Goal: Task Accomplishment & Management: Use online tool/utility

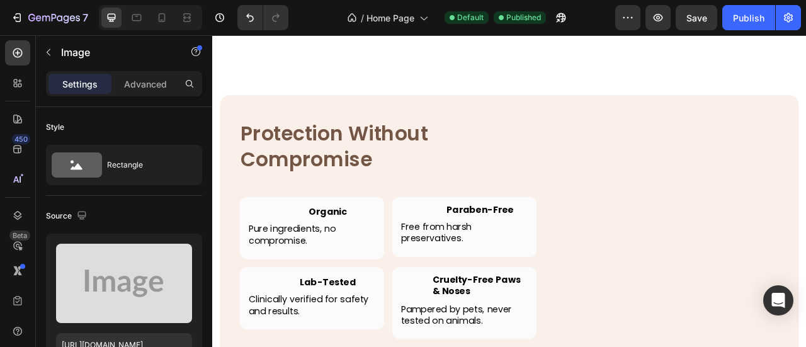
scroll to position [126, 0]
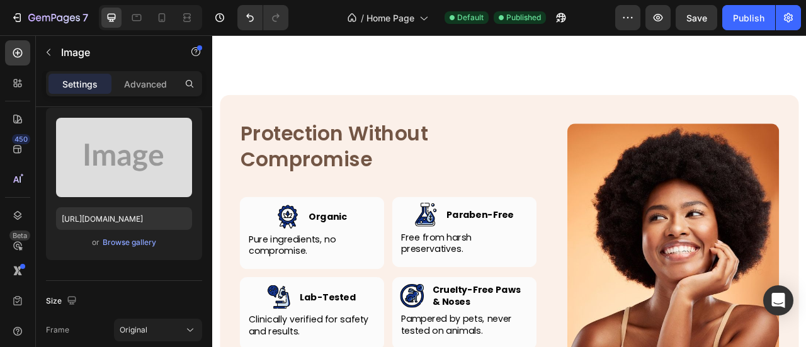
drag, startPoint x: 530, startPoint y: 76, endPoint x: 391, endPoint y: 128, distance: 148.3
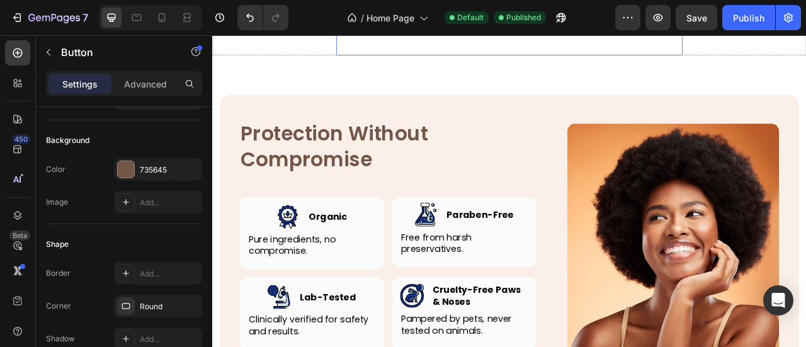
scroll to position [0, 0]
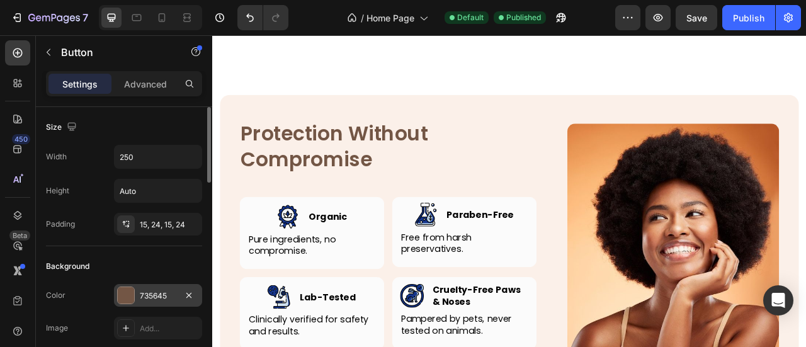
drag, startPoint x: 131, startPoint y: 300, endPoint x: 159, endPoint y: 294, distance: 29.0
click at [132, 300] on div at bounding box center [126, 295] width 16 height 16
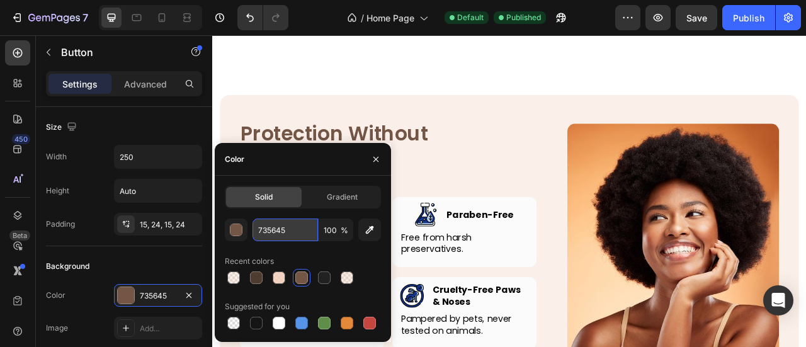
click at [293, 230] on input "735645" at bounding box center [285, 230] width 65 height 23
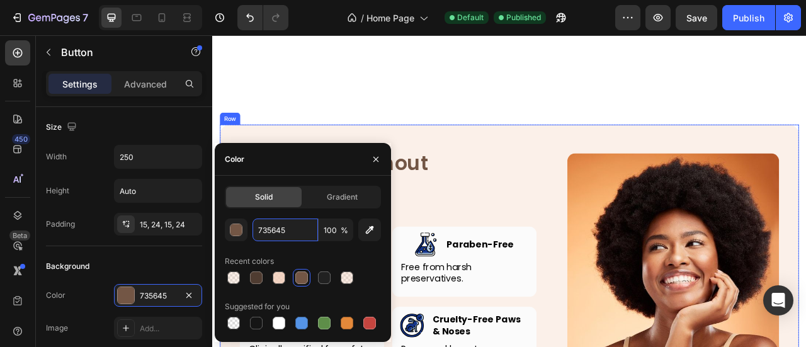
scroll to position [2768, 0]
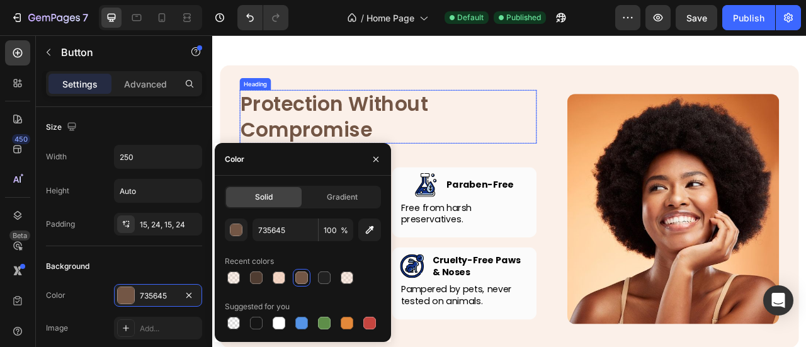
click at [557, 133] on h2 "Protection Without Compromise" at bounding box center [436, 139] width 378 height 68
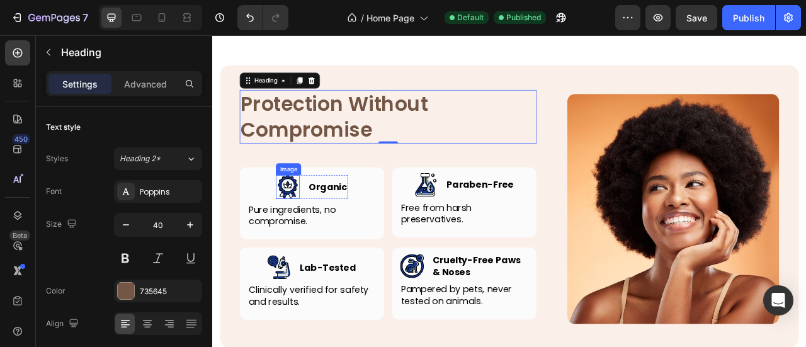
click at [306, 213] on img at bounding box center [308, 228] width 30 height 30
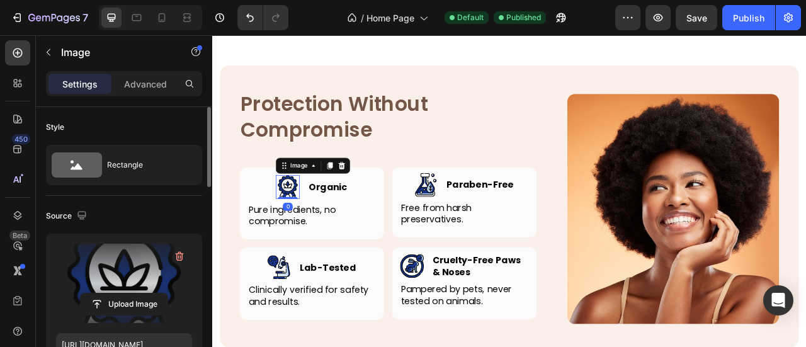
click at [113, 276] on label at bounding box center [124, 283] width 136 height 79
click at [113, 293] on input "file" at bounding box center [124, 303] width 87 height 21
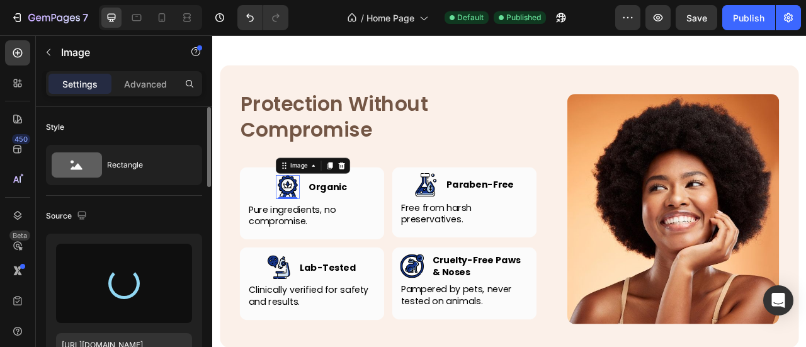
type input "https://cdn.shopify.com/s/files/1/0906/0601/0552/files/gempages_581577637072208…"
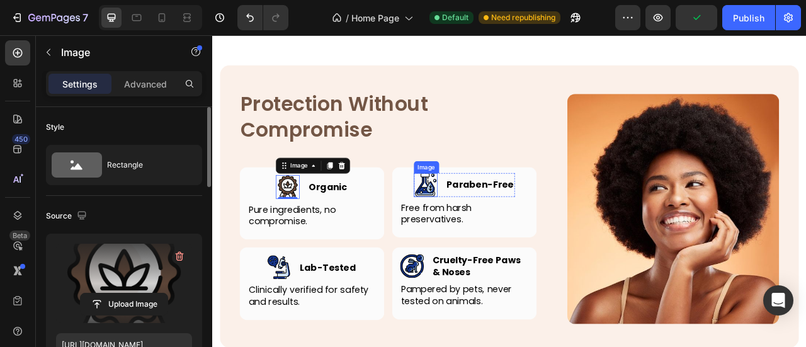
click at [473, 230] on img at bounding box center [483, 225] width 30 height 30
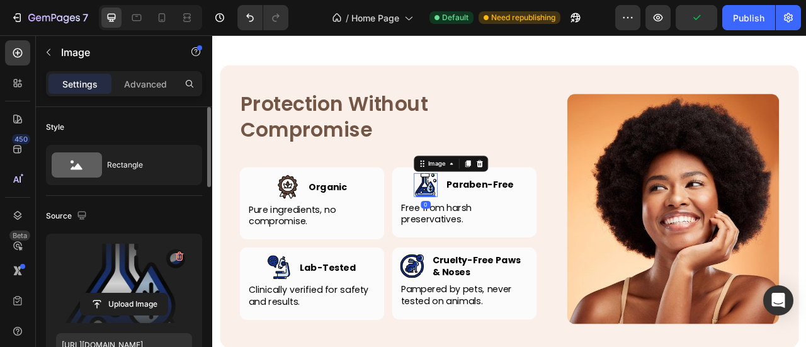
click at [142, 283] on label at bounding box center [124, 283] width 136 height 79
click at [142, 293] on input "file" at bounding box center [124, 303] width 87 height 21
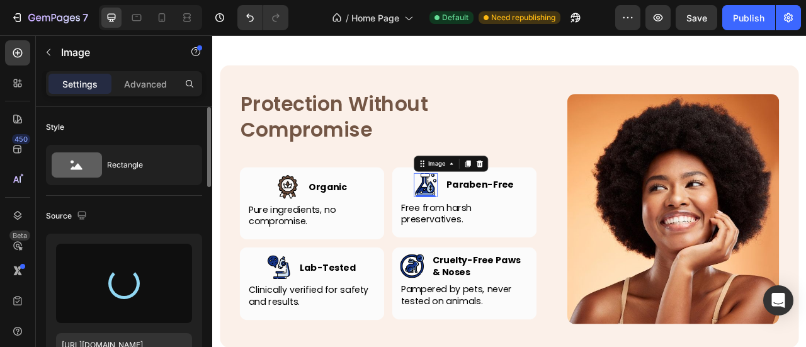
type input "https://cdn.shopify.com/s/files/1/0906/0601/0552/files/gempages_581577637072208…"
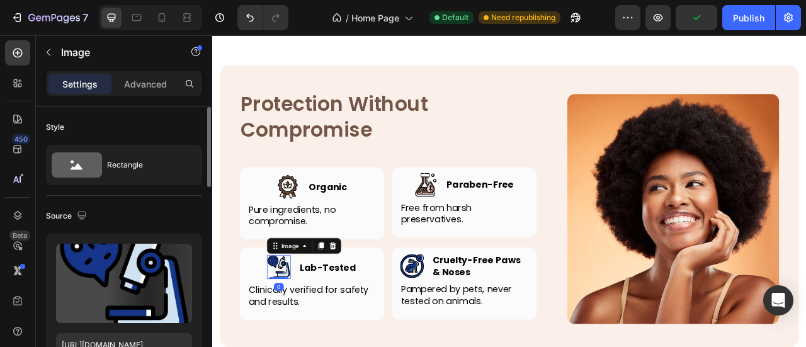
click at [303, 343] on div "Image 0" at bounding box center [296, 330] width 30 height 30
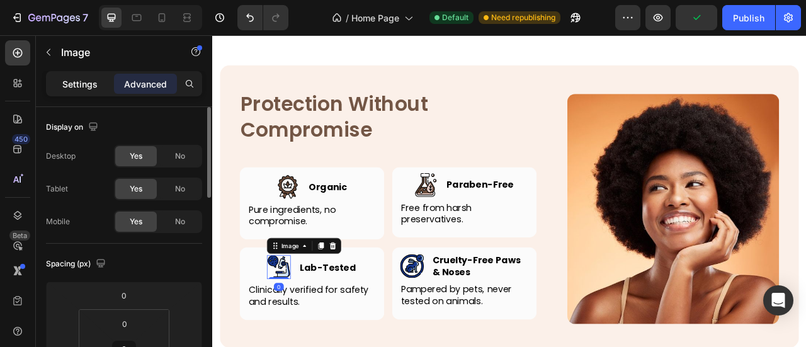
click at [78, 81] on p "Settings" at bounding box center [79, 83] width 35 height 13
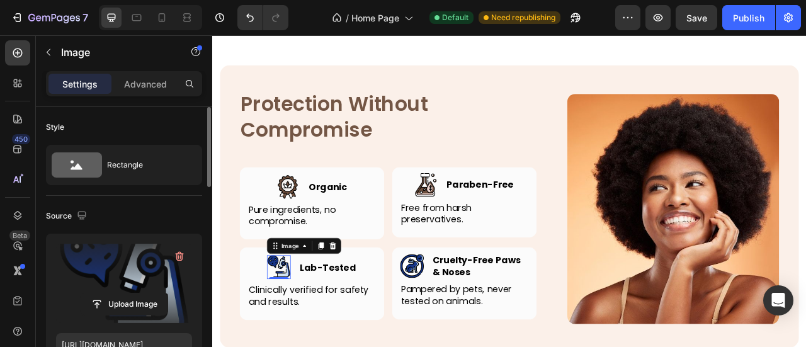
click at [109, 283] on label at bounding box center [124, 283] width 136 height 79
click at [109, 293] on input "file" at bounding box center [124, 303] width 87 height 21
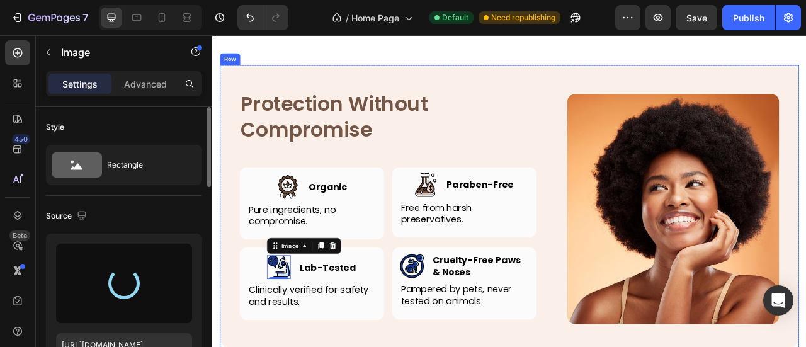
type input "https://cdn.shopify.com/s/files/1/0906/0601/0552/files/gempages_581577637072208…"
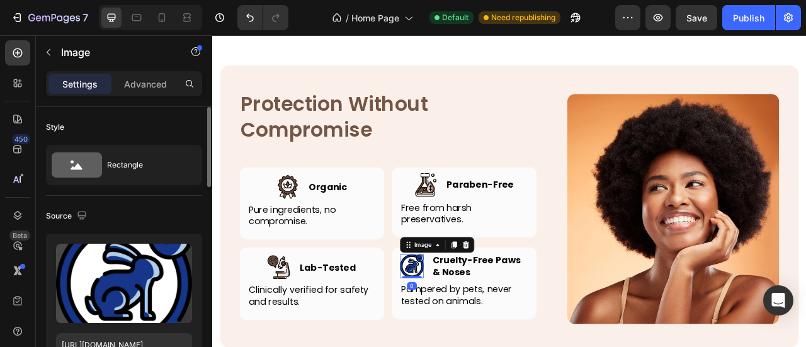
click at [463, 328] on img at bounding box center [466, 329] width 30 height 30
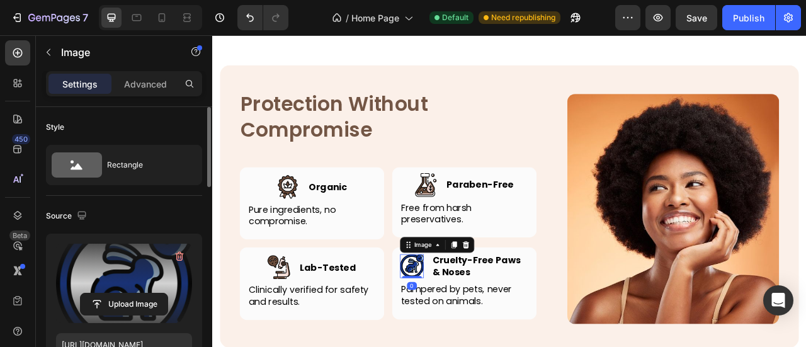
click at [128, 283] on label at bounding box center [124, 283] width 136 height 79
click at [128, 293] on input "file" at bounding box center [124, 303] width 87 height 21
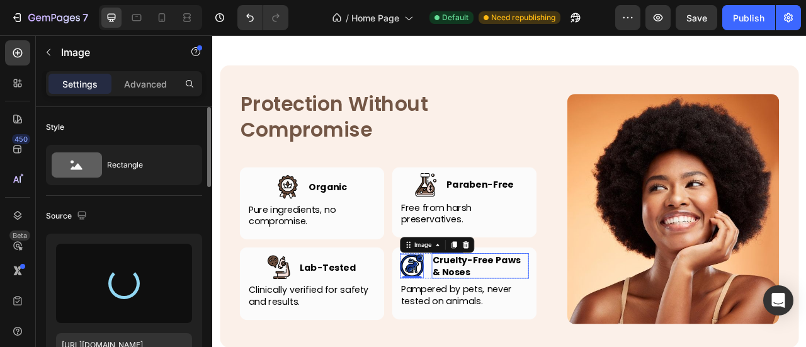
type input "https://cdn.shopify.com/s/files/1/0906/0601/0552/files/gempages_581577637072208…"
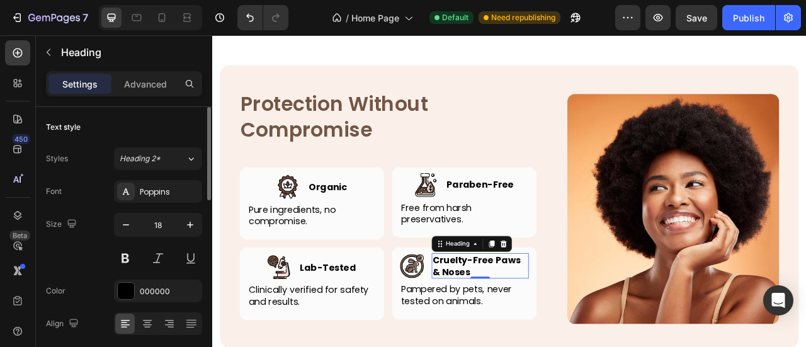
click at [558, 331] on h3 "Cruelty-Free Paws & Noses" at bounding box center [552, 328] width 123 height 32
click at [557, 330] on h3 "Cruelty-Free Paws & Noses" at bounding box center [552, 328] width 123 height 32
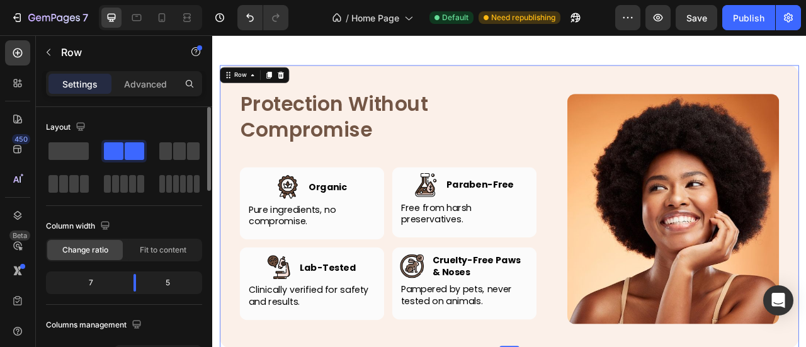
click at [593, 172] on div "Protection Without Compromise Heading Row Image Image Organic Heading Row Pure …" at bounding box center [436, 257] width 378 height 304
click at [529, 322] on p "Cruelty-Free Paws & Noses" at bounding box center [552, 329] width 121 height 30
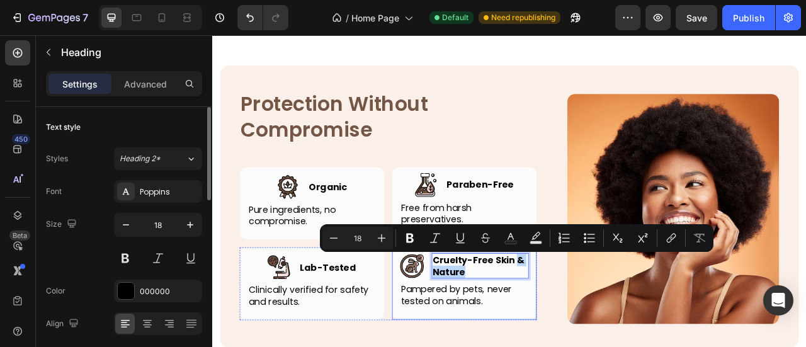
drag, startPoint x: 593, startPoint y: 322, endPoint x: 601, endPoint y: 344, distance: 24.1
click at [601, 344] on div "Image Cruelty-Free Skin & Nature Heading 0 Row Pampered by pets, never tested o…" at bounding box center [533, 351] width 164 height 79
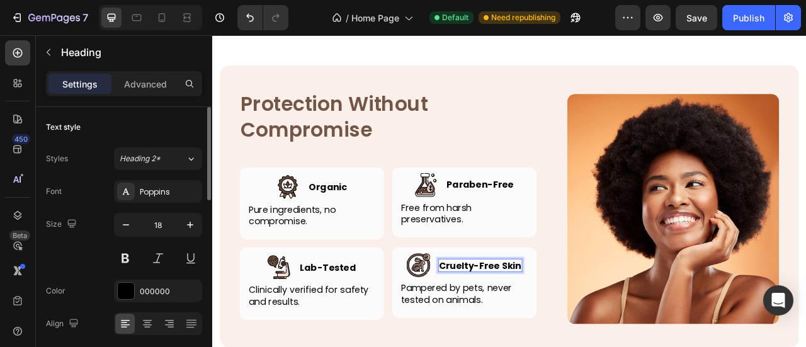
scroll to position [2774, 0]
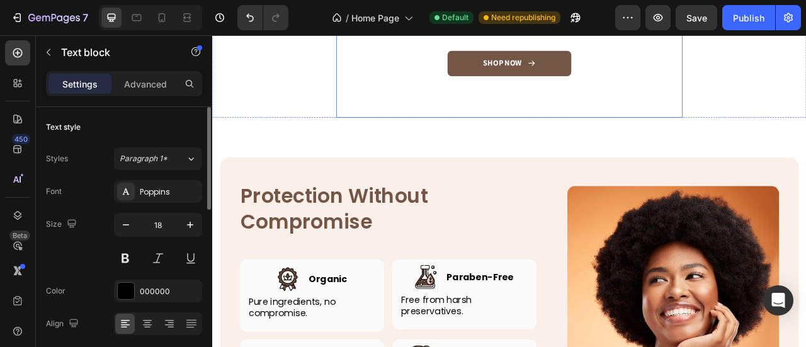
scroll to position [2649, 0]
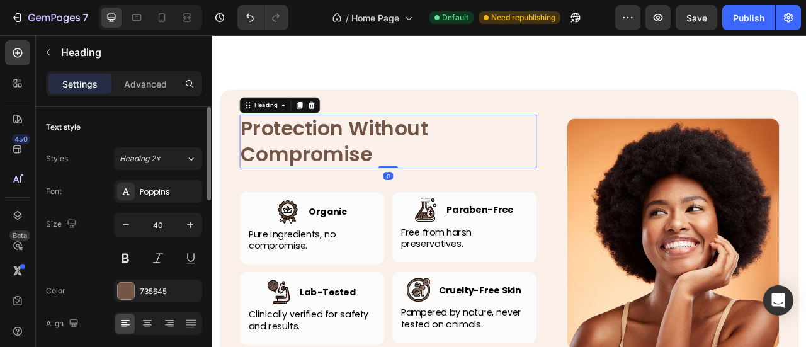
click at [377, 204] on h2 "Protection Without Compromise" at bounding box center [436, 170] width 378 height 68
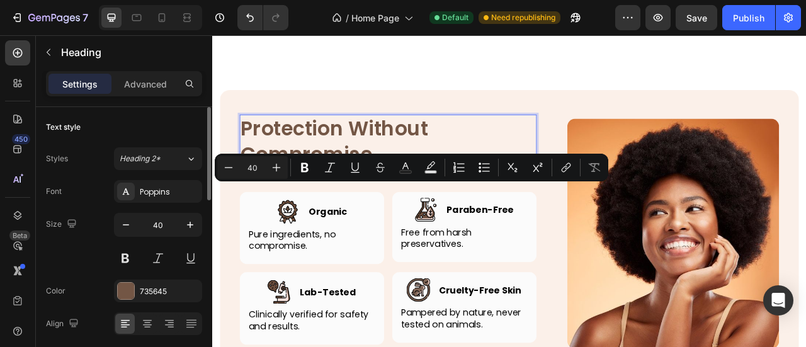
click at [377, 203] on p "Protection Without Compromise" at bounding box center [435, 169] width 375 height 65
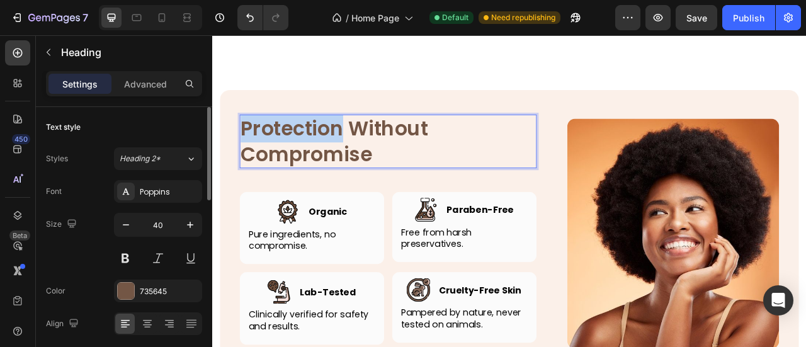
drag, startPoint x: 377, startPoint y: 245, endPoint x: 202, endPoint y: 238, distance: 175.2
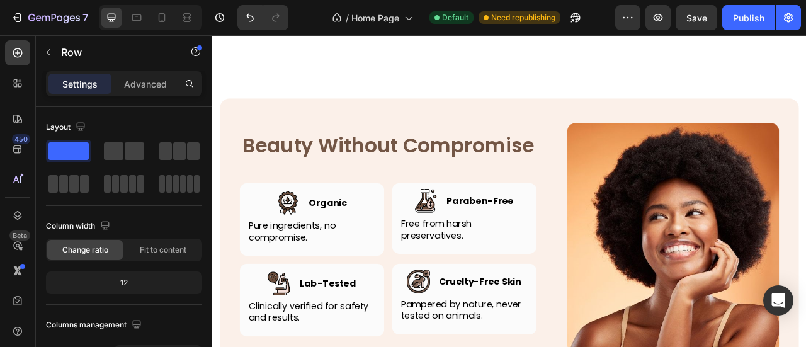
scroll to position [2586, 0]
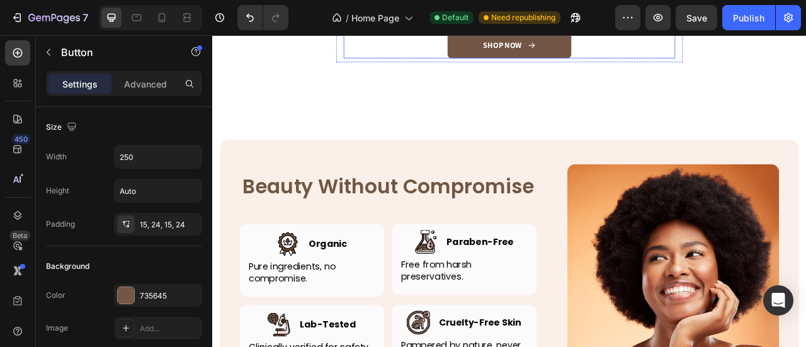
click at [518, 64] on link "SHOP NOW" at bounding box center [589, 48] width 157 height 32
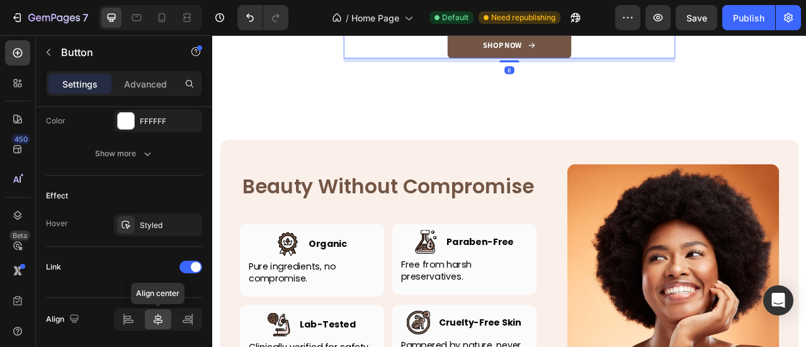
scroll to position [733, 0]
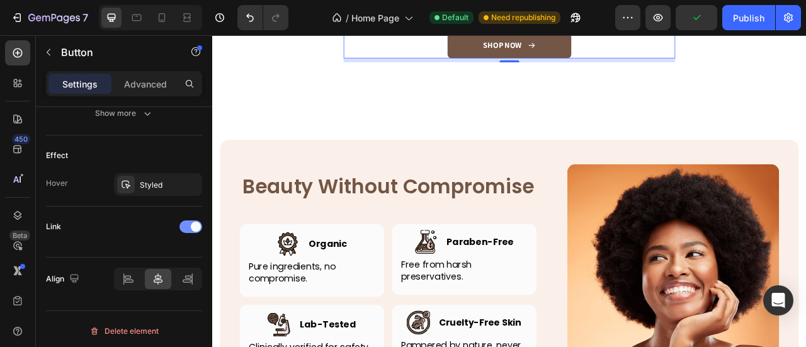
click at [181, 220] on div at bounding box center [190, 226] width 23 height 13
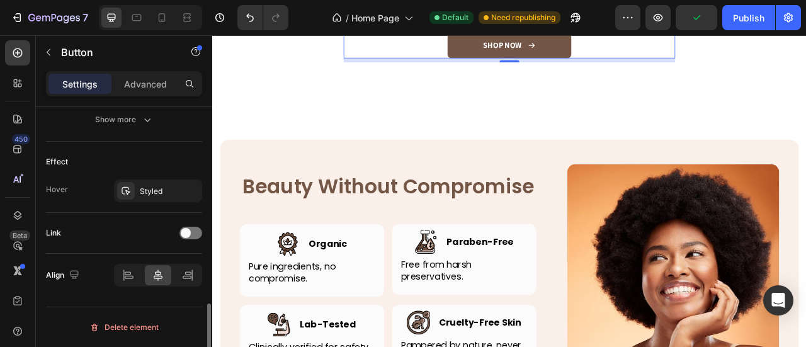
scroll to position [723, 0]
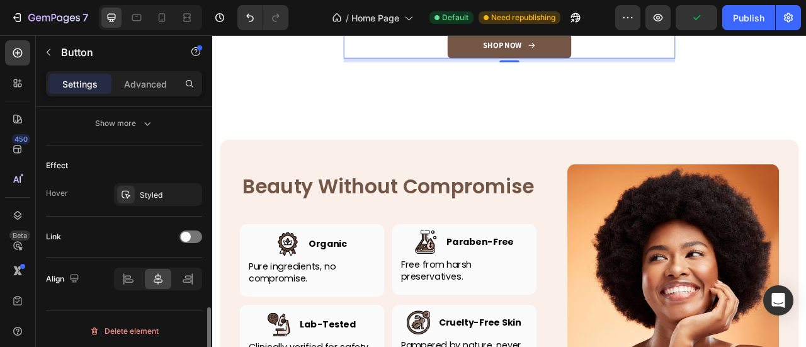
click at [182, 219] on div "Link" at bounding box center [124, 237] width 156 height 41
click at [185, 232] on span at bounding box center [186, 237] width 10 height 10
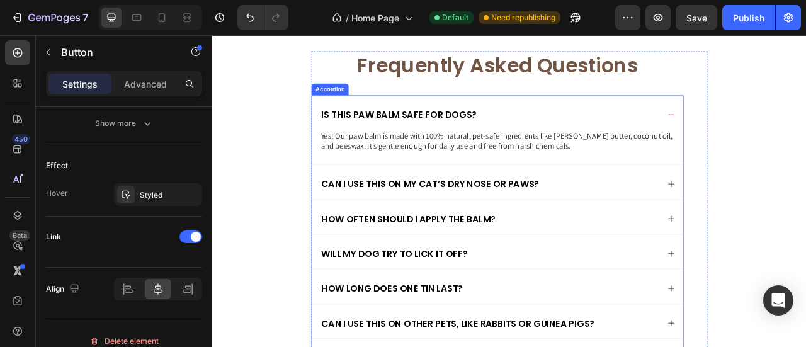
scroll to position [3216, 0]
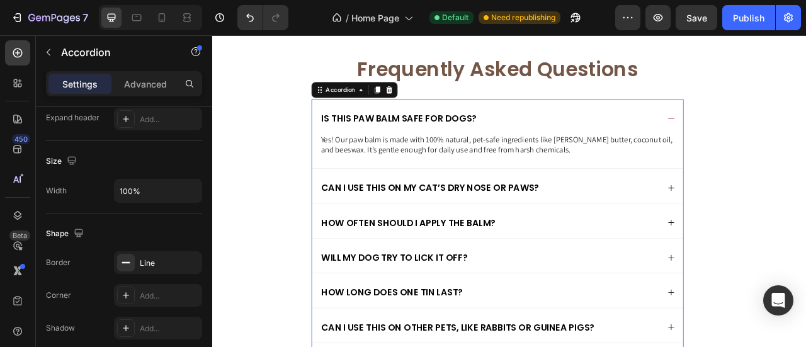
click at [527, 249] on div "How often should I apply the balm?" at bounding box center [575, 270] width 472 height 43
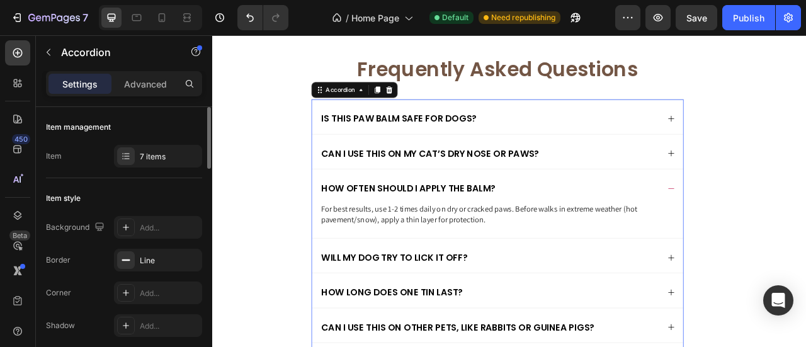
click at [139, 157] on div "7 items" at bounding box center [158, 156] width 88 height 23
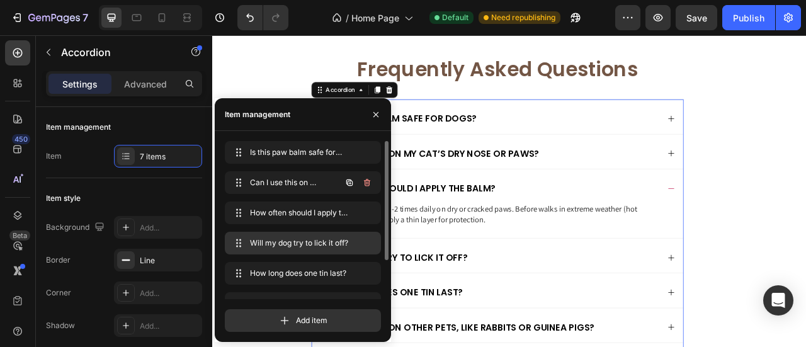
scroll to position [50, 0]
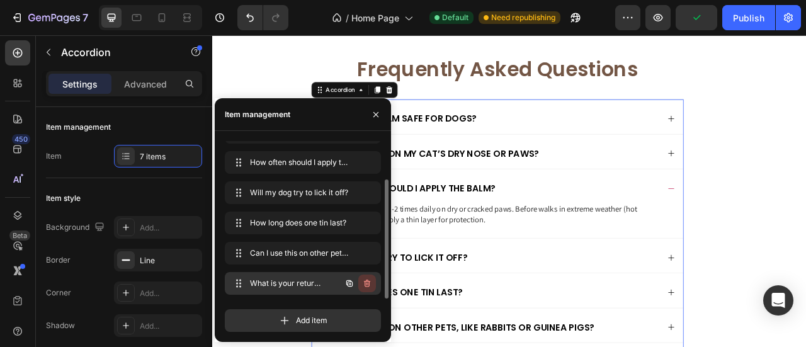
click at [368, 283] on icon "button" at bounding box center [367, 283] width 10 height 10
click at [368, 281] on div "Delete" at bounding box center [358, 283] width 23 height 11
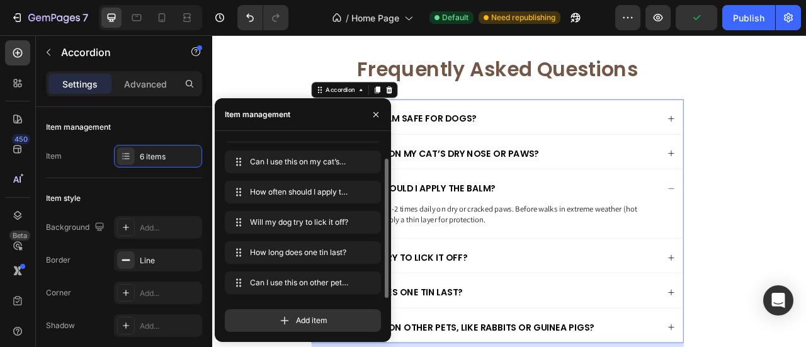
scroll to position [20, 0]
click at [366, 280] on icon "button" at bounding box center [367, 284] width 6 height 8
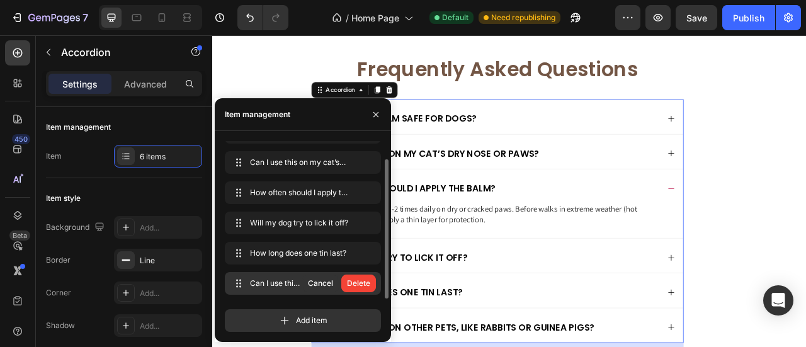
click at [366, 280] on div "Delete" at bounding box center [358, 283] width 23 height 11
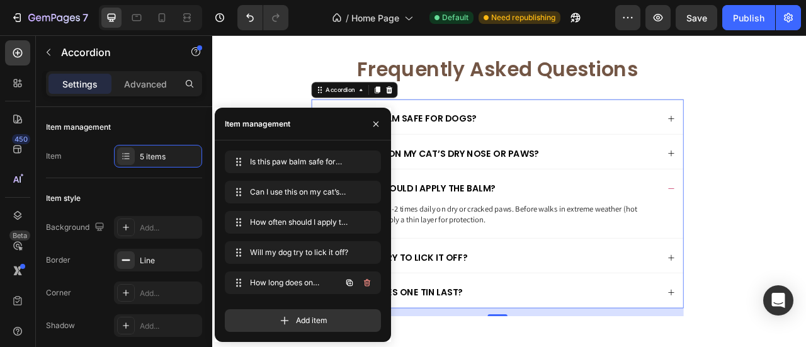
scroll to position [0, 0]
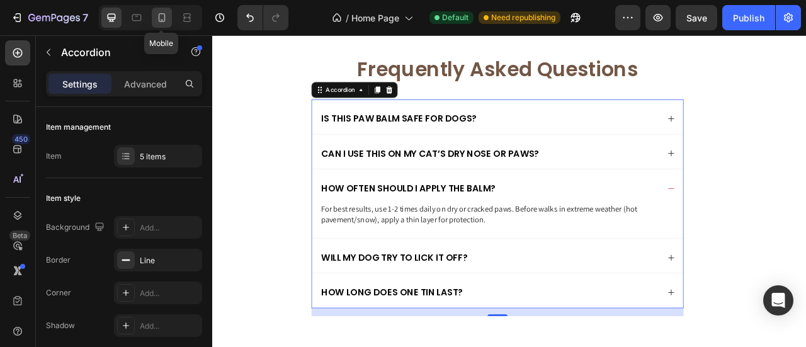
click at [152, 14] on div at bounding box center [162, 18] width 20 height 20
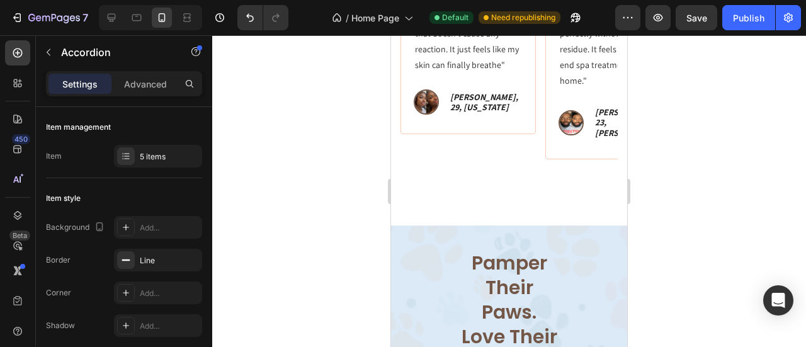
scroll to position [1434, 0]
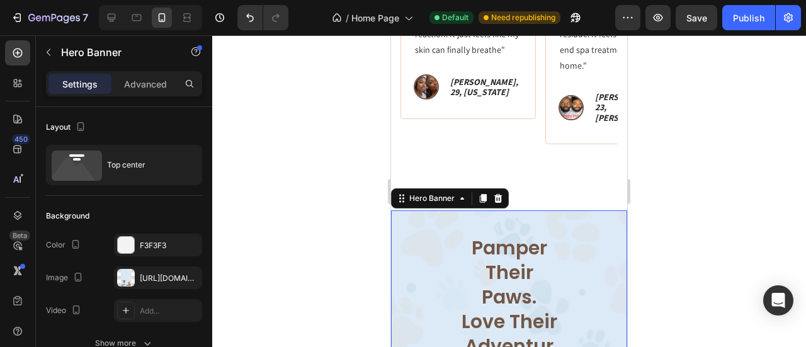
click at [152, 281] on div "https://cdn.shopify.com/s/files/1/0906/0601/0552/files/gempages_581577637072208…" at bounding box center [158, 278] width 37 height 11
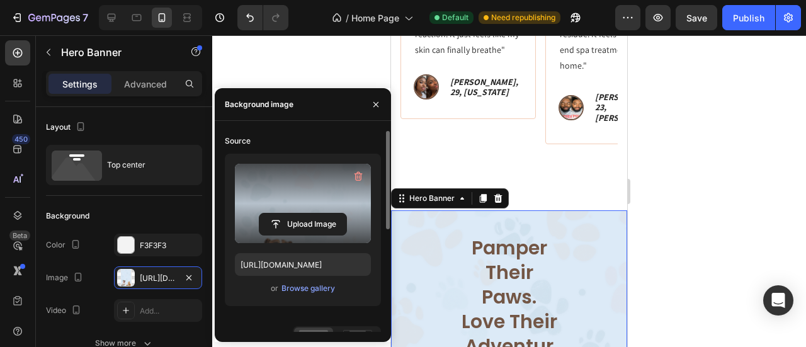
click at [290, 198] on label at bounding box center [303, 203] width 136 height 79
click at [290, 213] on input "file" at bounding box center [302, 223] width 87 height 21
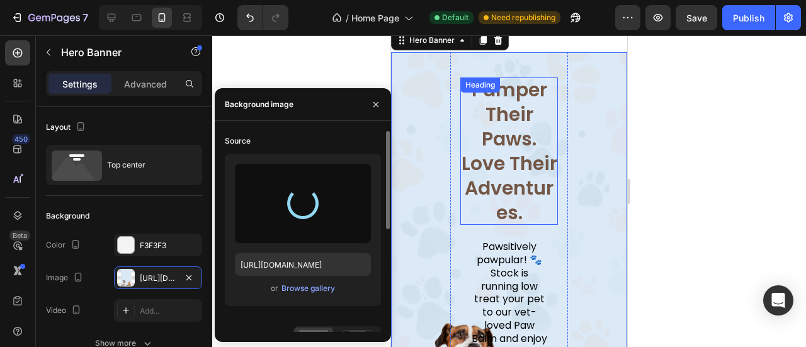
scroll to position [1686, 0]
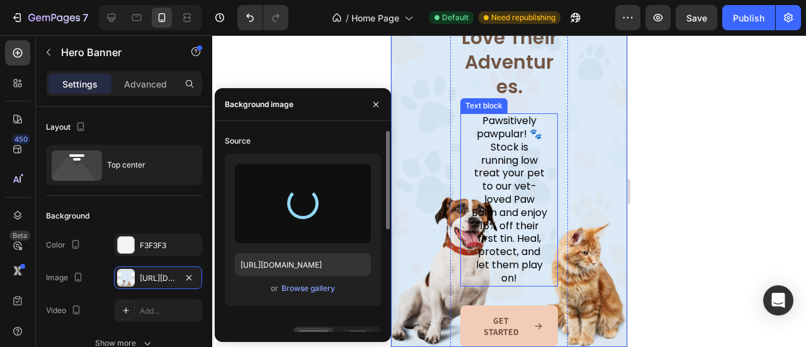
type input "https://cdn.shopify.com/s/files/1/0906/0601/0552/files/gempages_581577637072208…"
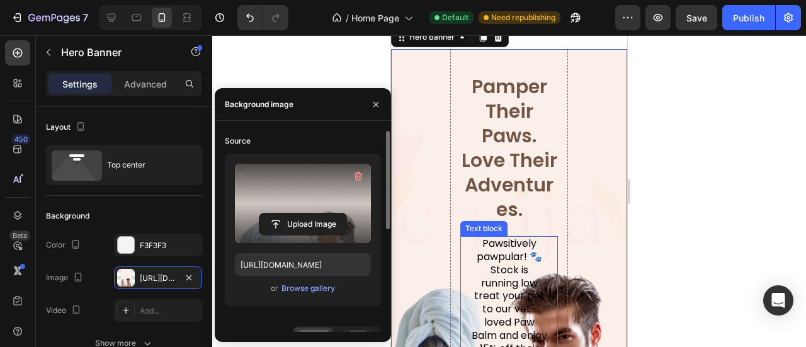
scroll to position [1560, 0]
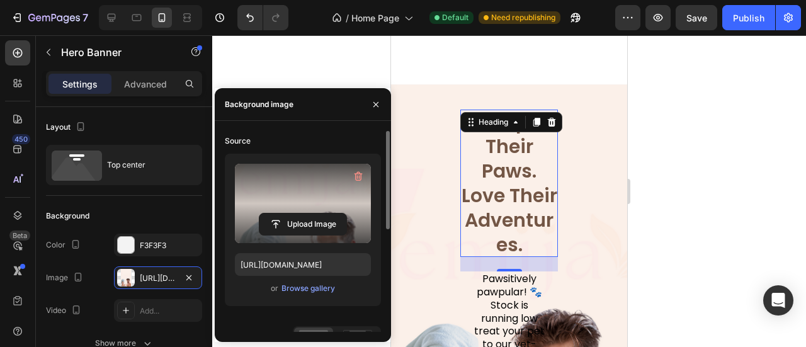
click at [550, 110] on h2 "Pamper Their Paws. Love Their Adventures." at bounding box center [509, 183] width 98 height 147
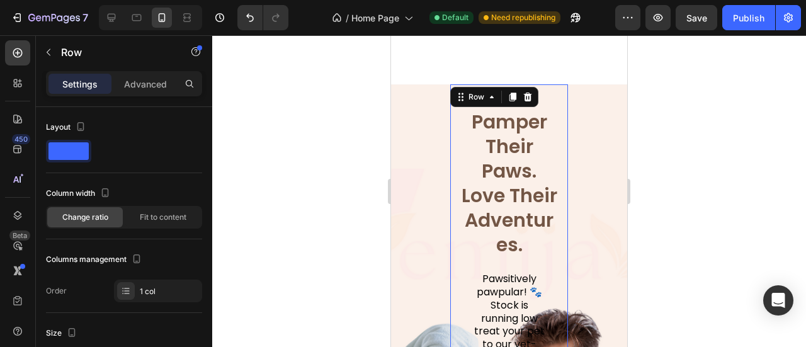
click at [554, 124] on div "Pamper Their Paws. Love Their Adventures. Heading Pawsitively pawpular! 🐾 Stock…" at bounding box center [509, 302] width 118 height 436
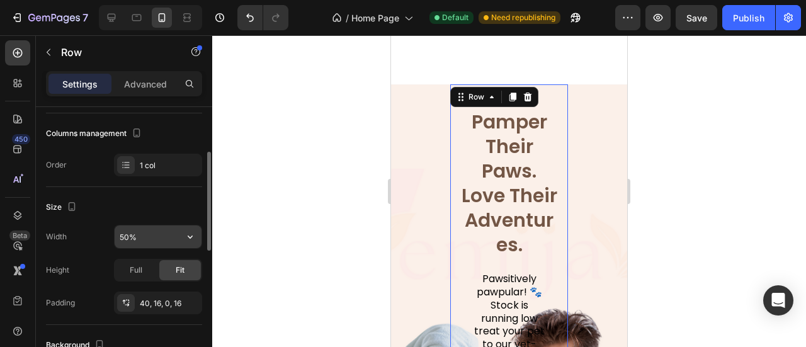
click at [155, 239] on input "50%" at bounding box center [158, 236] width 87 height 23
click at [183, 239] on button "button" at bounding box center [190, 236] width 23 height 23
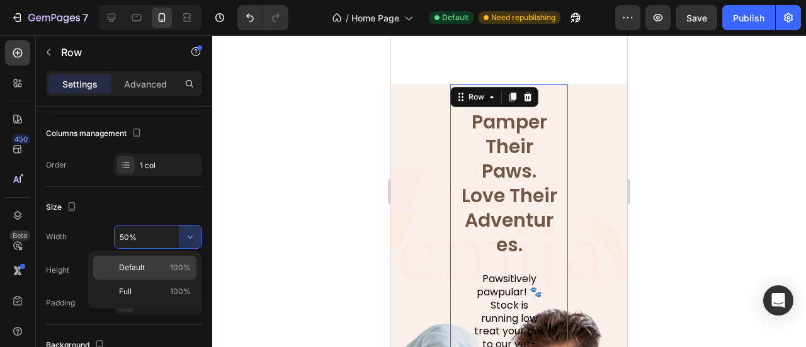
click at [159, 269] on p "Default 100%" at bounding box center [155, 267] width 72 height 11
type input "100%"
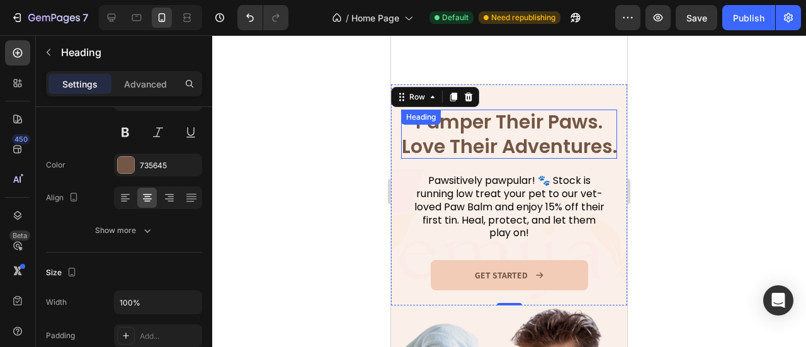
click at [530, 129] on h2 "Pamper Their Paws. Love Their Adventures." at bounding box center [509, 134] width 216 height 49
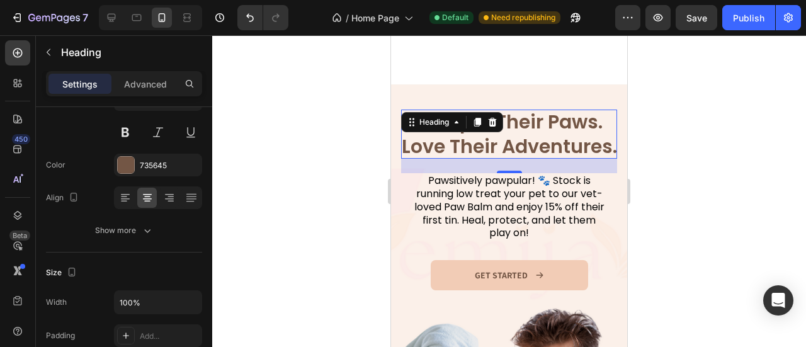
scroll to position [0, 0]
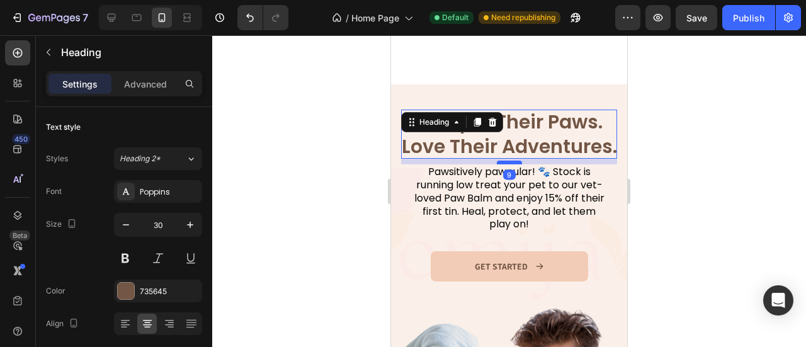
drag, startPoint x: 508, startPoint y: 163, endPoint x: 508, endPoint y: 154, distance: 8.8
click at [508, 161] on div at bounding box center [509, 163] width 25 height 4
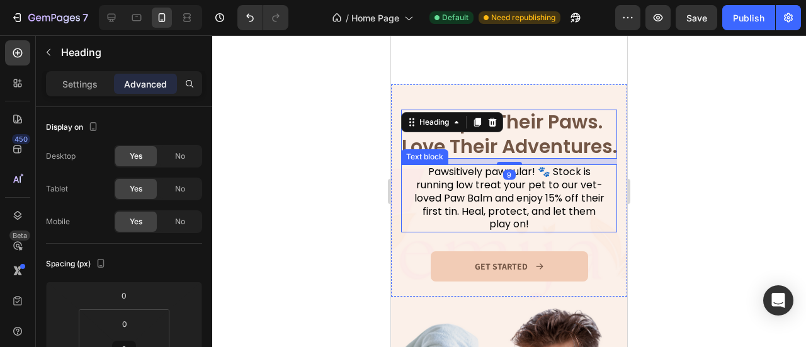
click at [525, 191] on p "Pawsitively pawpular! 🐾 Stock is running low treat your pet to our vet-loved Pa…" at bounding box center [509, 198] width 195 height 65
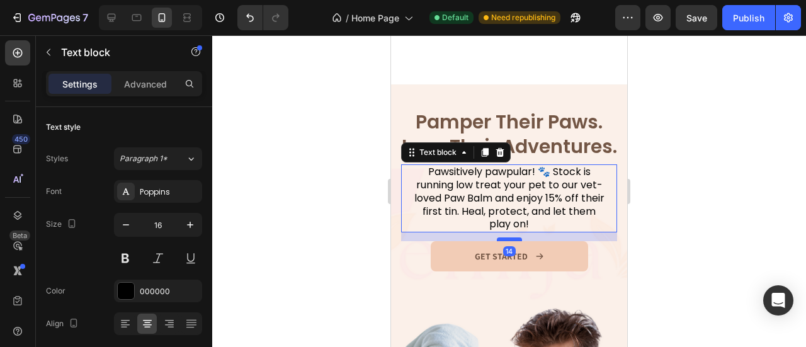
drag, startPoint x: 510, startPoint y: 242, endPoint x: 509, endPoint y: 232, distance: 10.2
click at [509, 237] on div at bounding box center [509, 239] width 25 height 4
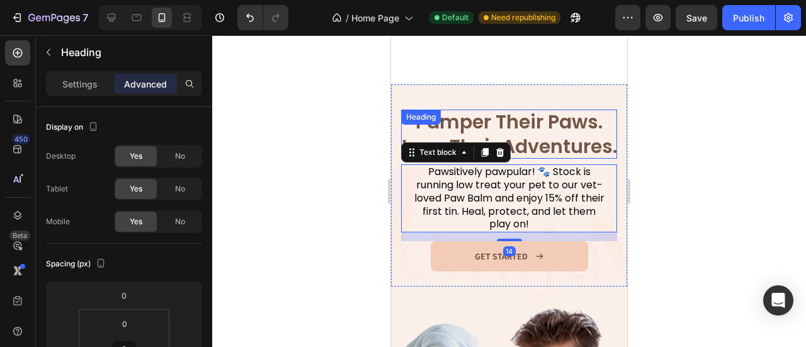
click at [530, 132] on h2 "Pamper Their Paws. Love Their Adventures." at bounding box center [509, 134] width 216 height 49
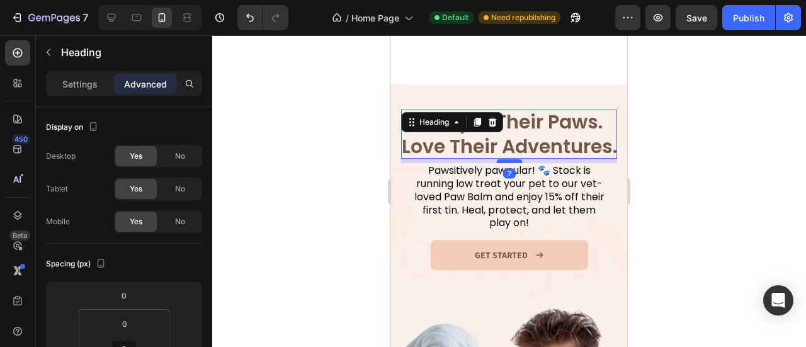
click at [506, 159] on div at bounding box center [509, 161] width 25 height 4
type input "7"
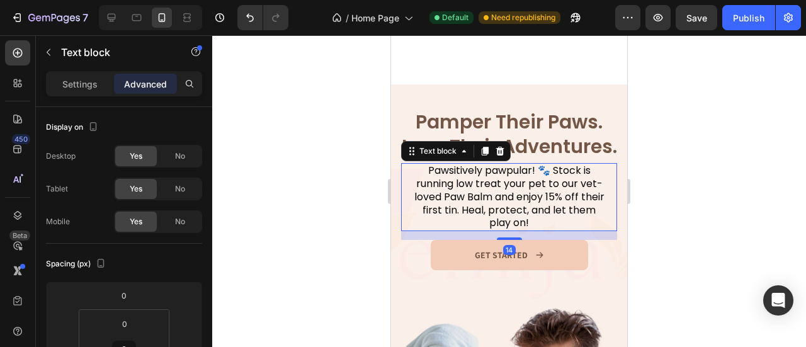
click at [521, 196] on p "Pawsitively pawpular! 🐾 Stock is running low treat your pet to our vet-loved Pa…" at bounding box center [509, 196] width 195 height 65
click at [513, 236] on div at bounding box center [509, 237] width 25 height 3
type input "11"
click at [666, 183] on div at bounding box center [509, 191] width 594 height 312
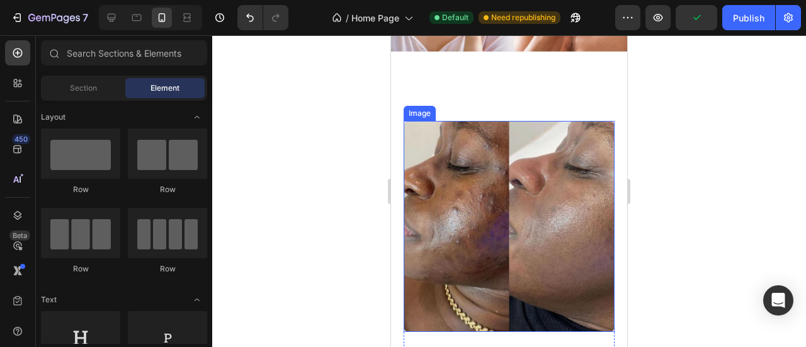
scroll to position [2001, 0]
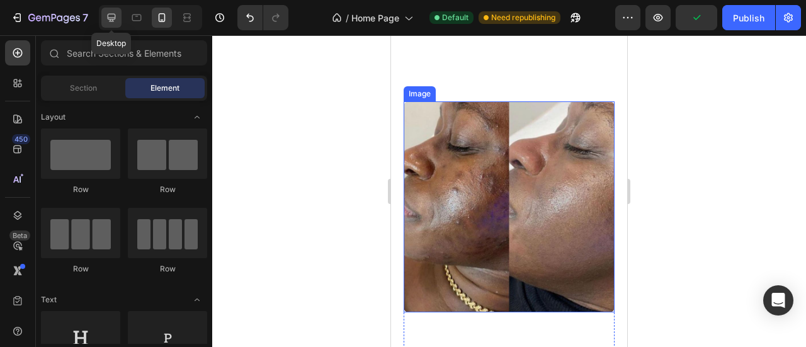
click at [105, 18] on icon at bounding box center [111, 17] width 13 height 13
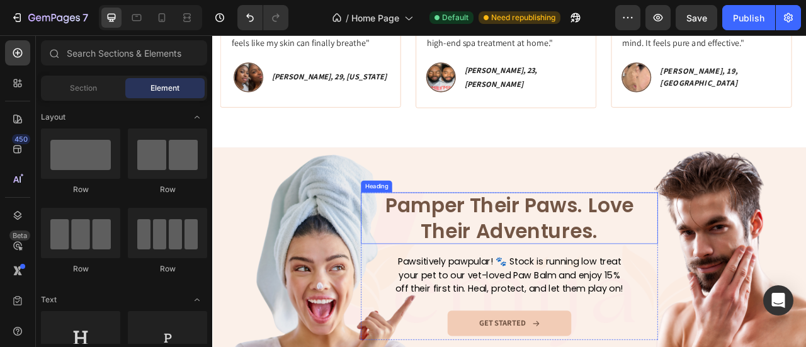
scroll to position [1390, 0]
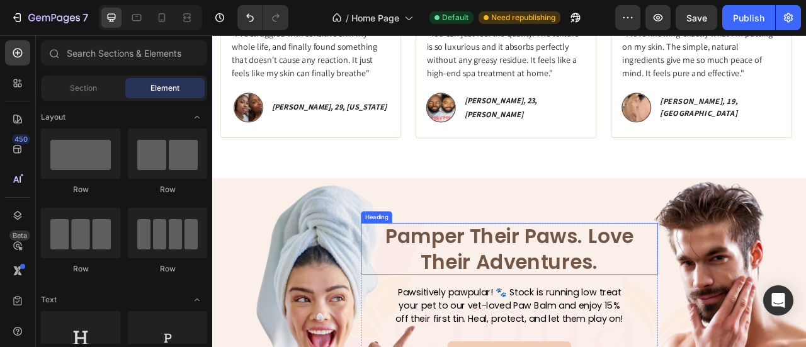
click at [564, 308] on h2 "Pamper Their Paws. Love Their Adventures." at bounding box center [590, 306] width 340 height 65
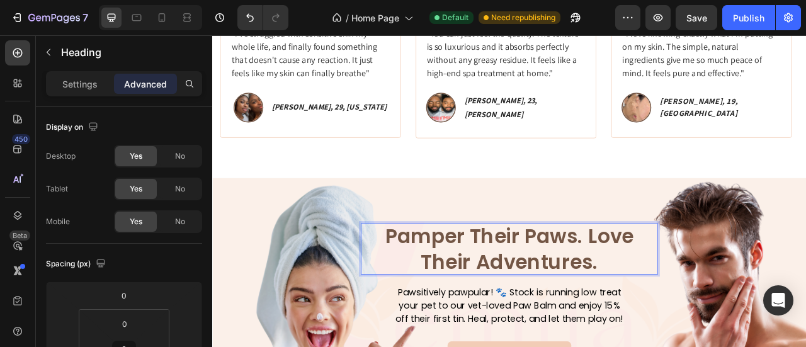
click at [563, 306] on h2 "Pamper Their Paws. Love Their Adventures." at bounding box center [590, 306] width 340 height 65
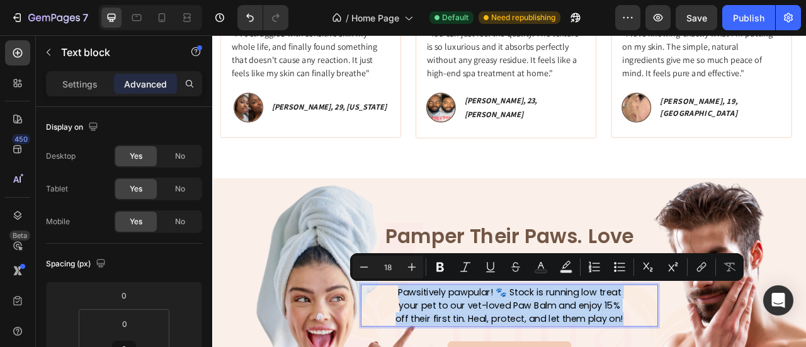
copy p "Pawsitively pawpular! 🐾 Stock is running low treat your pet to our vet-loved Pa…"
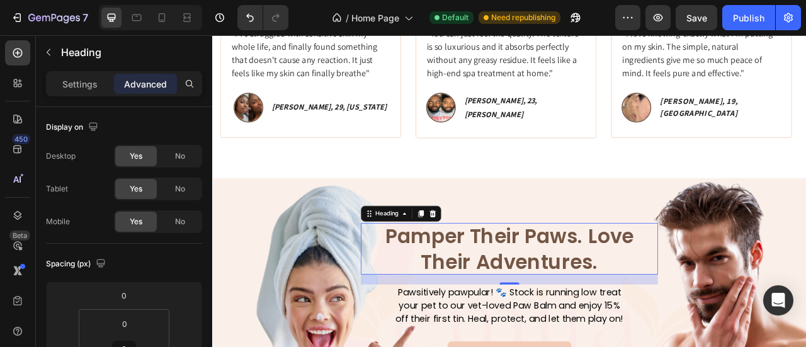
click at [573, 295] on p "Pamper Their Paws. Love Their Adventures." at bounding box center [590, 306] width 340 height 65
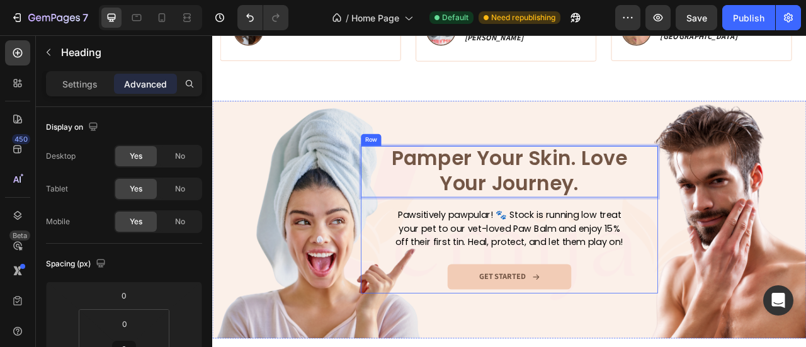
scroll to position [1516, 0]
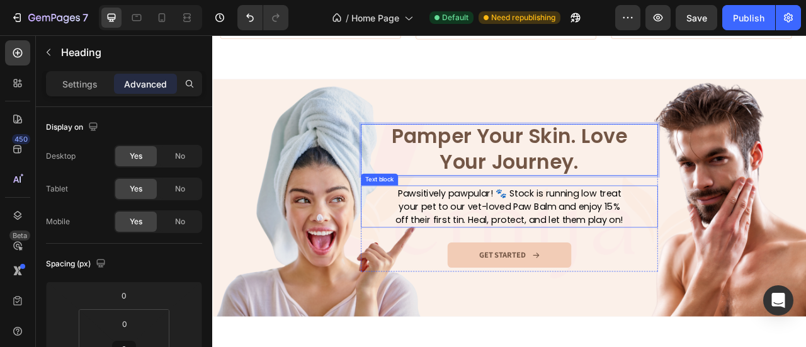
click at [613, 253] on p "Pawsitively pawpular! 🐾 Stock is running low treat your pet to our vet-loved Pa…" at bounding box center [590, 252] width 300 height 51
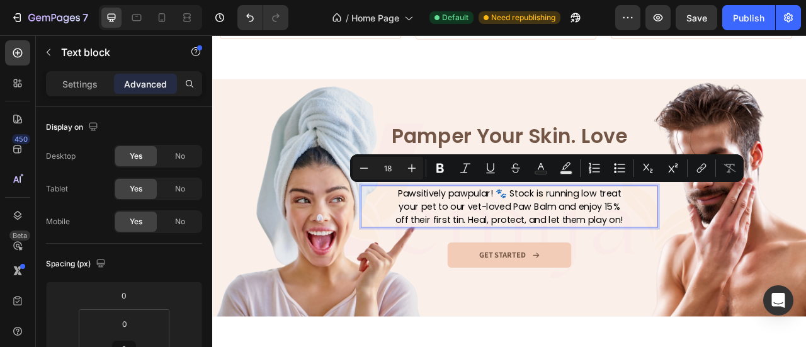
scroll to position [1508, 0]
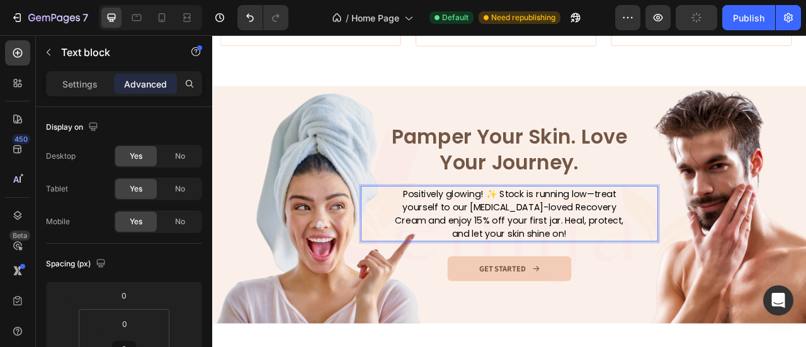
click at [696, 232] on p "Positively glowing! ✨ Stock is running low—treat yourself to our dermatologist-…" at bounding box center [590, 262] width 300 height 68
click at [696, 232] on p "Positively glowing! ✨ Stock is running lowtreat yourself to our dermatologist-l…" at bounding box center [590, 262] width 300 height 68
click at [688, 232] on p "Positively glowing! ✨ Stock is running lowtreat yourself to our dermatologist-l…" at bounding box center [590, 262] width 300 height 68
click at [678, 343] on div "Pamper Your Skin. Love Your Journey. Heading Positively glowing! ✨ Stock is run…" at bounding box center [590, 251] width 378 height 205
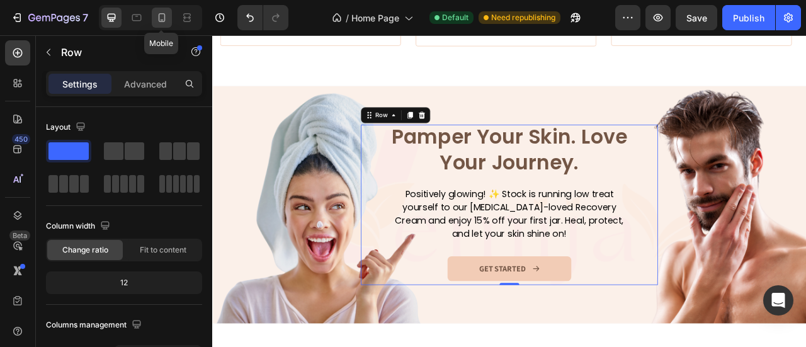
click at [169, 22] on div at bounding box center [162, 18] width 20 height 20
type input "100%"
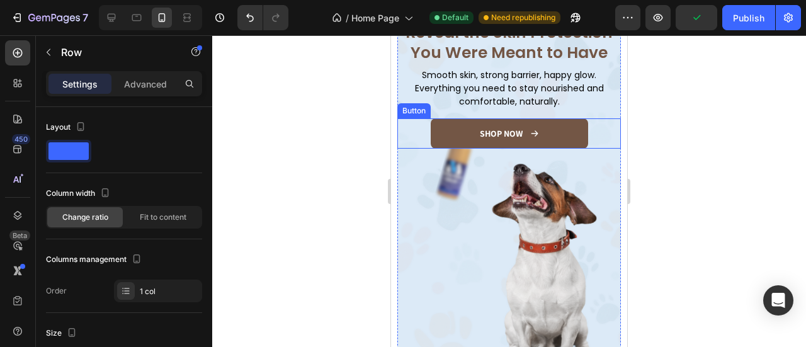
scroll to position [252, 0]
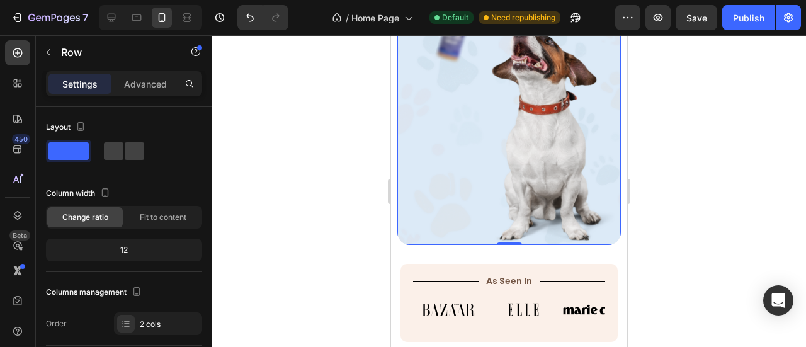
click at [475, 207] on div "Icon Icon Icon Icon Icon Icon List Rated 4.5/5 Based on 895 Reviews Text Block …" at bounding box center [509, 57] width 224 height 375
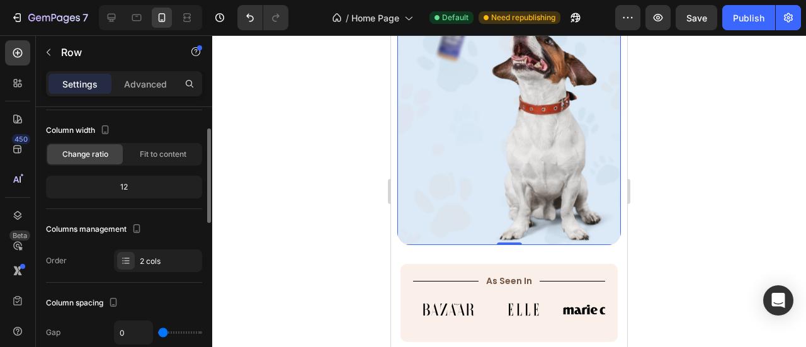
click at [470, 179] on div "Icon Icon Icon Icon Icon Icon List Rated 4.5/5 Based on 895 Reviews Text Block …" at bounding box center [509, 57] width 224 height 375
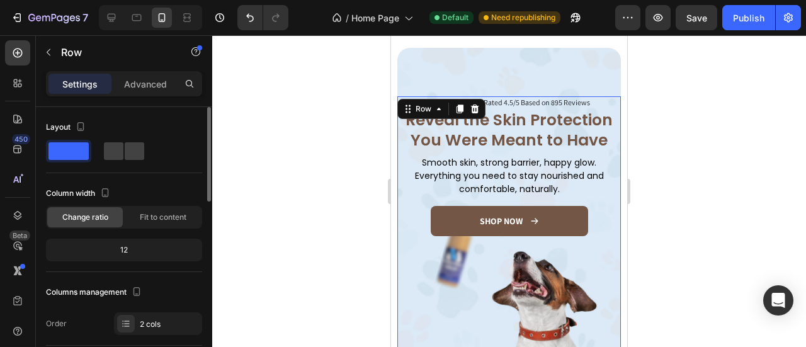
scroll to position [0, 0]
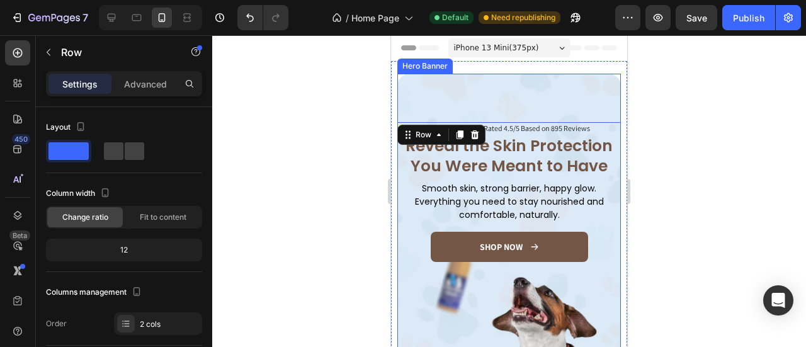
click at [458, 76] on div "Icon Icon Icon Icon Icon Icon List Rated 4.5/5 Based on 895 Reviews Text Block …" at bounding box center [509, 285] width 224 height 423
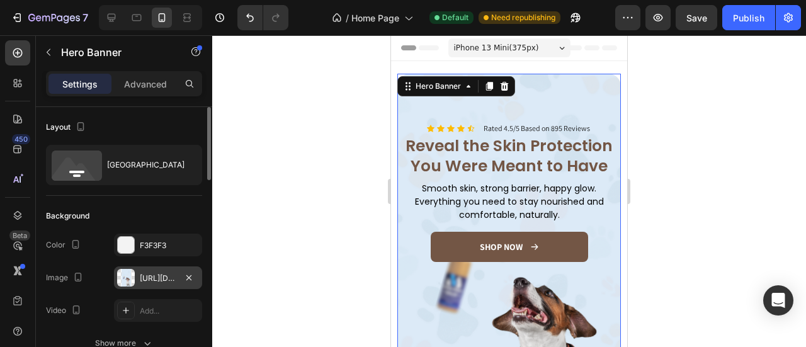
click at [145, 278] on div "https://cdn.shopify.com/s/files/1/0906/0601/0552/files/gempages_581577637072208…" at bounding box center [158, 278] width 37 height 11
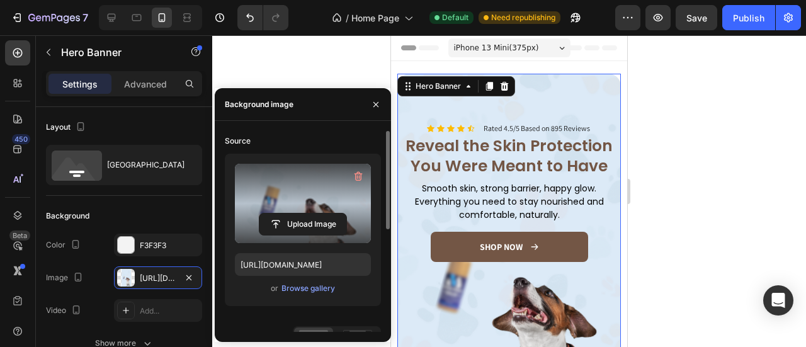
click at [304, 196] on label at bounding box center [303, 203] width 136 height 79
click at [304, 213] on input "file" at bounding box center [302, 223] width 87 height 21
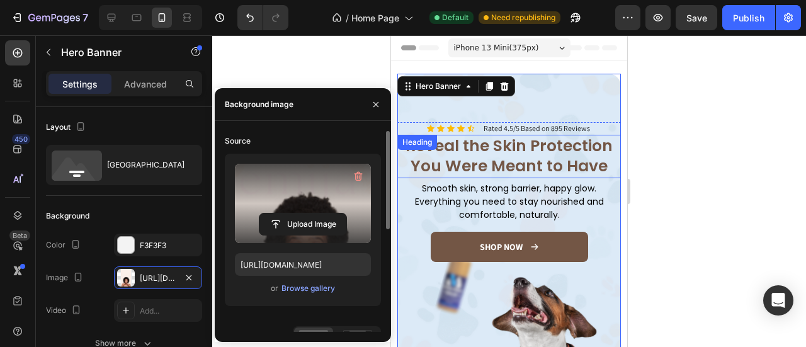
type input "https://cdn.shopify.com/s/files/1/0906/0601/0552/files/gempages_581577637072208…"
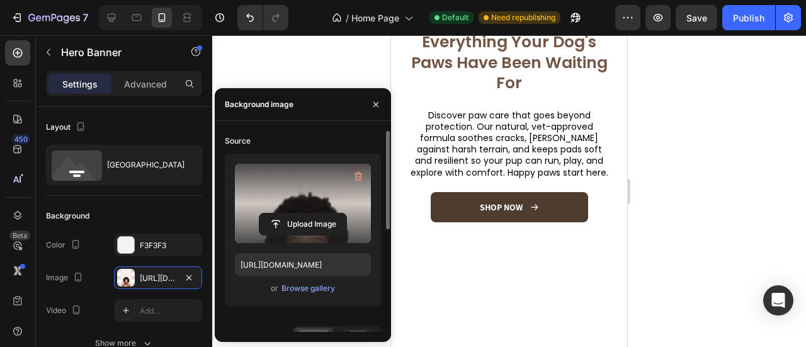
scroll to position [2645, 0]
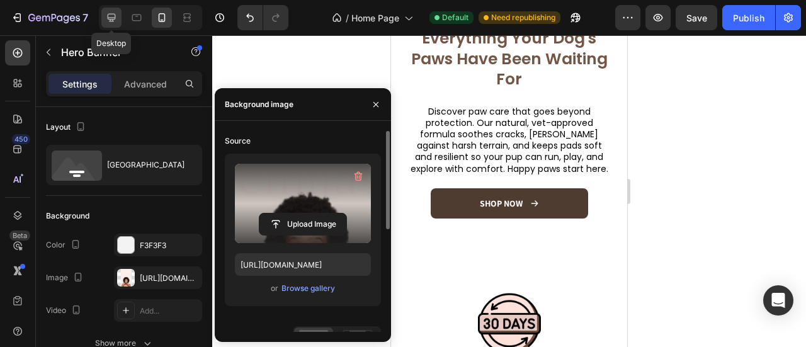
click at [118, 18] on div at bounding box center [111, 18] width 20 height 20
type input "1200"
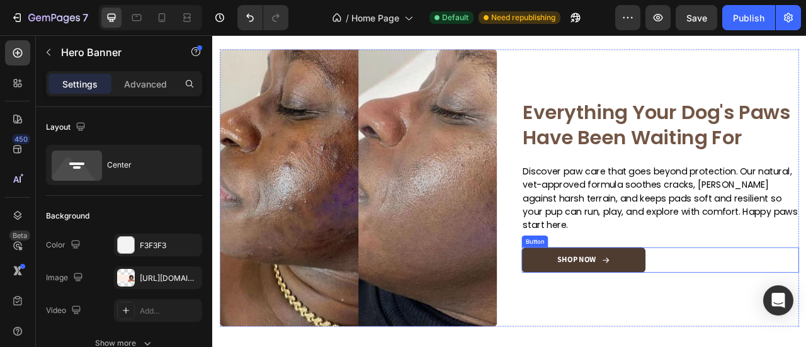
scroll to position [2414, 0]
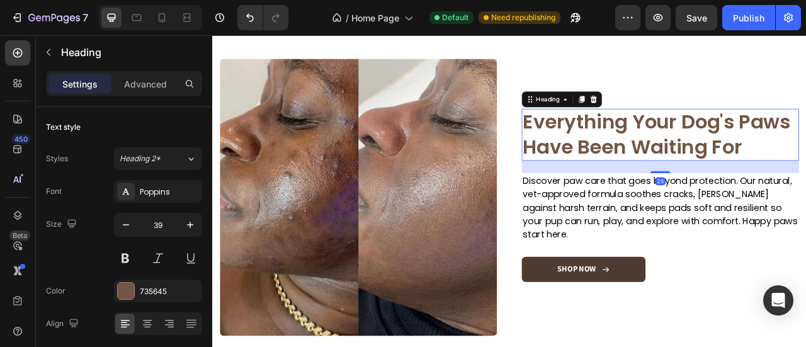
click at [714, 172] on h2 "Everything Your Dog's Paws Have Been Waiting For" at bounding box center [782, 161] width 353 height 66
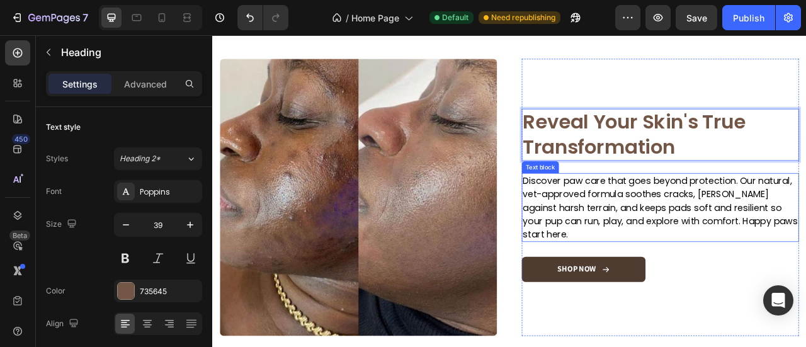
click at [686, 241] on p "Discover paw care that goes beyond protection. Our natural, vet-approved formul…" at bounding box center [782, 254] width 350 height 85
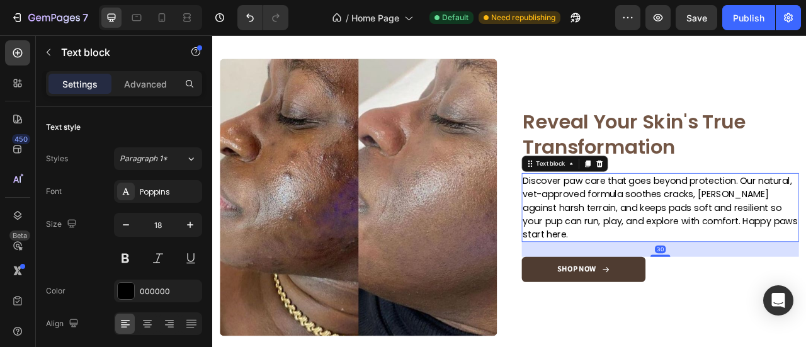
click at [687, 235] on p "Discover paw care that goes beyond protection. Our natural, vet-approved formul…" at bounding box center [782, 254] width 350 height 85
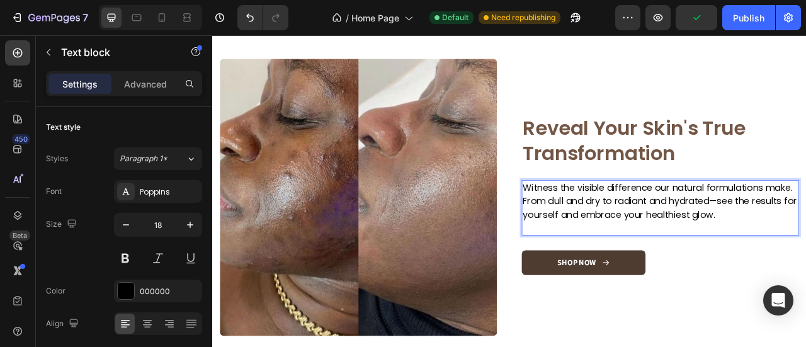
scroll to position [2253, 0]
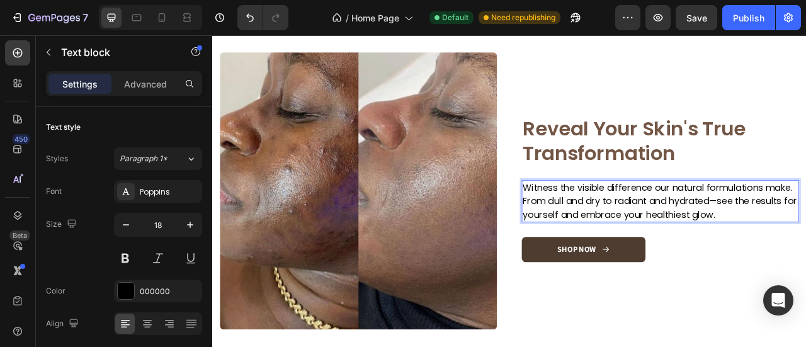
click at [805, 243] on p "Witness the visible difference our natural formulations make. From dull and dry…" at bounding box center [782, 245] width 350 height 51
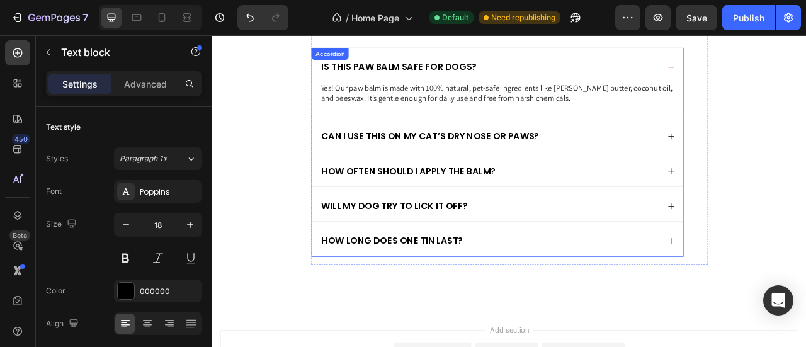
scroll to position [3597, 0]
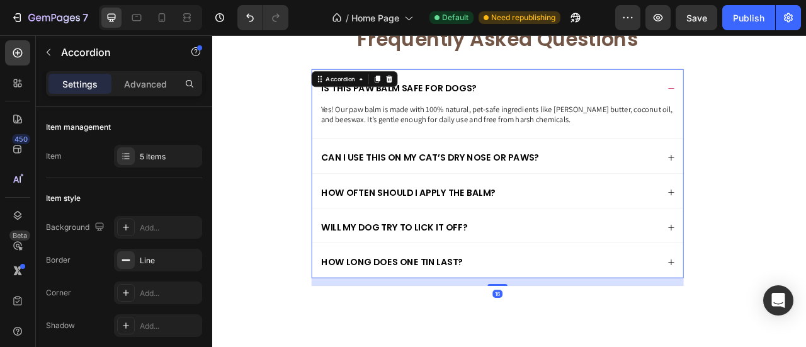
click at [471, 108] on p "Is this paw balm safe for dogs?" at bounding box center [450, 102] width 198 height 14
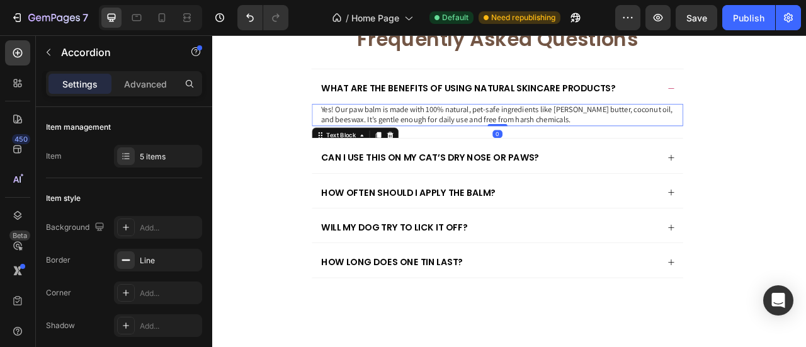
click at [686, 142] on p "Yes! Our paw balm is made with 100% natural, pet-safe ingredients like shea but…" at bounding box center [575, 136] width 450 height 26
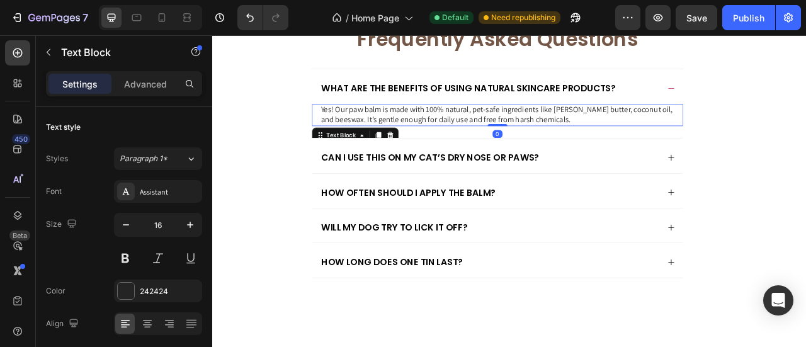
click at [686, 142] on p "Yes! Our paw balm is made with 100% natural, pet-safe ingredients like shea but…" at bounding box center [575, 136] width 450 height 26
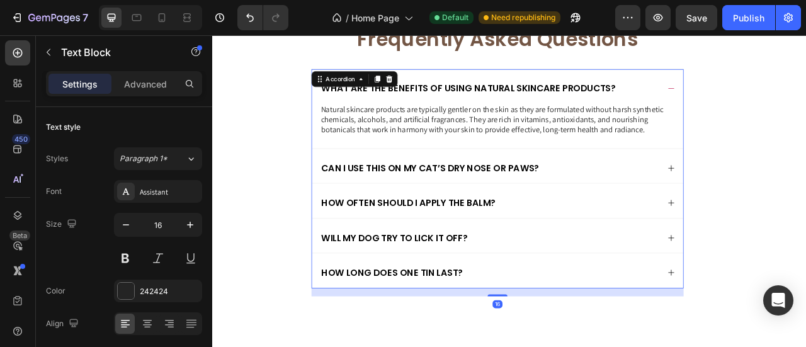
click at [780, 104] on div "What are the benefits of using natural skincare products?" at bounding box center [575, 99] width 472 height 43
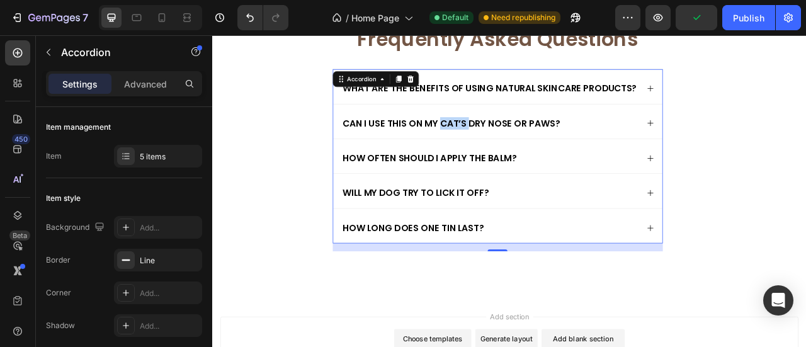
click at [510, 142] on p "Can I use this on my cat’s dry nose or paws?" at bounding box center [516, 147] width 277 height 14
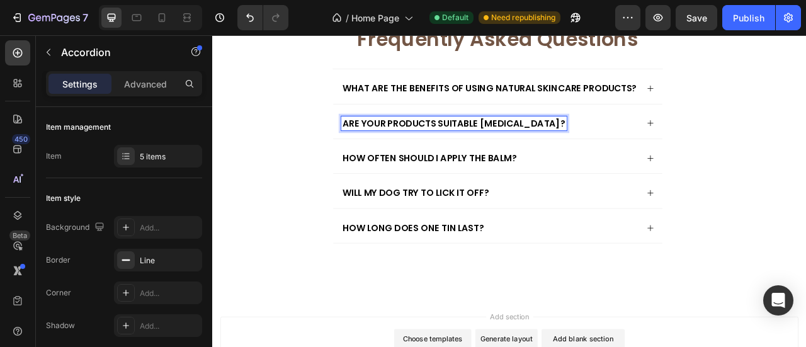
click at [702, 150] on div "Are your products suitable [MEDICAL_DATA]?" at bounding box center [565, 147] width 378 height 18
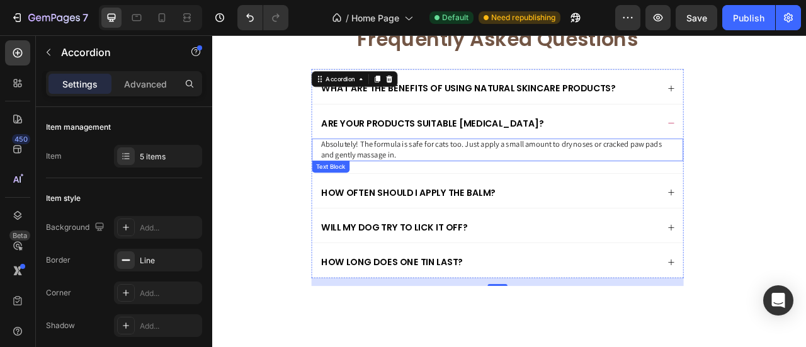
click at [534, 186] on p "Absolutely! The formula is safe for cats too. Just apply a small amount to dry …" at bounding box center [575, 181] width 450 height 26
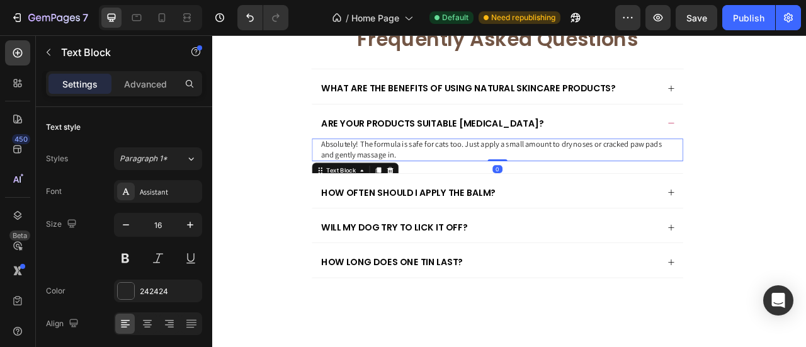
click at [534, 186] on p "Absolutely! The formula is safe for cats too. Just apply a small amount to dry …" at bounding box center [575, 181] width 450 height 26
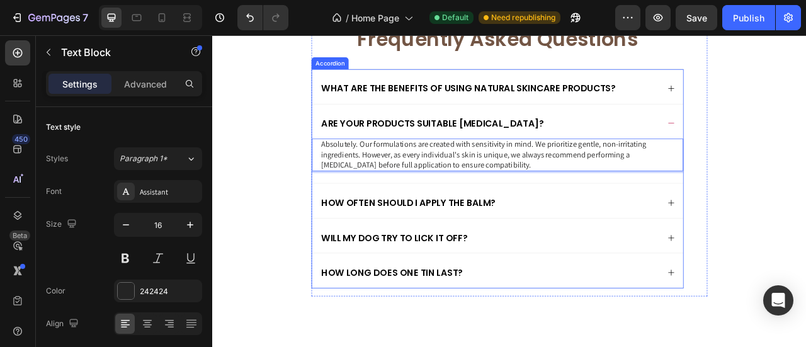
click at [668, 145] on div "Are your products suitable [MEDICAL_DATA]?" at bounding box center [565, 147] width 432 height 18
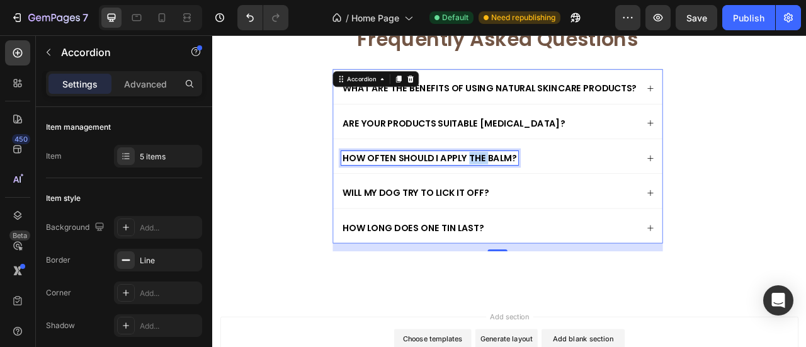
click at [540, 185] on p "How often should I apply the balm?" at bounding box center [489, 191] width 222 height 14
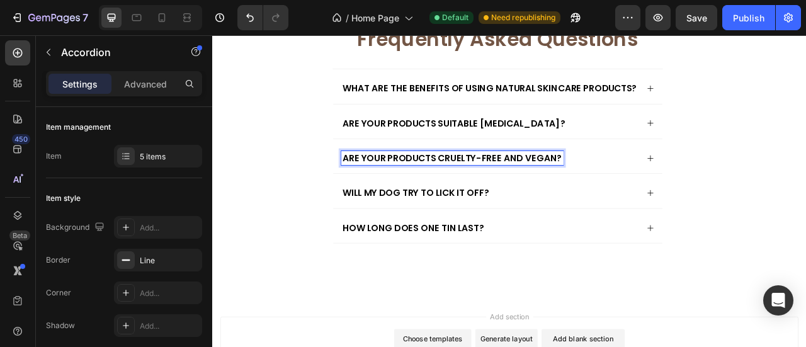
click at [693, 195] on div "Are your products cruelty-free and vegan?" at bounding box center [565, 191] width 378 height 18
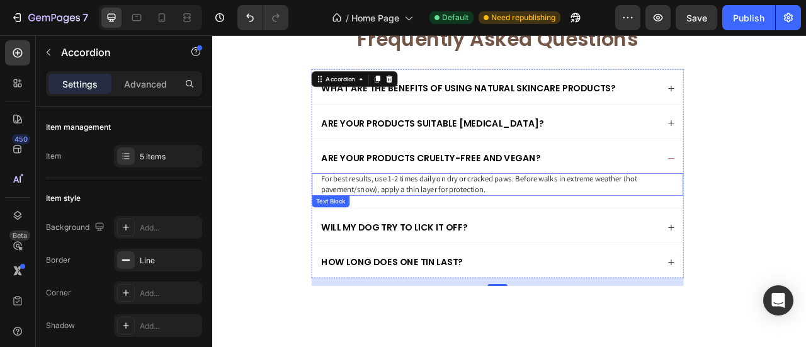
click at [580, 234] on div "For best results, use 1-2 times daily on dry or cracked paws. Before walks in e…" at bounding box center [575, 224] width 472 height 29
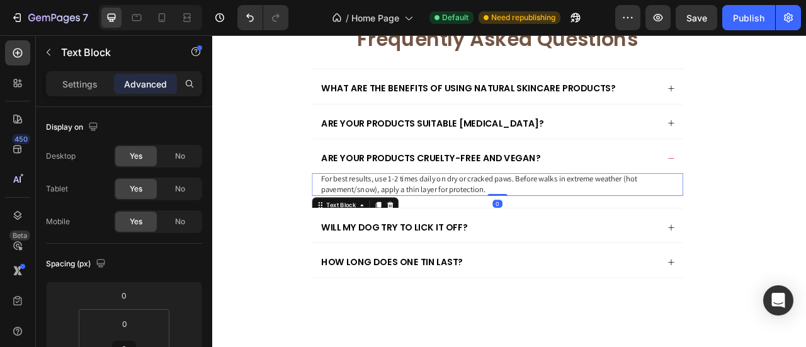
click at [606, 220] on p "For best results, use 1-2 times daily on dry or cracked paws. Before walks in e…" at bounding box center [575, 225] width 450 height 26
click at [611, 231] on p "For best results, use 1-2 times daily on dry or cracked paws. Before walks in e…" at bounding box center [575, 225] width 450 height 26
click at [478, 229] on p "For best results, use 1-2 times daily on dry or cracked paws. Before walks in e…" at bounding box center [575, 225] width 450 height 26
click at [408, 216] on p "For best results, use 1-2 times daily on dry or cracked paws. Before walks in e…" at bounding box center [575, 225] width 450 height 26
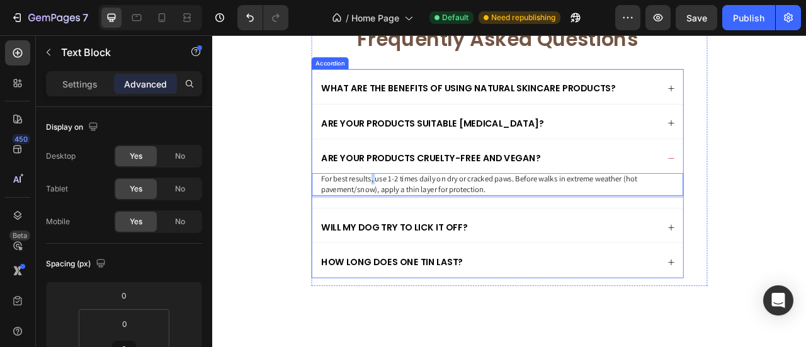
click at [428, 257] on div "Will my dog try to lick it off?" at bounding box center [575, 276] width 472 height 43
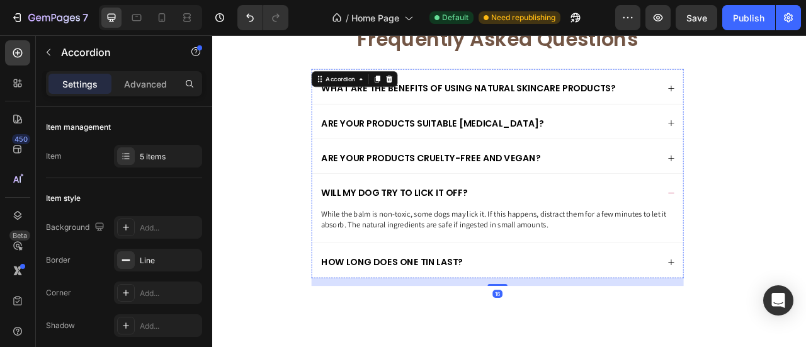
click at [445, 230] on div "Will my dog try to lick it off?" at bounding box center [575, 232] width 472 height 43
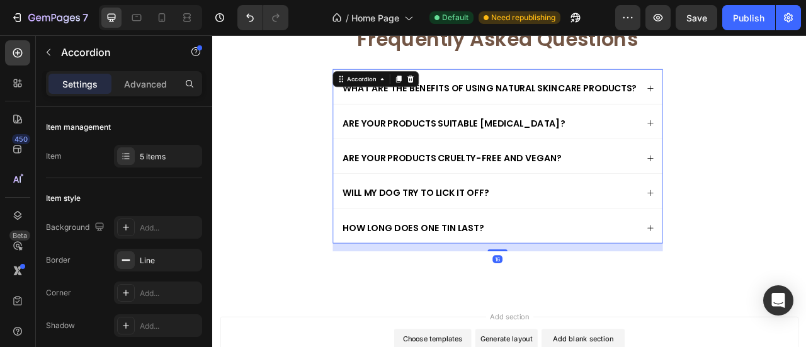
click at [674, 188] on div "Are your products cruelty-free and vegan?" at bounding box center [565, 191] width 378 height 18
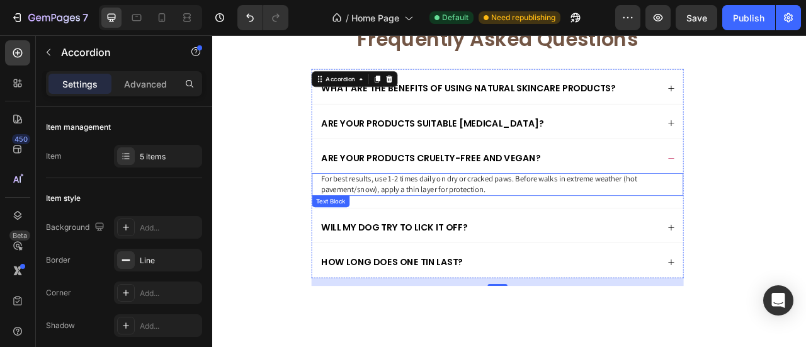
click at [513, 230] on p "For best results, use 1-2 times daily on dry or cracked paws. Before walks in e…" at bounding box center [575, 225] width 450 height 26
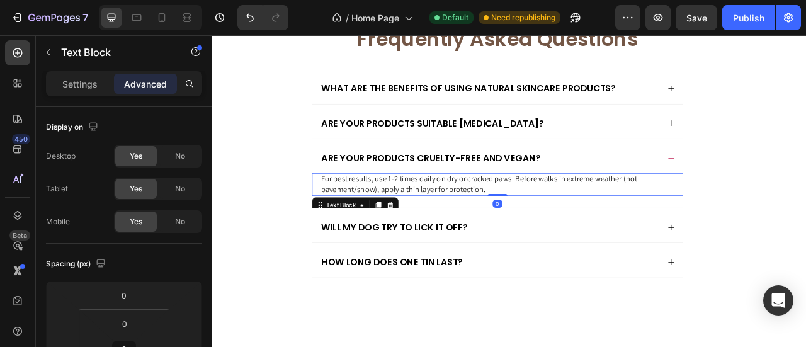
click at [513, 230] on p "For best results, use 1-2 times daily on dry or cracked paws. Before walks in e…" at bounding box center [575, 225] width 450 height 26
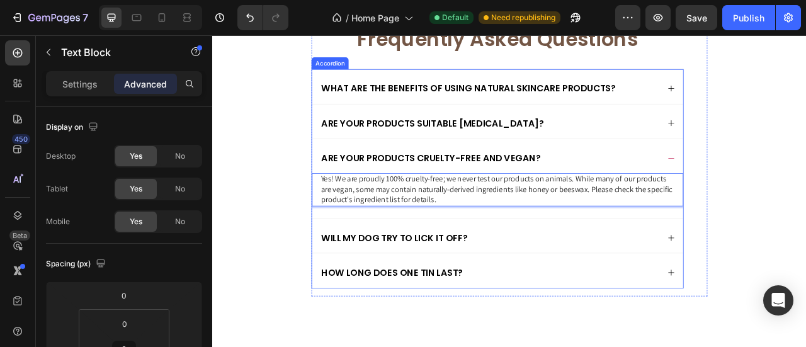
click at [679, 191] on div "Are your products cruelty-free and vegan?" at bounding box center [565, 191] width 432 height 18
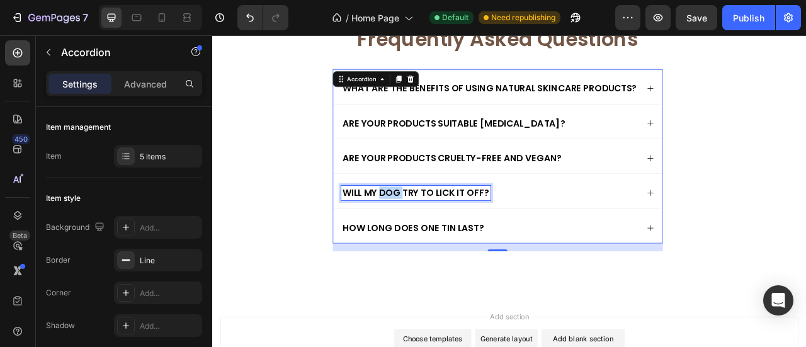
click at [441, 229] on p "Will my dog try to lick it off?" at bounding box center [471, 235] width 186 height 14
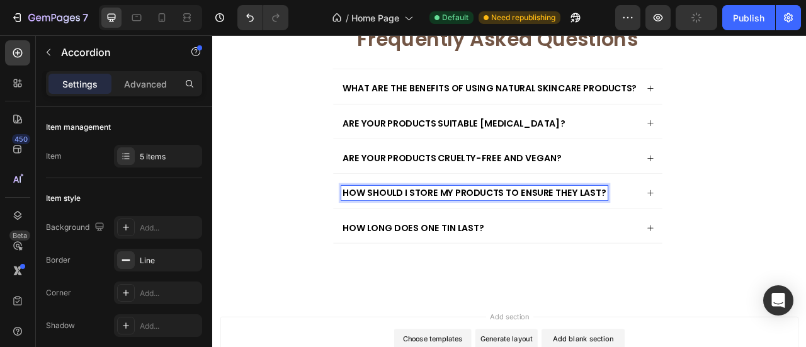
click at [741, 227] on div "How should I store my products to ensure they last?" at bounding box center [565, 235] width 378 height 18
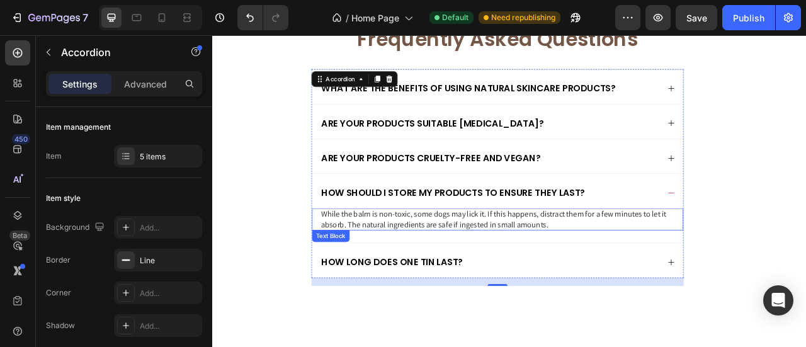
click at [427, 271] on p "While the balm is non-toxic, some dogs may lick it. If this happens, distract t…" at bounding box center [575, 269] width 450 height 26
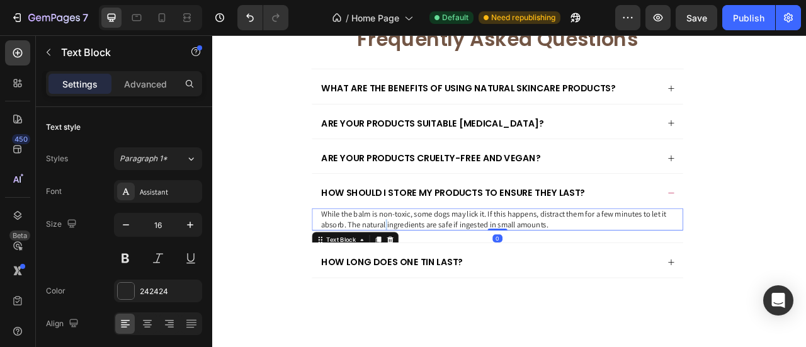
click at [427, 271] on p "While the balm is non-toxic, some dogs may lick it. If this happens, distract t…" at bounding box center [575, 269] width 450 height 26
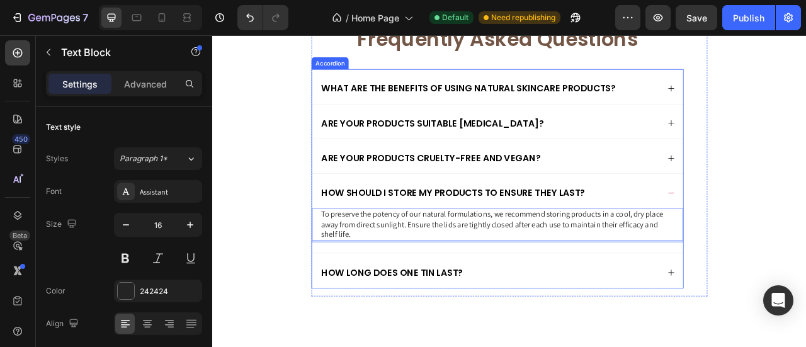
click at [703, 223] on div "How should I store my products to ensure they last?" at bounding box center [575, 232] width 472 height 43
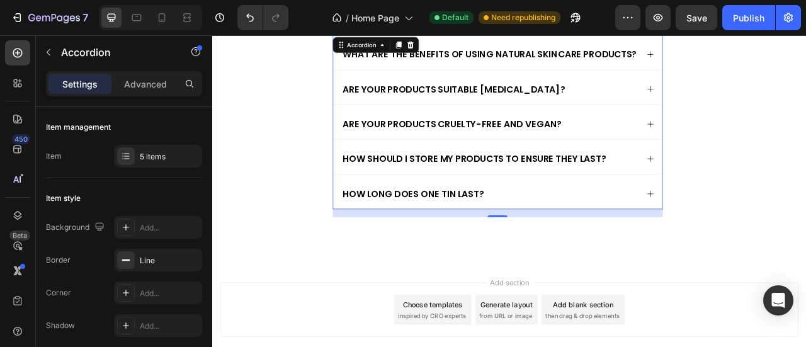
scroll to position [3660, 0]
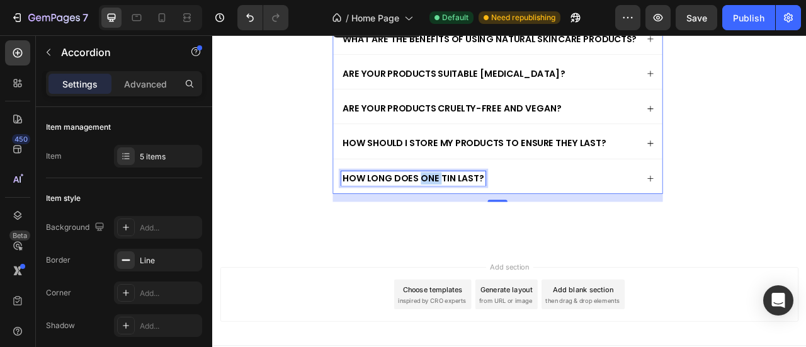
click at [489, 216] on p "How long does one tin last?" at bounding box center [468, 217] width 180 height 14
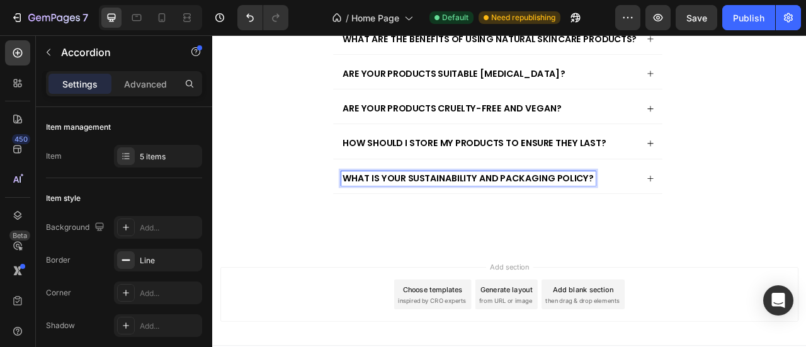
click at [764, 212] on icon at bounding box center [769, 217] width 10 height 10
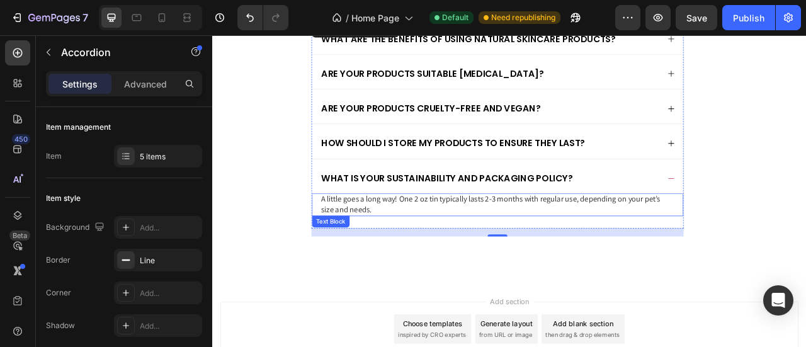
click at [528, 254] on p "A little goes a long way! One 2 oz tin typically lasts 2-3 months with regular …" at bounding box center [575, 250] width 450 height 26
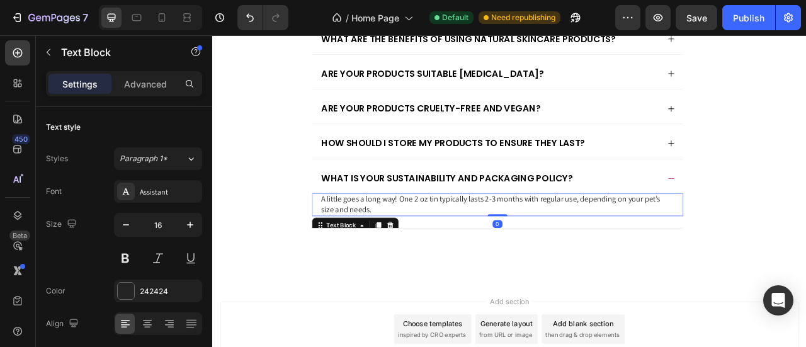
click at [532, 252] on p "A little goes a long way! One 2 oz tin typically lasts 2-3 months with regular …" at bounding box center [575, 250] width 450 height 26
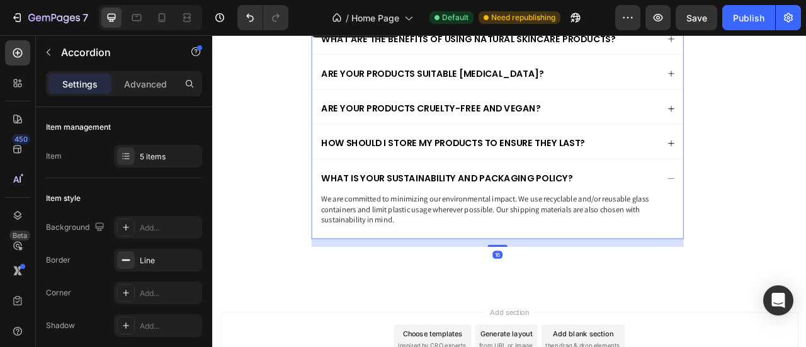
click at [779, 210] on div "What is your sustainability and packaging policy?" at bounding box center [575, 214] width 472 height 43
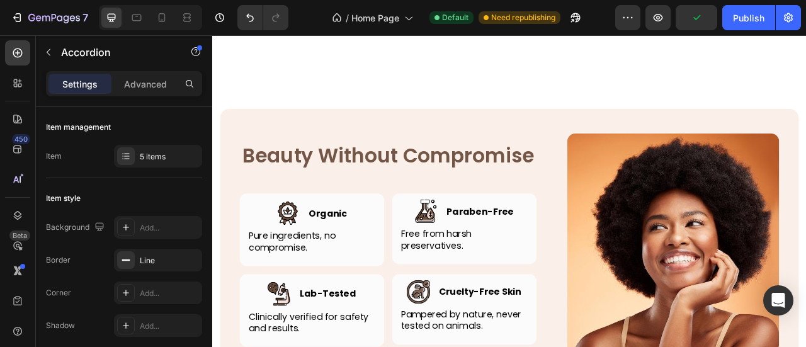
scroll to position [3030, 0]
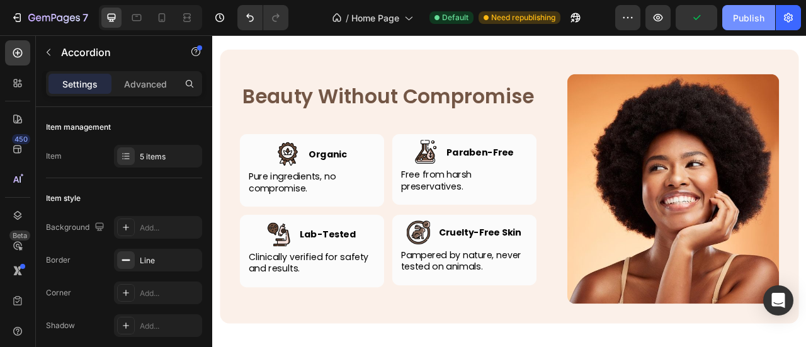
click at [749, 23] on div "Publish" at bounding box center [748, 17] width 31 height 13
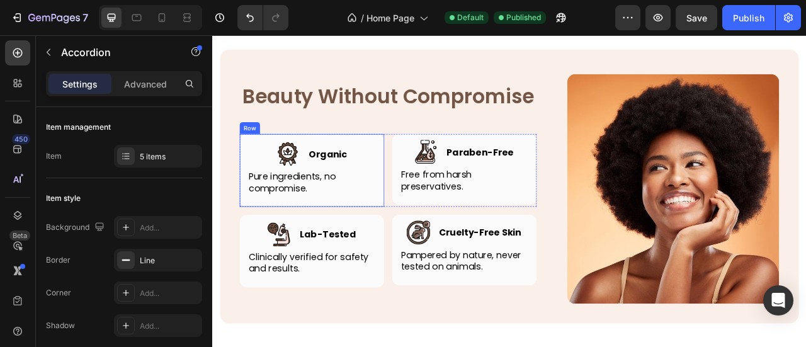
drag, startPoint x: 412, startPoint y: 221, endPoint x: 399, endPoint y: 217, distance: 14.5
click at [411, 220] on div "Image Organic Heading Row Pure ingredients, no compromise. Text block" at bounding box center [339, 209] width 164 height 77
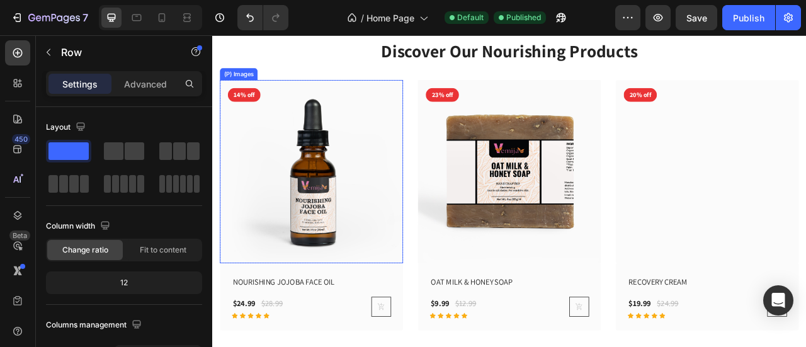
scroll to position [567, 0]
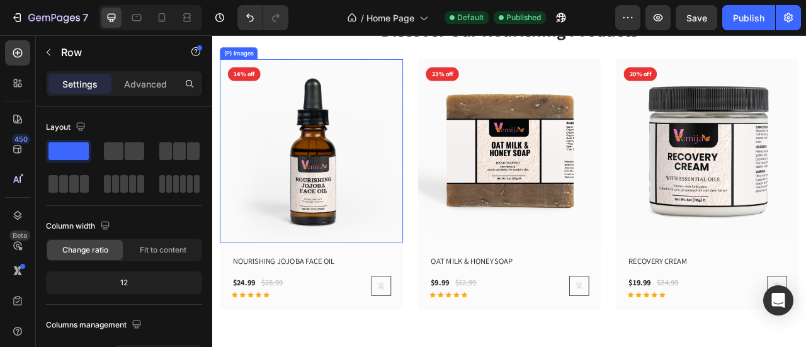
click at [379, 156] on img at bounding box center [338, 181] width 233 height 233
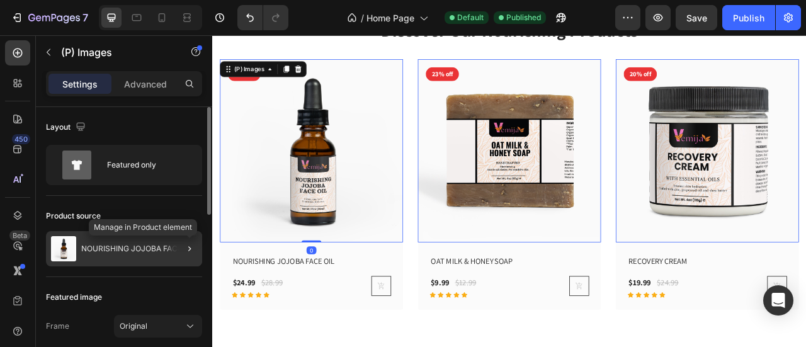
click at [183, 254] on div at bounding box center [189, 248] width 15 height 15
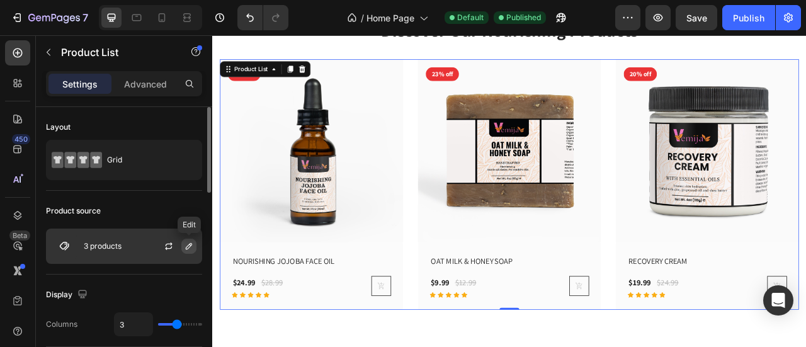
click at [185, 245] on icon "button" at bounding box center [189, 246] width 10 height 10
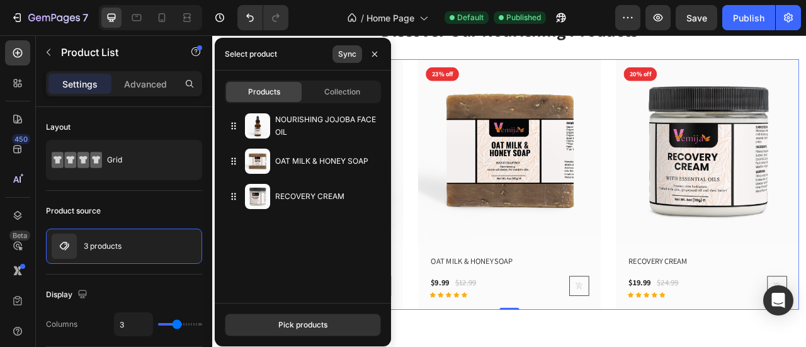
click at [358, 54] on button "Sync" at bounding box center [347, 54] width 30 height 18
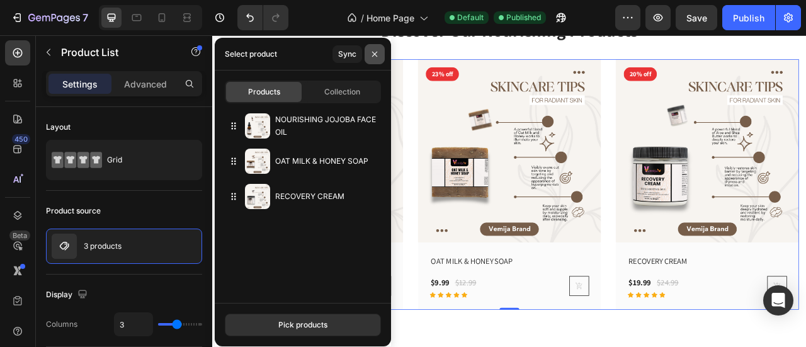
click at [379, 54] on icon "button" at bounding box center [375, 54] width 10 height 10
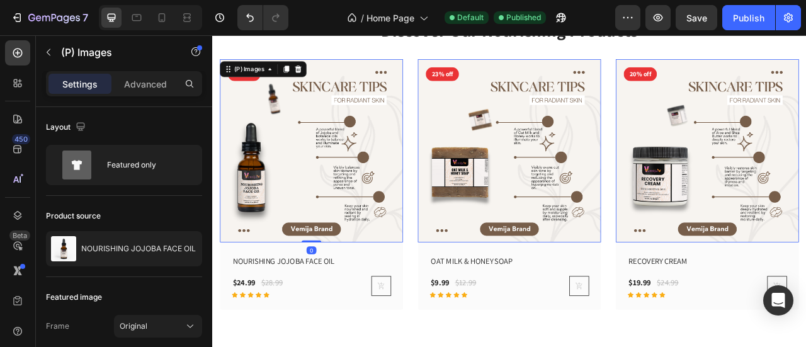
click at [433, 226] on img at bounding box center [338, 181] width 233 height 233
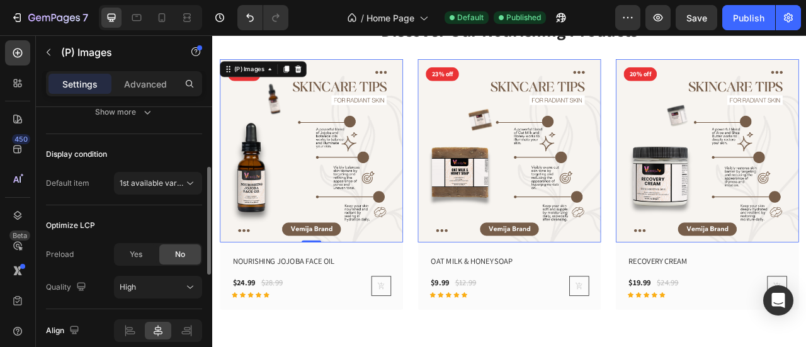
scroll to position [315, 0]
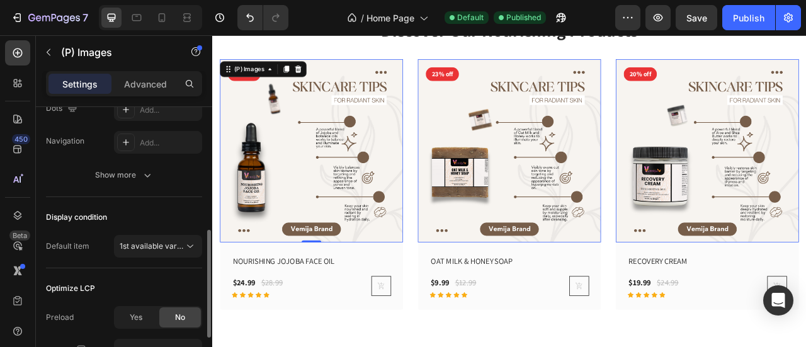
click at [150, 158] on div "Frame Original Width 100 px % Height px Dots Add... Navigation Add... Show more" at bounding box center [124, 93] width 156 height 186
click at [151, 176] on icon "button" at bounding box center [147, 175] width 13 height 13
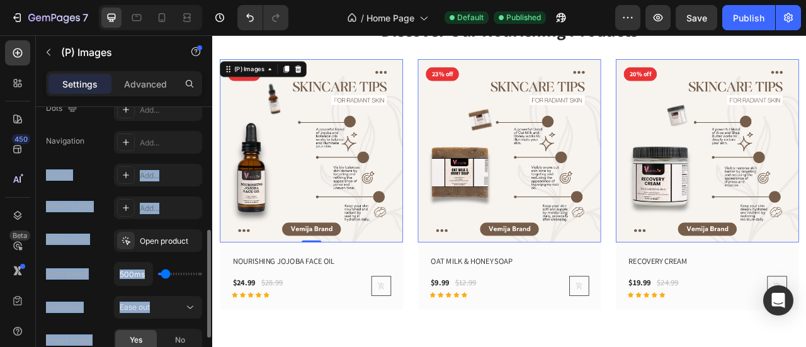
click at [85, 178] on div "Corner Add..." at bounding box center [124, 175] width 156 height 23
click at [59, 169] on div "Corner" at bounding box center [58, 174] width 25 height 11
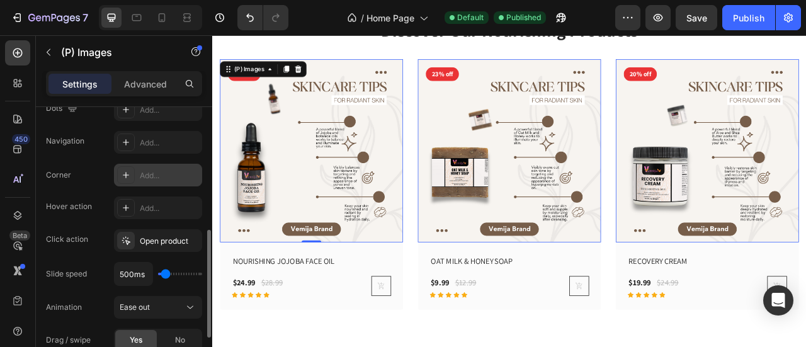
click at [156, 173] on div "Add..." at bounding box center [169, 175] width 59 height 11
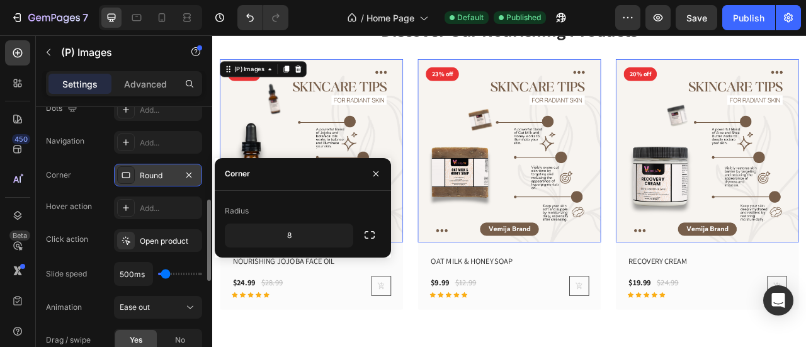
click at [386, 159] on img at bounding box center [338, 181] width 233 height 233
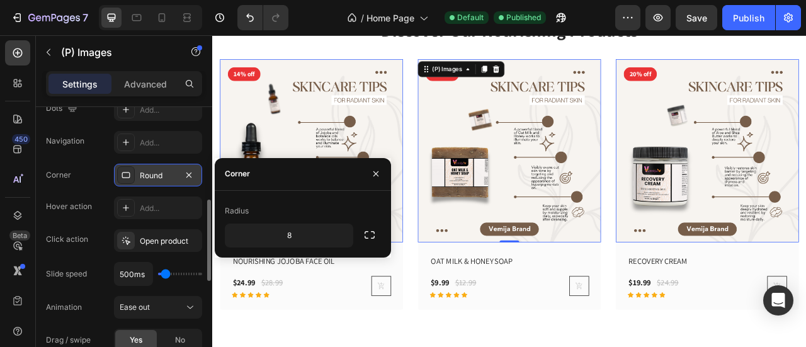
click at [489, 186] on img at bounding box center [590, 181] width 233 height 233
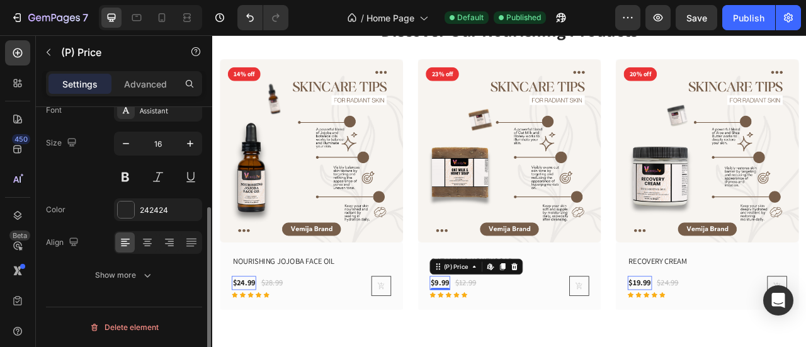
click at [268, 341] on div "$9.99" at bounding box center [252, 350] width 31 height 18
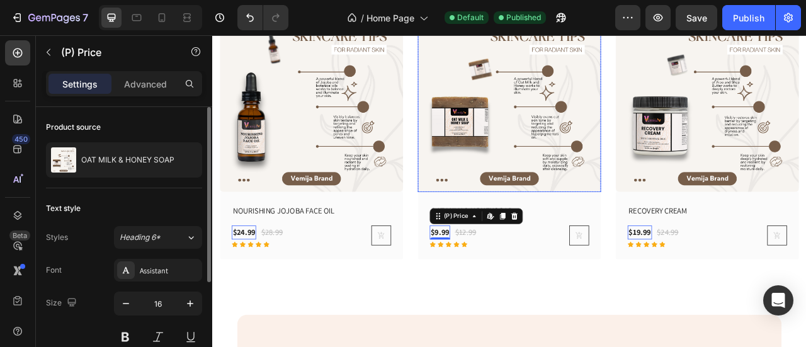
scroll to position [693, 0]
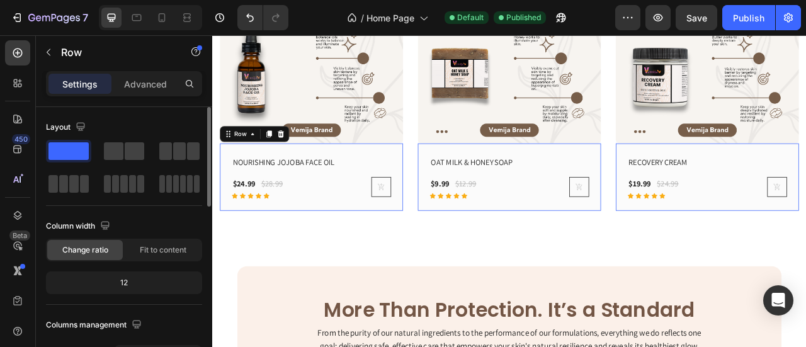
click at [441, 185] on div "NOURISHING JOJOBA FACE OIL (P) Title $24.99 (P) Price (P) Price $28.99 (P) Pric…" at bounding box center [338, 216] width 233 height 86
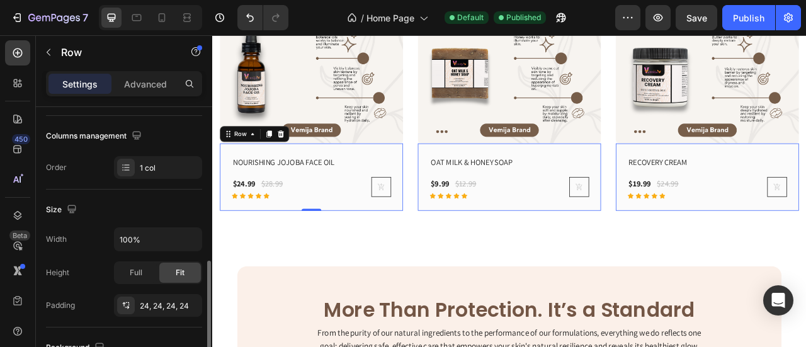
scroll to position [315, 0]
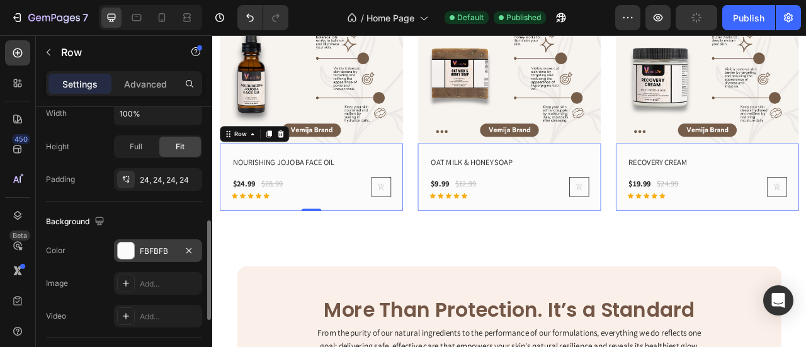
click at [125, 249] on div at bounding box center [126, 250] width 16 height 16
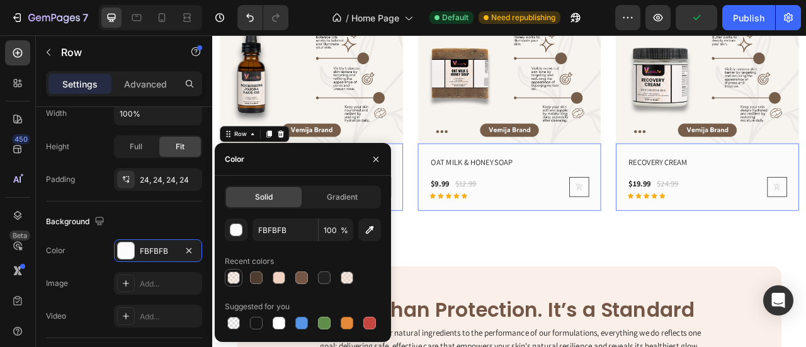
click at [233, 281] on div at bounding box center [233, 277] width 13 height 13
type input "F2CCB6"
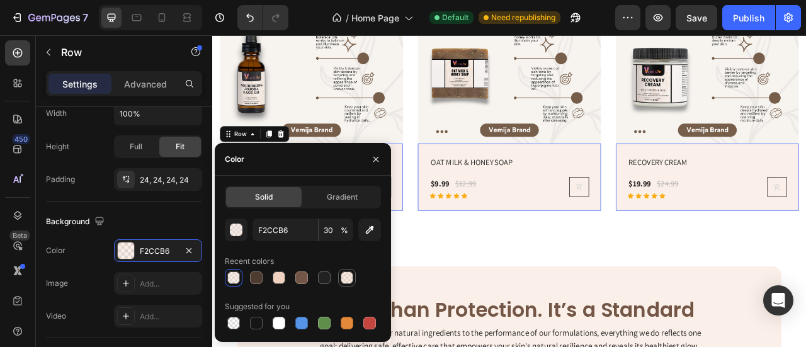
click at [345, 280] on div at bounding box center [347, 277] width 13 height 13
drag, startPoint x: 232, startPoint y: 285, endPoint x: 242, endPoint y: 276, distance: 12.9
click at [232, 285] on div at bounding box center [234, 278] width 18 height 18
click at [328, 229] on input "30" at bounding box center [336, 230] width 35 height 23
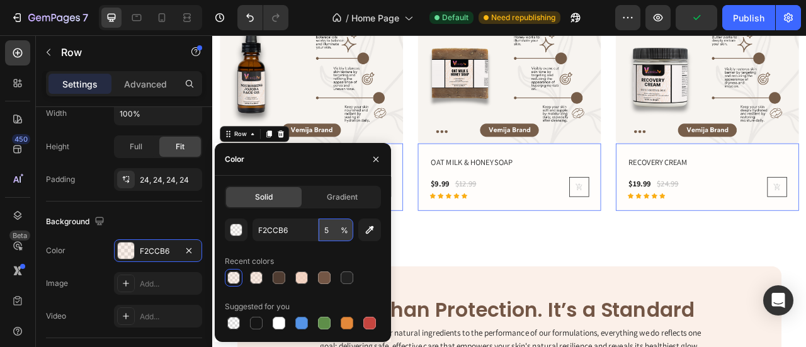
click at [332, 230] on input "5" at bounding box center [336, 230] width 35 height 23
type input "0"
click at [332, 230] on input "0" at bounding box center [336, 230] width 35 height 23
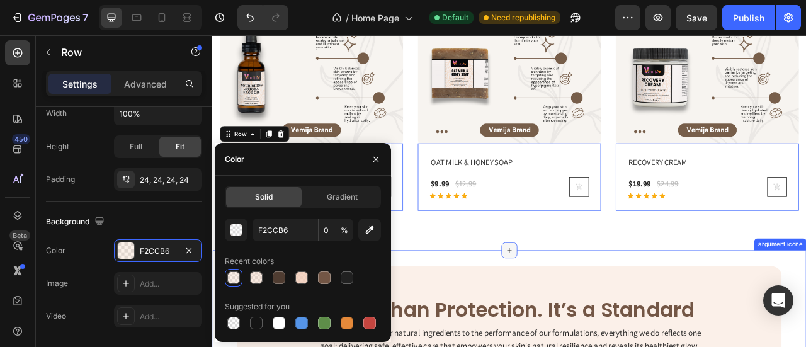
click at [585, 307] on icon at bounding box center [590, 309] width 10 height 10
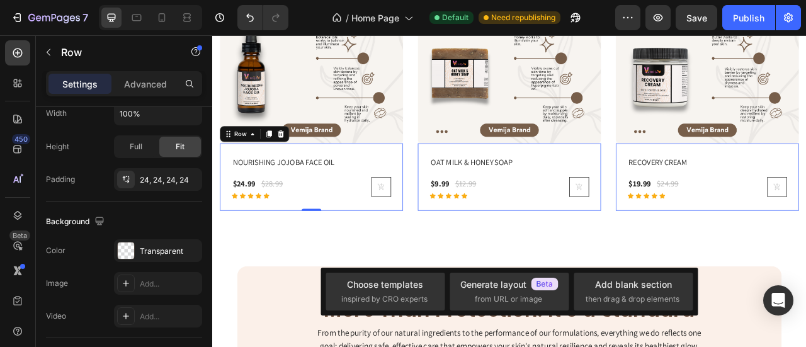
click at [356, 244] on div "NOURISHING JOJOBA FACE OIL (P) Title $24.99 (P) Price (P) Price $28.99 (P) Pric…" at bounding box center [338, 216] width 233 height 86
click at [436, 108] on img at bounding box center [338, 56] width 233 height 233
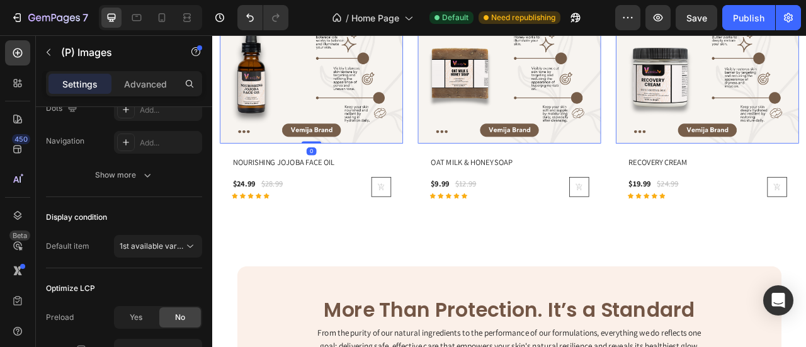
scroll to position [0, 0]
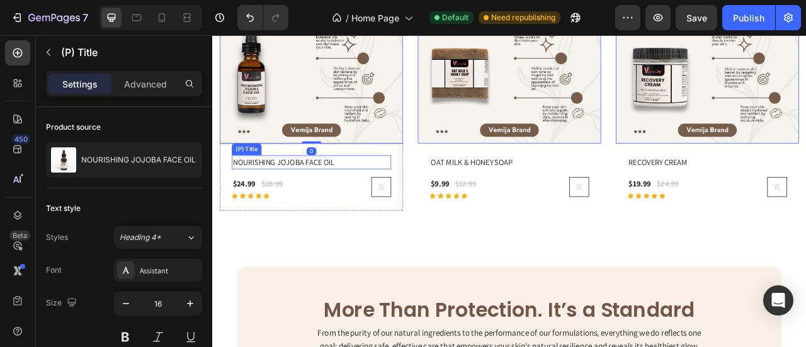
click at [325, 196] on h2 "NOURISHING JOJOBA FACE OIL" at bounding box center [328, 197] width 183 height 18
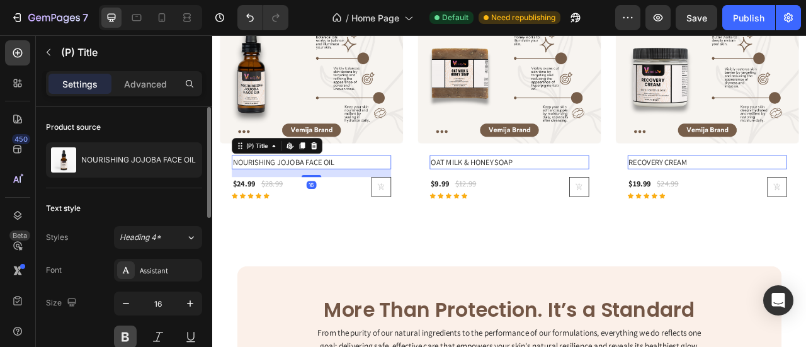
click at [133, 336] on button at bounding box center [125, 337] width 23 height 23
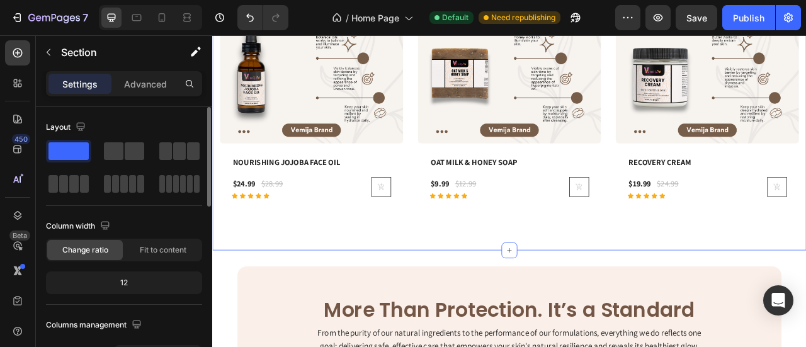
click at [544, 292] on div "Discover Our Nourishing Products Heading Row (P) Images 14% off Product Badge R…" at bounding box center [590, 73] width 756 height 472
click at [159, 18] on icon at bounding box center [162, 17] width 7 height 9
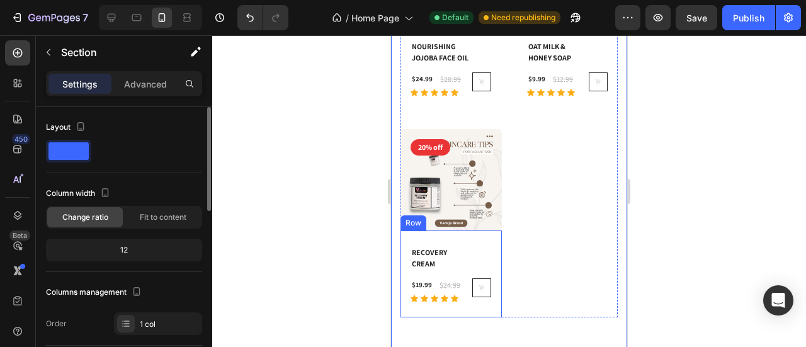
scroll to position [626, 0]
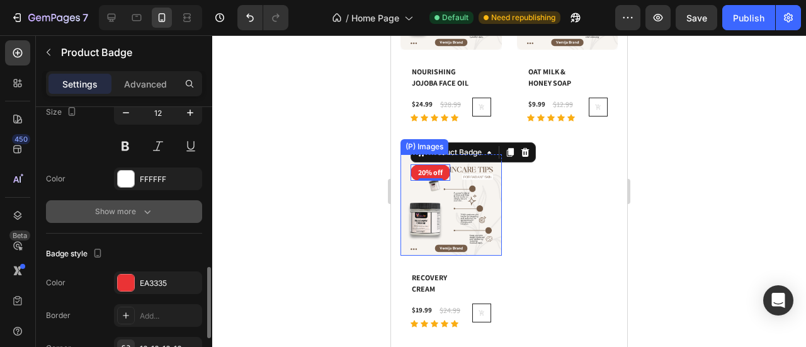
scroll to position [378, 0]
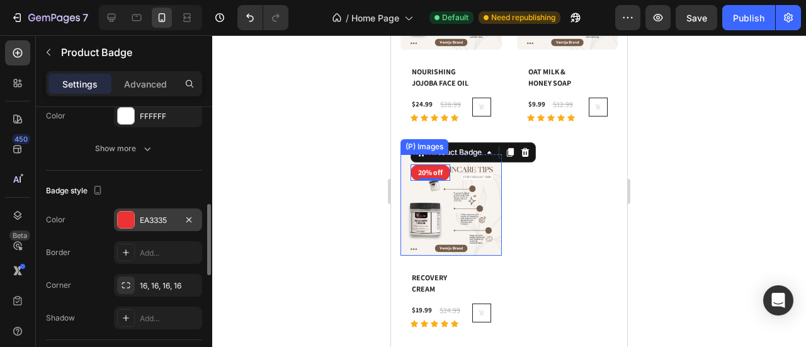
click at [155, 211] on div "EA3335" at bounding box center [158, 219] width 88 height 23
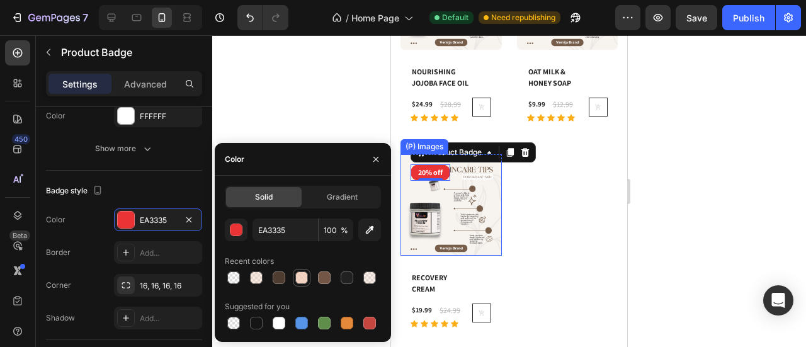
click at [304, 281] on div at bounding box center [301, 277] width 13 height 13
type input "F2CCB6"
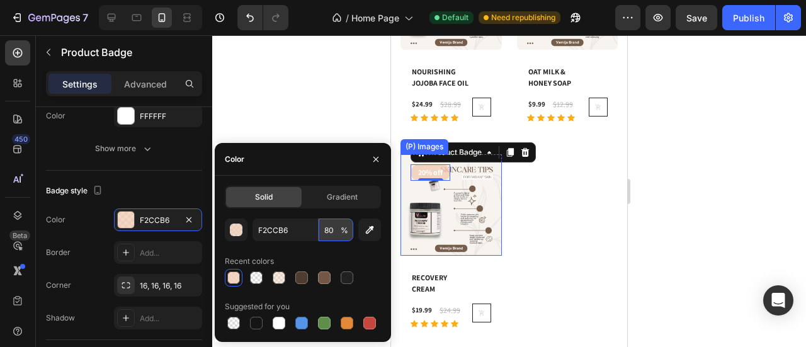
click at [326, 237] on input "80" at bounding box center [336, 230] width 35 height 23
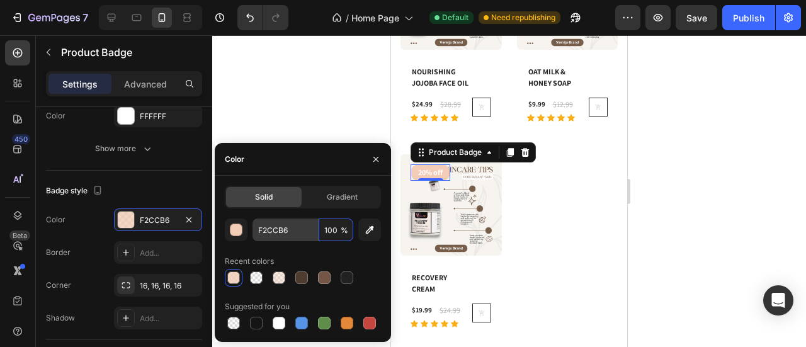
type input "100"
click at [297, 235] on input "F2CCB6" at bounding box center [285, 230] width 65 height 23
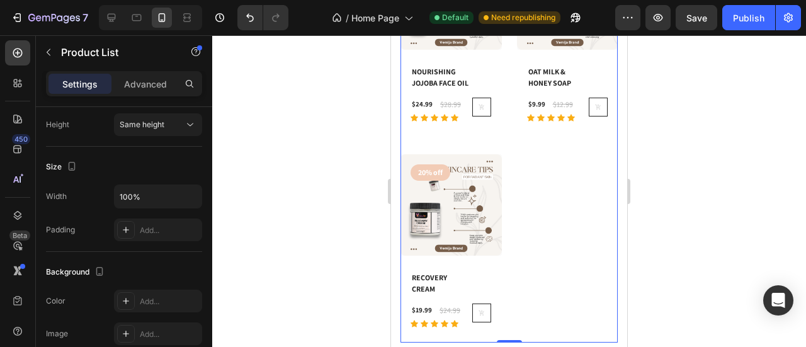
drag, startPoint x: 552, startPoint y: 229, endPoint x: 555, endPoint y: 218, distance: 11.2
click at [552, 228] on div "(P) Images 14% off Product Badge Row NOURISHING JOJOBA FACE OIL (P) Title $24.9…" at bounding box center [508, 146] width 217 height 394
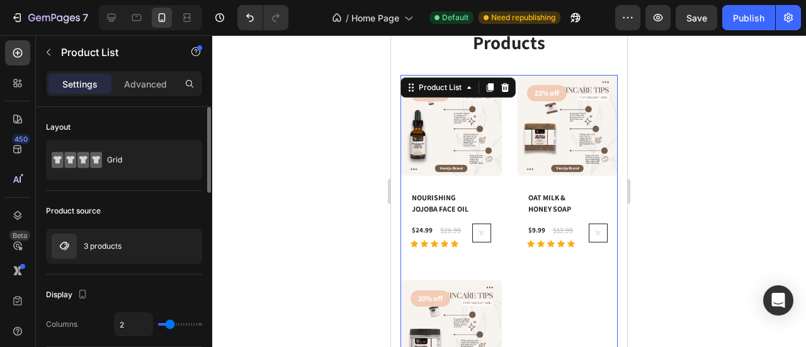
scroll to position [500, 0]
click at [120, 16] on div at bounding box center [111, 18] width 20 height 20
type input "3"
type input "30"
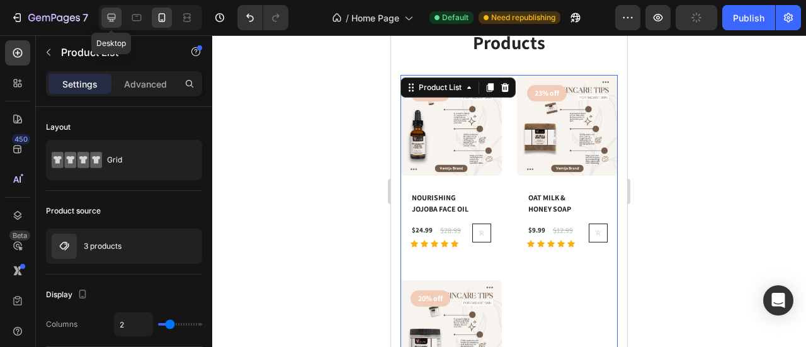
type input "30"
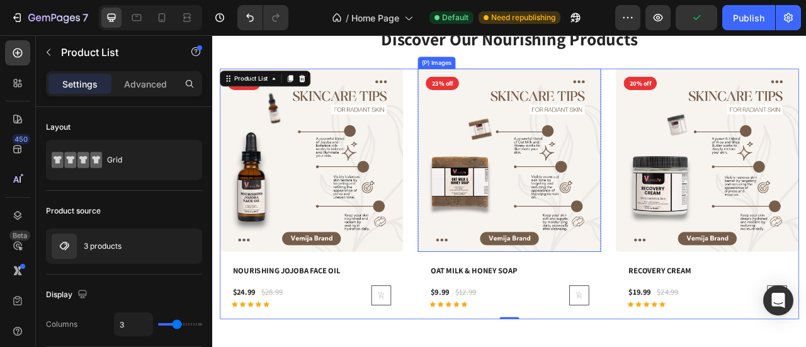
scroll to position [497, 0]
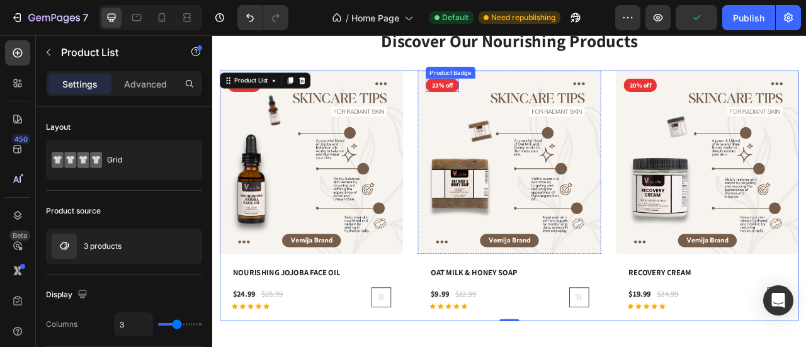
click at [273, 98] on pre "23% off" at bounding box center [253, 99] width 42 height 18
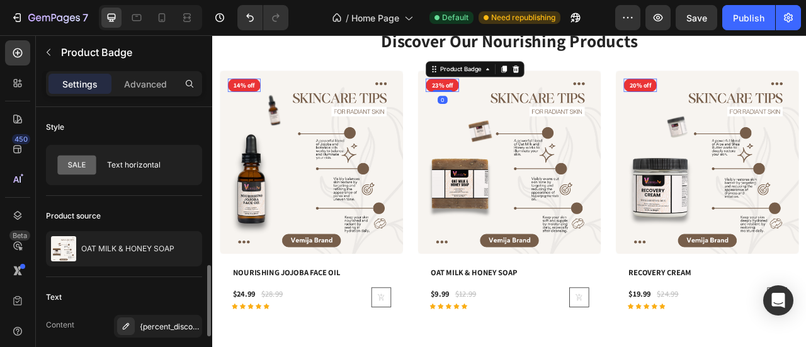
scroll to position [189, 0]
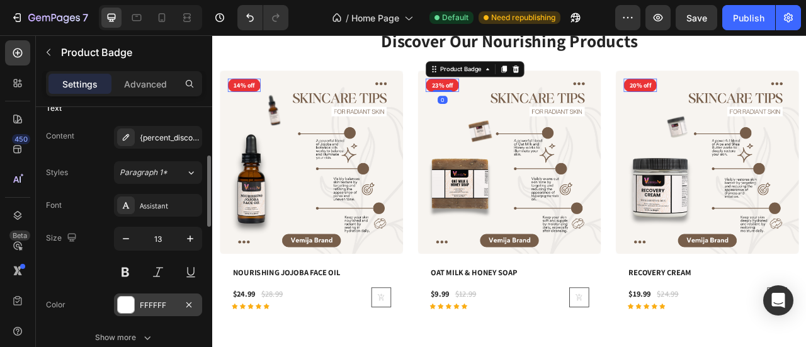
click at [131, 310] on div at bounding box center [126, 305] width 16 height 16
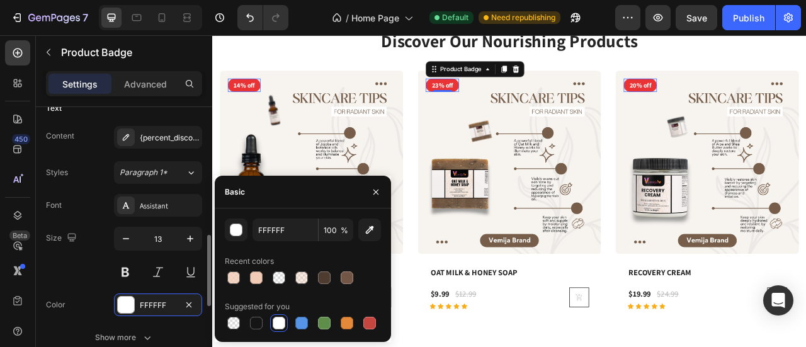
scroll to position [441, 0]
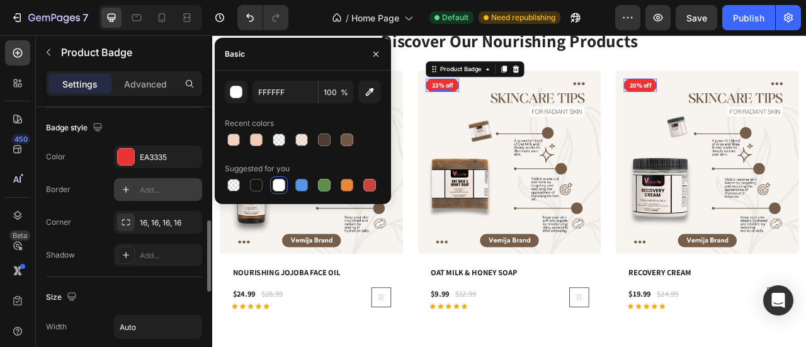
click at [146, 178] on div "Add..." at bounding box center [158, 189] width 88 height 23
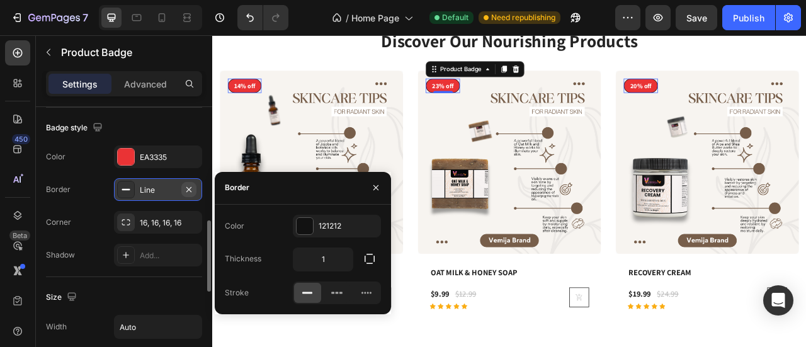
click at [186, 185] on icon "button" at bounding box center [189, 190] width 10 height 10
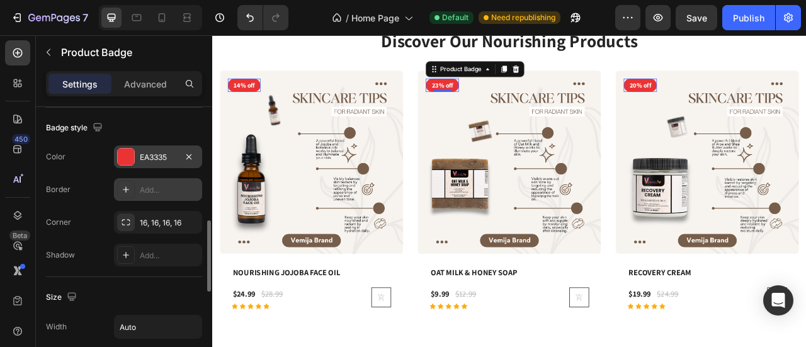
click at [171, 157] on div "EA3335" at bounding box center [158, 157] width 37 height 11
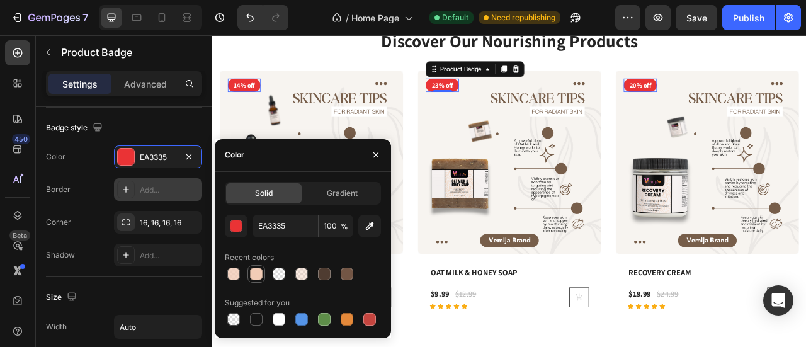
click at [257, 278] on div at bounding box center [256, 274] width 13 height 13
type input "F2CCB6"
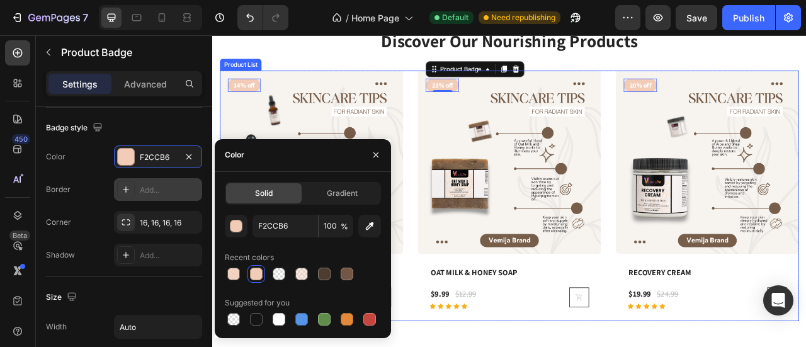
click at [454, 285] on div "(P) Images 14% off Product Badge 0 Row NOURISHING JOJOBA FACE OIL (P) Title $24…" at bounding box center [590, 239] width 737 height 319
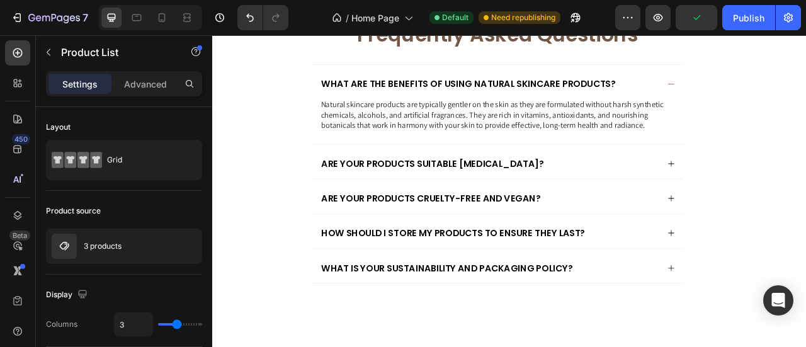
scroll to position [3205, 0]
click at [744, 10] on button "Publish" at bounding box center [748, 17] width 53 height 25
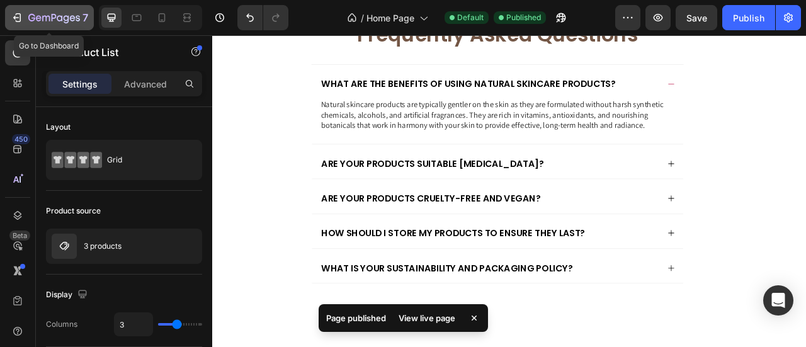
click at [6, 16] on button "7" at bounding box center [49, 17] width 89 height 25
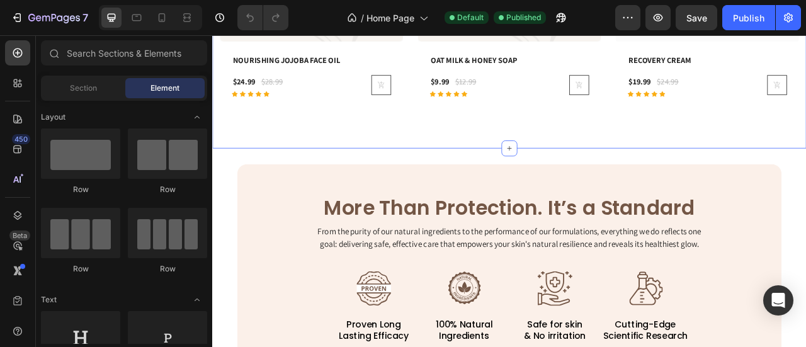
scroll to position [819, 0]
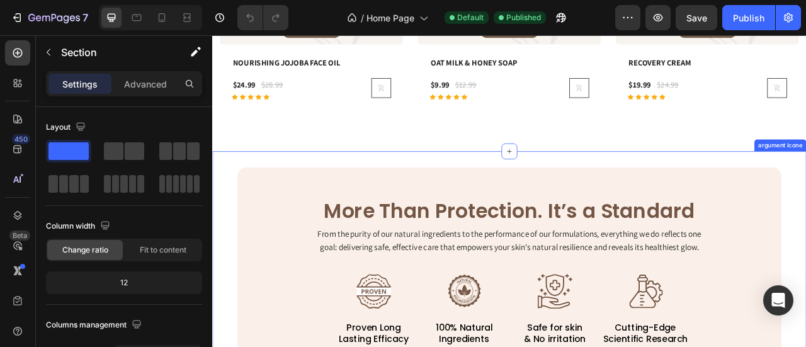
click at [453, 185] on div "More Than Protection. It’s a Standard Heading From the purity of our natural in…" at bounding box center [590, 344] width 756 height 323
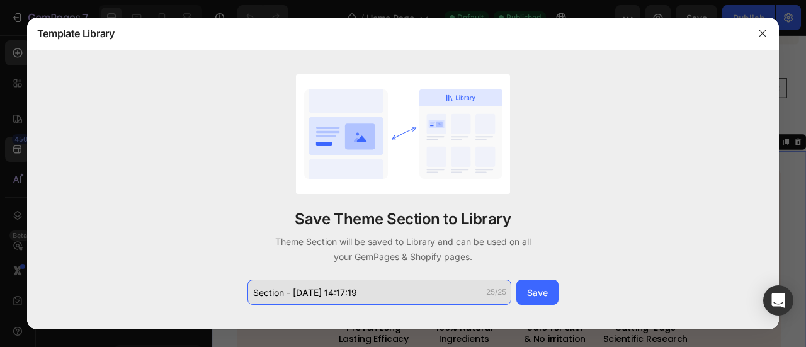
click at [390, 296] on input "Section - Aug 26 14:17:19" at bounding box center [379, 292] width 264 height 25
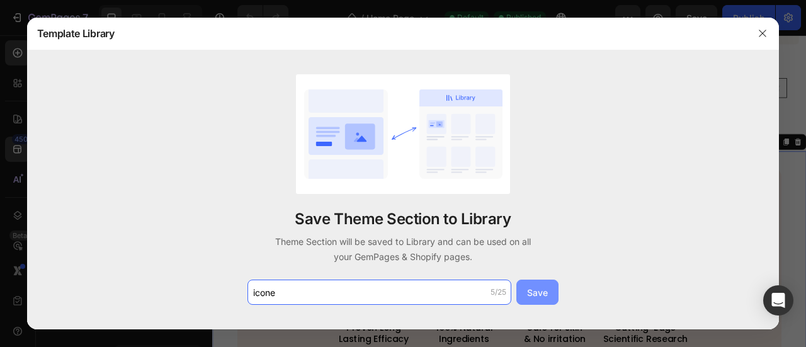
type input "icone"
click at [543, 302] on button "Save" at bounding box center [537, 292] width 42 height 25
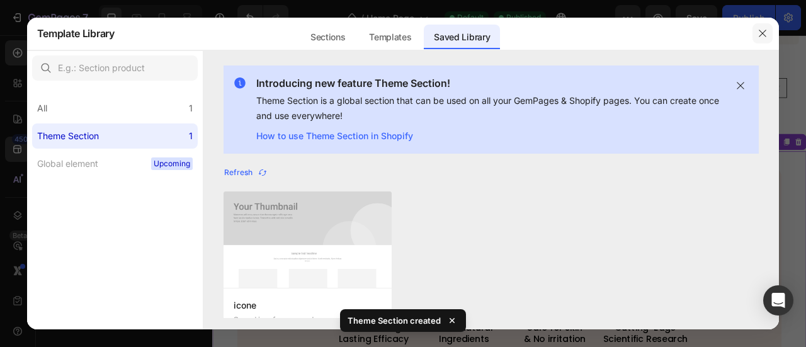
click at [757, 37] on button "button" at bounding box center [762, 33] width 20 height 20
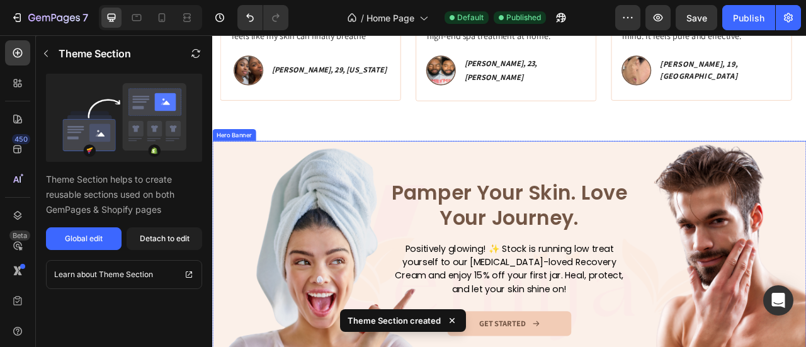
scroll to position [1448, 0]
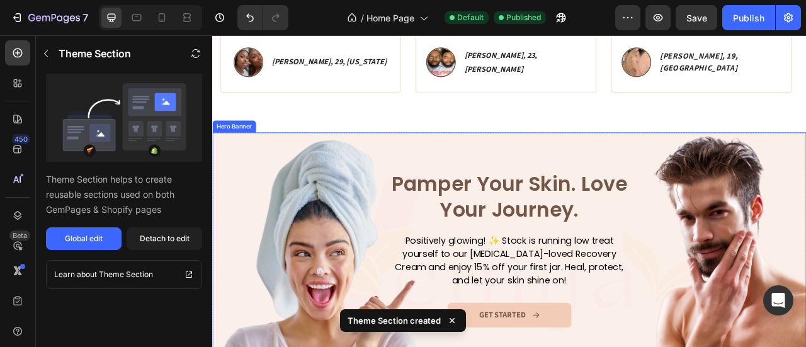
click at [535, 170] on div "Overlay" at bounding box center [590, 310] width 756 height 302
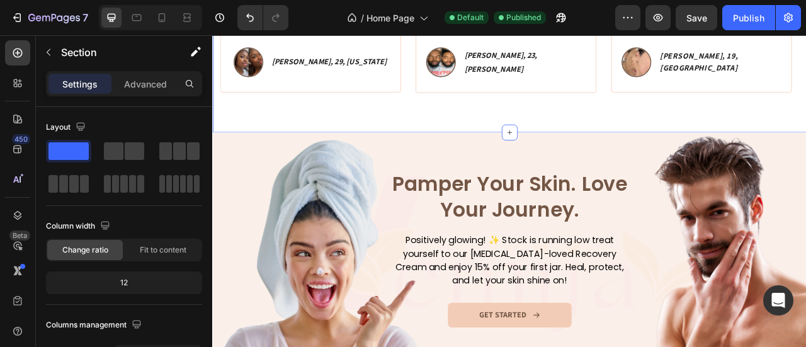
click at [492, 132] on div "Icon Icon Icon Icon Icon Icon List Rated 4.8/5 Based on 1,073 Reviews Text Bloc…" at bounding box center [590, 16] width 756 height 287
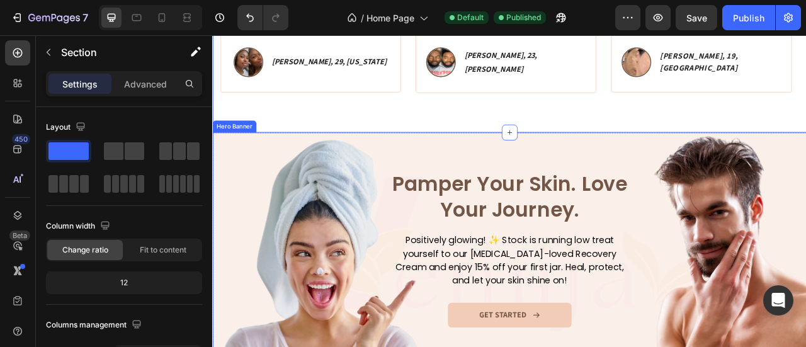
click at [460, 169] on div "Overlay" at bounding box center [590, 310] width 756 height 302
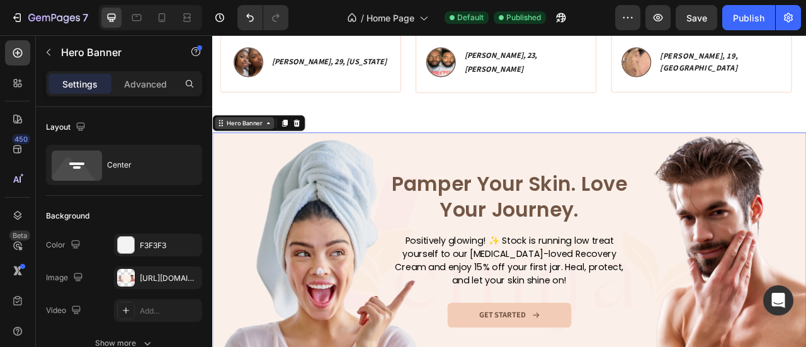
click at [236, 148] on div "Hero Banner" at bounding box center [253, 146] width 50 height 11
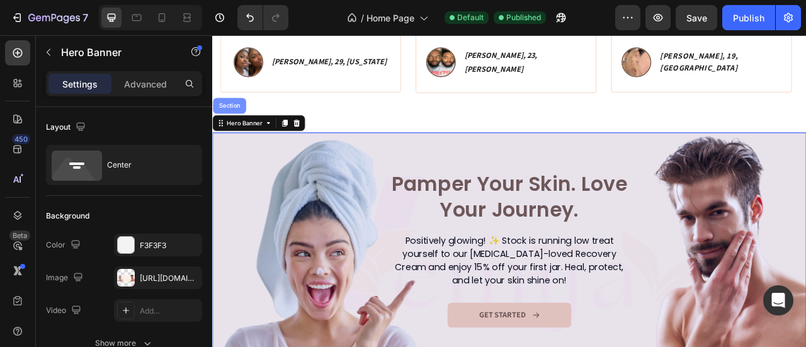
click at [236, 122] on div "Section" at bounding box center [234, 125] width 32 height 8
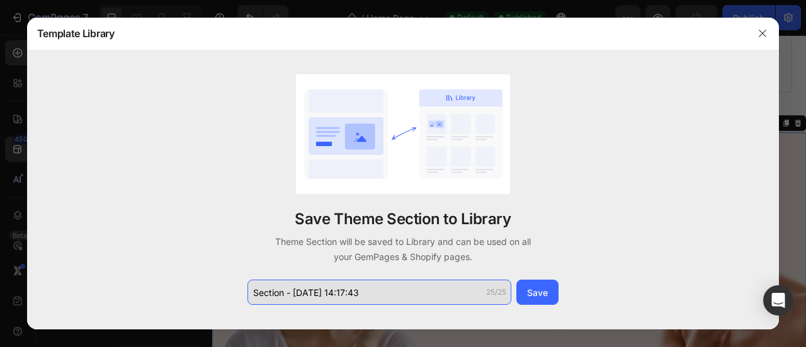
click at [387, 302] on input "Section - Aug 26 14:17:43" at bounding box center [379, 292] width 264 height 25
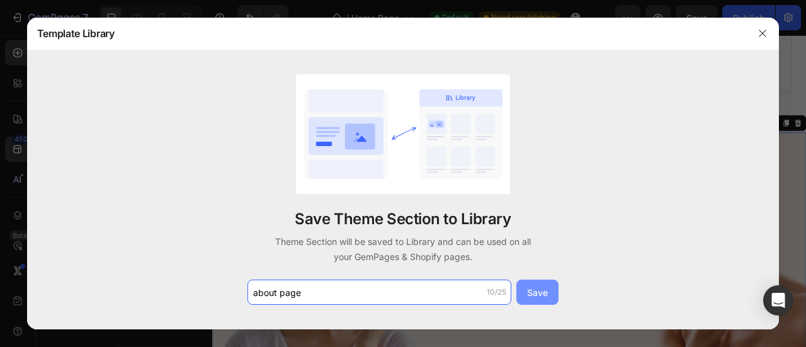
type input "about page"
click at [537, 295] on div "Save" at bounding box center [537, 292] width 21 height 13
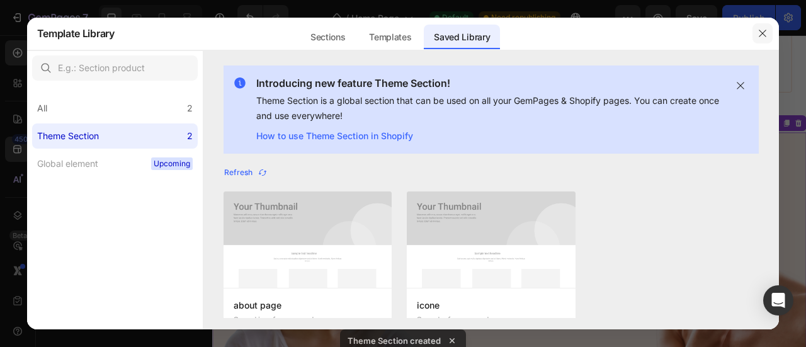
click at [758, 32] on icon "button" at bounding box center [763, 33] width 10 height 10
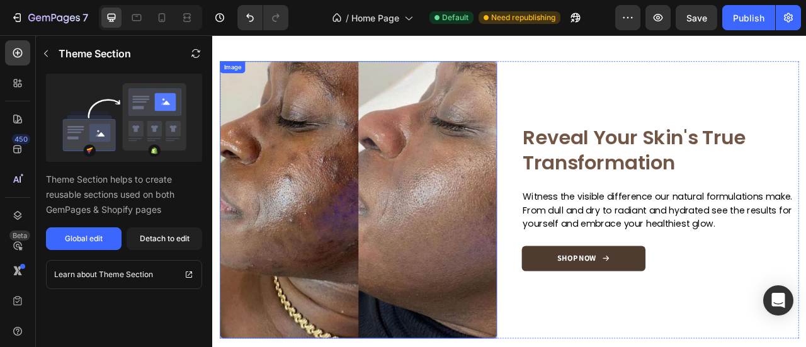
scroll to position [1889, 0]
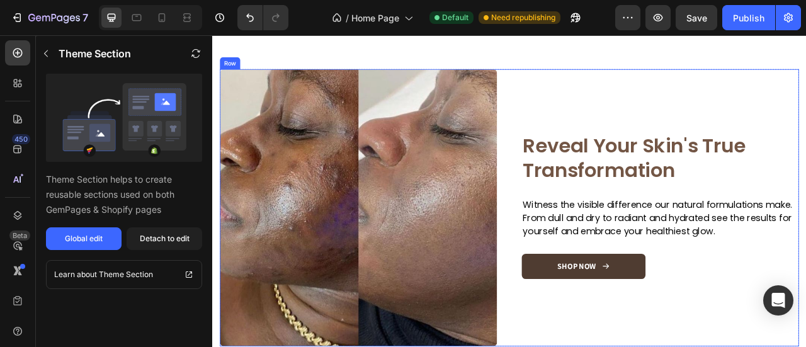
click at [619, 104] on div "Image Reveal Your Skin's True Transformation Heading Witness the visible differ…" at bounding box center [782, 254] width 353 height 353
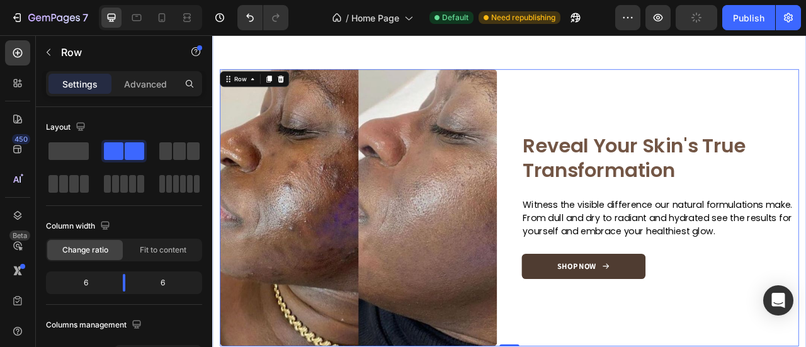
click at [283, 71] on div "Image Reveal Your Skin's True Transformation Heading Witness the visible differ…" at bounding box center [590, 248] width 756 height 466
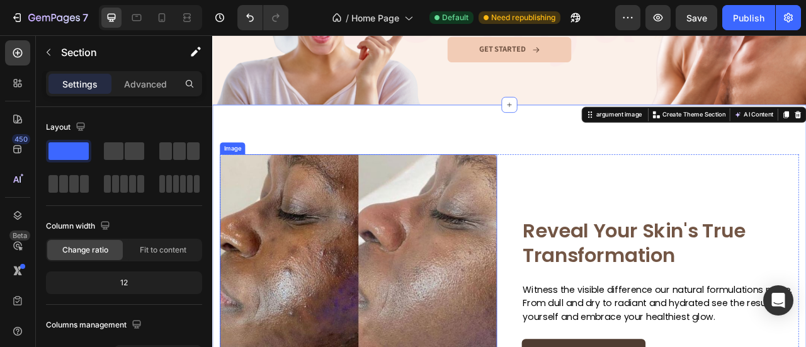
scroll to position [1684, 0]
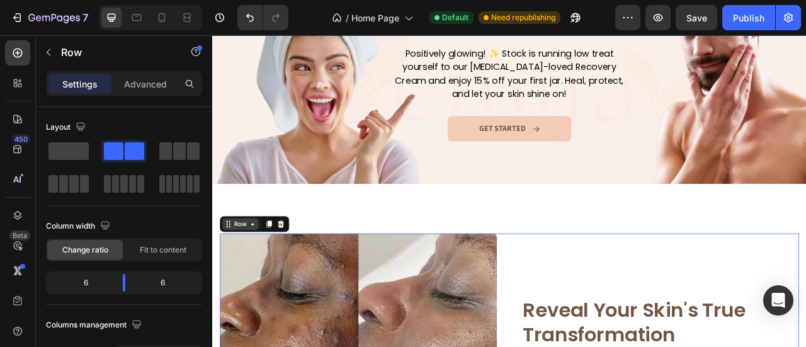
click at [242, 272] on div "Row" at bounding box center [247, 275] width 21 height 11
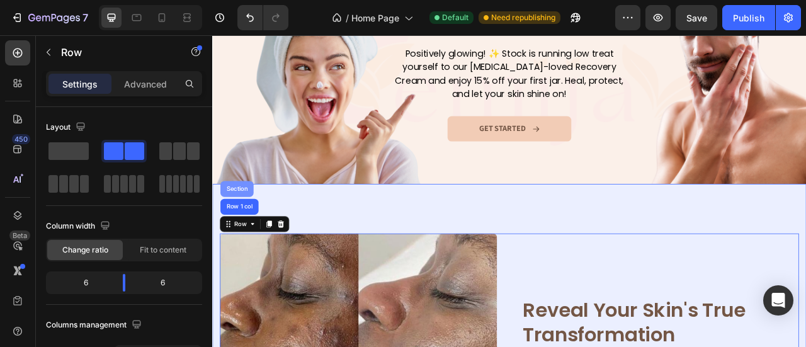
click at [239, 220] on div "Section" at bounding box center [243, 230] width 42 height 20
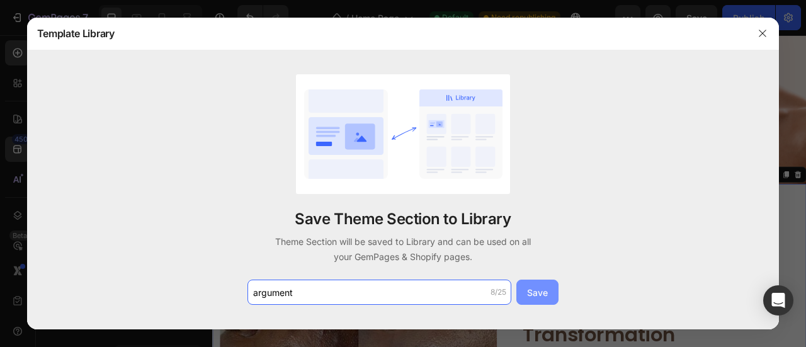
type input "argument"
click at [536, 292] on div "Save" at bounding box center [537, 292] width 21 height 13
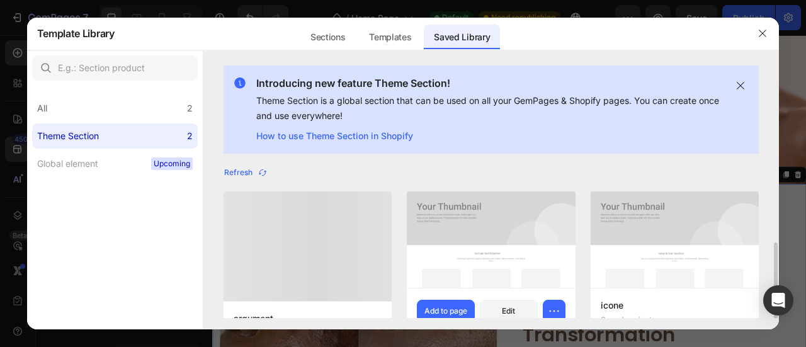
scroll to position [44, 0]
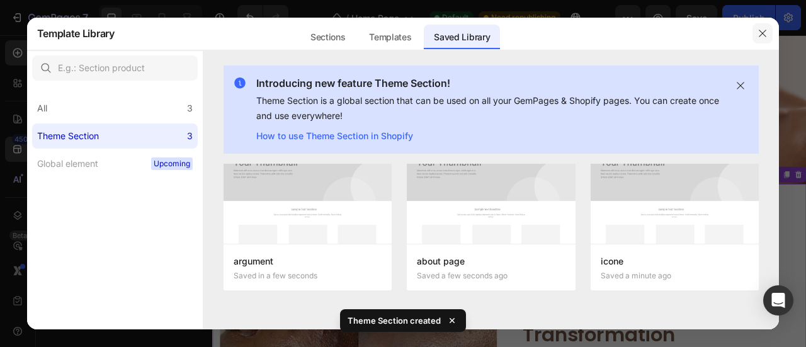
click at [766, 38] on icon "button" at bounding box center [763, 33] width 10 height 10
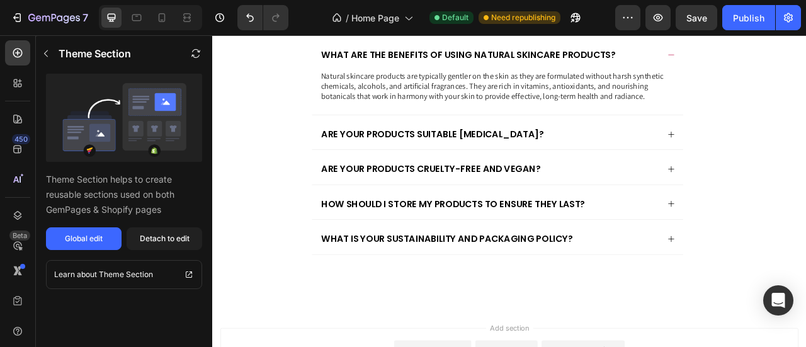
scroll to position [3384, 0]
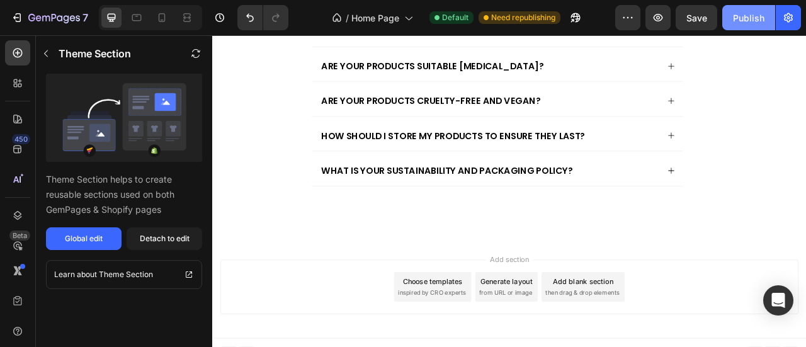
click at [755, 25] on button "Publish" at bounding box center [748, 17] width 53 height 25
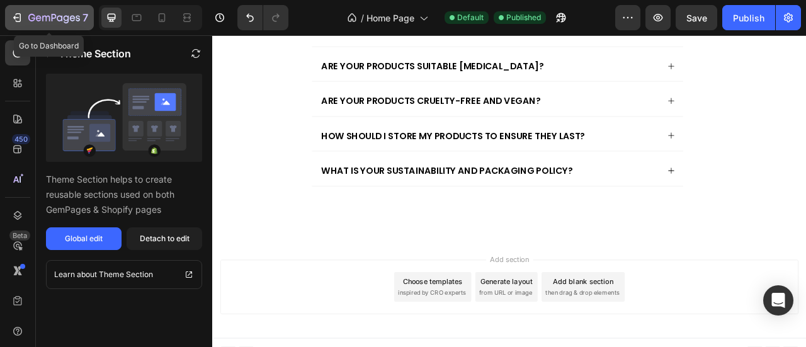
click at [12, 23] on icon "button" at bounding box center [17, 17] width 13 height 13
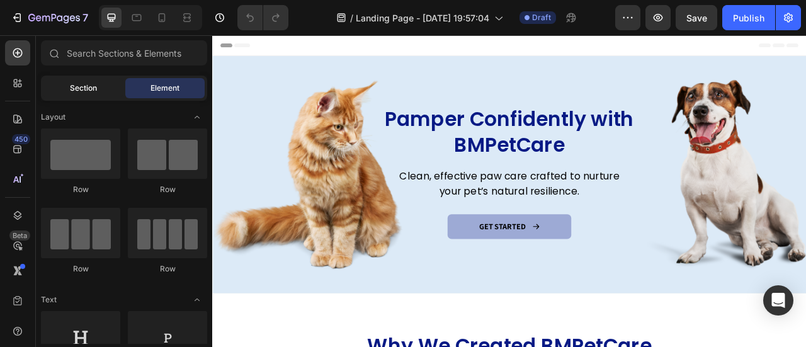
click at [71, 79] on div "Section" at bounding box center [82, 88] width 79 height 20
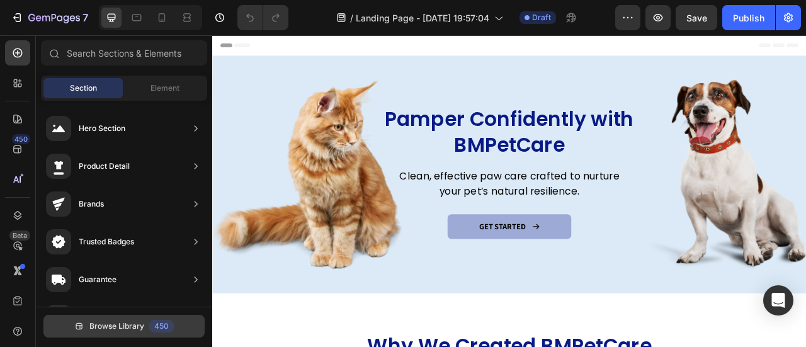
click at [162, 334] on button "Browse Library 450" at bounding box center [123, 326] width 161 height 23
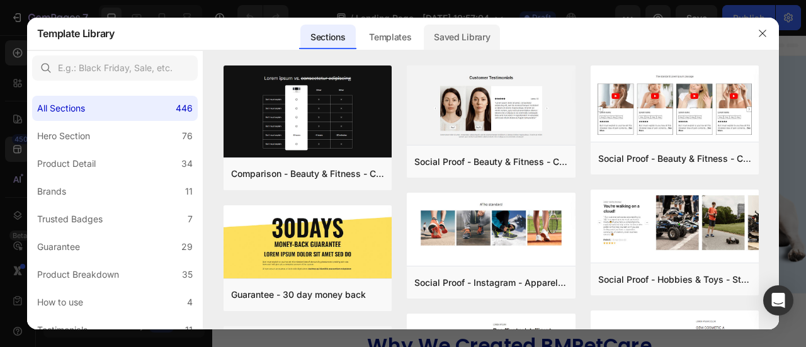
click at [476, 28] on div "Saved Library" at bounding box center [462, 37] width 76 height 25
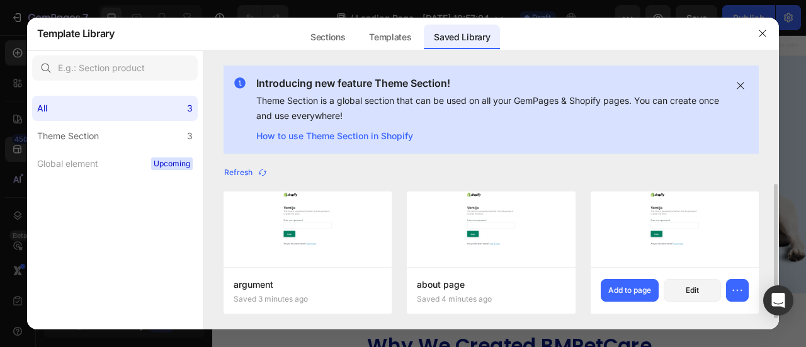
scroll to position [10, 0]
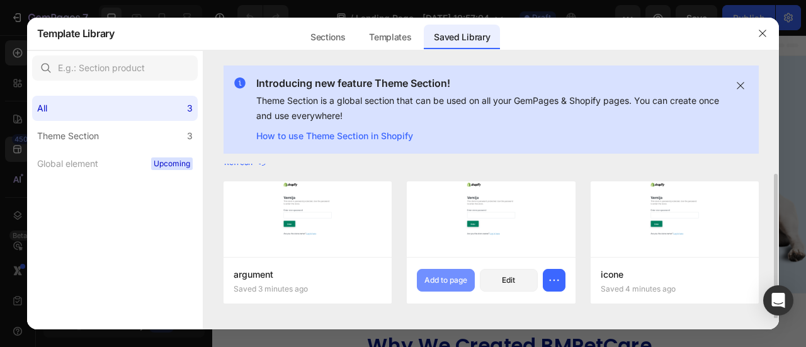
click at [456, 275] on div "Add to page" at bounding box center [445, 280] width 43 height 11
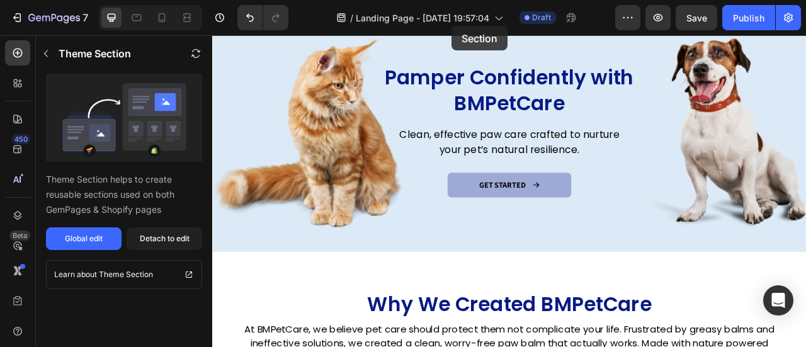
scroll to position [0, 0]
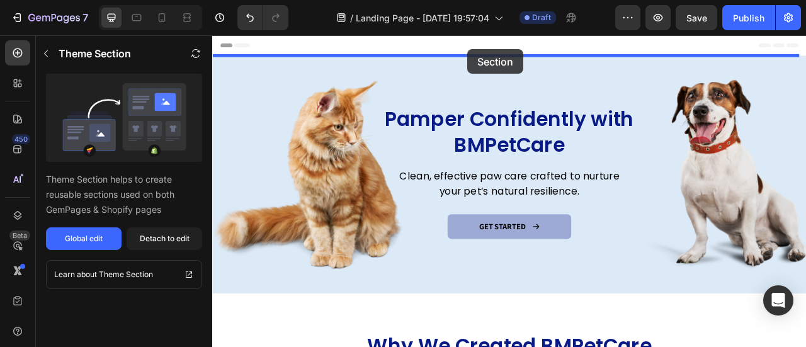
drag, startPoint x: 524, startPoint y: 336, endPoint x: 537, endPoint y: 53, distance: 283.0
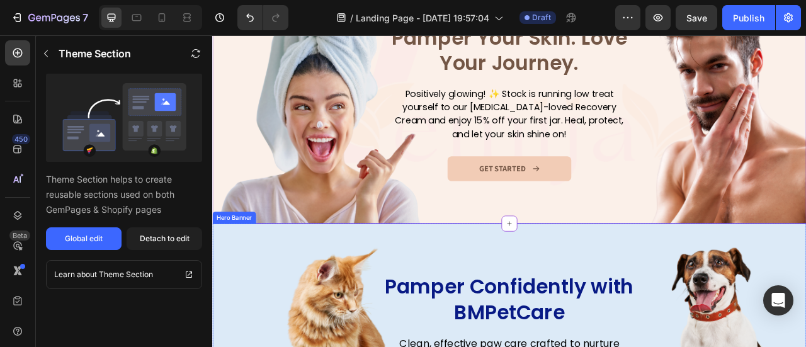
scroll to position [189, 0]
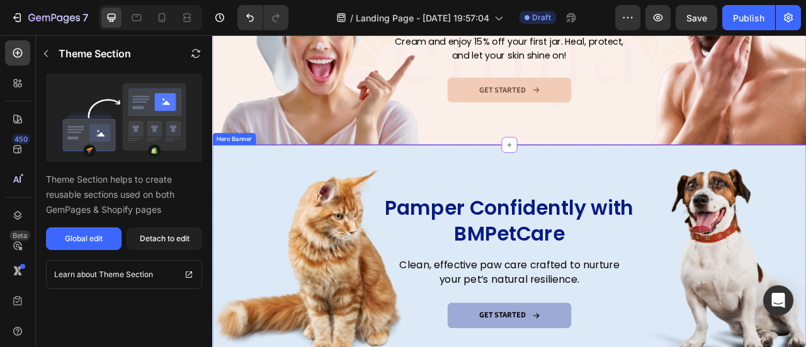
click at [502, 179] on div "Overlay" at bounding box center [590, 325] width 756 height 302
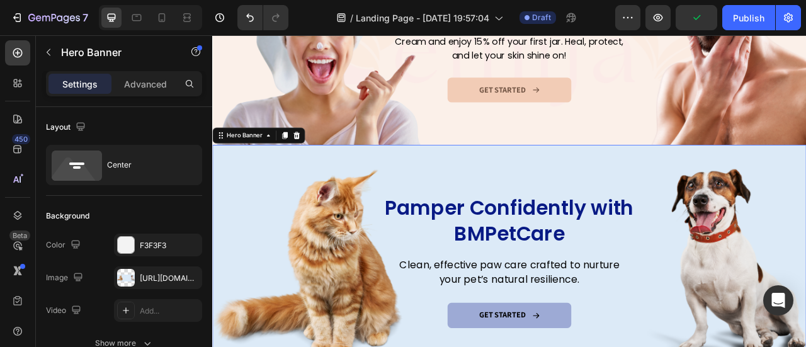
click at [531, 198] on div "Overlay" at bounding box center [590, 325] width 756 height 302
click at [769, 195] on div "Overlay" at bounding box center [590, 325] width 756 height 302
click at [319, 157] on icon at bounding box center [319, 162] width 10 height 10
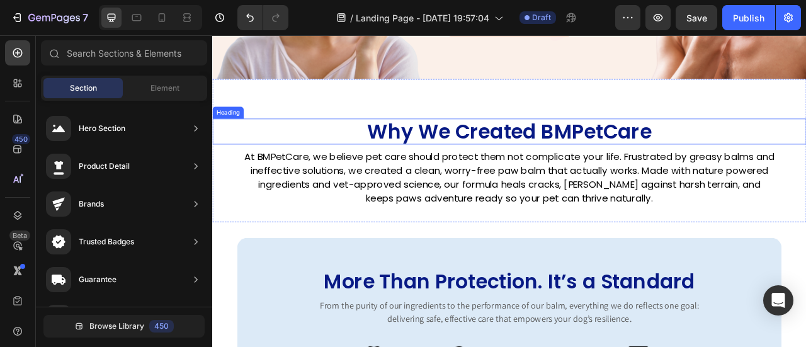
scroll to position [378, 0]
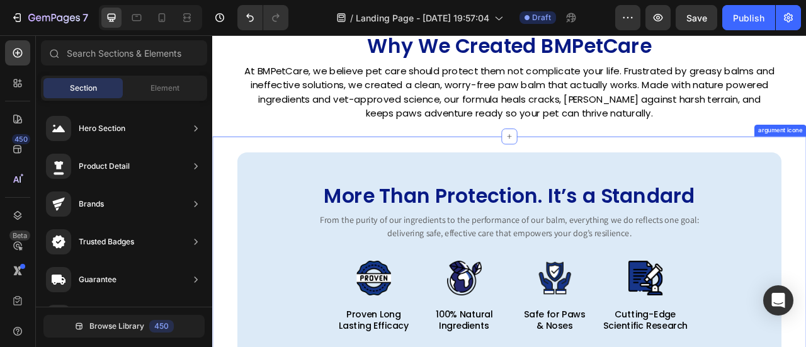
click at [555, 173] on div "More Than Protection. It’s a Standard Heading From the purity of our ingredient…" at bounding box center [590, 326] width 756 height 325
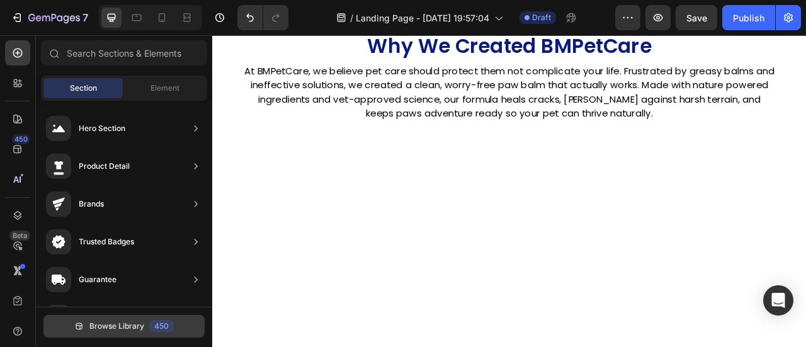
click at [138, 325] on span "Browse Library" at bounding box center [116, 326] width 55 height 11
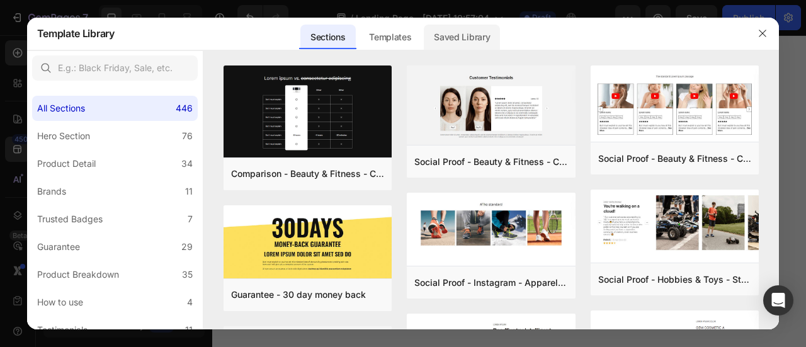
click at [499, 30] on div "Saved Library" at bounding box center [462, 37] width 76 height 25
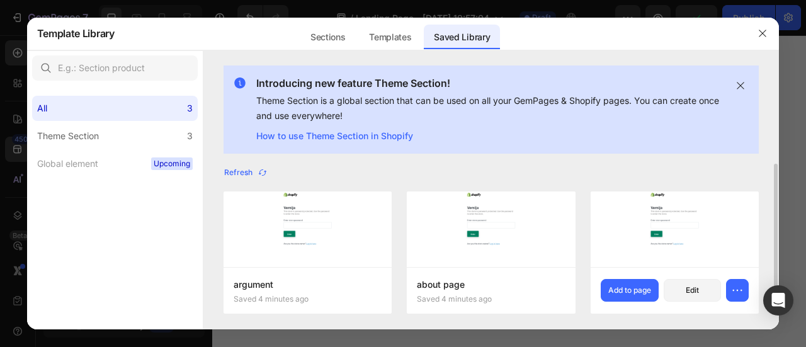
click at [635, 303] on div "icone Saved 5 minutes ago Add to page Edit" at bounding box center [675, 290] width 169 height 47
click at [633, 297] on button "Add to page" at bounding box center [630, 290] width 58 height 23
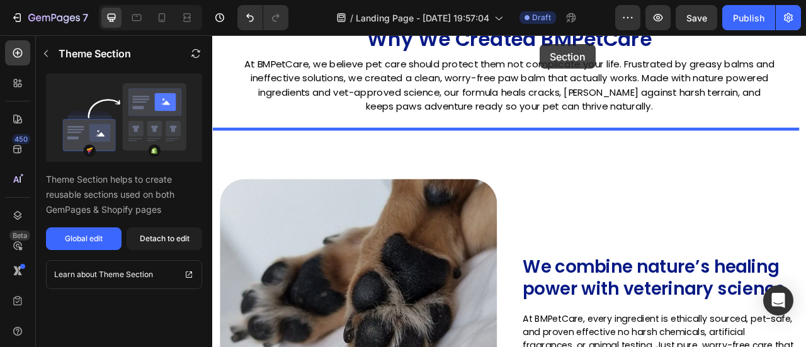
scroll to position [384, 0]
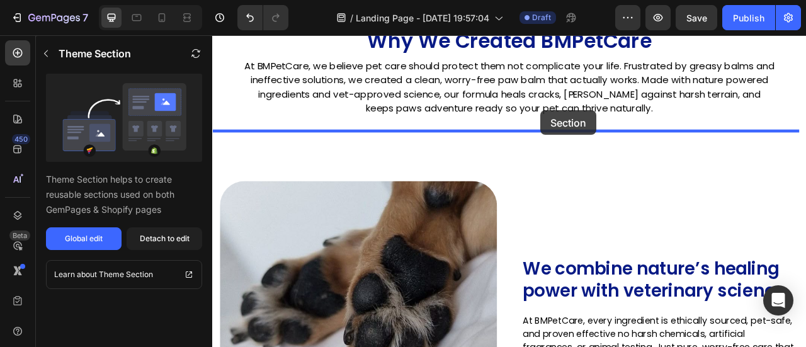
drag, startPoint x: 514, startPoint y: 109, endPoint x: 630, endPoint y: 131, distance: 117.9
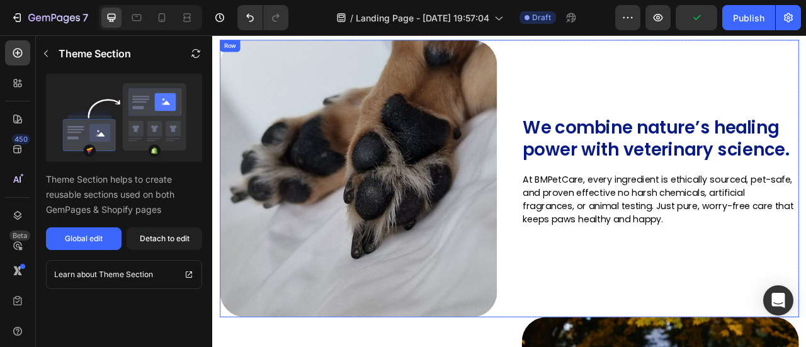
scroll to position [887, 0]
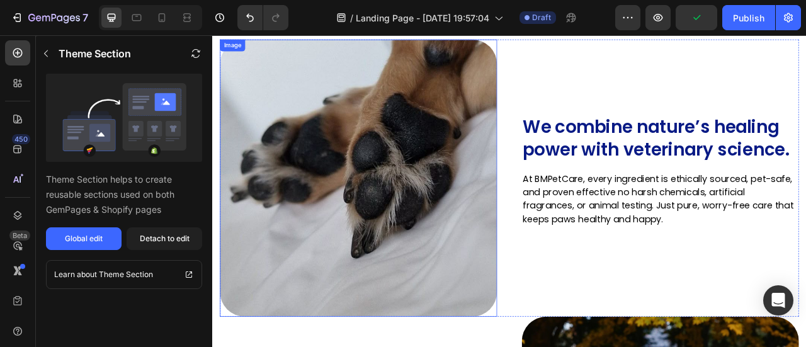
click at [548, 181] on img at bounding box center [398, 216] width 353 height 353
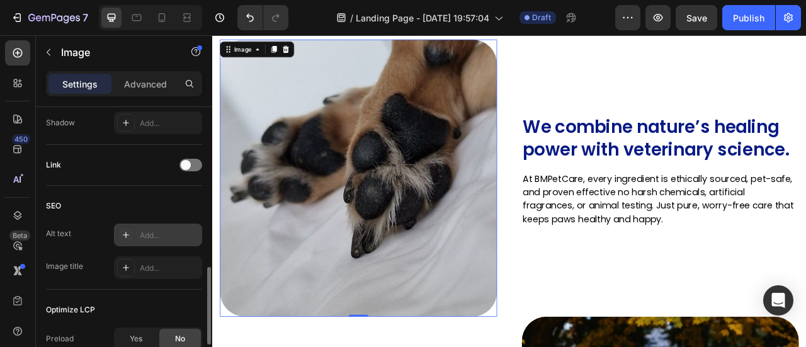
scroll to position [441, 0]
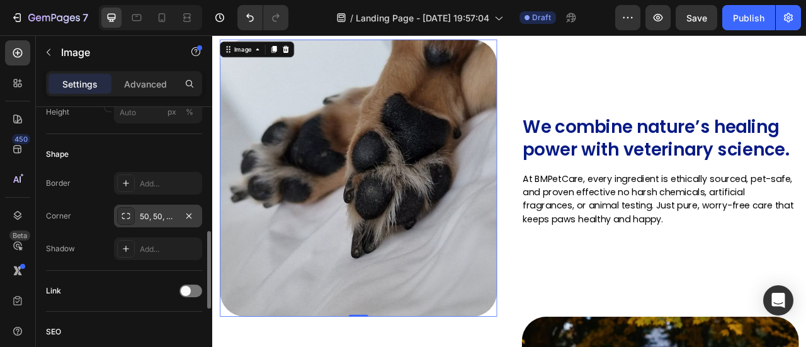
click at [149, 221] on div "50, 50, 50, 50" at bounding box center [158, 216] width 88 height 23
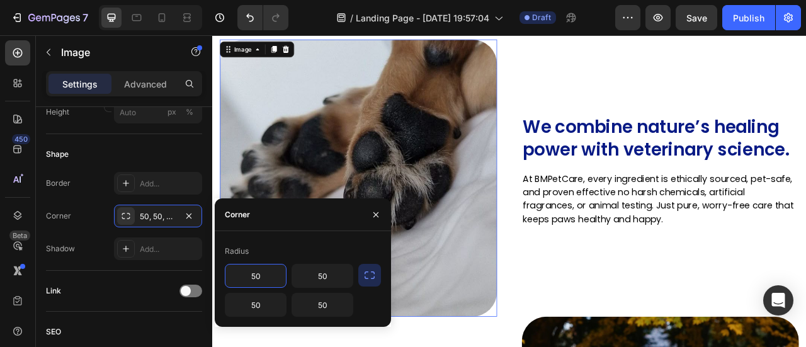
click at [273, 271] on input "50" at bounding box center [255, 275] width 60 height 23
type input "8"
click at [319, 288] on div "8 50 50 50" at bounding box center [289, 290] width 128 height 53
click at [317, 281] on input "50" at bounding box center [322, 275] width 60 height 23
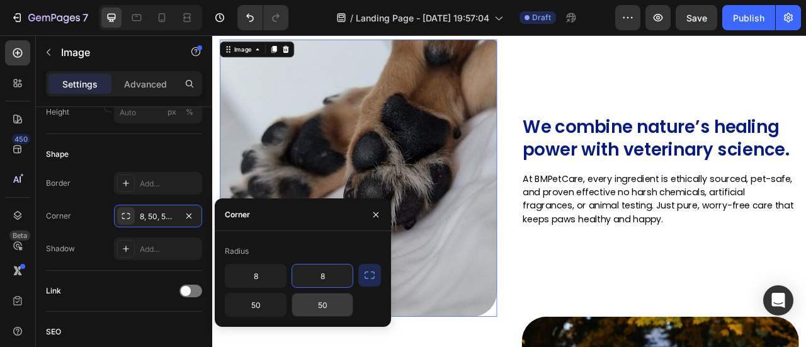
type input "8"
click at [331, 308] on input "50" at bounding box center [322, 304] width 60 height 23
type input "8"
click at [253, 312] on input "50" at bounding box center [255, 304] width 60 height 23
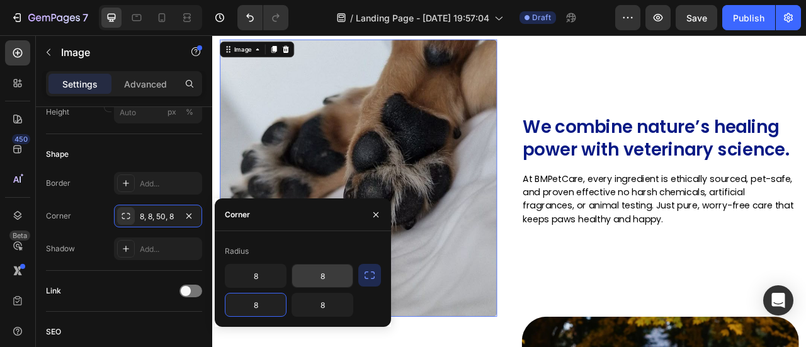
type input "8"
drag, startPoint x: 329, startPoint y: 276, endPoint x: 322, endPoint y: 262, distance: 15.8
click at [329, 276] on input "8" at bounding box center [322, 275] width 60 height 23
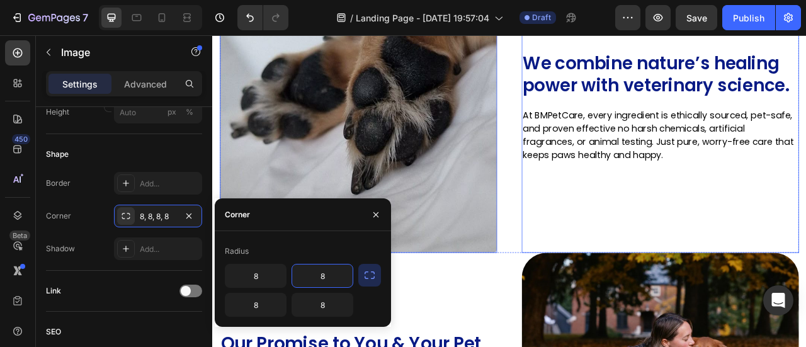
scroll to position [1139, 0]
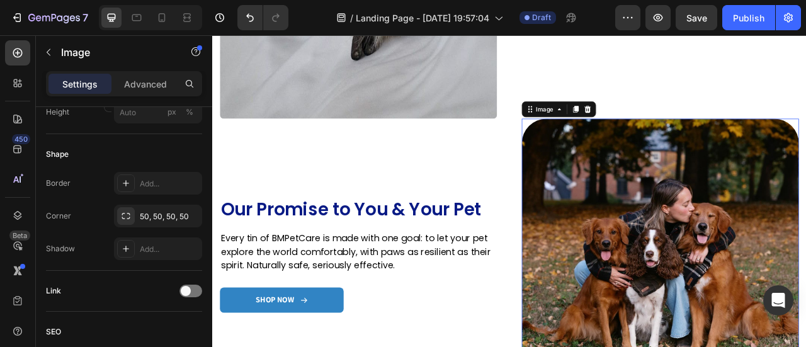
drag, startPoint x: 724, startPoint y: 204, endPoint x: 654, endPoint y: 217, distance: 71.0
click at [724, 204] on img at bounding box center [782, 317] width 353 height 353
click at [159, 212] on div "50, 50, 50, 50" at bounding box center [158, 216] width 37 height 11
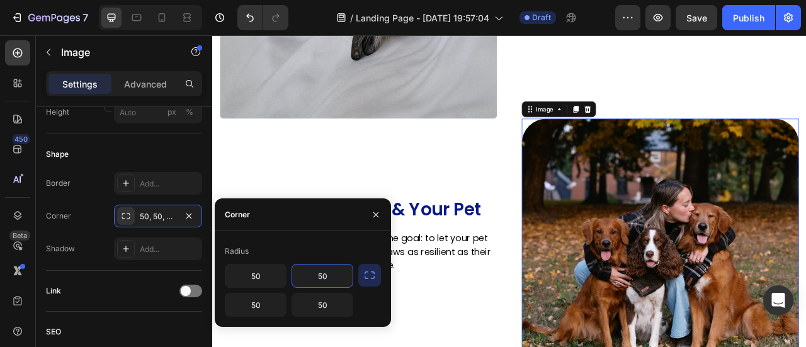
click at [314, 272] on input "50" at bounding box center [322, 275] width 60 height 23
type input "8"
click at [321, 302] on input "50" at bounding box center [322, 304] width 60 height 23
type input "8"
click at [259, 302] on input "50" at bounding box center [255, 304] width 60 height 23
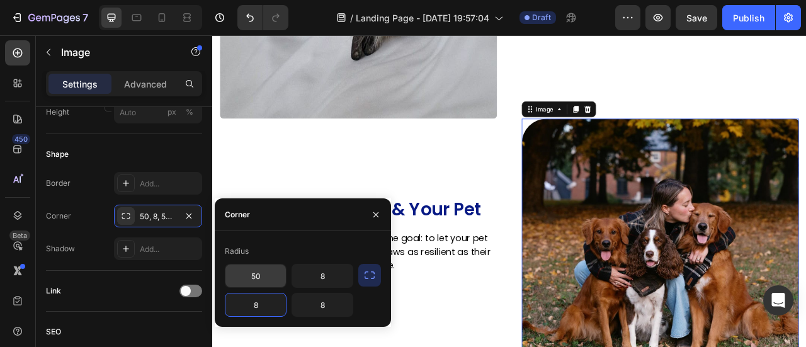
type input "8"
click at [251, 270] on input "50" at bounding box center [255, 275] width 60 height 23
type input "8"
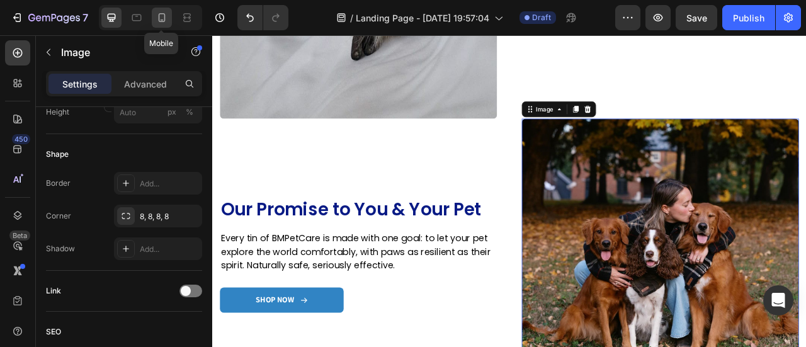
click at [154, 18] on div at bounding box center [162, 18] width 20 height 20
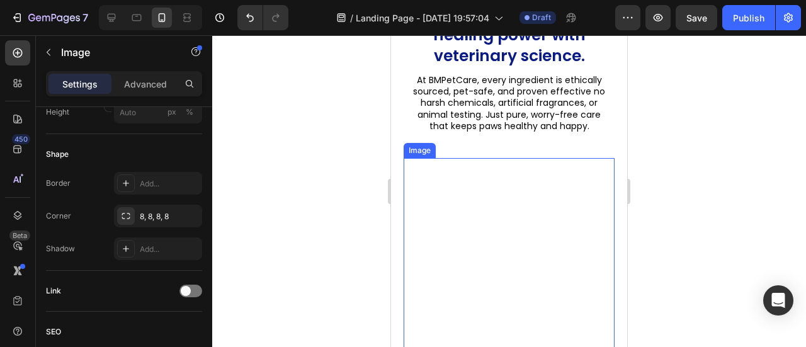
scroll to position [1095, 0]
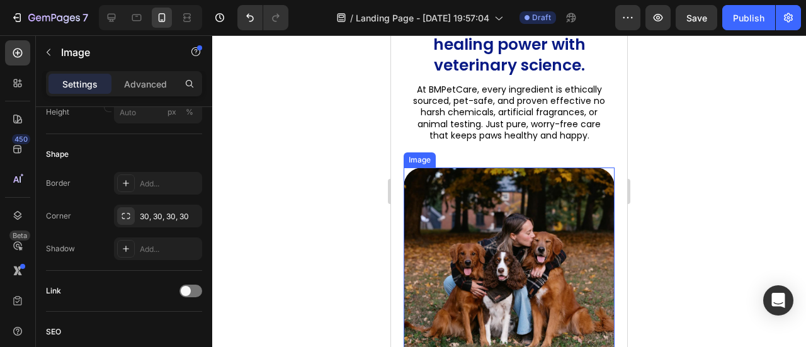
click at [475, 232] on img at bounding box center [509, 273] width 211 height 211
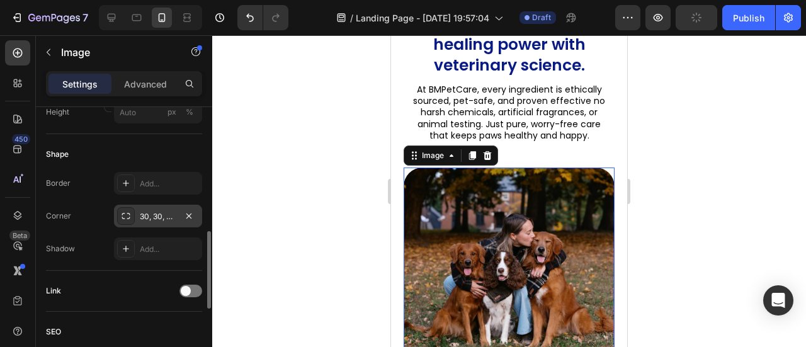
click at [152, 216] on div "30, 30, 30, 30" at bounding box center [158, 216] width 37 height 11
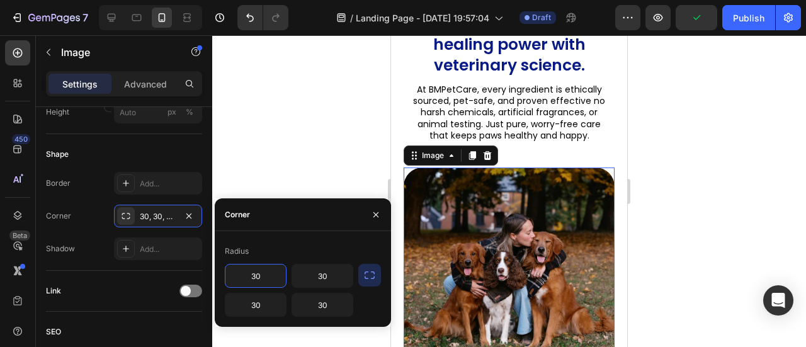
drag, startPoint x: 250, startPoint y: 266, endPoint x: 263, endPoint y: 274, distance: 14.7
click at [249, 268] on input "30" at bounding box center [255, 275] width 60 height 23
type input "8"
click at [263, 314] on input "30" at bounding box center [255, 304] width 60 height 23
type input "8"
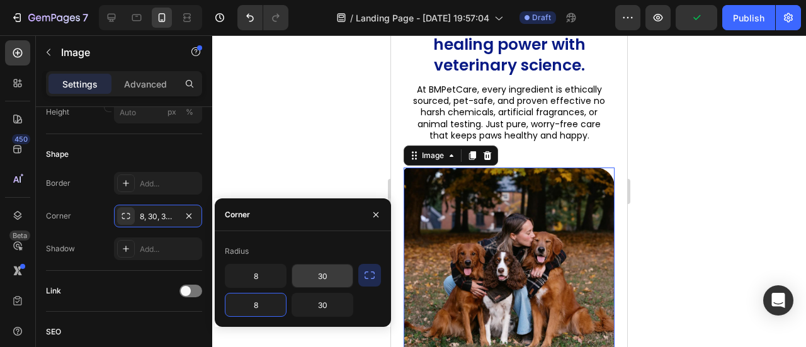
click at [340, 279] on input "30" at bounding box center [322, 275] width 60 height 23
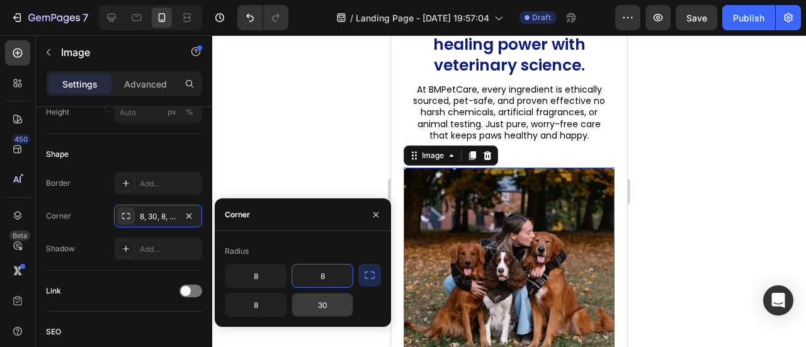
type input "8"
click at [331, 306] on input "30" at bounding box center [322, 304] width 60 height 23
type input "8"
click at [319, 284] on input "8" at bounding box center [322, 275] width 60 height 23
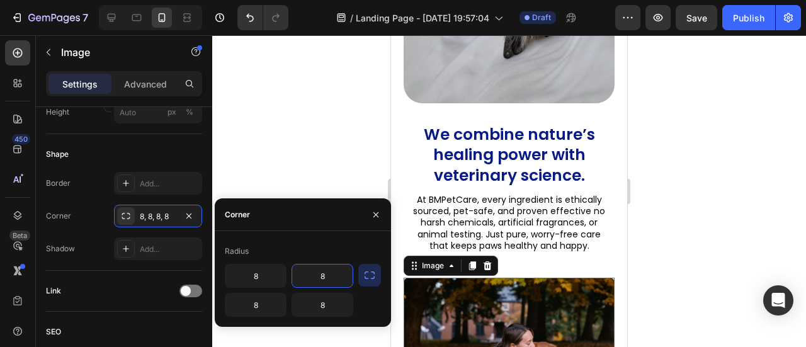
scroll to position [818, 0]
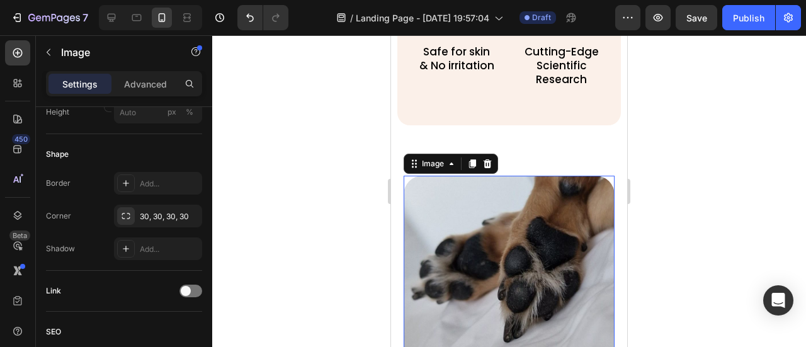
drag, startPoint x: 478, startPoint y: 305, endPoint x: 434, endPoint y: 302, distance: 43.6
click at [477, 305] on img at bounding box center [509, 281] width 211 height 211
click at [171, 213] on div "30, 30, 30, 30" at bounding box center [158, 216] width 37 height 11
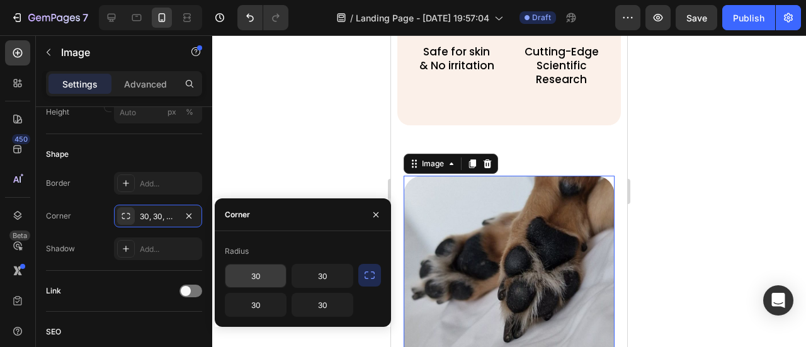
click at [253, 276] on input "30" at bounding box center [255, 275] width 60 height 23
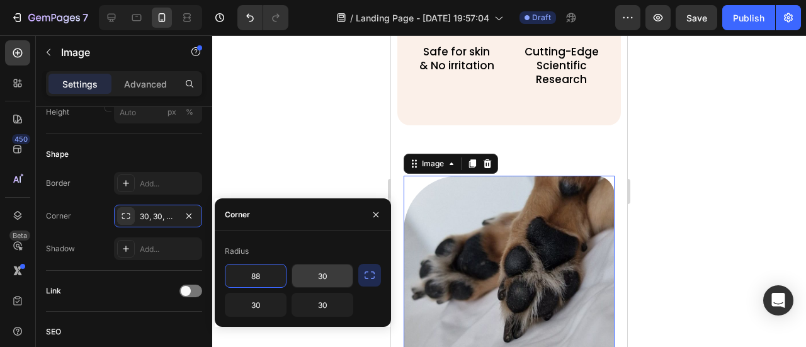
click at [332, 274] on input "30" at bounding box center [322, 275] width 60 height 23
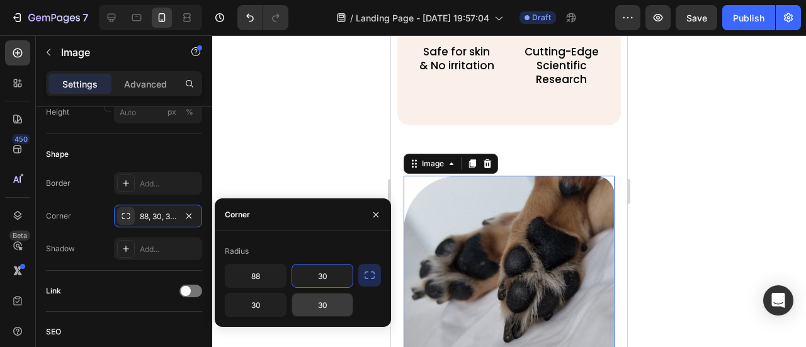
click at [315, 309] on input "30" at bounding box center [322, 304] width 60 height 23
click at [275, 285] on input "88" at bounding box center [255, 275] width 60 height 23
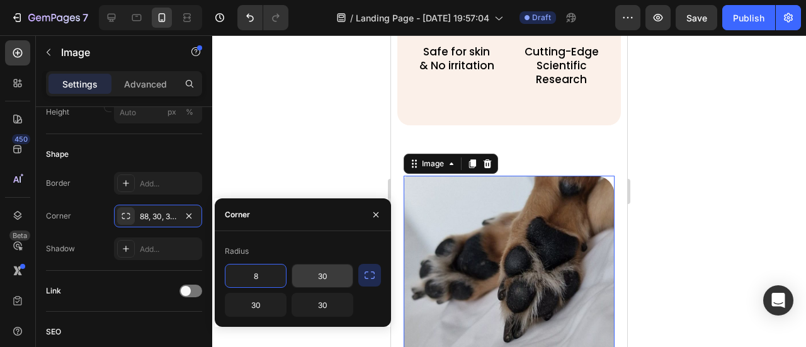
type input "8"
click at [307, 279] on input "30" at bounding box center [322, 275] width 60 height 23
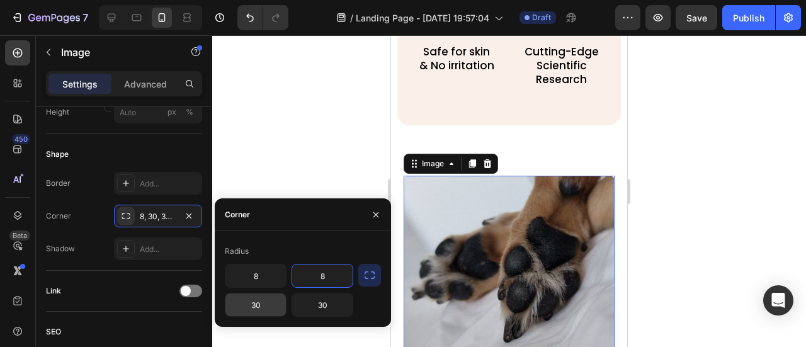
type input "8"
drag, startPoint x: 243, startPoint y: 304, endPoint x: 282, endPoint y: 297, distance: 39.8
click at [243, 305] on input "30" at bounding box center [255, 304] width 60 height 23
type input "8"
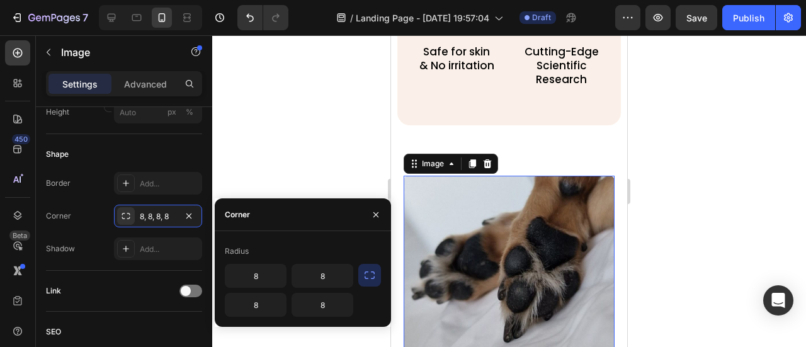
click at [321, 288] on div "8 8 8 8" at bounding box center [289, 290] width 128 height 53
click at [329, 280] on input "8" at bounding box center [322, 275] width 60 height 23
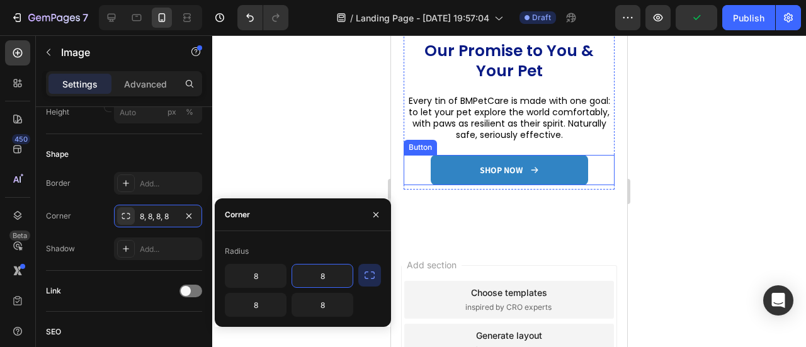
scroll to position [1637, 0]
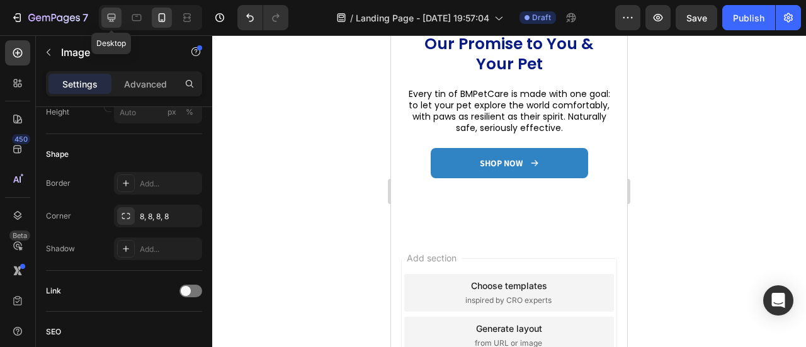
click at [115, 25] on div at bounding box center [111, 18] width 20 height 20
type input "[URL][DOMAIN_NAME]"
type input "70"
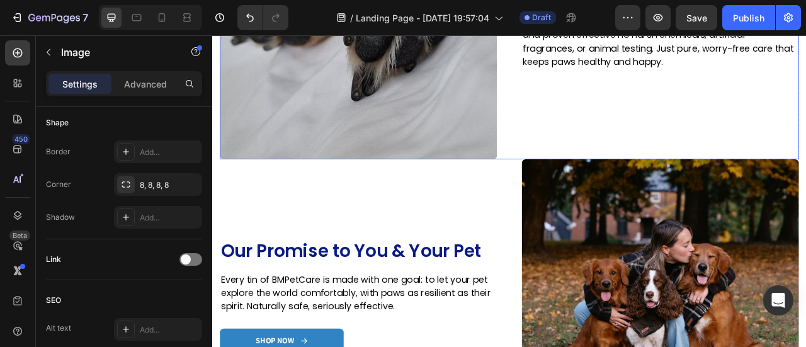
scroll to position [1170, 0]
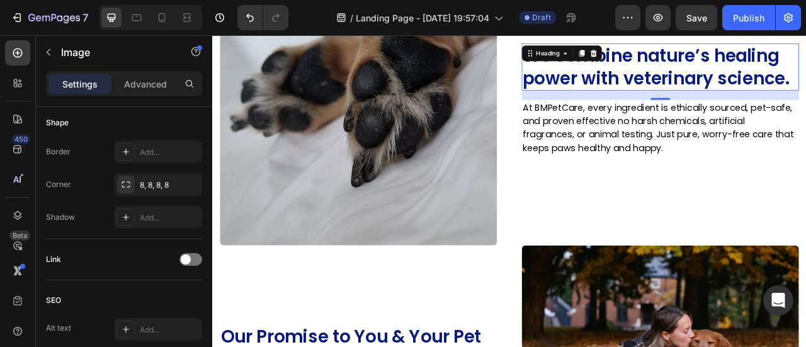
click at [703, 45] on h2 "We combine nature’s healing power with veterinary science." at bounding box center [782, 75] width 353 height 60
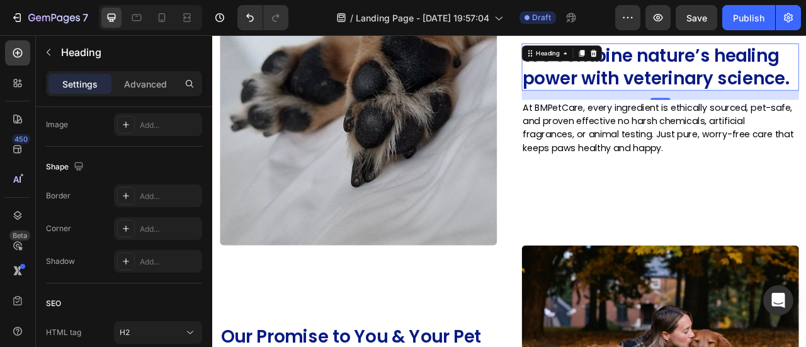
scroll to position [0, 0]
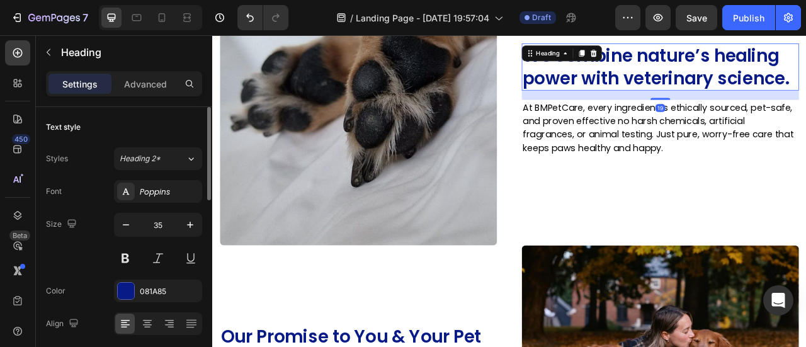
click at [137, 276] on div "Font Poppins Size 35 Color 081A85 Align Show more" at bounding box center [124, 274] width 156 height 188
click at [142, 286] on div "081A85" at bounding box center [158, 291] width 37 height 11
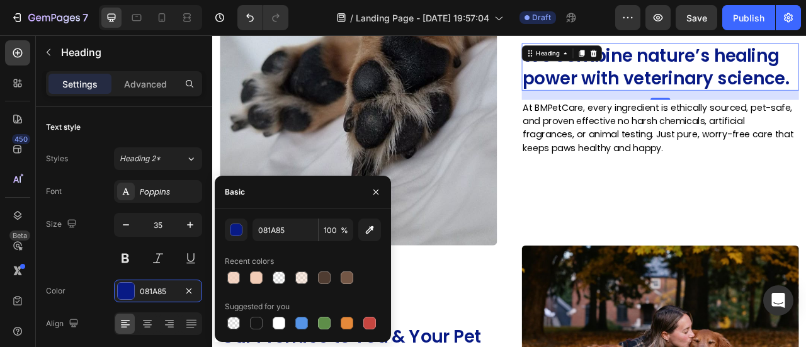
drag, startPoint x: 348, startPoint y: 274, endPoint x: 358, endPoint y: 261, distance: 16.5
click at [349, 273] on div at bounding box center [347, 277] width 13 height 13
type input "735645"
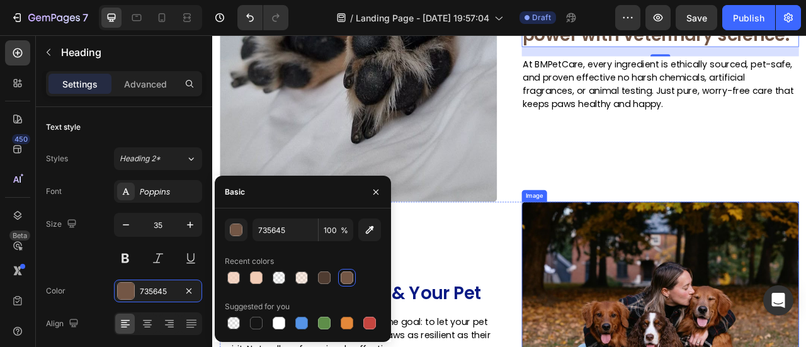
scroll to position [1359, 0]
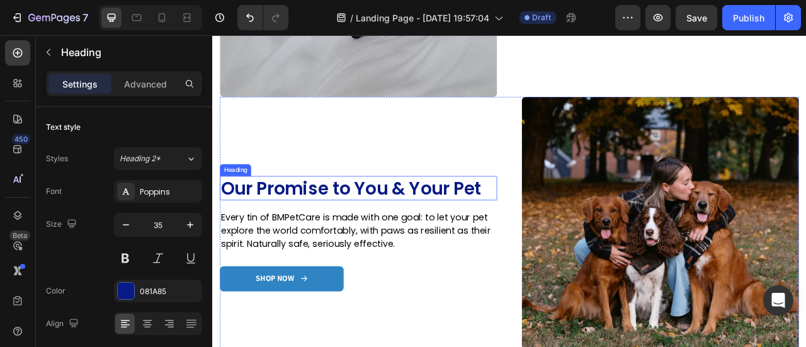
click at [512, 229] on h2 "Our Promise to You & Your Pet" at bounding box center [398, 229] width 353 height 31
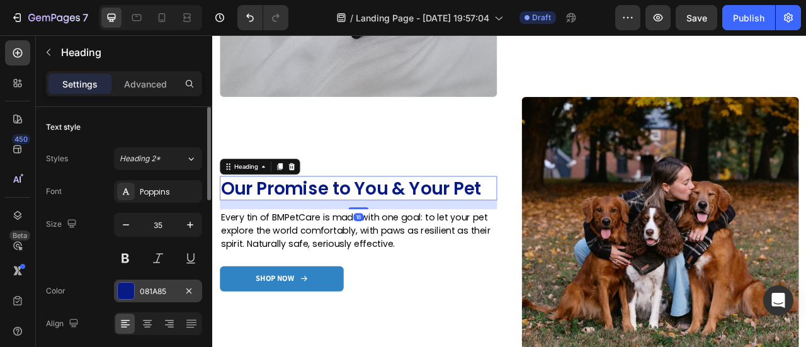
drag, startPoint x: 152, startPoint y: 288, endPoint x: 162, endPoint y: 281, distance: 12.2
click at [154, 288] on div "081A85" at bounding box center [158, 291] width 37 height 11
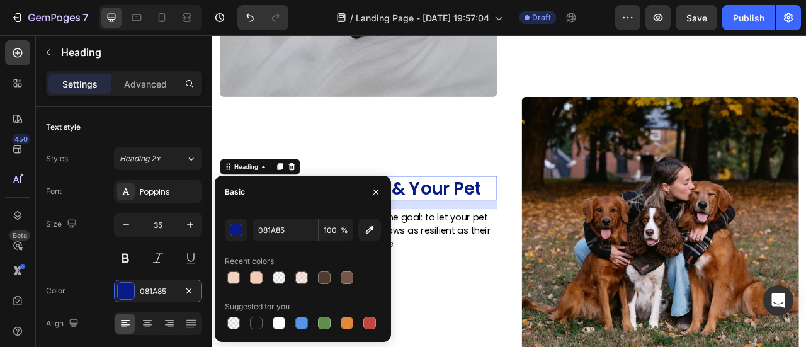
click at [344, 278] on div at bounding box center [347, 277] width 13 height 13
type input "735645"
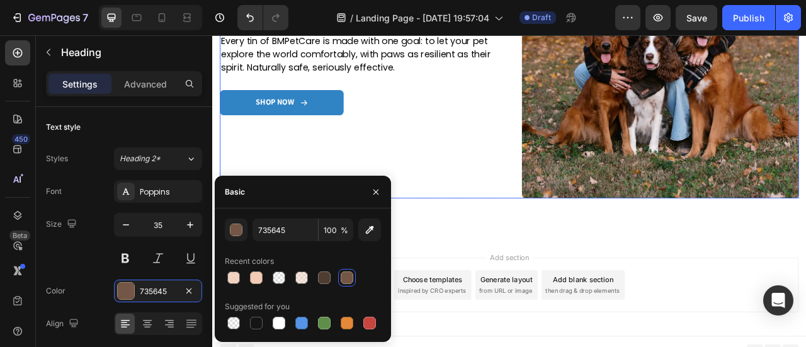
scroll to position [1584, 0]
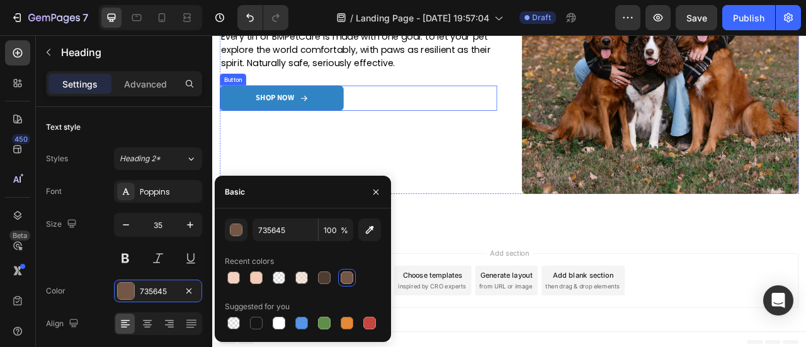
click at [373, 127] on link "SHOP NOW" at bounding box center [300, 115] width 157 height 32
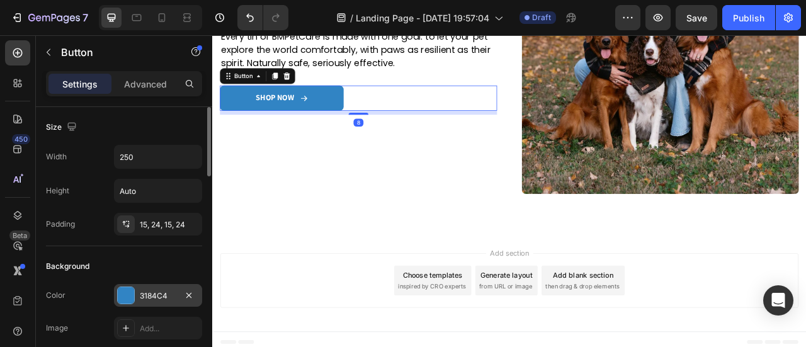
click at [152, 295] on div "3184C4" at bounding box center [158, 295] width 37 height 11
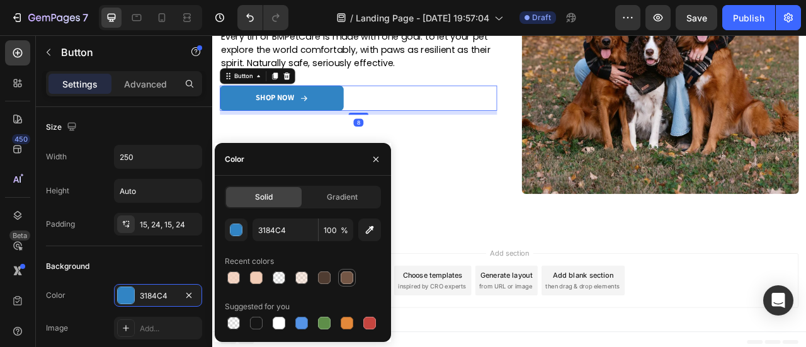
click at [349, 276] on div at bounding box center [347, 277] width 13 height 13
type input "735645"
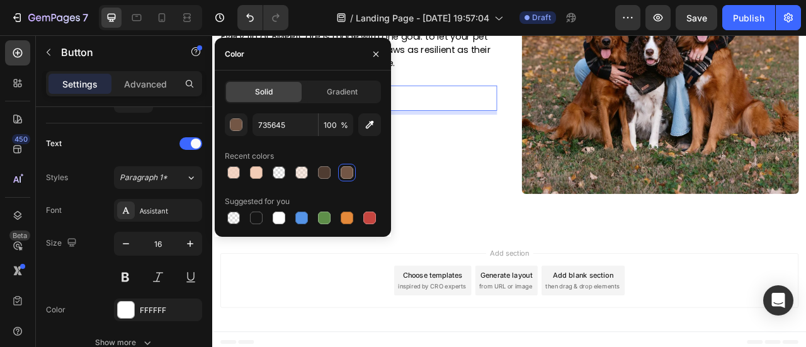
scroll to position [693, 0]
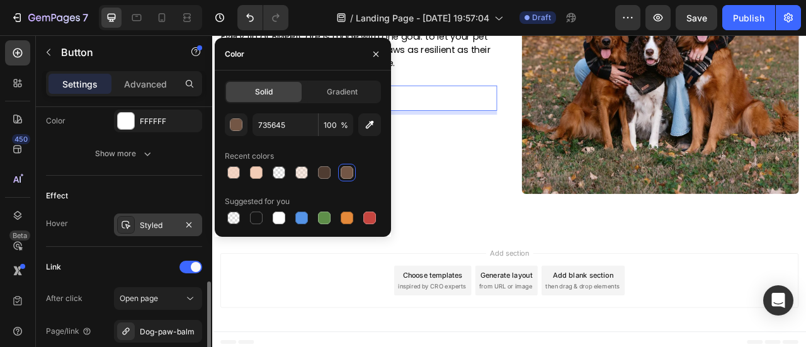
click at [139, 225] on div "Styled" at bounding box center [158, 224] width 88 height 23
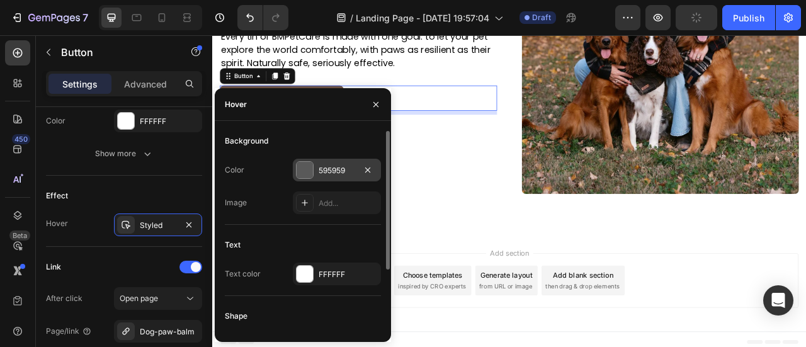
click at [333, 179] on div "595959" at bounding box center [337, 170] width 88 height 23
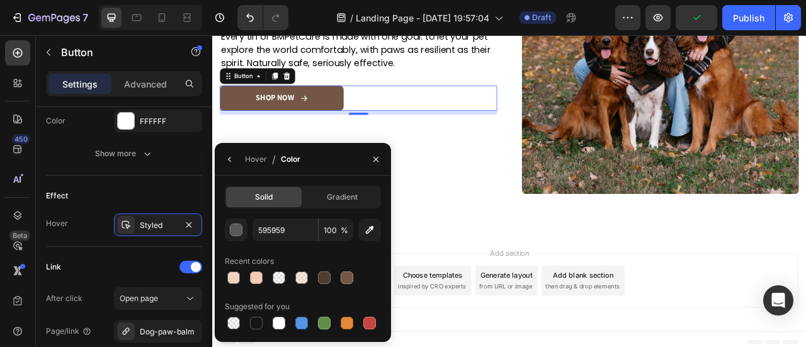
click at [329, 271] on div at bounding box center [324, 277] width 15 height 15
type input "4F3C31"
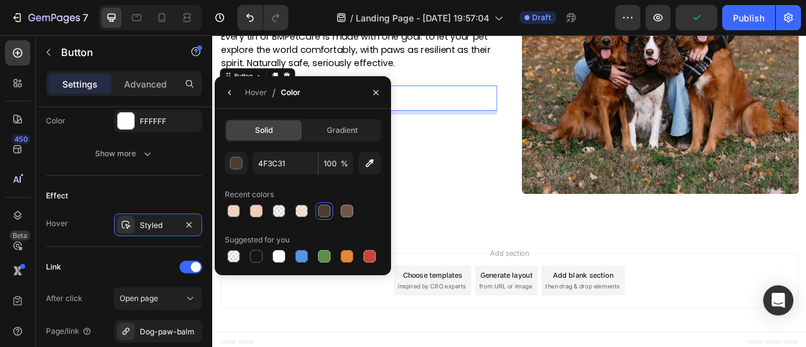
scroll to position [821, 0]
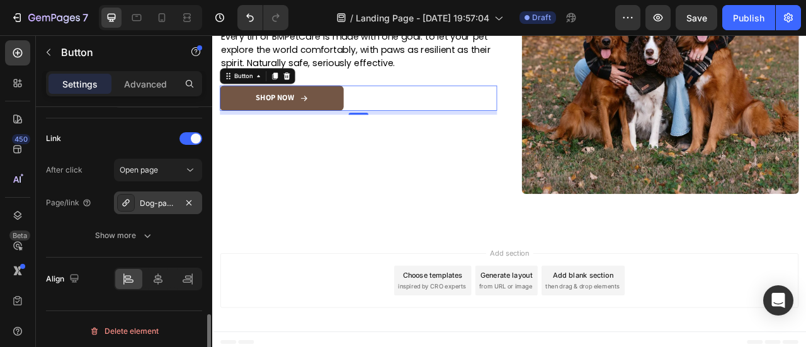
click at [153, 208] on div "Dog-paw-balm" at bounding box center [158, 202] width 88 height 23
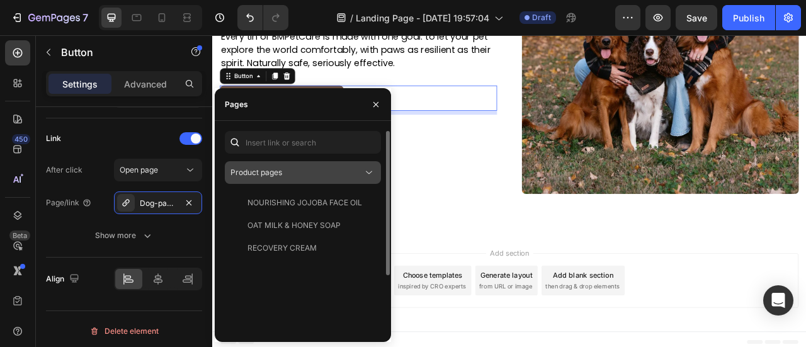
click at [312, 172] on div "Product pages" at bounding box center [296, 172] width 132 height 11
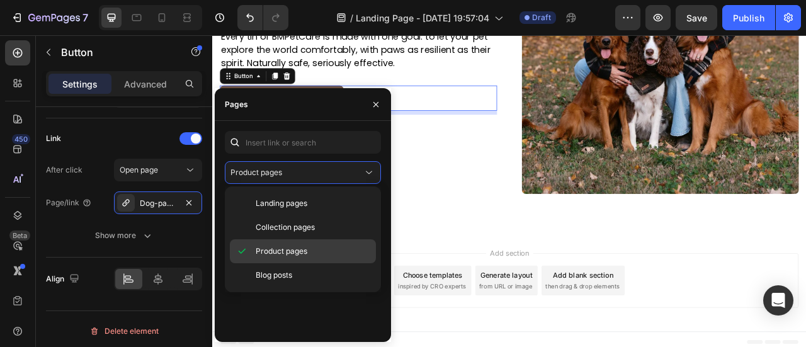
click at [303, 249] on span "Product pages" at bounding box center [282, 251] width 52 height 11
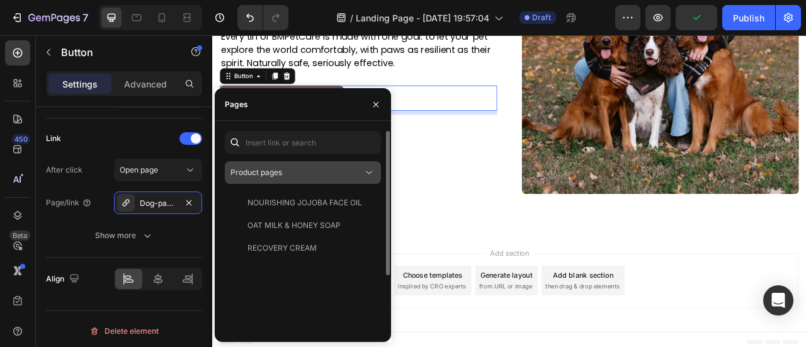
click at [350, 171] on div "Product pages" at bounding box center [296, 172] width 132 height 11
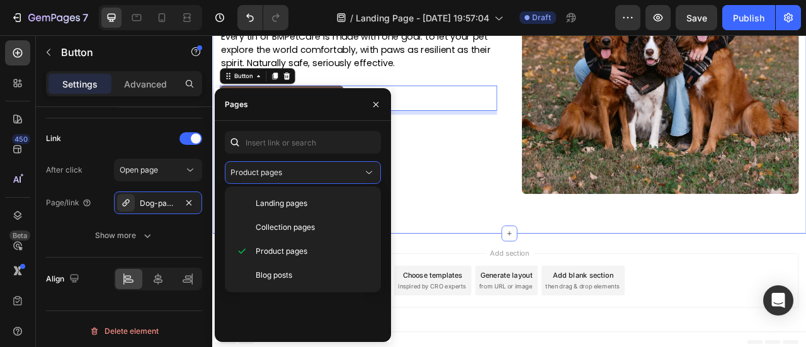
click at [512, 247] on div "Image Image Our Promise to You & Your Pet Heading Every tin of BMPetCare is mad…" at bounding box center [590, 85] width 756 height 403
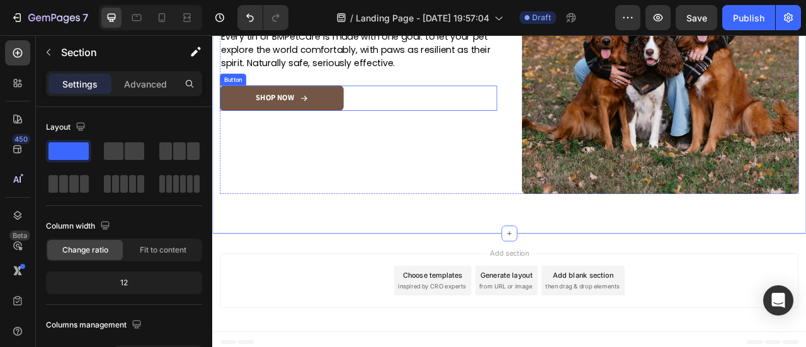
click at [340, 121] on link "SHOP NOW" at bounding box center [300, 115] width 157 height 32
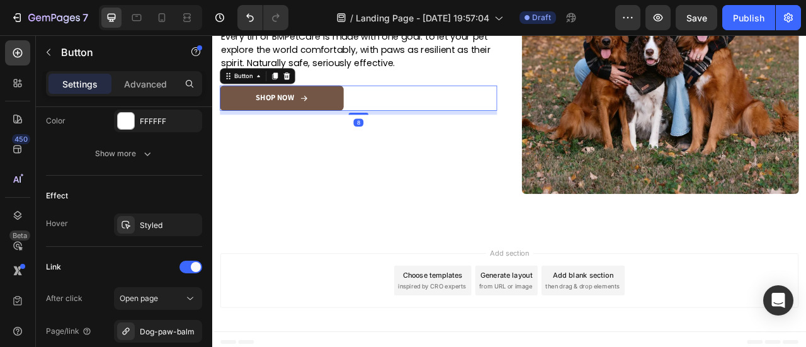
scroll to position [821, 0]
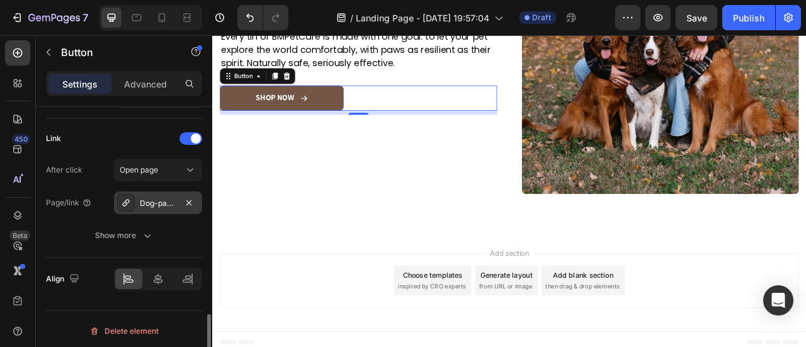
click at [176, 198] on div "Dog-paw-balm" at bounding box center [158, 202] width 88 height 23
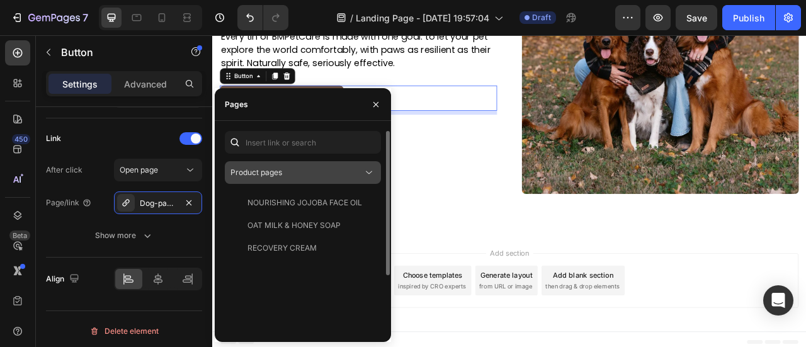
click at [360, 169] on div "Product pages" at bounding box center [296, 172] width 132 height 11
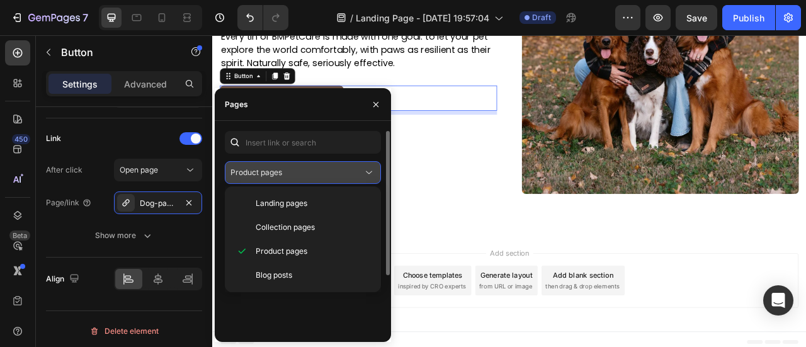
click at [368, 171] on icon at bounding box center [369, 172] width 13 height 13
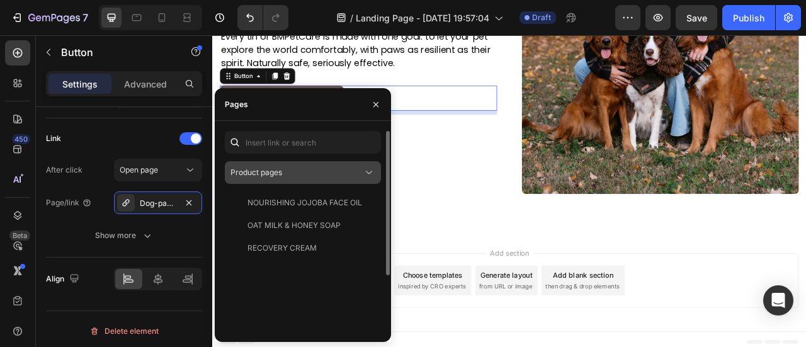
click at [368, 171] on icon at bounding box center [369, 172] width 13 height 13
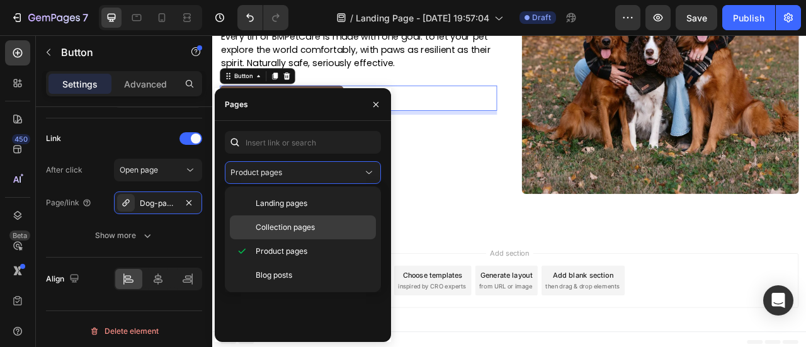
click at [333, 219] on div "Collection pages" at bounding box center [303, 227] width 146 height 24
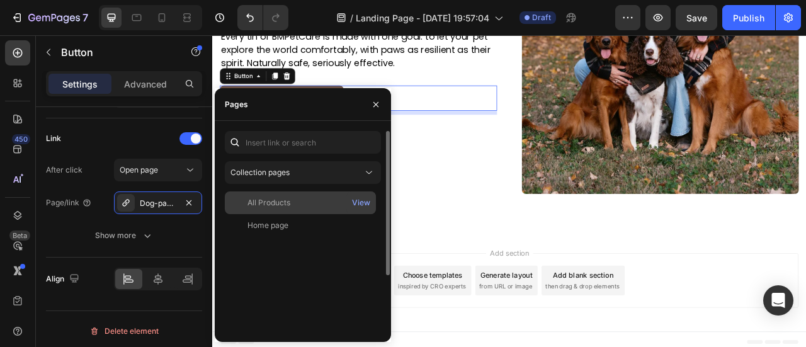
click at [293, 203] on div "All Products" at bounding box center [300, 202] width 141 height 11
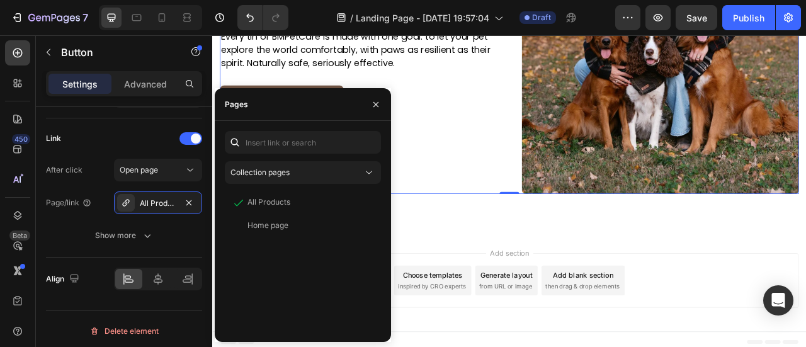
click at [507, 230] on div "Image Our Promise to You & Your Pet Heading Every tin of BMPetCare is made with…" at bounding box center [398, 60] width 353 height 353
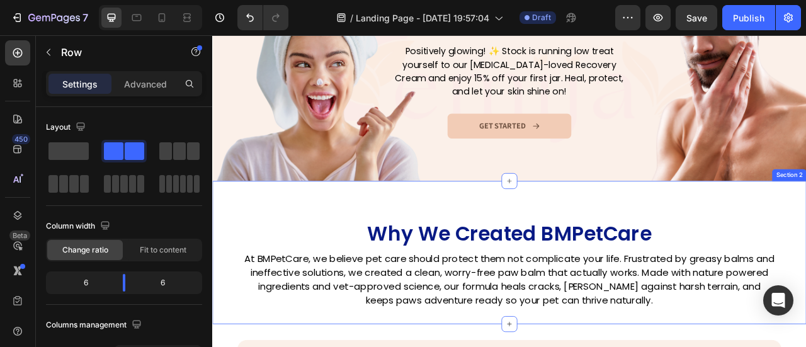
scroll to position [252, 0]
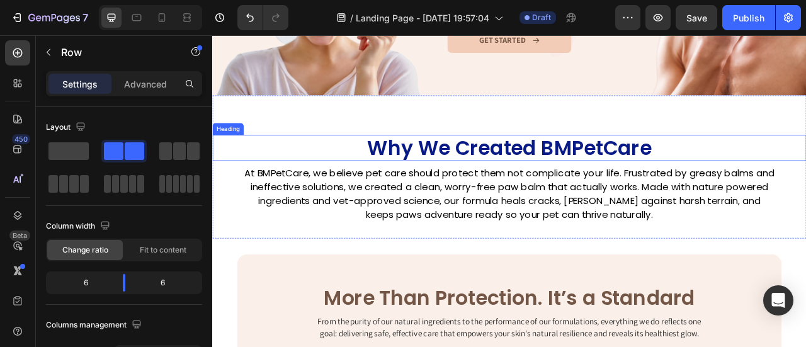
click at [523, 187] on h2 "Why We Created BMPetCare" at bounding box center [590, 178] width 718 height 33
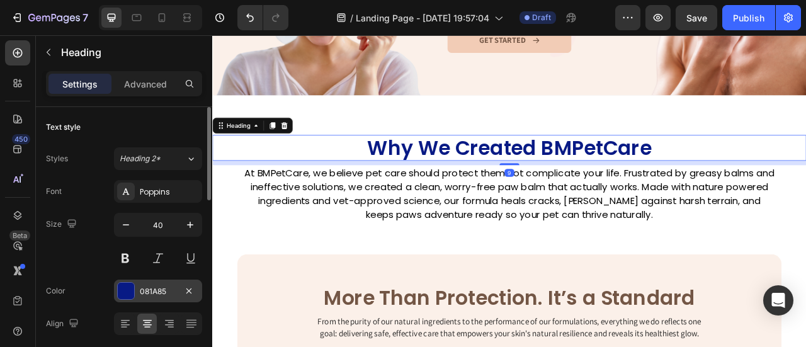
click at [173, 283] on div "081A85" at bounding box center [158, 291] width 88 height 23
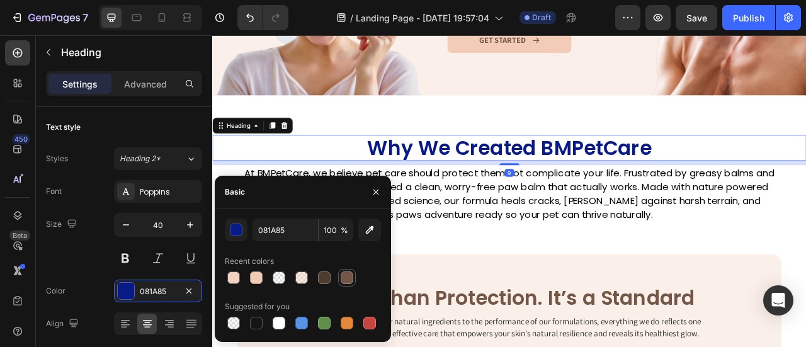
click at [343, 282] on div at bounding box center [347, 277] width 13 height 13
type input "735645"
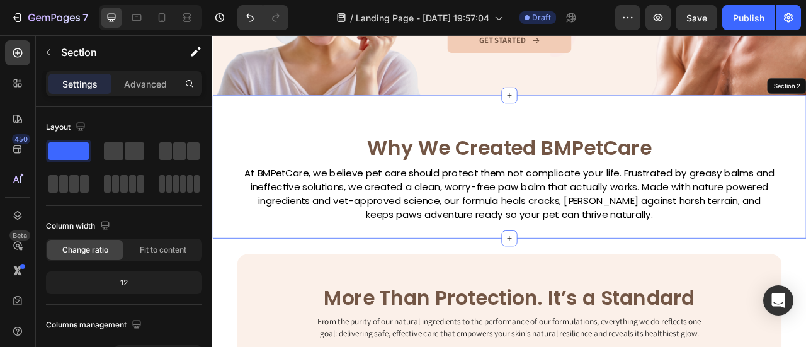
click at [467, 121] on div "Why We Created BMPetCare Heading 9 At BMPetCare, we believe pet care should pro…" at bounding box center [590, 202] width 756 height 182
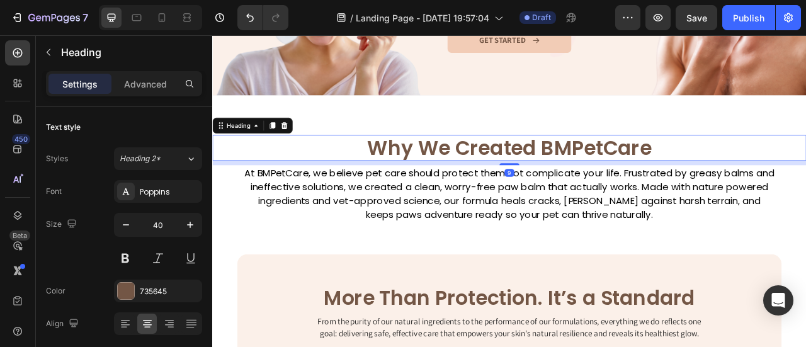
click at [556, 181] on h2 "Why We Created BMPetCare" at bounding box center [590, 178] width 718 height 33
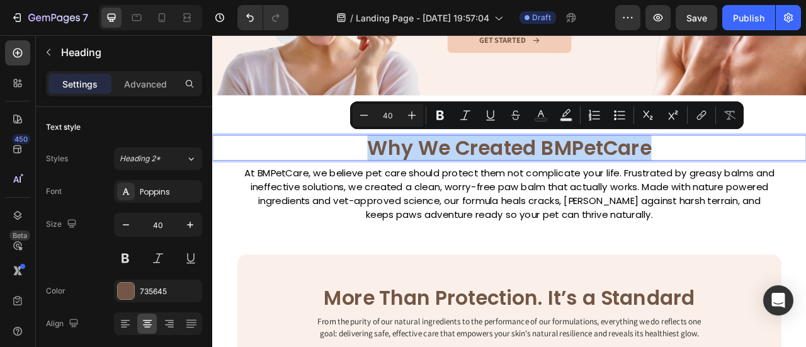
copy p "Why We Created BMPetCare"
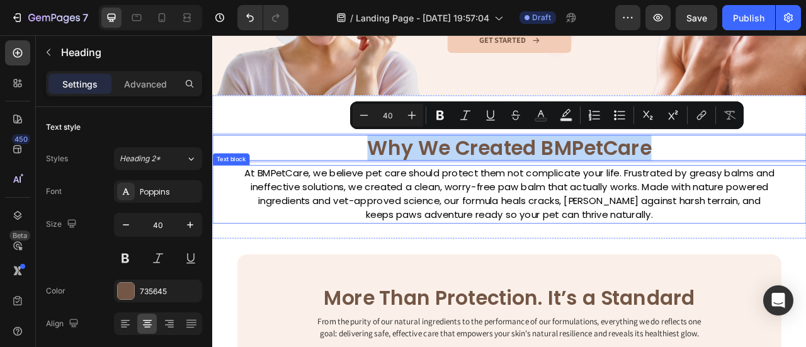
click at [443, 240] on p "At BMPetCare, we believe pet care should protect them not complicate your life.…" at bounding box center [590, 238] width 678 height 72
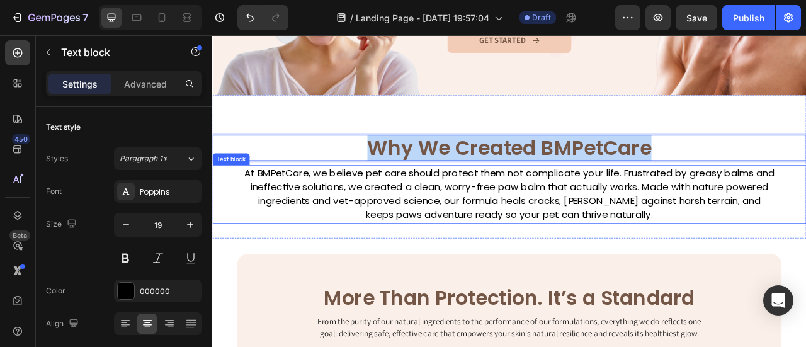
click at [443, 240] on p "At BMPetCare, we believe pet care should protect them not complicate your life.…" at bounding box center [590, 238] width 678 height 72
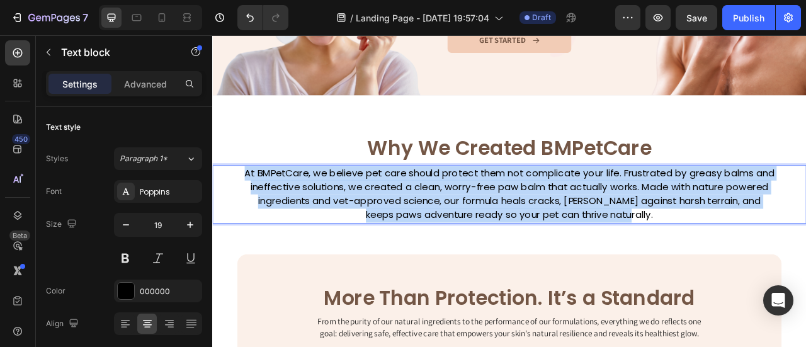
copy p "At BMPetCare, we believe pet care should protect them not complicate your life.…"
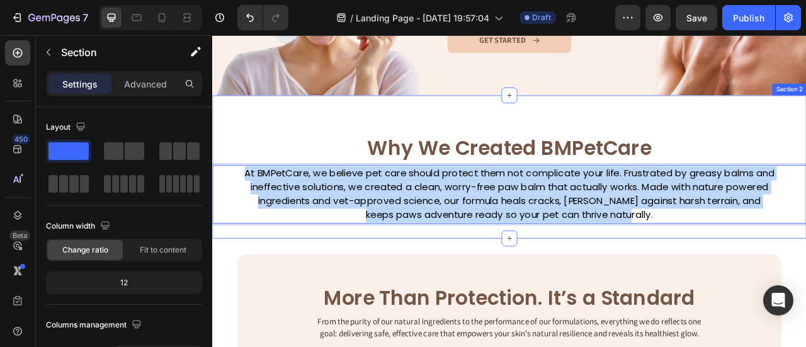
click at [531, 111] on div "Why We Created BMPetCare Heading At BMPetCare, we believe pet care should prote…" at bounding box center [590, 202] width 756 height 182
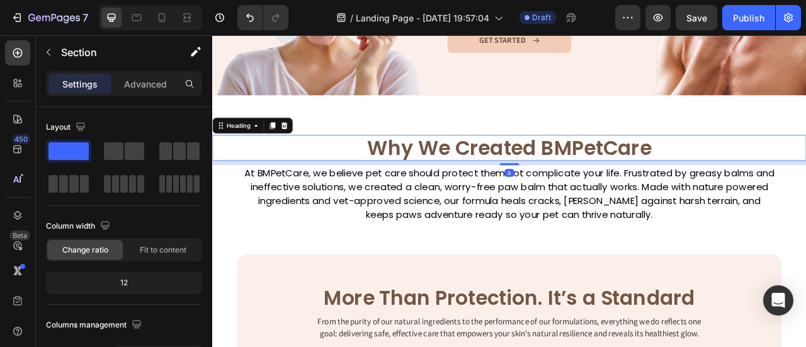
click at [561, 167] on p "Why We Created BMPetCare" at bounding box center [590, 178] width 718 height 33
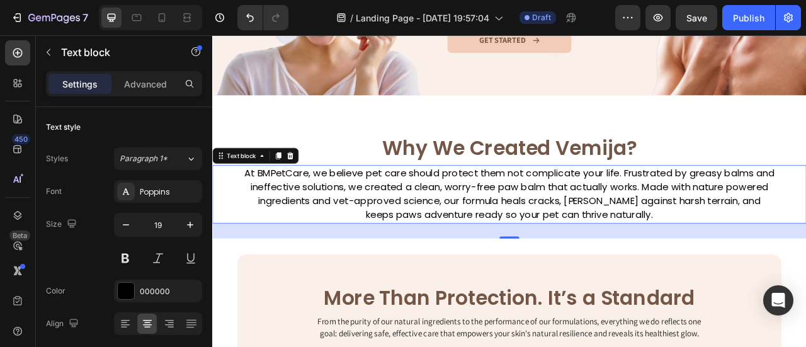
click at [541, 232] on p "At BMPetCare, we believe pet care should protect them not complicate your life.…" at bounding box center [590, 238] width 678 height 72
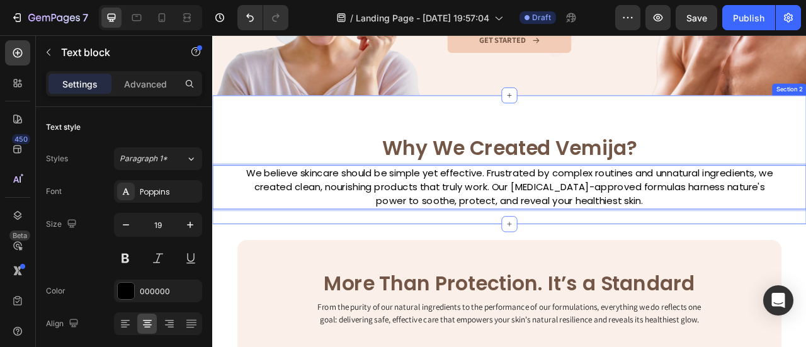
click at [669, 111] on div "Why We Created Vemija? Heading We believe skincare should be simple yet effecti…" at bounding box center [590, 193] width 756 height 164
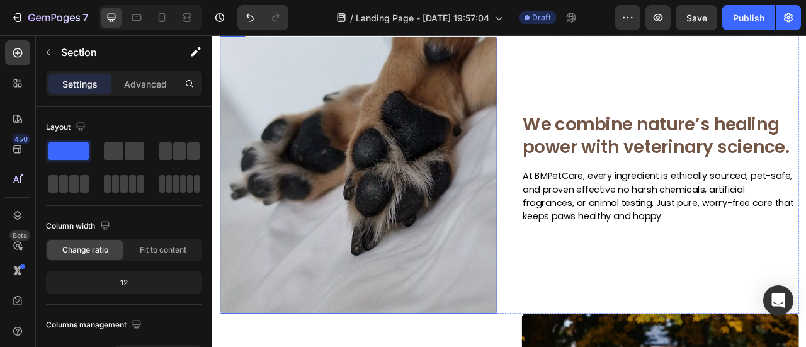
scroll to position [882, 0]
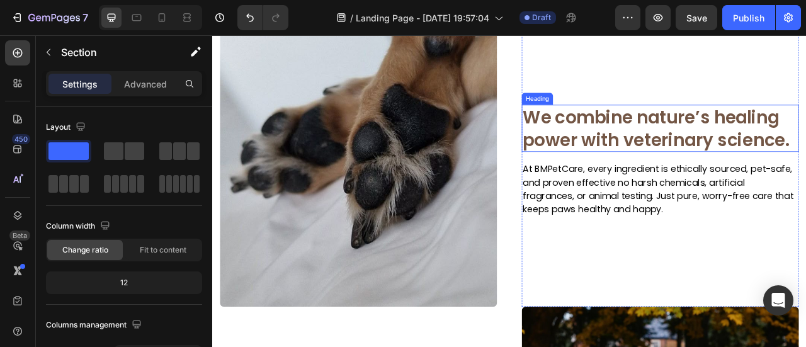
click at [724, 157] on h2 "We combine nature’s healing power with veterinary science." at bounding box center [782, 153] width 353 height 60
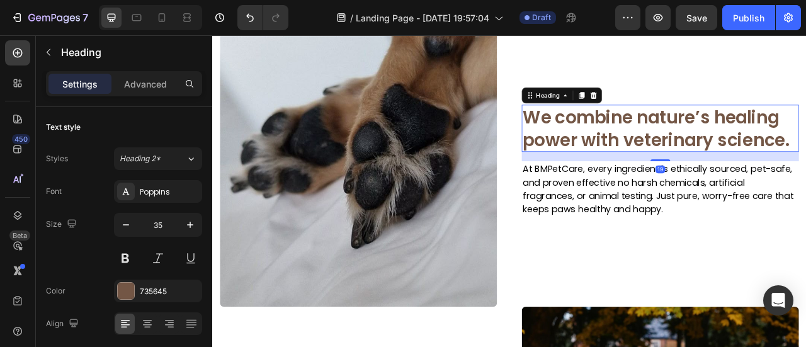
click at [724, 156] on h2 "We combine nature’s healing power with veterinary science." at bounding box center [782, 153] width 353 height 60
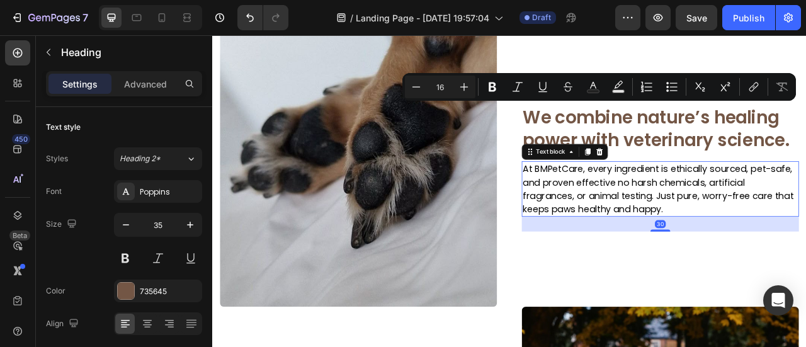
click at [647, 256] on p "At BMPetCare, every ingredient is ethically sourced, pet-safe, and proven effec…" at bounding box center [782, 230] width 350 height 68
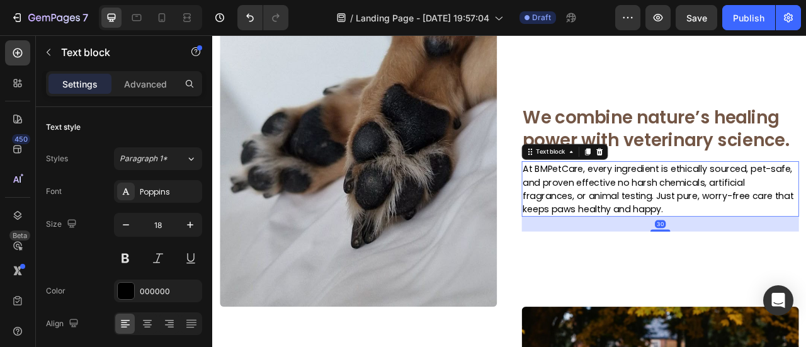
click at [647, 256] on p "At BMPetCare, every ingredient is ethically sourced, pet-safe, and proven effec…" at bounding box center [782, 230] width 350 height 68
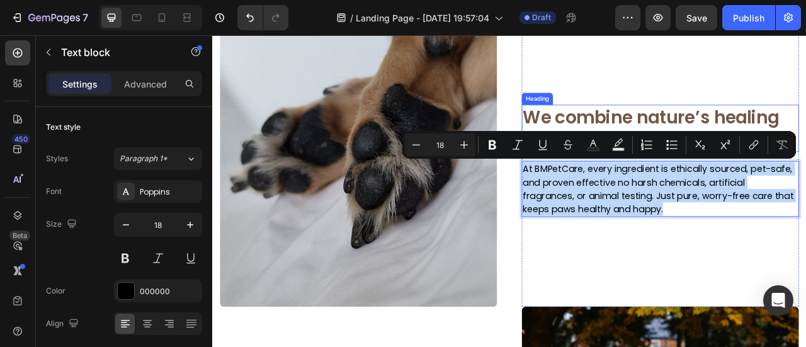
click at [718, 138] on p "We combine nature’s healing power with veterinary science." at bounding box center [782, 153] width 350 height 57
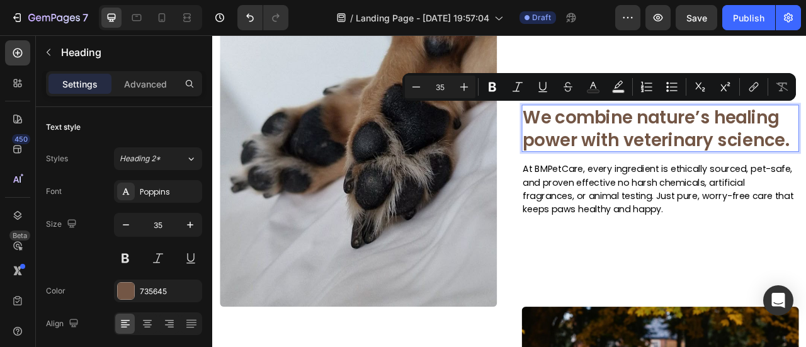
scroll to position [867, 0]
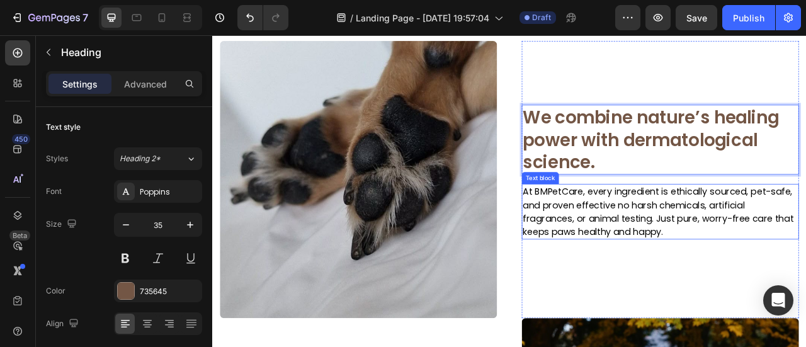
click at [697, 249] on p "At BMPetCare, every ingredient is ethically sourced, pet-safe, and proven effec…" at bounding box center [782, 259] width 350 height 68
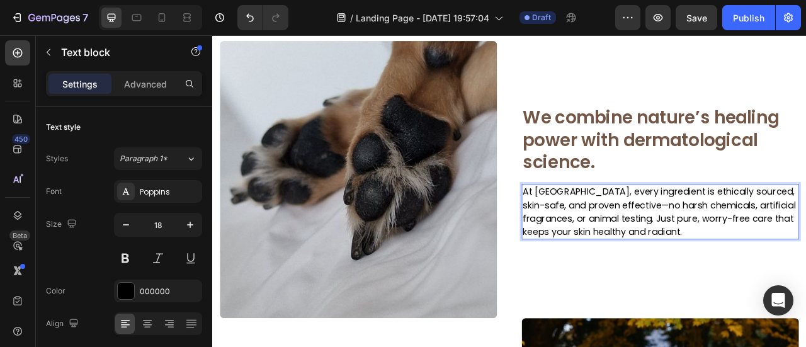
click at [725, 251] on p "At Vemija, every ingredient is ethically sourced, skin-safe, and proven effecti…" at bounding box center [782, 259] width 350 height 68
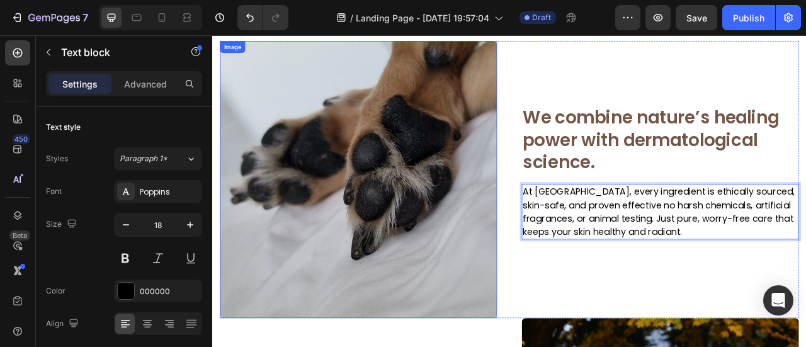
click at [428, 174] on img at bounding box center [398, 218] width 353 height 353
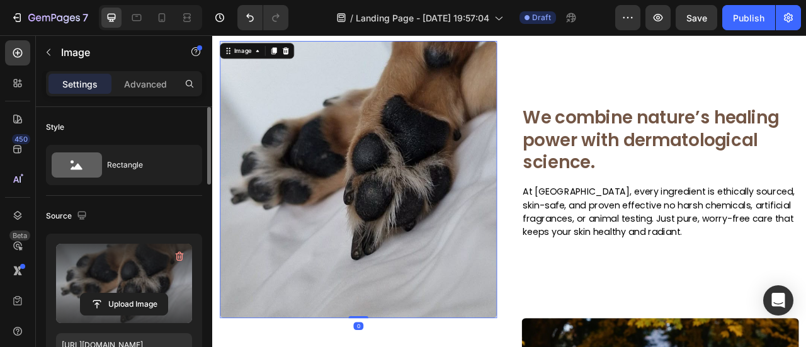
click at [137, 254] on label at bounding box center [124, 283] width 136 height 79
click at [137, 293] on input "file" at bounding box center [124, 303] width 87 height 21
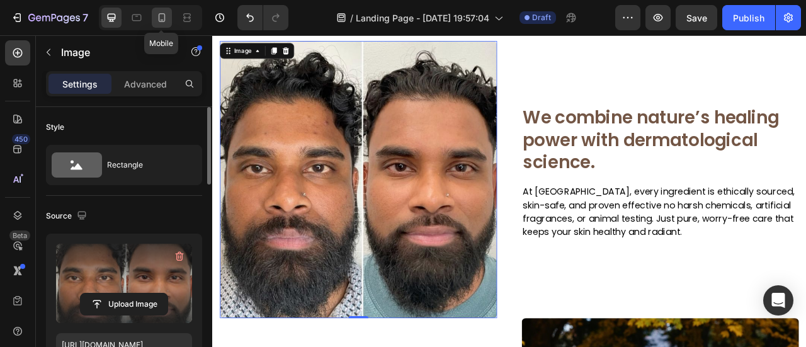
click at [162, 13] on icon at bounding box center [162, 17] width 13 height 13
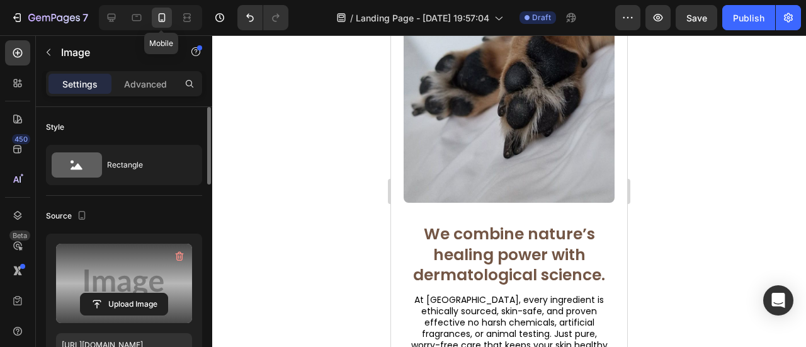
type input "https://placehold.co/460x659?text=Image"
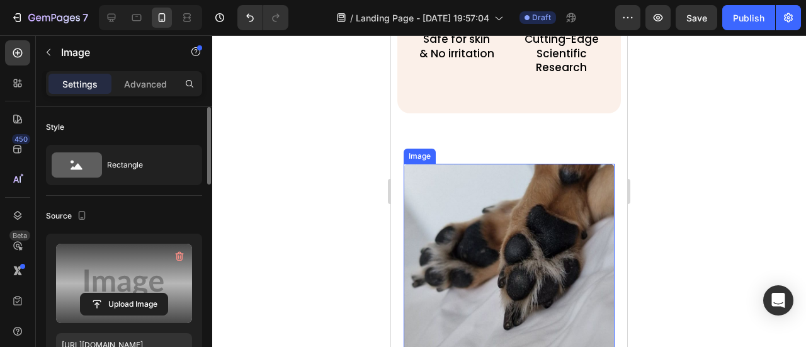
scroll to position [889, 0]
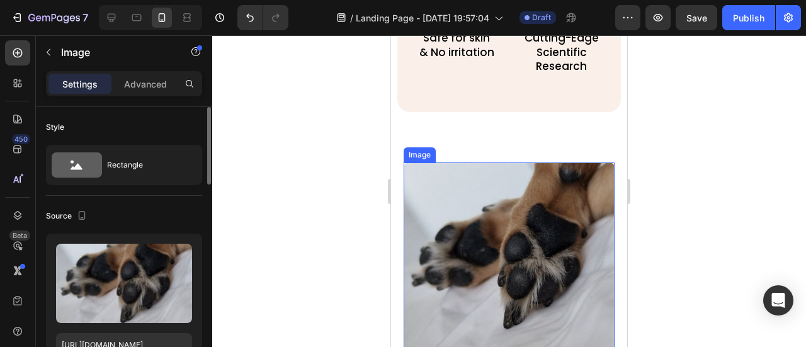
click at [483, 225] on img at bounding box center [509, 267] width 211 height 211
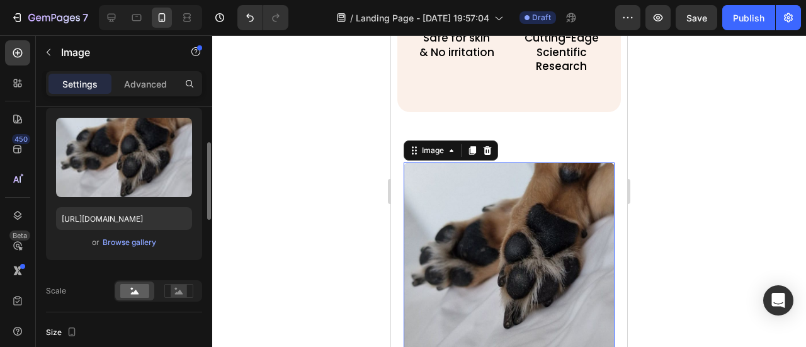
click at [127, 234] on div "Upload Image https://cdn.shopify.com/s/files/1/0906/0601/0552/files/gempages_58…" at bounding box center [124, 184] width 156 height 152
click at [127, 236] on button "Browse gallery" at bounding box center [129, 242] width 55 height 13
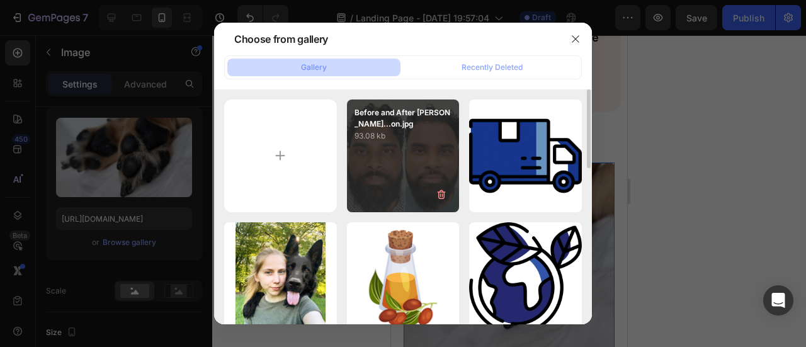
click at [385, 158] on div "Before and After Tran...on.jpg 93.08 kb" at bounding box center [403, 155] width 113 height 113
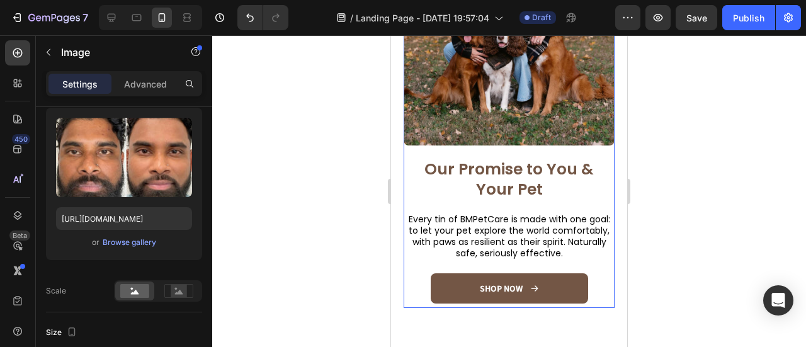
scroll to position [1519, 0]
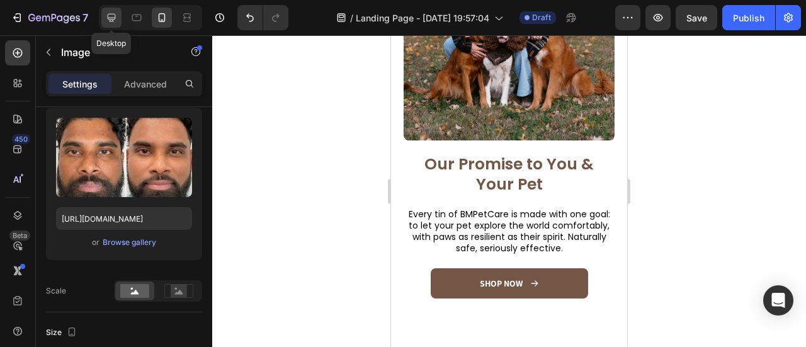
click at [110, 16] on icon at bounding box center [111, 17] width 13 height 13
type input "https://placehold.co/460x659?text=Image"
type input "70"
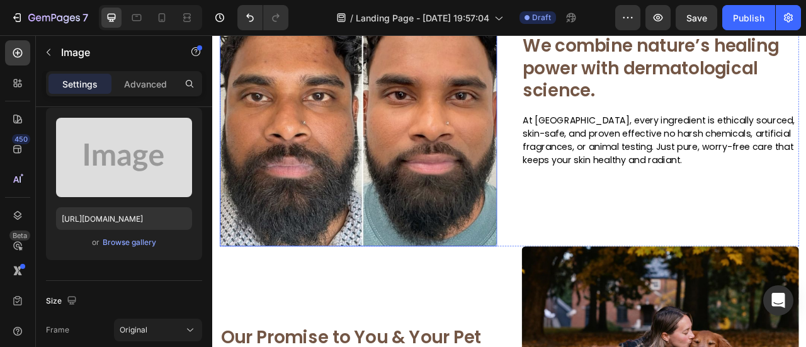
scroll to position [1078, 0]
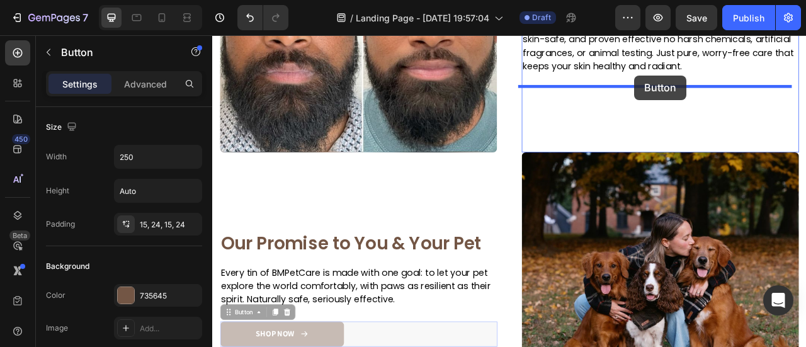
drag, startPoint x: 366, startPoint y: 406, endPoint x: 749, endPoint y: 86, distance: 499.0
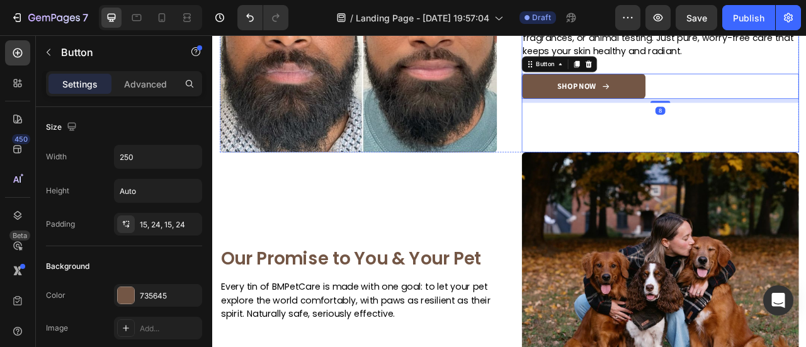
scroll to position [1060, 0]
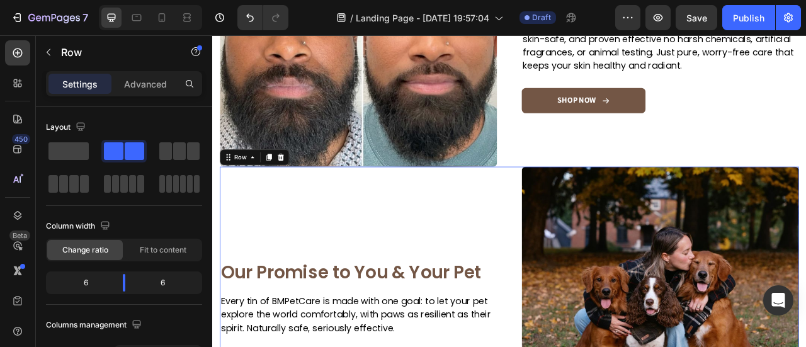
click at [297, 183] on div at bounding box center [299, 190] width 15 height 15
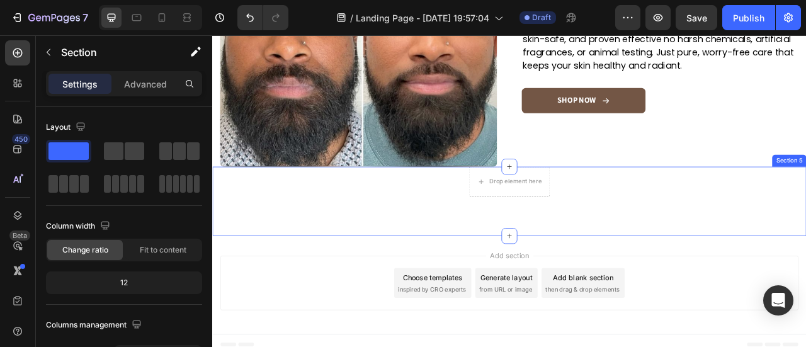
click at [649, 221] on div "Drop element here Row" at bounding box center [590, 221] width 737 height 38
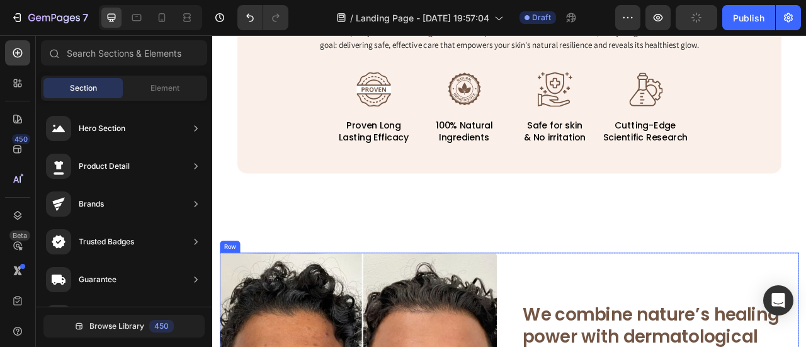
scroll to position [597, 0]
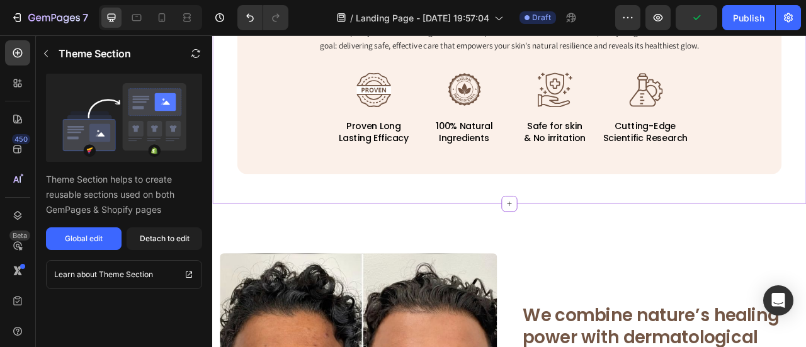
drag, startPoint x: 757, startPoint y: 226, endPoint x: 745, endPoint y: 225, distance: 12.0
click at [756, 226] on div "More Than Protection. It’s a Standard Heading From the purity of our natural in…" at bounding box center [590, 87] width 756 height 323
drag, startPoint x: 341, startPoint y: 234, endPoint x: 321, endPoint y: 227, distance: 21.5
click at [341, 234] on div "More Than Protection. It’s a Standard Heading From the purity of our natural in…" at bounding box center [590, 87] width 756 height 323
click at [165, 236] on div "Detach to edit" at bounding box center [165, 238] width 50 height 11
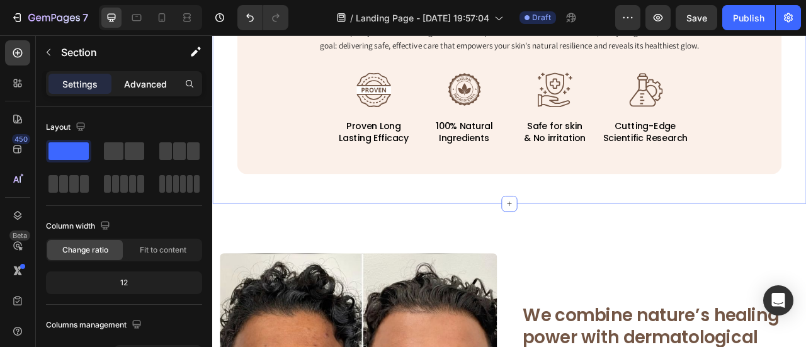
click at [152, 89] on p "Advanced" at bounding box center [145, 83] width 43 height 13
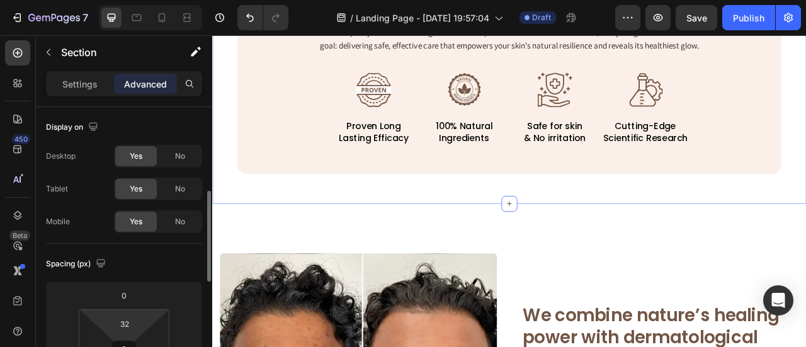
scroll to position [126, 0]
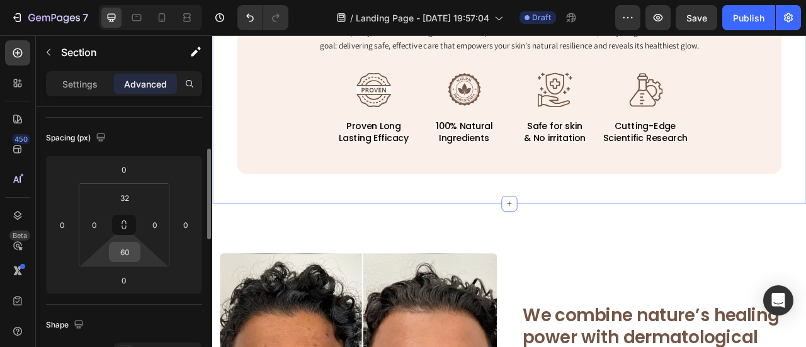
click at [116, 251] on input "60" at bounding box center [124, 251] width 25 height 19
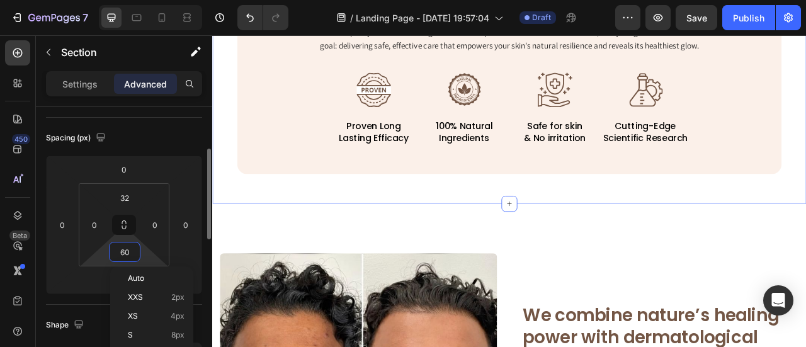
type input "0"
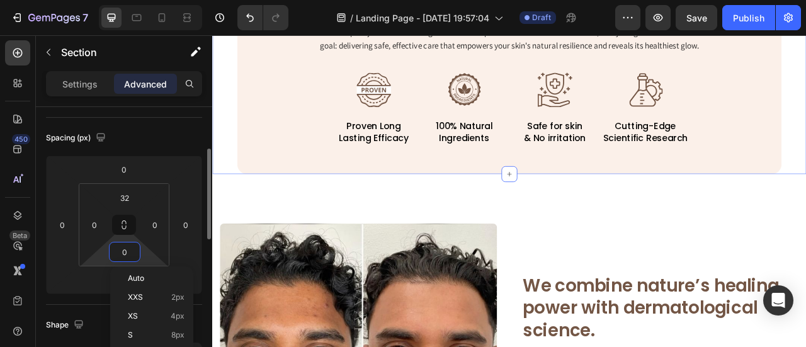
scroll to position [559, 0]
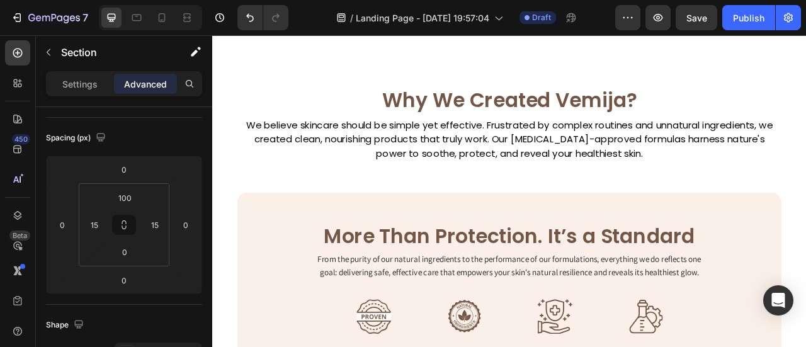
scroll to position [307, 0]
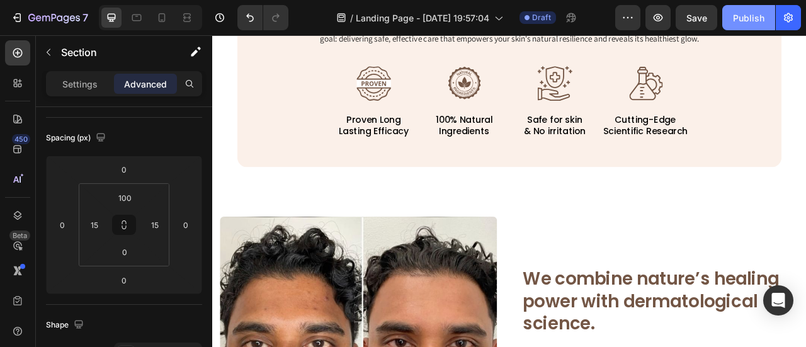
click at [744, 16] on div "Publish" at bounding box center [748, 17] width 31 height 13
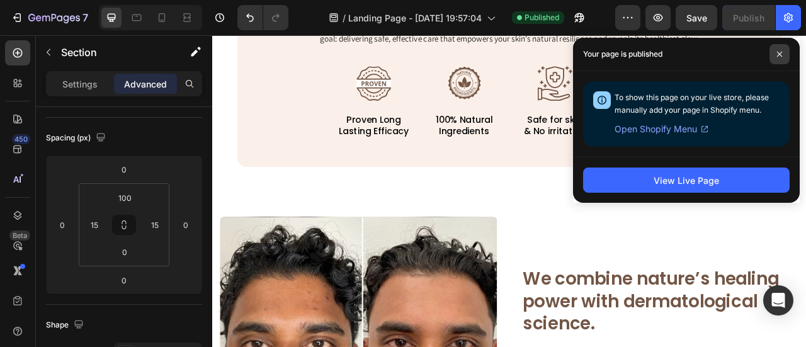
click at [778, 52] on icon at bounding box center [779, 54] width 6 height 6
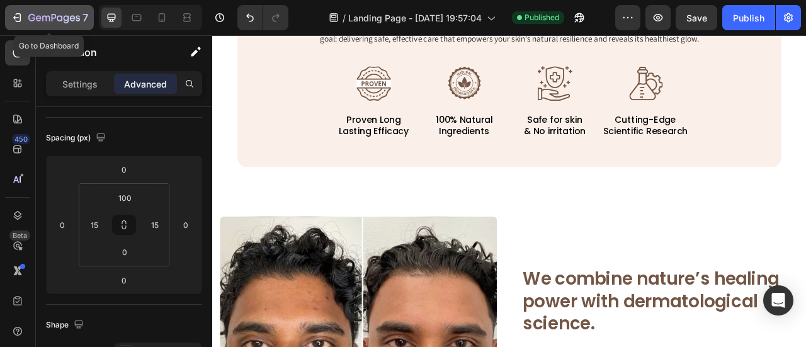
click at [19, 18] on icon "button" at bounding box center [17, 17] width 13 height 13
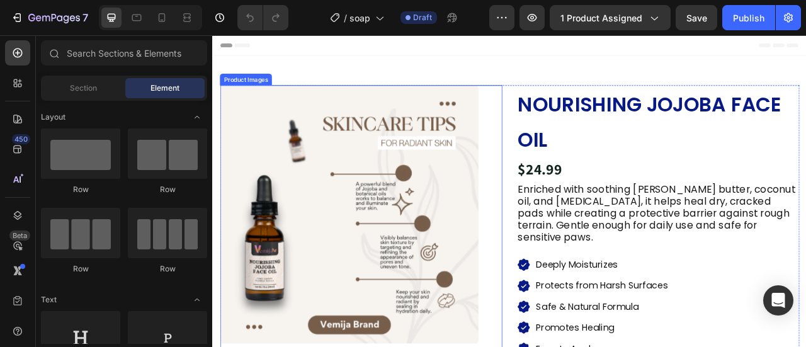
click at [470, 177] on img at bounding box center [386, 263] width 329 height 329
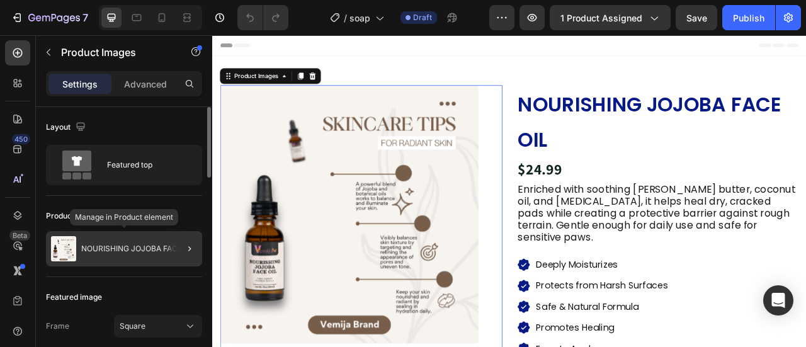
click at [157, 247] on p "NOURISHING JOJOBA FACE OIL" at bounding box center [138, 248] width 115 height 9
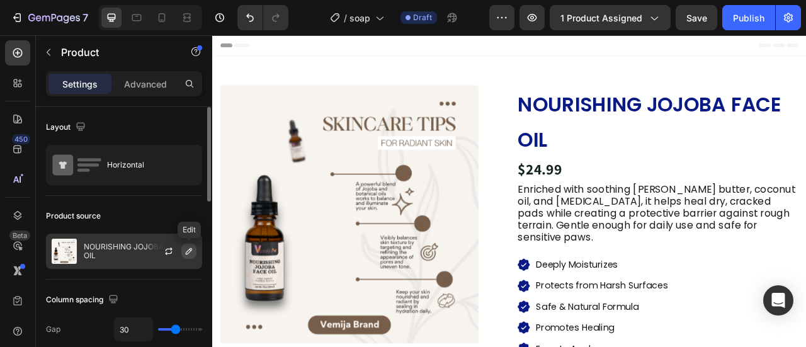
click at [191, 250] on icon "button" at bounding box center [189, 251] width 6 height 6
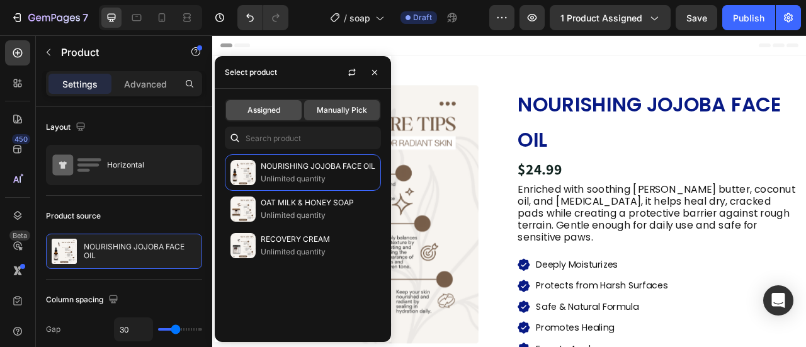
click at [275, 111] on span "Assigned" at bounding box center [263, 110] width 33 height 11
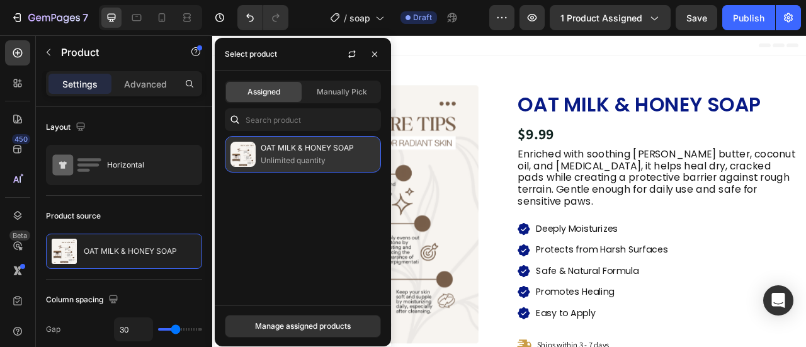
click at [273, 149] on p "OAT MILK & HONEY SOAP" at bounding box center [318, 148] width 115 height 13
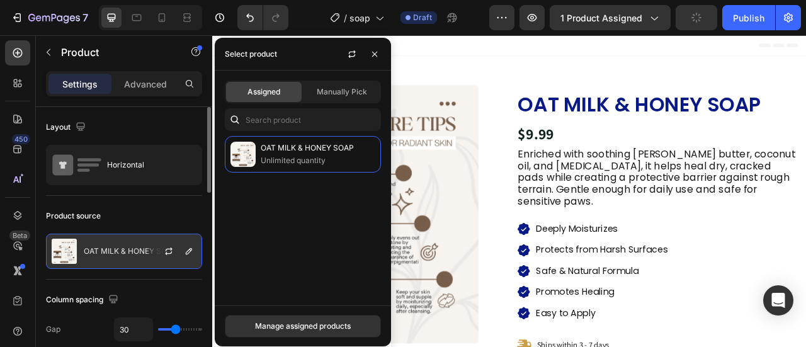
click at [87, 250] on p "OAT MILK & HONEY SOAP" at bounding box center [130, 251] width 93 height 9
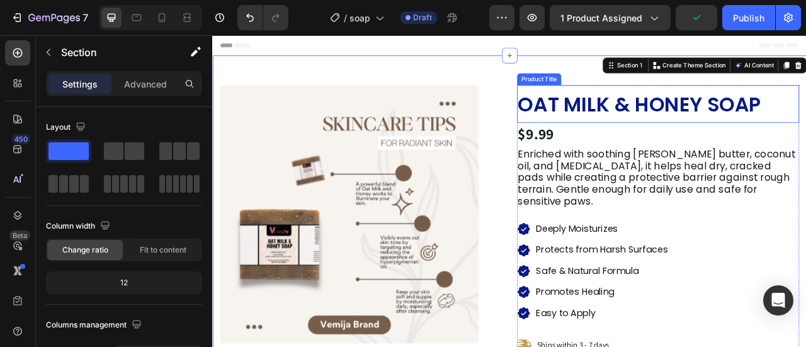
click at [683, 129] on h1 "OAT MILK & HONEY SOAP" at bounding box center [778, 123] width 359 height 48
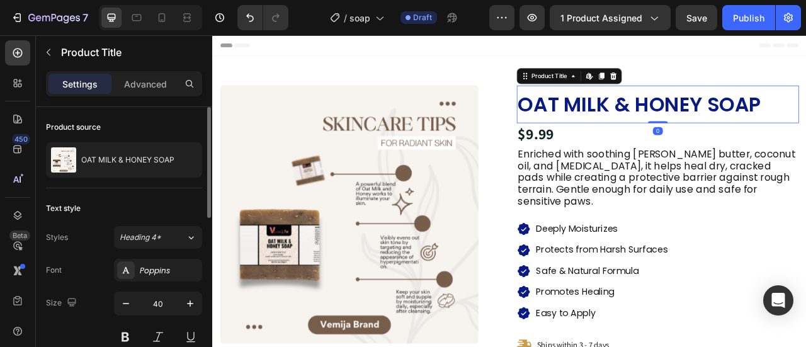
scroll to position [126, 0]
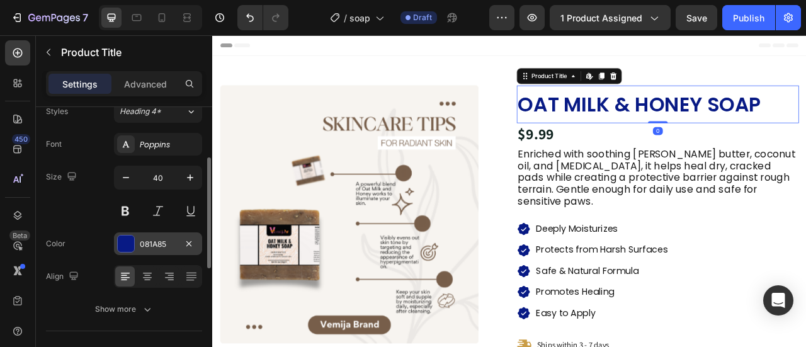
click at [149, 239] on div "081A85" at bounding box center [158, 244] width 37 height 11
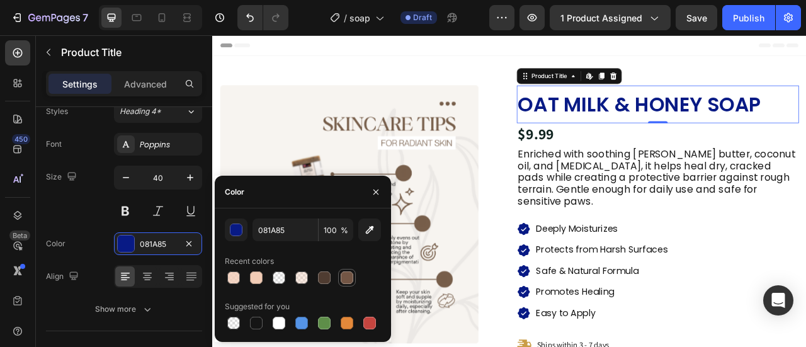
drag, startPoint x: 345, startPoint y: 276, endPoint x: 484, endPoint y: 156, distance: 183.9
click at [345, 276] on div at bounding box center [347, 277] width 13 height 13
type input "735645"
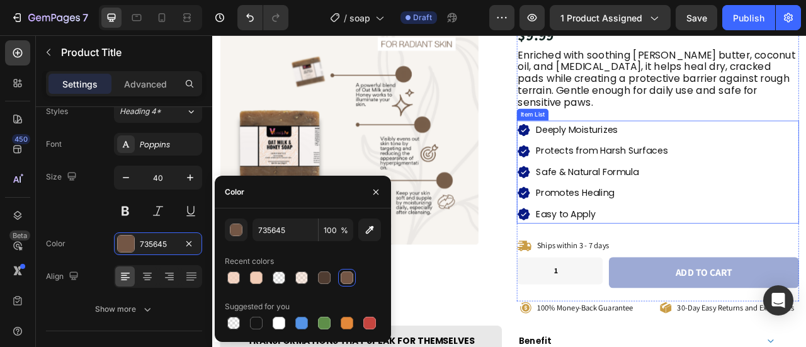
click at [601, 228] on icon at bounding box center [609, 236] width 16 height 16
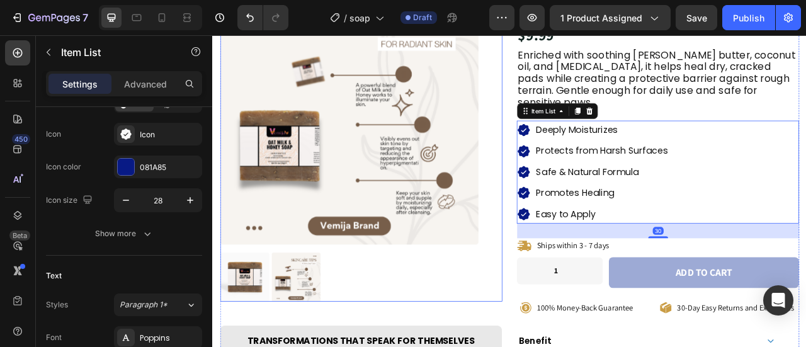
scroll to position [0, 0]
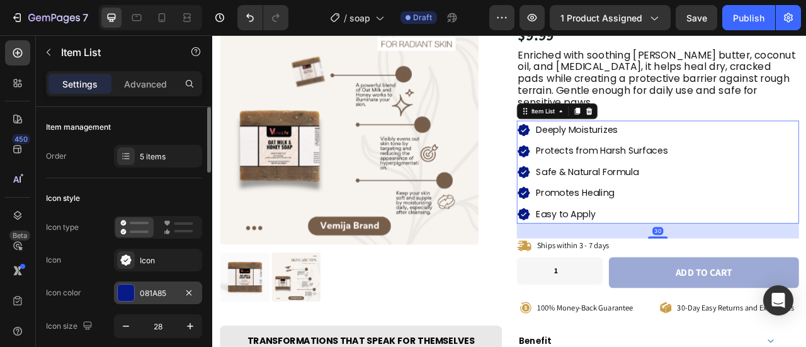
click at [152, 290] on div "081A85" at bounding box center [158, 293] width 37 height 11
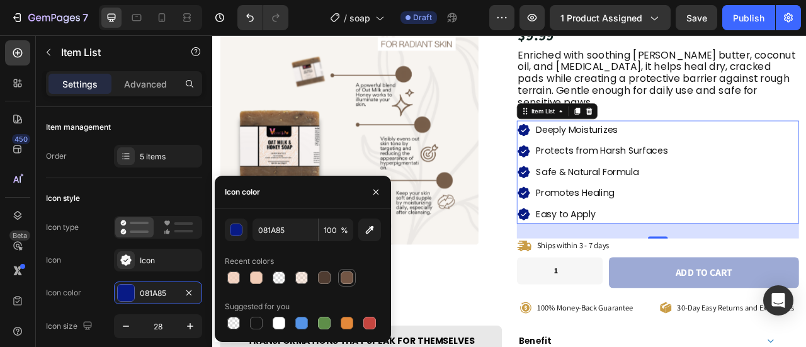
click at [350, 279] on div at bounding box center [347, 277] width 13 height 13
type input "735645"
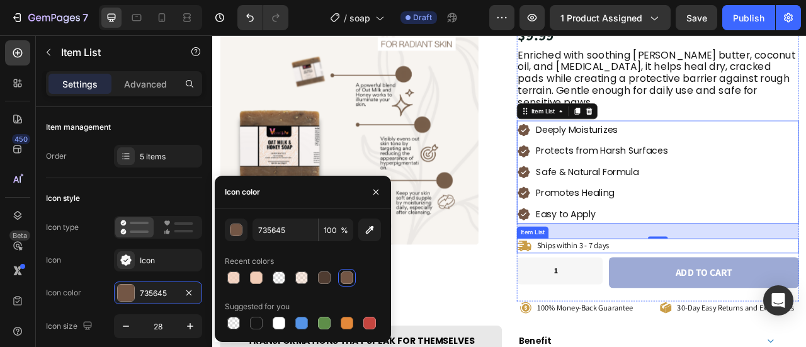
click at [601, 293] on icon at bounding box center [608, 302] width 19 height 19
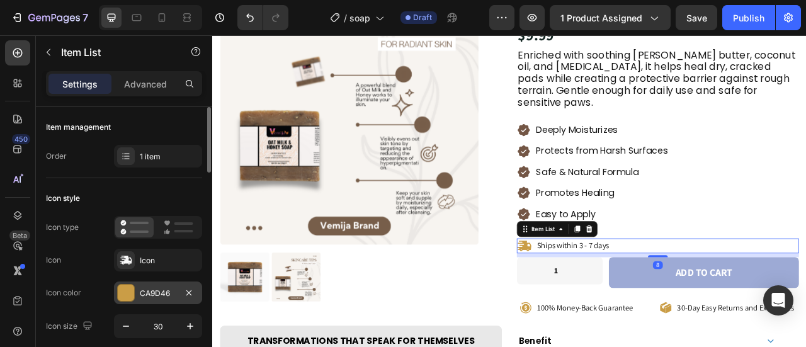
click at [128, 290] on div at bounding box center [126, 293] width 16 height 16
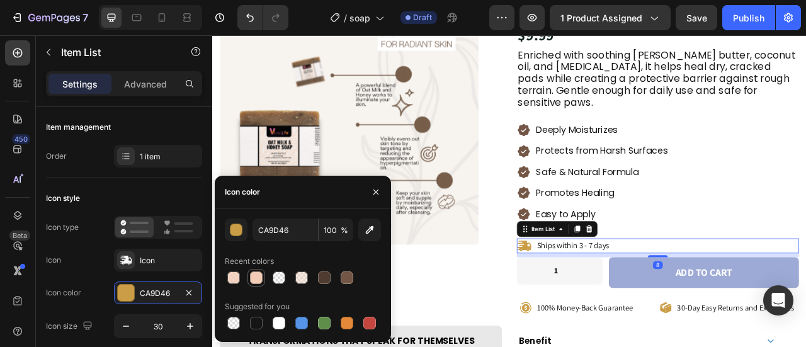
click at [259, 278] on div at bounding box center [256, 277] width 13 height 13
type input "F2CCB6"
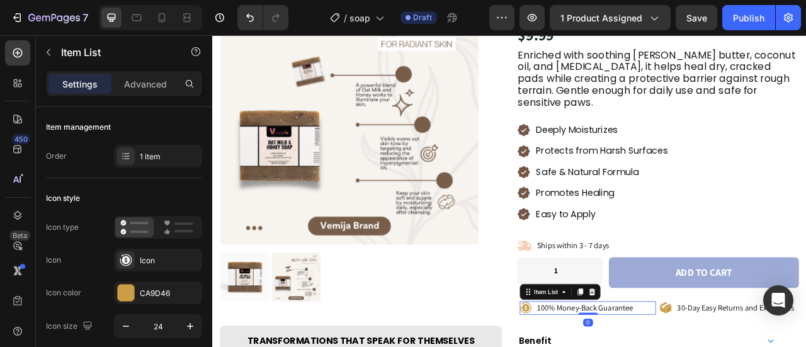
click at [158, 296] on div "CA9D46" at bounding box center [158, 293] width 37 height 11
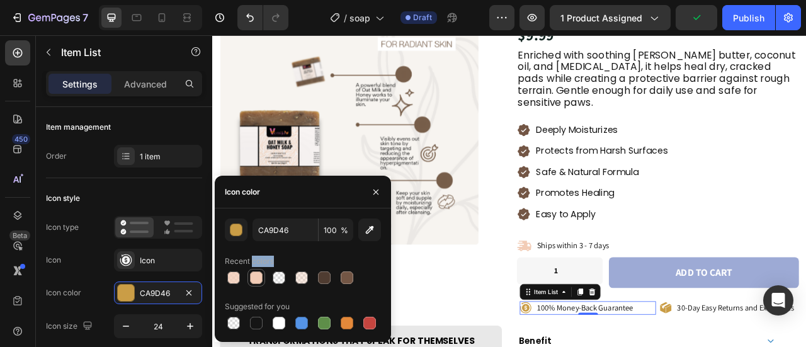
click at [253, 269] on div "Recent colors" at bounding box center [303, 268] width 156 height 35
click at [256, 271] on div at bounding box center [256, 277] width 15 height 15
type input "F2CCB6"
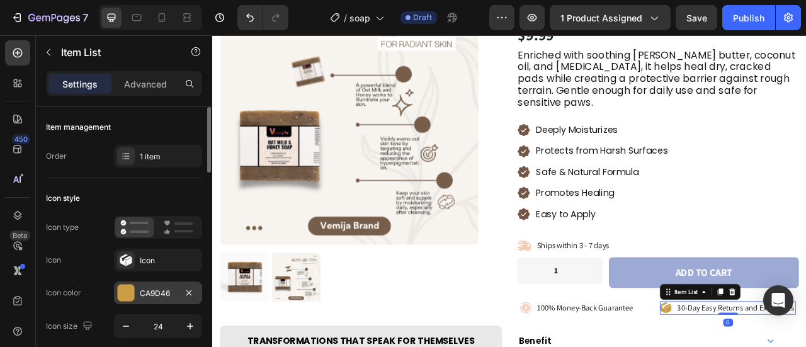
click at [146, 289] on div "CA9D46" at bounding box center [158, 293] width 37 height 11
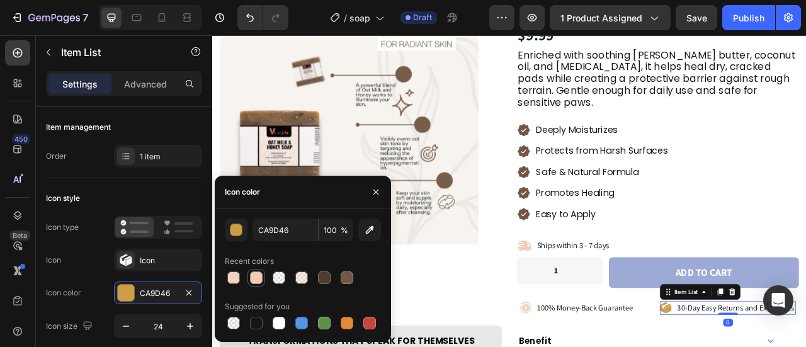
click at [252, 281] on div at bounding box center [256, 277] width 13 height 13
type input "F2CCB6"
drag, startPoint x: 373, startPoint y: 197, endPoint x: 205, endPoint y: 202, distance: 167.6
click at [373, 197] on button "button" at bounding box center [376, 192] width 20 height 20
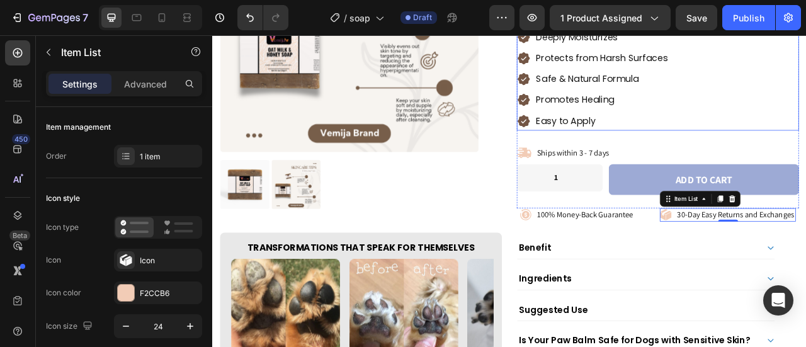
scroll to position [252, 0]
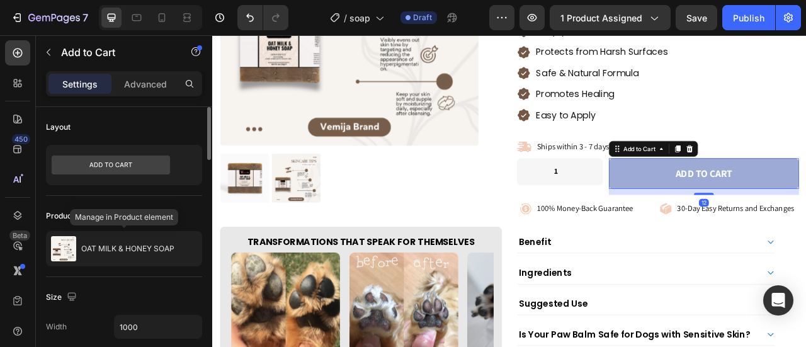
scroll to position [189, 0]
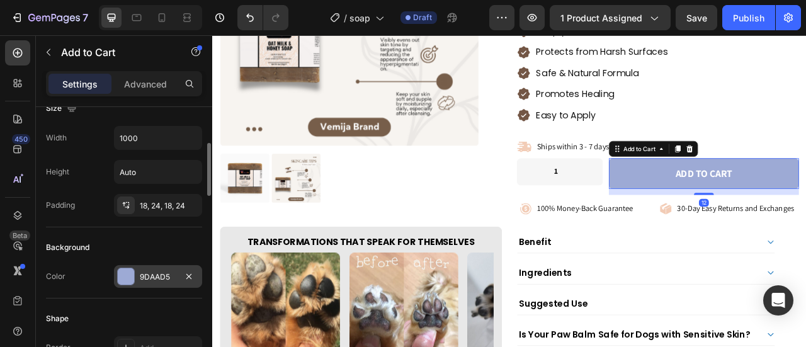
click at [149, 265] on div "9DAAD5" at bounding box center [158, 276] width 88 height 23
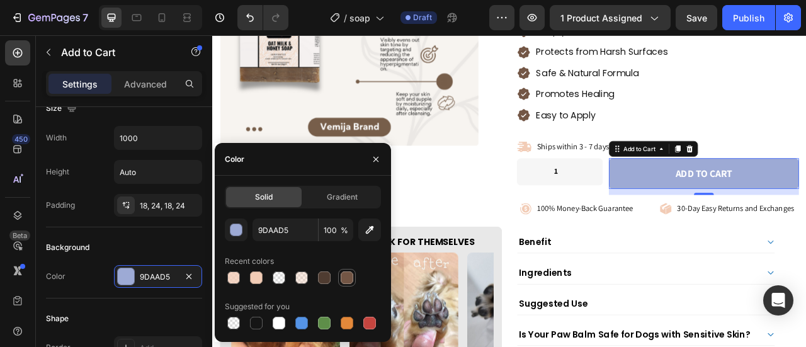
click at [341, 277] on div at bounding box center [347, 277] width 13 height 13
type input "735645"
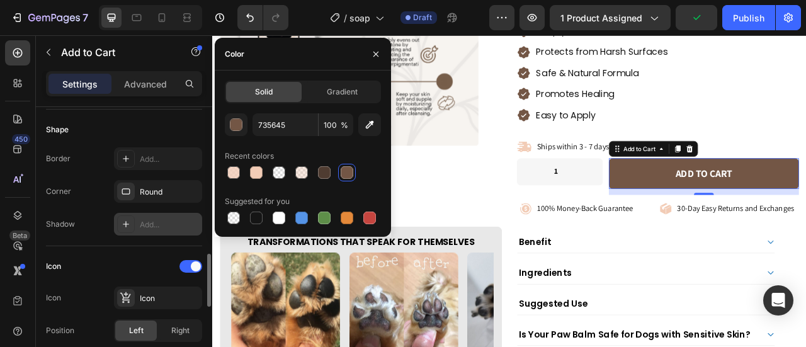
scroll to position [504, 0]
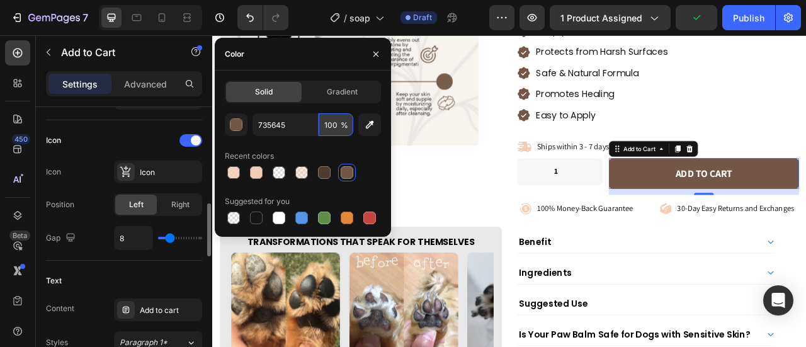
click at [335, 127] on input "100" at bounding box center [336, 124] width 35 height 23
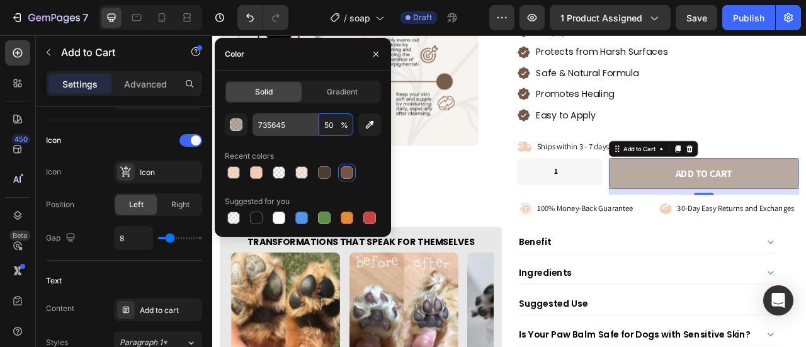
type input "50"
click at [304, 128] on input "735645" at bounding box center [285, 124] width 65 height 23
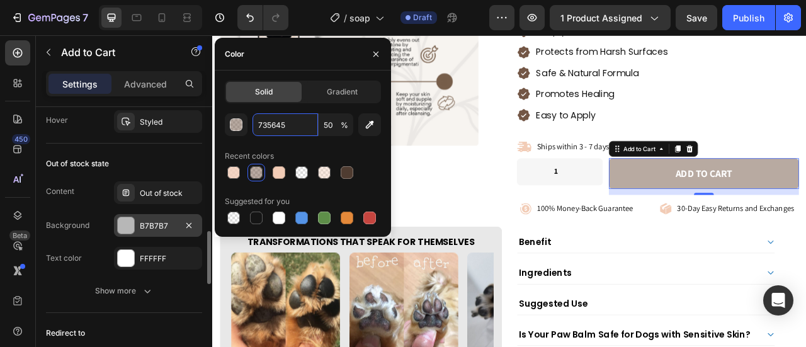
scroll to position [980, 0]
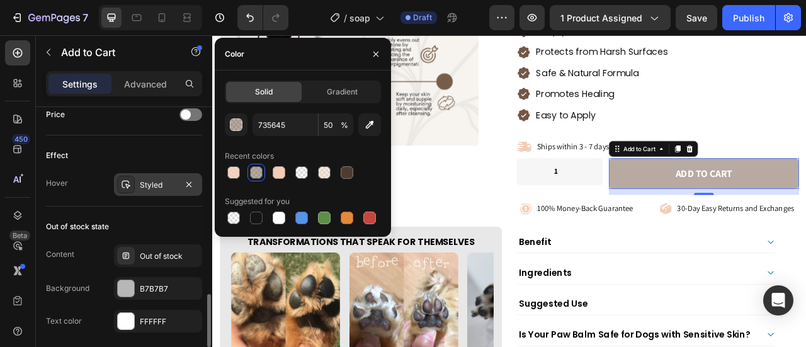
click at [151, 179] on div "Styled" at bounding box center [158, 184] width 37 height 11
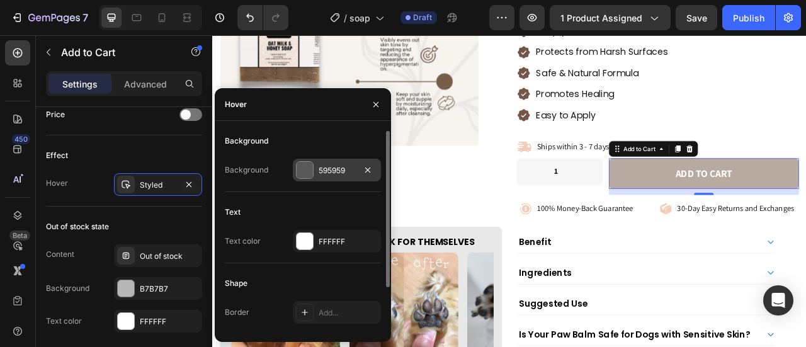
click at [304, 165] on div at bounding box center [305, 170] width 16 height 16
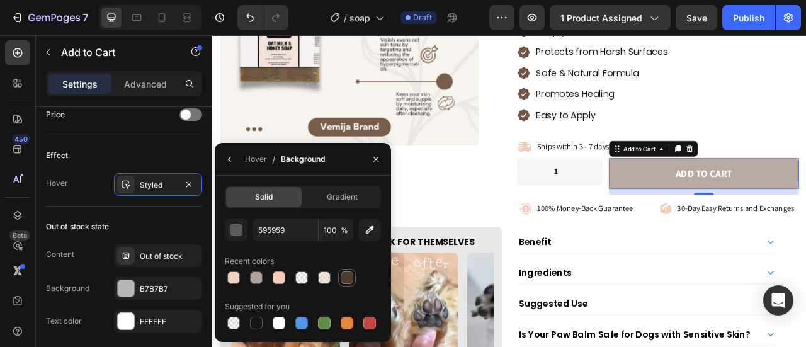
click at [347, 275] on div at bounding box center [347, 277] width 13 height 13
type input "4F3C31"
click at [657, 257] on div "OAT MILK & HONEY SOAP Product Title $9.99 Product Price Product Price Enriched …" at bounding box center [778, 168] width 359 height 642
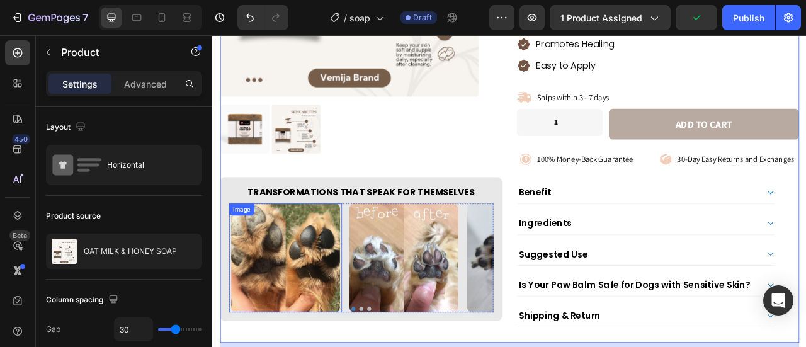
scroll to position [378, 0]
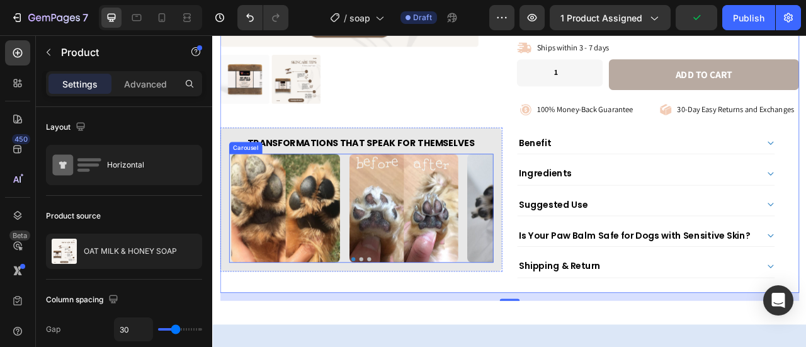
click at [380, 307] on div "Image Image Image Image" at bounding box center [401, 255] width 336 height 139
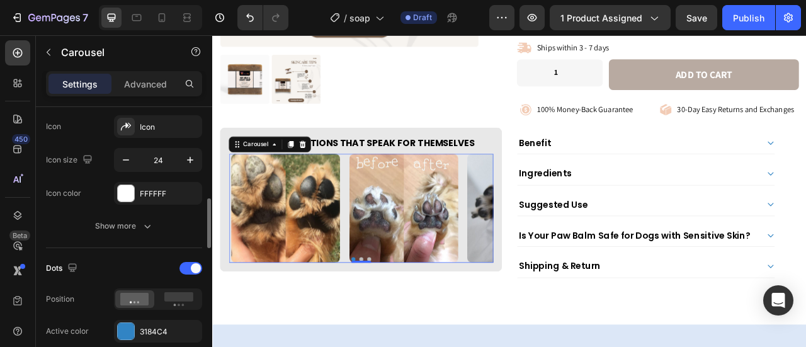
scroll to position [630, 0]
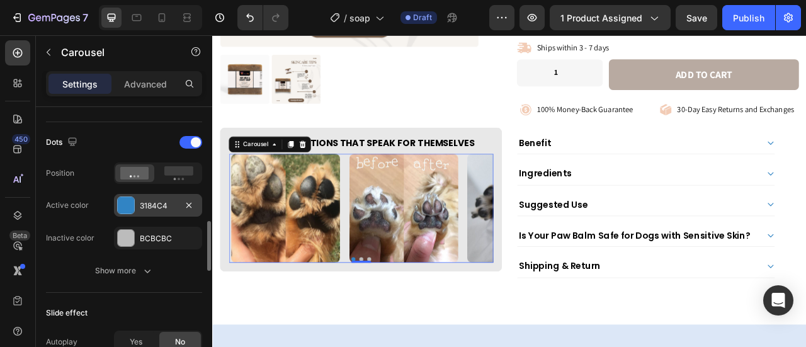
click at [149, 207] on div "3184C4" at bounding box center [158, 205] width 37 height 11
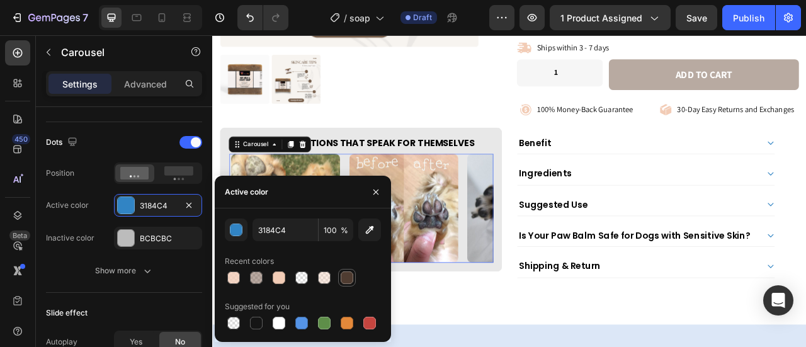
click at [351, 275] on div at bounding box center [347, 277] width 13 height 13
type input "4F3C31"
click at [479, 156] on div "Transformations That Speak for Themselves Heading Image Image Image Image Carou…" at bounding box center [401, 244] width 359 height 184
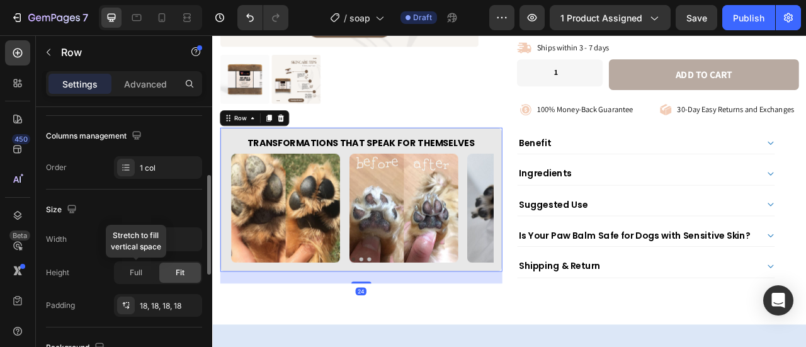
scroll to position [315, 0]
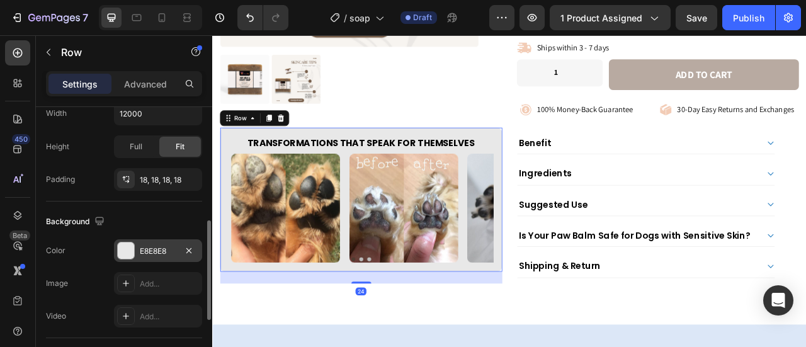
click at [134, 251] on div at bounding box center [126, 251] width 18 height 18
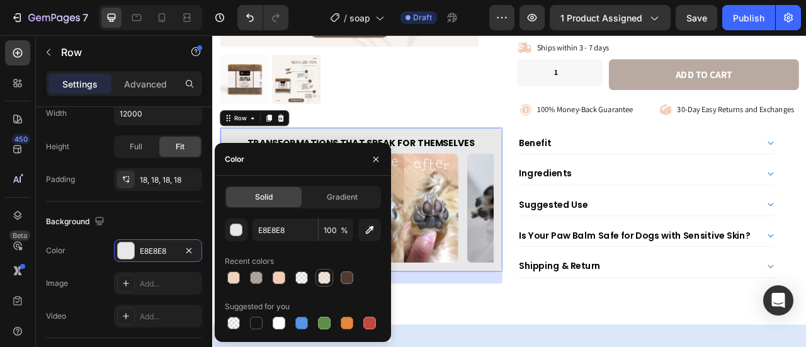
click at [325, 281] on div at bounding box center [324, 277] width 13 height 13
type input "F2CCB6"
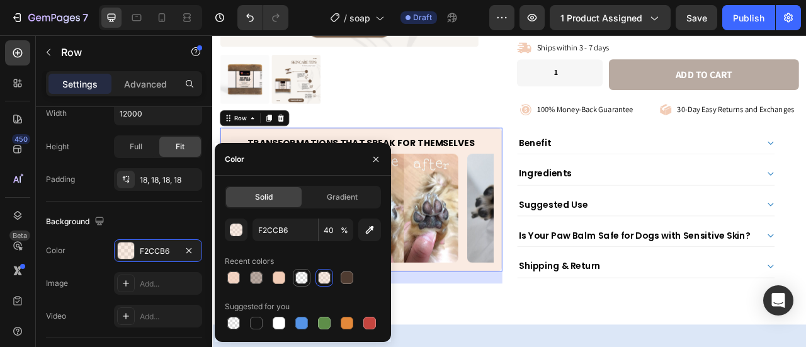
click at [302, 277] on div at bounding box center [301, 277] width 13 height 13
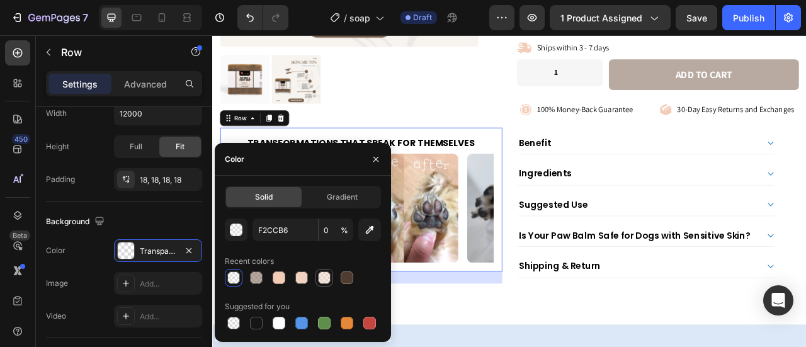
click at [327, 275] on div at bounding box center [324, 277] width 13 height 13
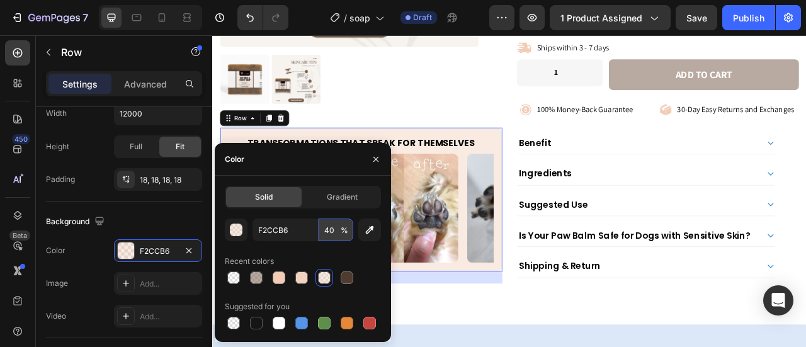
click at [326, 232] on input "40" at bounding box center [336, 230] width 35 height 23
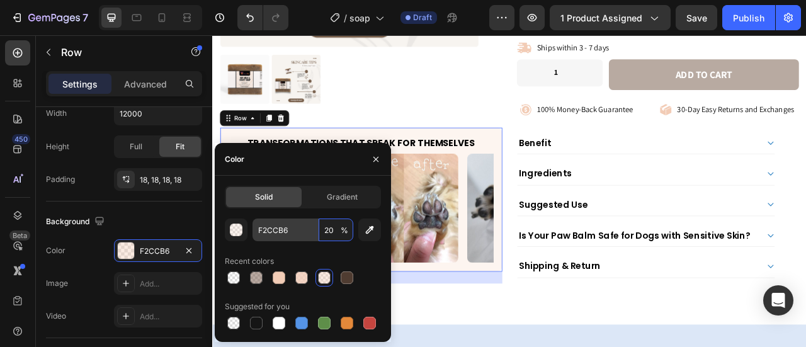
type input "20"
click at [303, 229] on input "F2CCB6" at bounding box center [285, 230] width 65 height 23
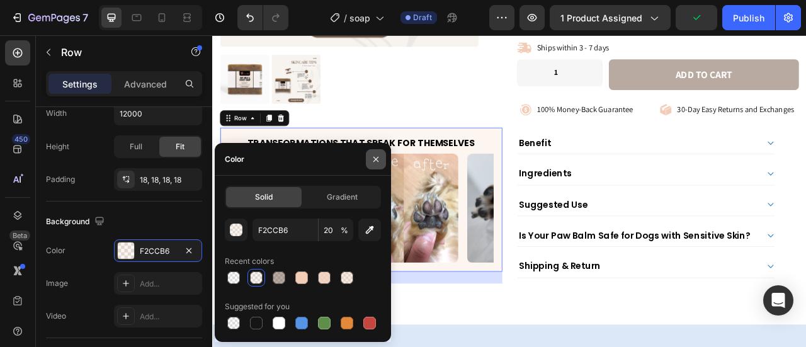
click at [375, 152] on button "button" at bounding box center [376, 159] width 20 height 20
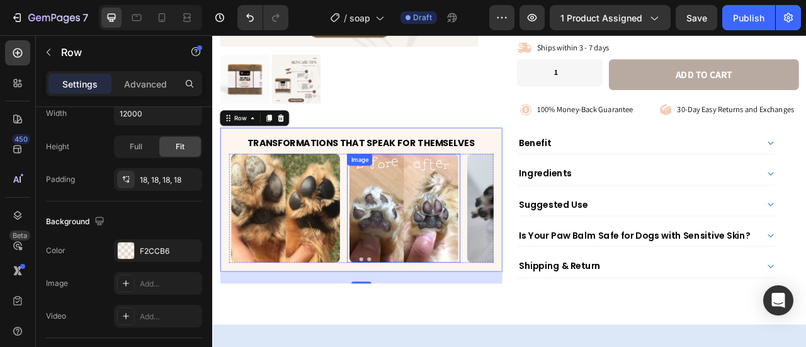
click at [383, 310] on div at bounding box center [455, 255] width 144 height 139
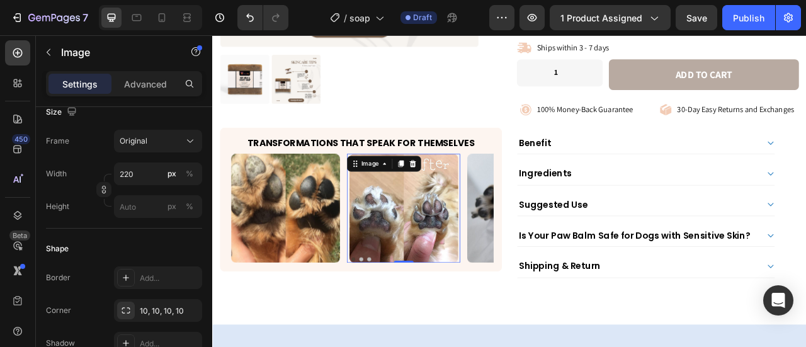
scroll to position [0, 0]
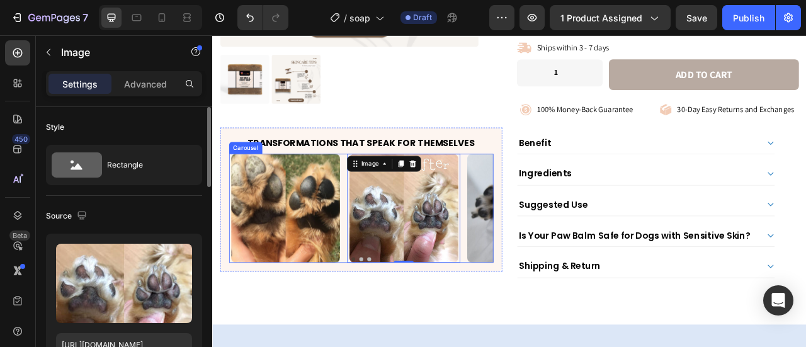
click at [376, 317] on div at bounding box center [401, 319] width 336 height 5
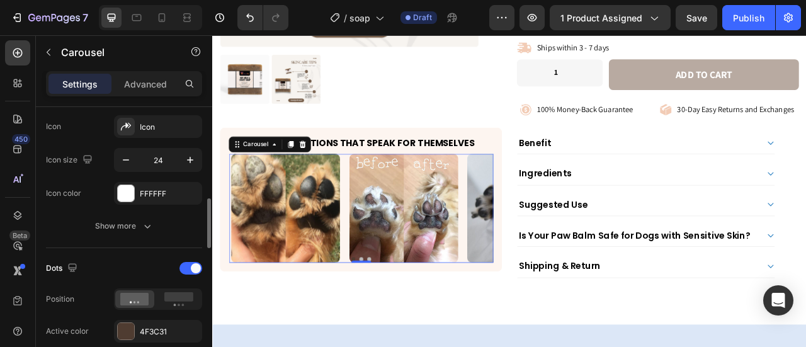
scroll to position [567, 0]
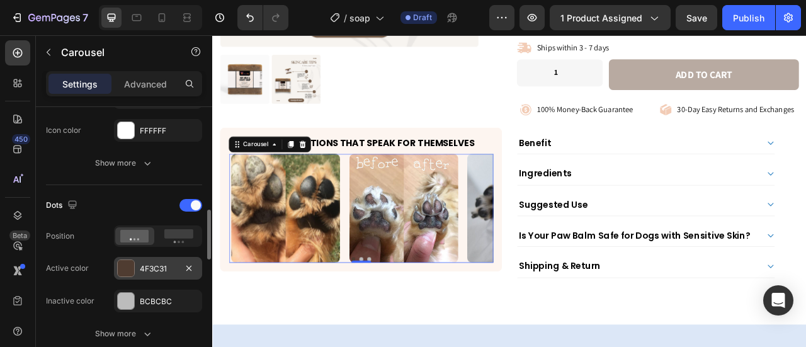
click at [147, 263] on div "4F3C31" at bounding box center [158, 268] width 37 height 11
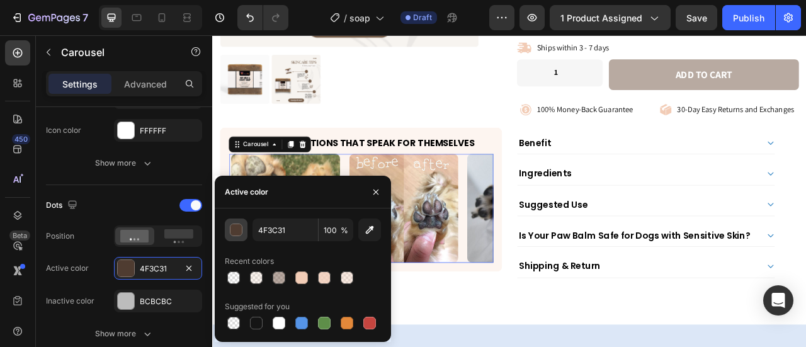
click at [240, 231] on div "button" at bounding box center [236, 230] width 13 height 13
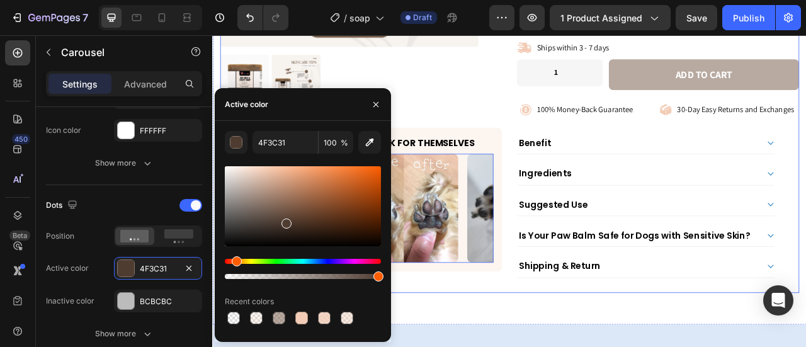
click at [520, 343] on div "Product Images Transformations That Speak for Themselves Heading Image Image Im…" at bounding box center [401, 42] width 359 height 642
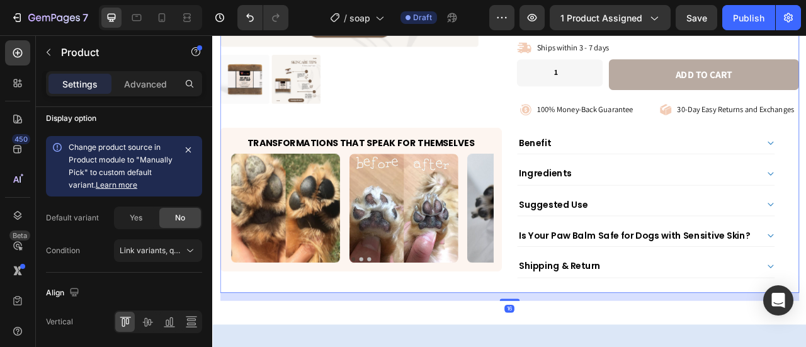
scroll to position [0, 0]
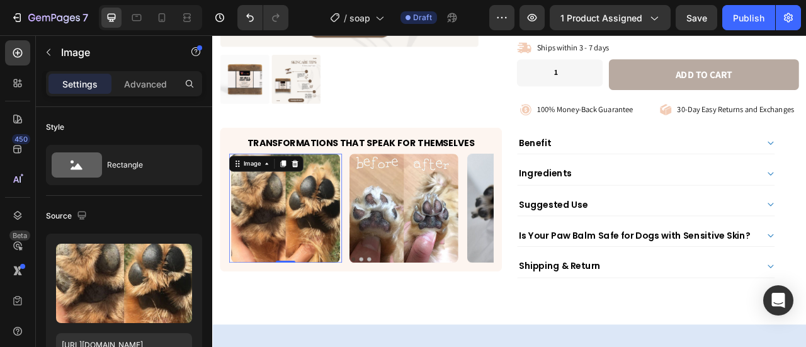
click at [282, 254] on img at bounding box center [305, 255] width 139 height 139
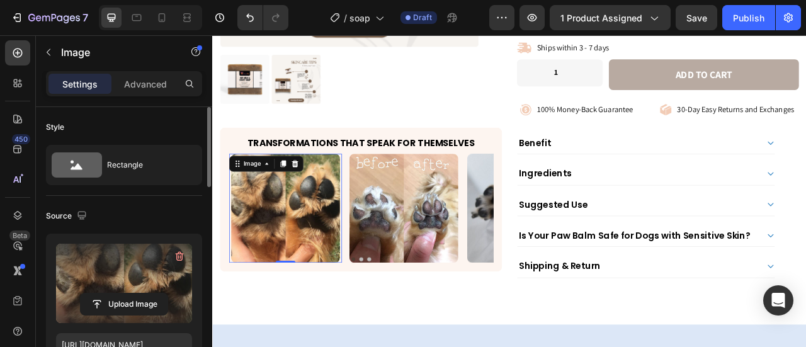
click at [133, 263] on label at bounding box center [124, 283] width 136 height 79
click at [133, 293] on input "file" at bounding box center [124, 303] width 87 height 21
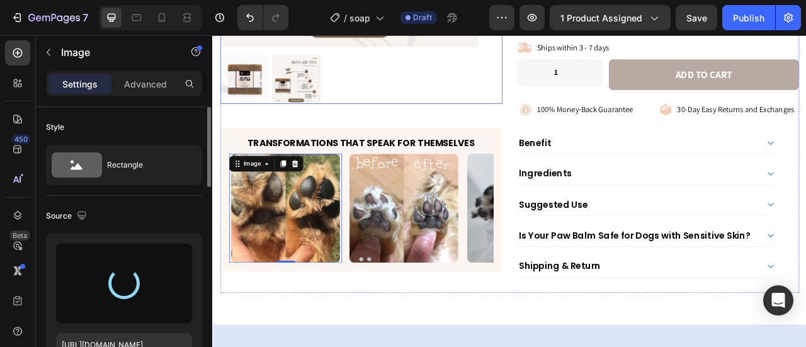
type input "[URL][DOMAIN_NAME]"
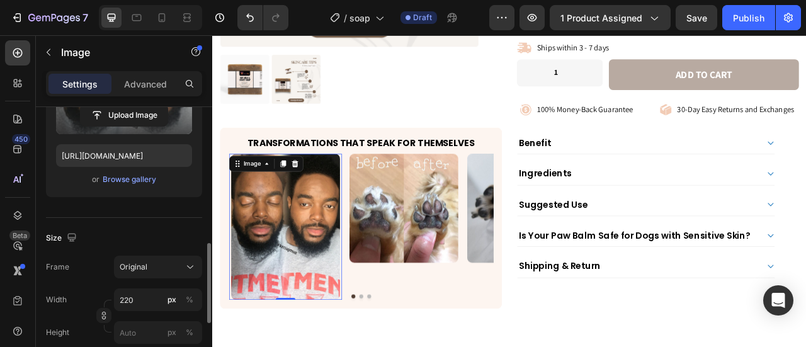
scroll to position [315, 0]
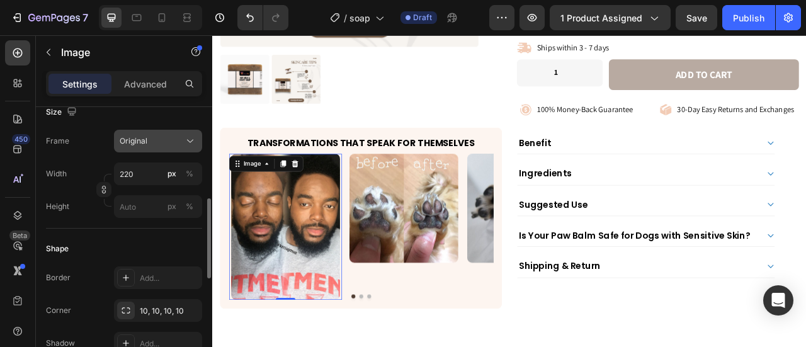
click at [181, 139] on div "Original" at bounding box center [151, 140] width 62 height 11
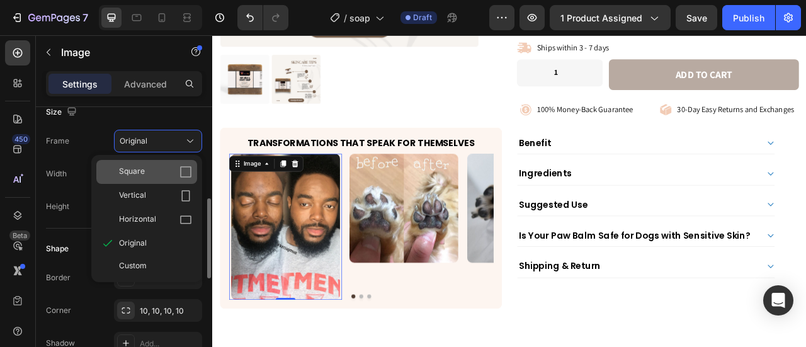
drag, startPoint x: 178, startPoint y: 169, endPoint x: 21, endPoint y: 186, distance: 157.1
click at [178, 169] on div "Square" at bounding box center [155, 172] width 73 height 13
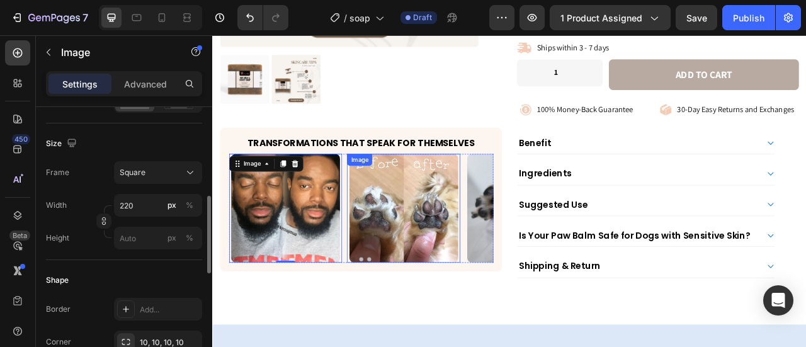
click at [465, 247] on img at bounding box center [455, 255] width 139 height 139
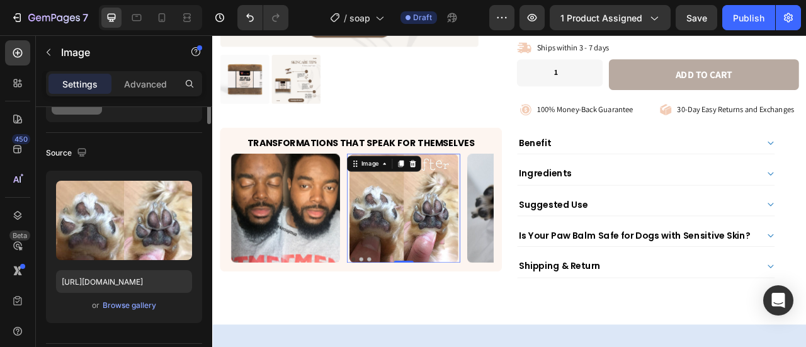
scroll to position [0, 0]
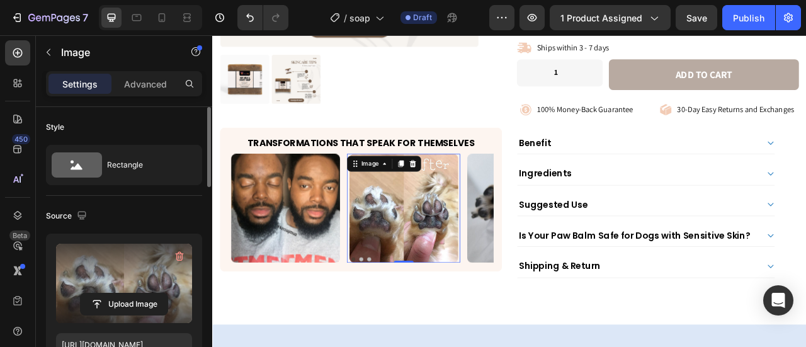
click at [130, 271] on label at bounding box center [124, 283] width 136 height 79
click at [130, 293] on input "file" at bounding box center [124, 303] width 87 height 21
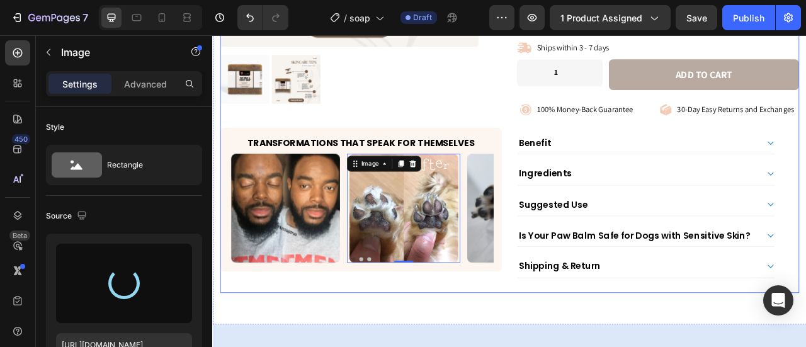
type input "[URL][DOMAIN_NAME]"
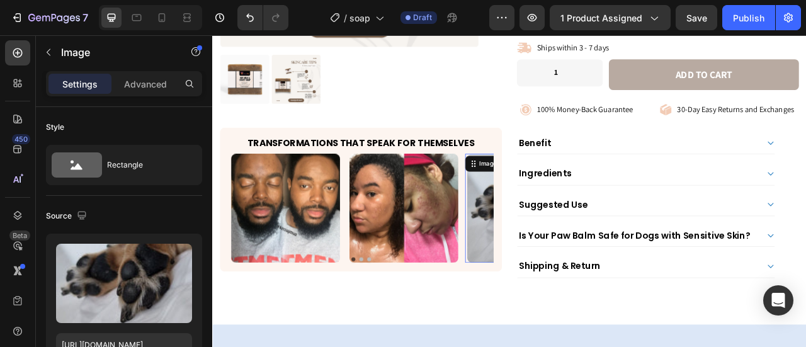
click at [550, 261] on img at bounding box center [605, 255] width 139 height 139
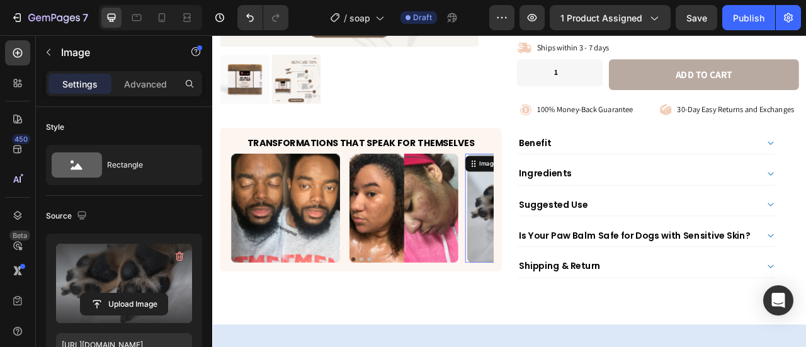
click at [135, 271] on label at bounding box center [124, 283] width 136 height 79
click at [135, 293] on input "file" at bounding box center [124, 303] width 87 height 21
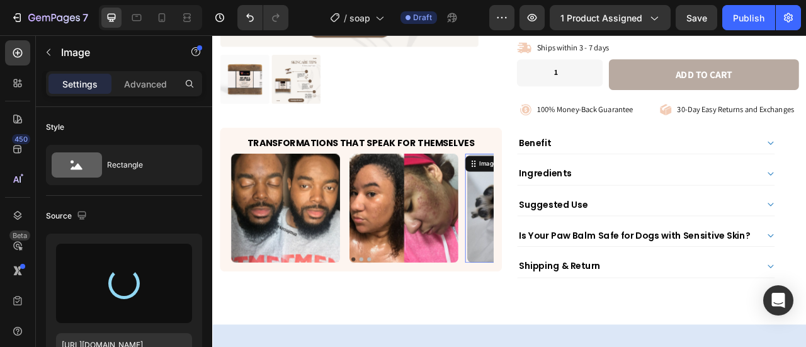
type input "[URL][DOMAIN_NAME]"
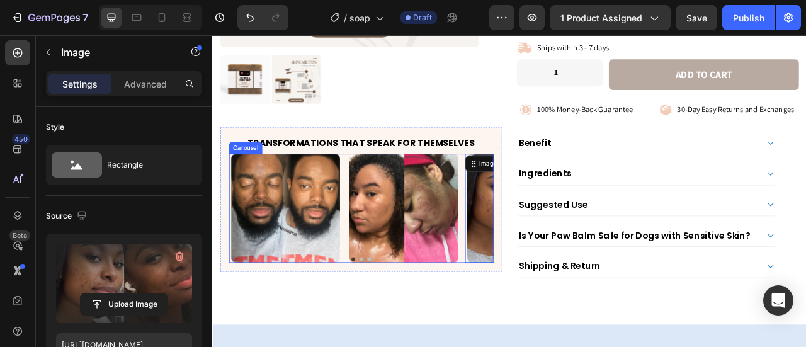
click at [409, 317] on button "Dot" at bounding box center [411, 319] width 5 height 5
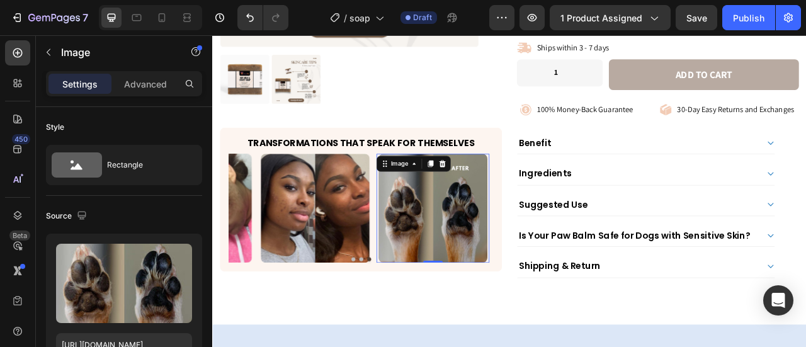
click at [486, 279] on img at bounding box center [492, 255] width 139 height 139
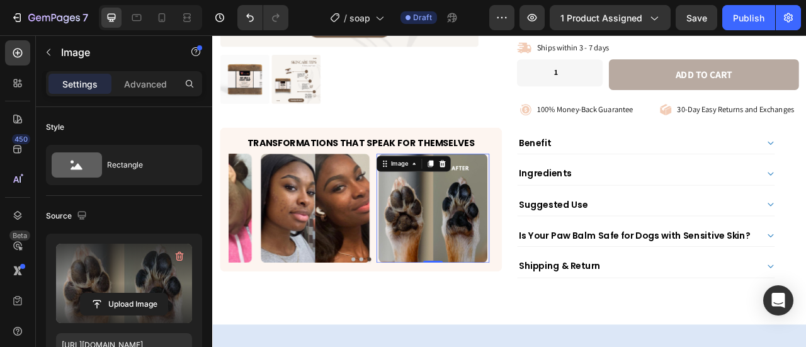
click at [123, 268] on label at bounding box center [124, 283] width 136 height 79
click at [123, 293] on input "file" at bounding box center [124, 303] width 87 height 21
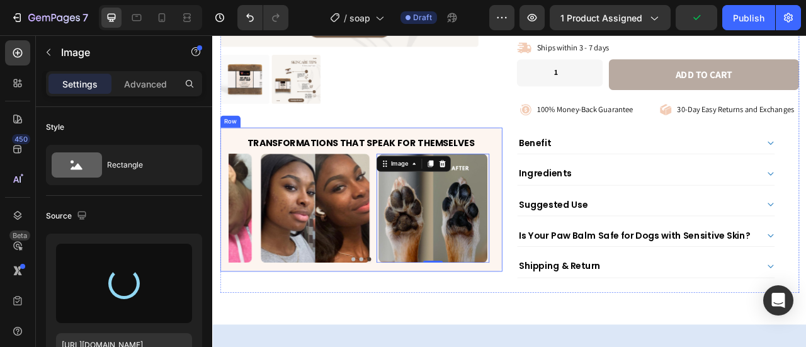
type input "https://cdn.shopify.com/s/files/1/0906/0601/0552/files/gempages_581577637072208…"
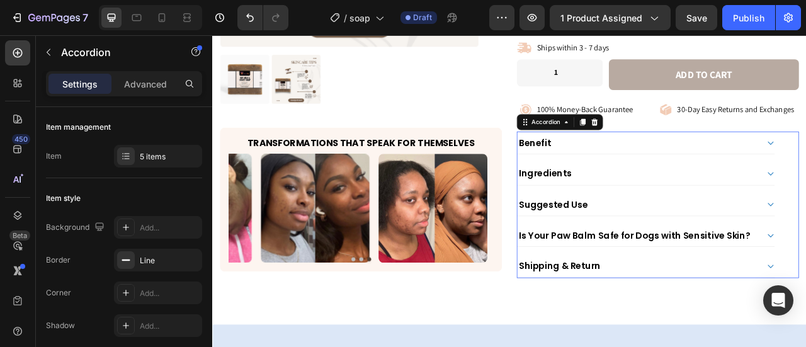
click at [710, 162] on div "Benefit" at bounding box center [753, 171] width 307 height 18
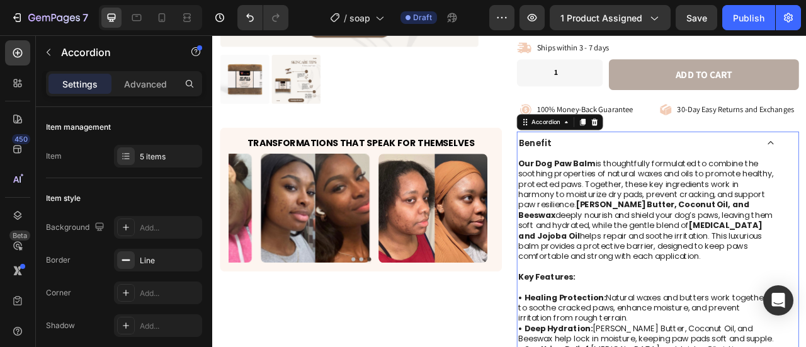
click at [710, 162] on div "Benefit" at bounding box center [753, 171] width 307 height 18
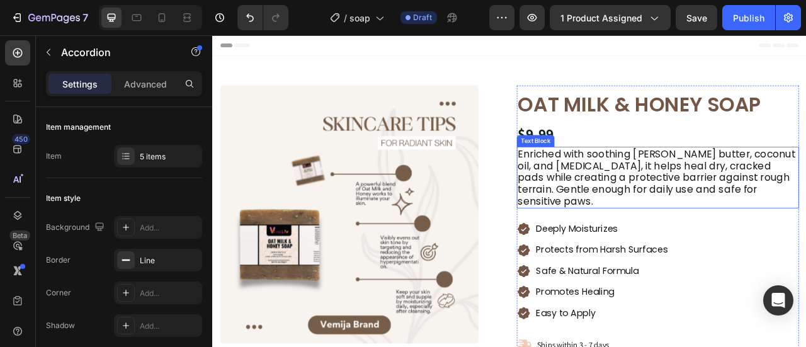
scroll to position [63, 0]
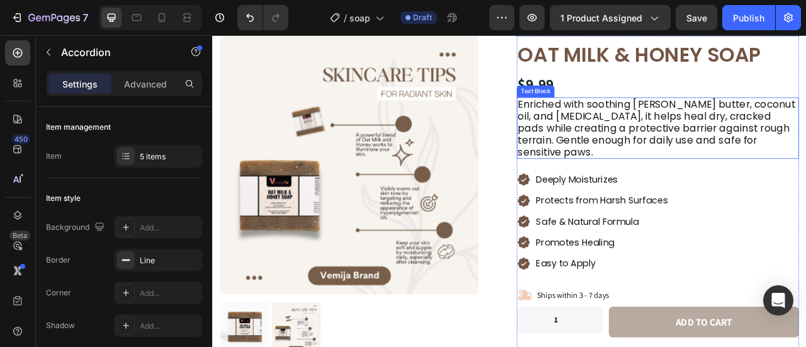
click at [679, 132] on p "Enriched with soothing shea butter, coconut oil, and vitamin E, it helps heal d…" at bounding box center [779, 153] width 356 height 76
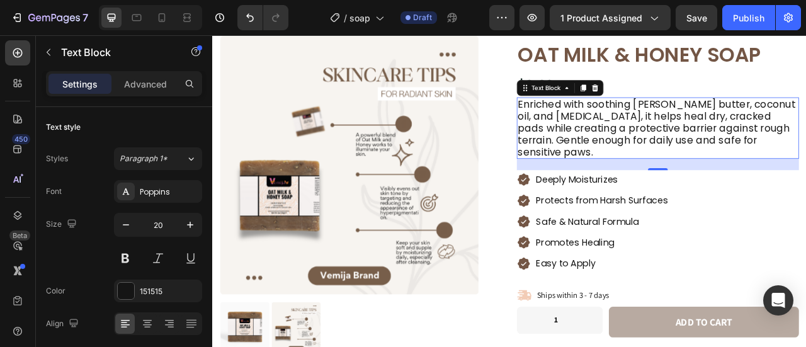
click at [679, 132] on p "Enriched with soothing shea butter, coconut oil, and vitamin E, it helps heal d…" at bounding box center [779, 153] width 356 height 76
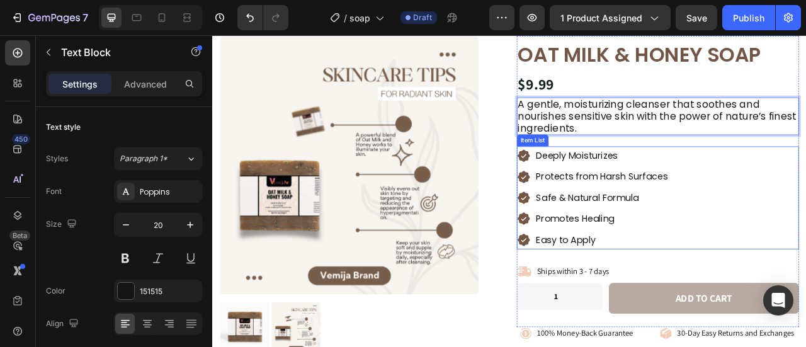
click at [676, 188] on p "Deeply Moisturizes" at bounding box center [708, 188] width 168 height 20
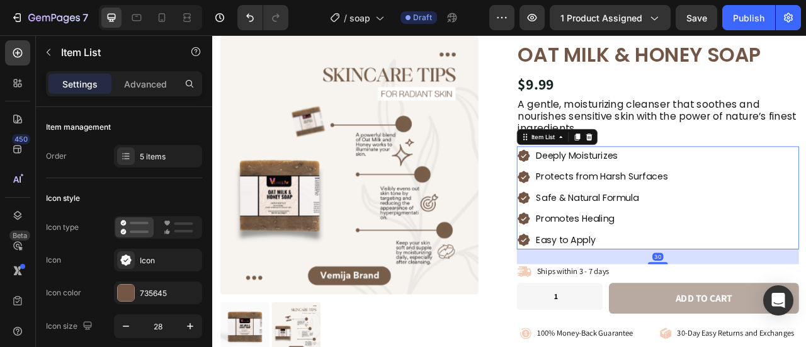
click at [676, 188] on p "Deeply Moisturizes" at bounding box center [708, 188] width 168 height 20
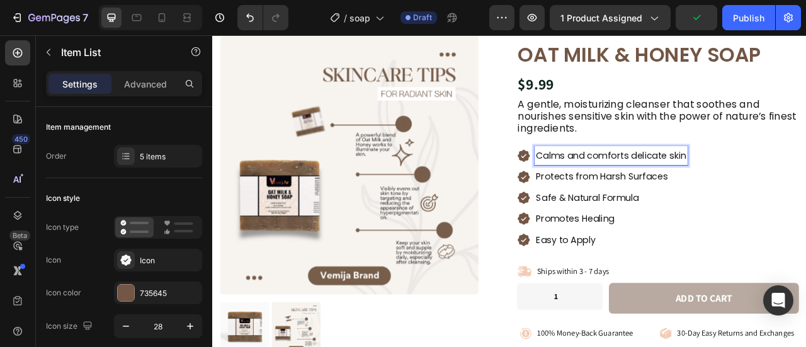
click at [674, 224] on div "Protects from Harsh Surfaces" at bounding box center [719, 215] width 195 height 24
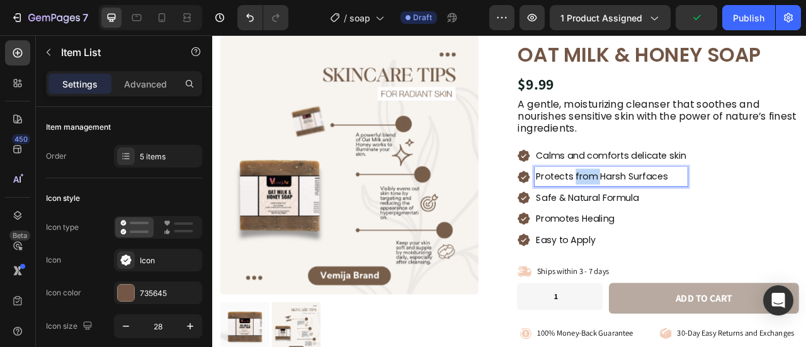
click at [674, 224] on div "Protects from Harsh Surfaces" at bounding box center [719, 215] width 195 height 24
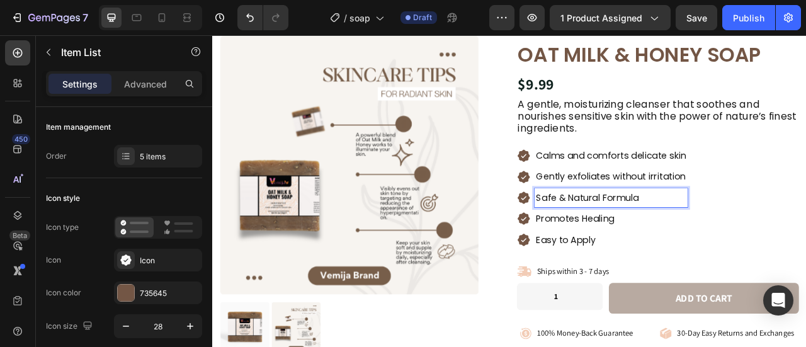
click at [732, 241] on p "Safe & Natural Formula" at bounding box center [719, 242] width 191 height 20
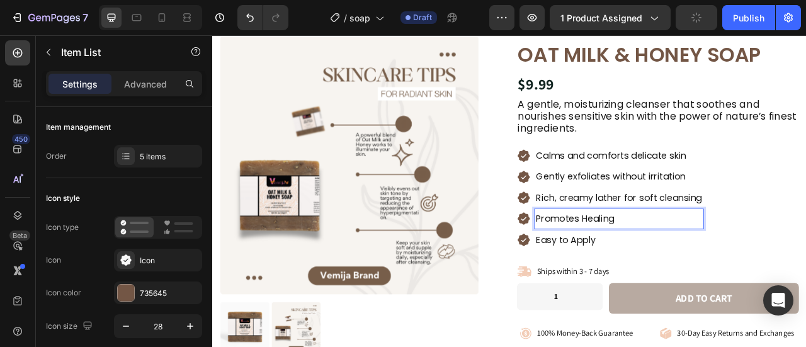
click at [737, 265] on p "Promotes Healing" at bounding box center [729, 268] width 211 height 20
click at [710, 293] on p "Easy to Apply" at bounding box center [739, 295] width 231 height 20
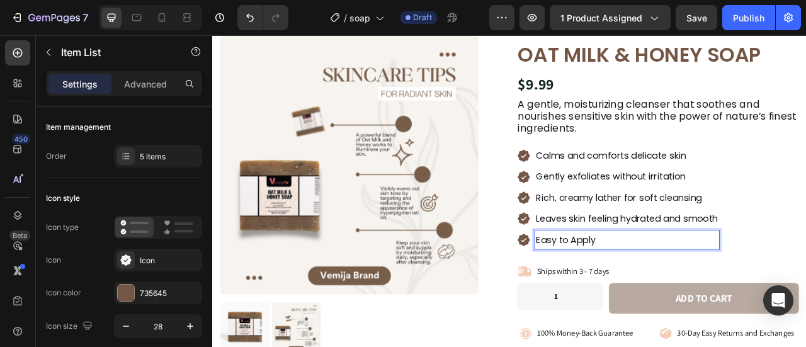
click at [710, 293] on p "Easy to Apply" at bounding box center [739, 295] width 231 height 20
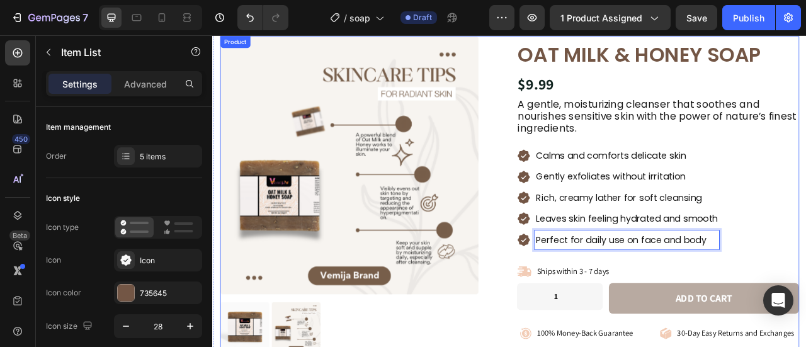
click at [591, 328] on div "Product Images Transformations That Speak for Themselves Heading Image Image Im…" at bounding box center [590, 351] width 737 height 630
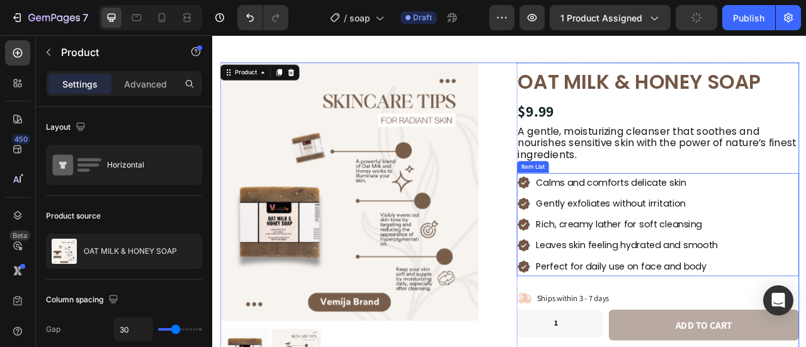
scroll to position [0, 0]
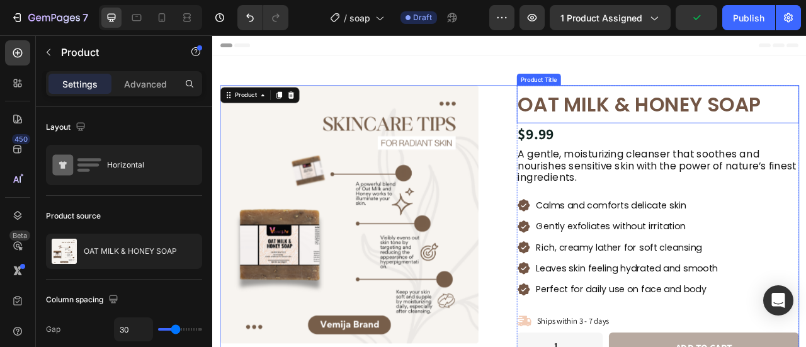
click at [620, 128] on h1 "OAT MILK & HONEY SOAP" at bounding box center [778, 123] width 359 height 48
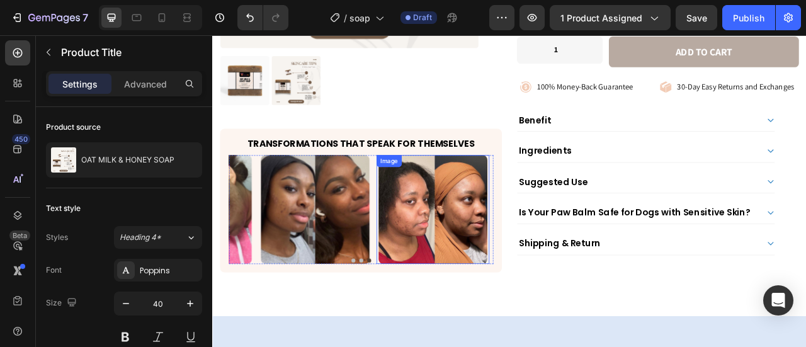
scroll to position [378, 0]
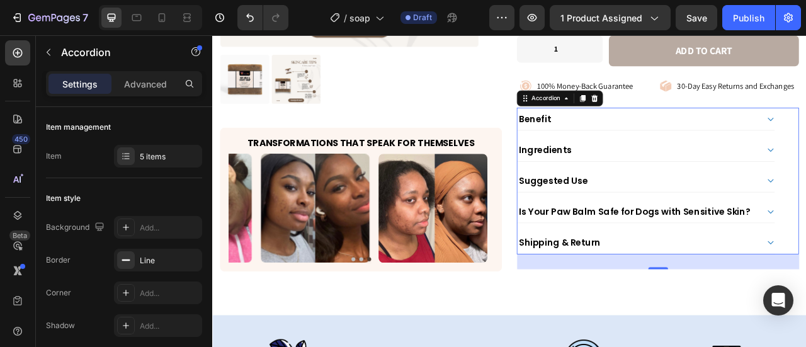
click at [726, 146] on div "Benefit" at bounding box center [753, 141] width 307 height 18
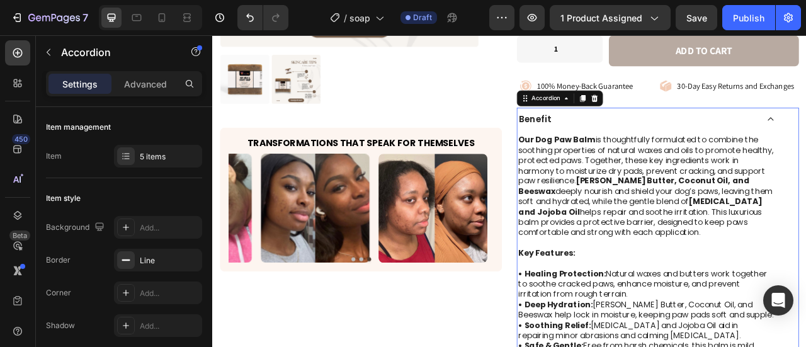
click at [676, 220] on p "Our Dog Paw Balm is thoughtfully formulated to combine the soothing properties …" at bounding box center [763, 227] width 325 height 131
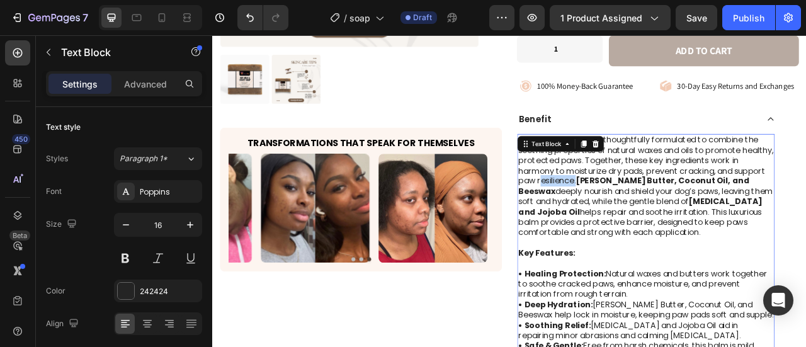
click at [677, 220] on p "Our Dog Paw Balm is thoughtfully formulated to combine the soothing properties …" at bounding box center [763, 227] width 325 height 131
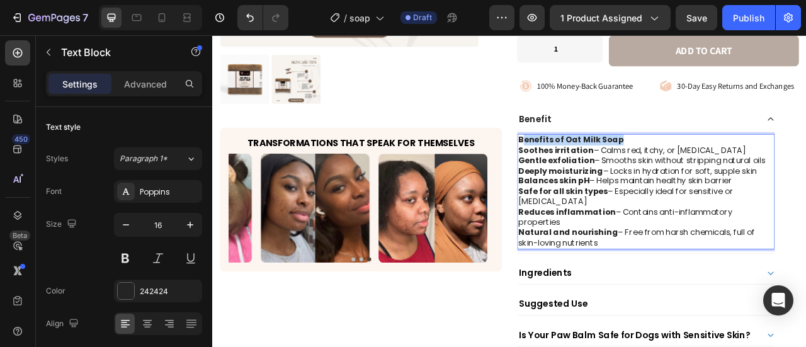
drag, startPoint x: 759, startPoint y: 162, endPoint x: 601, endPoint y: 166, distance: 158.7
click at [601, 166] on p "Benefits of Oat Milk Soap" at bounding box center [763, 168] width 325 height 13
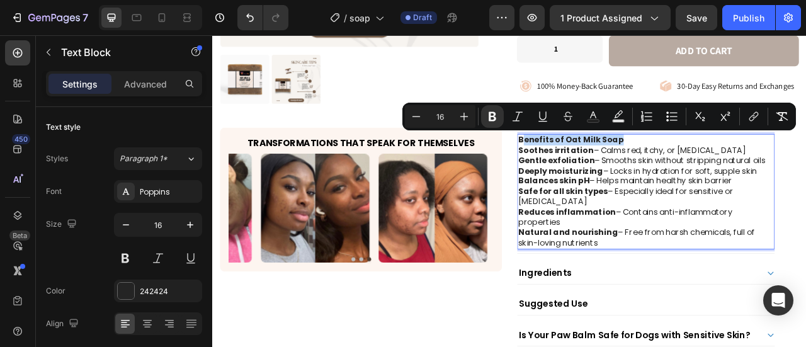
click at [741, 164] on p "Benefits of Oat Milk Soap" at bounding box center [763, 168] width 325 height 13
click at [739, 162] on p "Benefits of Oat Milk Soap" at bounding box center [763, 168] width 325 height 13
drag, startPoint x: 739, startPoint y: 162, endPoint x: 576, endPoint y: 160, distance: 162.5
click at [576, 160] on div "Product Images Transformations That Speak for Themselves Heading Image Image Im…" at bounding box center [590, 105] width 737 height 768
click at [491, 116] on icon "Editor contextual toolbar" at bounding box center [493, 116] width 8 height 9
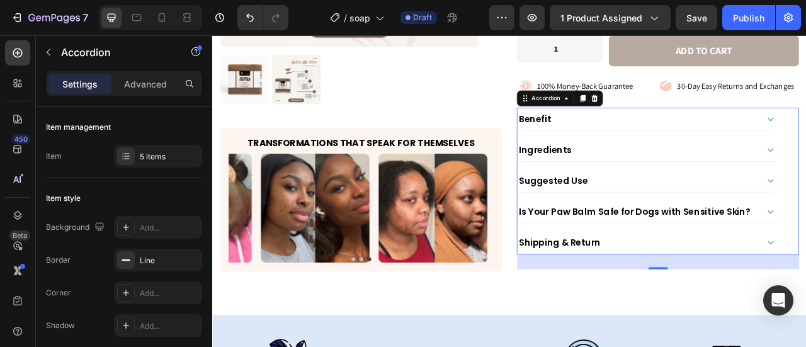
click at [798, 284] on div "Shipping & Return" at bounding box center [763, 298] width 327 height 28
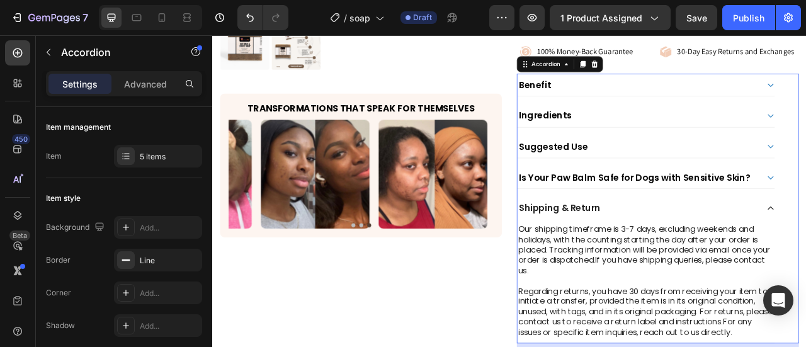
scroll to position [441, 0]
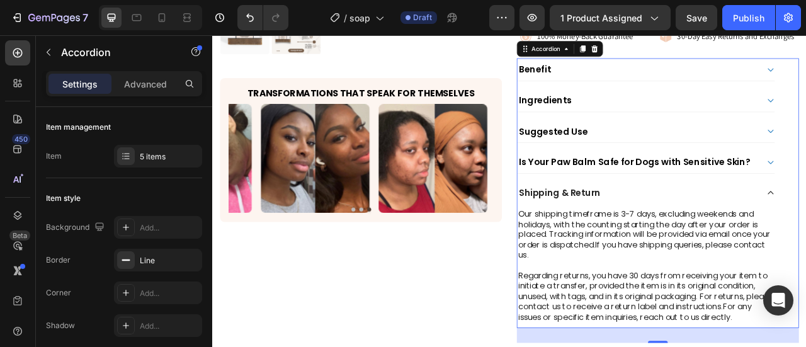
click at [788, 236] on div "Shipping & Return" at bounding box center [753, 235] width 307 height 18
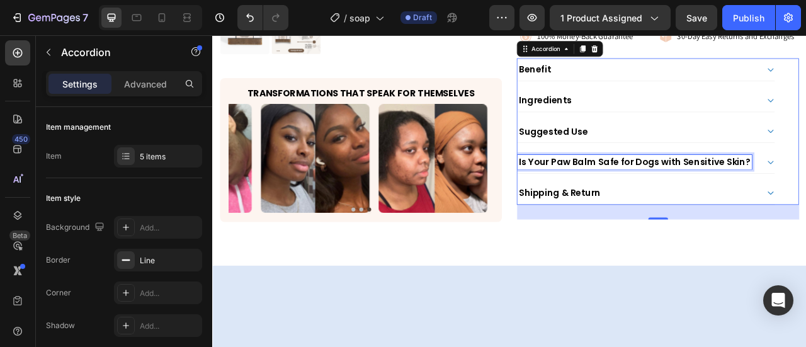
click at [638, 190] on p "Is Your Paw Balm Safe for Dogs with Sensitive Skin?" at bounding box center [749, 196] width 295 height 14
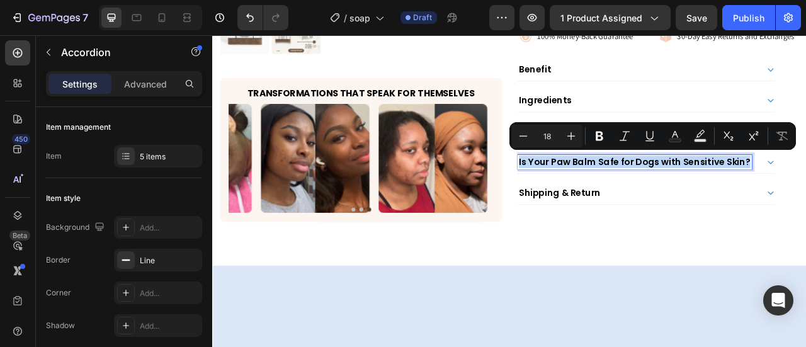
copy p "Is Your Paw Balm Safe for Dogs with Sensitive Skin?"
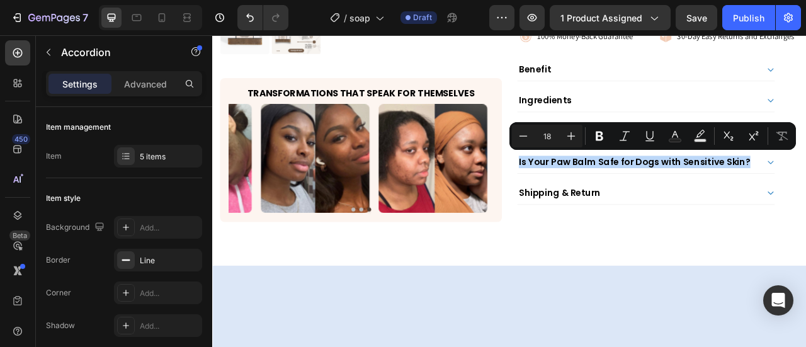
click at [805, 113] on div "Ingredients" at bounding box center [753, 117] width 307 height 18
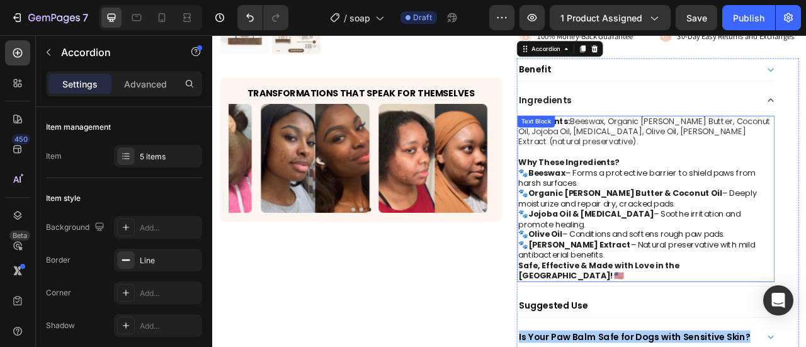
click at [713, 229] on strong "Organic Shea Butter & Coconut Oil" at bounding box center [737, 236] width 247 height 14
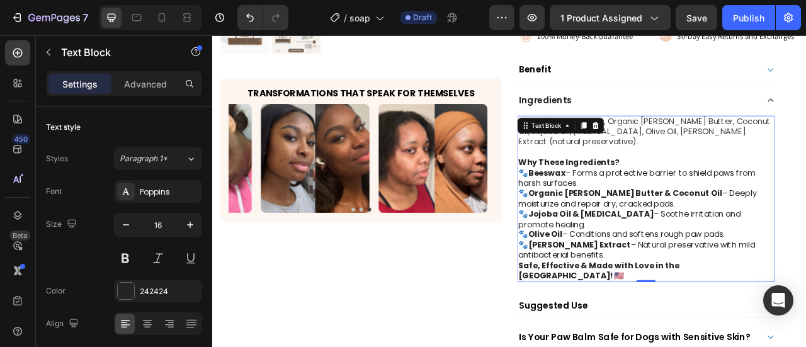
click at [713, 229] on strong "Organic Shea Butter & Coconut Oil" at bounding box center [737, 236] width 247 height 14
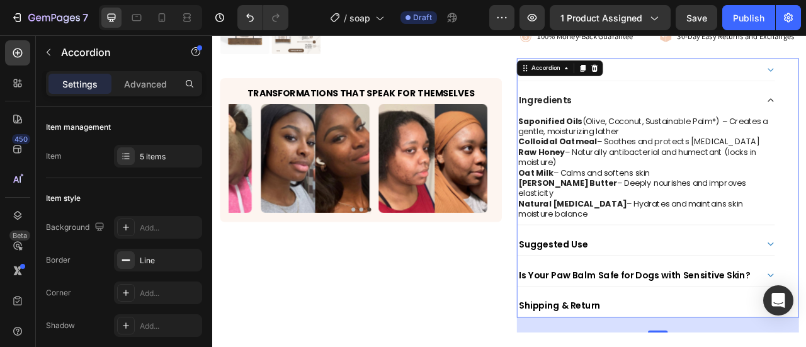
click at [802, 114] on div "Ingredients" at bounding box center [753, 117] width 307 height 18
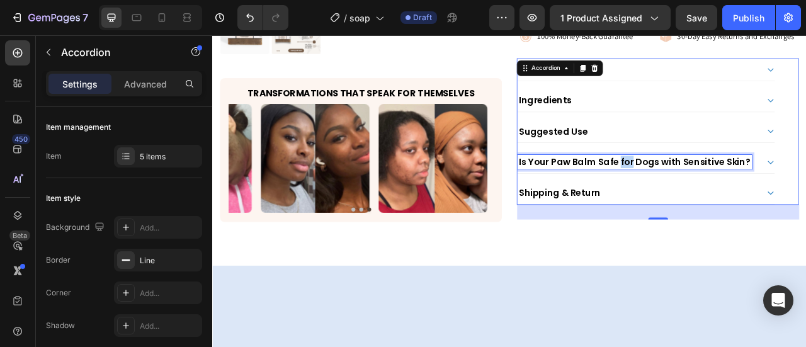
click at [724, 189] on p "Is Your Paw Balm Safe for Dogs with Sensitive Skin?" at bounding box center [749, 196] width 295 height 14
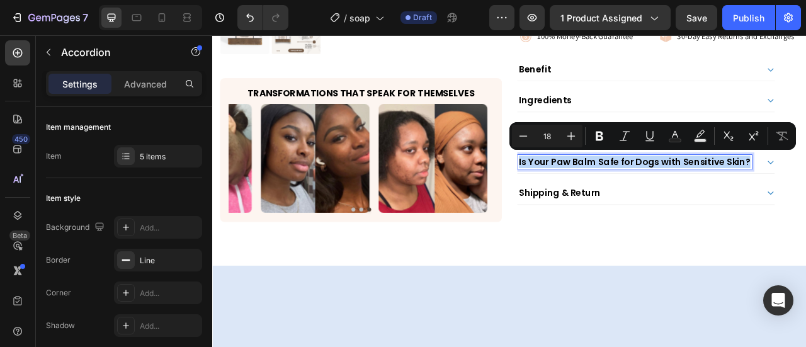
copy p "Is Your Paw Balm Safe for Dogs with Sensitive Skin?"
click at [805, 108] on div "Ingredients" at bounding box center [753, 117] width 307 height 18
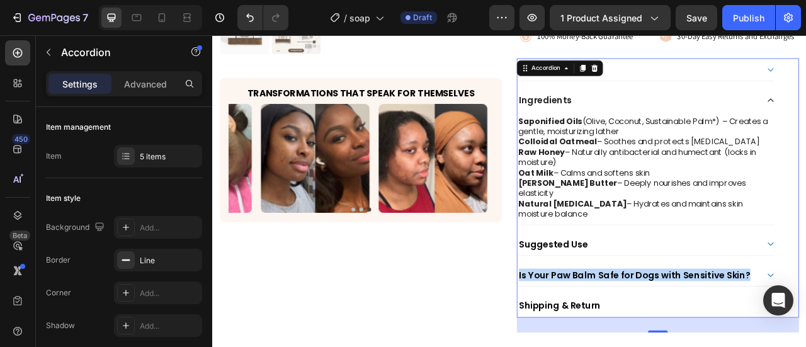
click at [805, 287] on div "Suggested Use" at bounding box center [763, 301] width 327 height 28
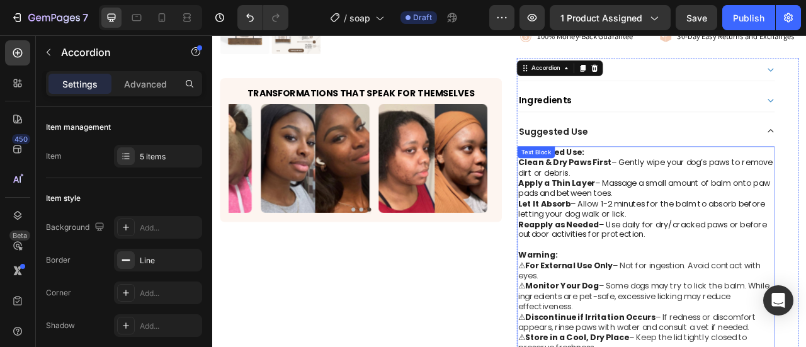
click at [744, 249] on p "Let It Absorb – Allow 1-2 minutes for the balm to absorb before letting your do…" at bounding box center [763, 256] width 325 height 26
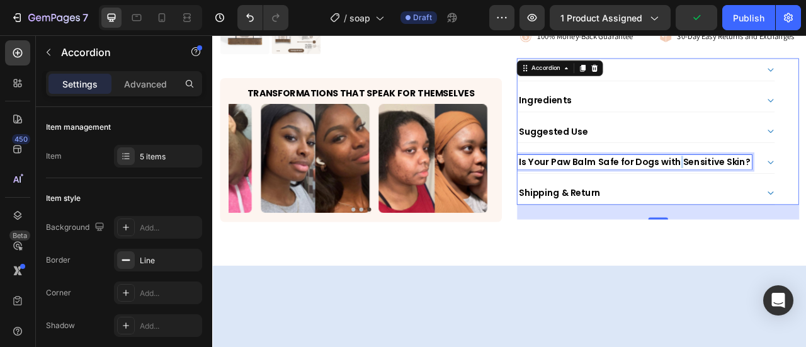
click at [798, 193] on p "Is Your Paw Balm Safe for Dogs with Sensitive Skin?" at bounding box center [749, 196] width 295 height 14
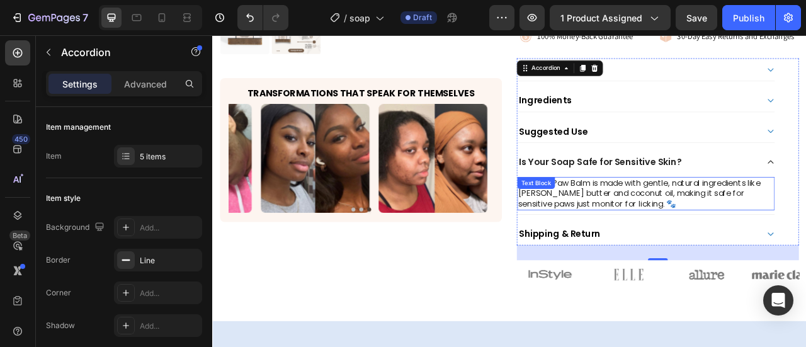
click at [688, 224] on div "Yes! Our Paw Balm is made with gentle, natural ingredients like shea butter and…" at bounding box center [763, 236] width 327 height 42
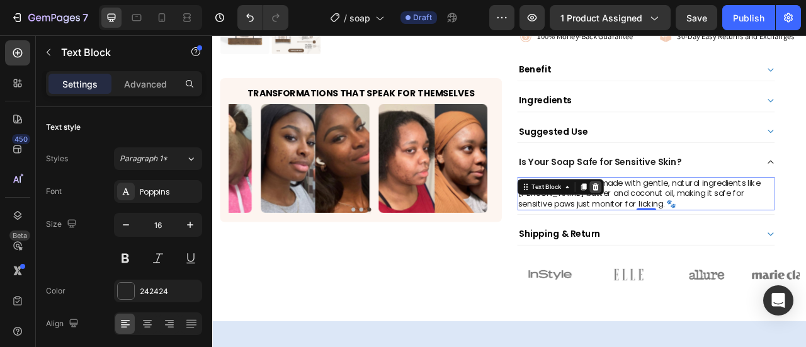
click at [696, 224] on icon at bounding box center [700, 228] width 8 height 9
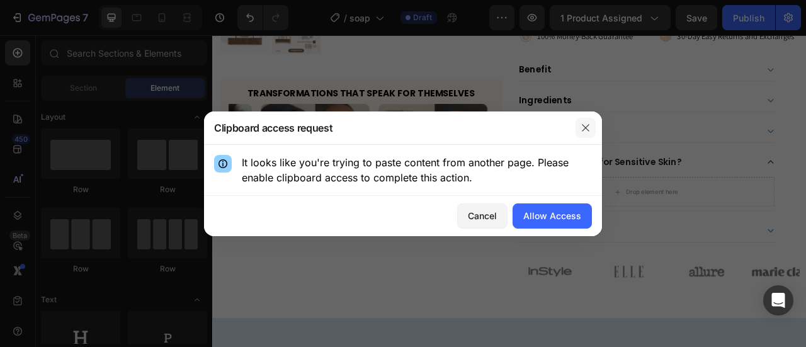
click at [589, 128] on icon "button" at bounding box center [586, 128] width 10 height 10
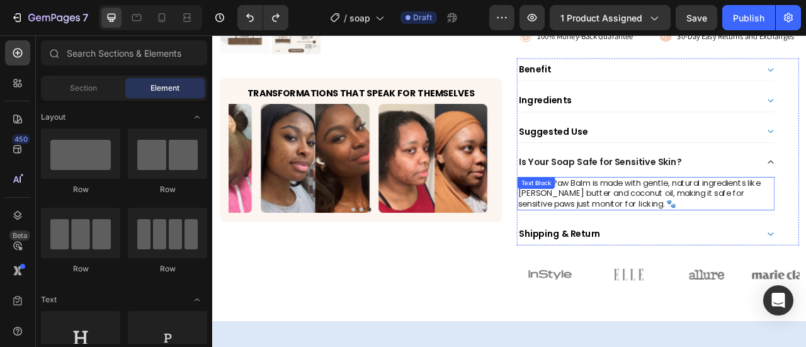
click at [756, 220] on p "Yes! Our Paw Balm is made with gentle, natural ingredients like shea butter and…" at bounding box center [763, 236] width 325 height 39
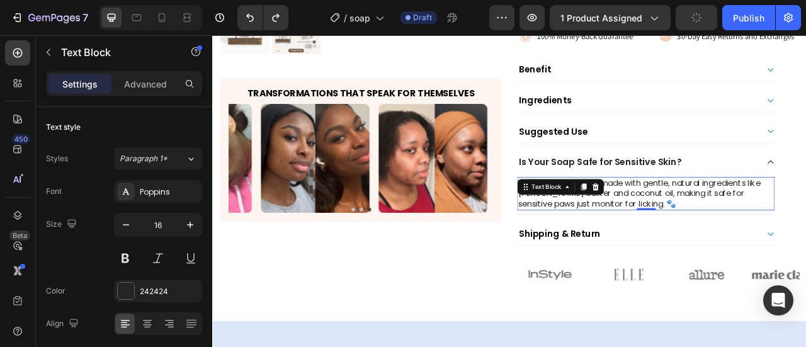
click at [756, 220] on p "Yes! Our Paw Balm is made with gentle, natural ingredients like shea butter and…" at bounding box center [763, 236] width 325 height 39
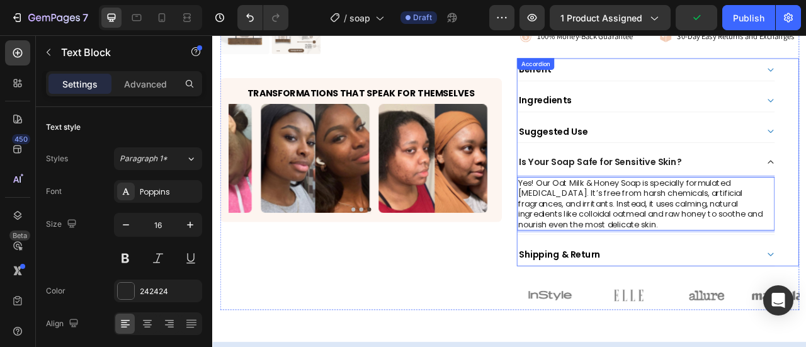
click at [805, 192] on div "Is Your Soap Safe for Sensitive Skin?" at bounding box center [753, 196] width 307 height 18
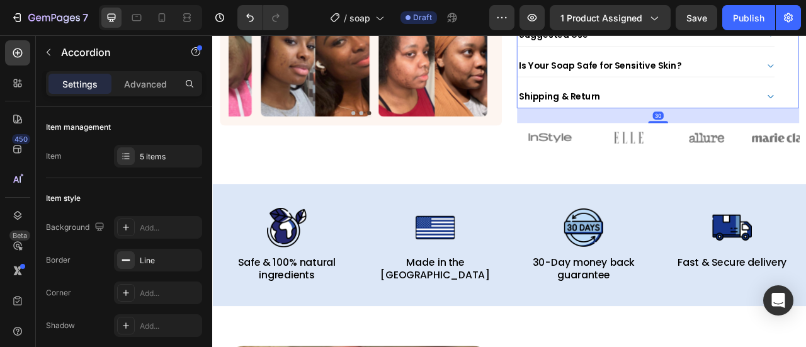
scroll to position [567, 0]
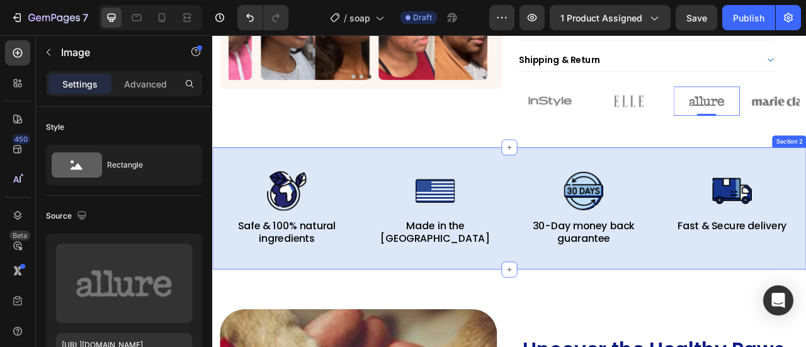
scroll to position [630, 0]
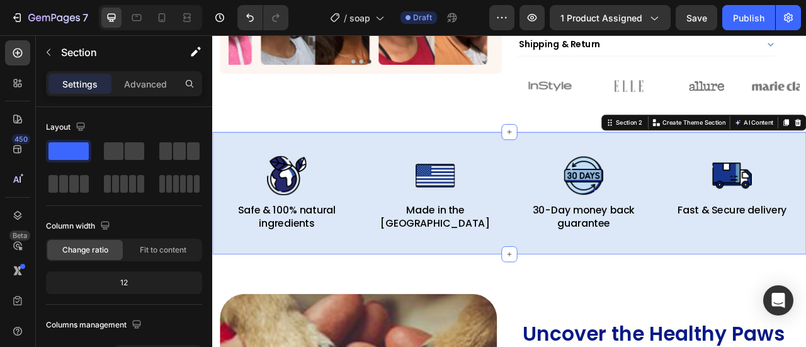
click at [557, 162] on div "Image Safe & 100% natural ingredients Text Block Image Made in the USA Text Blo…" at bounding box center [590, 236] width 756 height 156
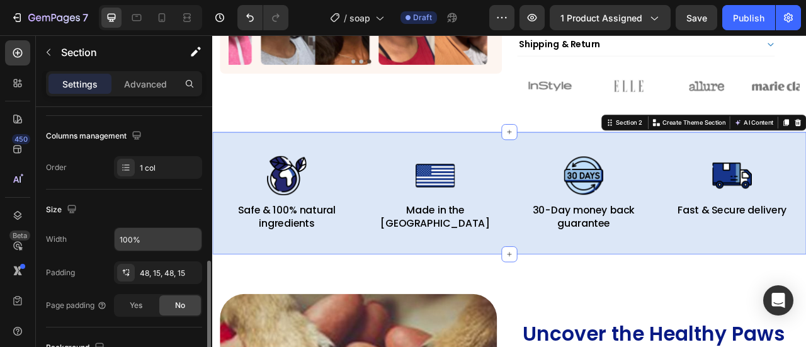
scroll to position [252, 0]
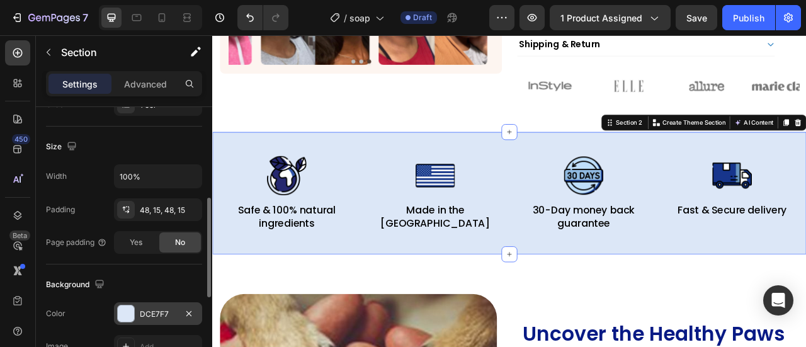
click at [162, 314] on div "DCE7F7" at bounding box center [158, 314] width 37 height 11
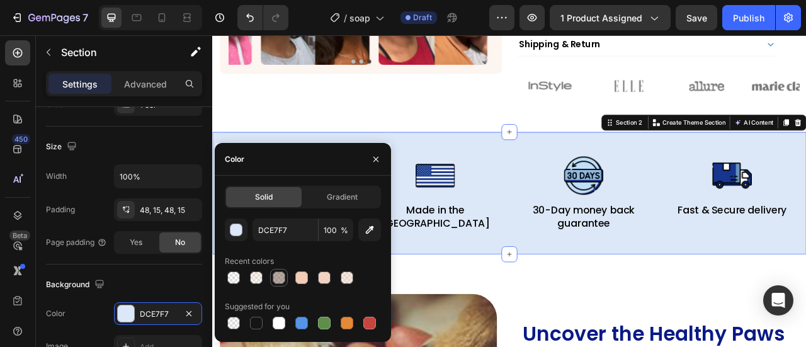
click at [278, 286] on div at bounding box center [279, 278] width 18 height 18
type input "735645"
type input "50"
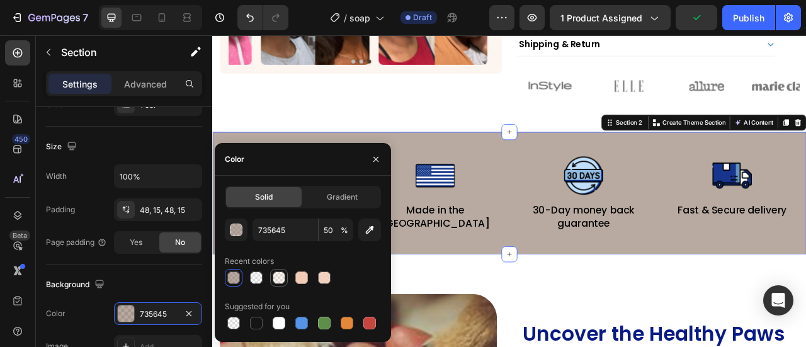
click at [287, 279] on div at bounding box center [279, 278] width 18 height 18
type input "F2CCB6"
type input "20"
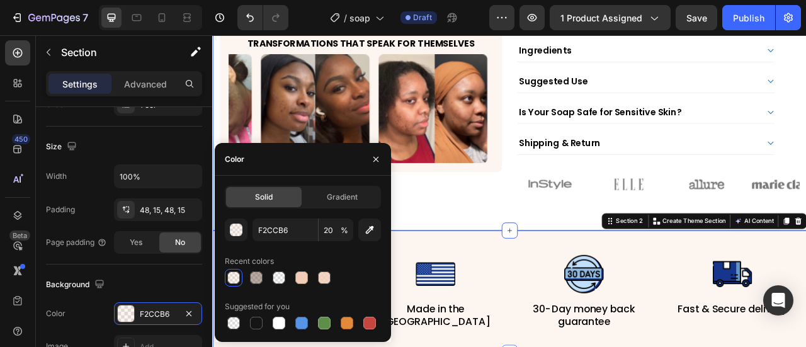
scroll to position [504, 0]
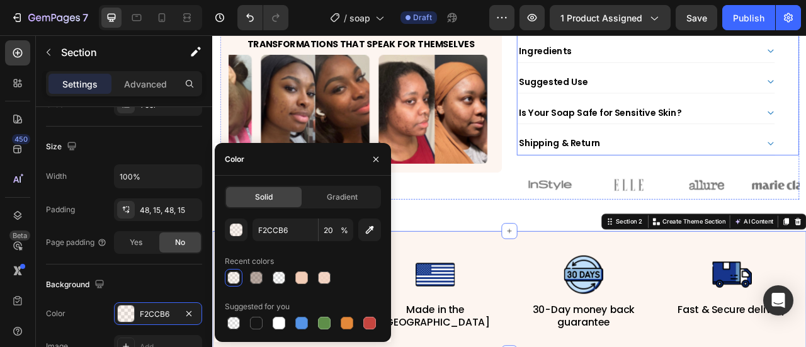
click at [653, 111] on div "Benefit Ingredients Suggested Use Is Your Soap Safe for Sensitive Skin? Shippin…" at bounding box center [763, 94] width 329 height 186
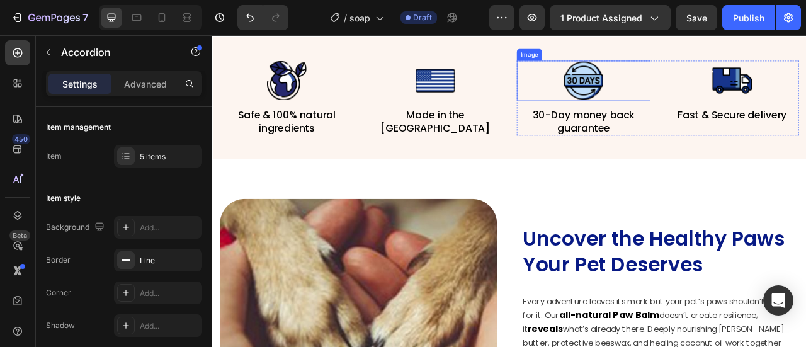
scroll to position [756, 0]
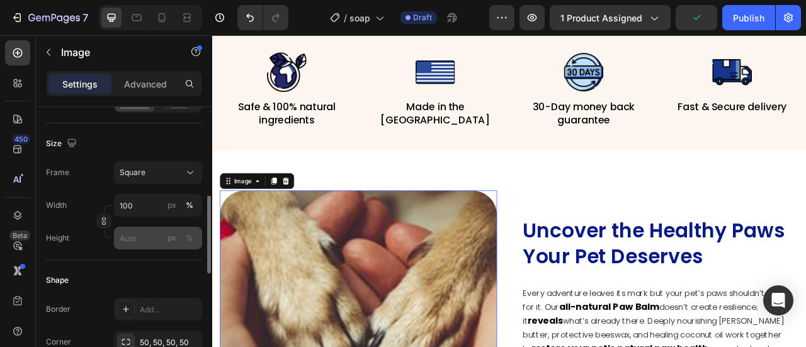
scroll to position [504, 0]
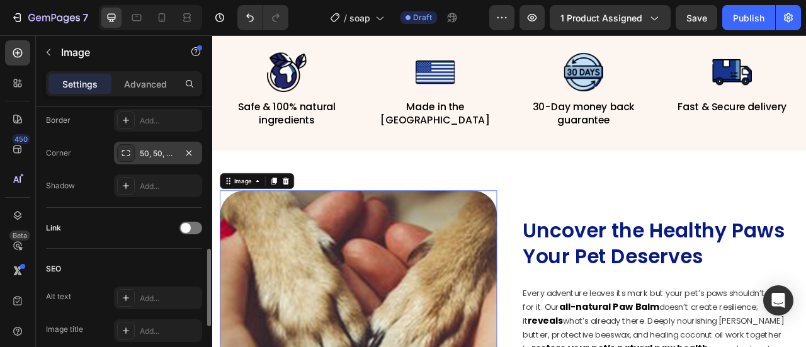
click at [145, 145] on div "50, 50, 50, 50" at bounding box center [158, 153] width 88 height 23
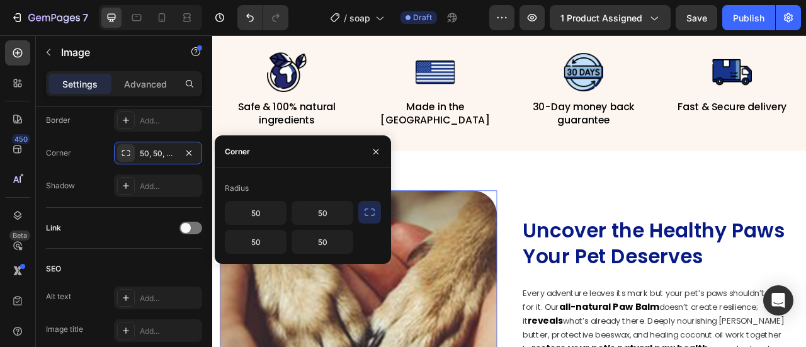
click at [266, 225] on div "50 50 50 50" at bounding box center [289, 227] width 128 height 53
click at [266, 213] on input "50" at bounding box center [255, 213] width 60 height 23
type input "8"
click at [336, 210] on input "50" at bounding box center [322, 213] width 60 height 23
type input "8"
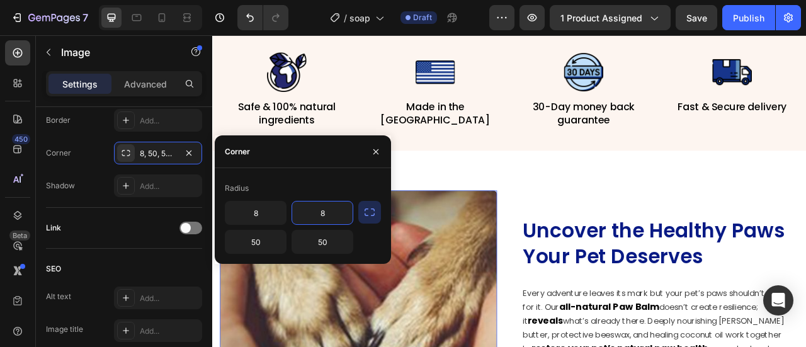
click at [331, 253] on div "Radius 8 8 50 50" at bounding box center [303, 216] width 176 height 96
type input "8"
click at [258, 241] on input "8" at bounding box center [255, 241] width 60 height 23
type input "8"
click at [292, 216] on input "8" at bounding box center [322, 213] width 60 height 23
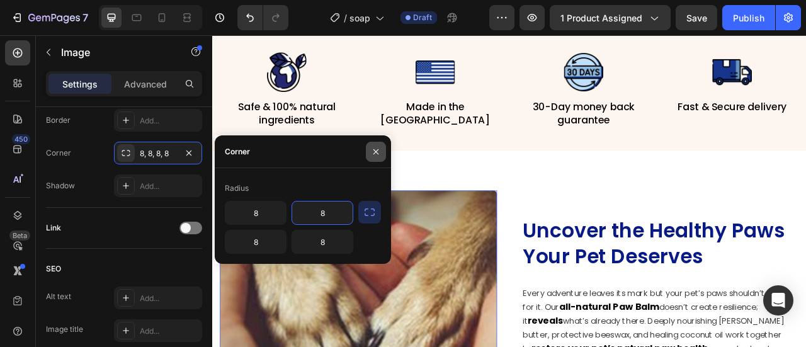
click at [381, 148] on button "button" at bounding box center [376, 152] width 20 height 20
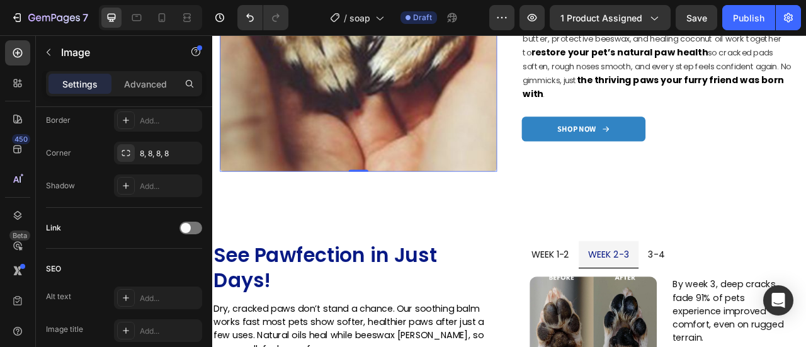
scroll to position [1133, 0]
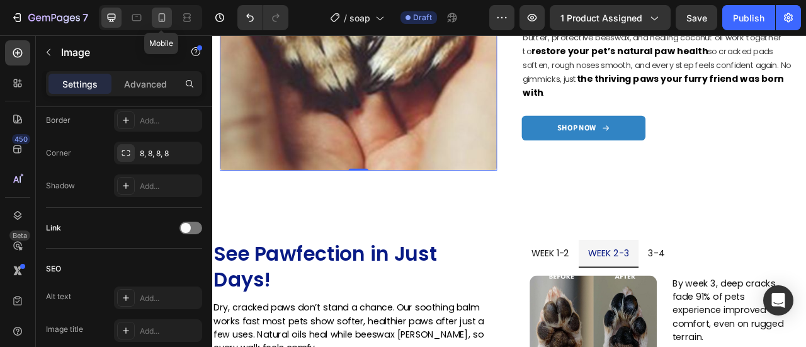
click at [168, 18] on div at bounding box center [162, 18] width 20 height 20
type input "https://placehold.co/460x659?text=Image"
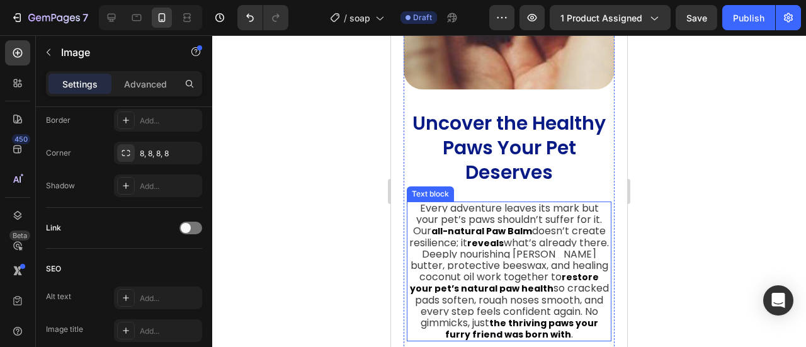
scroll to position [1080, 0]
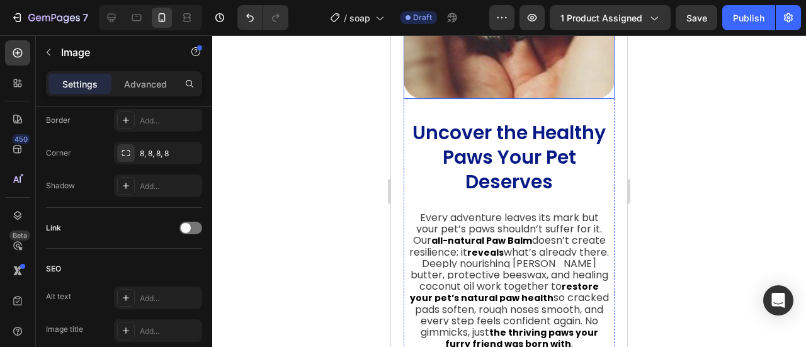
click at [144, 156] on div "30, 30, 30, 30" at bounding box center [158, 153] width 37 height 11
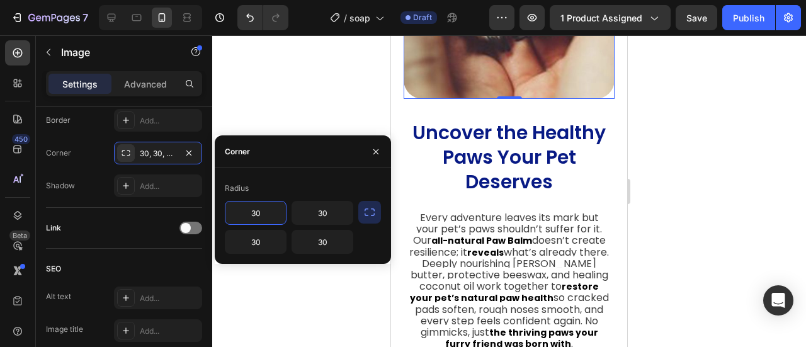
click at [259, 222] on input "30" at bounding box center [255, 213] width 60 height 23
type input "8"
click at [339, 213] on input "30" at bounding box center [322, 213] width 60 height 23
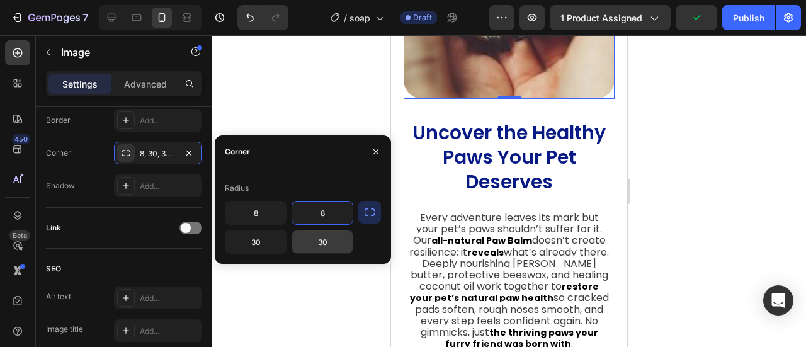
type input "8"
click at [321, 251] on input "30" at bounding box center [322, 241] width 60 height 23
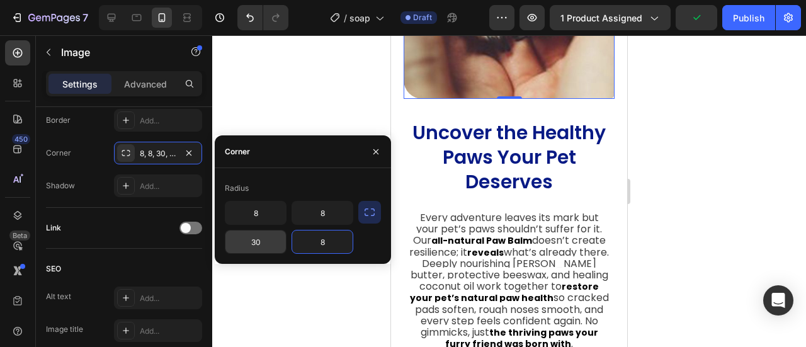
type input "8"
click at [287, 221] on div "8 8 8 8" at bounding box center [289, 227] width 128 height 53
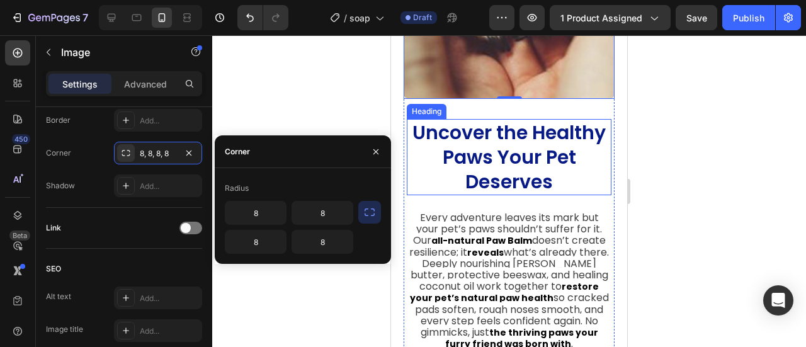
click at [508, 128] on h2 "Uncover the Healthy Paws Your Pet Deserves" at bounding box center [509, 157] width 205 height 76
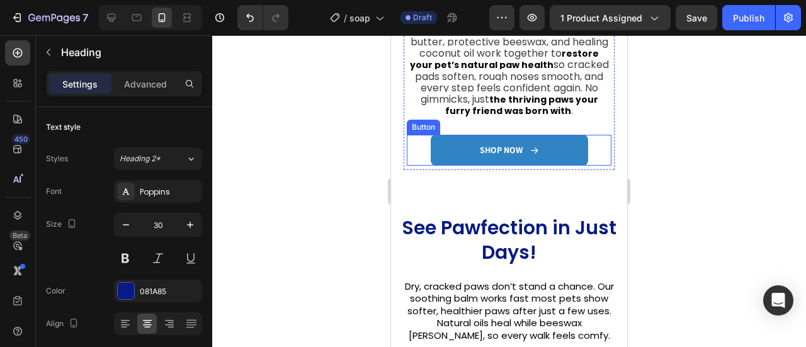
scroll to position [1332, 0]
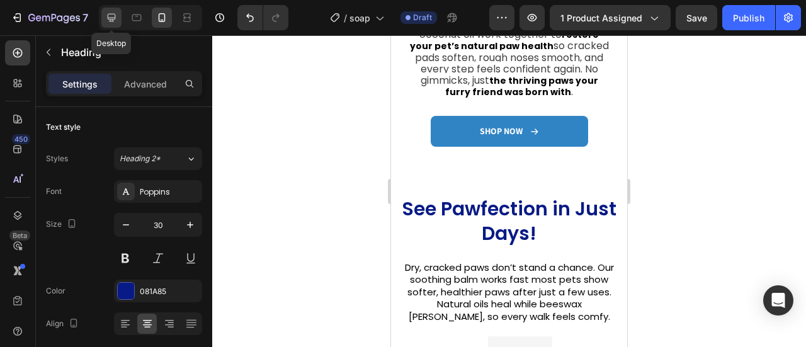
click at [110, 12] on icon at bounding box center [111, 17] width 13 height 13
type input "40"
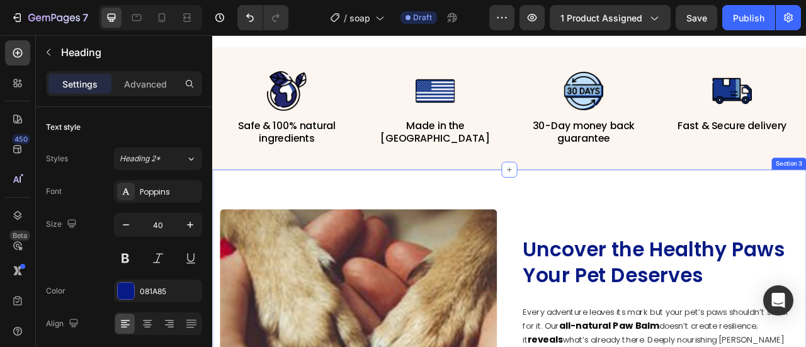
scroll to position [649, 0]
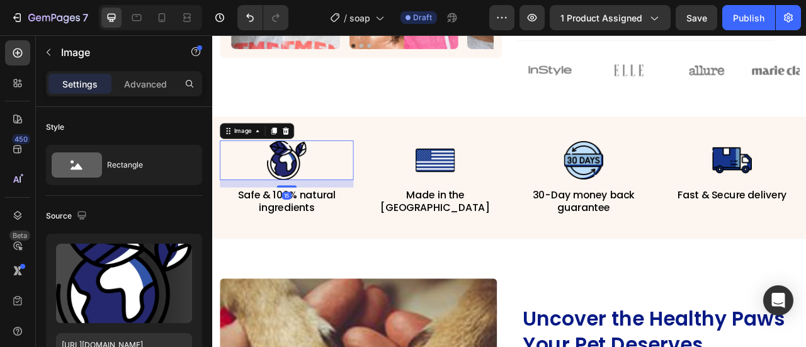
drag, startPoint x: 292, startPoint y: 210, endPoint x: 225, endPoint y: 220, distance: 66.8
click at [292, 210] on img at bounding box center [306, 194] width 50 height 50
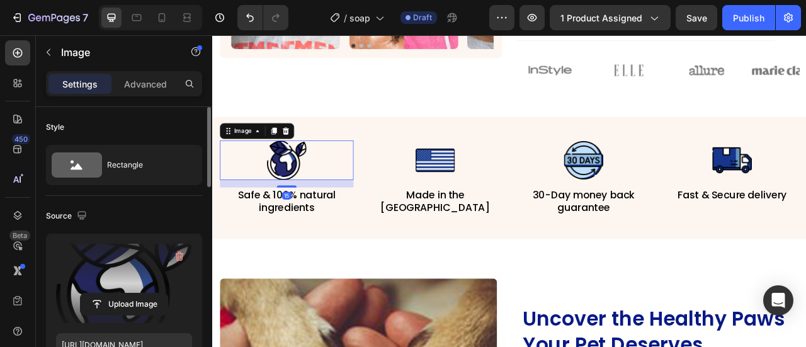
click at [102, 283] on label at bounding box center [124, 283] width 136 height 79
click at [102, 293] on input "file" at bounding box center [124, 303] width 87 height 21
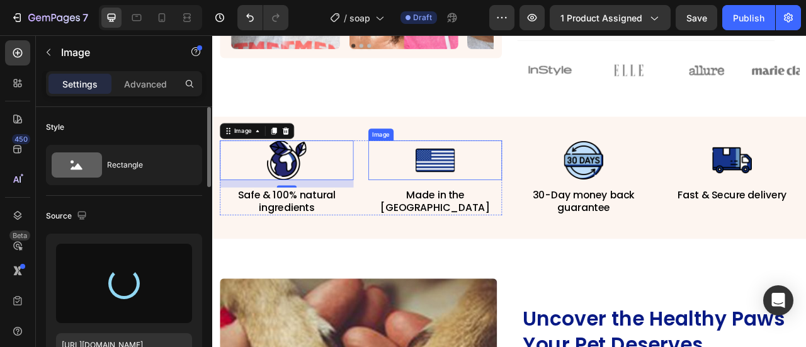
type input "https://cdn.shopify.com/s/files/1/0906/0601/0552/files/gempages_581577637072208…"
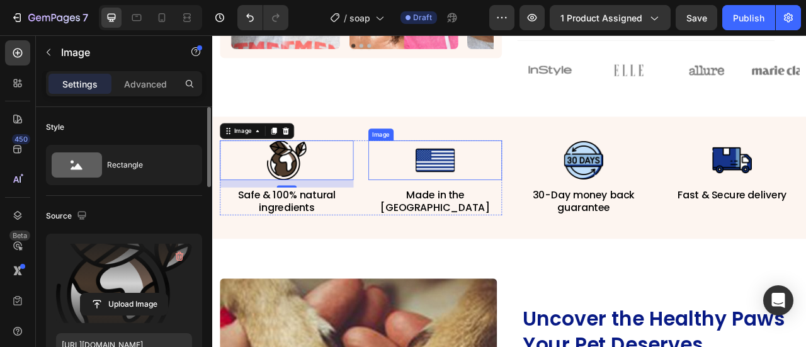
click at [496, 200] on img at bounding box center [495, 194] width 50 height 50
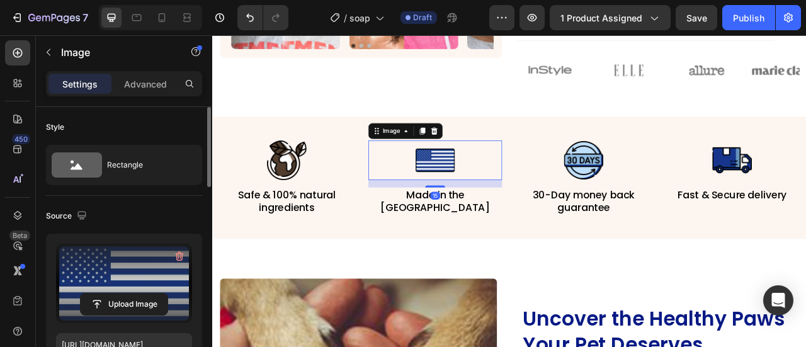
click at [126, 275] on label at bounding box center [124, 283] width 136 height 79
click at [126, 293] on input "file" at bounding box center [124, 303] width 87 height 21
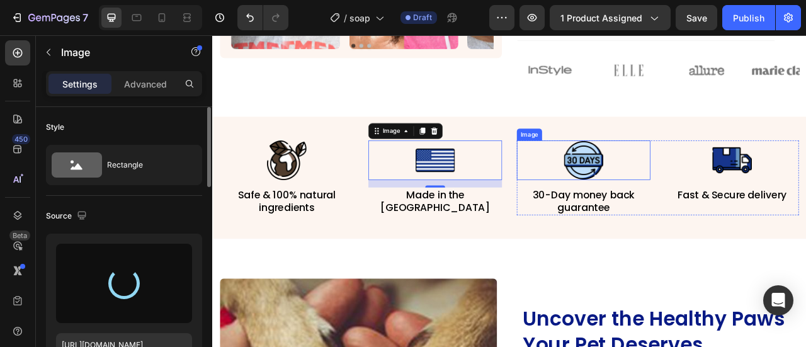
type input "https://cdn.shopify.com/s/files/1/0906/0601/0552/files/gempages_581577637072208…"
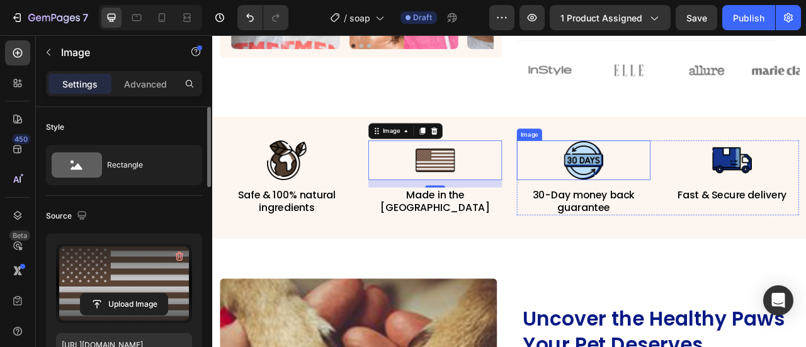
click at [671, 181] on img at bounding box center [684, 194] width 50 height 50
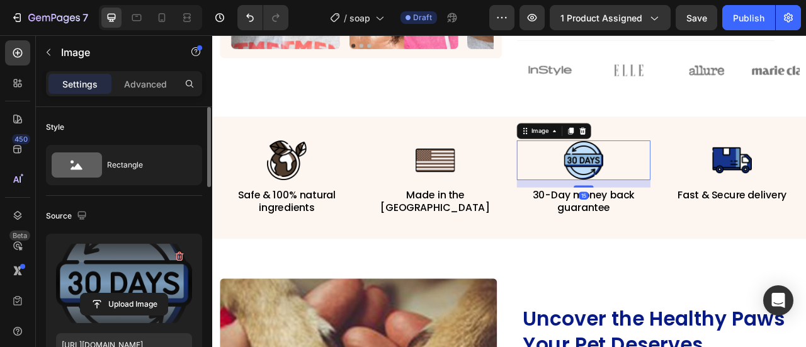
click at [152, 276] on label at bounding box center [124, 283] width 136 height 79
click at [152, 293] on input "file" at bounding box center [124, 303] width 87 height 21
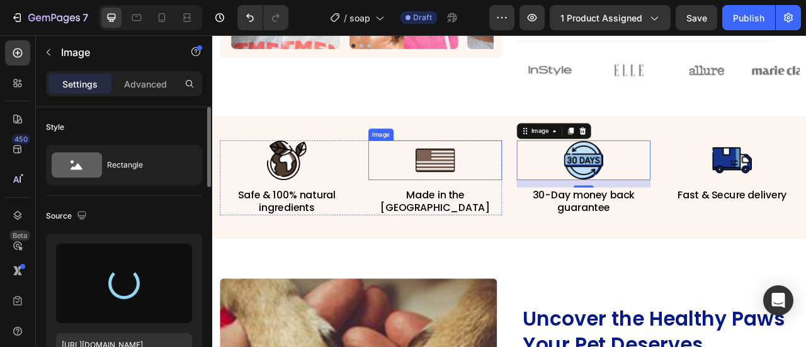
type input "https://cdn.shopify.com/s/files/1/0906/0601/0552/files/gempages_581577637072208…"
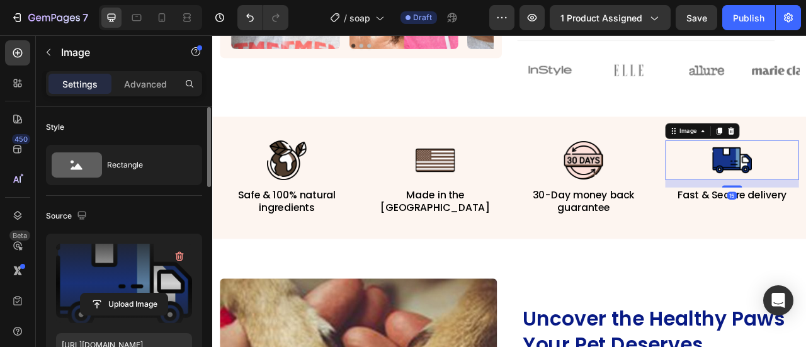
click at [140, 275] on label at bounding box center [124, 283] width 136 height 79
click at [140, 293] on input "file" at bounding box center [124, 303] width 87 height 21
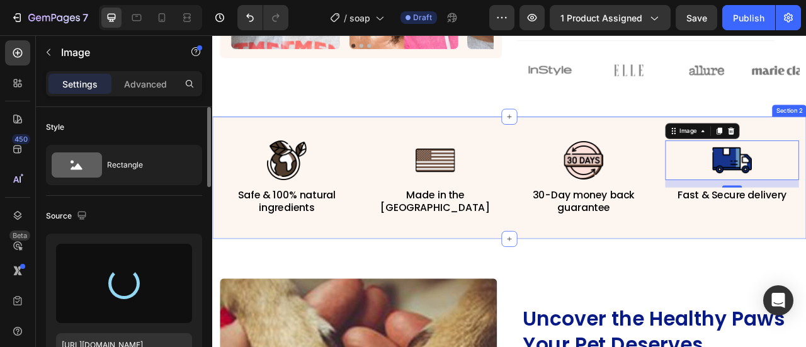
type input "https://cdn.shopify.com/s/files/1/0906/0601/0552/files/gempages_581577637072208…"
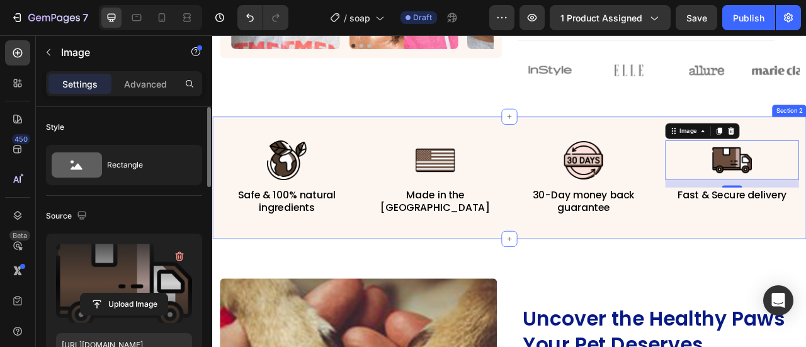
click at [497, 285] on div "Image Safe & 100% natural ingredients Text Block Image Made in the USA Text Blo…" at bounding box center [590, 217] width 756 height 156
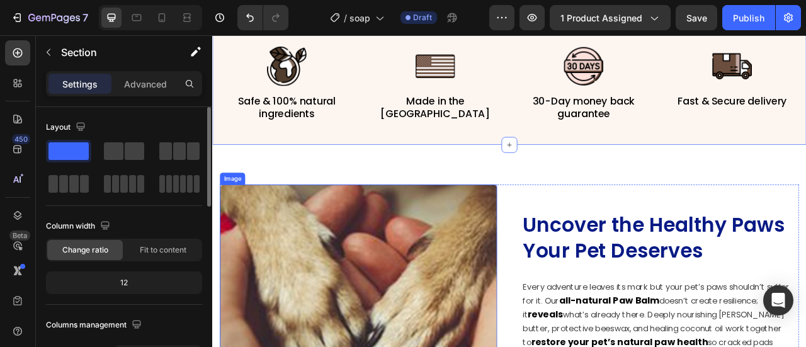
scroll to position [775, 0]
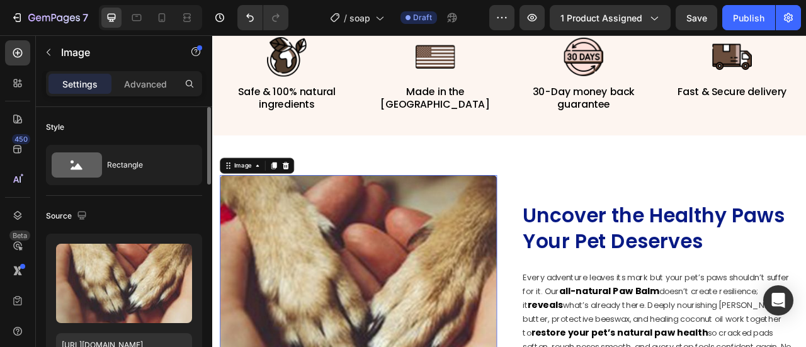
click at [631, 273] on h2 "Uncover the Healthy Paws Your Pet Deserves" at bounding box center [782, 280] width 353 height 68
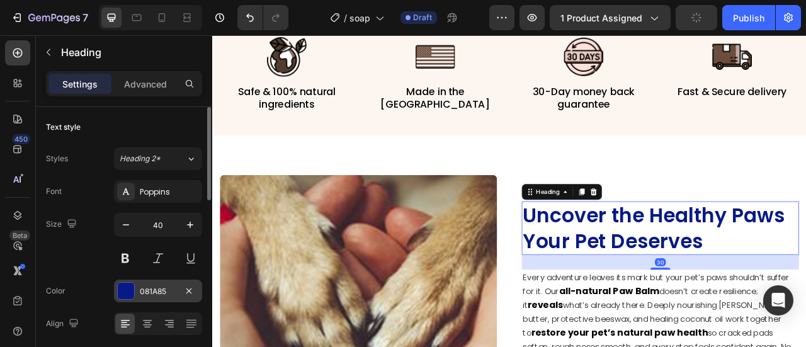
click at [144, 284] on div "081A85" at bounding box center [158, 291] width 88 height 23
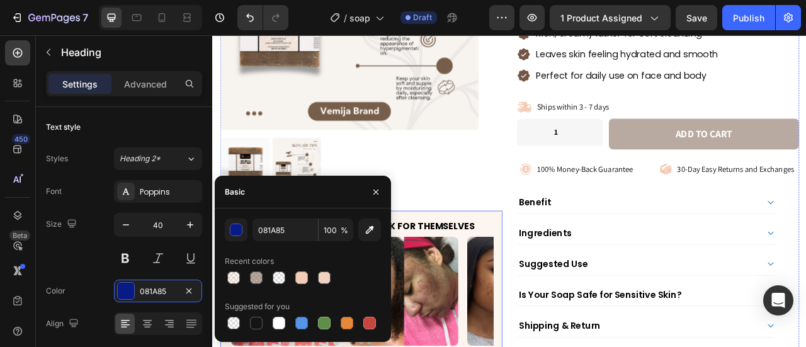
scroll to position [271, 0]
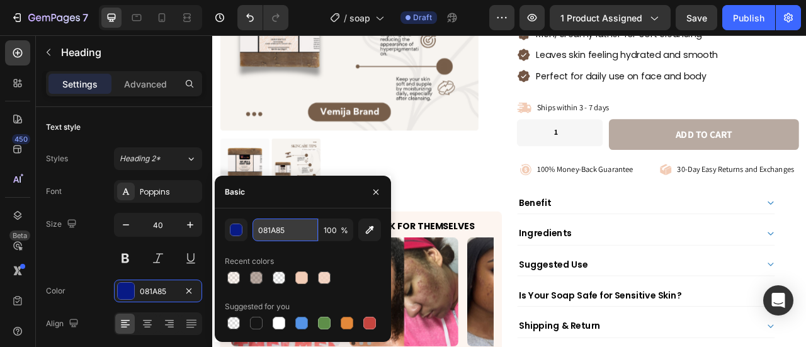
click at [295, 239] on input "081A85" at bounding box center [285, 230] width 65 height 23
paste input "73564"
type input "735645"
click at [236, 236] on div "button" at bounding box center [236, 230] width 13 height 13
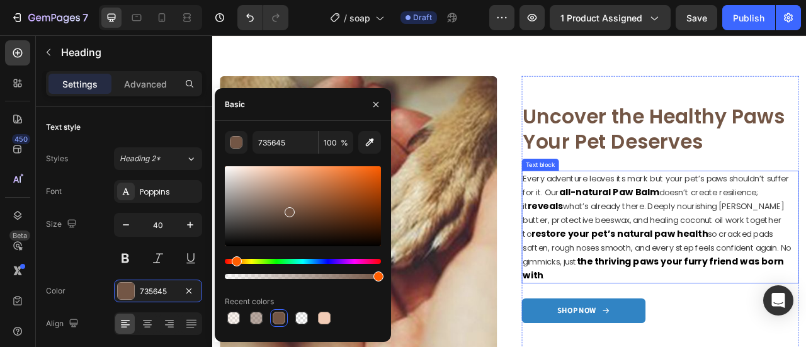
scroll to position [1027, 0]
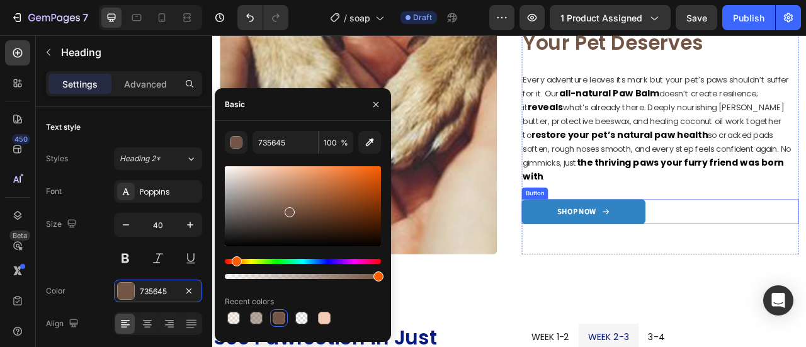
click at [737, 252] on link "SHOP NOW" at bounding box center [684, 260] width 157 height 32
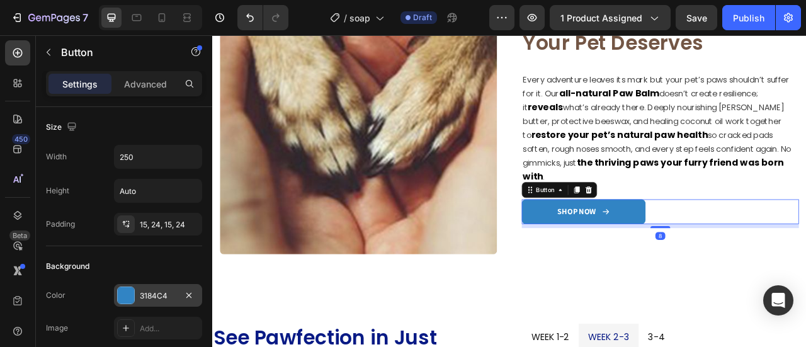
click at [169, 287] on div "3184C4" at bounding box center [158, 295] width 88 height 23
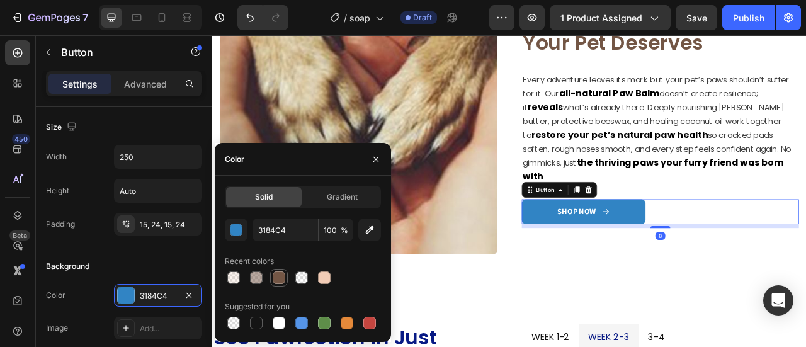
click at [281, 276] on div at bounding box center [279, 277] width 13 height 13
type input "735645"
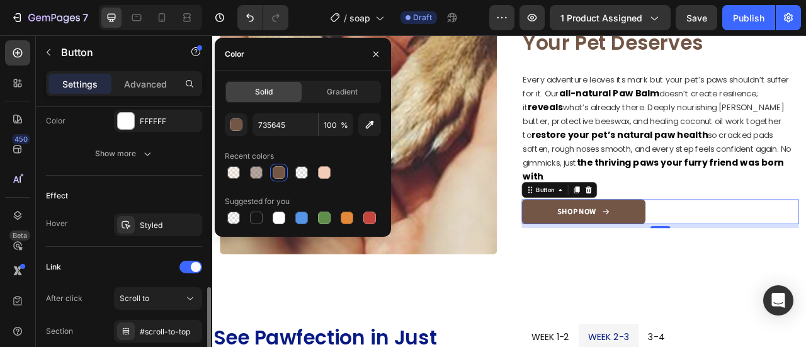
scroll to position [756, 0]
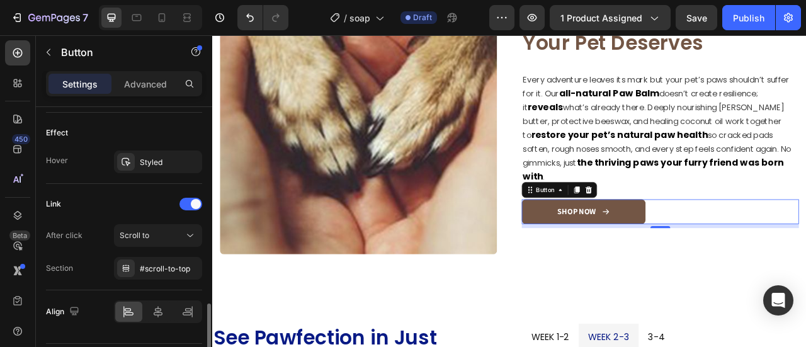
click at [146, 175] on div "Effect Hover Styled" at bounding box center [124, 148] width 156 height 71
click at [146, 168] on div "Styled" at bounding box center [158, 161] width 88 height 23
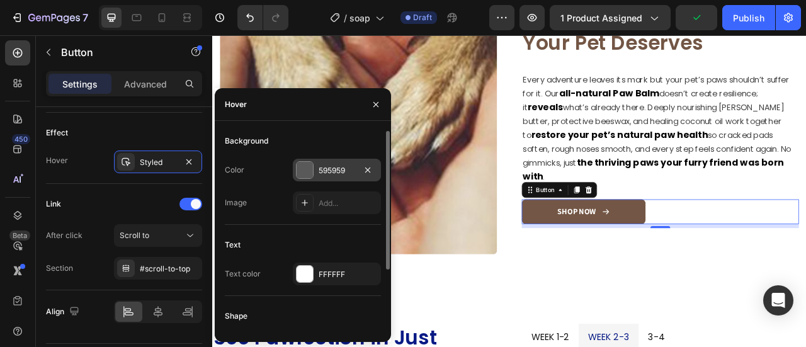
click at [319, 166] on div "595959" at bounding box center [337, 170] width 37 height 11
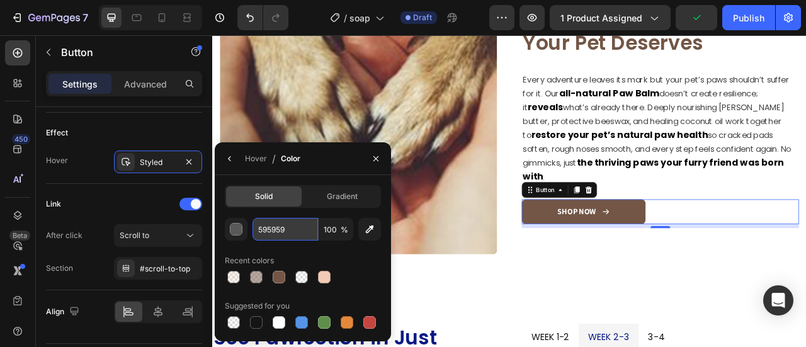
click at [0, 0] on input "595959" at bounding box center [0, 0] width 0 height 0
paste input "735645"
type input "735645"
click at [280, 273] on div at bounding box center [279, 277] width 13 height 13
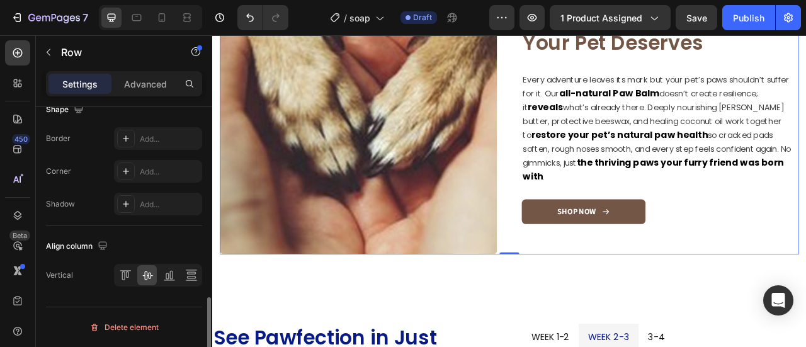
click at [735, 292] on div "Image Uncover the Healthy Paws Your Pet Deserves Heading Every adventure leaves…" at bounding box center [782, 137] width 353 height 353
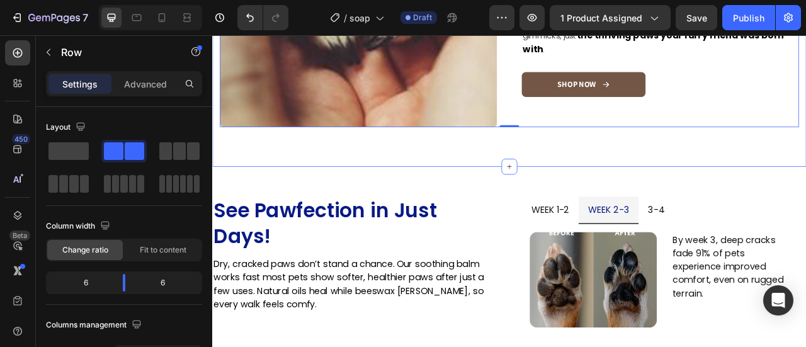
scroll to position [1279, 0]
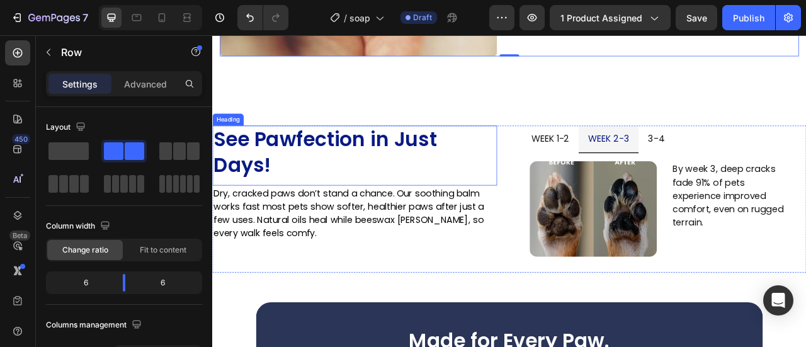
click at [280, 170] on h2 "See Pawfection in Just Days!" at bounding box center [393, 188] width 362 height 76
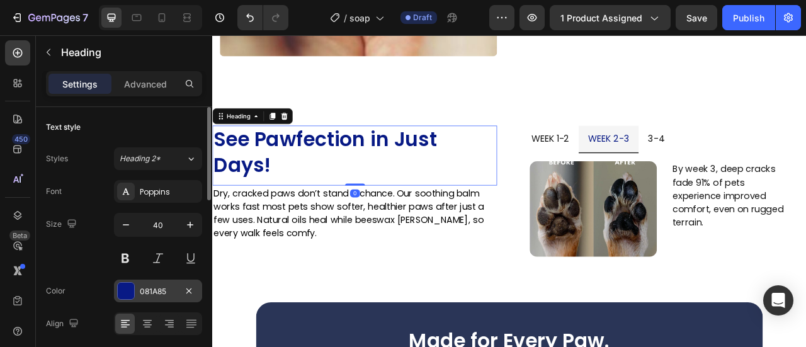
click at [146, 283] on div "081A85" at bounding box center [158, 291] width 88 height 23
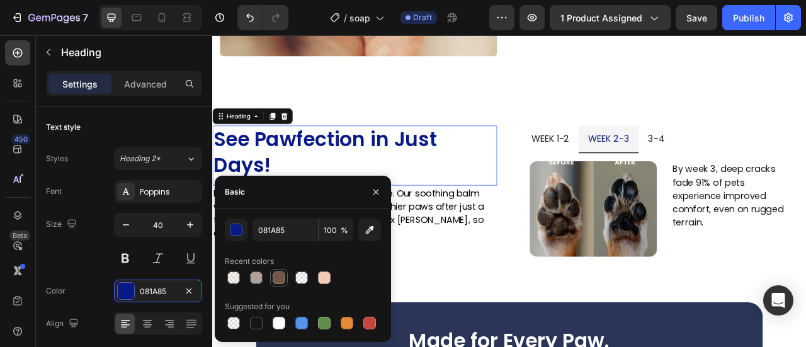
click at [275, 276] on div at bounding box center [279, 277] width 13 height 13
type input "735645"
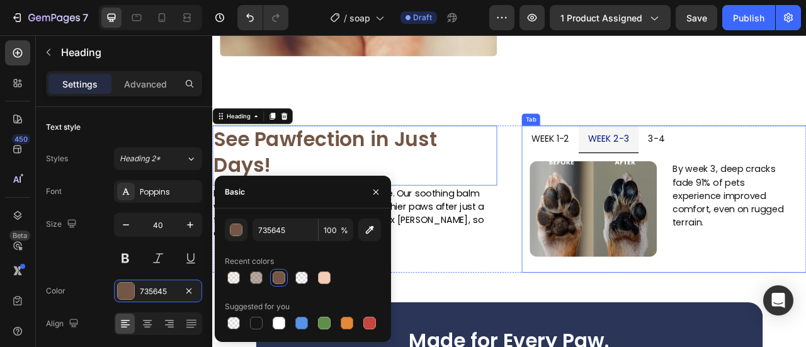
drag, startPoint x: 693, startPoint y: 159, endPoint x: 674, endPoint y: 173, distance: 22.9
click at [694, 159] on p "week 2-3" at bounding box center [716, 167] width 52 height 20
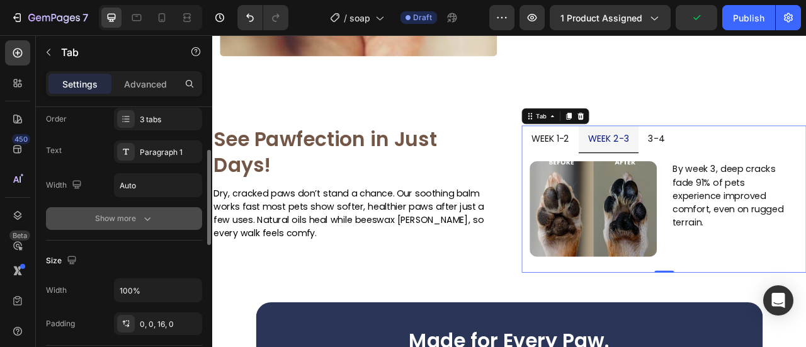
scroll to position [189, 0]
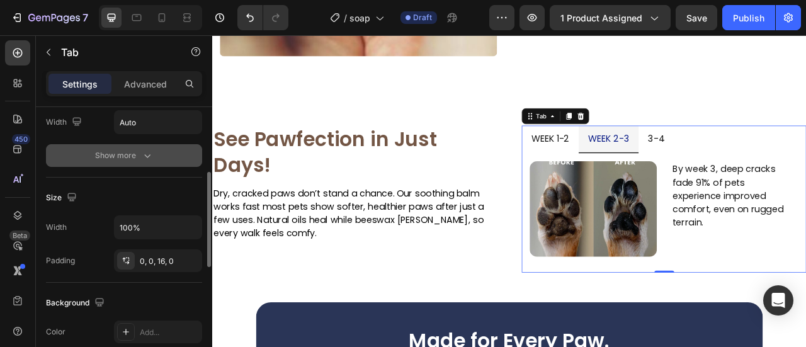
click at [151, 161] on button "Show more" at bounding box center [124, 155] width 156 height 23
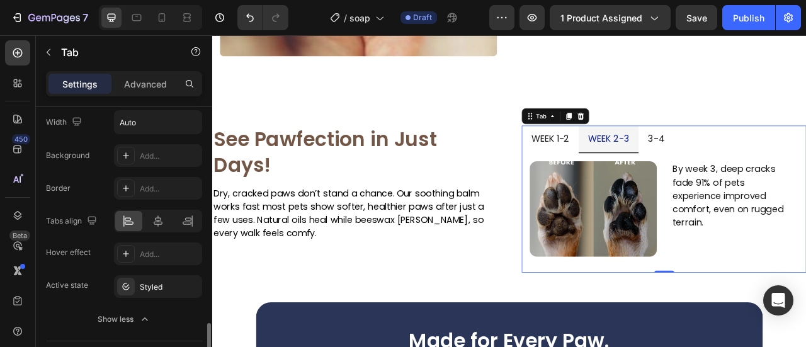
scroll to position [315, 0]
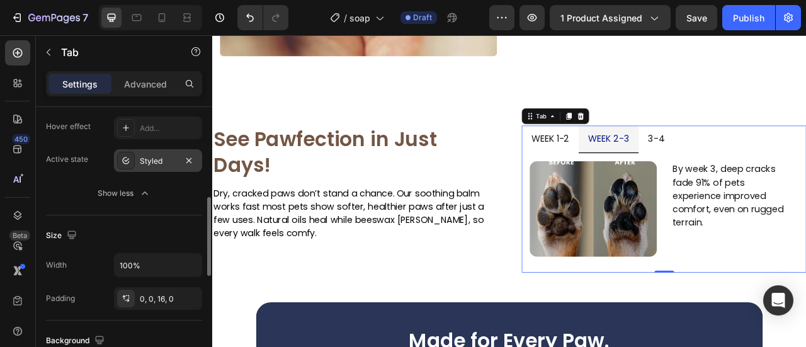
click at [142, 164] on div "Styled" at bounding box center [158, 161] width 37 height 11
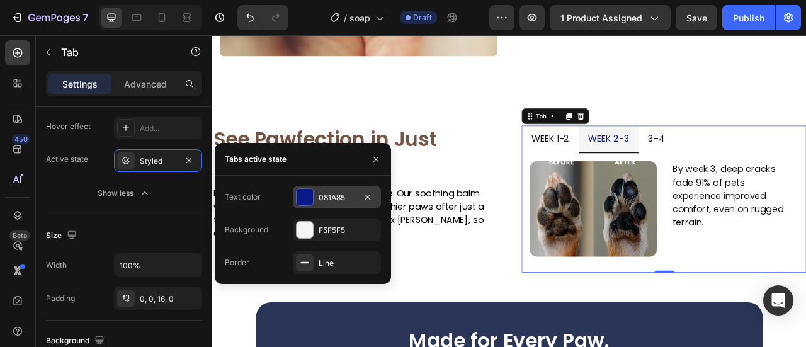
click at [297, 190] on div at bounding box center [305, 197] width 16 height 16
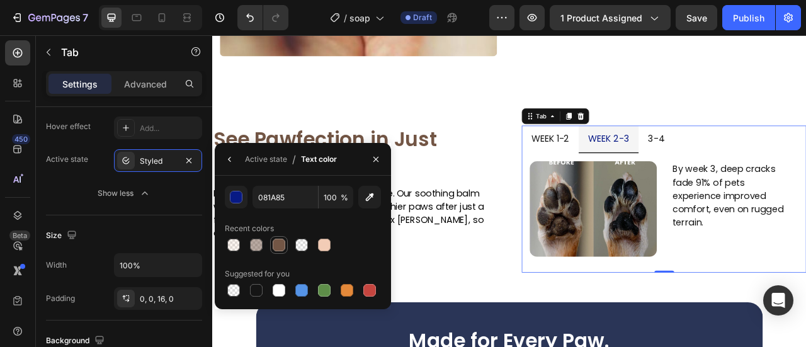
click at [275, 245] on div at bounding box center [279, 245] width 13 height 13
type input "735645"
drag, startPoint x: 225, startPoint y: 158, endPoint x: 239, endPoint y: 164, distance: 15.6
click at [225, 159] on icon "button" at bounding box center [230, 159] width 10 height 10
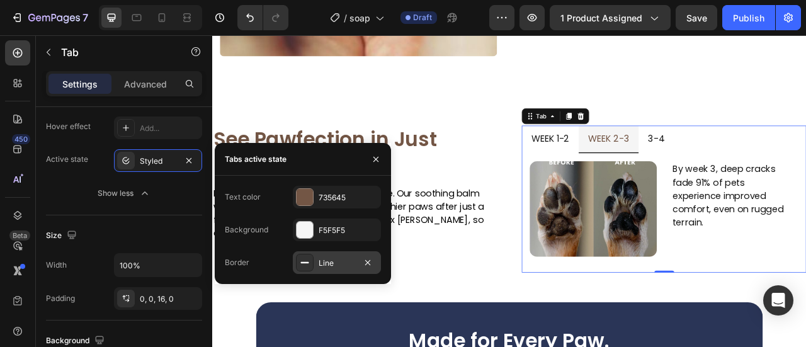
click at [320, 268] on div "Line" at bounding box center [337, 263] width 37 height 11
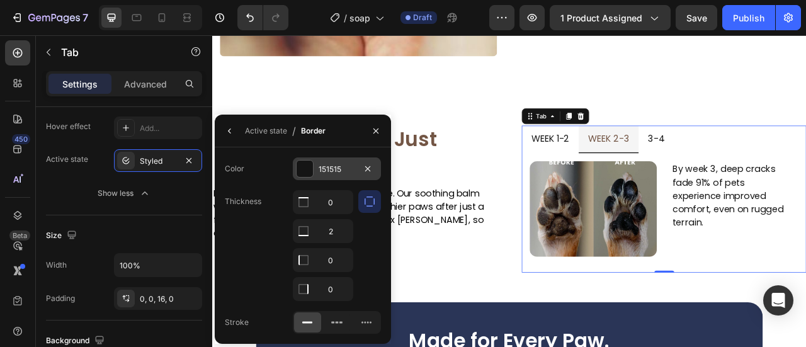
click at [307, 176] on div at bounding box center [305, 169] width 16 height 16
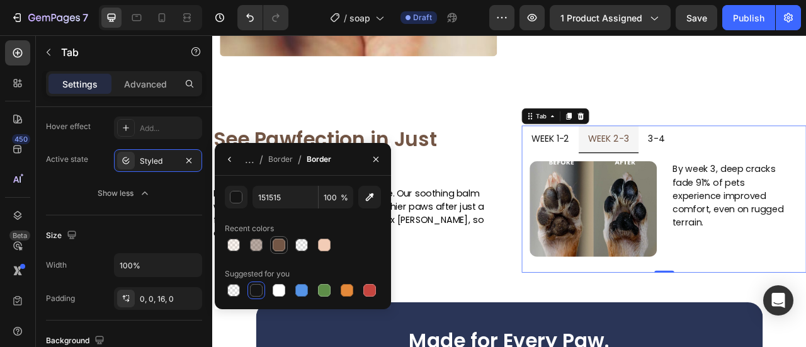
click at [280, 244] on div at bounding box center [279, 245] width 13 height 13
type input "735645"
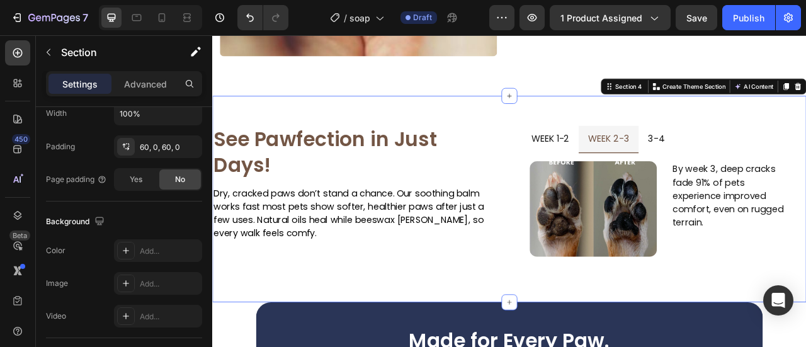
click at [734, 112] on div "See Pawfection in Just Days! Heading Dry, cracked paws don’t stand a chance. Ou…" at bounding box center [590, 243] width 756 height 263
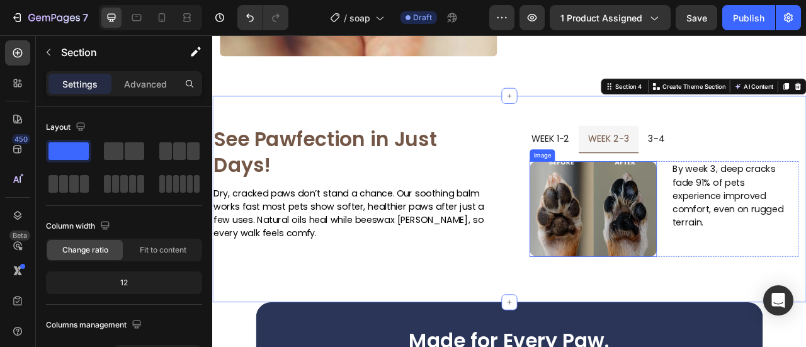
click at [707, 249] on img at bounding box center [697, 255] width 162 height 121
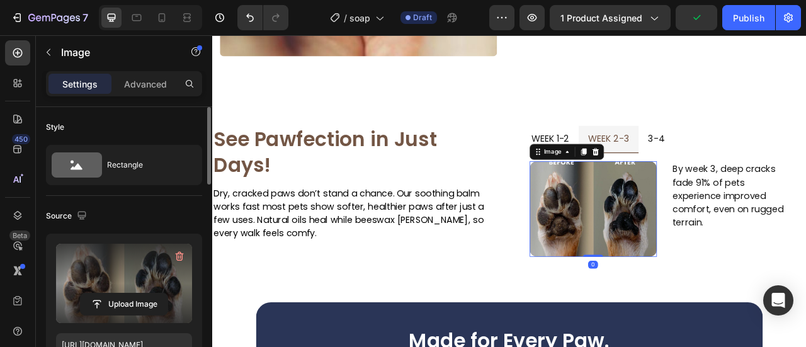
click at [118, 273] on label at bounding box center [124, 283] width 136 height 79
click at [118, 293] on input "file" at bounding box center [124, 303] width 87 height 21
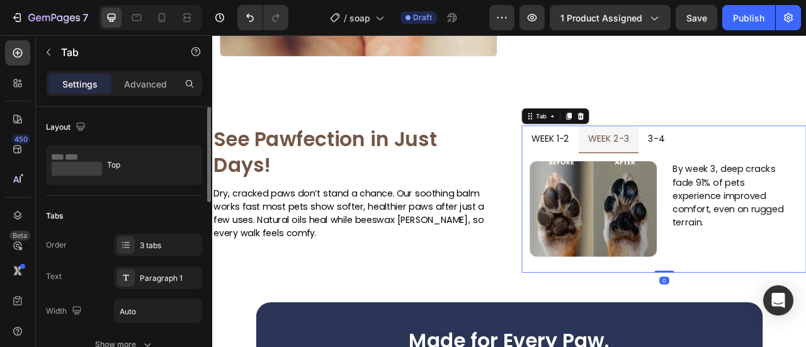
click at [637, 157] on p "week 1-2" at bounding box center [642, 167] width 48 height 20
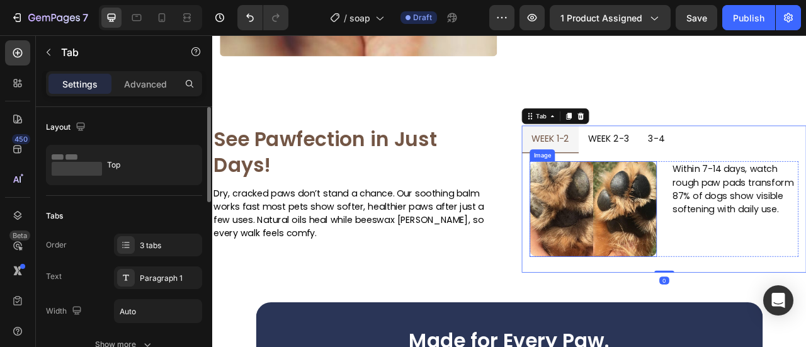
click at [664, 233] on img at bounding box center [697, 255] width 162 height 121
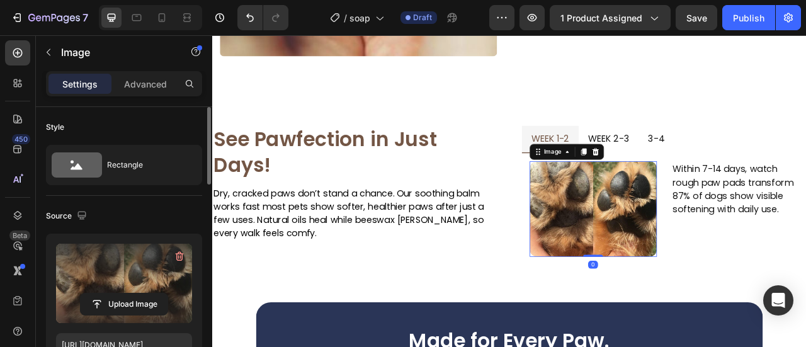
click at [141, 280] on label at bounding box center [124, 283] width 136 height 79
click at [141, 293] on input "file" at bounding box center [124, 303] width 87 height 21
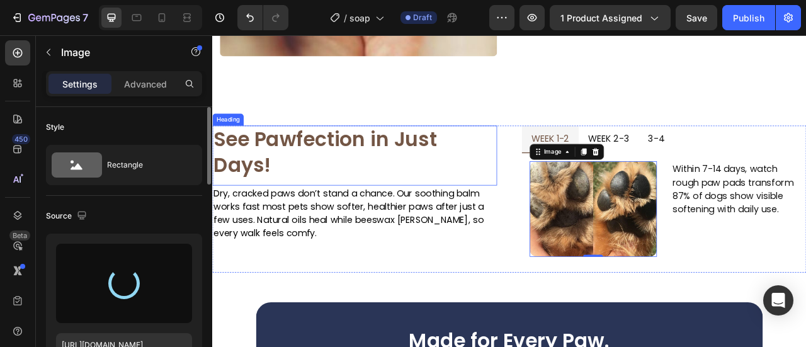
type input "https://cdn.shopify.com/s/files/1/0906/0601/0552/files/gempages_581577637072208…"
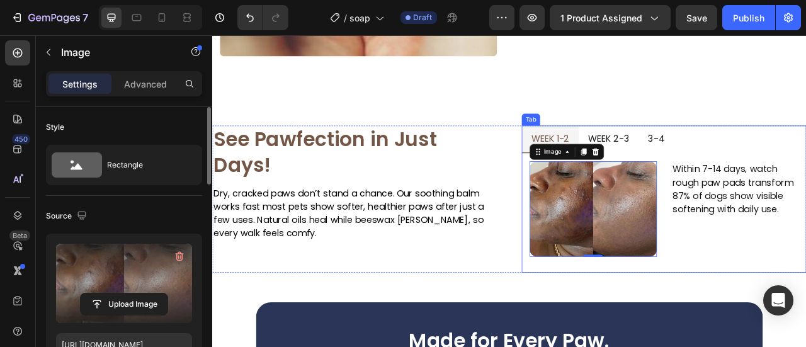
click at [734, 169] on p "week 2-3" at bounding box center [716, 167] width 52 height 20
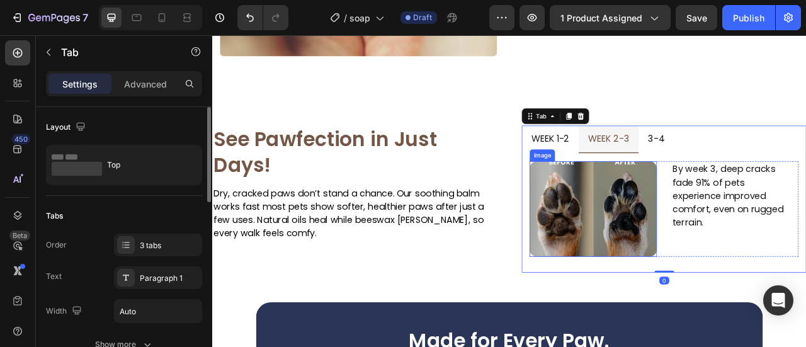
click at [730, 229] on img at bounding box center [697, 255] width 162 height 121
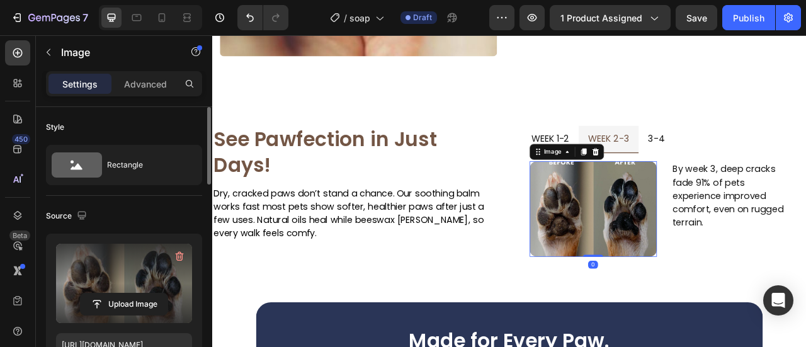
click at [121, 270] on label at bounding box center [124, 283] width 136 height 79
click at [121, 293] on input "file" at bounding box center [124, 303] width 87 height 21
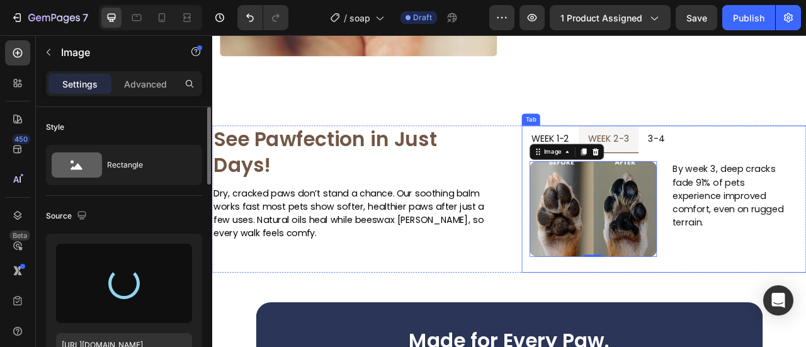
type input "https://cdn.shopify.com/s/files/1/0906/0601/0552/files/gempages_581577637072208…"
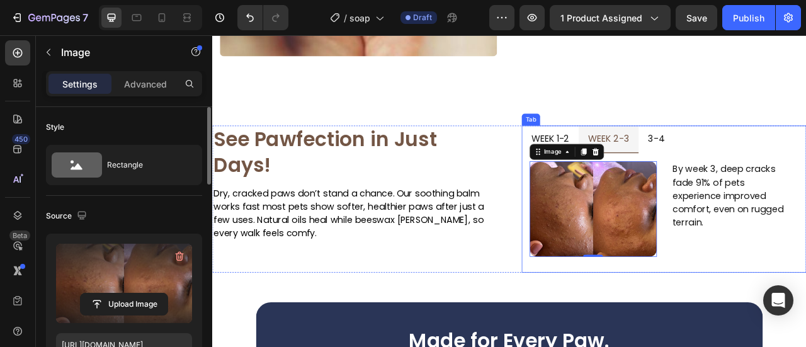
click at [766, 168] on p "3-4" at bounding box center [776, 167] width 21 height 20
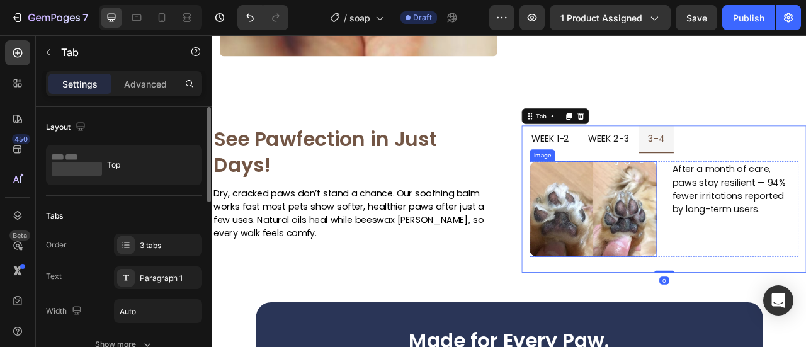
click at [716, 241] on img at bounding box center [697, 255] width 162 height 121
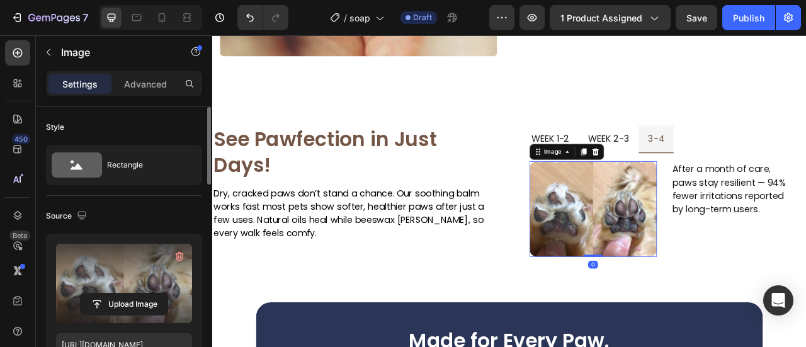
click at [127, 281] on label at bounding box center [124, 283] width 136 height 79
click at [127, 293] on input "file" at bounding box center [124, 303] width 87 height 21
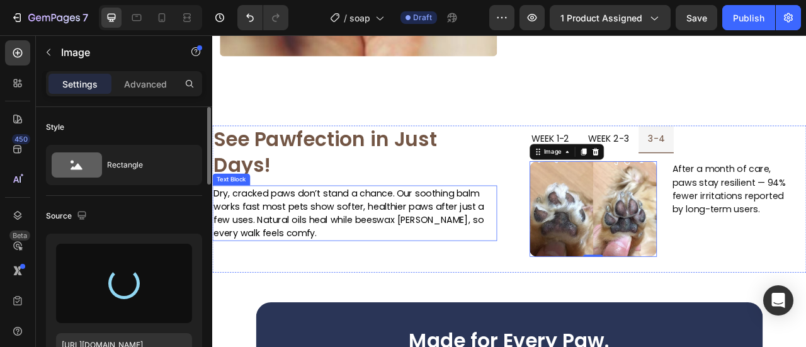
type input "https://cdn.shopify.com/s/files/1/0906/0601/0552/files/gempages_581577637072208…"
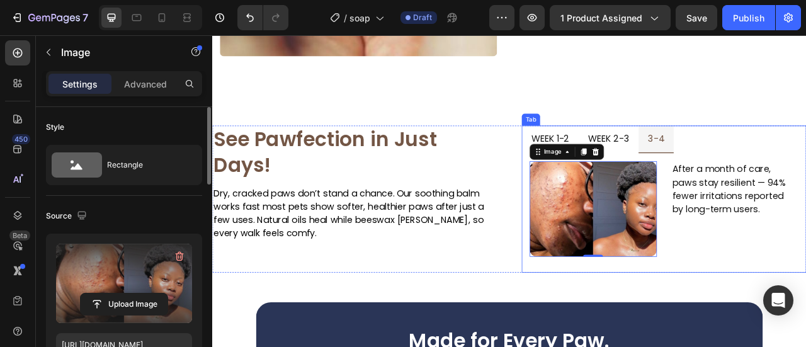
click at [637, 157] on p "week 1-2" at bounding box center [642, 167] width 48 height 20
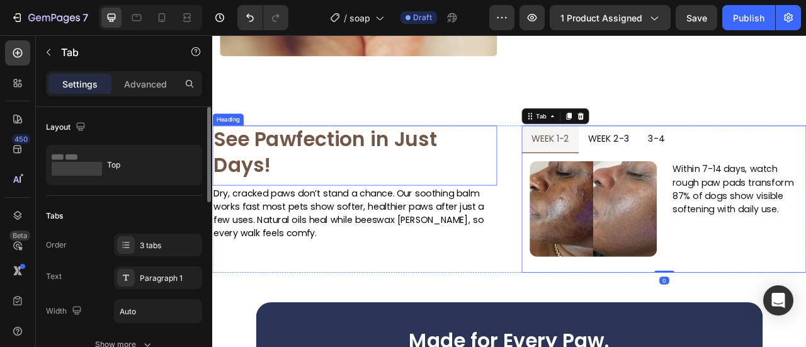
click at [348, 184] on h2 "See Pawfection in Just Days!" at bounding box center [393, 188] width 362 height 76
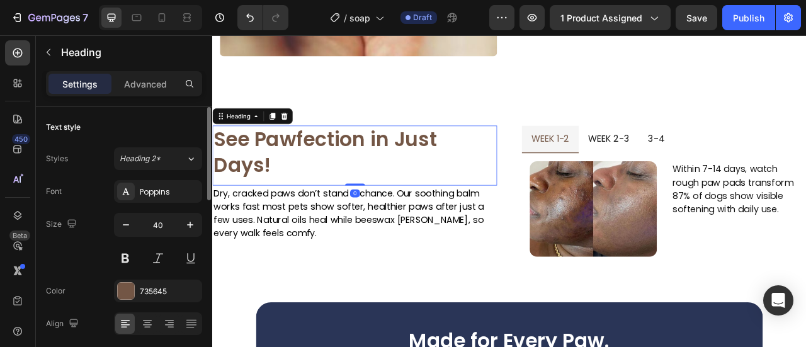
click at [348, 184] on h2 "See Pawfection in Just Days!" at bounding box center [393, 188] width 362 height 76
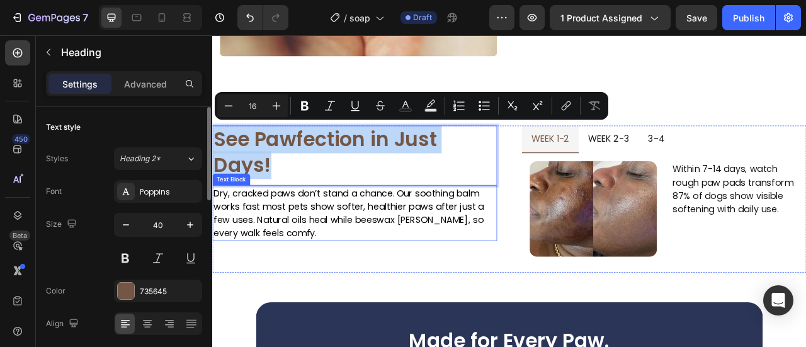
click at [348, 272] on p "Dry, cracked paws don’t stand a chance. Our soothing balm works fast most pets …" at bounding box center [393, 261] width 360 height 68
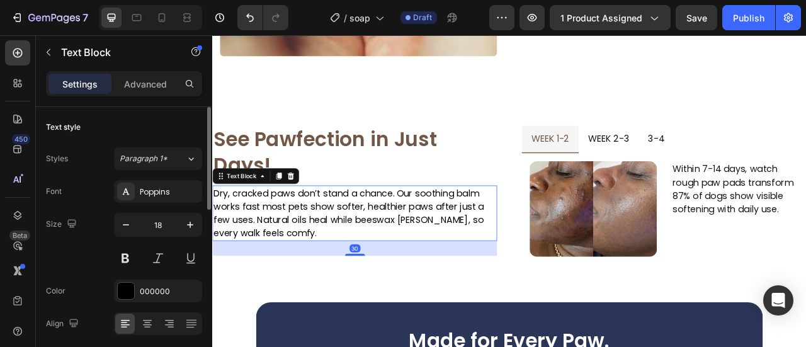
click at [348, 269] on p "Dry, cracked paws don’t stand a chance. Our soothing balm works fast most pets …" at bounding box center [393, 261] width 360 height 68
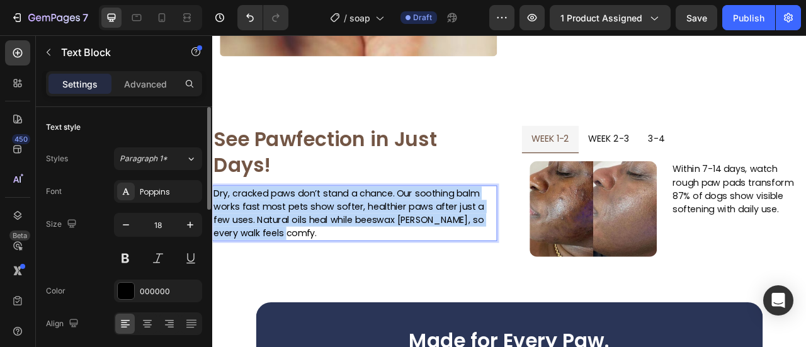
copy p "Dry, cracked paws don’t stand a chance. Our soothing balm works fast most pets …"
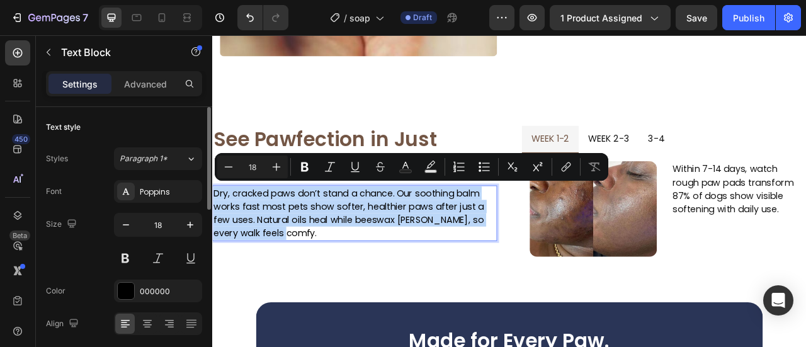
click at [375, 163] on p "See Pawfection in Just Days!" at bounding box center [393, 183] width 360 height 65
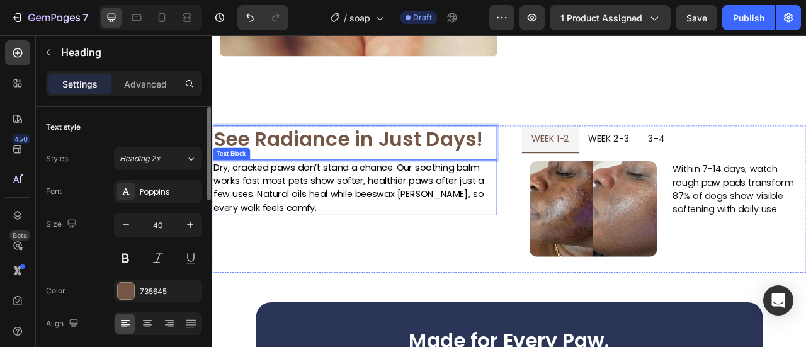
click at [366, 219] on p "Dry, cracked paws don’t stand a chance. Our soothing balm works fast most pets …" at bounding box center [393, 229] width 360 height 68
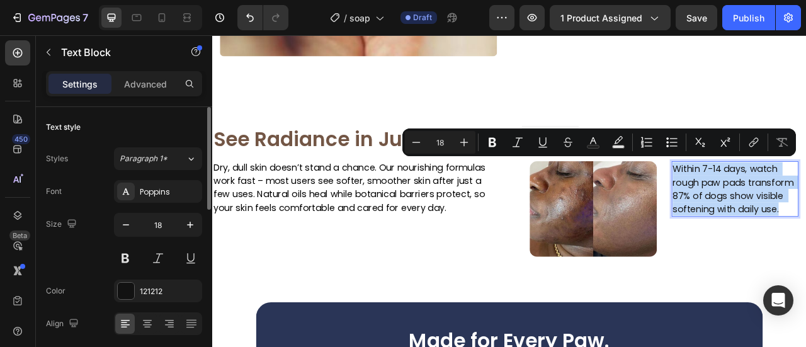
copy p "Within 7-14 days, watch rough paw pads transform 87% of dogs show visible softe…"
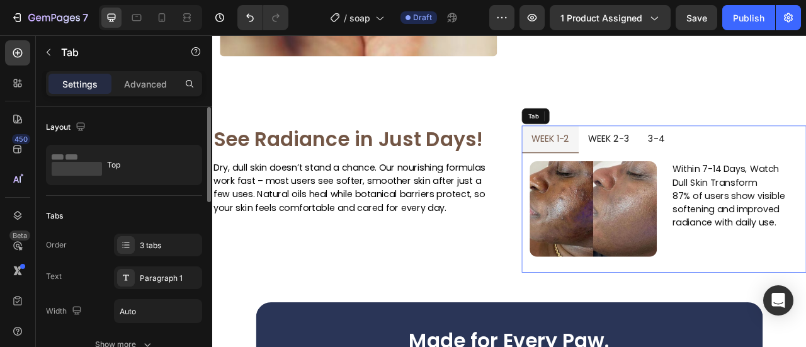
click at [717, 157] on p "week 2-3" at bounding box center [716, 167] width 52 height 20
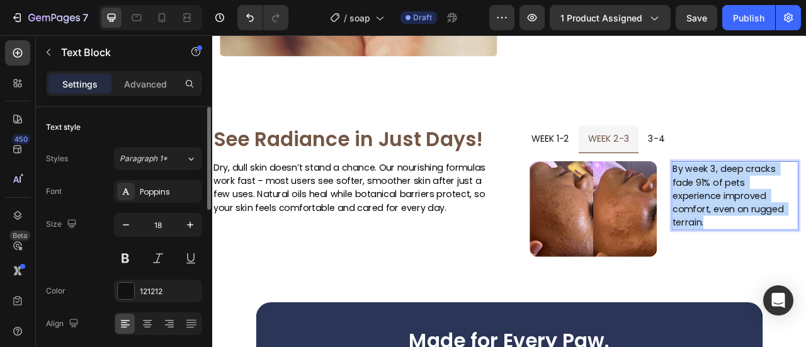
copy p "By week 3, deep cracks fade 91% of pets experience improved comfort, even on ru…"
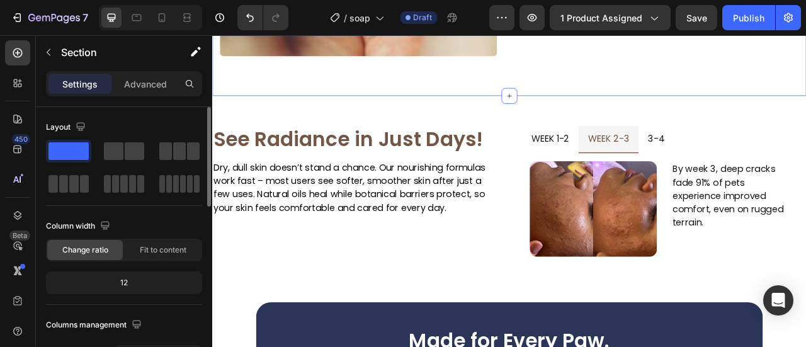
drag, startPoint x: 802, startPoint y: 96, endPoint x: 804, endPoint y: 126, distance: 29.6
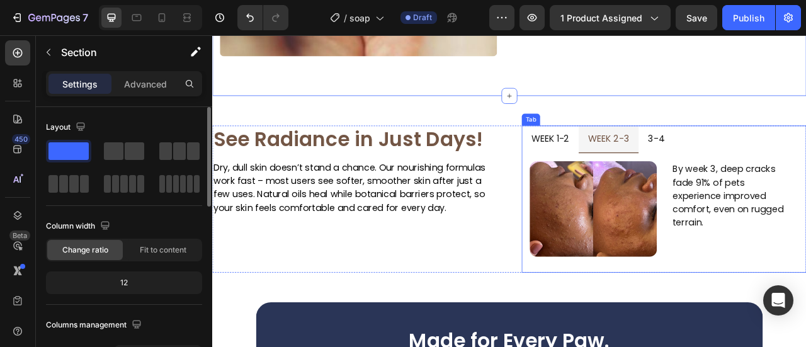
click at [758, 159] on li "3-4" at bounding box center [776, 167] width 45 height 35
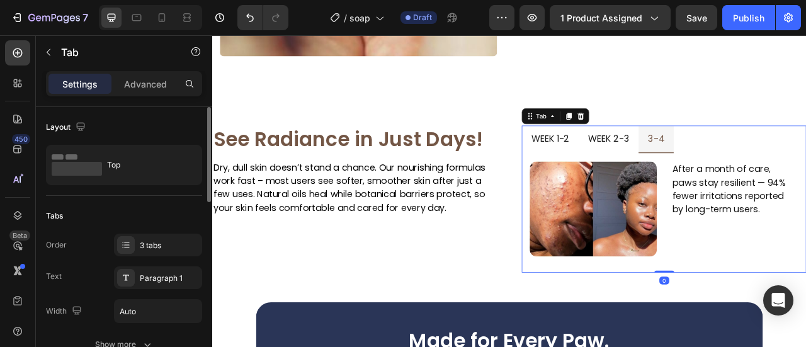
click at [766, 159] on p "3-4" at bounding box center [776, 167] width 21 height 20
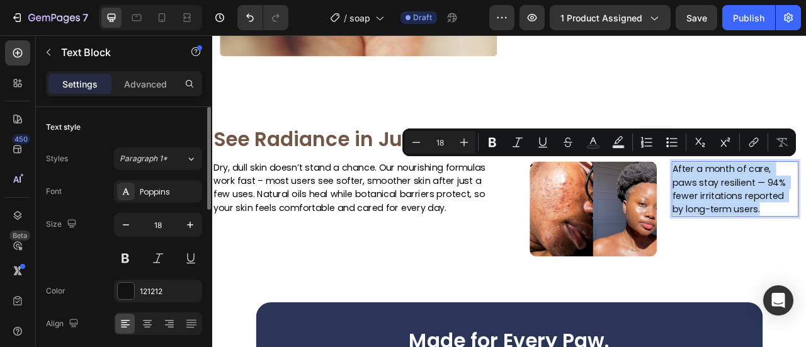
copy p "After a month of care, paws stay resilient — 94% fewer irritations reported by …"
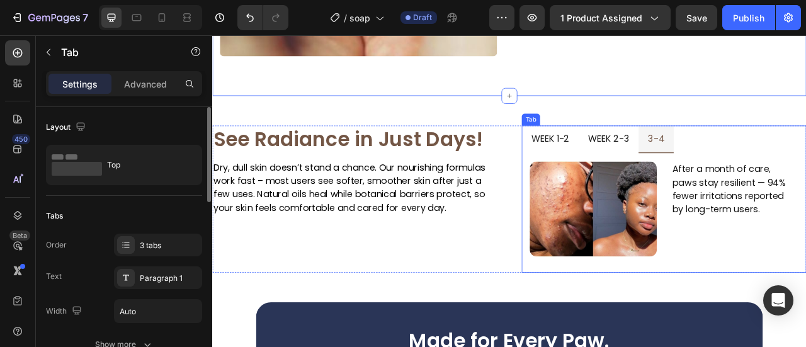
click at [722, 157] on p "week 2-3" at bounding box center [716, 167] width 52 height 20
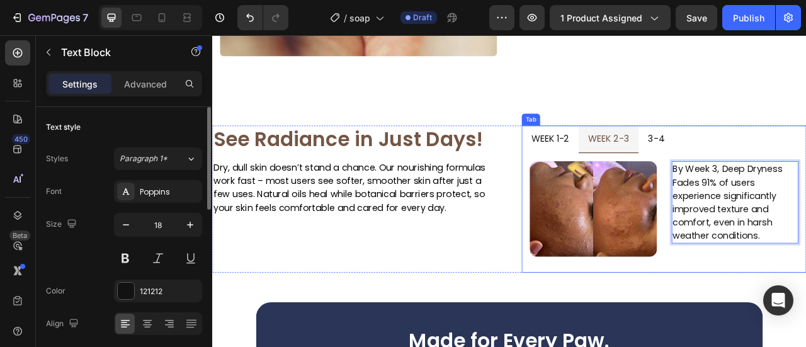
click at [632, 167] on p "week 1-2" at bounding box center [642, 167] width 48 height 20
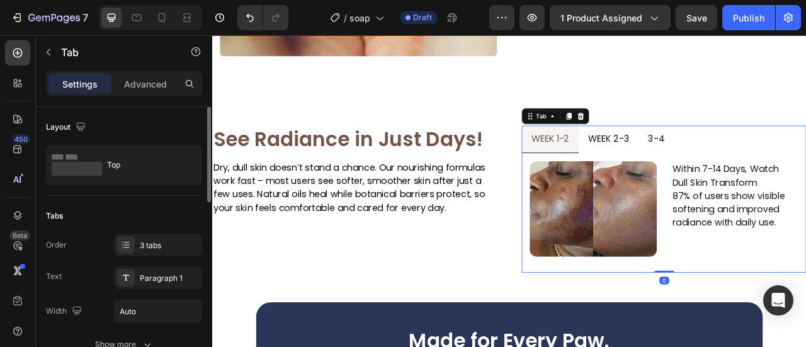
click at [764, 156] on div "3-4" at bounding box center [776, 167] width 25 height 24
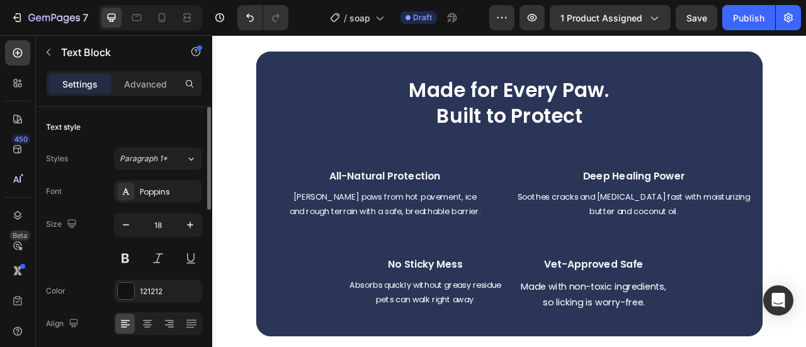
scroll to position [1594, 0]
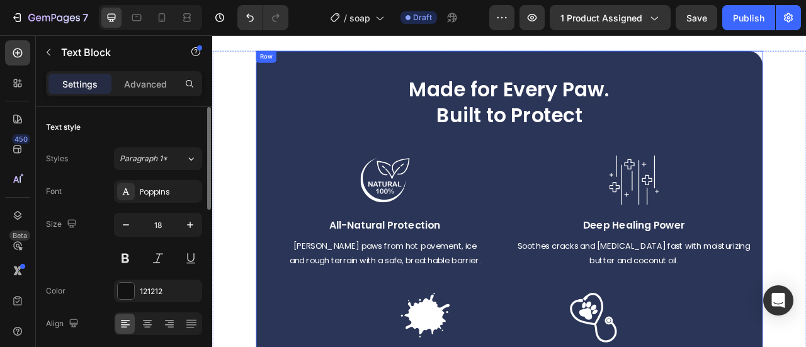
click at [312, 74] on div "Made for Every Paw. Built to Protect Heading Made for Every Skin. Built to Tran…" at bounding box center [590, 299] width 645 height 488
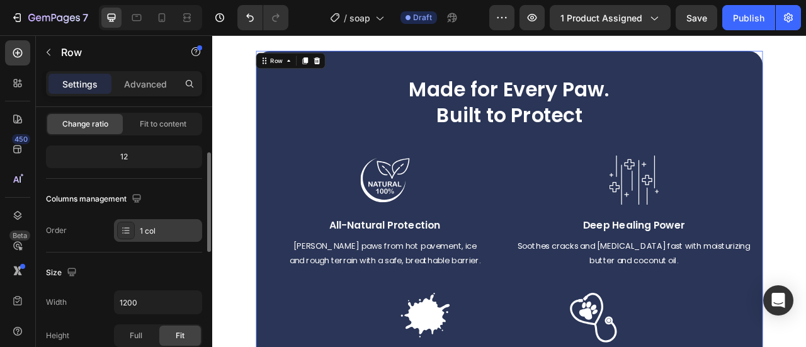
scroll to position [315, 0]
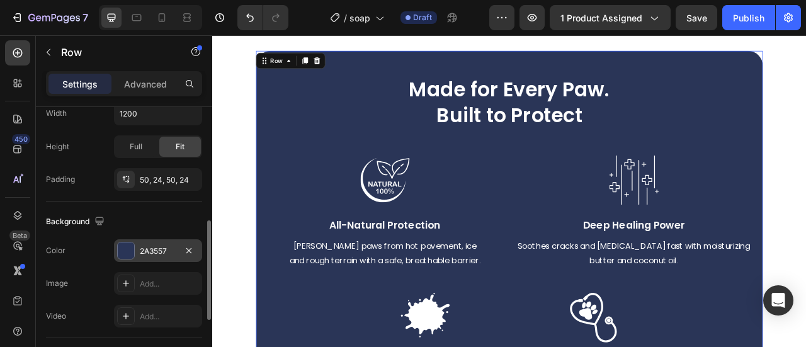
click at [132, 242] on div at bounding box center [126, 251] width 18 height 18
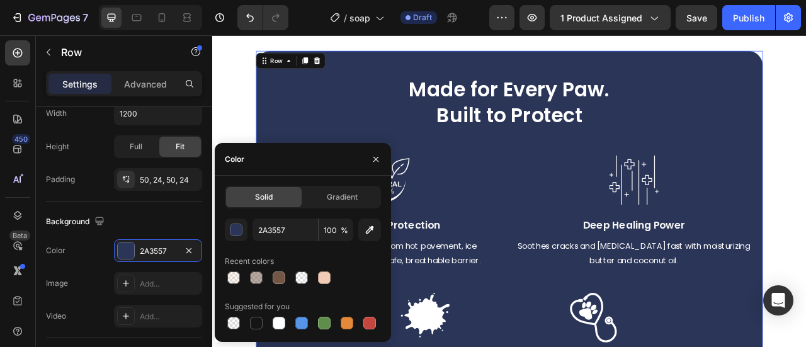
click at [315, 281] on div at bounding box center [324, 278] width 18 height 18
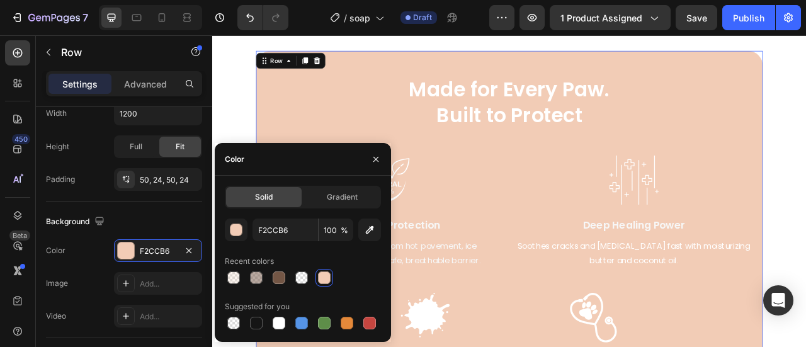
click at [320, 281] on div at bounding box center [324, 277] width 13 height 13
click at [278, 279] on div at bounding box center [279, 277] width 13 height 13
type input "735645"
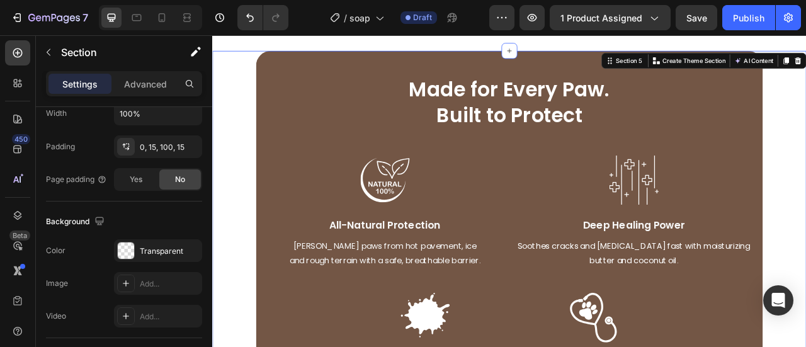
click at [805, 197] on div "Made for Every Paw. Built to Protect Heading Made for Every Skin. Built to Tran…" at bounding box center [590, 299] width 737 height 488
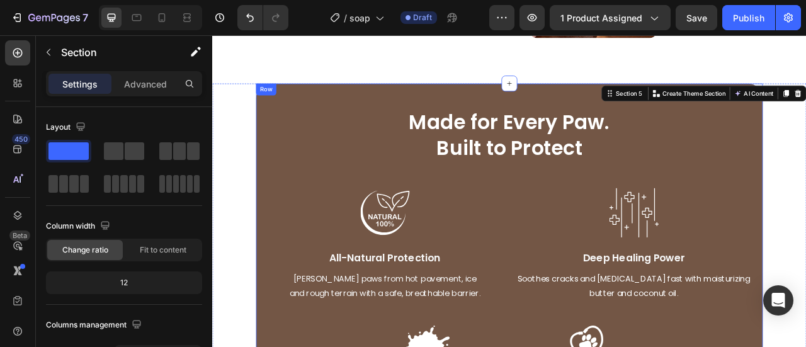
scroll to position [1531, 0]
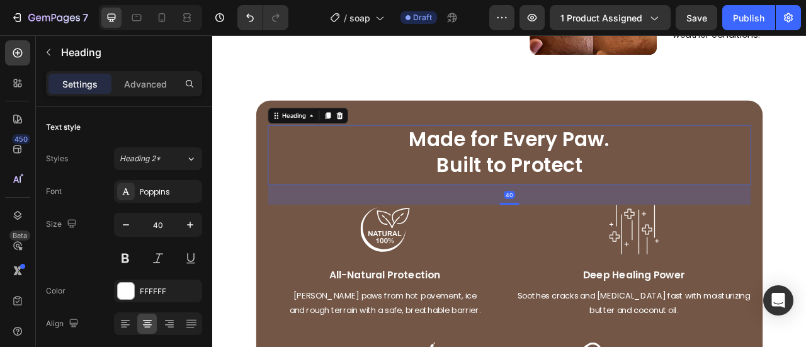
click at [643, 177] on h2 "Made for Every Paw. Built to Protect" at bounding box center [590, 187] width 615 height 76
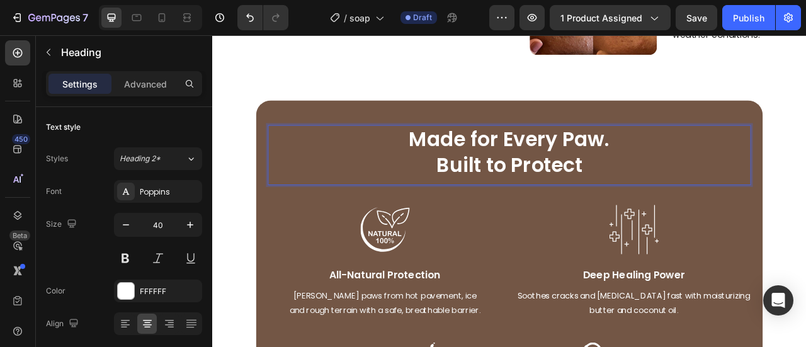
click at [643, 177] on h2 "Made for Every Paw. Built to Protect" at bounding box center [590, 187] width 615 height 76
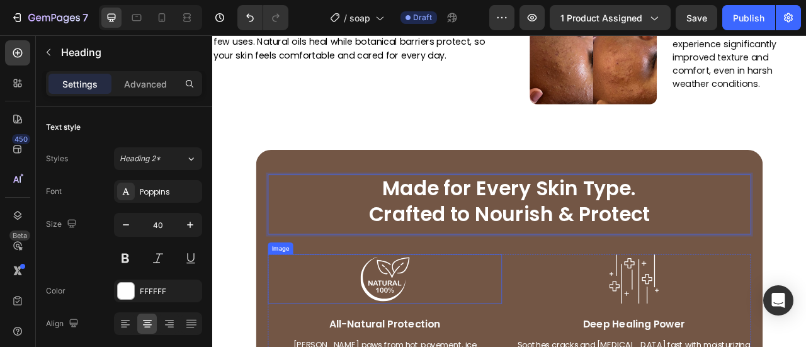
scroll to position [1657, 0]
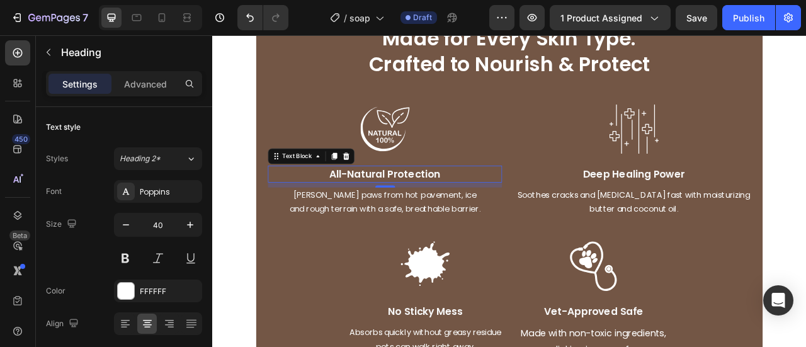
click at [453, 204] on p "All-Natural Protection" at bounding box center [431, 211] width 295 height 19
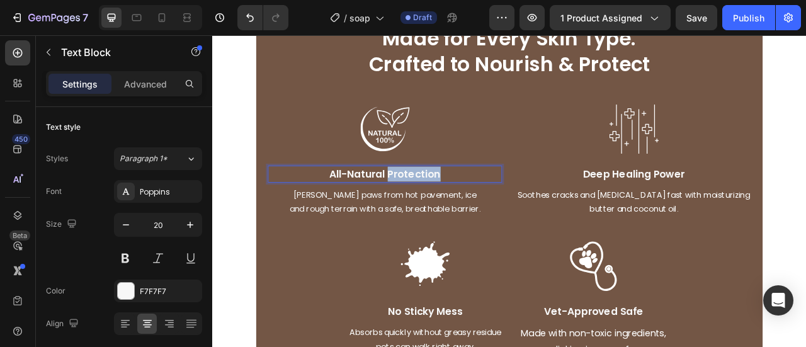
click at [453, 204] on p "All-Natural Protection" at bounding box center [431, 211] width 295 height 19
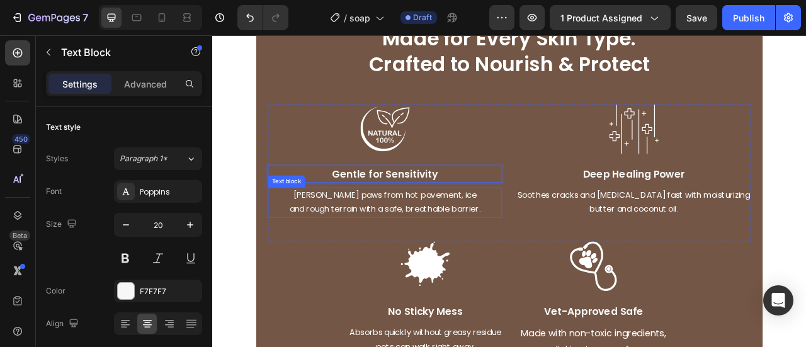
click at [412, 230] on p "[PERSON_NAME] paws from hot pavement, ice" at bounding box center [431, 239] width 295 height 18
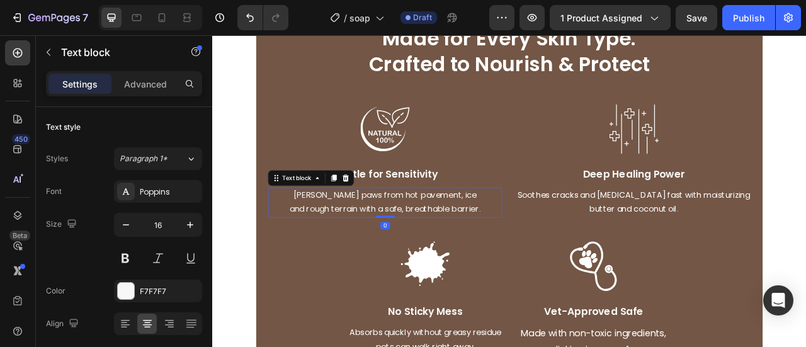
click at [412, 230] on p "[PERSON_NAME] paws from hot pavement, ice" at bounding box center [431, 239] width 295 height 18
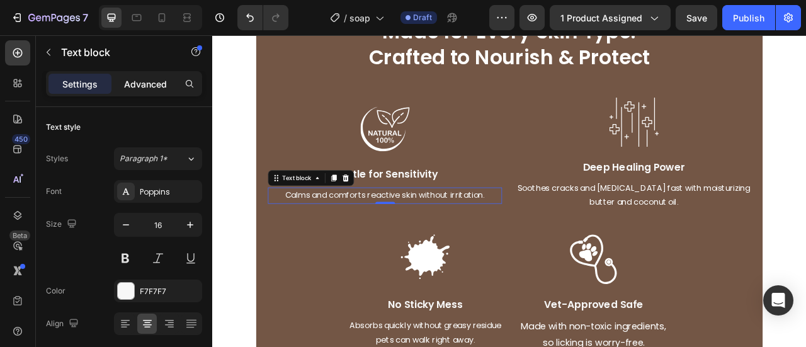
click at [165, 81] on p "Advanced" at bounding box center [145, 83] width 43 height 13
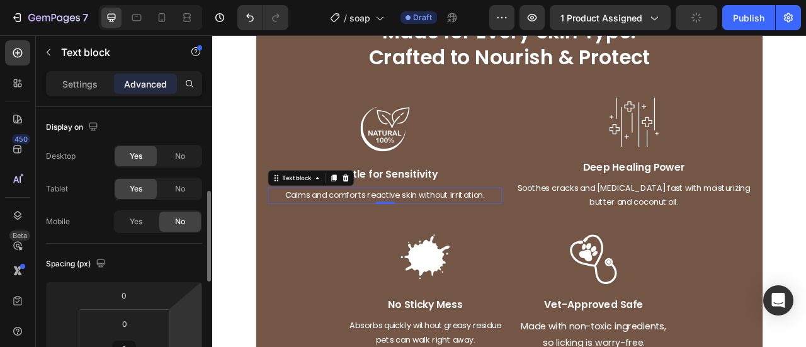
scroll to position [126, 0]
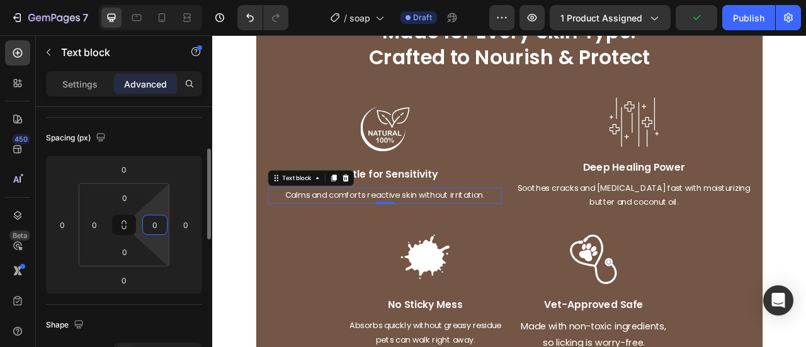
click at [159, 215] on input "0" at bounding box center [154, 224] width 19 height 19
type input "0"
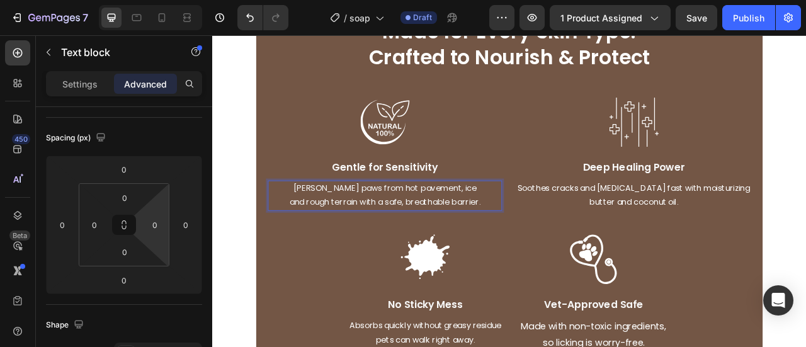
click at [502, 233] on p "[PERSON_NAME] paws from hot pavement, ice" at bounding box center [431, 230] width 295 height 18
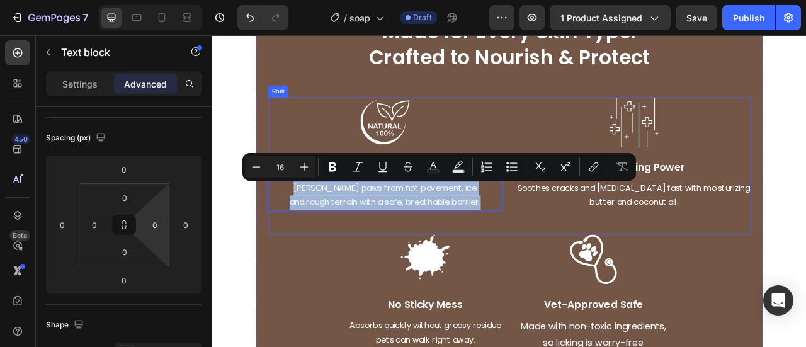
scroll to position [1674, 0]
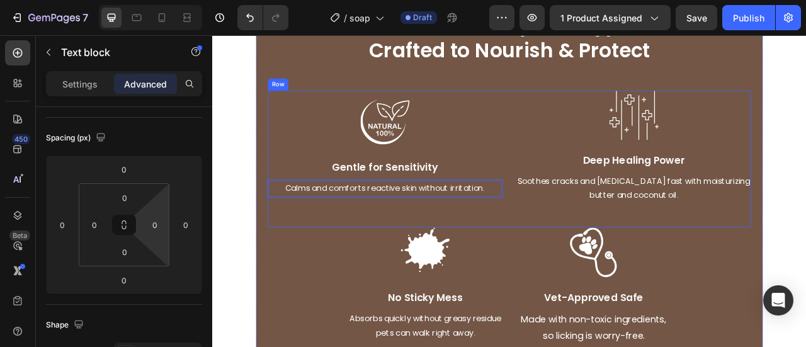
click at [530, 188] on div "Image Gentle for Sensitivity Text Block Calms and comforts reactive skin withou…" at bounding box center [432, 177] width 298 height 145
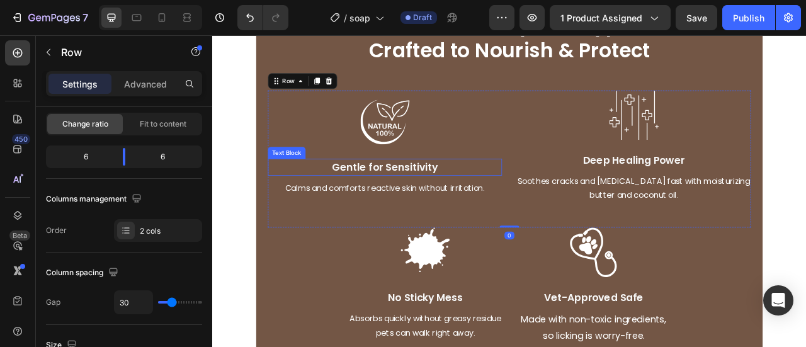
scroll to position [0, 0]
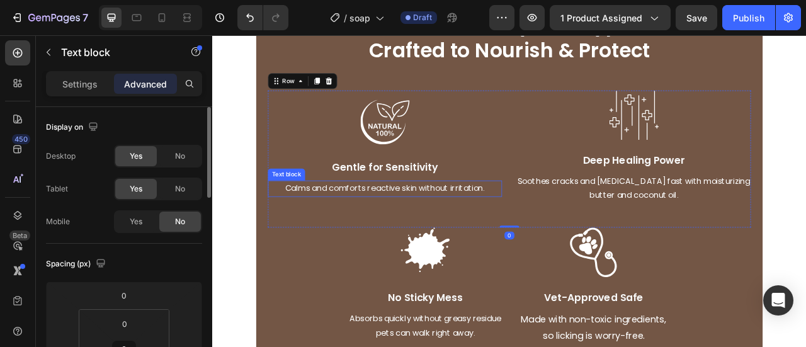
click at [516, 223] on p "Calms and comforts reactive skin without irritation." at bounding box center [431, 230] width 295 height 18
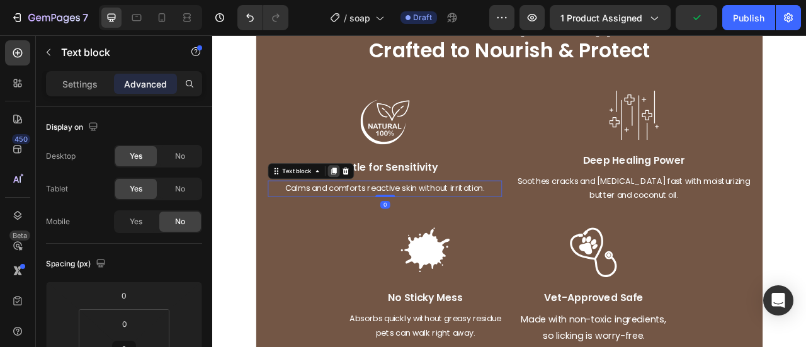
click at [370, 206] on icon at bounding box center [366, 207] width 7 height 9
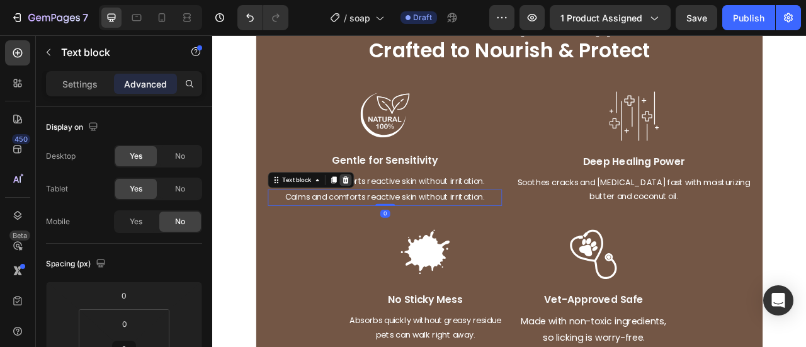
click at [389, 212] on div at bounding box center [381, 219] width 15 height 15
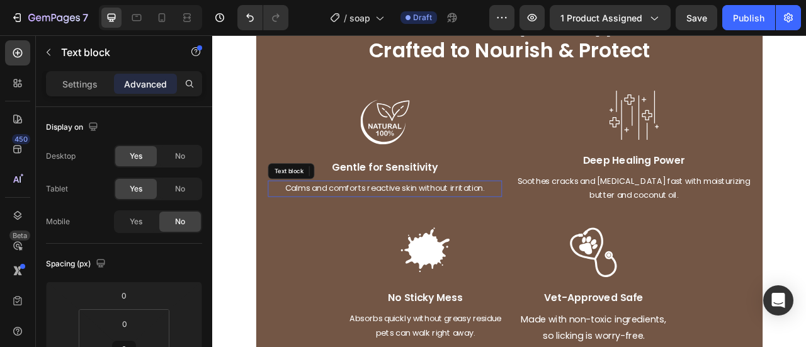
click at [467, 225] on p "Calms and comforts reactive skin without irritation." at bounding box center [431, 230] width 295 height 18
click at [470, 231] on p "Calms and comforts reactive skin without irritation." at bounding box center [431, 230] width 295 height 18
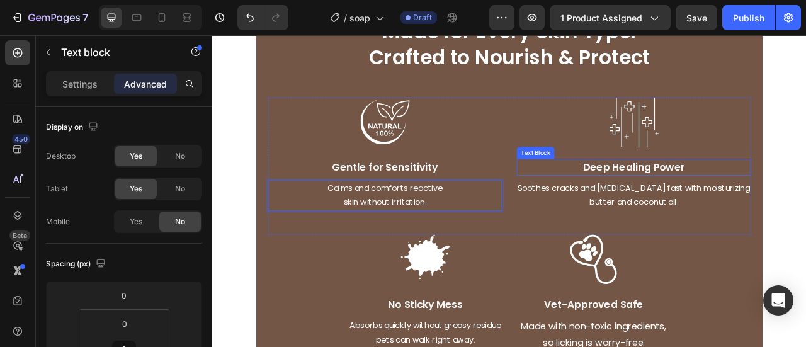
click at [732, 202] on p "Deep Healing Power" at bounding box center [748, 202] width 295 height 19
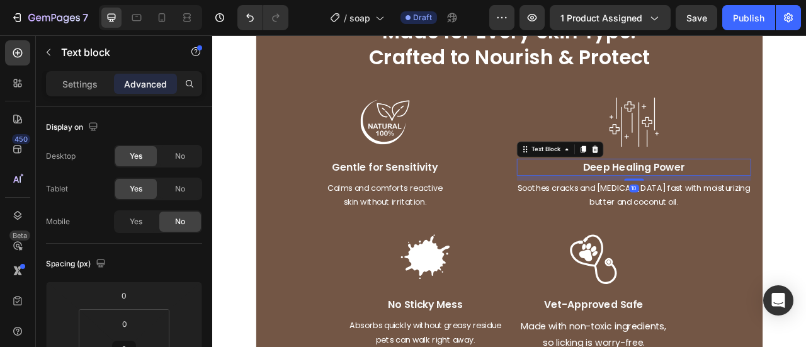
click at [732, 202] on p "Deep Healing Power" at bounding box center [748, 202] width 295 height 19
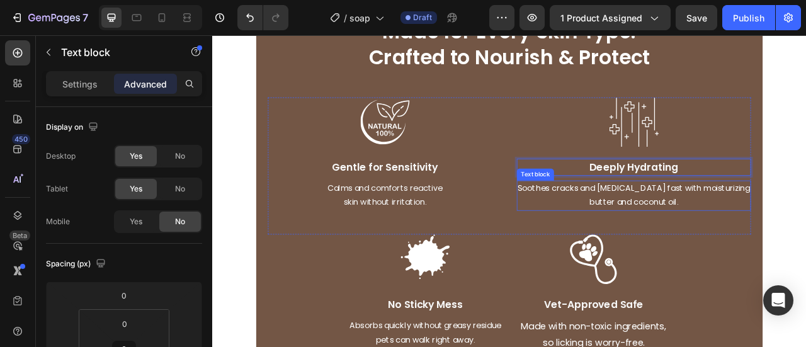
click at [750, 249] on p "butter and coconut oil." at bounding box center [748, 248] width 295 height 18
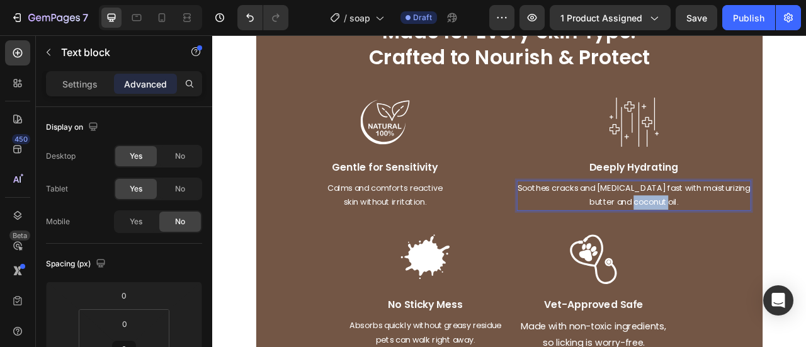
click at [750, 249] on p "butter and coconut oil." at bounding box center [748, 248] width 295 height 18
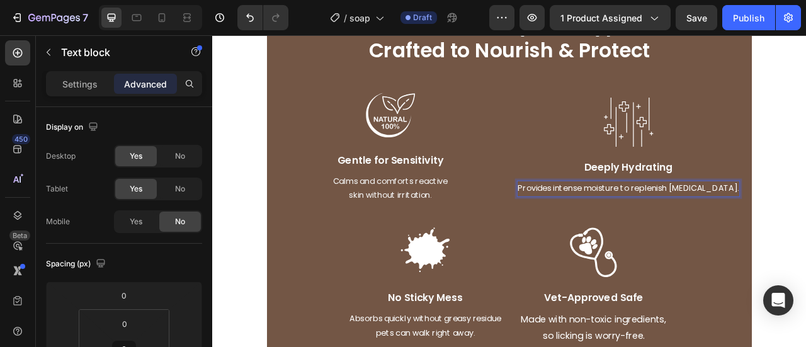
click at [729, 230] on p "Provides intense moisture to replenish [MEDICAL_DATA]." at bounding box center [741, 230] width 281 height 18
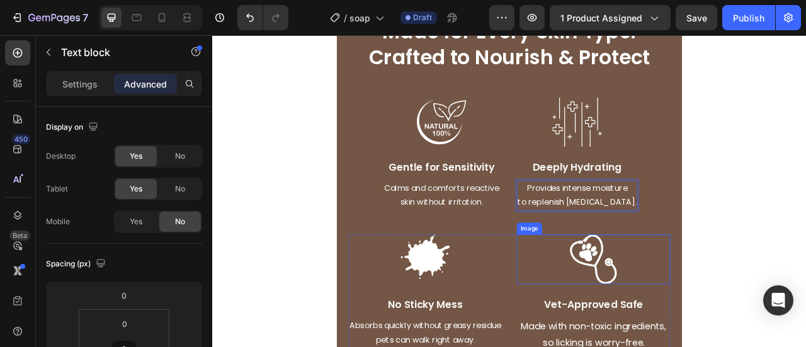
scroll to position [1729, 0]
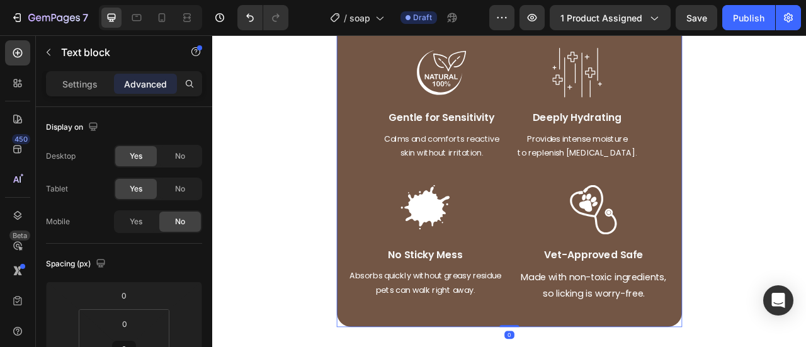
click at [768, 146] on div "Made for Every Skin Type. Crafted to Nourish & Protect Heading Made for Every S…" at bounding box center [589, 162] width 409 height 425
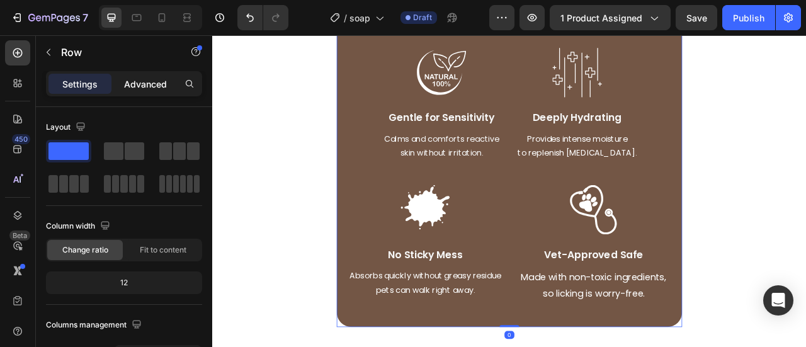
click at [161, 84] on p "Advanced" at bounding box center [145, 83] width 43 height 13
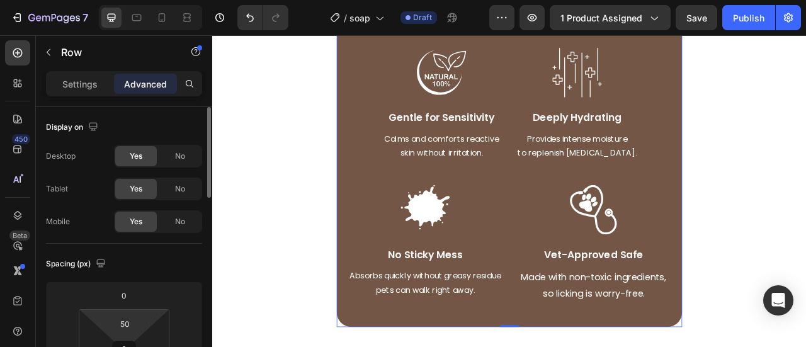
scroll to position [63, 0]
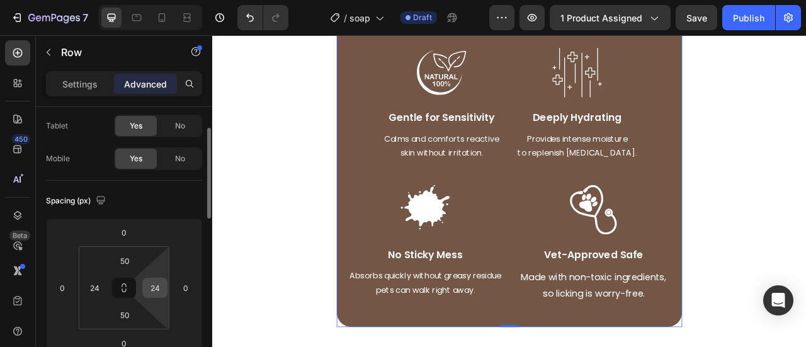
click at [156, 284] on input "24" at bounding box center [154, 287] width 19 height 19
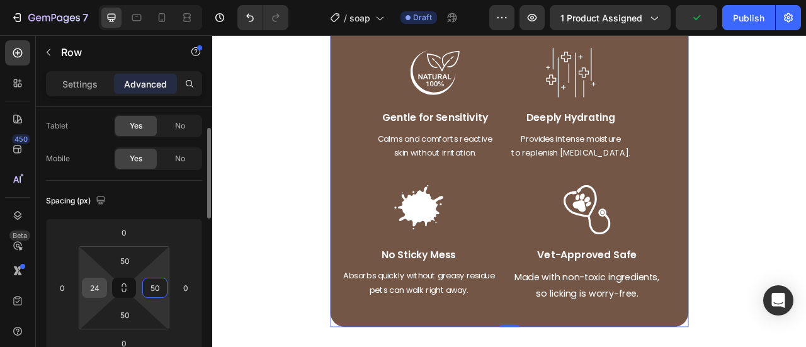
type input "50"
click at [96, 282] on input "24" at bounding box center [94, 287] width 19 height 19
type input "0"
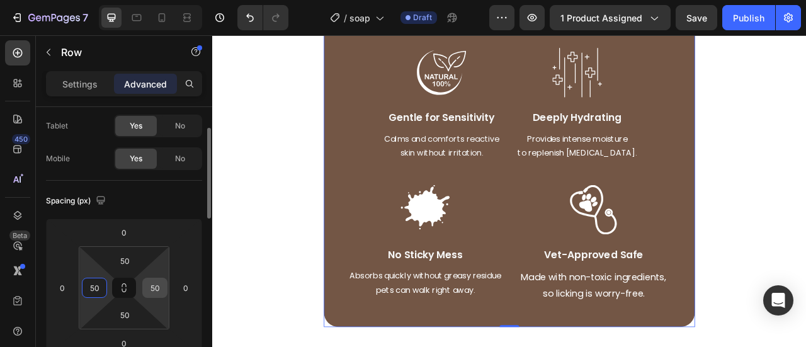
type input "50"
click at [147, 287] on input "50" at bounding box center [154, 287] width 19 height 19
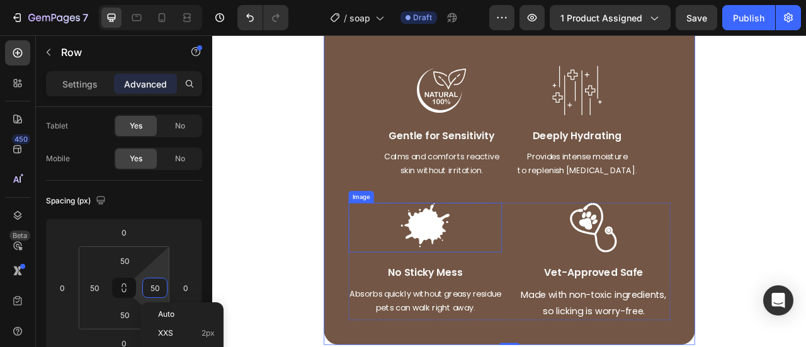
scroll to position [1729, 0]
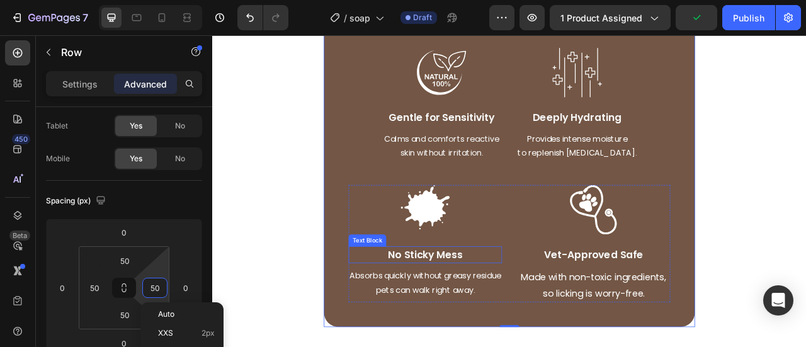
click at [504, 309] on p "No Sticky Mess" at bounding box center [483, 314] width 193 height 19
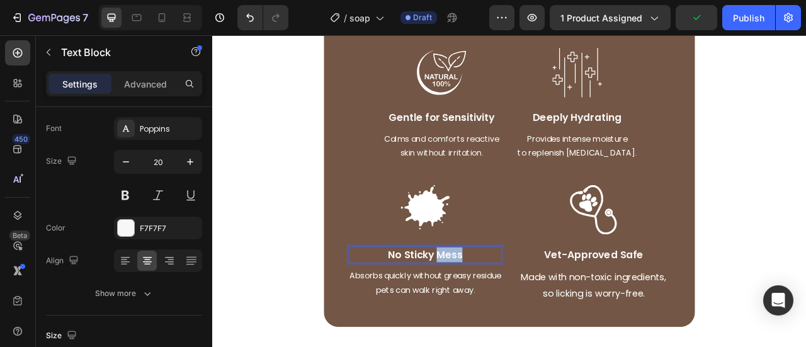
scroll to position [0, 0]
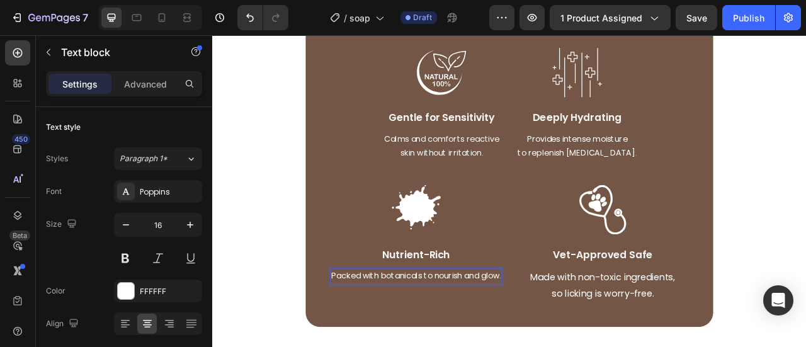
click at [472, 344] on p "Packed with botanicals to nourish and glow." at bounding box center [471, 341] width 216 height 18
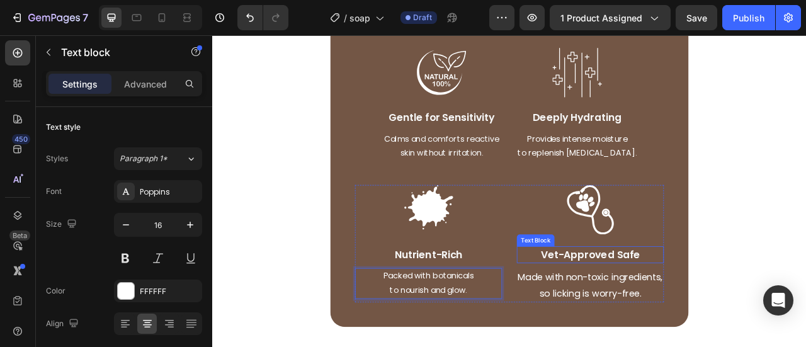
click at [630, 312] on p "Vet-Approved Safe" at bounding box center [693, 314] width 185 height 19
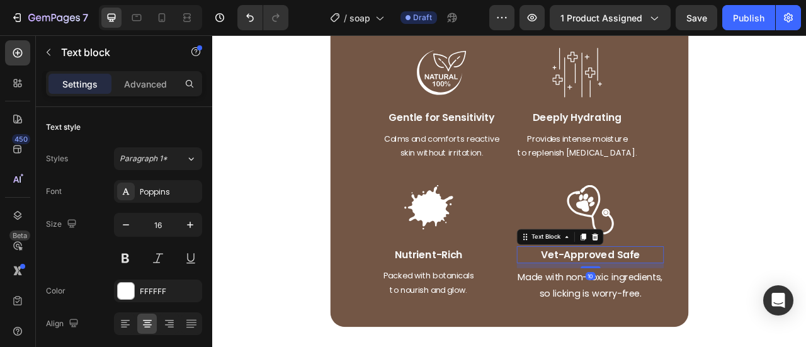
click at [630, 312] on p "Vet-Approved Safe" at bounding box center [693, 314] width 185 height 19
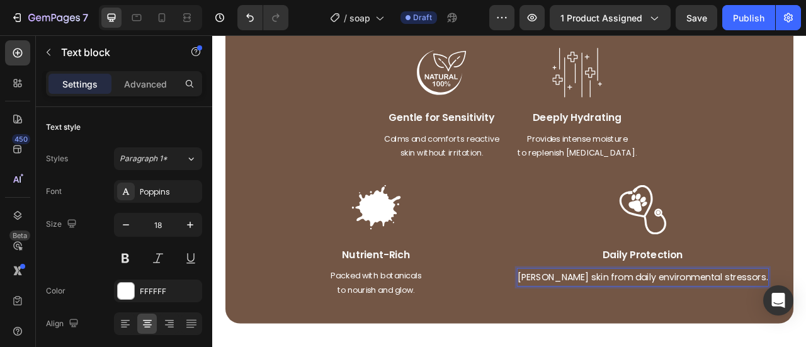
click at [724, 343] on p "[PERSON_NAME] skin from daily environmental stressors." at bounding box center [760, 342] width 318 height 20
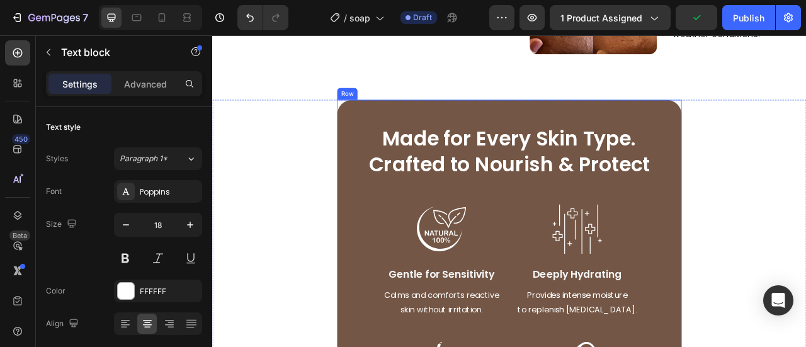
scroll to position [1540, 0]
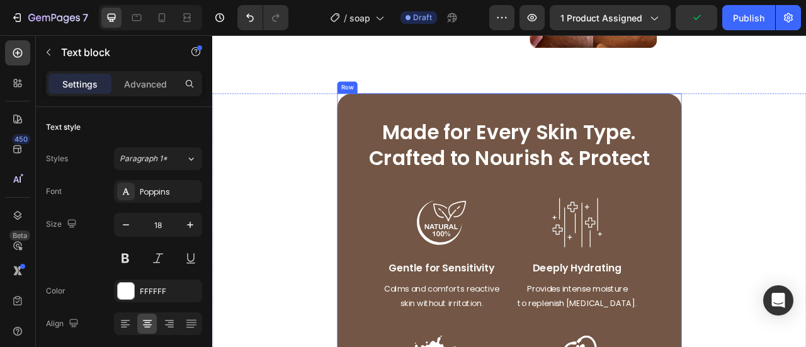
click at [791, 134] on div "Made for Every Skin Type. Crafted to Nourish & Protect Heading Made for Every S…" at bounding box center [590, 353] width 438 height 488
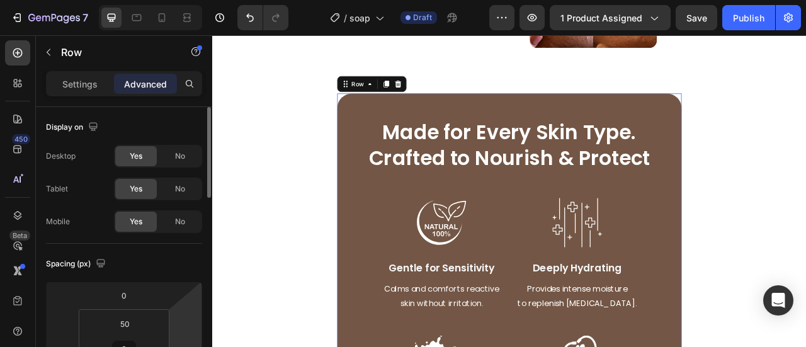
scroll to position [126, 0]
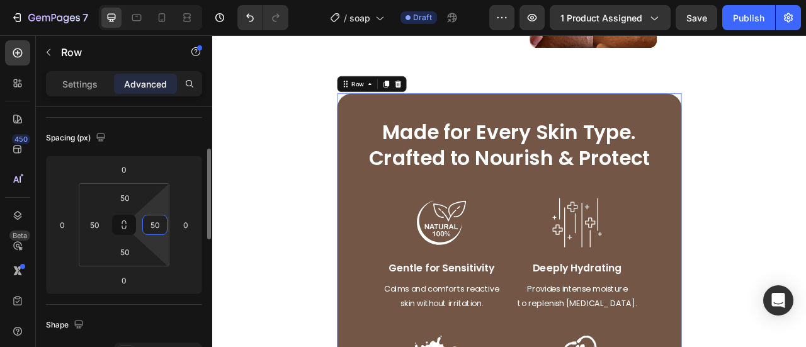
click at [151, 231] on input "50" at bounding box center [154, 224] width 19 height 19
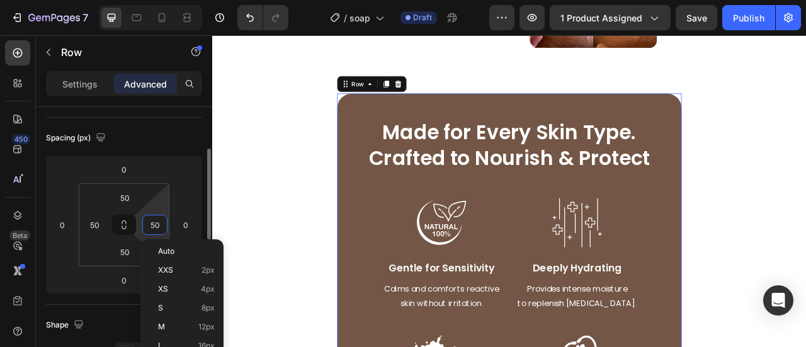
type input "2"
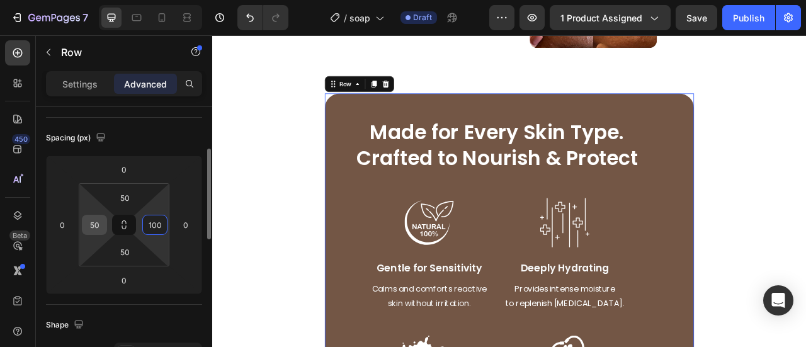
type input "100"
click at [96, 225] on input "50" at bounding box center [94, 224] width 19 height 19
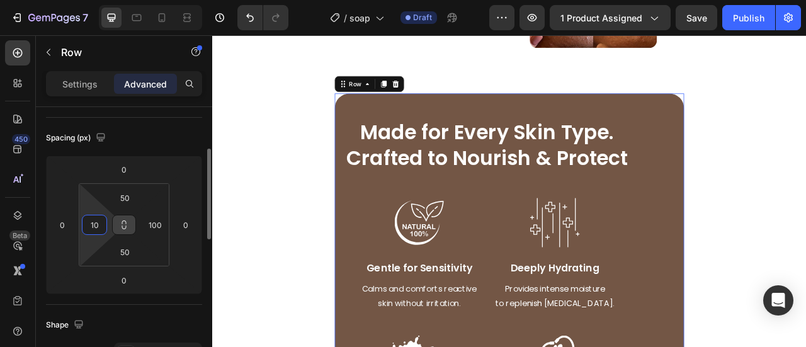
type input "100"
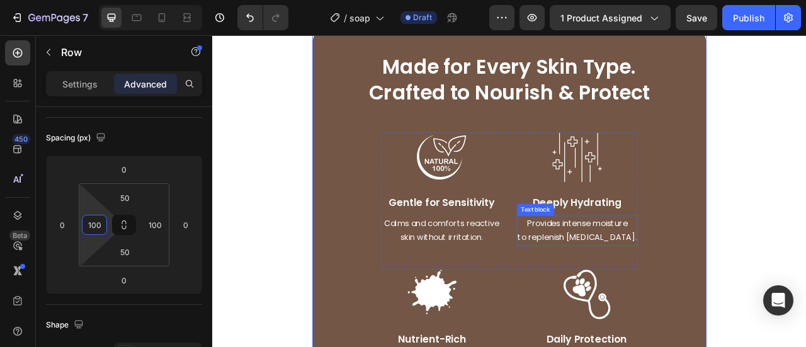
scroll to position [1666, 0]
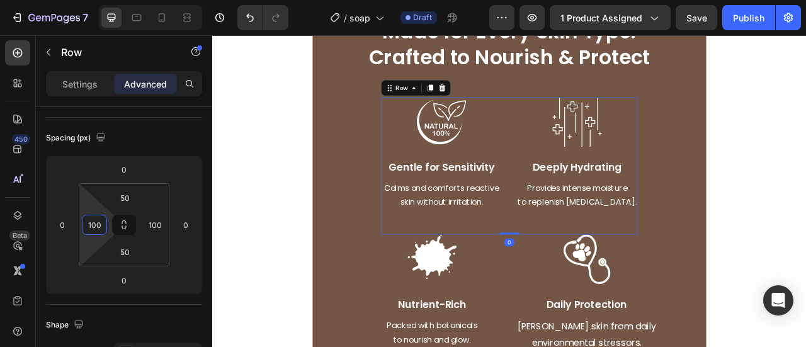
click at [584, 218] on div "Image Gentle for Sensitivity Text Block Calms and comforts reactive skin withou…" at bounding box center [590, 201] width 326 height 175
click at [74, 84] on p "Settings" at bounding box center [79, 83] width 35 height 13
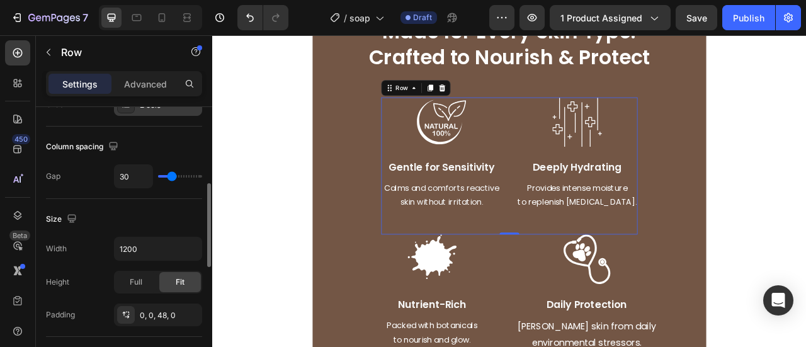
scroll to position [0, 0]
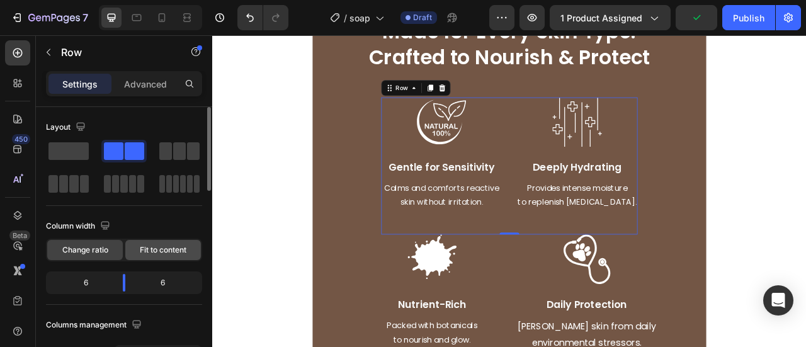
click at [146, 246] on span "Fit to content" at bounding box center [163, 249] width 47 height 11
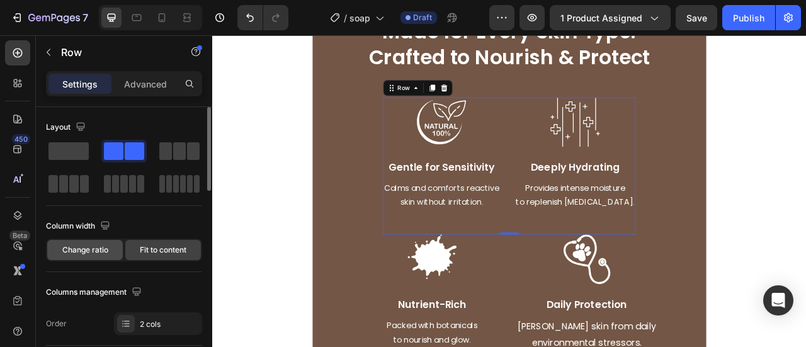
click at [101, 254] on span "Change ratio" at bounding box center [85, 249] width 46 height 11
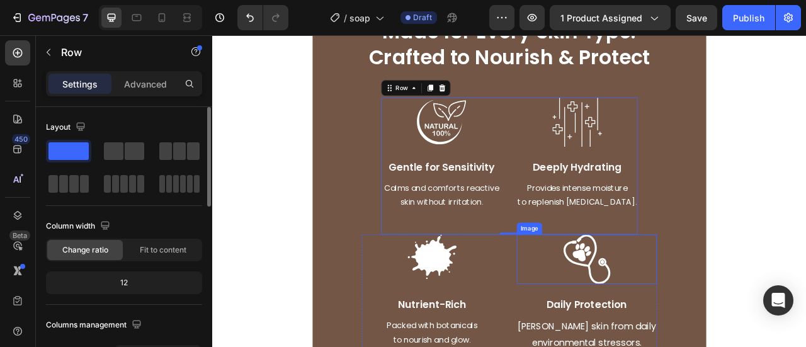
click at [736, 296] on div "Made for Every Skin Type. Crafted to Nourish & Protect Heading Made for Every S…" at bounding box center [589, 225] width 375 height 425
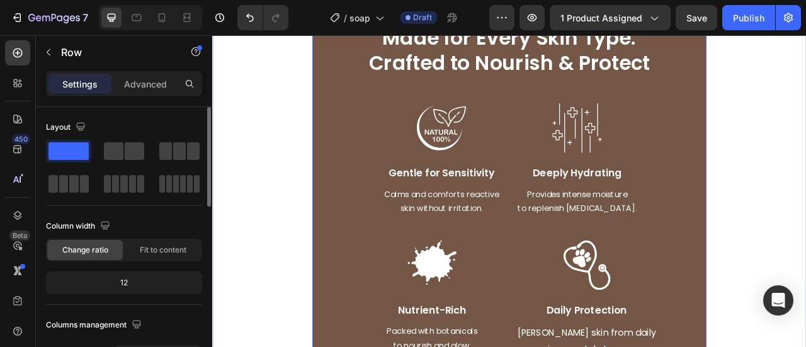
scroll to position [1603, 0]
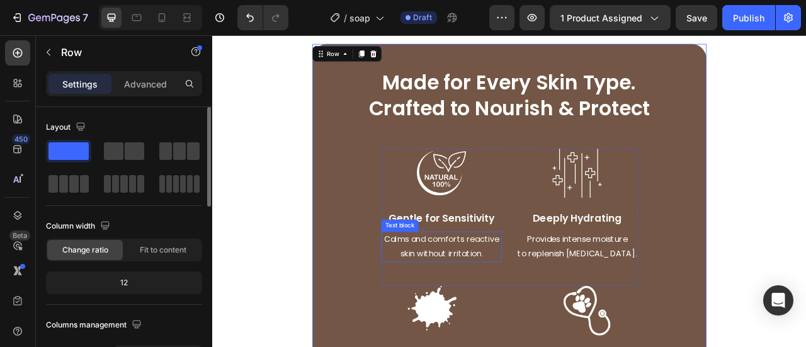
click at [501, 287] on p "Calms and comforts reactive" at bounding box center [503, 295] width 151 height 18
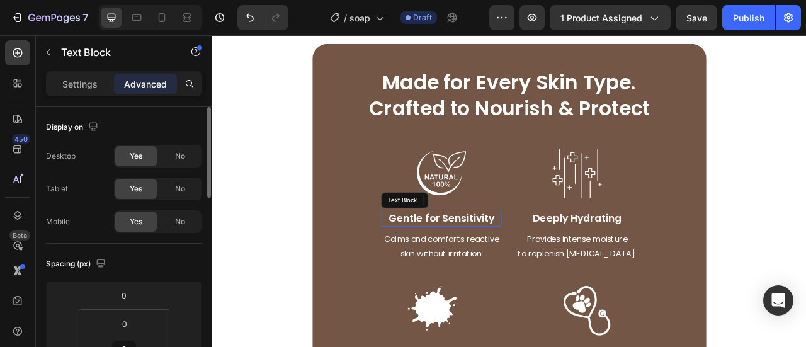
click at [566, 262] on p "Gentle for Sensitivity" at bounding box center [503, 267] width 151 height 19
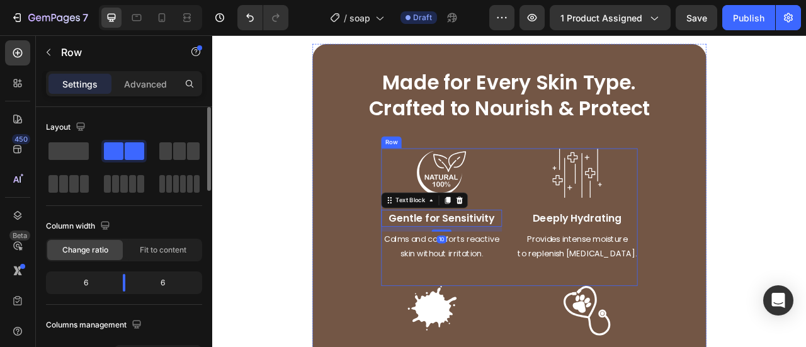
click at [575, 245] on div "Image Gentle for Sensitivity Text Block 10 Calms and comforts reactive skin wit…" at bounding box center [504, 251] width 154 height 145
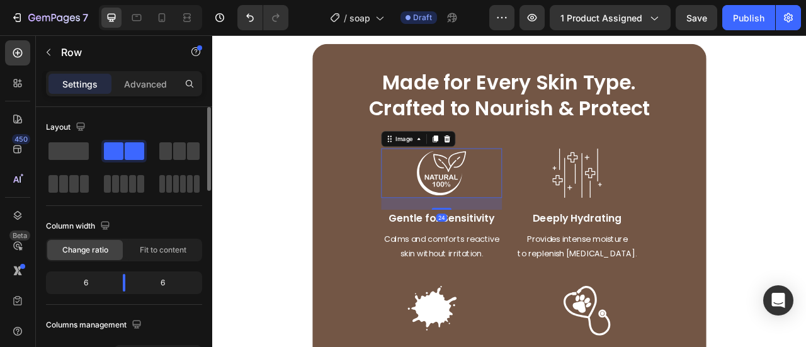
click at [557, 217] on div at bounding box center [504, 210] width 154 height 63
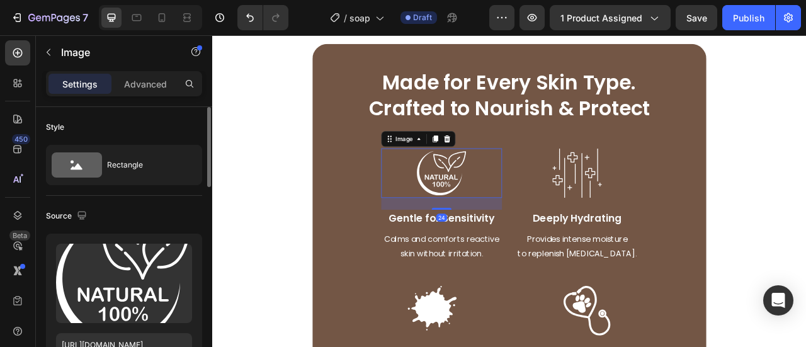
click at [575, 252] on div "24" at bounding box center [504, 249] width 154 height 15
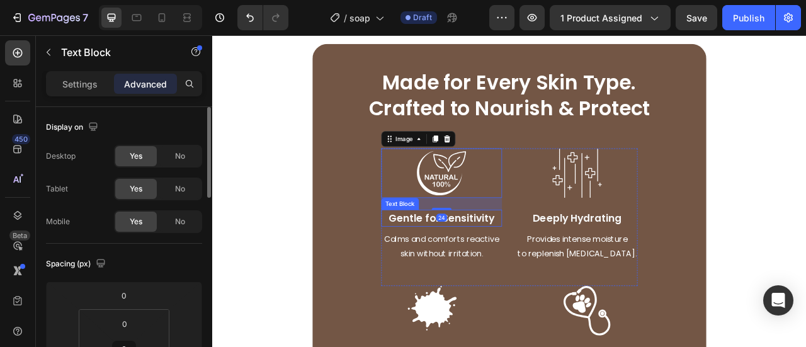
click at [574, 259] on div "Gentle for Sensitivity" at bounding box center [504, 267] width 154 height 21
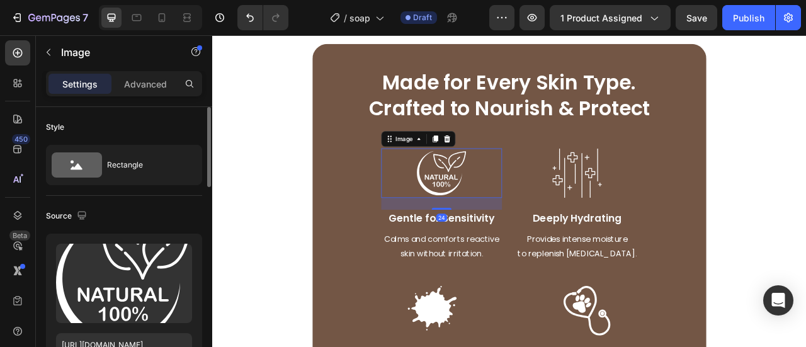
click at [569, 214] on div at bounding box center [504, 210] width 154 height 63
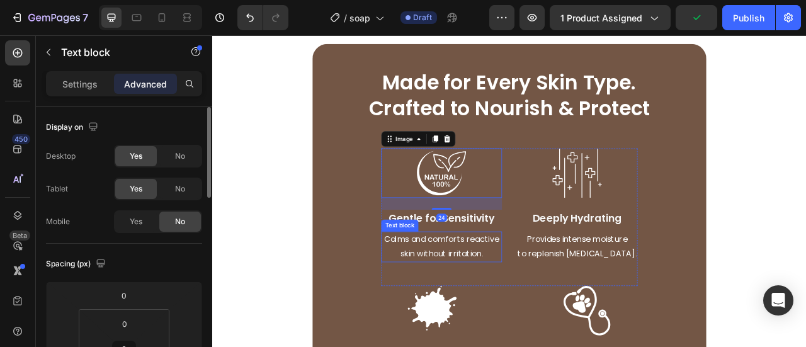
click at [575, 288] on div "Calms and comforts reactive skin without irritation." at bounding box center [504, 304] width 154 height 39
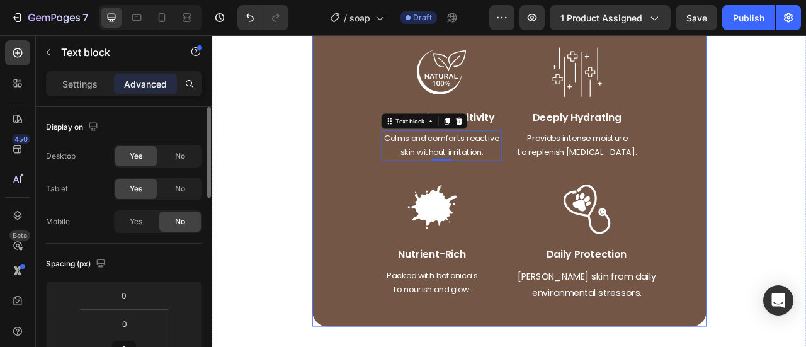
scroll to position [1792, 0]
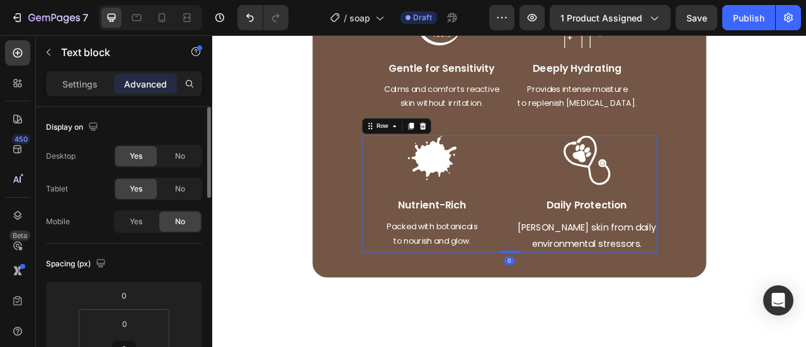
click at [579, 261] on div "Image Nutrient-Rich Text Block Packed with botanicals to nourish and glow. Text…" at bounding box center [589, 236] width 375 height 149
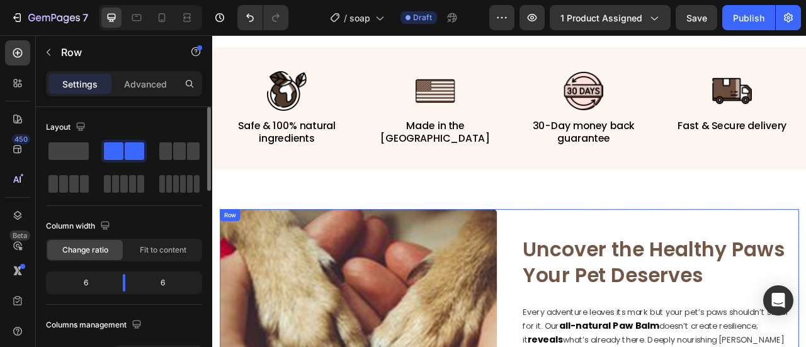
scroll to position [645, 0]
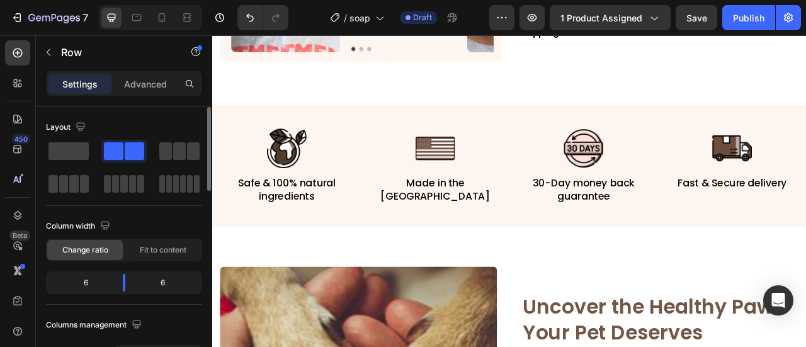
click at [48, 60] on button "Copy Hex" at bounding box center [24, 52] width 48 height 15
click at [27, 15] on link "Close" at bounding box center [13, 7] width 27 height 15
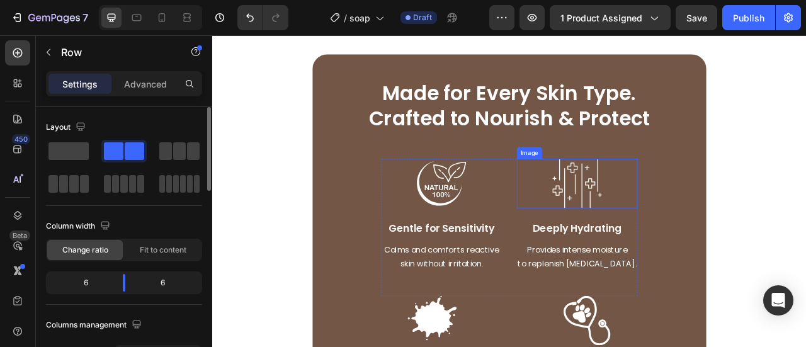
scroll to position [1653, 0]
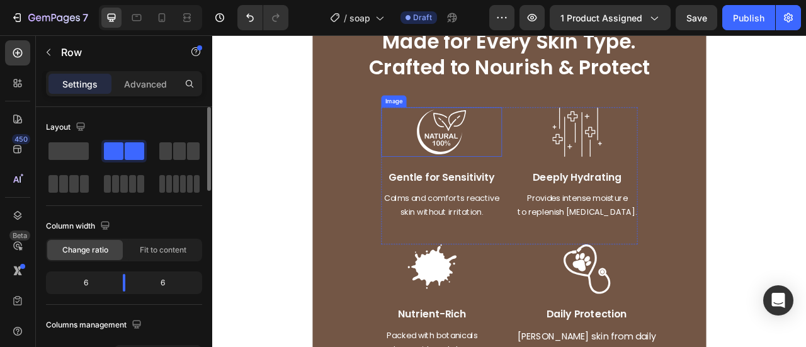
click at [510, 168] on img at bounding box center [503, 158] width 63 height 63
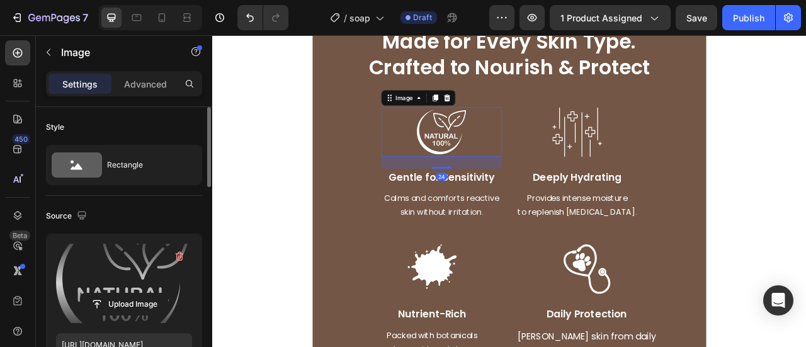
click at [134, 275] on label at bounding box center [124, 283] width 136 height 79
click at [134, 293] on input "file" at bounding box center [124, 303] width 87 height 21
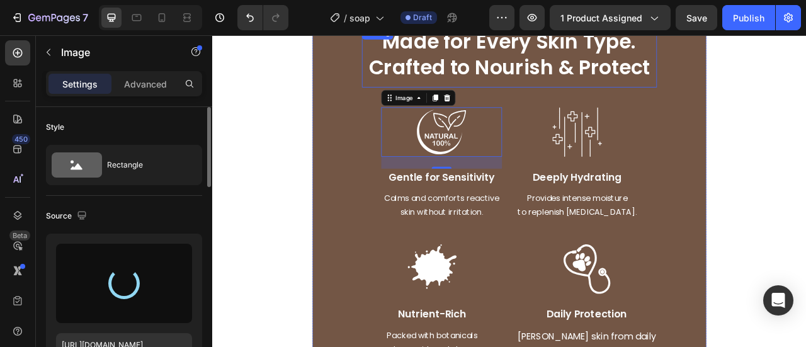
type input "[URL][DOMAIN_NAME]"
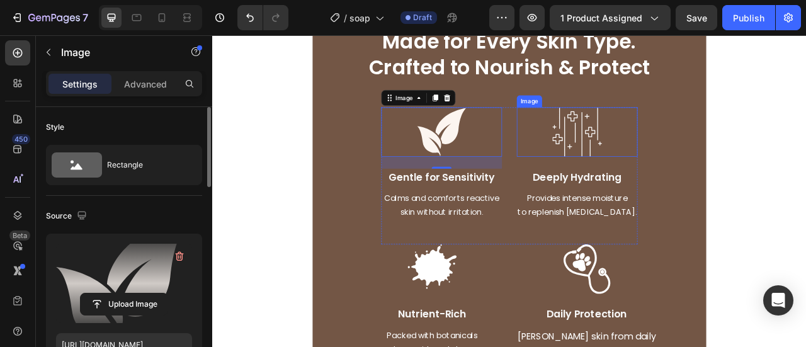
click at [702, 166] on div at bounding box center [676, 158] width 154 height 63
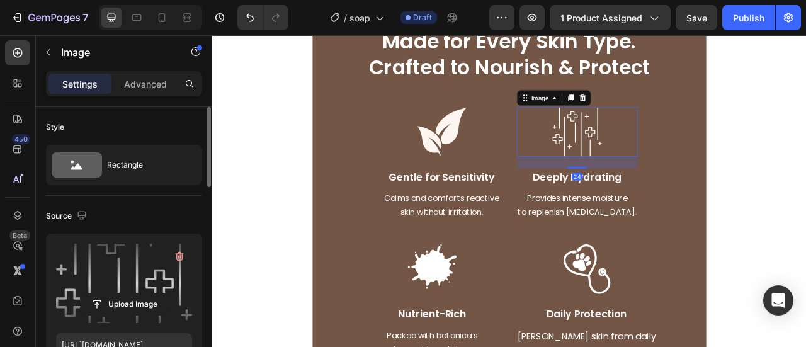
click at [132, 272] on label at bounding box center [124, 283] width 136 height 79
click at [132, 293] on input "file" at bounding box center [124, 303] width 87 height 21
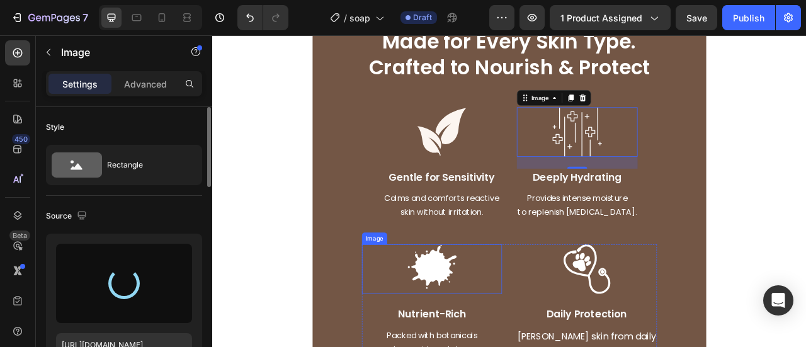
type input "[URL][DOMAIN_NAME]"
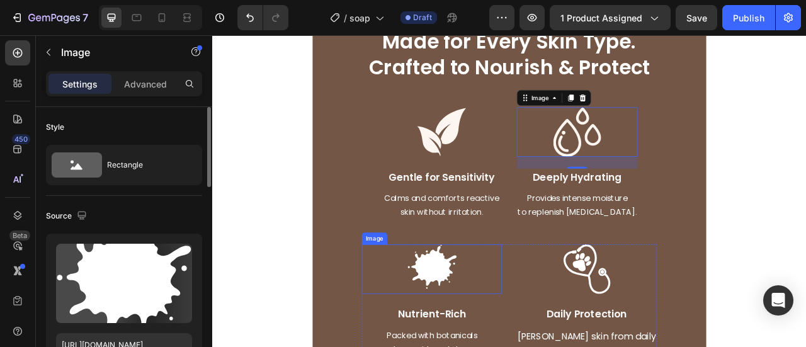
click at [523, 333] on img at bounding box center [491, 332] width 63 height 63
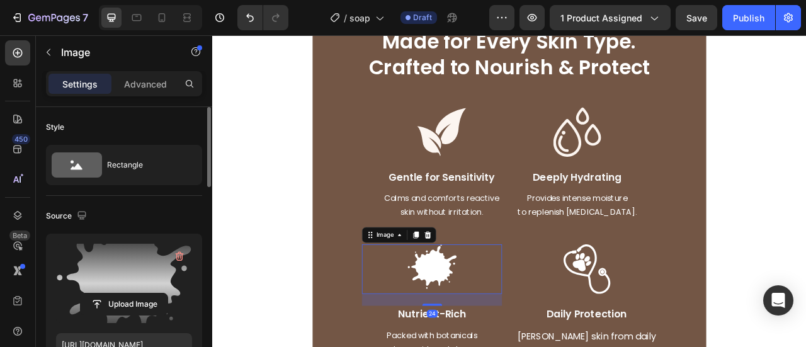
click at [122, 273] on label at bounding box center [124, 283] width 136 height 79
click at [122, 293] on input "file" at bounding box center [124, 303] width 87 height 21
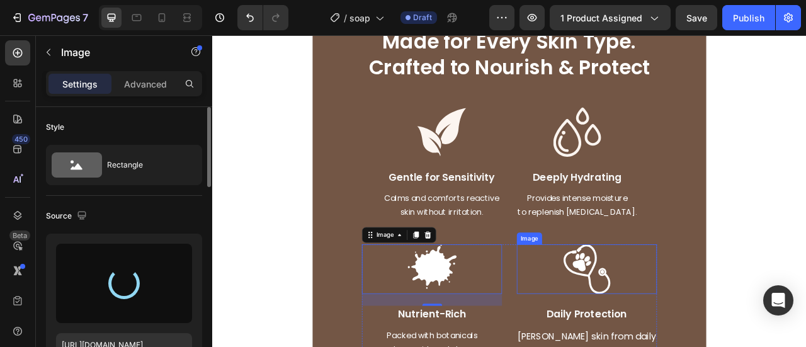
type input "https://cdn.shopify.com/s/files/1/0906/0601/0552/files/gempages_581577637072208…"
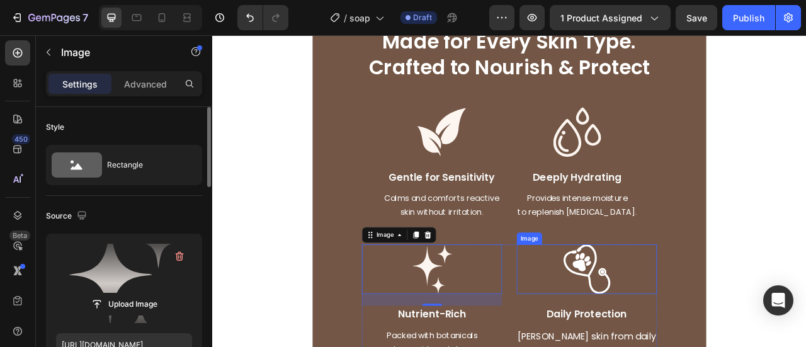
click at [678, 328] on img at bounding box center [688, 332] width 63 height 63
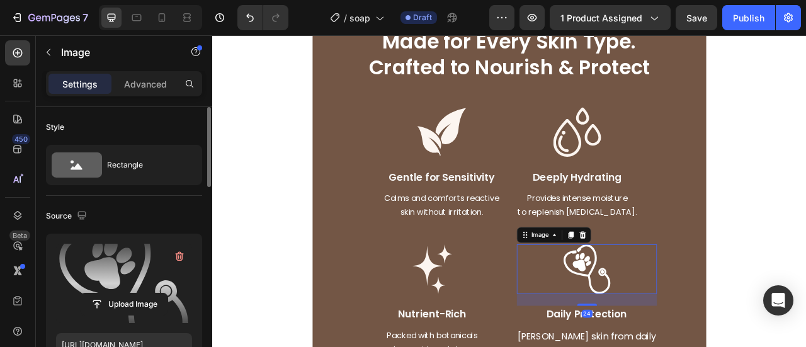
click at [120, 264] on label at bounding box center [124, 283] width 136 height 79
click at [120, 293] on input "file" at bounding box center [124, 303] width 87 height 21
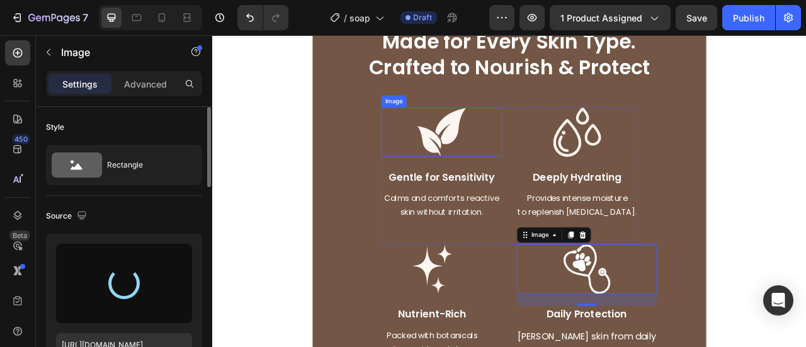
type input "https://cdn.shopify.com/s/files/1/0906/0601/0552/files/gempages_581577637072208…"
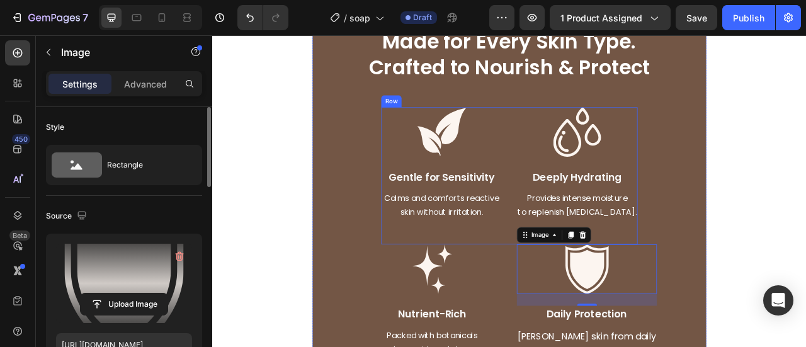
click at [587, 171] on div "Image Gentle for Sensitivity Text Block Calms and comforts reactive skin withou…" at bounding box center [590, 214] width 326 height 175
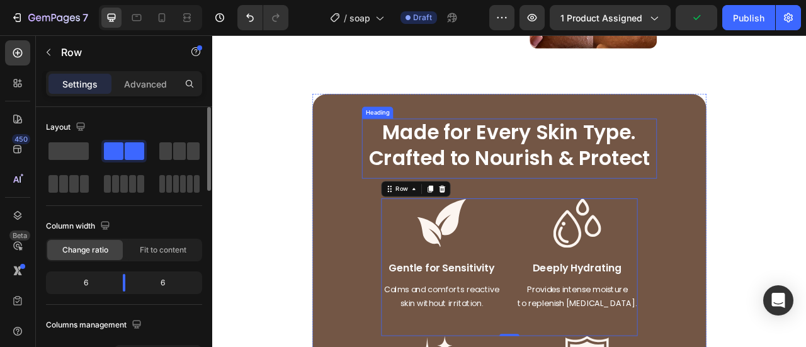
scroll to position [1527, 0]
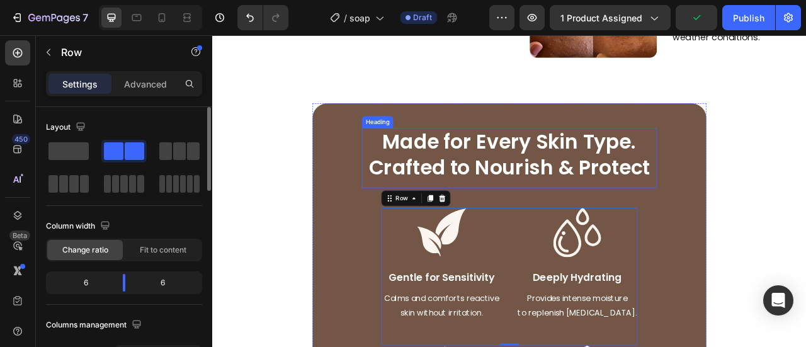
click at [628, 174] on h2 "Made for Every Skin Type. Crafted to Nourish & Protect" at bounding box center [589, 191] width 375 height 76
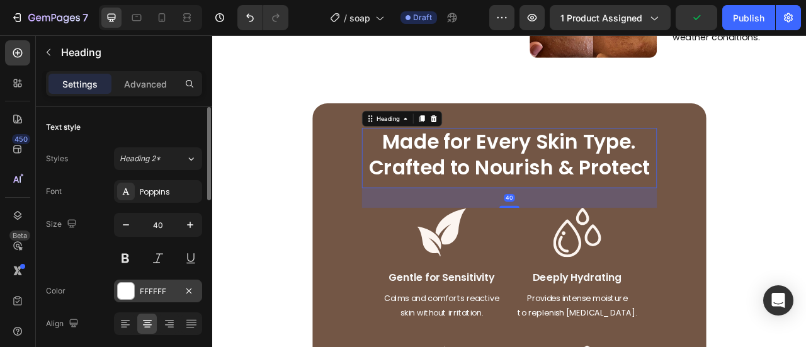
click at [142, 291] on div "FFFFFF" at bounding box center [158, 291] width 37 height 11
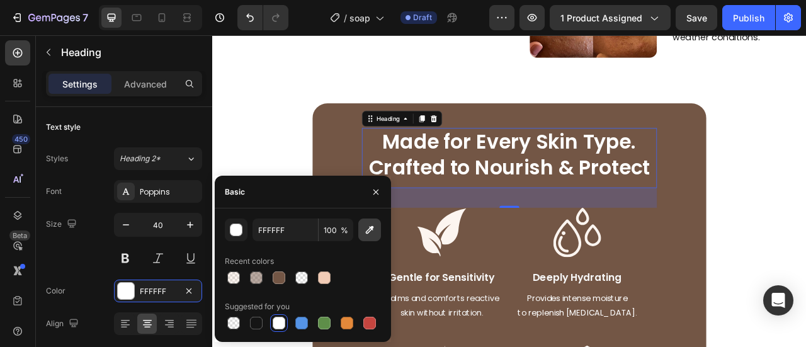
click at [368, 234] on icon "button" at bounding box center [369, 230] width 13 height 13
type input "FCF5F0"
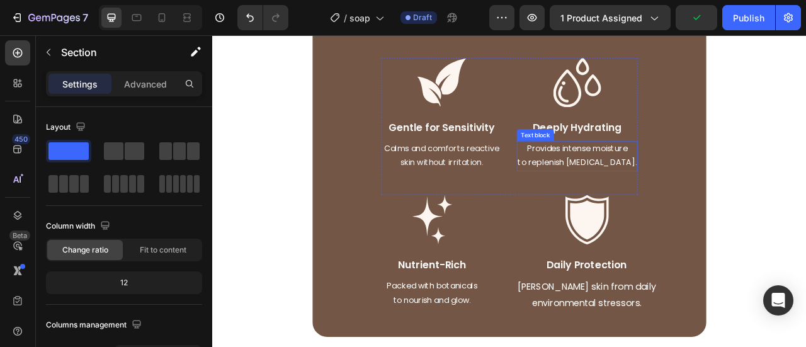
scroll to position [1653, 0]
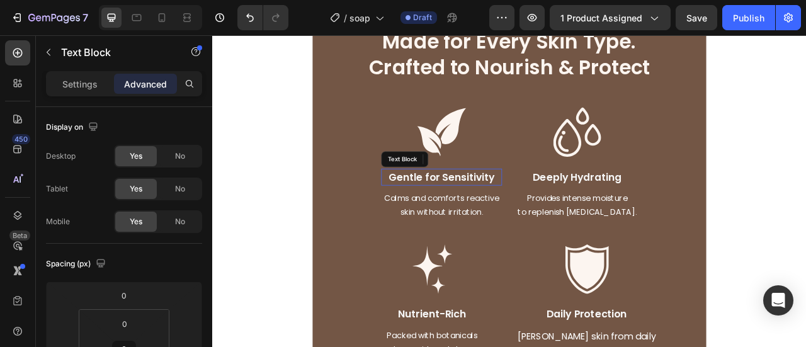
click at [560, 217] on p "Gentle for Sensitivity" at bounding box center [503, 215] width 151 height 19
click at [81, 83] on p "Settings" at bounding box center [79, 83] width 35 height 13
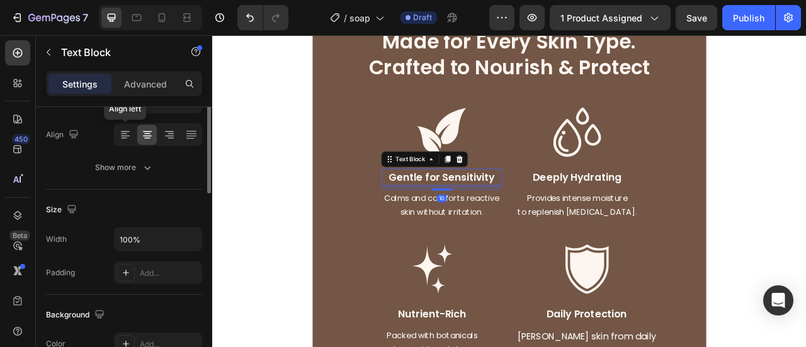
scroll to position [126, 0]
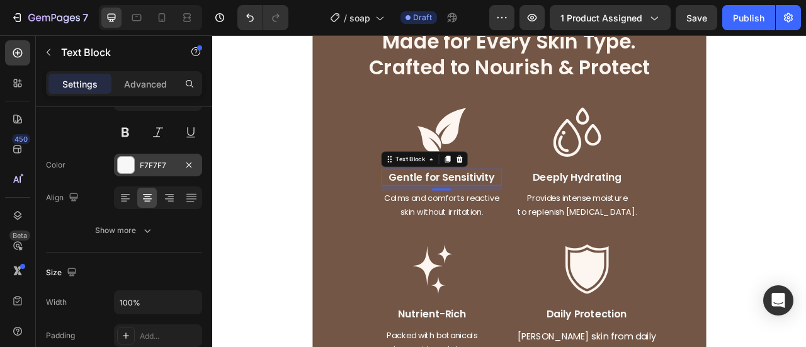
click at [160, 171] on div "F7F7F7" at bounding box center [158, 165] width 88 height 23
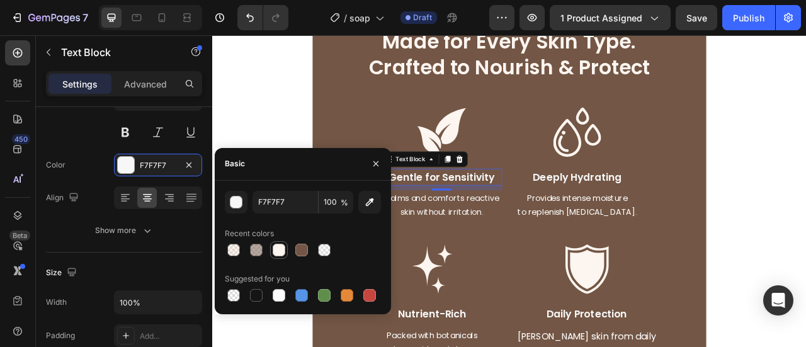
click at [283, 255] on div at bounding box center [279, 250] width 13 height 13
type input "FCF5F0"
click at [688, 208] on p "Deeply Hydrating" at bounding box center [676, 215] width 151 height 19
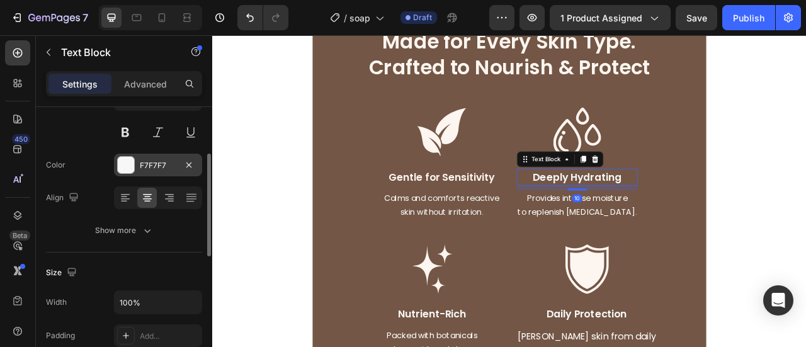
click at [123, 163] on div at bounding box center [126, 165] width 16 height 16
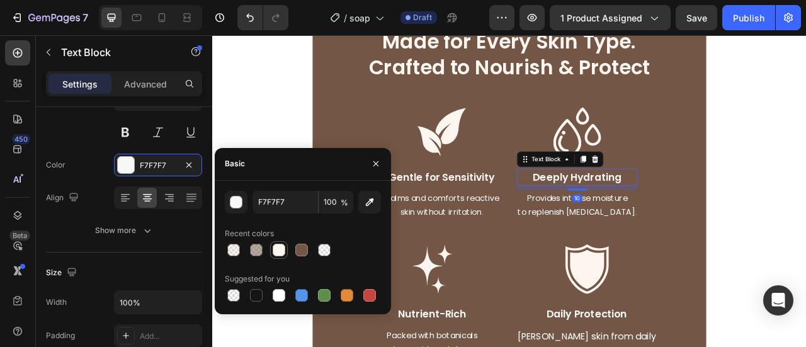
click at [276, 253] on div at bounding box center [279, 250] width 13 height 13
type input "FCF5F0"
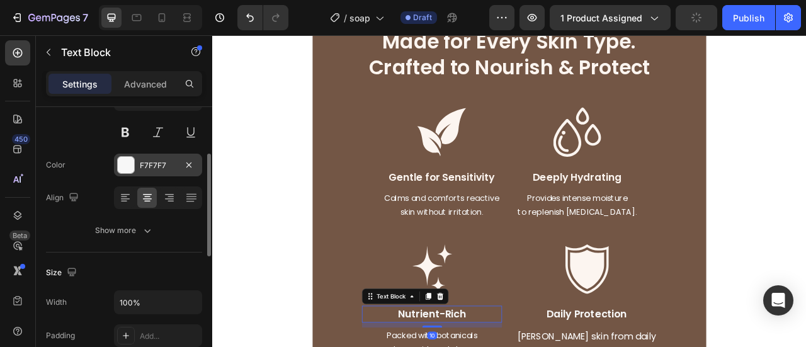
click at [152, 166] on div "F7F7F7" at bounding box center [158, 165] width 37 height 11
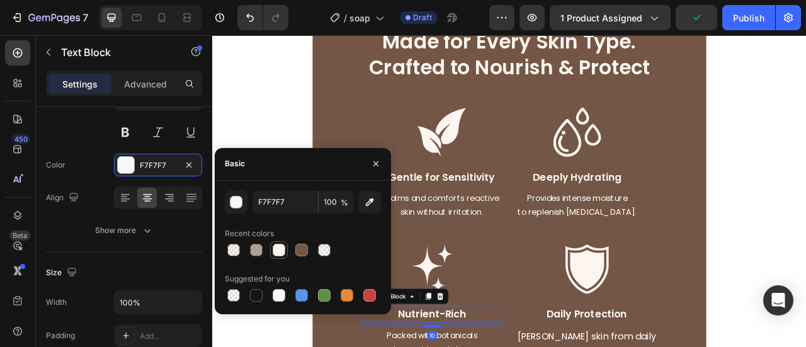
click at [275, 254] on div at bounding box center [279, 250] width 13 height 13
type input "FCF5F0"
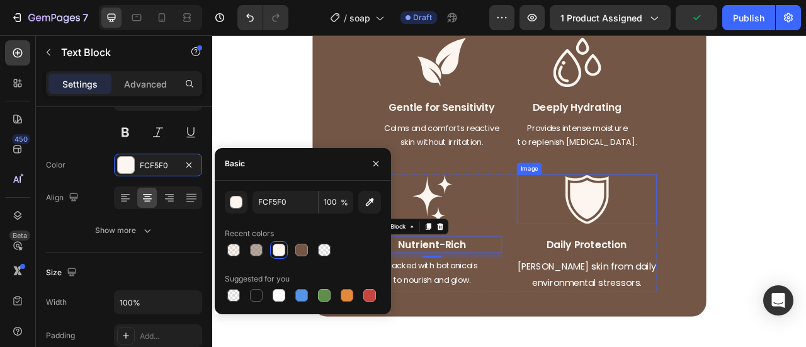
scroll to position [1779, 0]
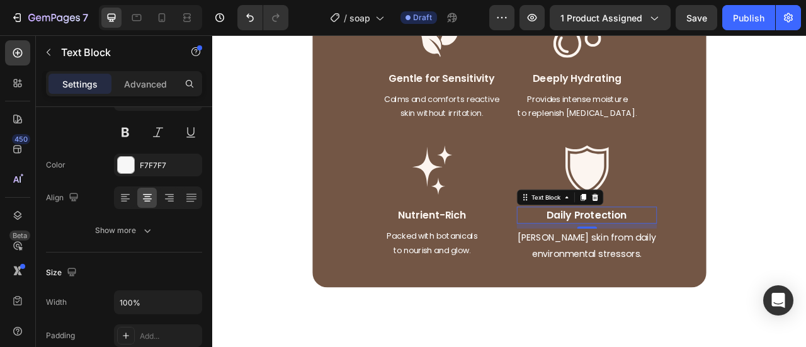
click at [650, 270] on p "Daily Protection" at bounding box center [689, 263] width 176 height 19
click at [133, 163] on div at bounding box center [126, 165] width 16 height 16
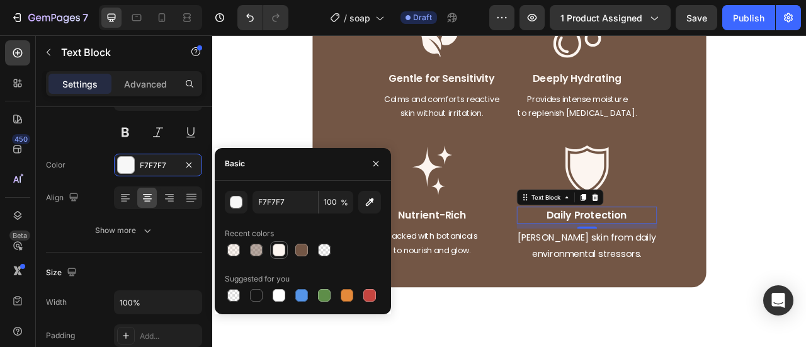
click at [281, 254] on div at bounding box center [279, 250] width 13 height 13
type input "FCF5F0"
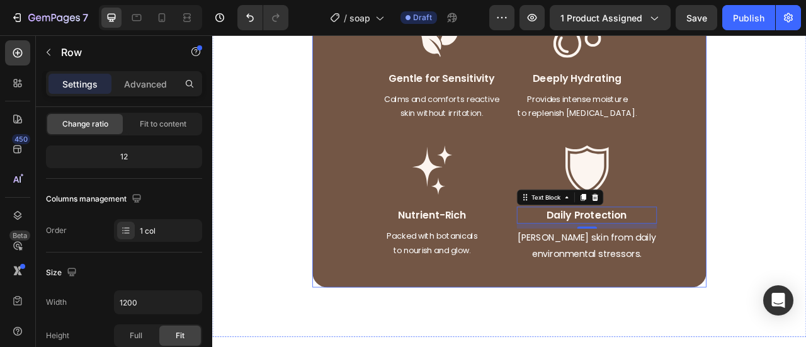
click at [785, 183] on div "Made for Every Skin Type. Crafted to Nourish & Protect Heading Made for Every S…" at bounding box center [589, 112] width 501 height 488
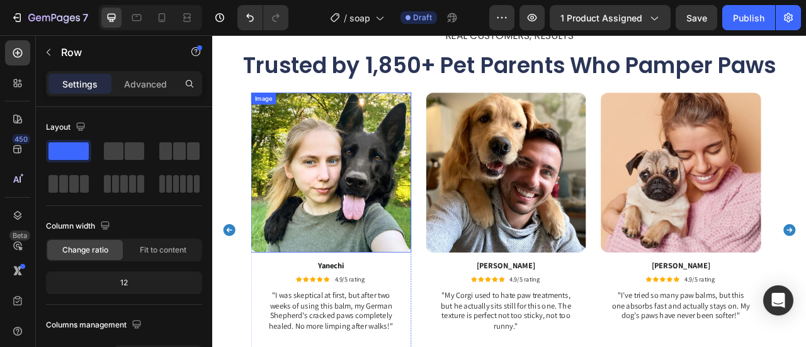
scroll to position [2220, 0]
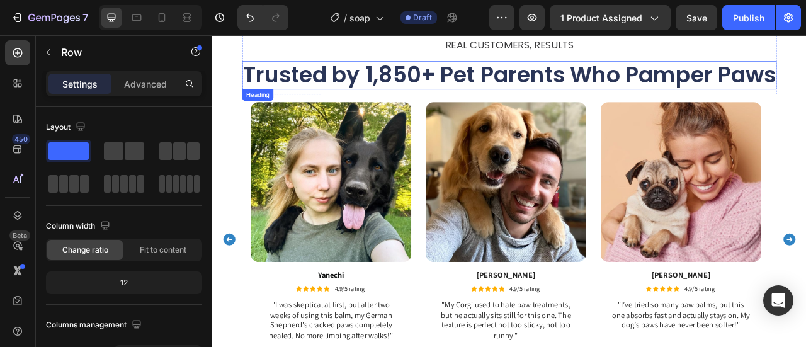
click at [548, 89] on h2 "Trusted by 1,850+ Pet Parents Who Pamper Paws" at bounding box center [590, 86] width 680 height 36
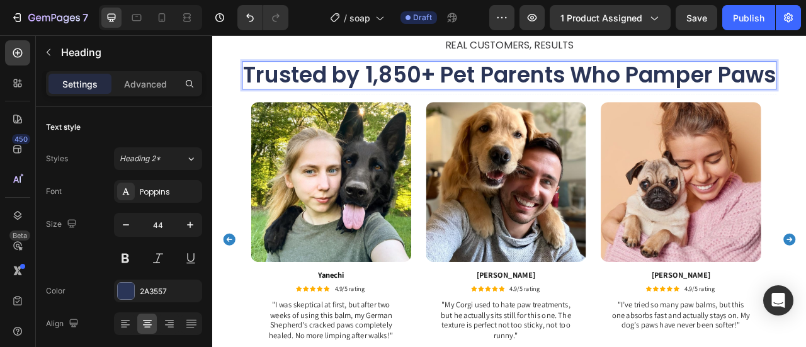
click at [545, 89] on h2 "Trusted by 1,850+ Pet Parents Who Pamper Paws" at bounding box center [590, 86] width 680 height 36
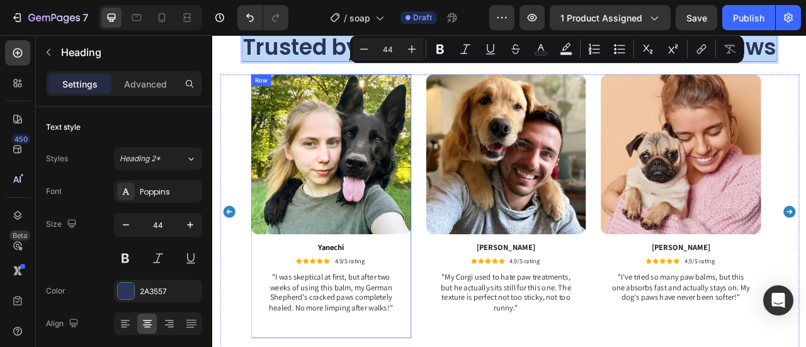
scroll to position [2346, 0]
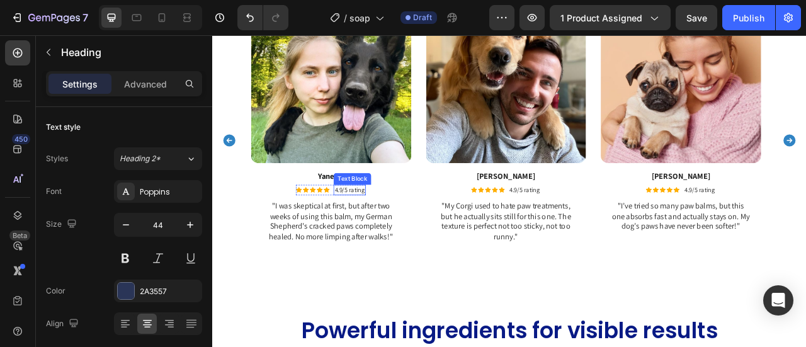
click at [386, 262] on p ""I was skeptical at first, but after two weeks of using this balm, my German Sh…" at bounding box center [363, 272] width 176 height 52
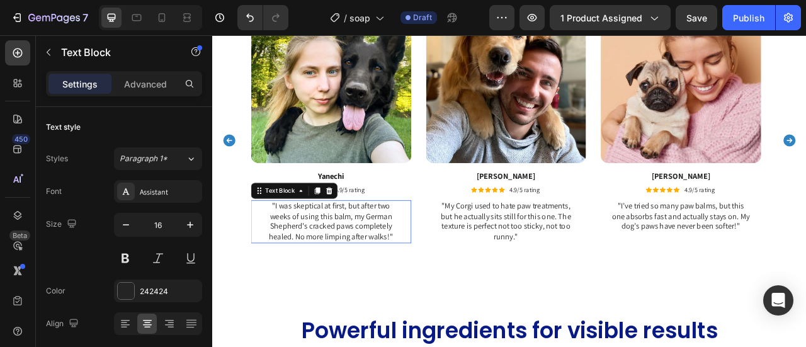
click at [386, 262] on p ""I was skeptical at first, but after two weeks of using this balm, my German Sh…" at bounding box center [363, 272] width 176 height 52
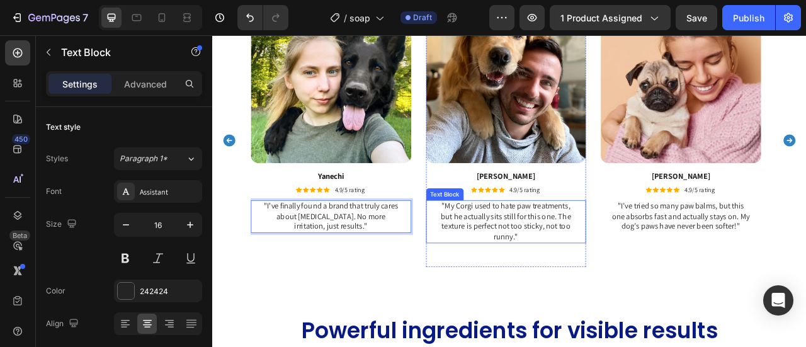
click at [591, 285] on p ""My Corgi used to hate paw treatments, but he actually sits still for this one.…" at bounding box center [585, 272] width 176 height 52
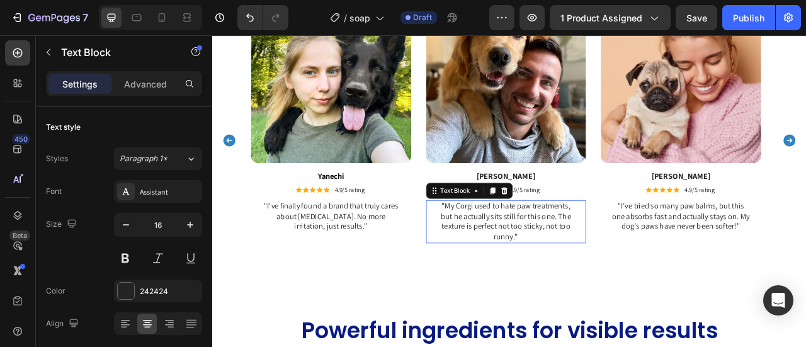
click at [591, 285] on p ""My Corgi used to hate paw treatments, but he actually sits still for this one.…" at bounding box center [585, 272] width 176 height 52
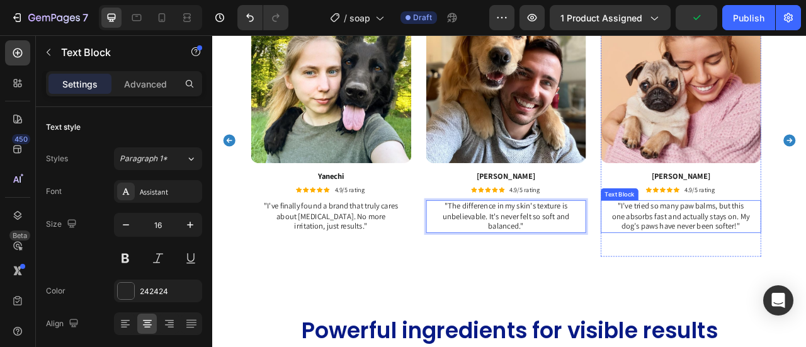
click at [805, 267] on p ""I’ve tried so many paw balms, but this one absorbs fast and actually stays on.…" at bounding box center [808, 265] width 176 height 39
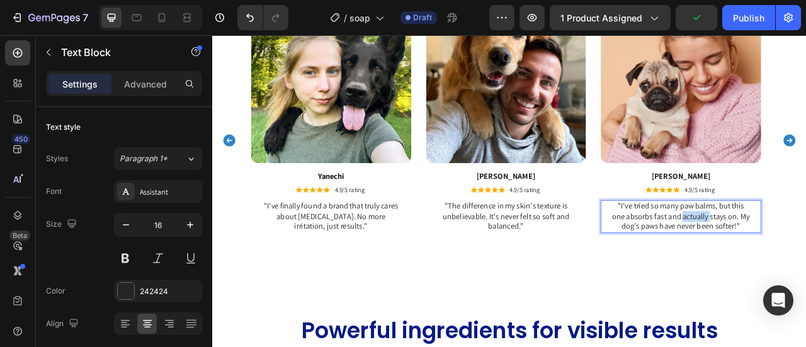
drag, startPoint x: 810, startPoint y: 267, endPoint x: 791, endPoint y: 267, distance: 18.9
click at [805, 267] on p ""I’ve tried so many paw balms, but this one absorbs fast and actually stays on.…" at bounding box center [808, 265] width 176 height 39
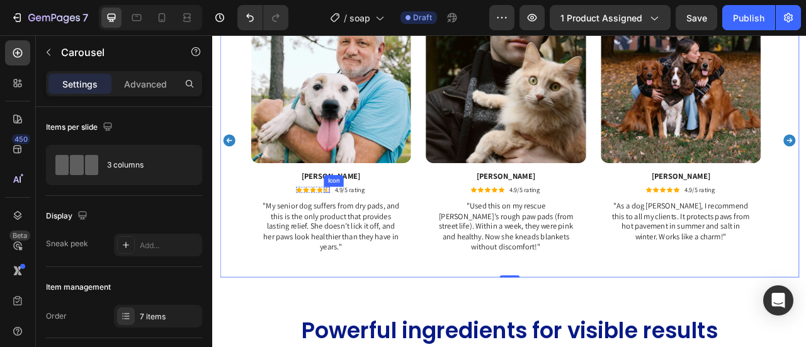
click at [361, 271] on p ""My senior dog suffers from dry pads, and this is the only product that provide…" at bounding box center [363, 278] width 176 height 65
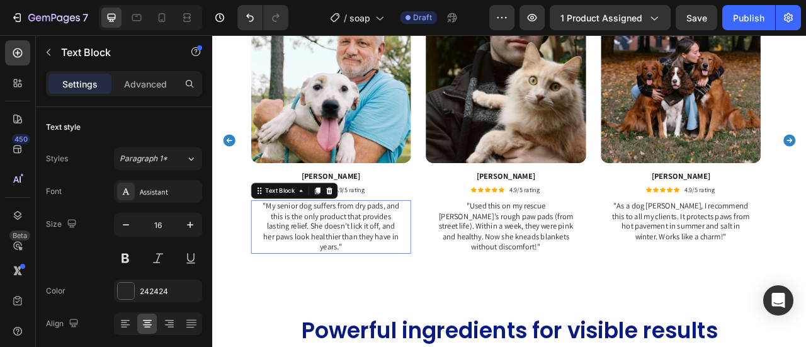
click at [358, 270] on p ""My senior dog suffers from dry pads, and this is the only product that provide…" at bounding box center [363, 278] width 176 height 65
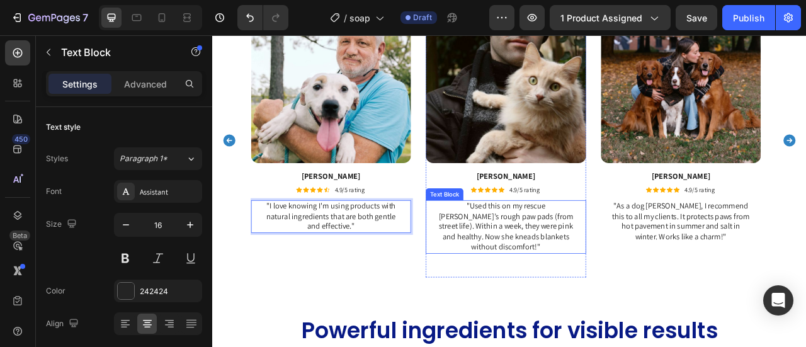
click at [605, 280] on p ""Used this on my rescue kitten’s rough paw pads (from street life). Within a we…" at bounding box center [585, 278] width 176 height 65
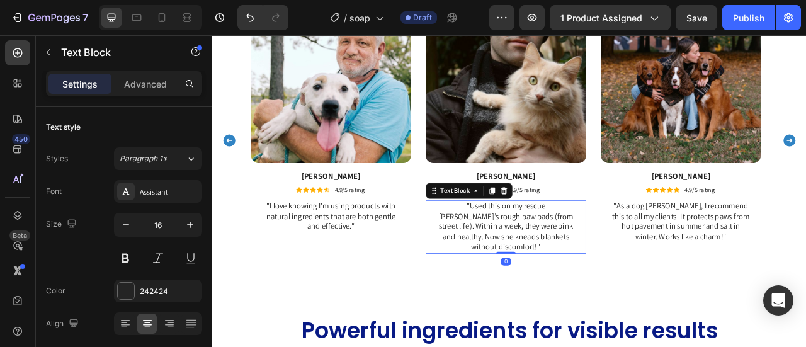
click at [605, 280] on p ""Used this on my rescue kitten’s rough paw pads (from street life). Within a we…" at bounding box center [585, 278] width 176 height 65
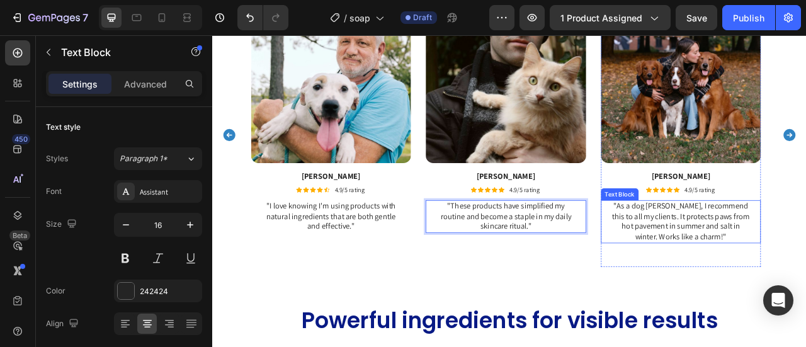
click at [805, 290] on p ""As a dog walker, I recommend this to all my clients. It protects paws from hot…" at bounding box center [808, 272] width 176 height 52
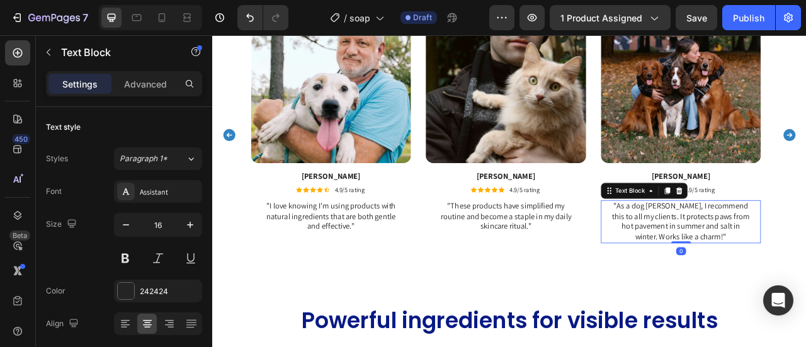
click at [805, 287] on p ""As a dog walker, I recommend this to all my clients. It protects paws from hot…" at bounding box center [808, 272] width 176 height 52
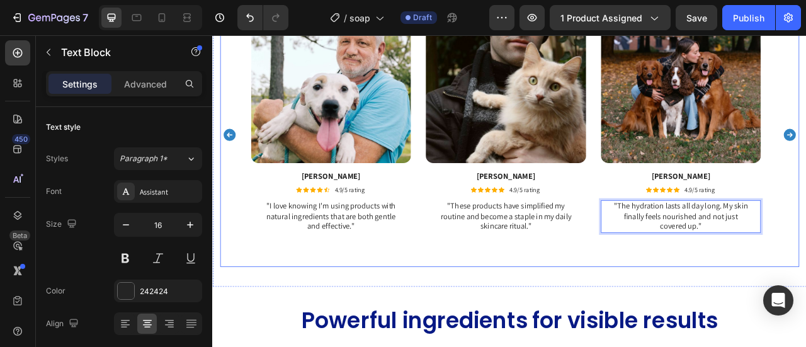
click at [805, 173] on div "Image Yanechi Text Block Icon Icon Icon Icon Icon Icon List 4.9/5 rating Text B…" at bounding box center [590, 162] width 737 height 336
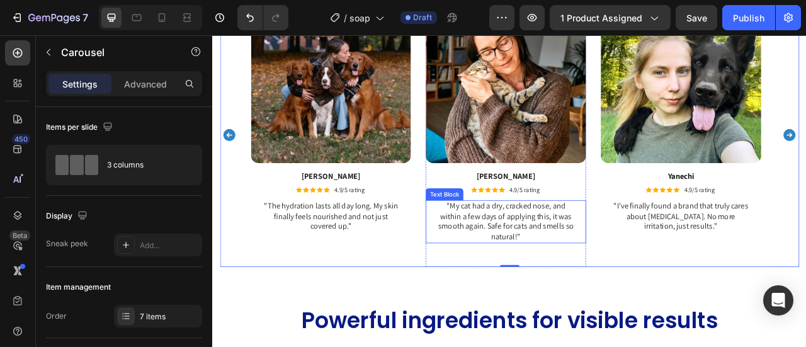
click at [571, 277] on p ""My cat had a dry, cracked nose, and within a few days of applying this, it was…" at bounding box center [585, 272] width 176 height 52
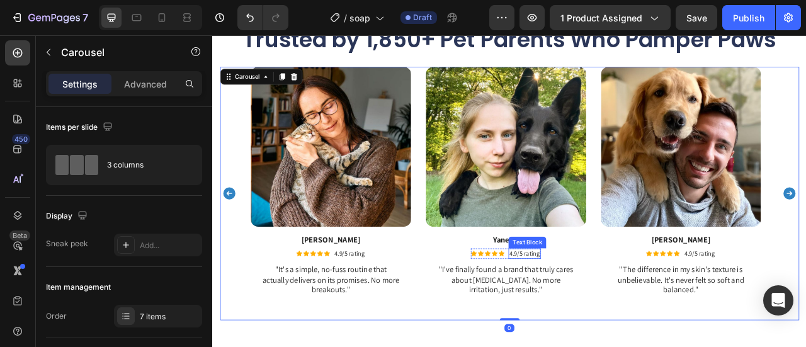
scroll to position [2220, 0]
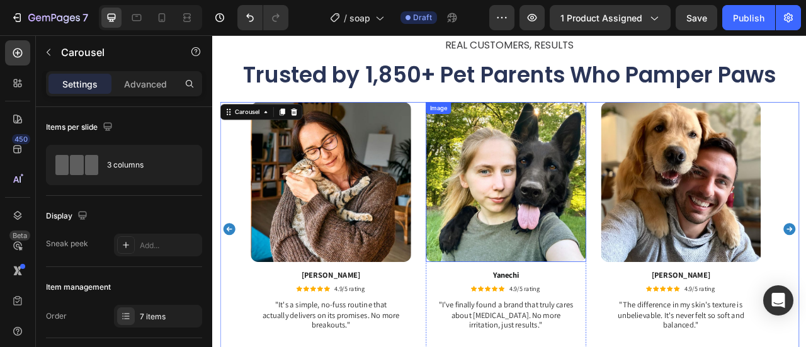
click at [611, 227] on img at bounding box center [586, 222] width 204 height 204
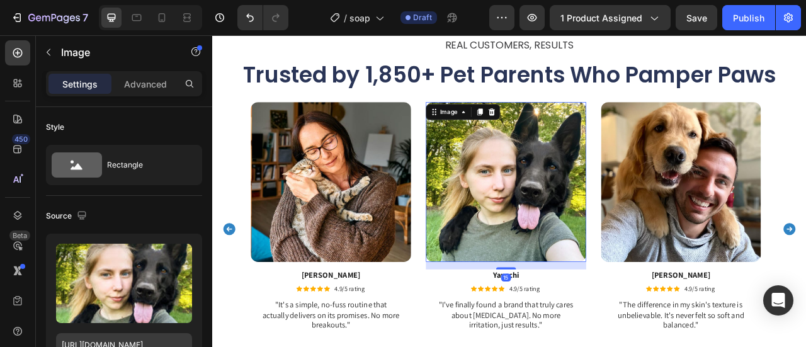
scroll to position [63, 0]
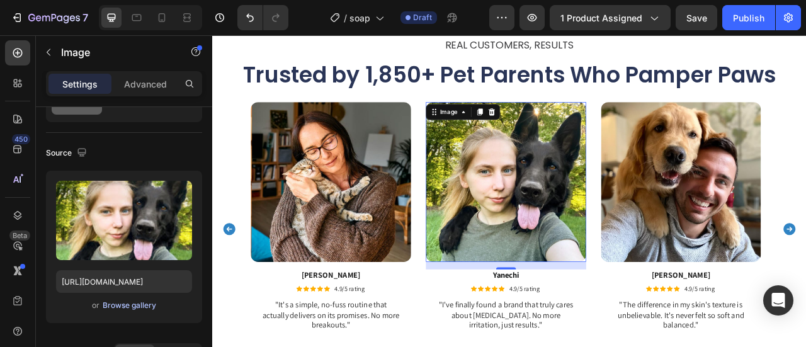
click at [128, 302] on div "Browse gallery" at bounding box center [130, 305] width 54 height 11
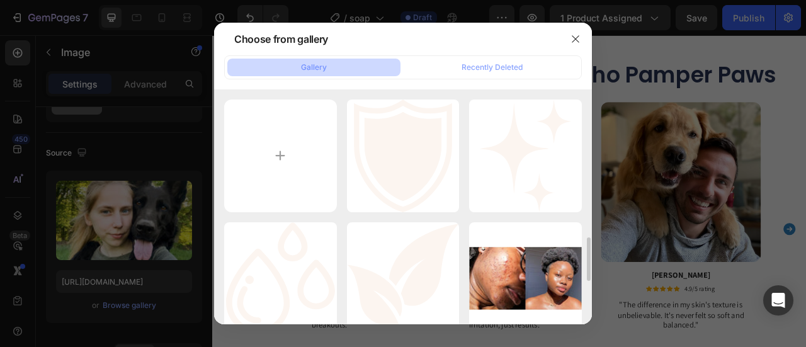
scroll to position [126, 0]
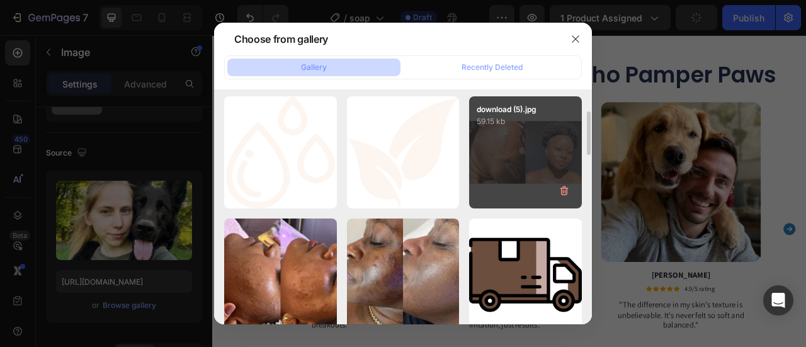
click at [531, 149] on div "download (5).jpg 59.15 kb" at bounding box center [525, 152] width 113 height 113
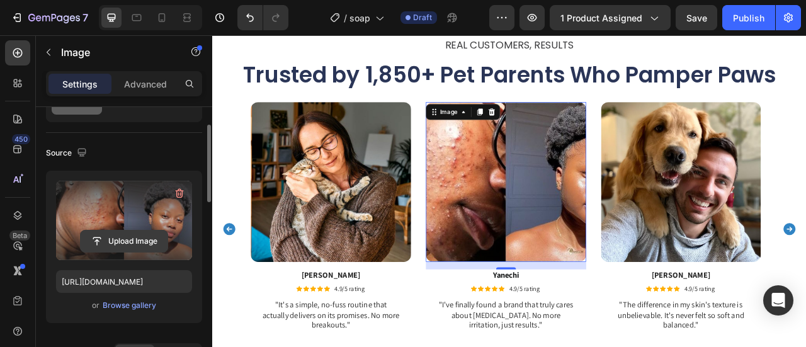
click at [120, 246] on input "file" at bounding box center [124, 240] width 87 height 21
click at [152, 239] on input "file" at bounding box center [124, 240] width 87 height 21
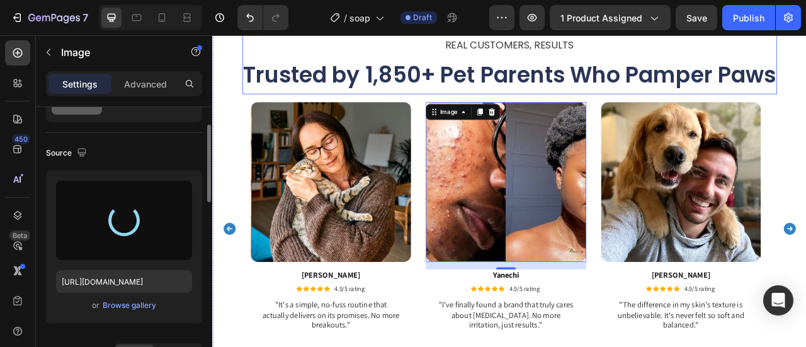
type input "https://cdn.shopify.com/s/files/1/0906/0601/0552/files/gempages_581577637072208…"
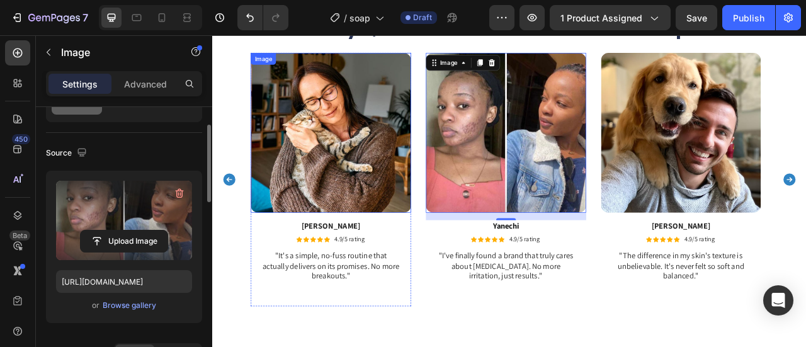
scroll to position [2031, 0]
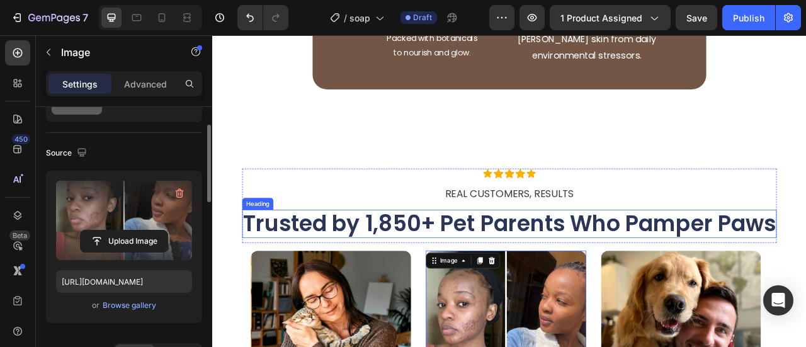
click at [481, 271] on p "Trusted by 1,850+ Pet Parents Who Pamper Paws" at bounding box center [590, 274] width 678 height 33
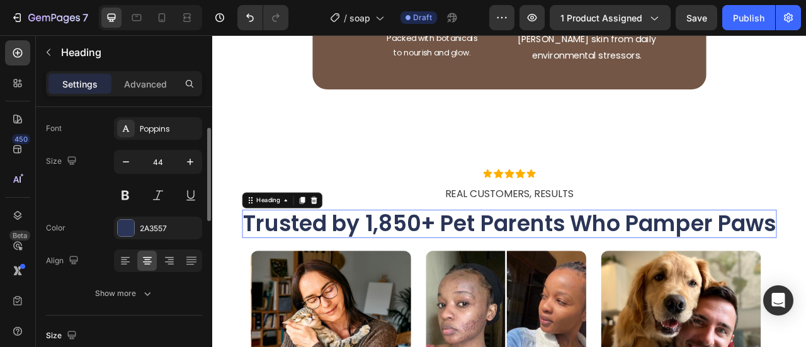
scroll to position [0, 0]
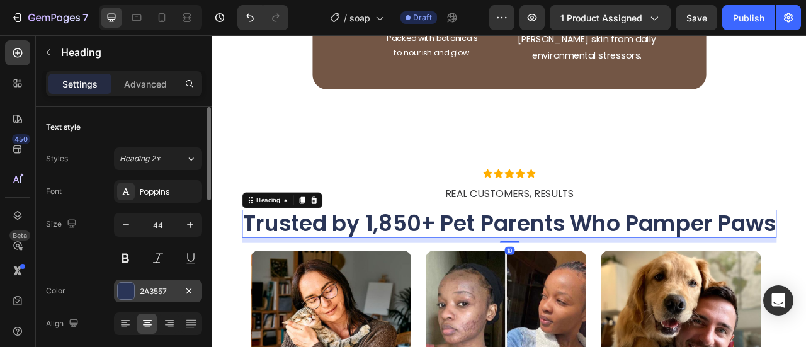
click at [147, 290] on div "2A3557" at bounding box center [158, 291] width 37 height 11
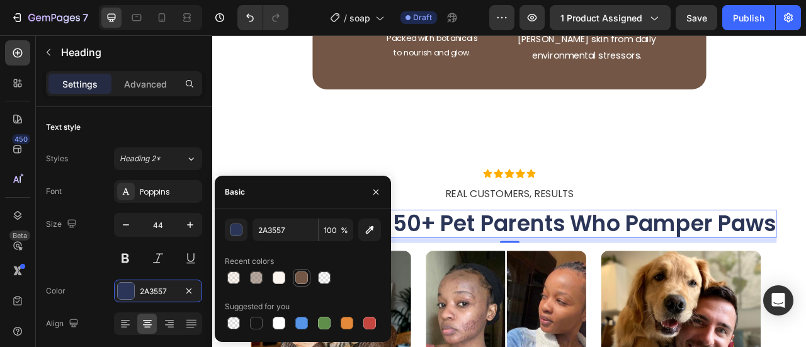
click at [306, 275] on div at bounding box center [301, 277] width 13 height 13
type input "735645"
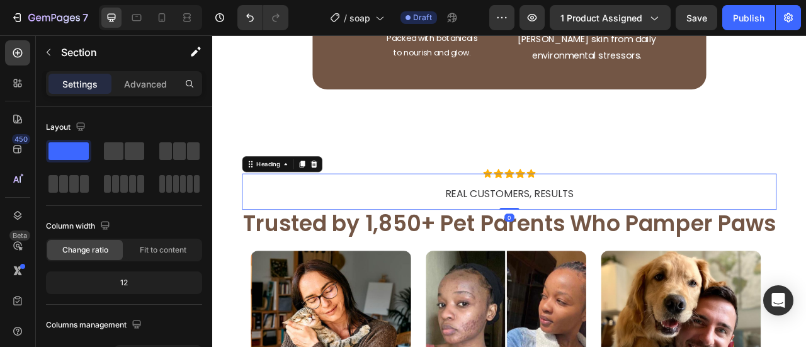
drag, startPoint x: 540, startPoint y: 232, endPoint x: 497, endPoint y: 246, distance: 44.4
click at [539, 232] on span "REAL CUSTOMERS, RESULTS" at bounding box center [590, 236] width 164 height 18
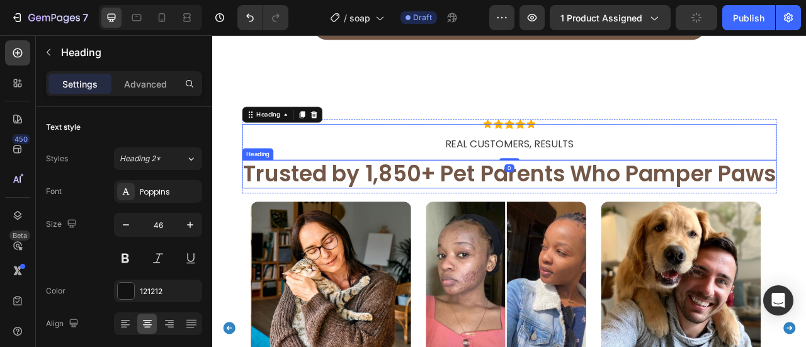
scroll to position [2283, 0]
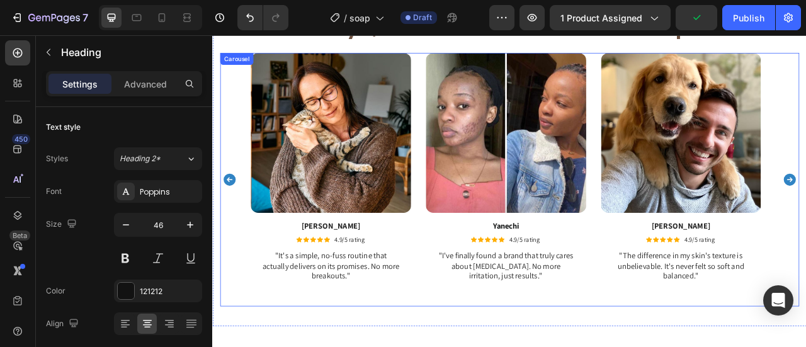
click at [231, 209] on icon "Carousel Back Arrow" at bounding box center [233, 218] width 19 height 19
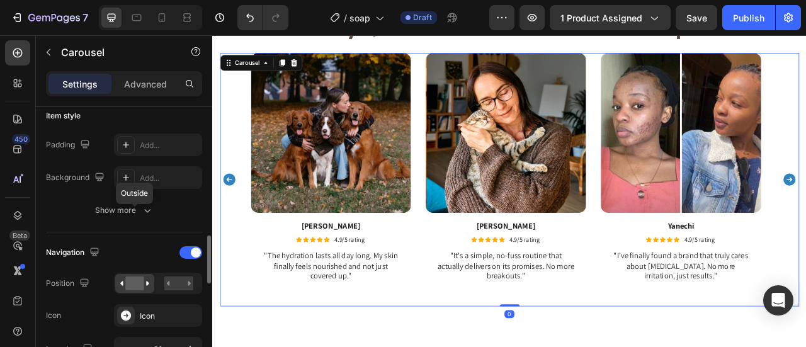
scroll to position [441, 0]
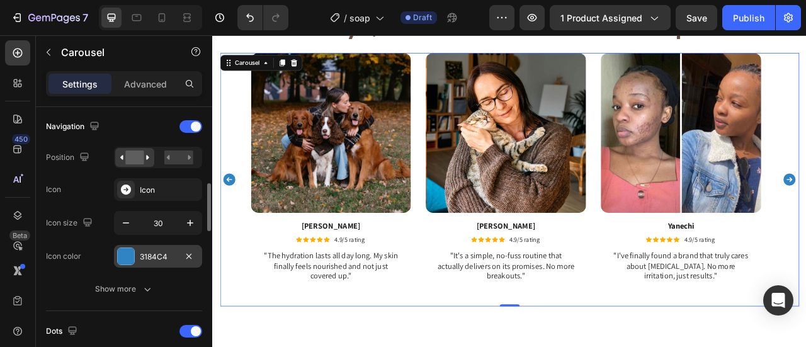
click at [149, 259] on div "3184C4" at bounding box center [158, 256] width 37 height 11
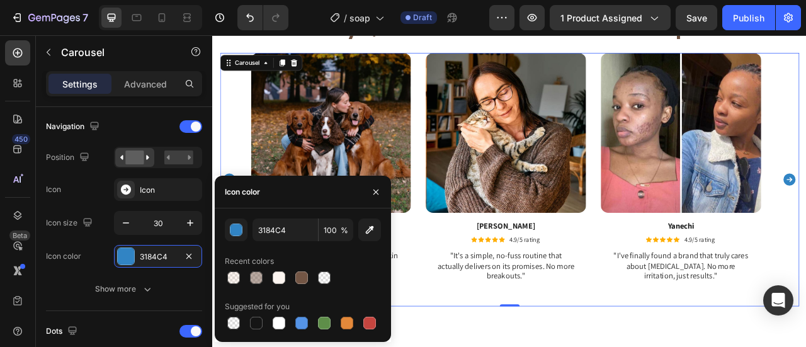
click at [305, 268] on div "Recent colors" at bounding box center [303, 261] width 156 height 20
click at [304, 275] on div at bounding box center [301, 277] width 13 height 13
type input "735645"
click at [376, 190] on icon "button" at bounding box center [376, 192] width 10 height 10
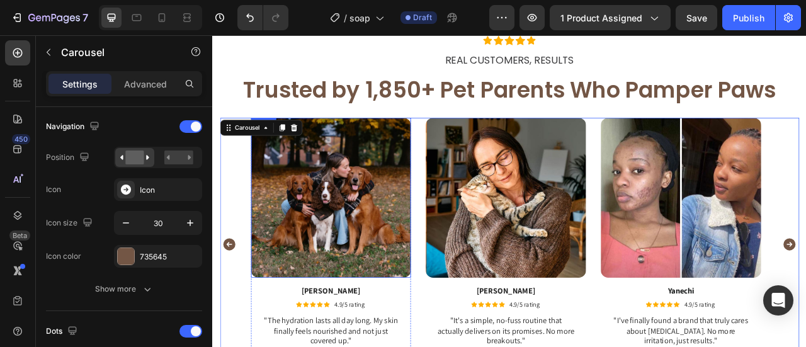
scroll to position [2220, 0]
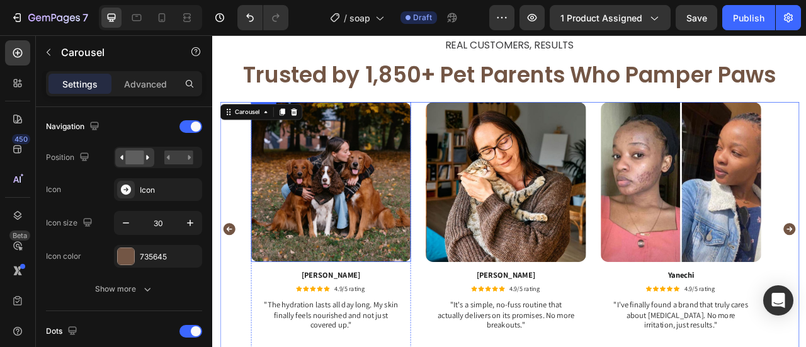
click at [385, 231] on img at bounding box center [363, 222] width 204 height 204
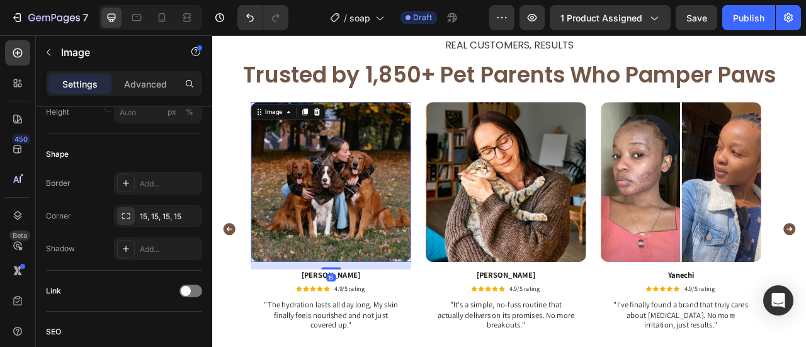
scroll to position [0, 0]
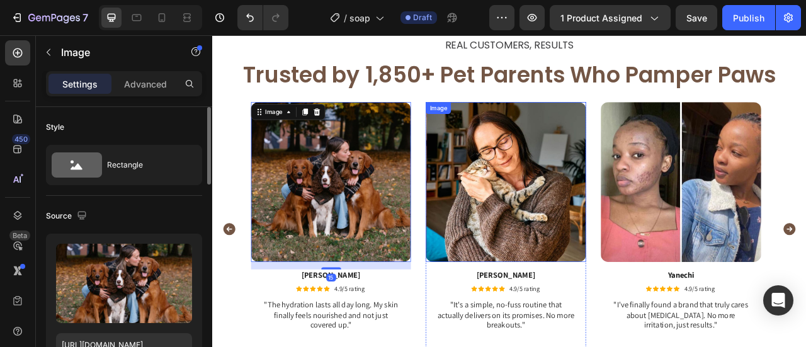
click at [599, 264] on img at bounding box center [586, 222] width 204 height 204
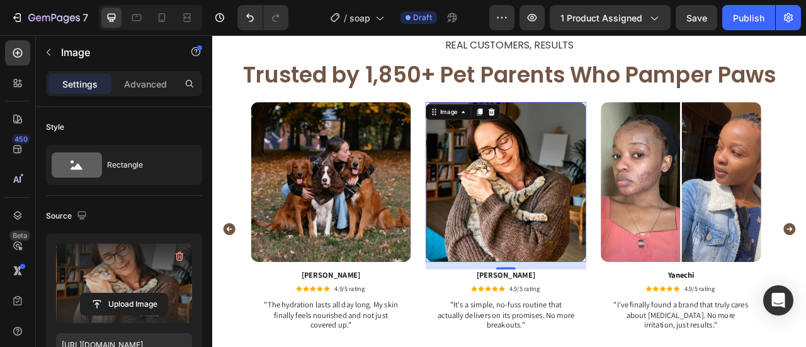
click at [123, 259] on label at bounding box center [124, 283] width 136 height 79
click at [123, 293] on input "file" at bounding box center [124, 303] width 87 height 21
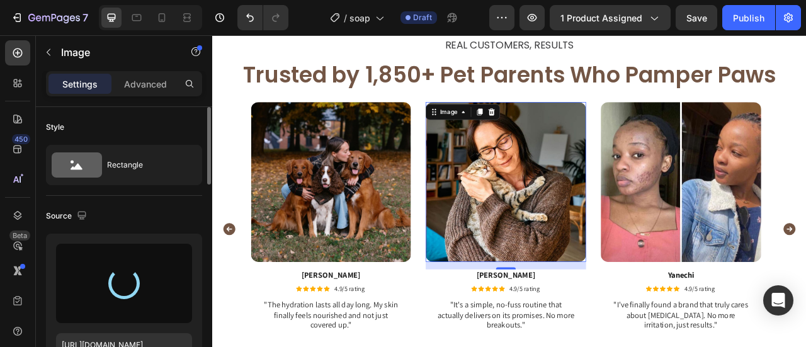
type input "https://cdn.shopify.com/s/files/1/0906/0601/0552/files/gempages_581577637072208…"
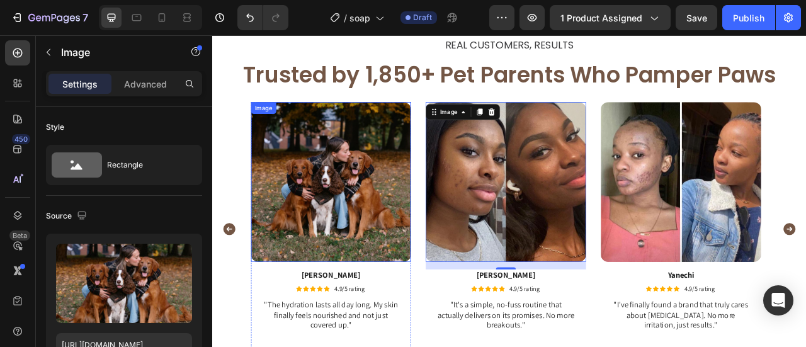
click at [404, 256] on img at bounding box center [363, 222] width 204 height 204
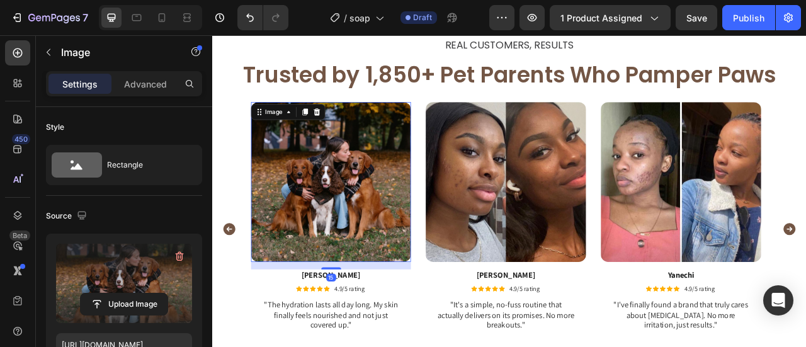
click at [120, 287] on label at bounding box center [124, 283] width 136 height 79
click at [120, 293] on input "file" at bounding box center [124, 303] width 87 height 21
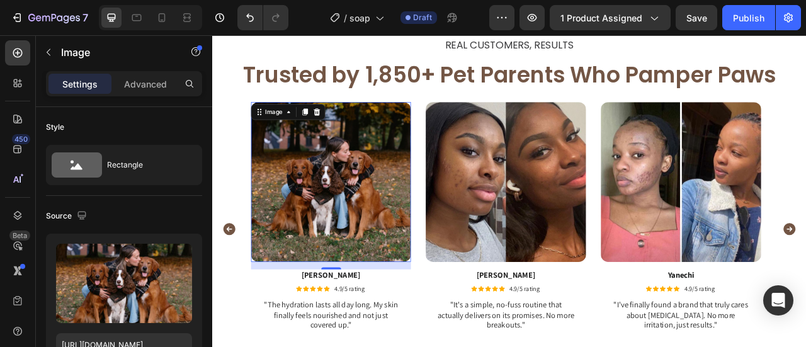
type input "https://cdn.shopify.com/s/files/1/0906/0601/0552/files/gempages_581577637072208…"
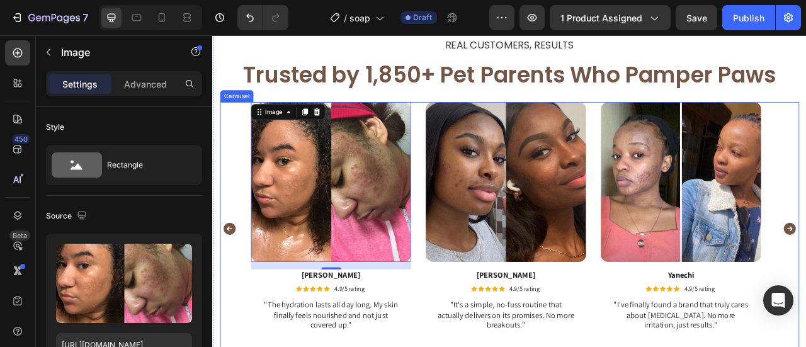
click at [232, 280] on icon "Carousel Back Arrow" at bounding box center [233, 281] width 19 height 19
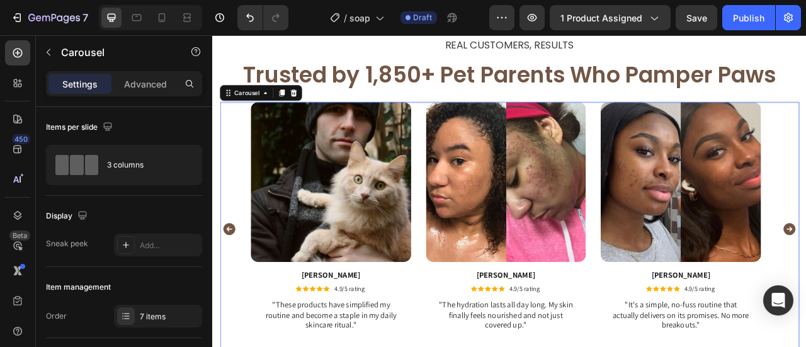
click at [232, 280] on icon "Carousel Back Arrow" at bounding box center [233, 281] width 19 height 19
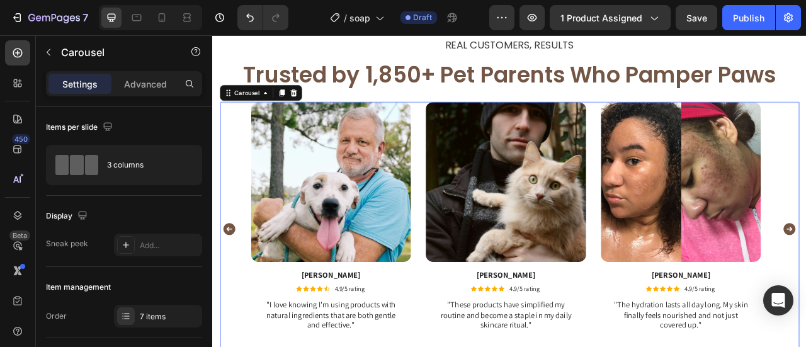
click at [232, 280] on icon "Carousel Back Arrow" at bounding box center [233, 281] width 19 height 19
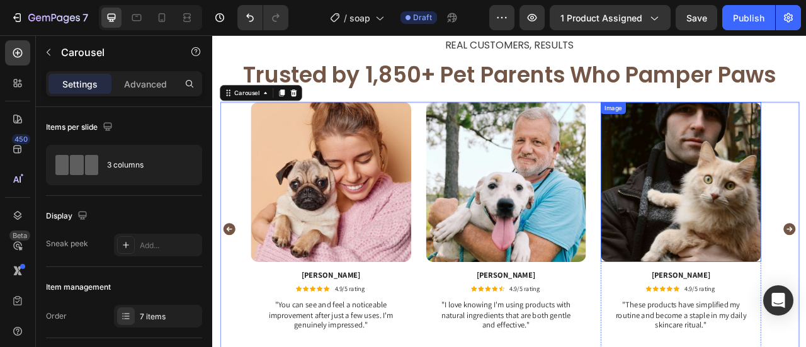
click at [805, 273] on img at bounding box center [808, 222] width 204 height 204
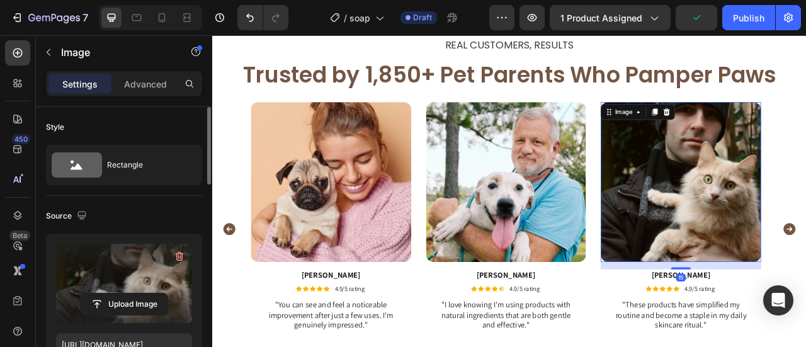
click at [146, 266] on label at bounding box center [124, 283] width 136 height 79
click at [146, 293] on input "file" at bounding box center [124, 303] width 87 height 21
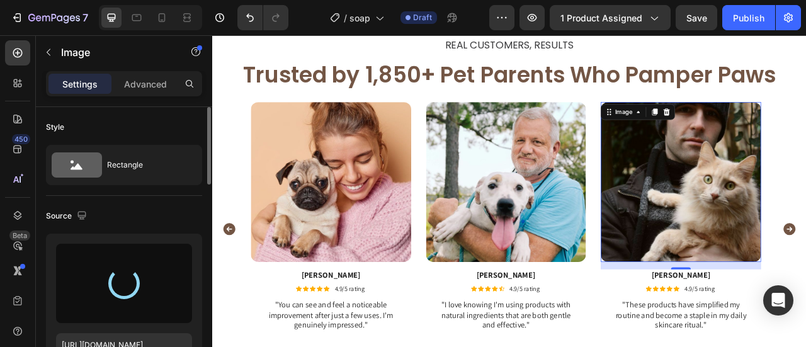
type input "https://cdn.shopify.com/s/files/1/0906/0601/0552/files/gempages_581577637072208…"
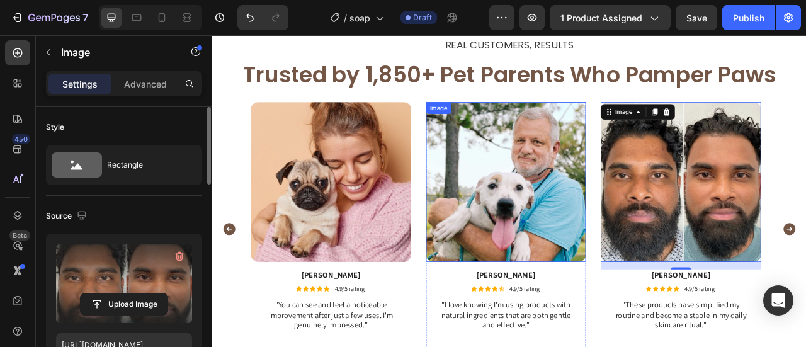
click at [617, 234] on img at bounding box center [586, 222] width 204 height 204
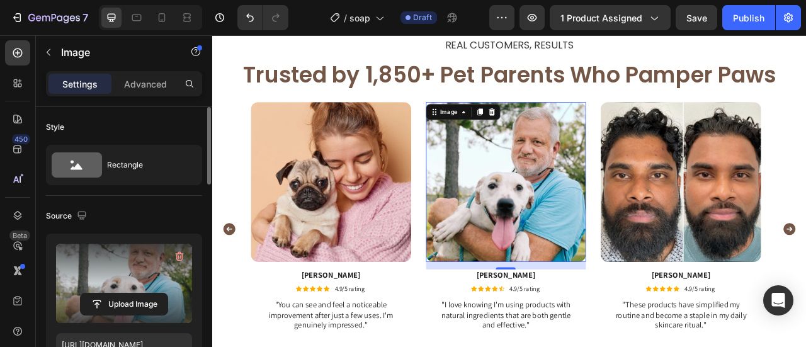
click at [140, 266] on label at bounding box center [124, 283] width 136 height 79
click at [140, 293] on input "file" at bounding box center [124, 303] width 87 height 21
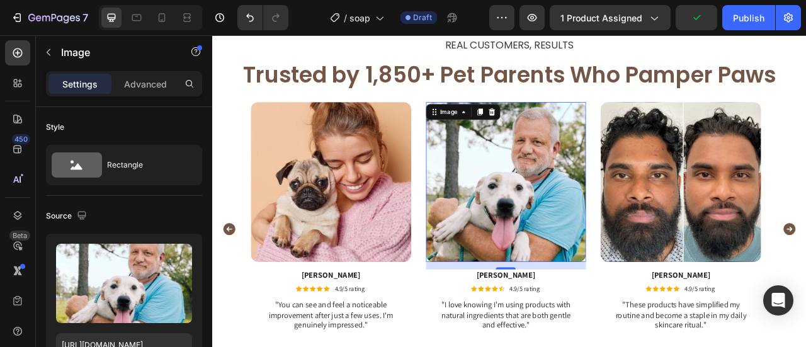
type input "https://cdn.shopify.com/s/files/1/0906/0601/0552/files/gempages_581577637072208…"
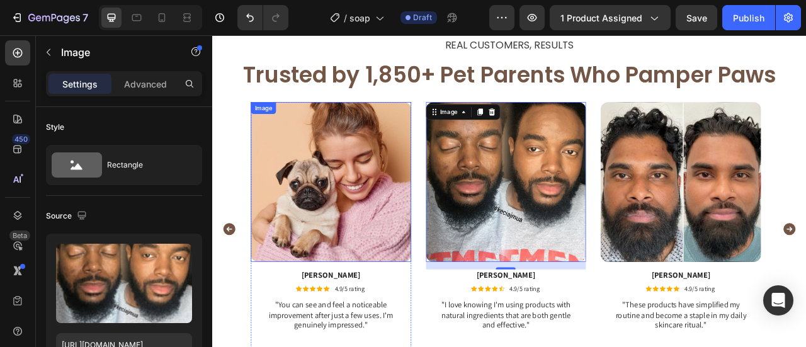
click at [372, 255] on img at bounding box center [363, 222] width 204 height 204
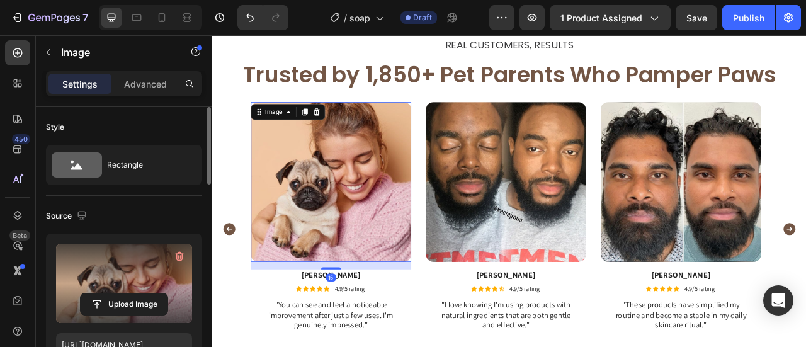
click at [105, 290] on label at bounding box center [124, 283] width 136 height 79
click at [105, 293] on input "file" at bounding box center [124, 303] width 87 height 21
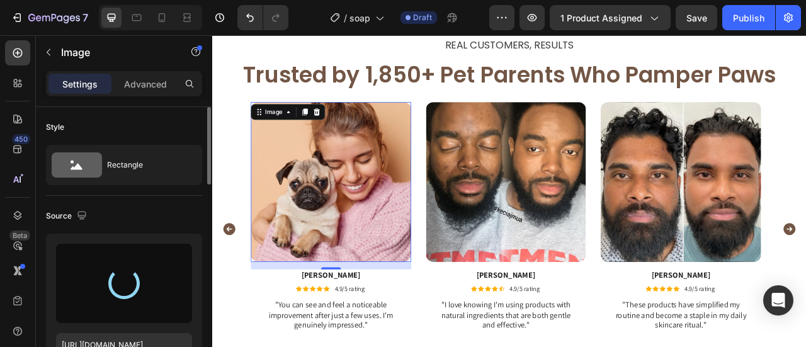
type input "https://cdn.shopify.com/s/files/1/0906/0601/0552/files/gempages_581577637072208…"
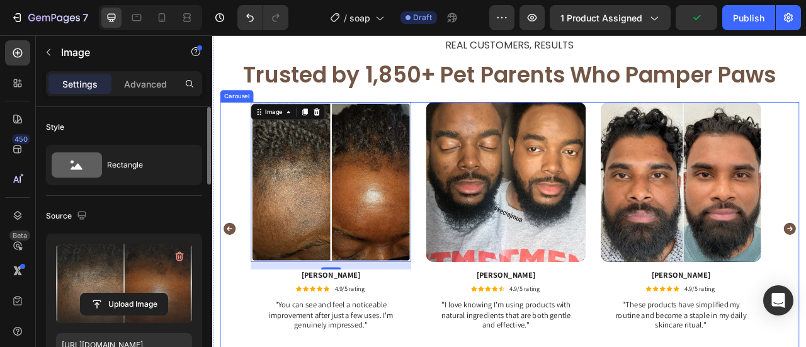
click at [228, 278] on icon "Carousel Back Arrow" at bounding box center [233, 281] width 15 height 15
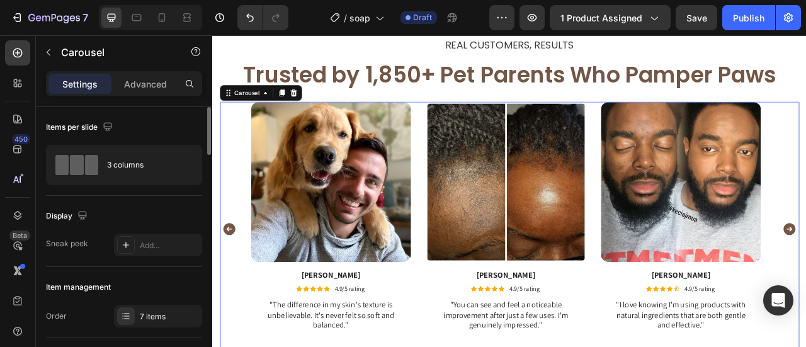
click at [242, 278] on icon "Carousel Back Arrow" at bounding box center [233, 281] width 19 height 19
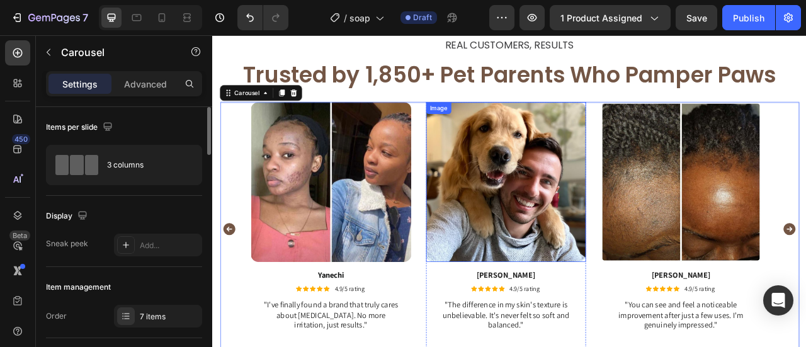
click at [611, 277] on img at bounding box center [586, 222] width 204 height 204
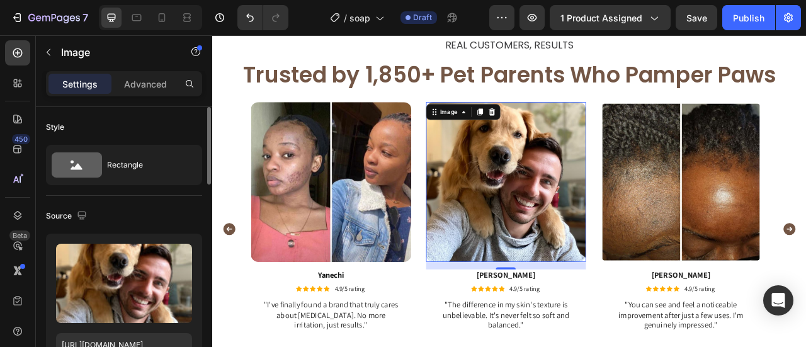
click at [548, 219] on img at bounding box center [586, 222] width 204 height 204
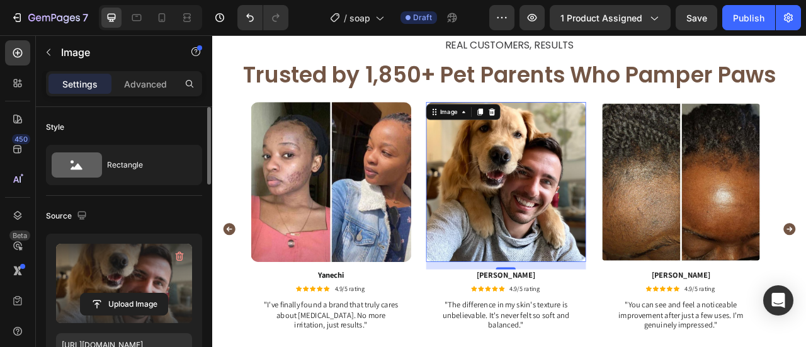
click at [127, 285] on label at bounding box center [124, 283] width 136 height 79
click at [127, 293] on input "file" at bounding box center [124, 303] width 87 height 21
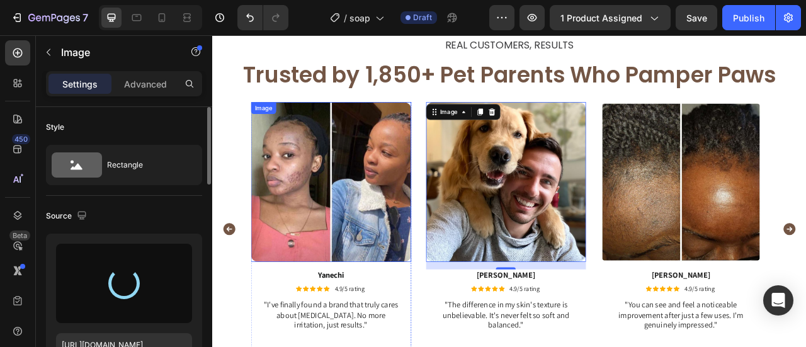
type input "https://cdn.shopify.com/s/files/1/0906/0601/0552/files/gempages_581577637072208…"
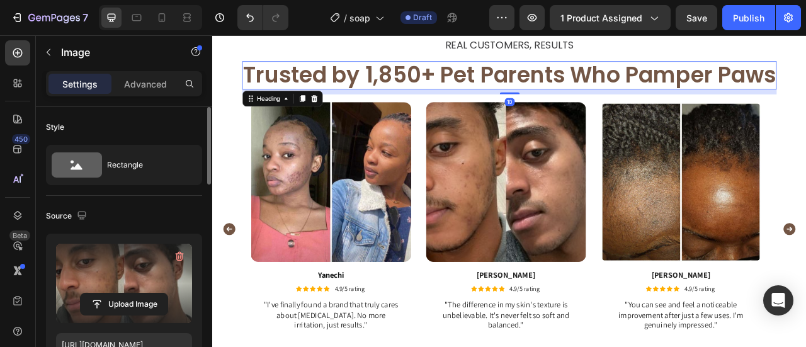
click at [463, 93] on p "Trusted by 1,850+ Pet Parents Who Pamper Paws" at bounding box center [590, 85] width 678 height 33
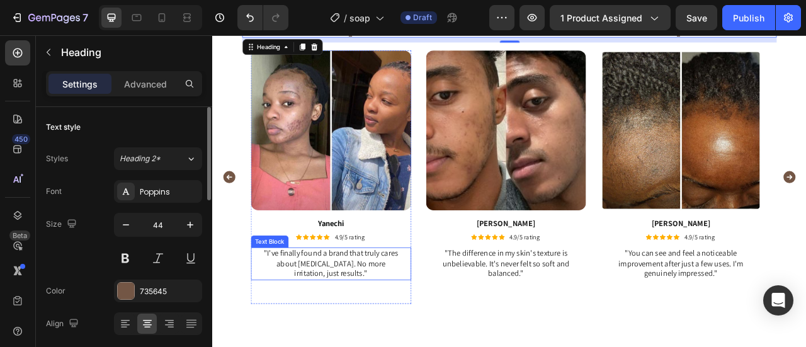
scroll to position [2283, 0]
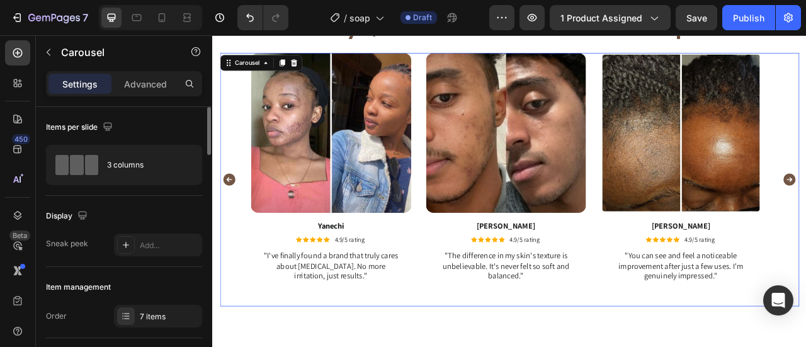
click at [231, 217] on icon "Carousel Back Arrow" at bounding box center [233, 218] width 19 height 19
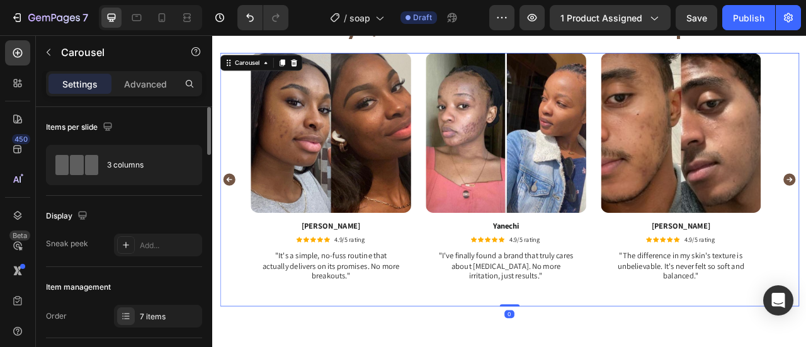
click at [235, 217] on icon "Carousel Back Arrow" at bounding box center [233, 218] width 19 height 19
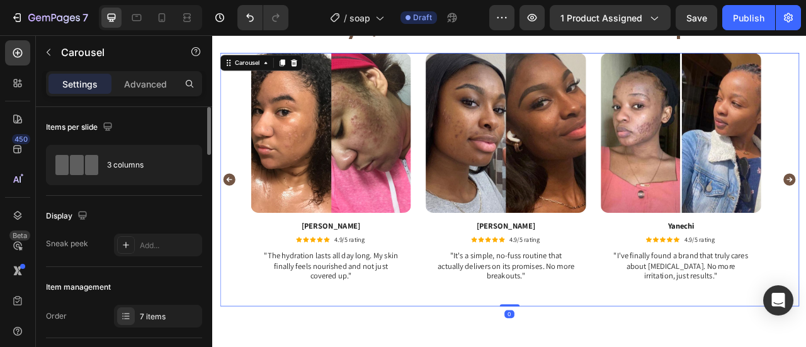
click at [235, 217] on icon "Carousel Back Arrow" at bounding box center [233, 218] width 19 height 19
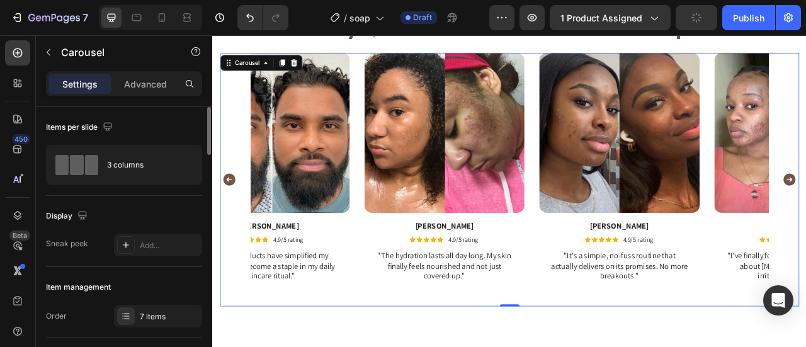
click at [235, 217] on icon "Carousel Back Arrow" at bounding box center [233, 218] width 19 height 19
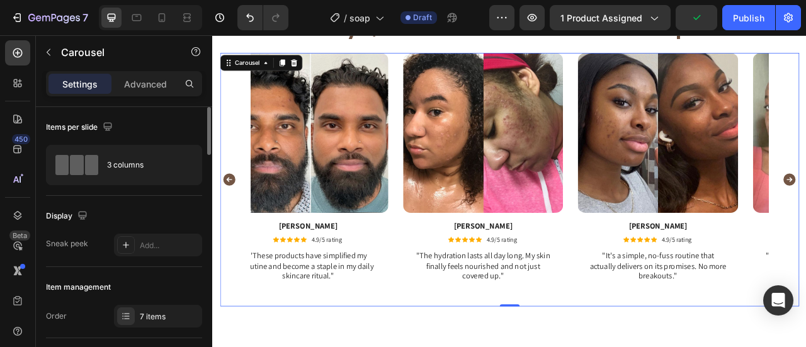
click at [235, 217] on icon "Carousel Back Arrow" at bounding box center [233, 218] width 19 height 19
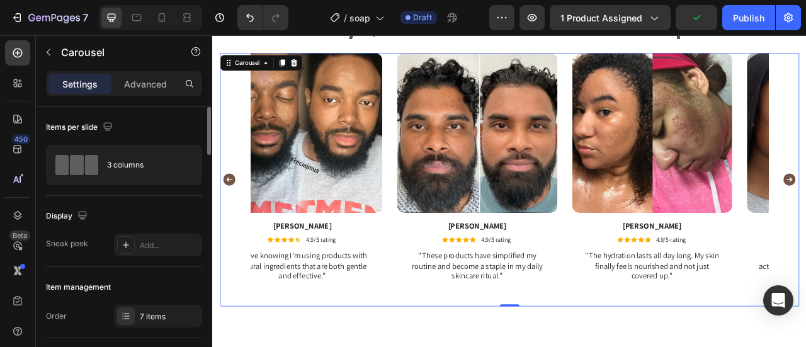
click at [235, 217] on icon "Carousel Back Arrow" at bounding box center [233, 218] width 19 height 19
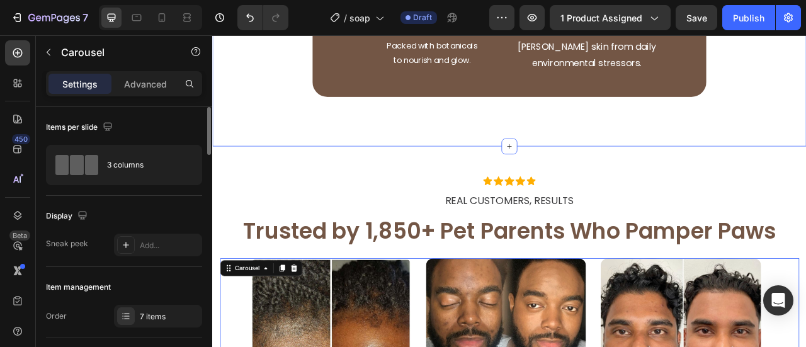
scroll to position [2031, 0]
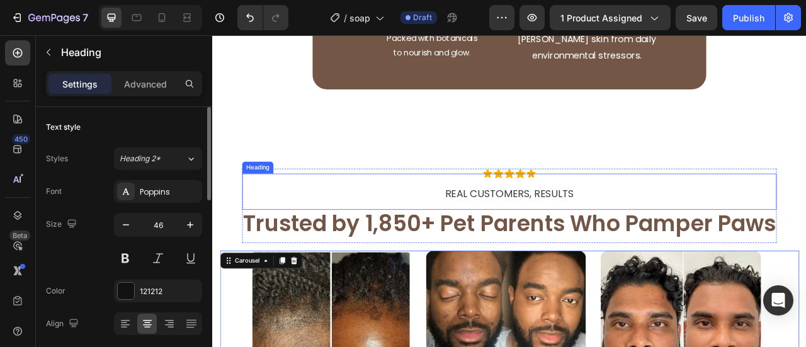
click at [503, 234] on h2 "REAL CUSTOMERS, RESULTS" at bounding box center [590, 234] width 680 height 46
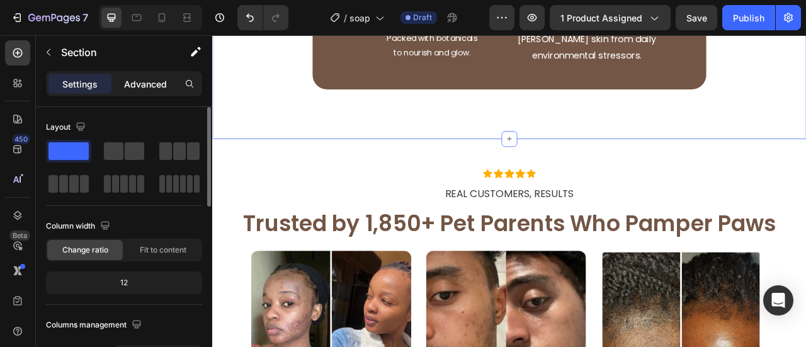
click at [149, 85] on p "Advanced" at bounding box center [145, 83] width 43 height 13
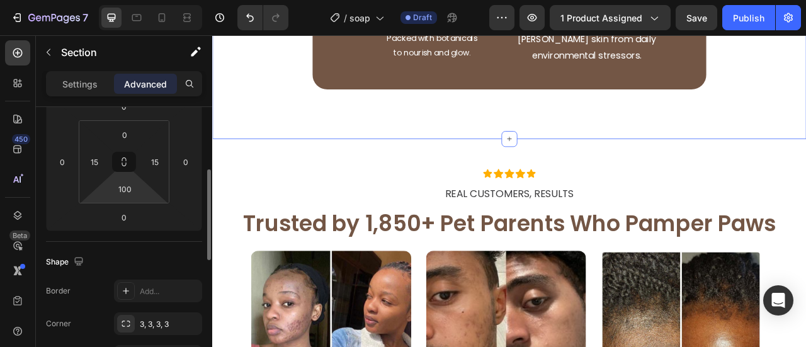
scroll to position [252, 0]
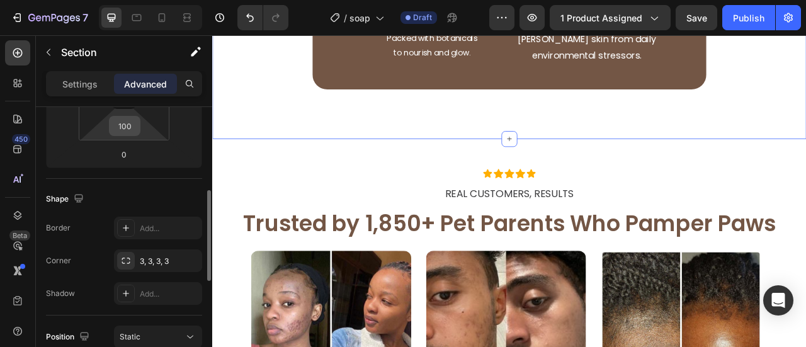
click at [123, 132] on input "100" at bounding box center [124, 125] width 25 height 19
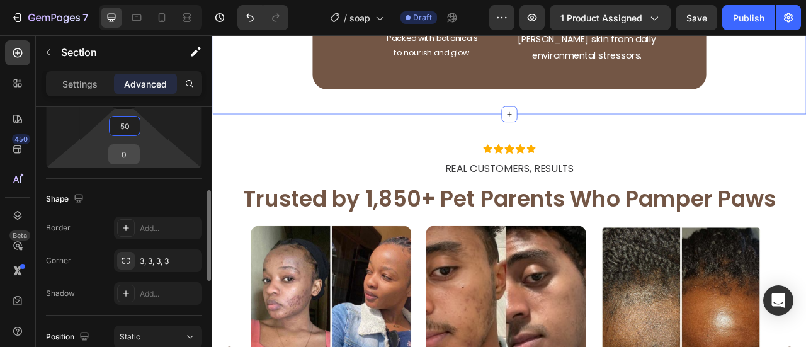
type input "50"
click at [119, 161] on input "0" at bounding box center [123, 154] width 25 height 19
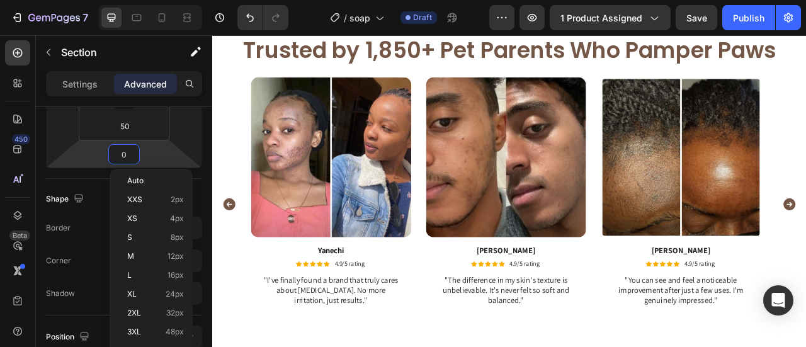
scroll to position [2535, 0]
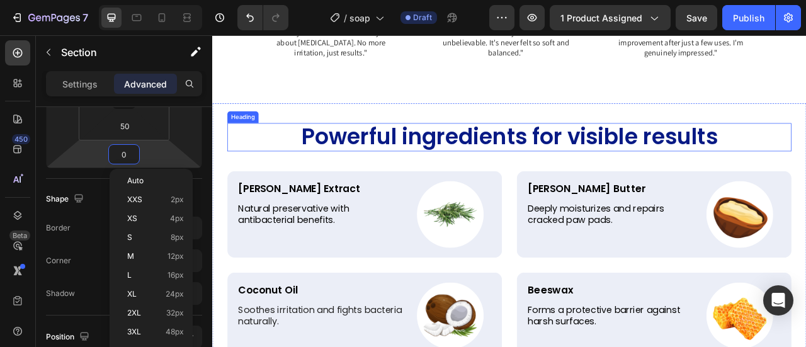
click at [518, 168] on h2 "Powerful ingredients for visible results" at bounding box center [590, 165] width 718 height 36
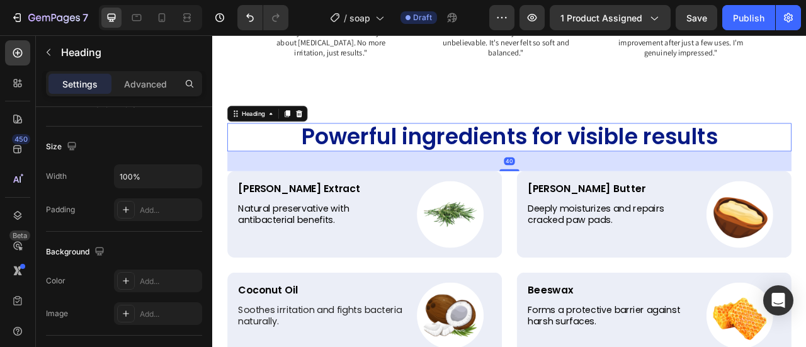
scroll to position [0, 0]
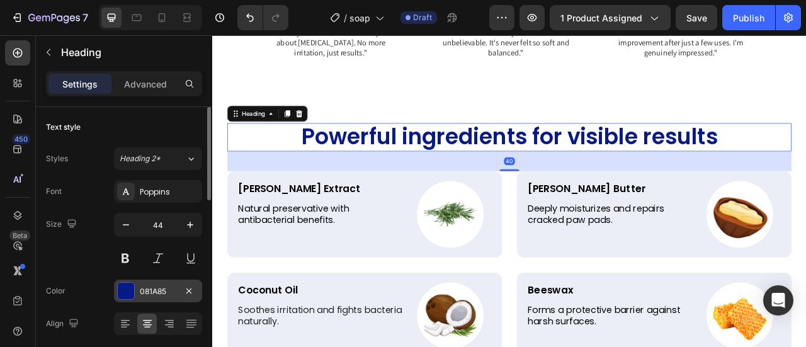
click at [164, 289] on div "081A85" at bounding box center [158, 291] width 37 height 11
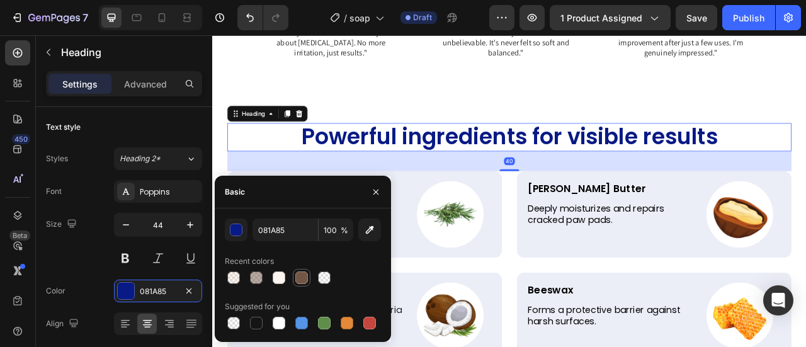
click at [304, 275] on div at bounding box center [301, 277] width 13 height 13
type input "735645"
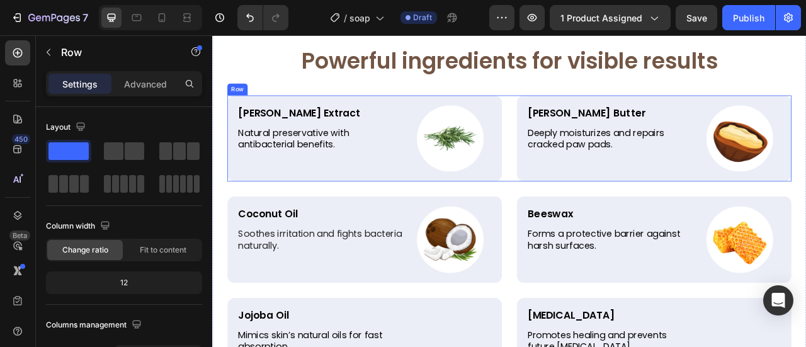
scroll to position [2660, 0]
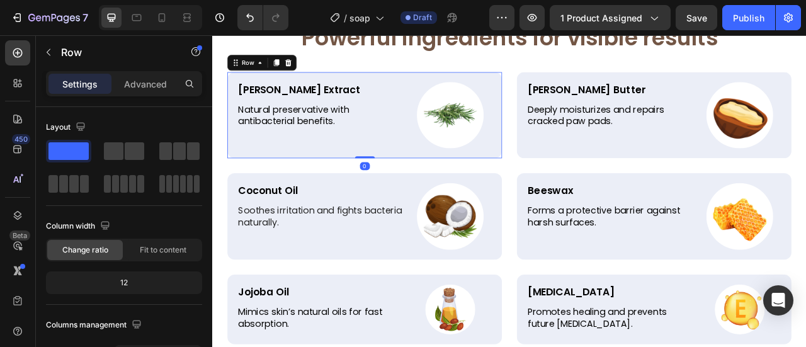
click at [571, 96] on div "Rosemary Extract Text Block Natural preservative with antibacterial benefits. T…" at bounding box center [405, 137] width 349 height 110
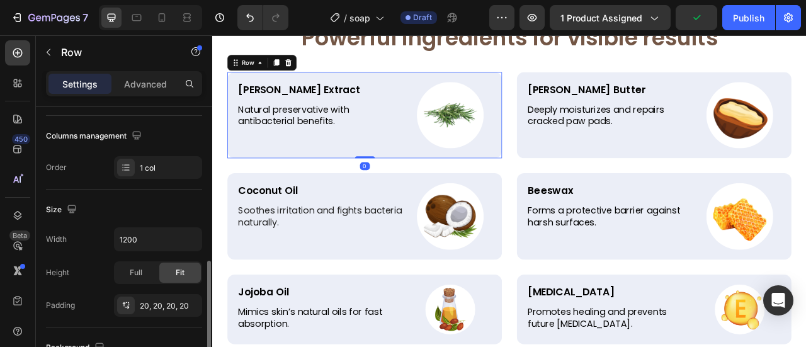
scroll to position [315, 0]
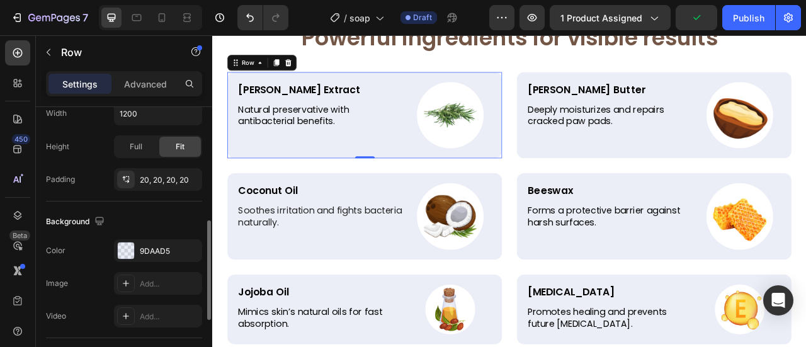
click at [147, 236] on div "Background The changes might be hidden by the video. Color 9DAAD5 Image Add... …" at bounding box center [124, 270] width 156 height 137
click at [147, 246] on div "9DAAD5" at bounding box center [158, 251] width 37 height 11
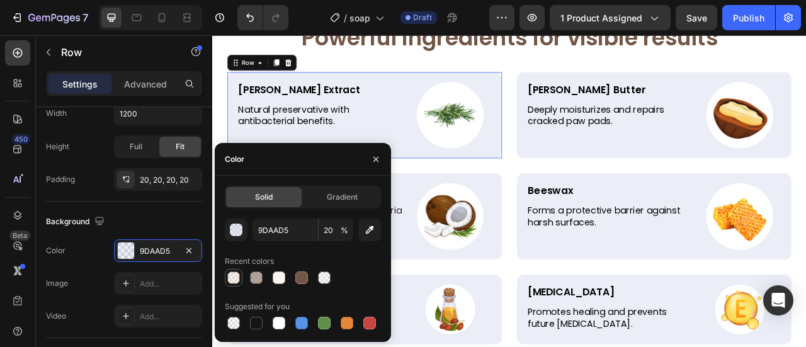
click at [238, 278] on div at bounding box center [233, 277] width 13 height 13
type input "F2CCB6"
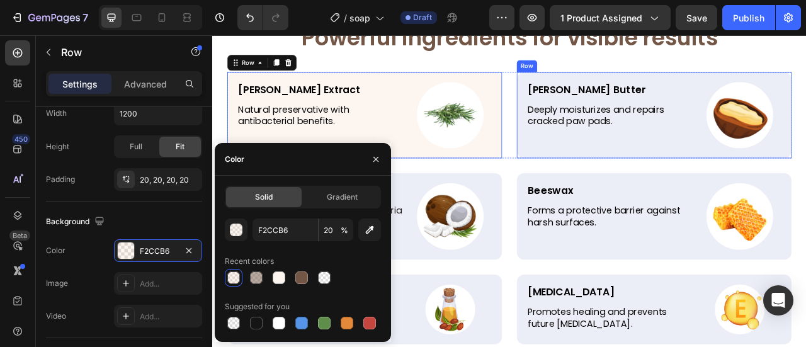
click at [610, 183] on div "Shea Butter Text Block Deeply moisturizes and repairs cracked paw pads. Text Bl…" at bounding box center [773, 137] width 349 height 110
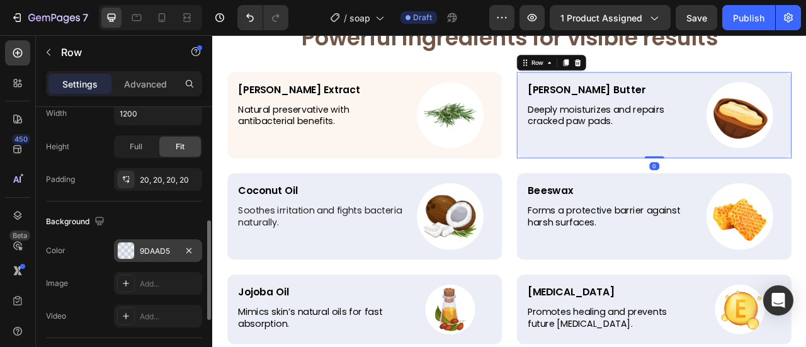
click at [147, 250] on div "9DAAD5" at bounding box center [158, 251] width 37 height 11
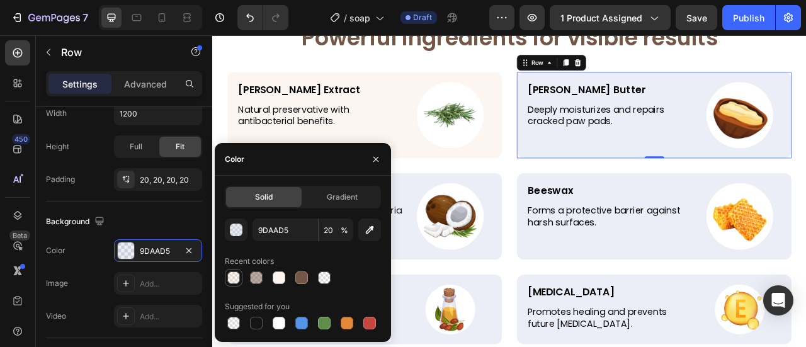
click at [234, 279] on div at bounding box center [233, 277] width 13 height 13
type input "F2CCB6"
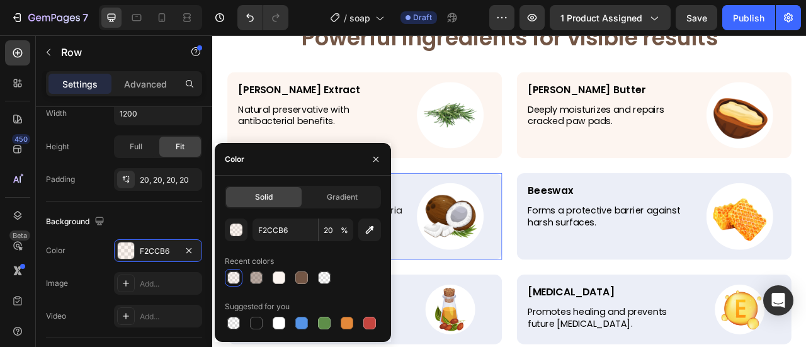
click at [572, 217] on div "Coconut Oil Text Block Soothes irritation and fights bacteria naturally. Text B…" at bounding box center [405, 265] width 349 height 110
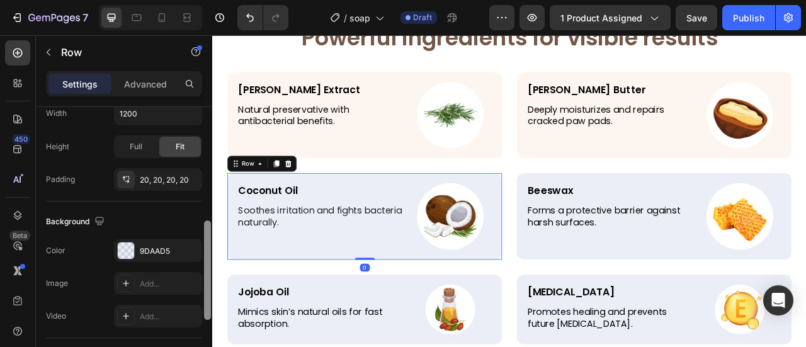
drag, startPoint x: 138, startPoint y: 251, endPoint x: 212, endPoint y: 247, distance: 73.8
click at [139, 251] on div "9DAAD5" at bounding box center [158, 250] width 88 height 23
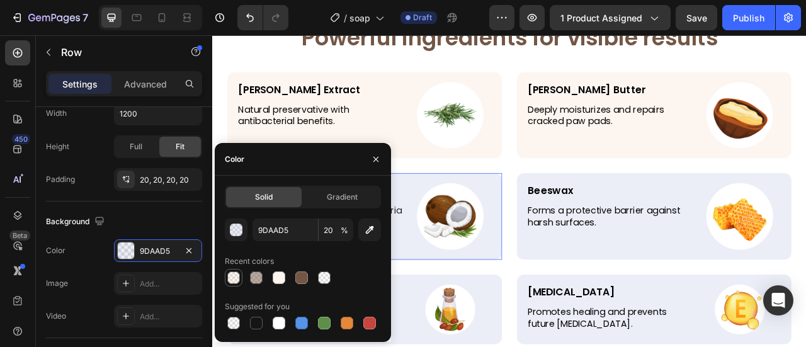
click at [229, 276] on div at bounding box center [233, 277] width 13 height 13
type input "F2CCB6"
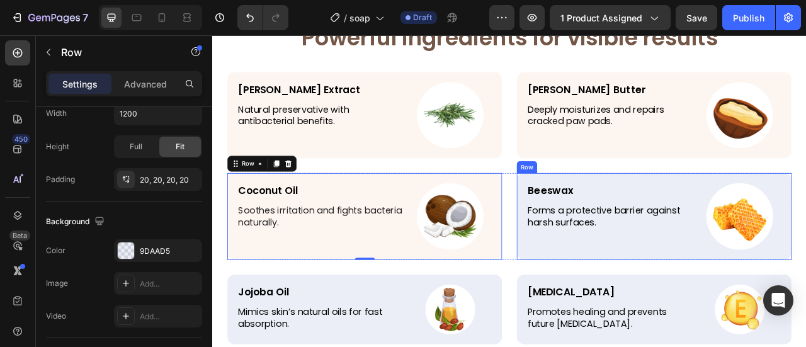
click at [599, 305] on div "Beeswax Text Block Forms a protective barrier against harsh surfaces. Text Bloc…" at bounding box center [773, 265] width 349 height 110
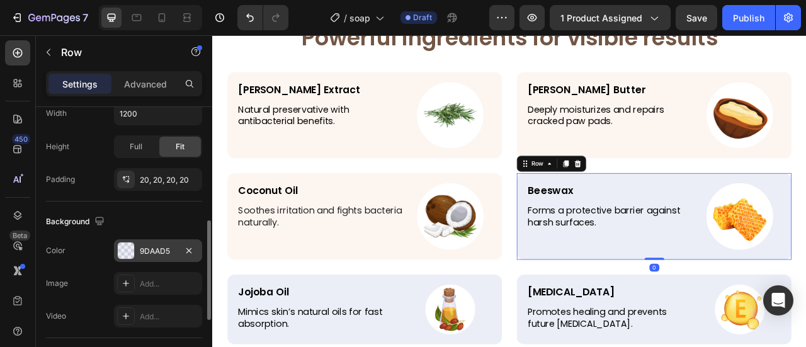
click at [155, 250] on div "9DAAD5" at bounding box center [158, 251] width 37 height 11
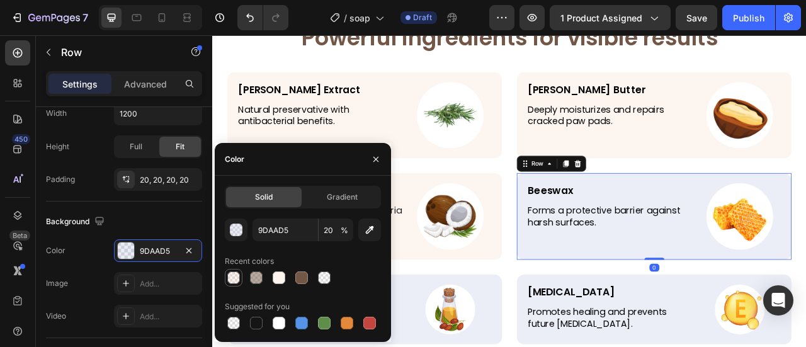
click at [232, 273] on div at bounding box center [233, 277] width 13 height 13
type input "F2CCB6"
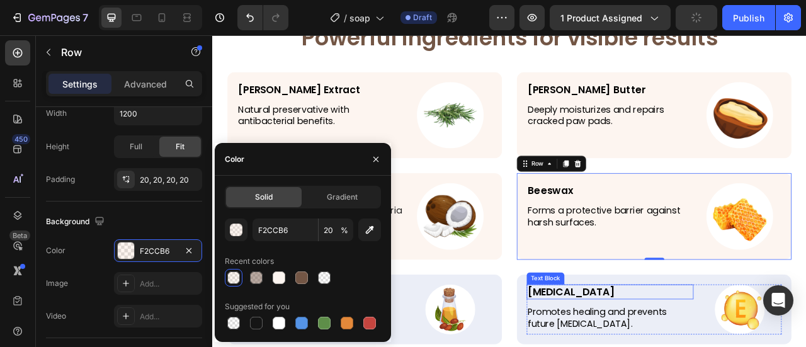
scroll to position [2849, 0]
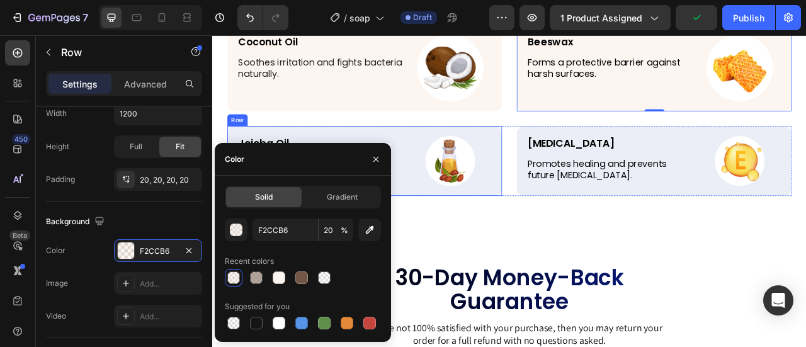
click at [564, 152] on div "Jojoba Oil Text Block Mimics skin’s natural oils for fast absorption. Text Bloc…" at bounding box center [405, 194] width 349 height 89
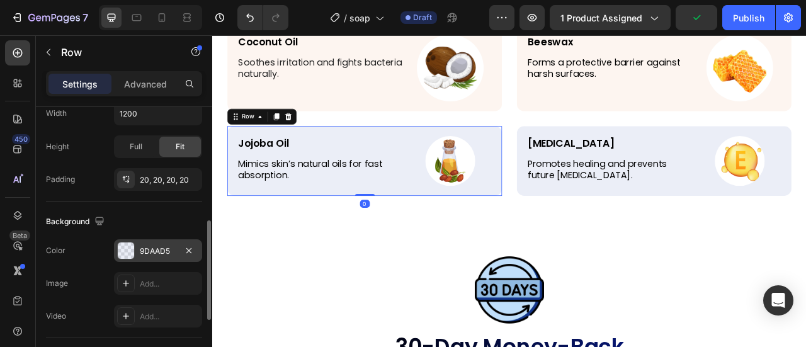
click at [149, 254] on div "9DAAD5" at bounding box center [158, 251] width 37 height 11
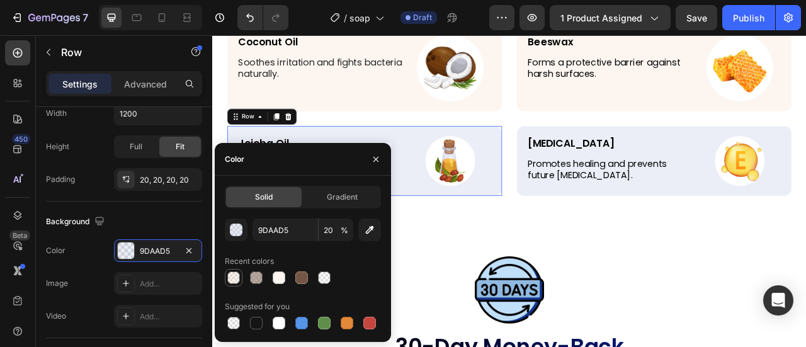
click at [230, 275] on div at bounding box center [233, 277] width 13 height 13
type input "F2CCB6"
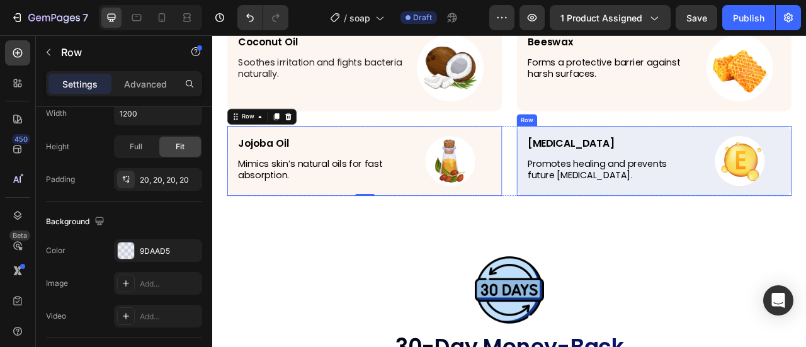
click at [599, 222] on div "Vitamin E Text Block Promotes healing and prevents future dryness. Text Block I…" at bounding box center [773, 194] width 349 height 89
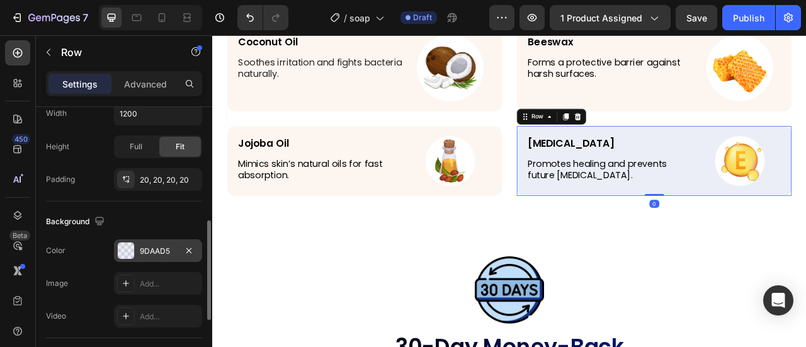
click at [134, 253] on div at bounding box center [126, 251] width 18 height 18
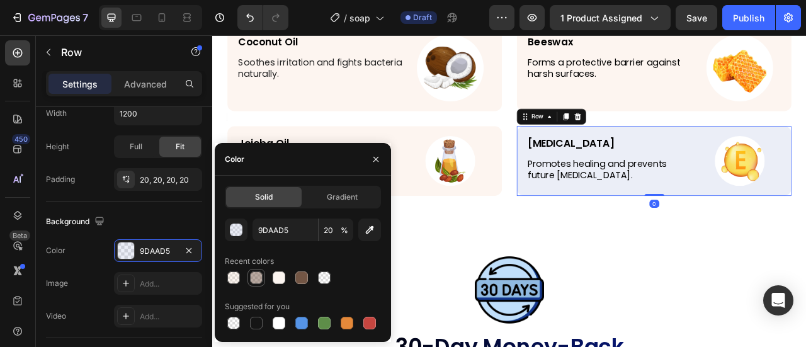
click at [232, 274] on div at bounding box center [233, 277] width 13 height 13
type input "F2CCB6"
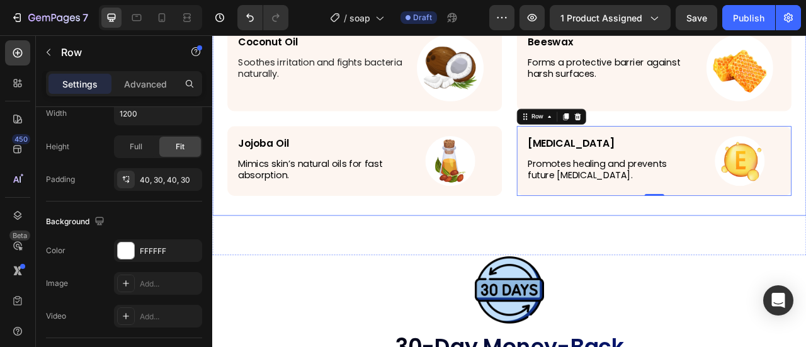
click at [626, 237] on div "Powerful ingredients for visible results Heading Rosemary Extract Text Block Na…" at bounding box center [590, 36] width 756 height 458
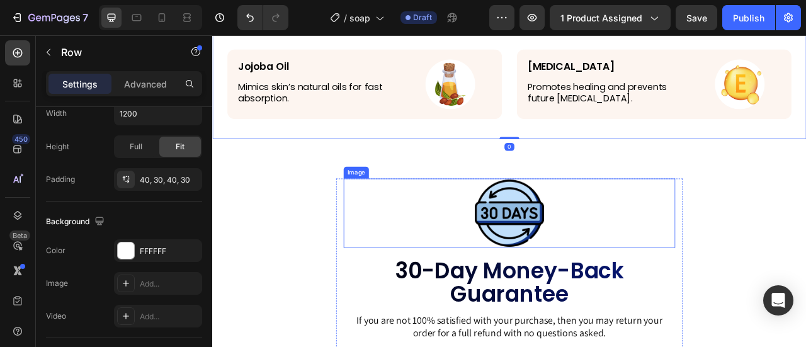
scroll to position [2975, 0]
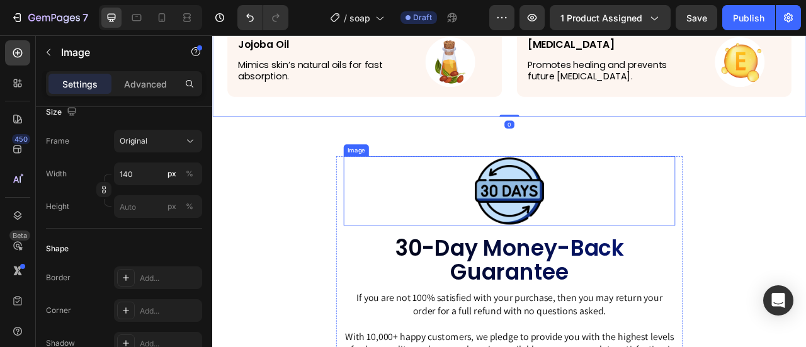
click at [604, 236] on img at bounding box center [590, 233] width 88 height 88
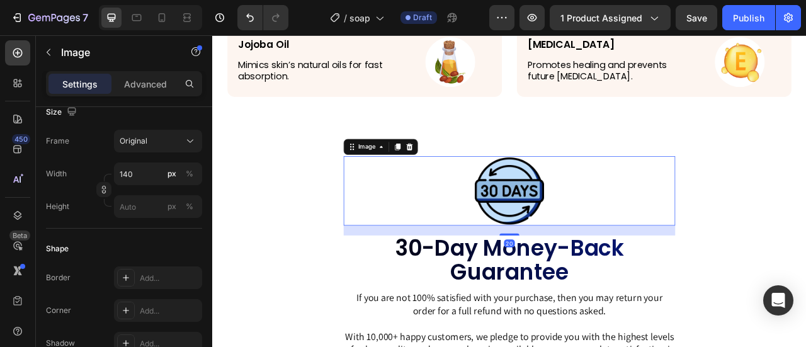
scroll to position [0, 0]
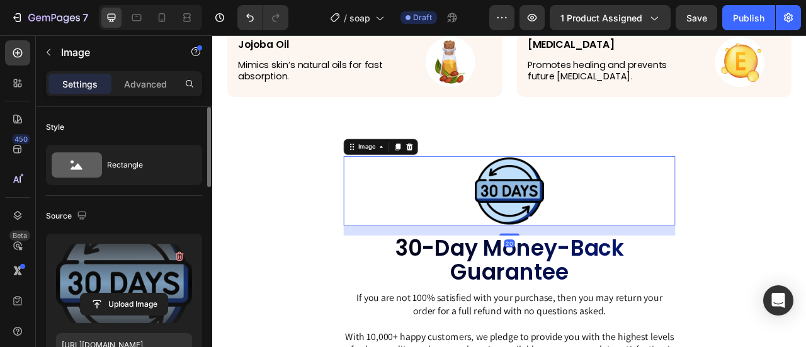
click at [108, 272] on label at bounding box center [124, 283] width 136 height 79
click at [108, 293] on input "file" at bounding box center [124, 303] width 87 height 21
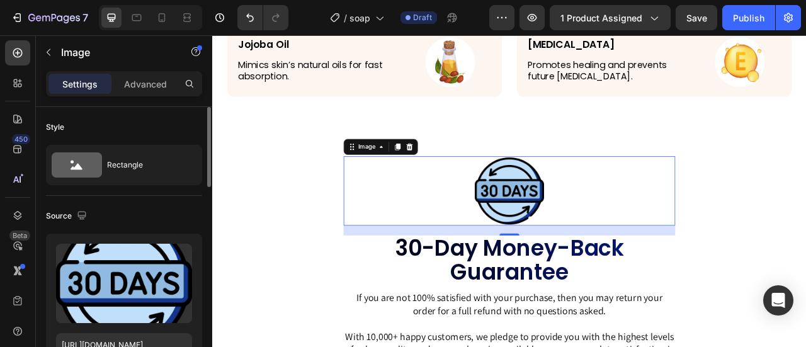
scroll to position [189, 0]
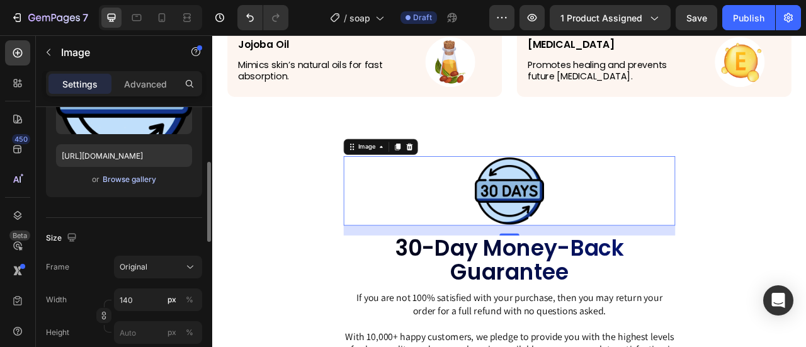
click at [129, 183] on div "Browse gallery" at bounding box center [130, 179] width 54 height 11
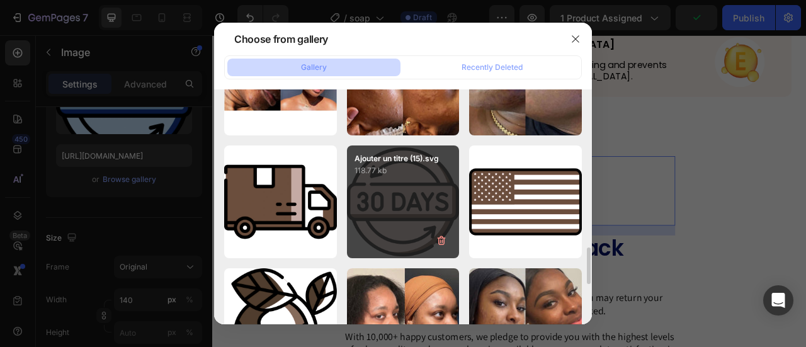
scroll to position [630, 0]
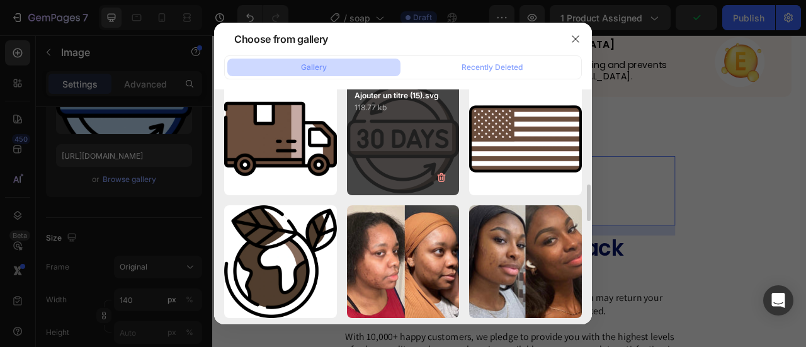
click at [402, 147] on div "Ajouter un titre (15).svg 118.77 kb" at bounding box center [403, 138] width 113 height 113
type input "https://cdn.shopify.com/s/files/1/0906/0601/0552/files/gempages_581577637072208…"
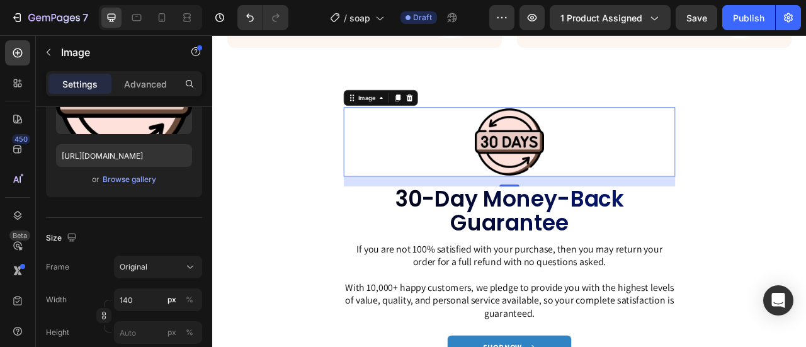
scroll to position [3101, 0]
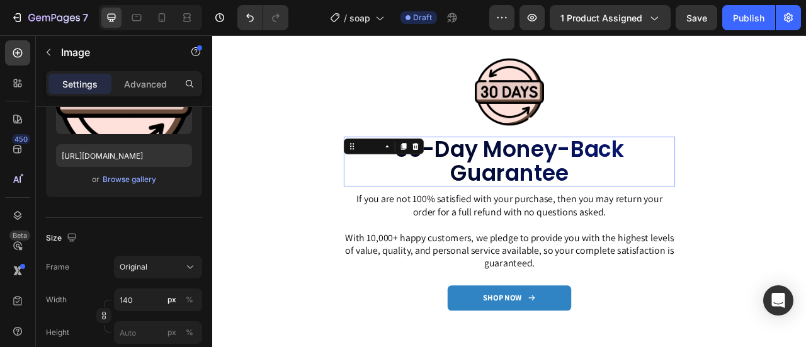
click at [564, 181] on h2 "30-Day Money-Back Guarantee" at bounding box center [590, 196] width 422 height 64
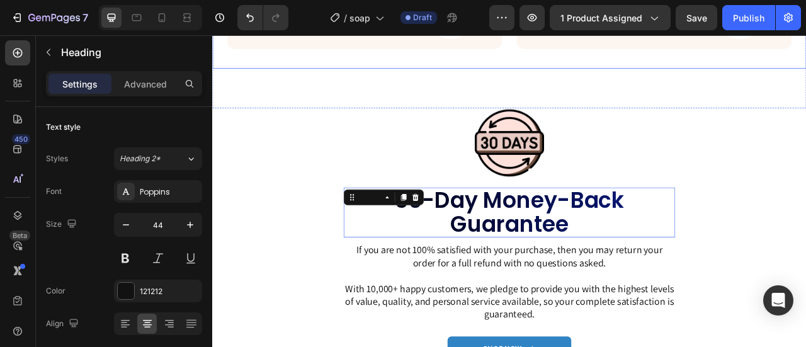
scroll to position [3038, 0]
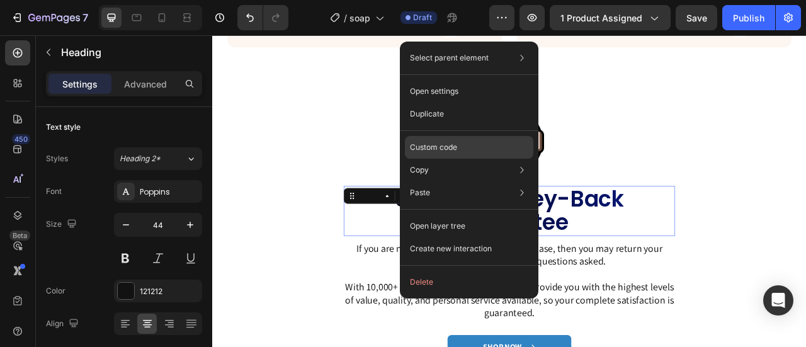
click at [467, 181] on div "Custom code" at bounding box center [469, 192] width 128 height 23
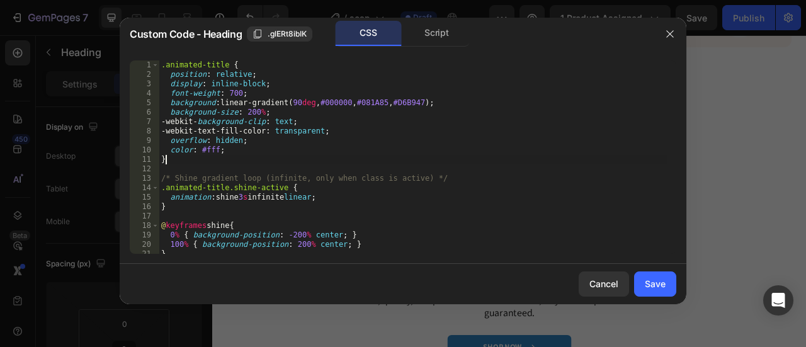
click at [501, 162] on div ".animated-title { position : relative ; display : inline-block ; font-weight : …" at bounding box center [413, 166] width 508 height 212
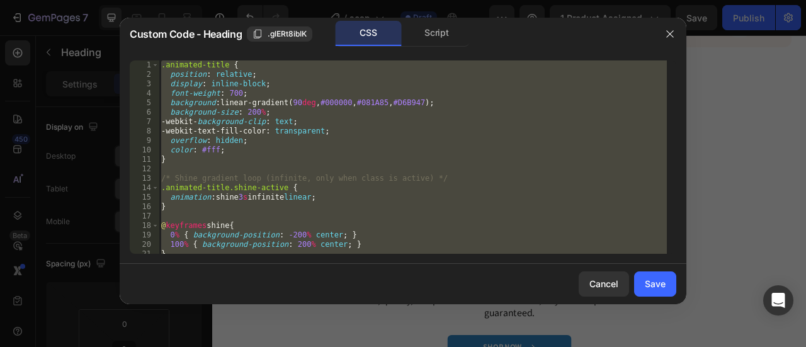
paste textarea "</html>"
type textarea "</html>"
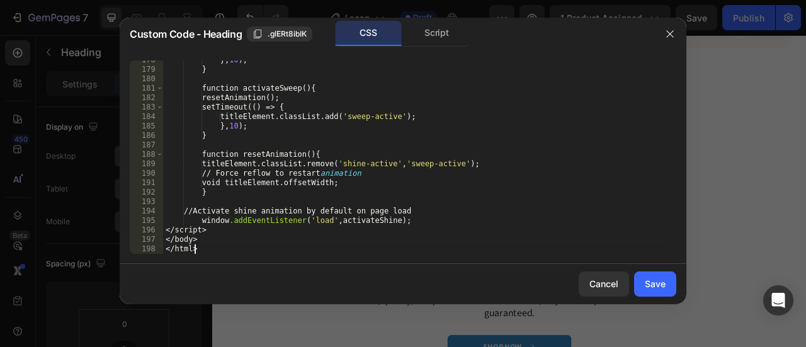
scroll to position [1686, 0]
click at [645, 287] on div "Save" at bounding box center [655, 283] width 21 height 13
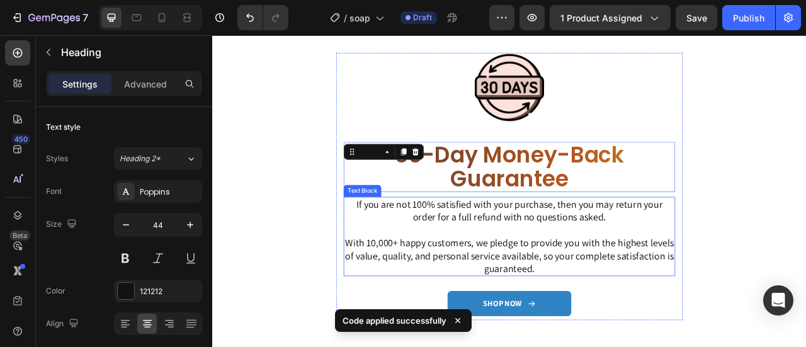
scroll to position [3164, 0]
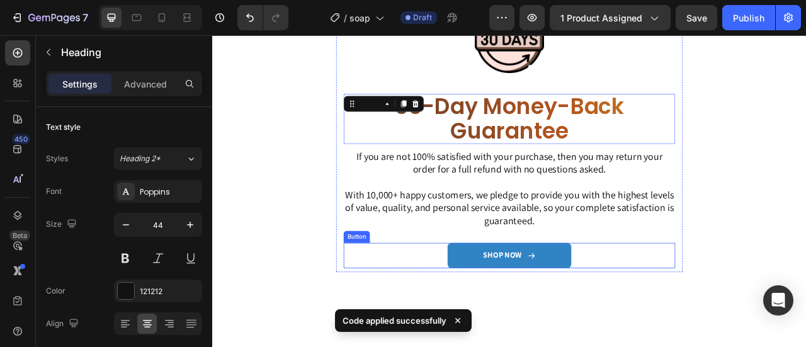
click at [643, 307] on link "SHOP NOW" at bounding box center [589, 315] width 157 height 32
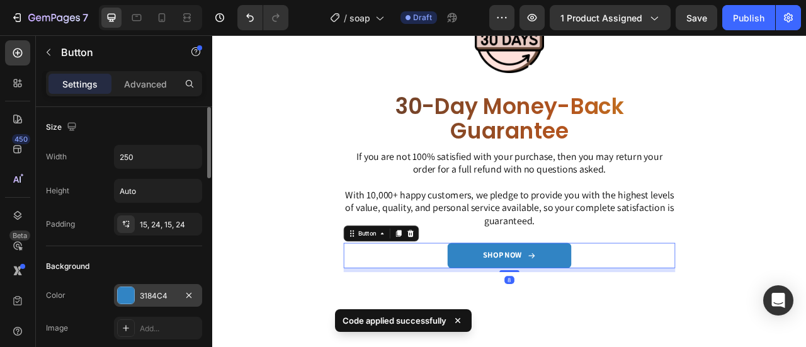
click at [175, 298] on div "3184C4" at bounding box center [158, 295] width 37 height 11
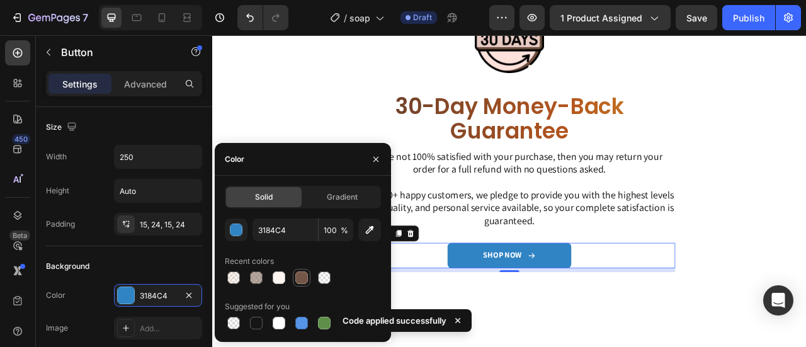
click at [301, 278] on div at bounding box center [301, 277] width 13 height 13
type input "735645"
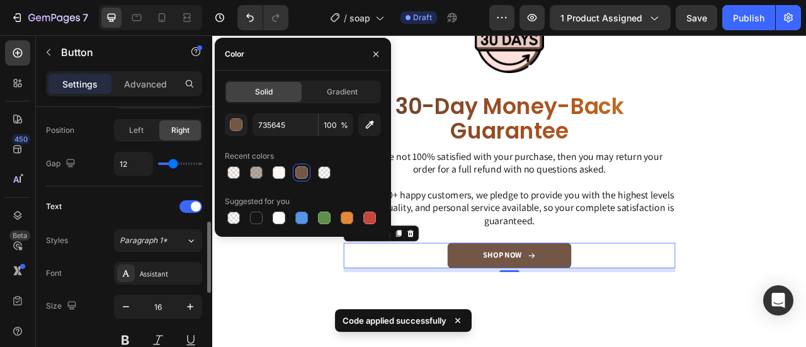
scroll to position [630, 0]
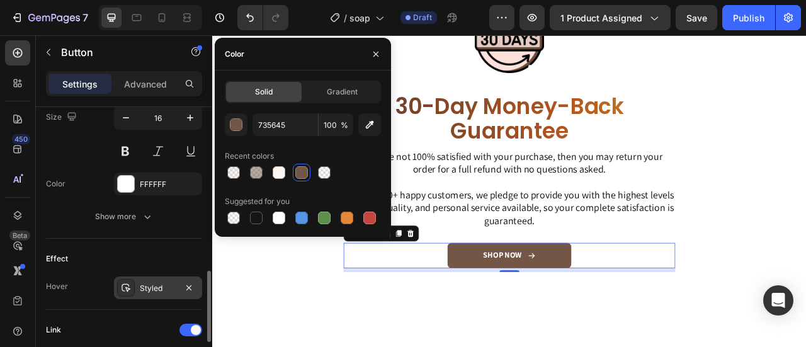
click at [121, 288] on icon at bounding box center [126, 288] width 10 height 10
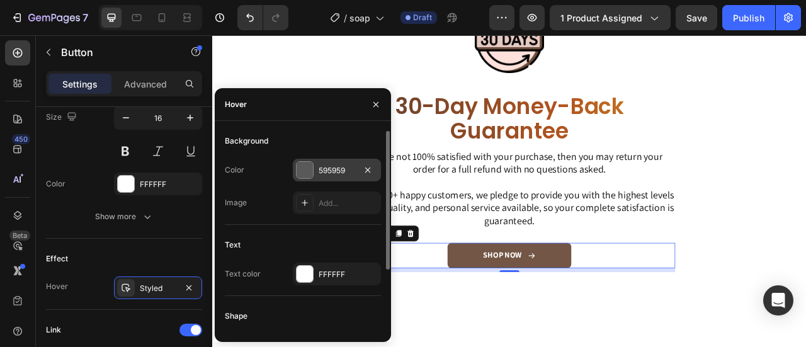
click at [330, 175] on div "595959" at bounding box center [337, 170] width 37 height 11
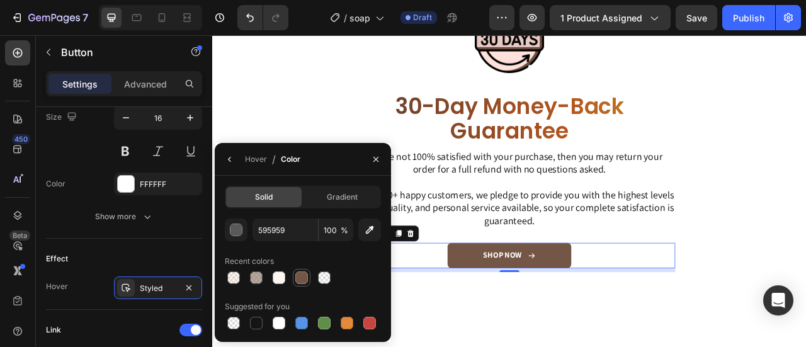
click at [296, 279] on div at bounding box center [301, 277] width 13 height 13
type input "735645"
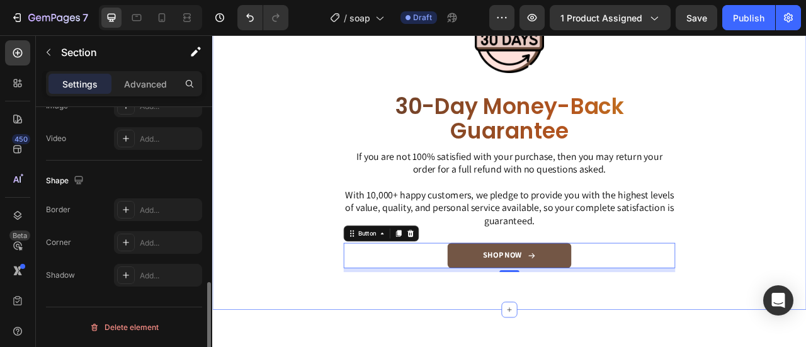
click at [805, 232] on div "Image 30-Day Money-Back Guarantee Heading Row If you are not 100% satisfied wit…" at bounding box center [590, 190] width 756 height 388
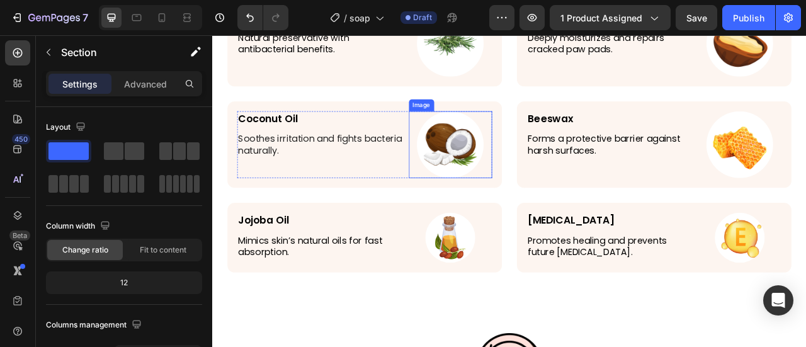
scroll to position [2761, 0]
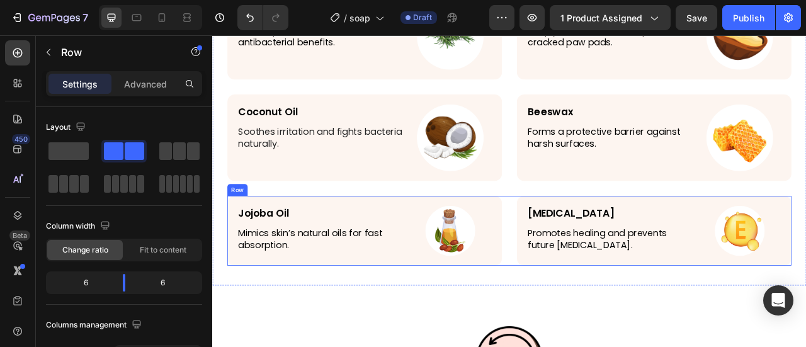
click at [580, 260] on div "Jojoba Oil Text Block Mimics skin’s natural oils for fast absorption. Text Bloc…" at bounding box center [590, 283] width 718 height 89
click at [309, 223] on icon at bounding box center [309, 227] width 8 height 9
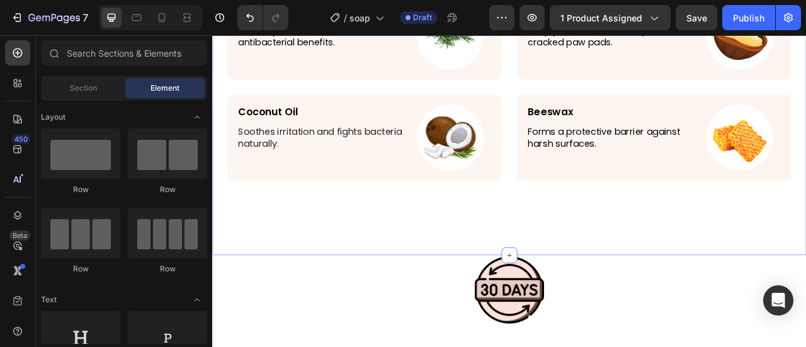
click at [587, 268] on div "Powerful ingredients for visible results Heading Rosemary Extract Text Block Na…" at bounding box center [590, 104] width 756 height 419
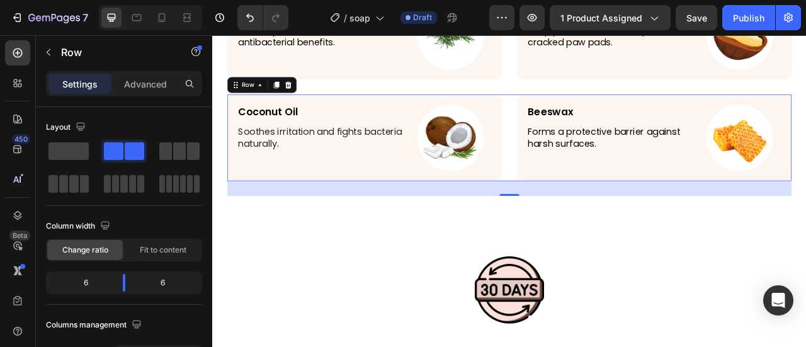
click at [584, 213] on div "Coconut Oil Text Block Soothes irritation and fights bacteria naturally. Text B…" at bounding box center [590, 165] width 718 height 110
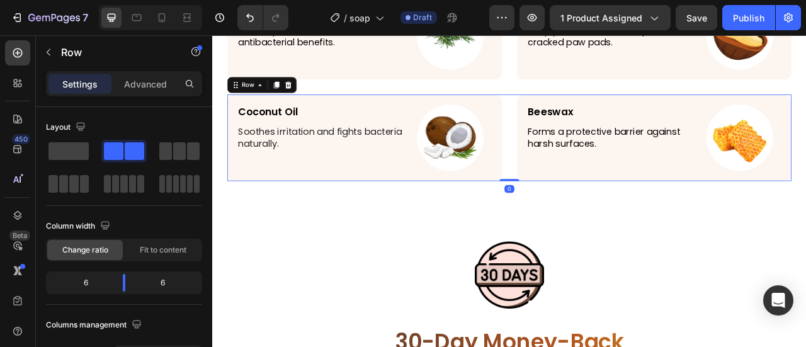
drag, startPoint x: 596, startPoint y: 234, endPoint x: 599, endPoint y: 209, distance: 25.4
click at [599, 212] on div "Coconut Oil Text Block Soothes irritation and fights bacteria naturally. Text B…" at bounding box center [590, 165] width 718 height 110
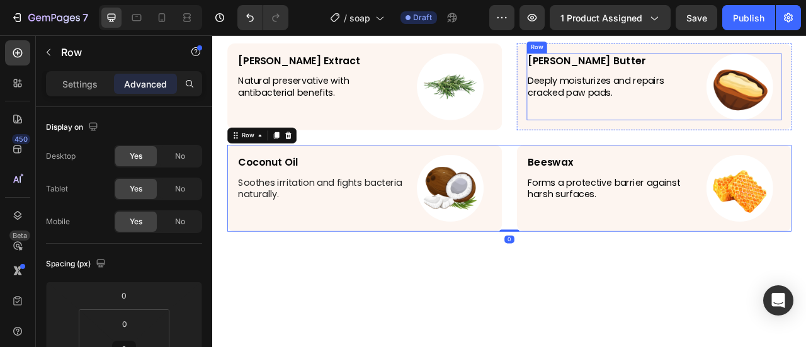
scroll to position [2545, 0]
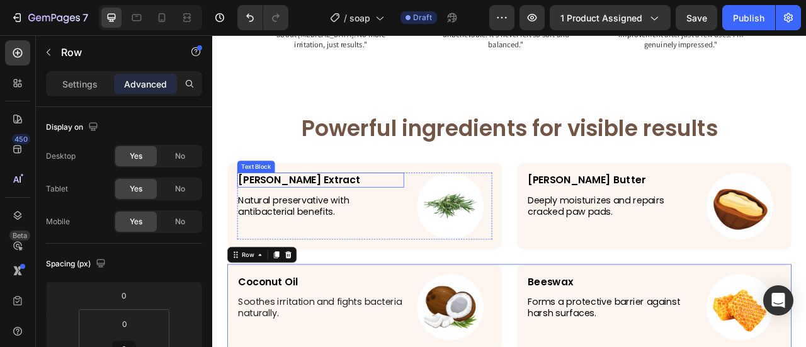
click at [332, 219] on p "Rosemary Extract" at bounding box center [350, 219] width 210 height 16
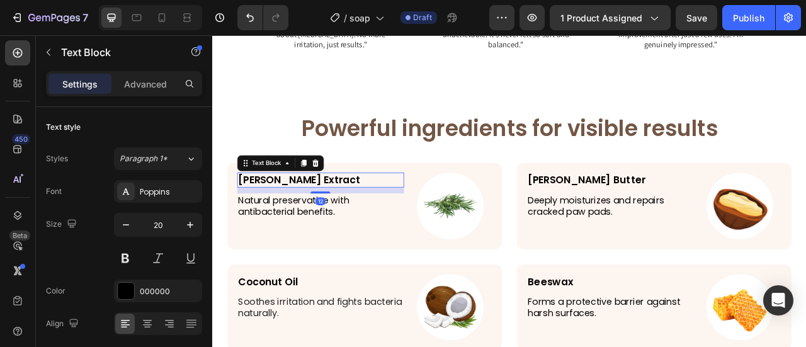
click at [332, 213] on p "Rosemary Extract" at bounding box center [350, 219] width 210 height 16
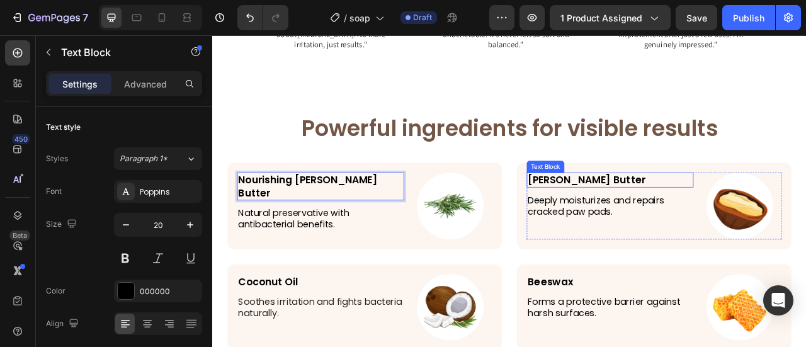
click at [659, 218] on p "[PERSON_NAME] Butter" at bounding box center [718, 219] width 210 height 16
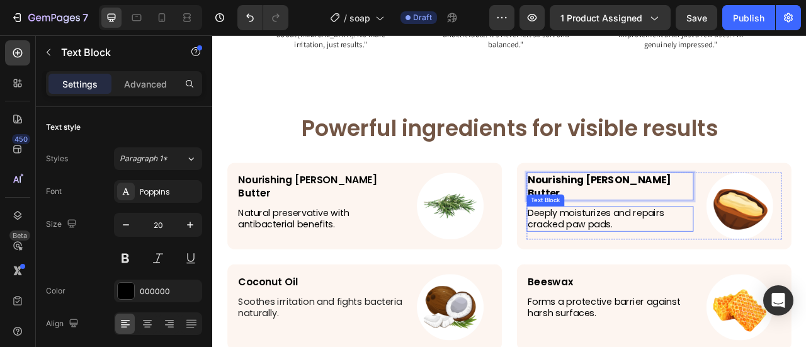
click at [733, 265] on p "Deeply moisturizes and repairs cracked paw pads." at bounding box center [718, 269] width 210 height 30
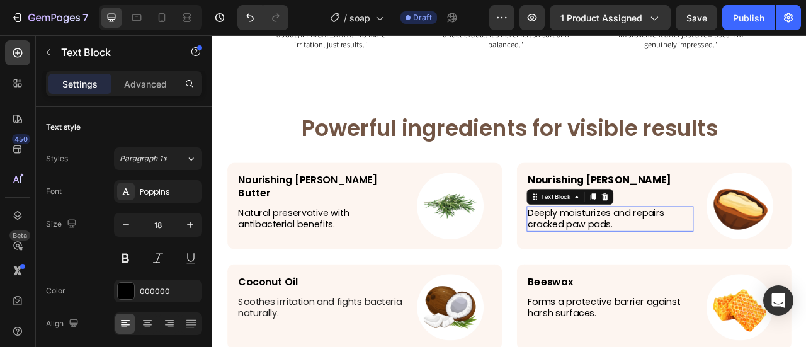
click at [733, 264] on p "Deeply moisturizes and repairs cracked paw pads." at bounding box center [718, 269] width 210 height 30
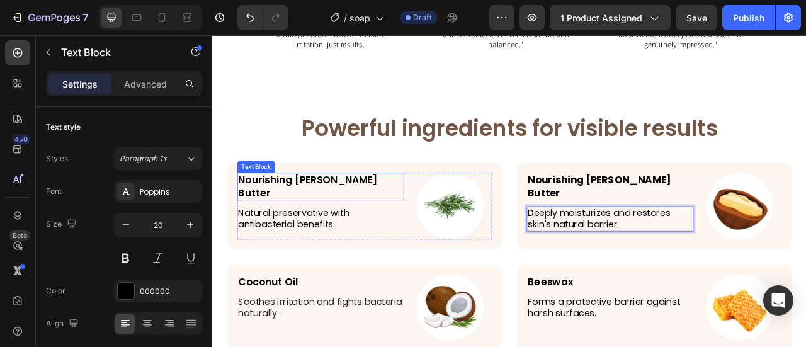
click at [348, 212] on p "Nourishing [PERSON_NAME] Butter" at bounding box center [350, 227] width 210 height 33
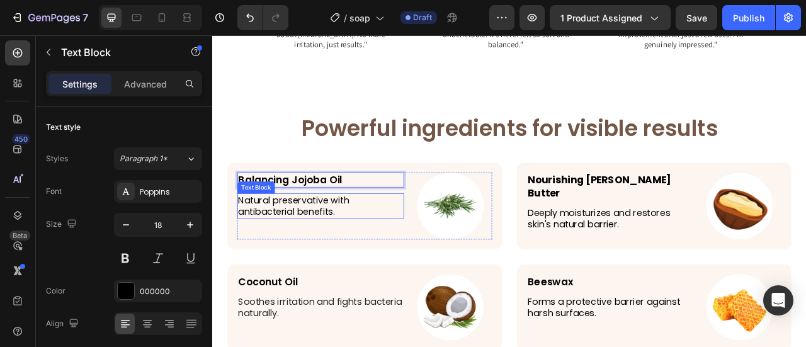
click at [332, 244] on p "Natural preservative with antibacterial benefits." at bounding box center [350, 252] width 210 height 30
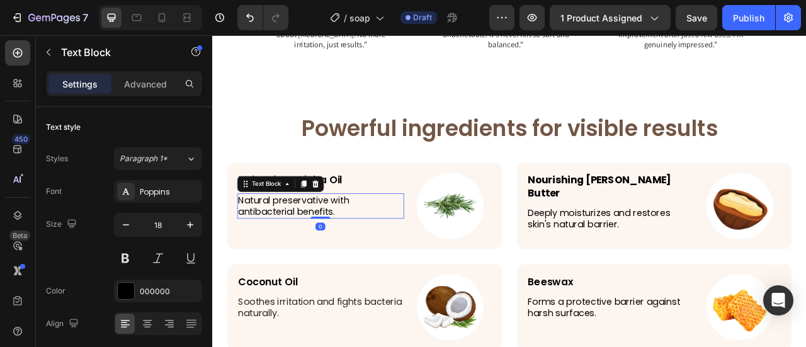
click at [332, 244] on p "Natural preservative with antibacterial benefits." at bounding box center [350, 252] width 210 height 30
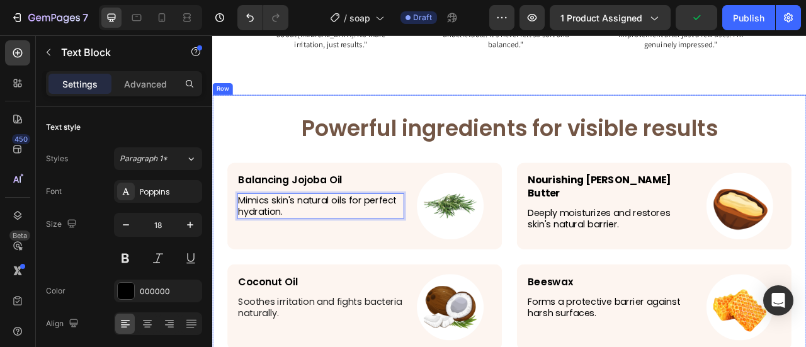
click at [627, 147] on h2 "Powerful ingredients for visible results" at bounding box center [590, 154] width 718 height 36
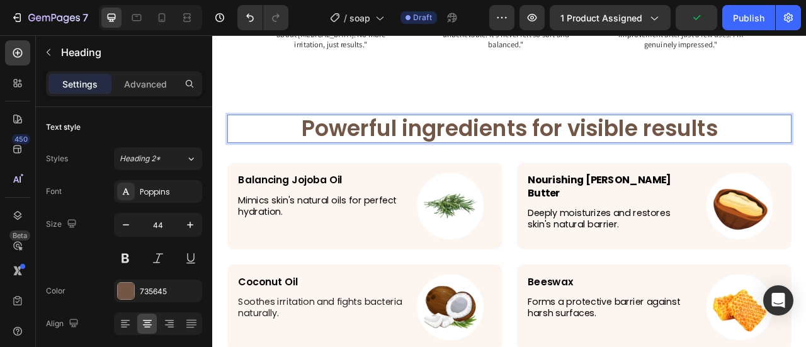
click at [627, 146] on h2 "Powerful ingredients for visible results" at bounding box center [590, 154] width 718 height 36
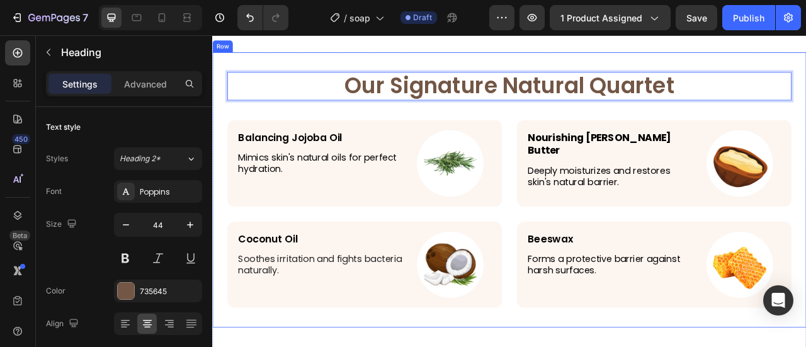
scroll to position [2608, 0]
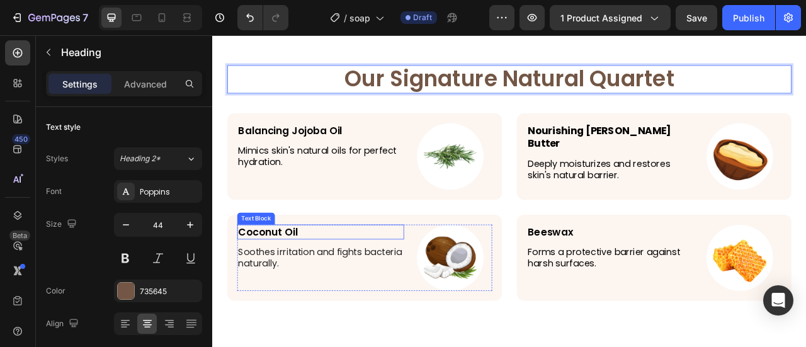
click at [337, 285] on p "Coconut Oil" at bounding box center [350, 285] width 210 height 16
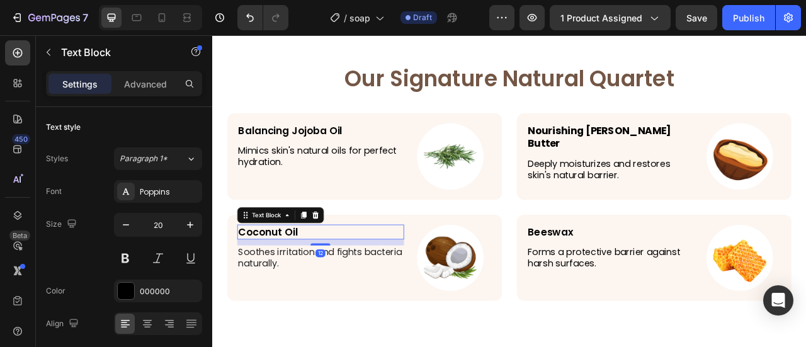
click at [337, 285] on p "Coconut Oil" at bounding box center [350, 285] width 210 height 16
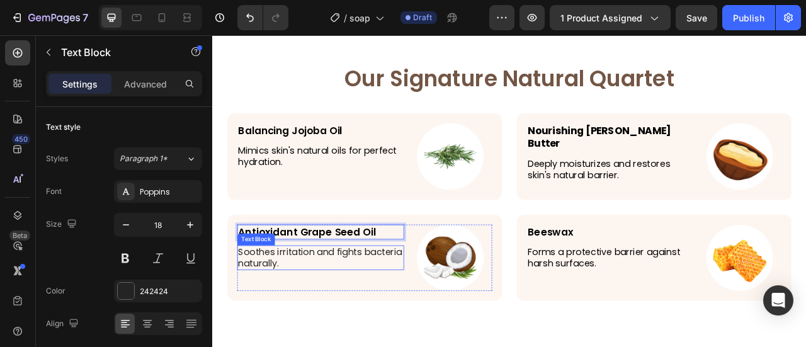
click at [330, 317] on p "Soothes irritation and fights bacteria naturally." at bounding box center [350, 319] width 210 height 30
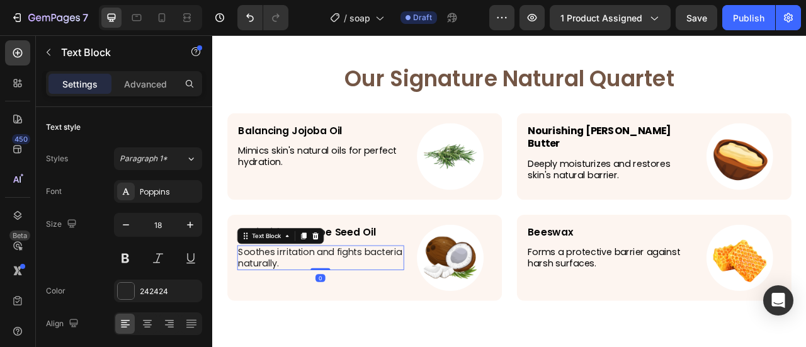
click at [330, 317] on p "Soothes irritation and fights bacteria naturally." at bounding box center [350, 319] width 210 height 30
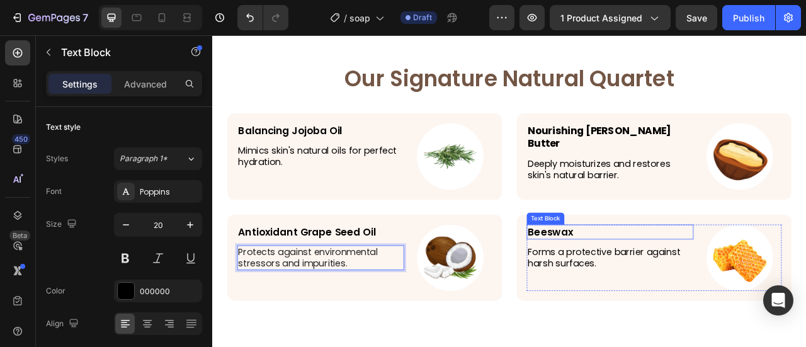
click at [678, 280] on p "Beeswax" at bounding box center [718, 285] width 210 height 16
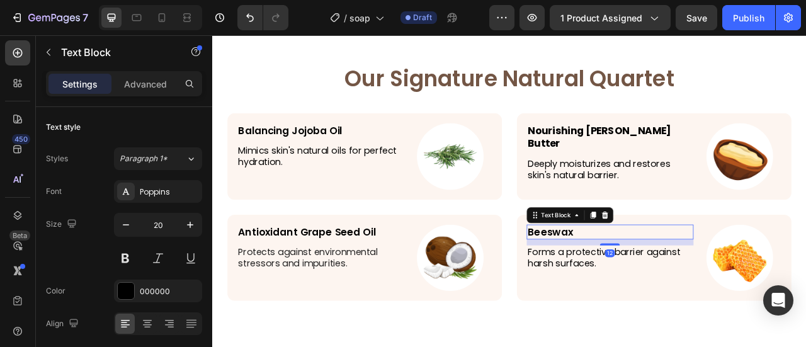
click at [678, 280] on p "Beeswax" at bounding box center [718, 285] width 210 height 16
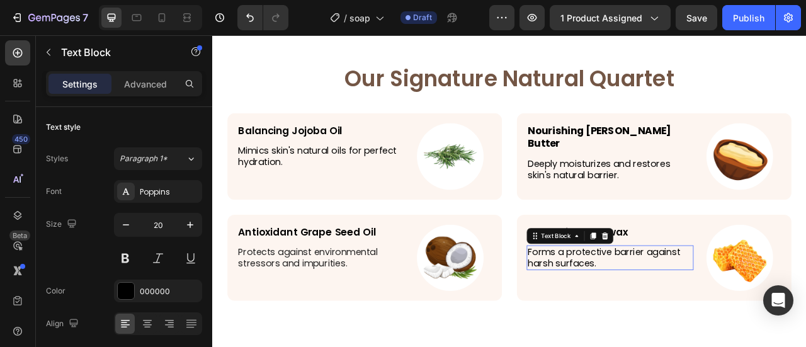
click at [712, 318] on p "Forms a protective barrier against harsh surfaces." at bounding box center [718, 319] width 210 height 30
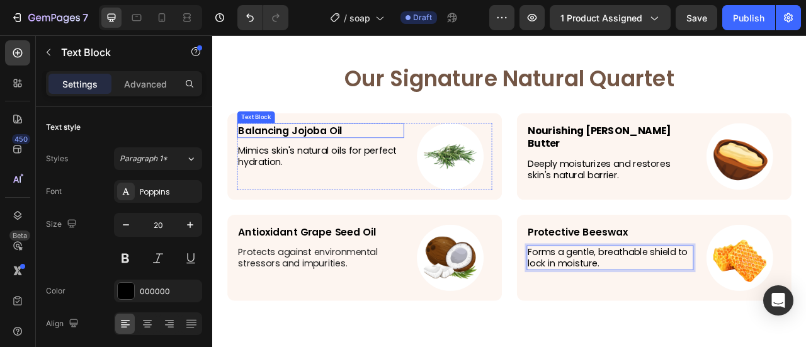
click at [319, 161] on p "Balancing Jojoba Oil" at bounding box center [350, 156] width 210 height 16
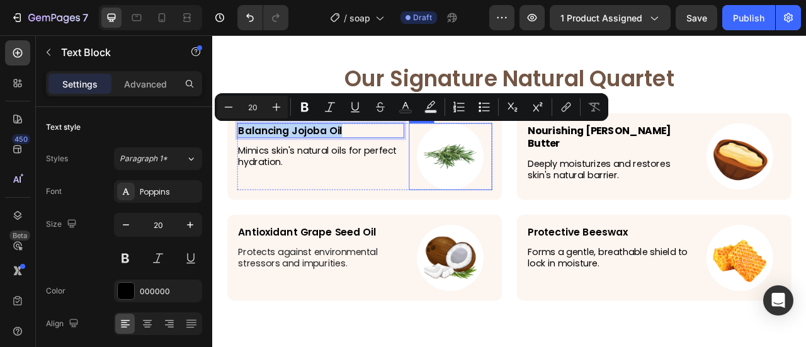
click at [533, 189] on img at bounding box center [514, 189] width 85 height 85
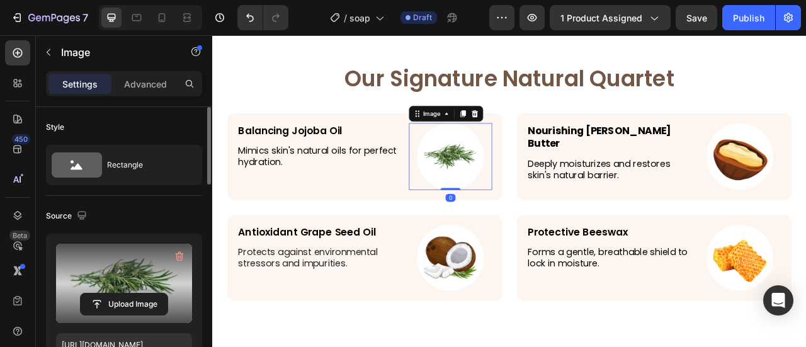
click at [130, 290] on label at bounding box center [124, 283] width 136 height 79
click at [130, 293] on input "file" at bounding box center [124, 303] width 87 height 21
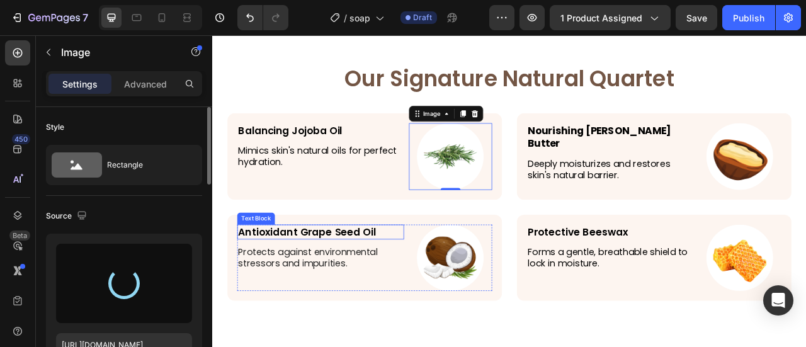
type input "https://cdn.shopify.com/s/files/1/0906/0601/0552/files/gempages_581577637072208…"
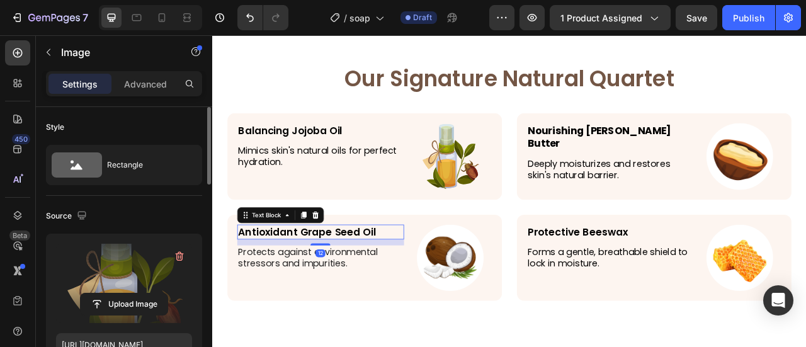
click at [330, 288] on p "Antioxidant Grape Seed Oil" at bounding box center [350, 285] width 210 height 16
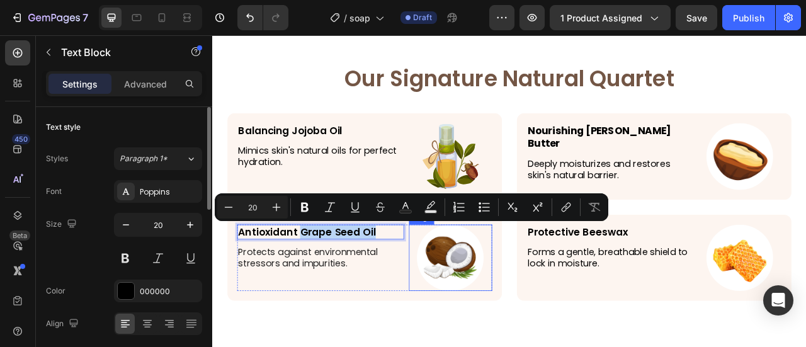
drag, startPoint x: 326, startPoint y: 284, endPoint x: 470, endPoint y: 280, distance: 144.3
click at [470, 280] on div "Antioxidant Grape Seed Oil Text Block 12 Protects against environmental stresso…" at bounding box center [406, 318] width 324 height 85
copy p "Grape Seed Oil"
drag, startPoint x: 513, startPoint y: 314, endPoint x: 501, endPoint y: 312, distance: 12.2
click at [513, 314] on img at bounding box center [514, 318] width 85 height 85
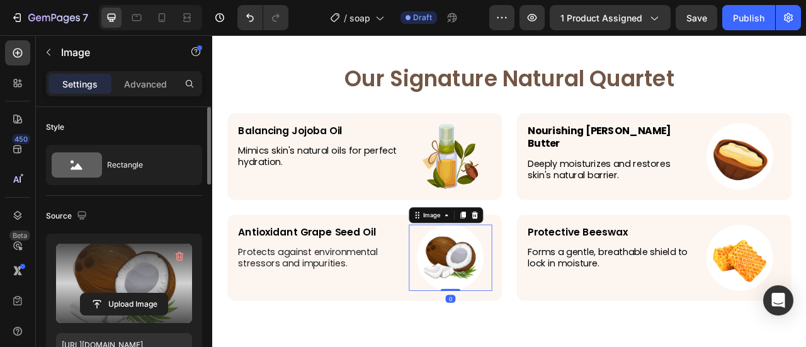
click at [149, 273] on label at bounding box center [124, 283] width 136 height 79
click at [149, 293] on input "file" at bounding box center [124, 303] width 87 height 21
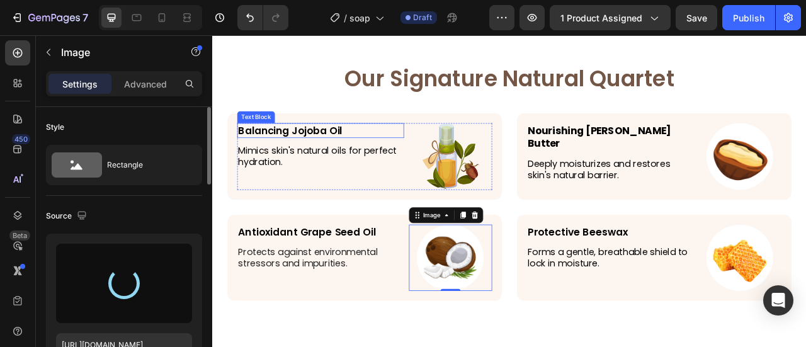
type input "[URL][DOMAIN_NAME]"
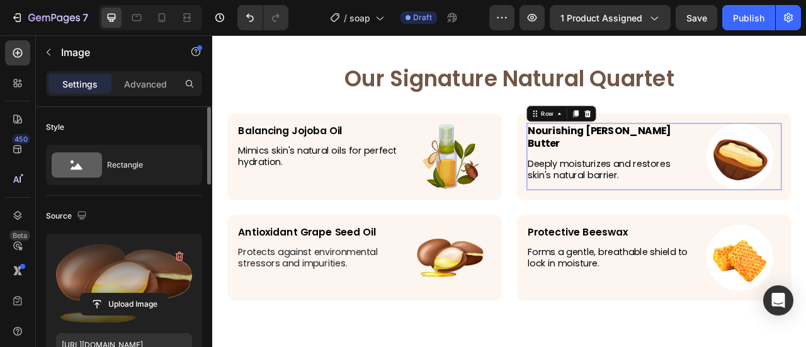
click at [707, 165] on div "Nourishing Shea Butter Text Block Deeply moisturizes and restores skin's natura…" at bounding box center [718, 189] width 212 height 85
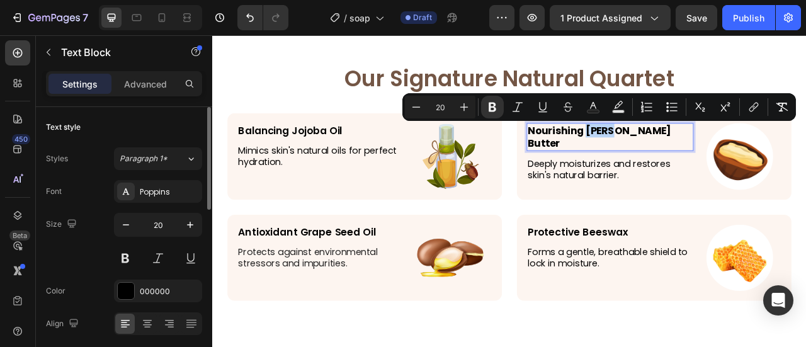
click at [685, 159] on strong "Nourishing [PERSON_NAME] Butter" at bounding box center [704, 164] width 183 height 34
drag, startPoint x: 685, startPoint y: 159, endPoint x: 713, endPoint y: 151, distance: 28.9
click at [687, 160] on strong "Nourishing [PERSON_NAME] Butter" at bounding box center [704, 164] width 183 height 34
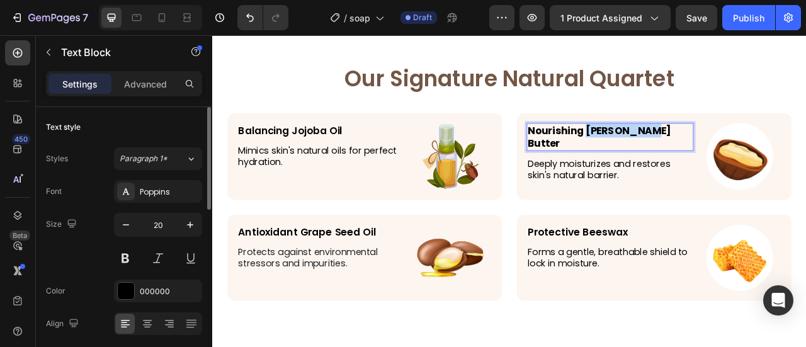
drag, startPoint x: 774, startPoint y: 154, endPoint x: 686, endPoint y: 160, distance: 88.4
click at [686, 160] on p "Nourishing [PERSON_NAME] Butter" at bounding box center [718, 164] width 210 height 33
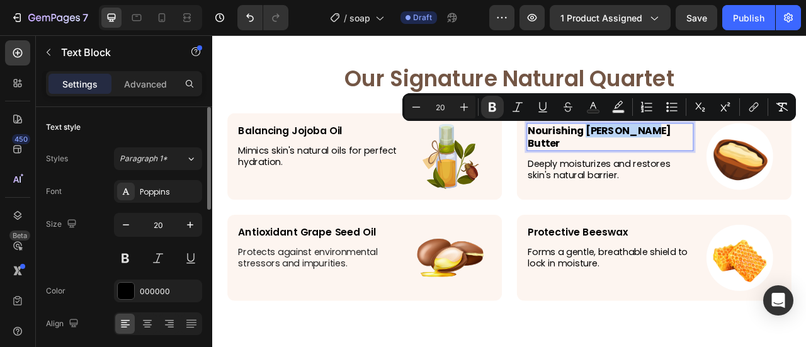
copy strong "Shea Butter"
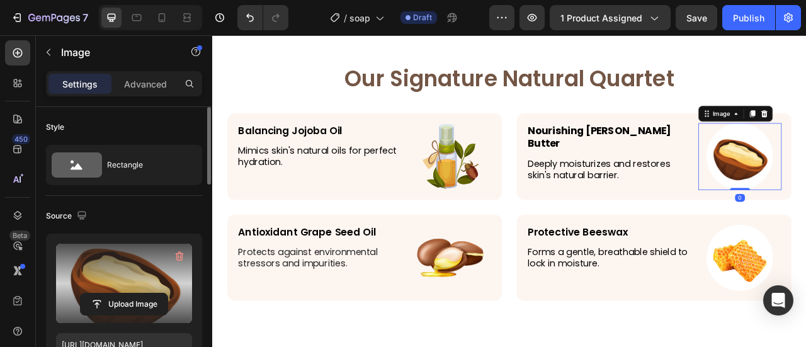
click at [150, 264] on label at bounding box center [124, 283] width 136 height 79
click at [150, 293] on input "file" at bounding box center [124, 303] width 87 height 21
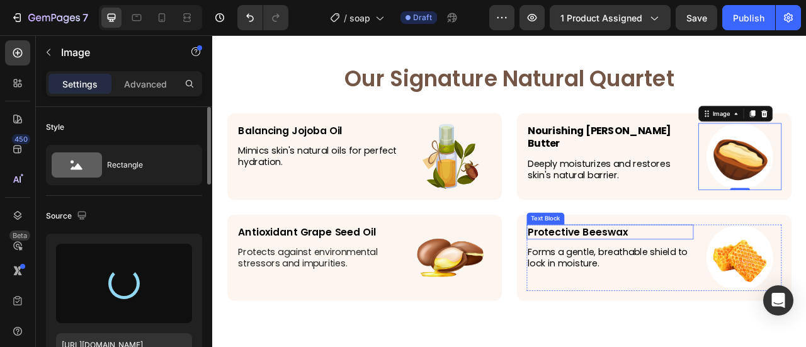
type input "https://cdn.shopify.com/s/files/1/0906/0601/0552/files/gempages_581577637072208…"
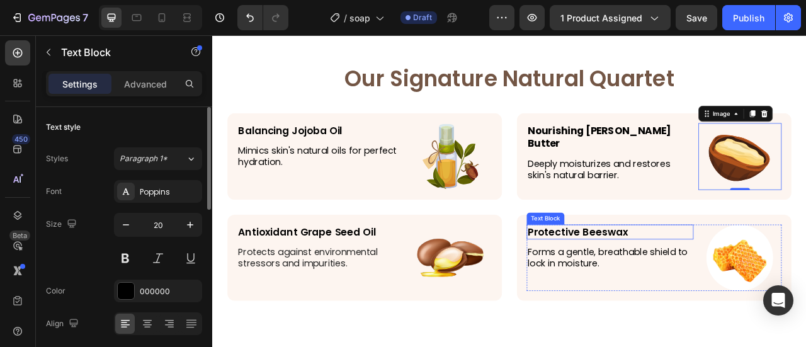
click at [673, 283] on p "Protective Beeswax" at bounding box center [718, 285] width 210 height 16
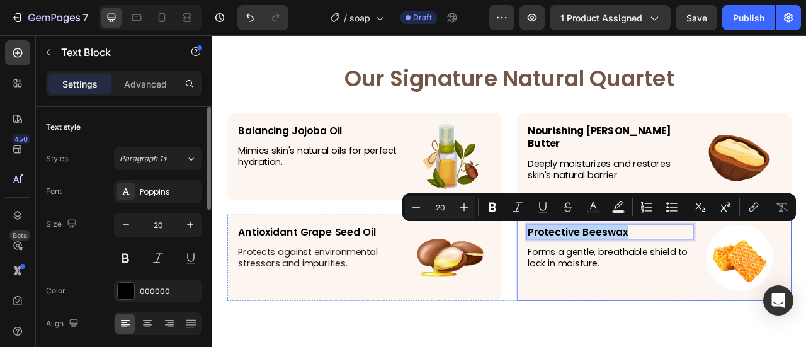
drag, startPoint x: 735, startPoint y: 280, endPoint x: 595, endPoint y: 300, distance: 141.2
click at [599, 300] on div "Protective Beeswax Text Block 12 Forms a gentle, breathable shield to lock in m…" at bounding box center [773, 318] width 349 height 110
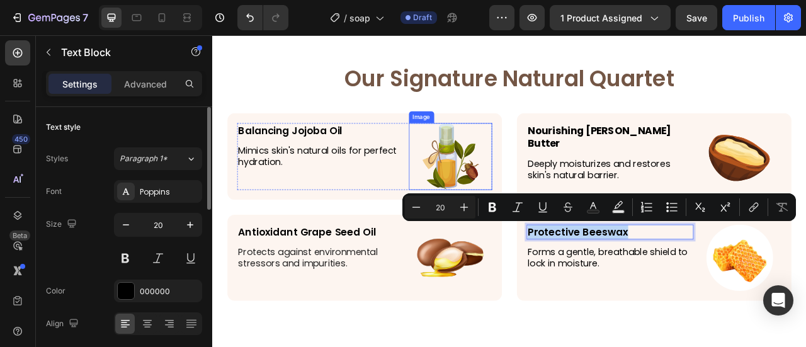
copy p "Protective Beeswax"
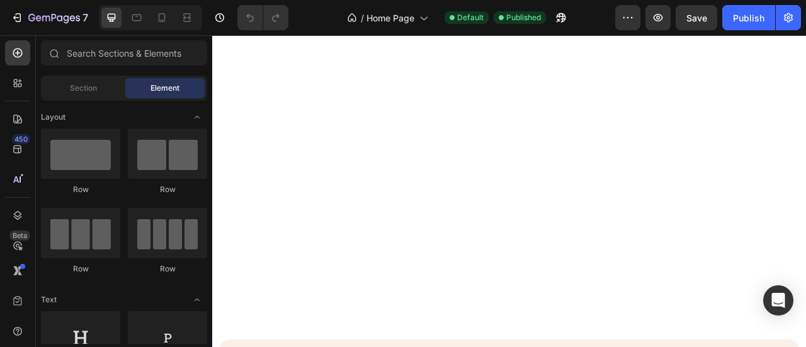
scroll to position [2330, 0]
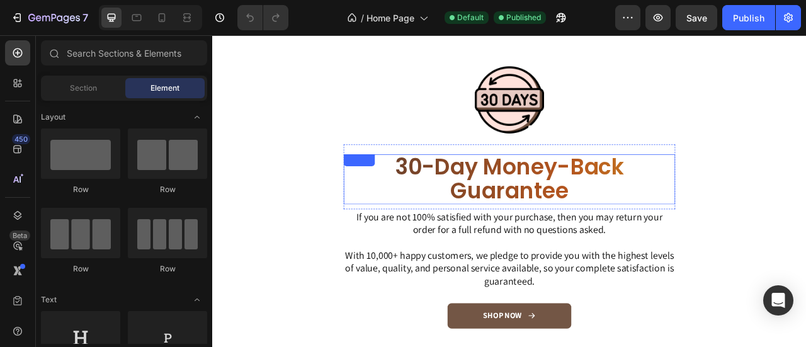
click at [542, 207] on h2 "30-Day Money-Back Guarantee" at bounding box center [590, 218] width 422 height 64
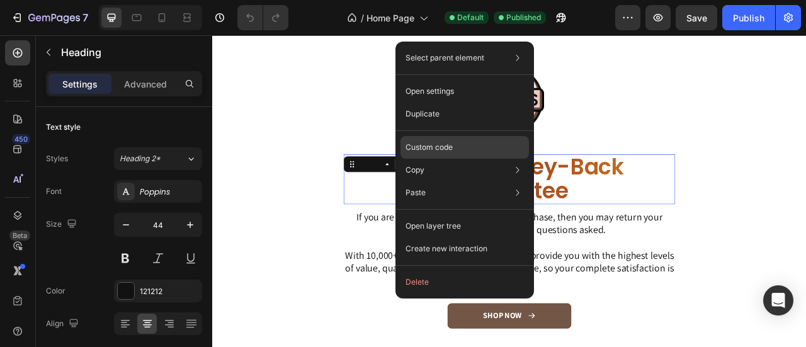
click at [456, 181] on div "Custom code" at bounding box center [464, 192] width 128 height 23
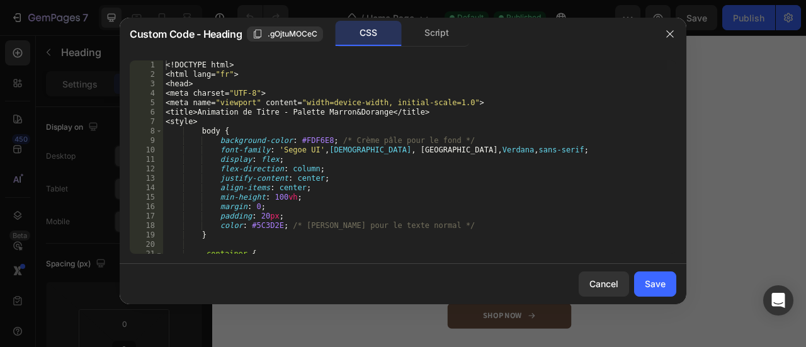
click at [443, 159] on div "<! DOCTYPE html > < html lang = " fr " > < head > < meta charset = " UTF-8 " > …" at bounding box center [415, 166] width 504 height 212
type textarea "</body> </html>"
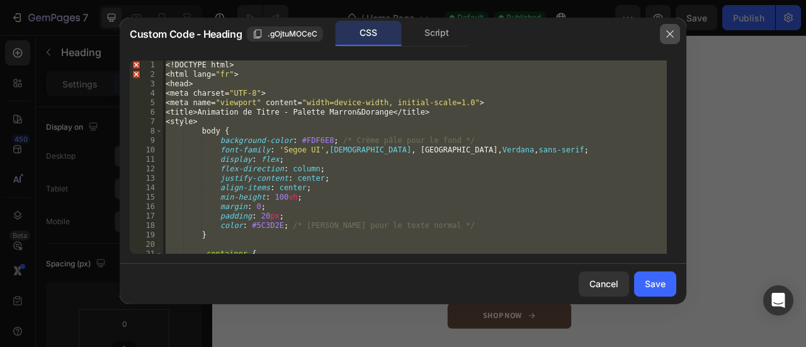
click at [663, 40] on button "button" at bounding box center [670, 34] width 20 height 20
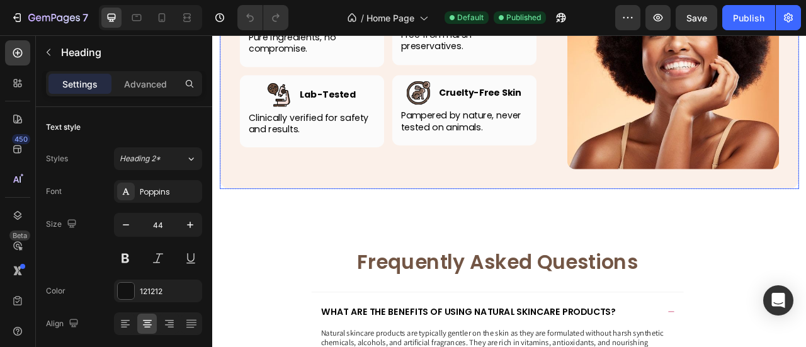
click at [521, 227] on div "Beauty Without Compromise Heading Row Image Image Organic Heading Row Pure ingr…" at bounding box center [590, 56] width 737 height 349
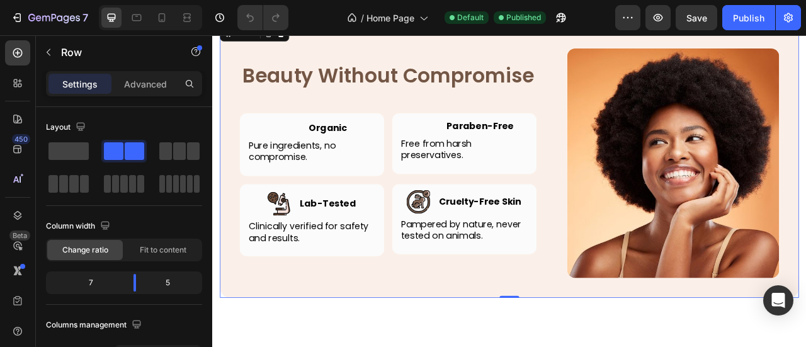
scroll to position [2645, 0]
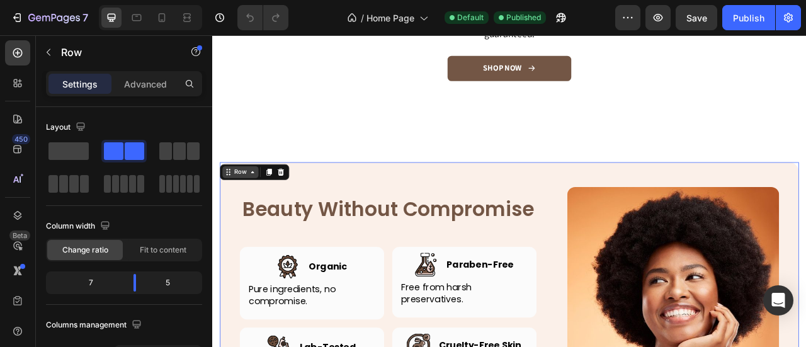
click at [237, 202] on div "Row" at bounding box center [248, 209] width 46 height 15
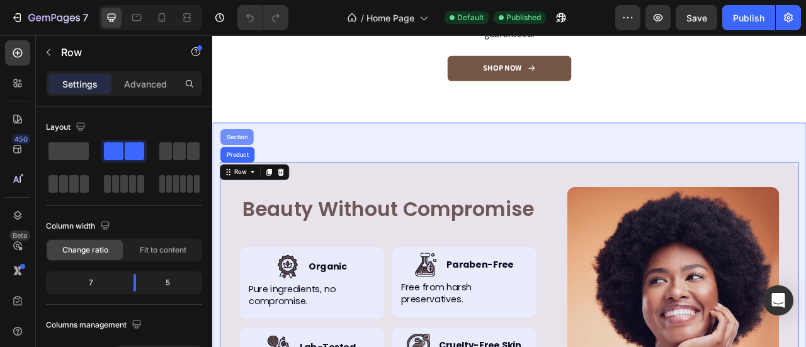
click at [246, 156] on div "Section" at bounding box center [243, 164] width 42 height 20
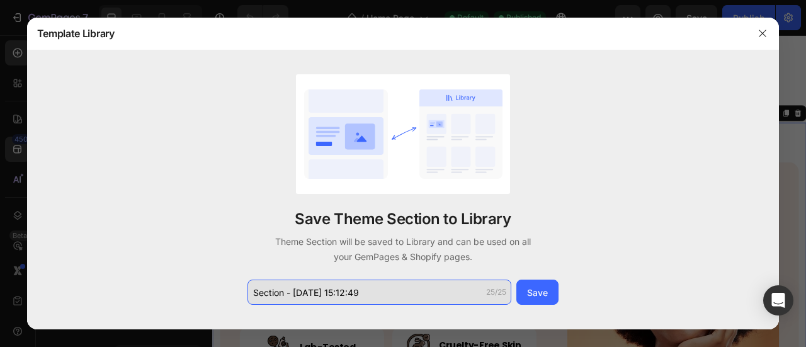
click at [455, 292] on input "Section - [DATE] 15:12:49" at bounding box center [379, 292] width 264 height 25
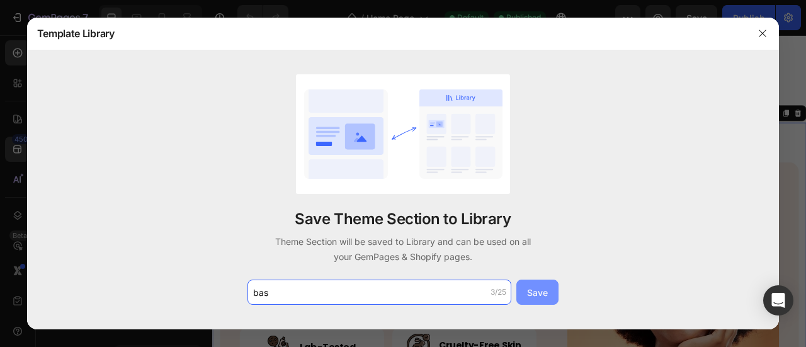
type input "bas"
click at [547, 298] on div "Save" at bounding box center [537, 292] width 21 height 13
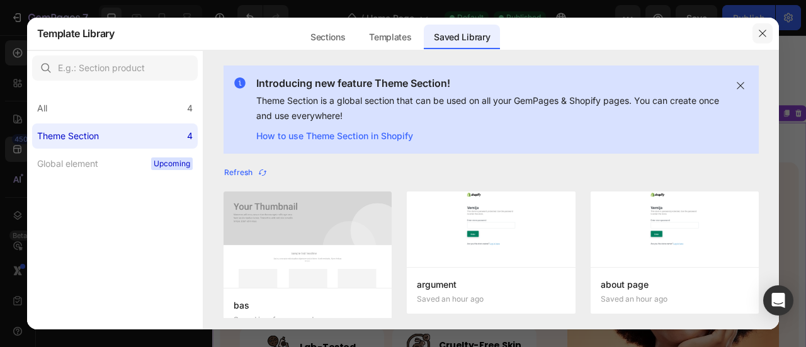
click at [762, 35] on icon "button" at bounding box center [763, 33] width 10 height 10
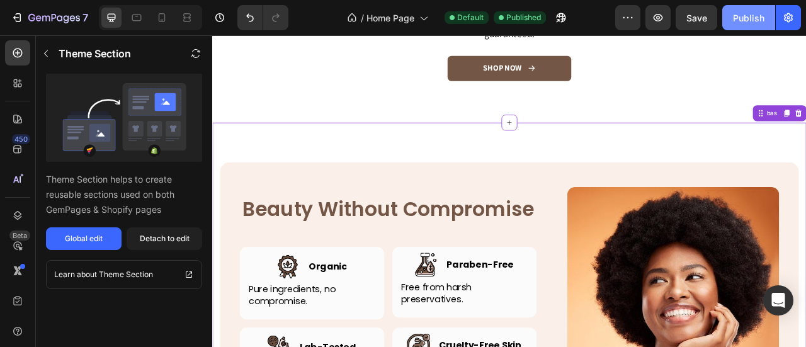
click at [762, 11] on button "Publish" at bounding box center [748, 17] width 53 height 25
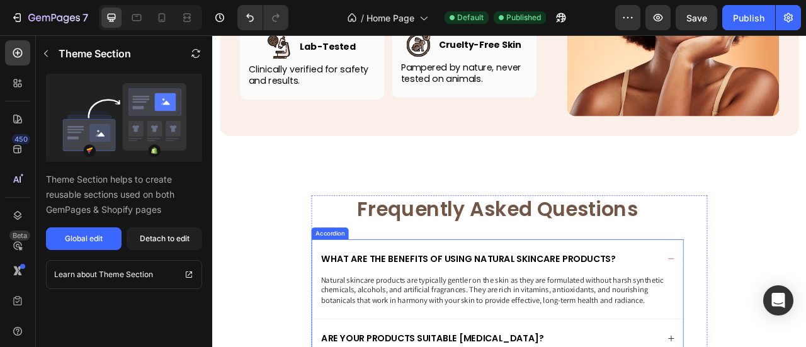
scroll to position [3023, 0]
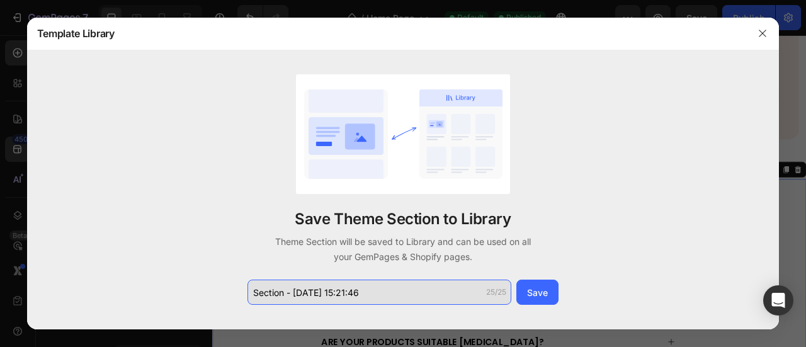
click at [384, 297] on input "Section - [DATE] 15:21:46" at bounding box center [379, 292] width 264 height 25
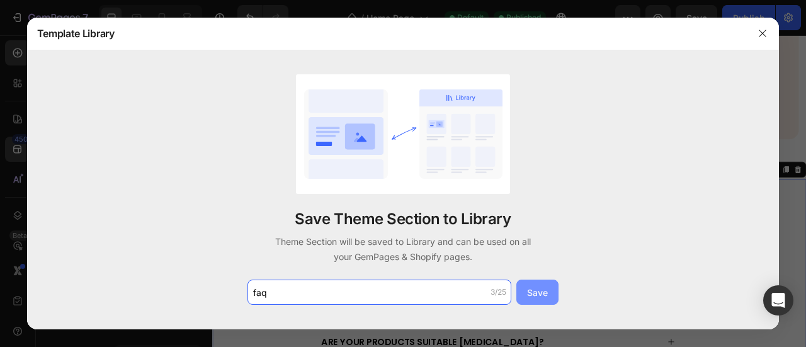
type input "faq"
click at [542, 296] on div "Save" at bounding box center [537, 292] width 21 height 13
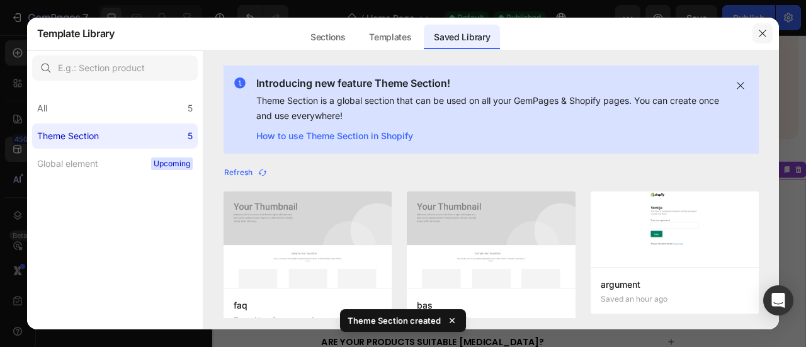
click at [759, 35] on icon "button" at bounding box center [763, 33] width 10 height 10
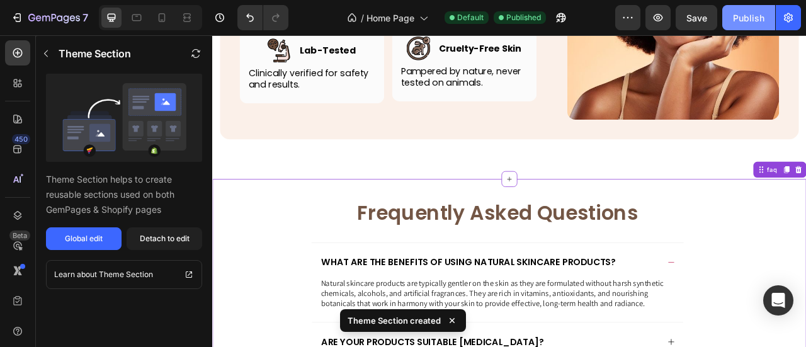
click at [755, 25] on button "Publish" at bounding box center [748, 17] width 53 height 25
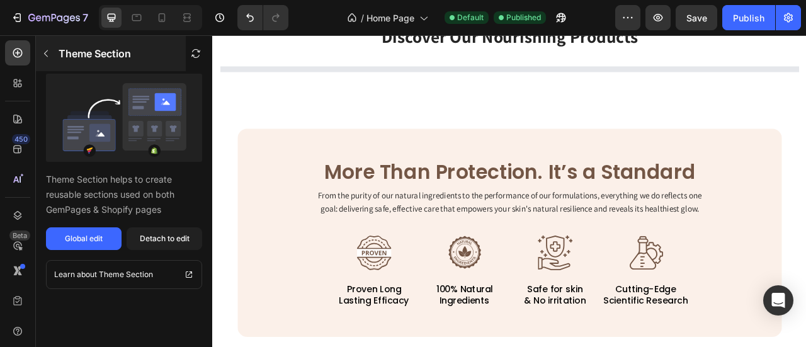
scroll to position [576, 0]
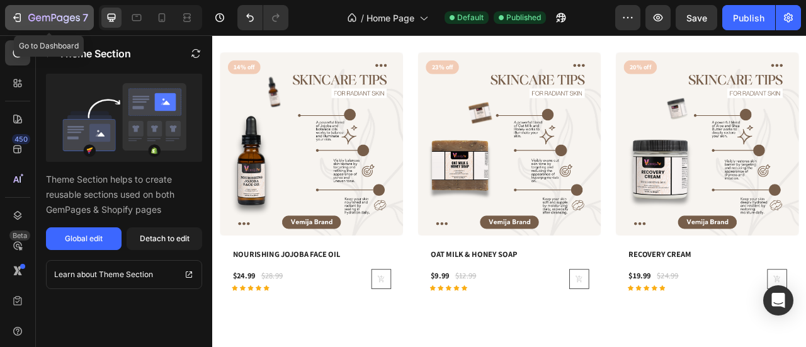
click at [15, 9] on button "7" at bounding box center [49, 17] width 89 height 25
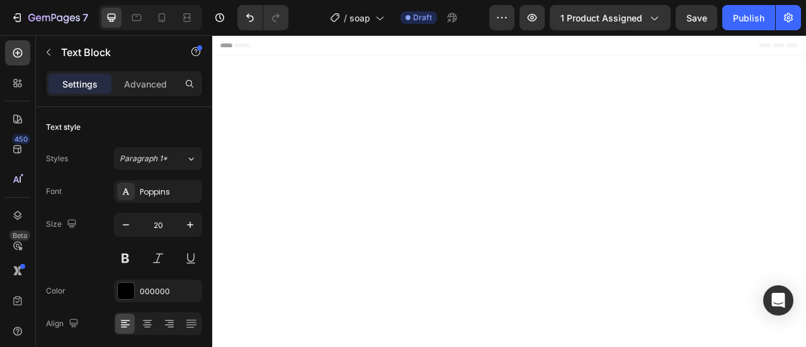
scroll to position [2608, 0]
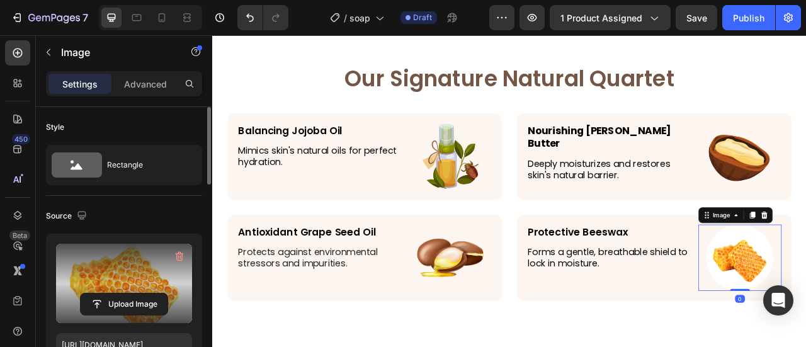
click at [101, 278] on label at bounding box center [124, 283] width 136 height 79
click at [101, 293] on input "file" at bounding box center [124, 303] width 87 height 21
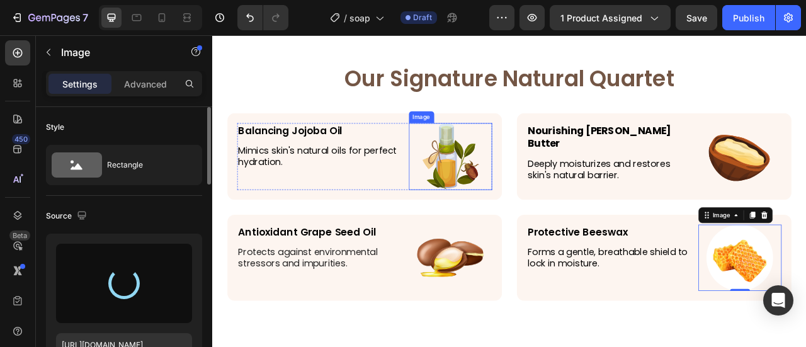
type input "[URL][DOMAIN_NAME]"
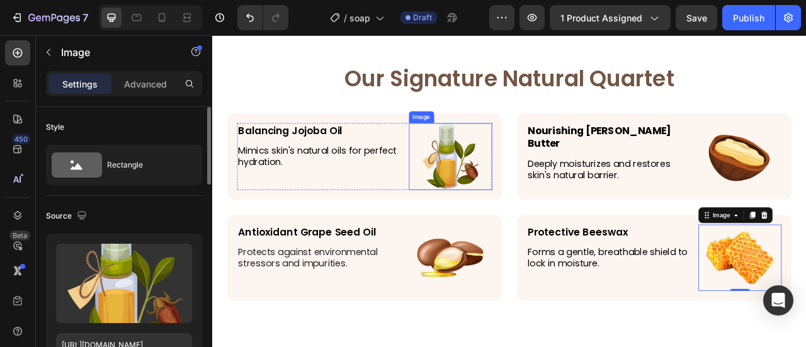
click at [526, 208] on img at bounding box center [514, 189] width 85 height 85
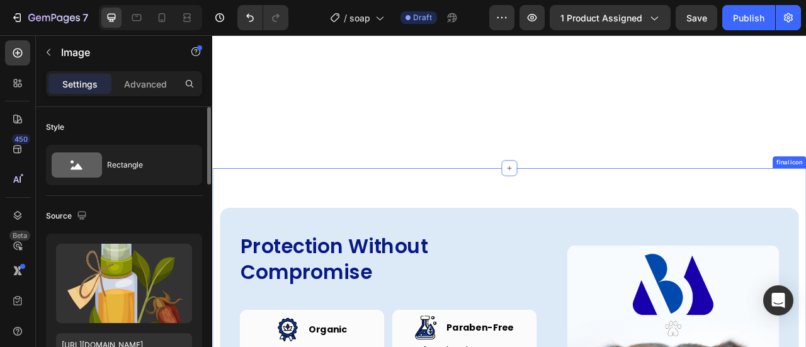
scroll to position [3490, 0]
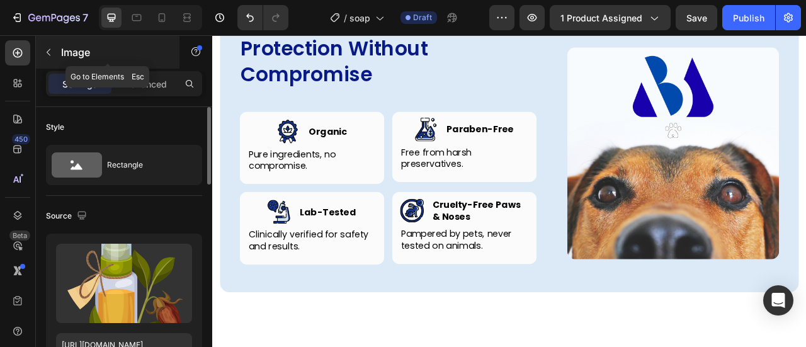
click at [44, 60] on button "button" at bounding box center [48, 52] width 20 height 20
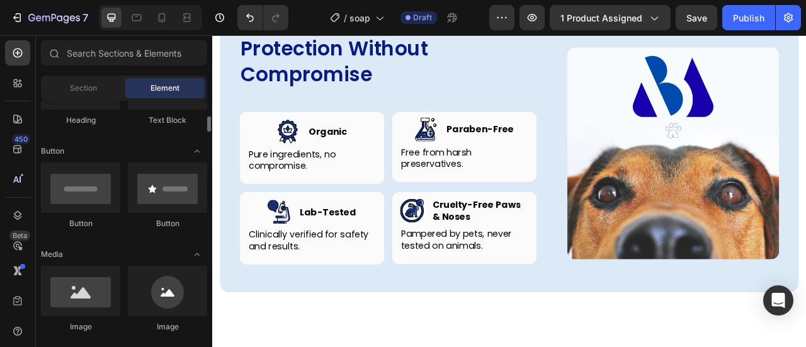
scroll to position [189, 0]
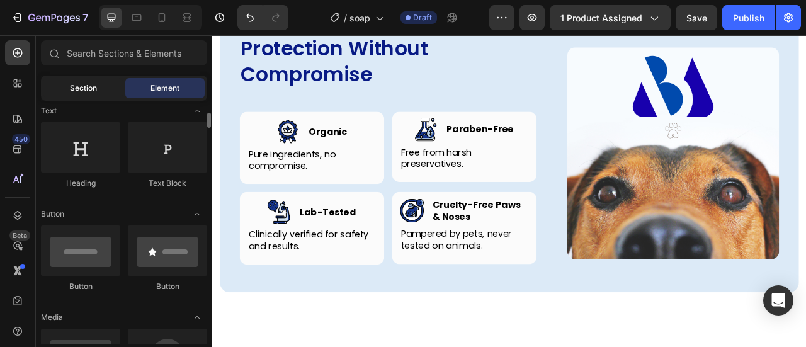
click at [99, 88] on div "Section" at bounding box center [82, 88] width 79 height 20
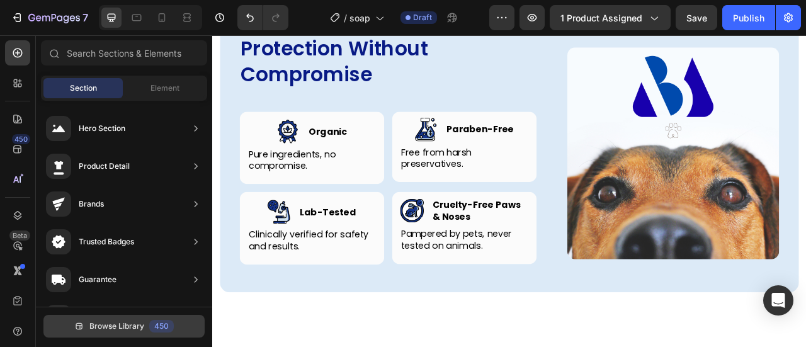
click at [151, 323] on div "450" at bounding box center [161, 326] width 25 height 13
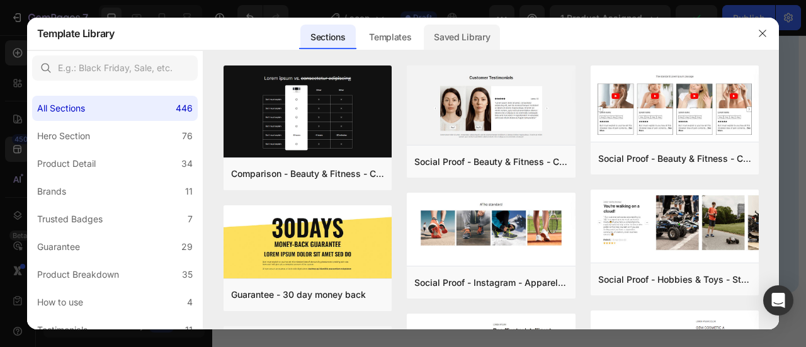
click at [448, 40] on div "Saved Library" at bounding box center [462, 37] width 76 height 25
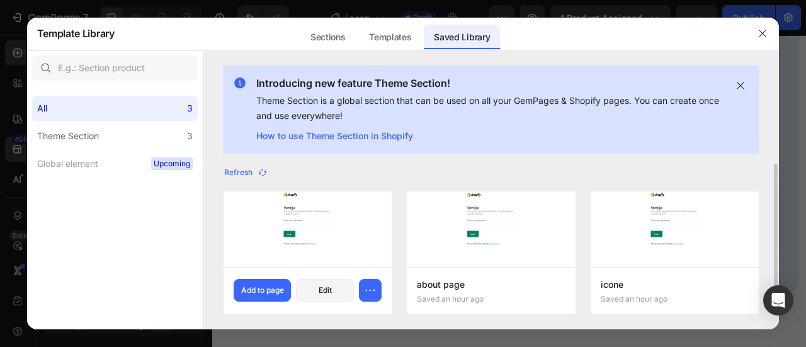
scroll to position [10, 0]
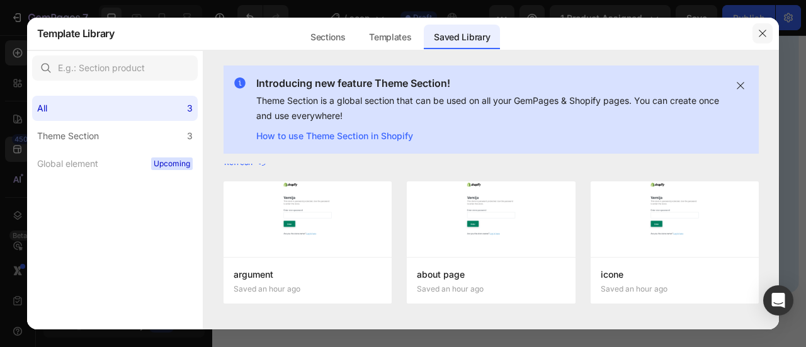
click at [757, 30] on button "button" at bounding box center [762, 33] width 20 height 20
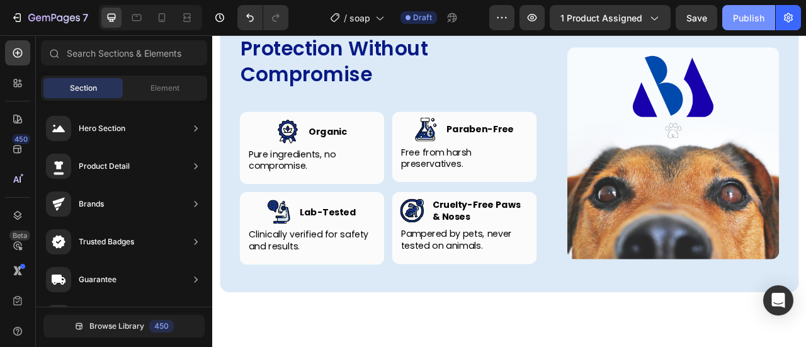
click at [757, 17] on div "Publish" at bounding box center [748, 17] width 31 height 13
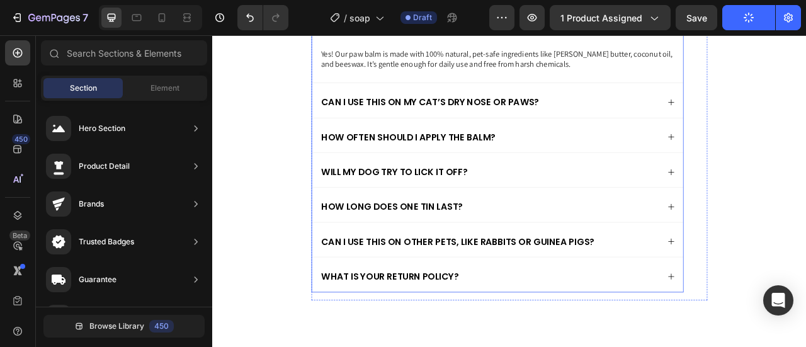
scroll to position [3994, 0]
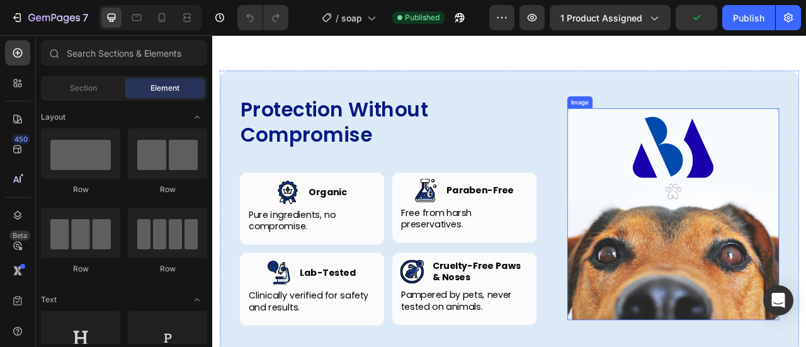
scroll to position [3337, 0]
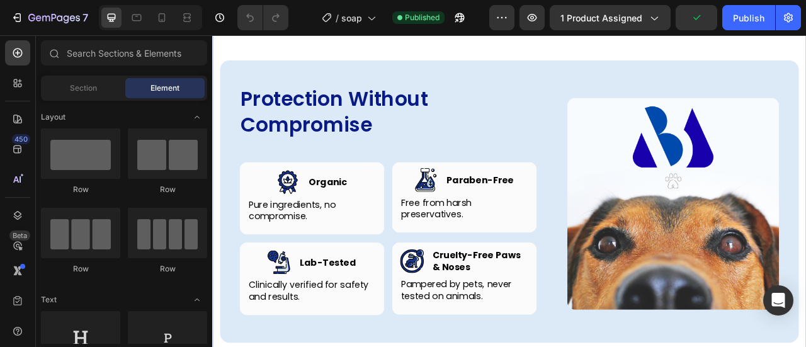
click at [795, 121] on div "Protection Without Compromise Heading Row Image Image Organic Heading Row Pure …" at bounding box center [590, 246] width 756 height 461
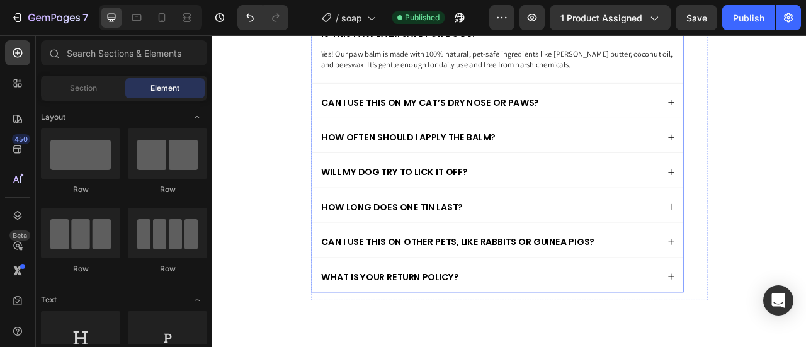
scroll to position [3315, 0]
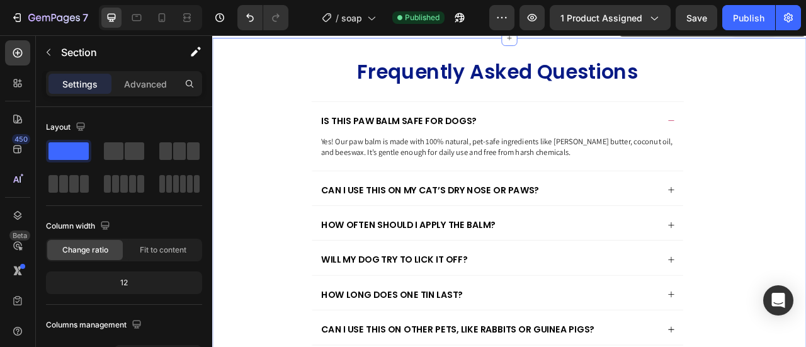
click at [805, 143] on div "Frequently Asked Questions Heading Is this paw balm safe for dogs? Yes! Our paw…" at bounding box center [590, 289] width 756 height 503
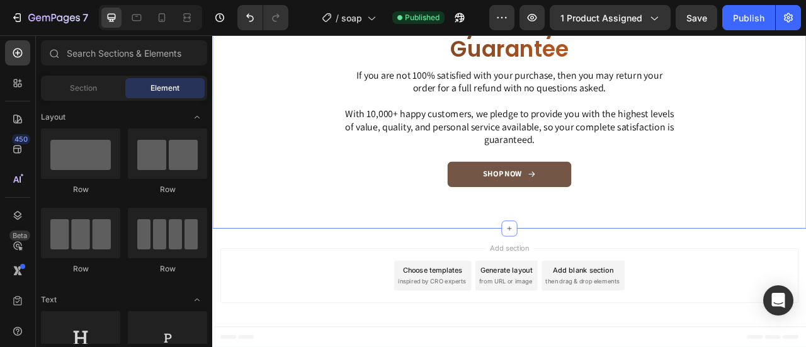
scroll to position [3160, 0]
click at [92, 96] on div "Section" at bounding box center [82, 88] width 79 height 20
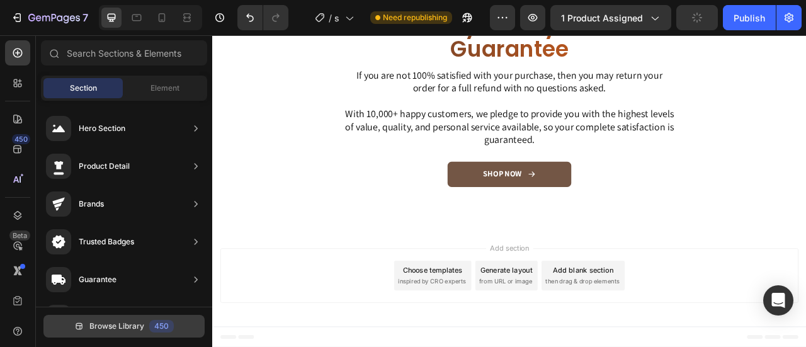
click at [123, 322] on span "Browse Library" at bounding box center [116, 326] width 55 height 11
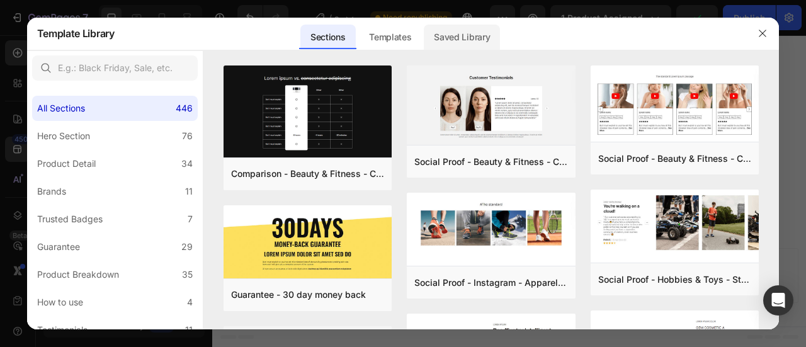
click at [462, 36] on div "Saved Library" at bounding box center [462, 37] width 76 height 25
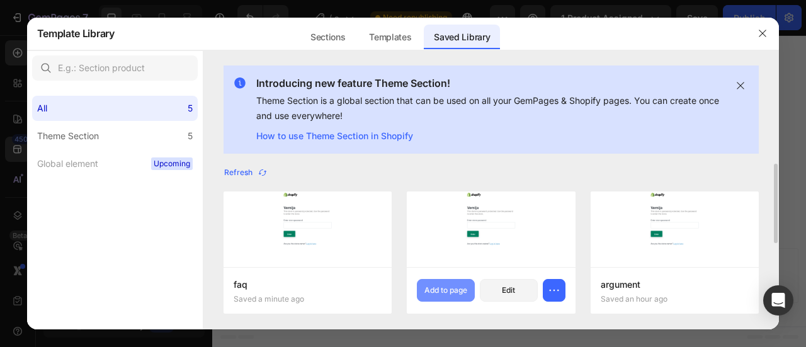
click at [450, 292] on div "Add to page" at bounding box center [445, 290] width 43 height 11
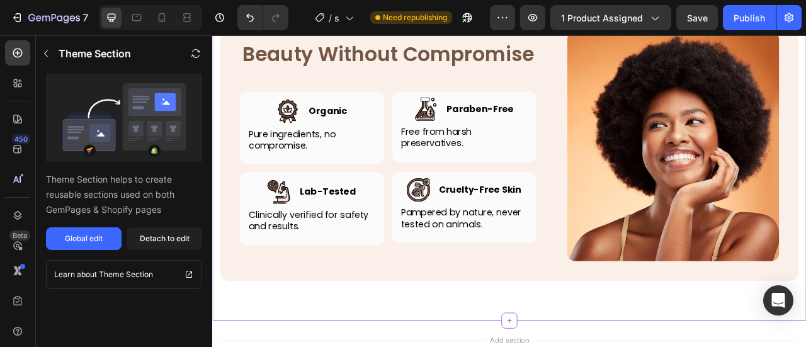
scroll to position [3406, 0]
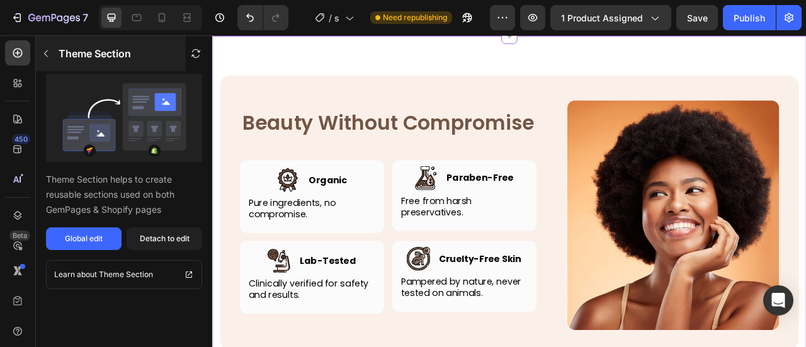
click at [44, 52] on icon "button" at bounding box center [46, 53] width 10 height 10
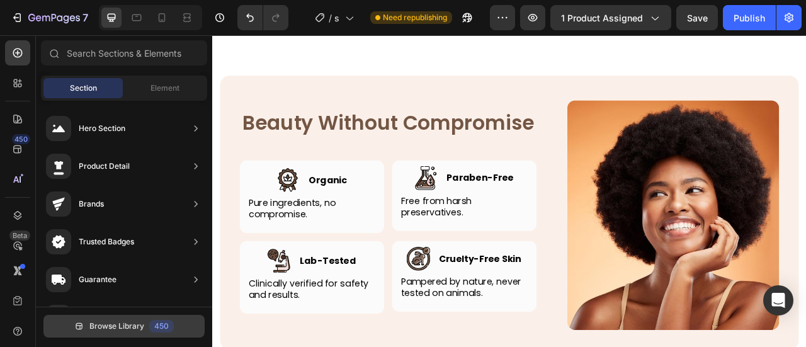
click at [136, 324] on span "Browse Library" at bounding box center [116, 326] width 55 height 11
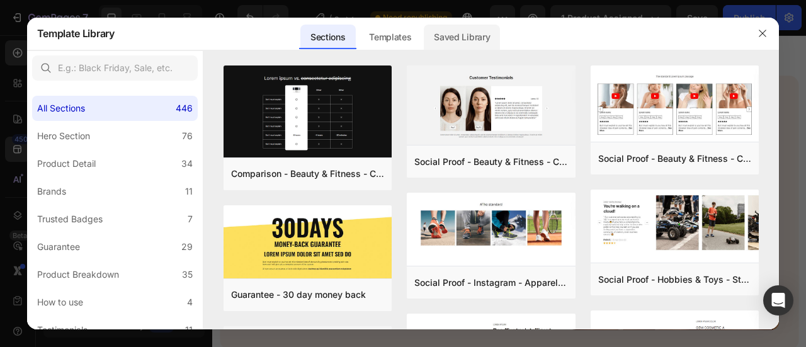
click at [465, 42] on div "Saved Library" at bounding box center [462, 37] width 76 height 25
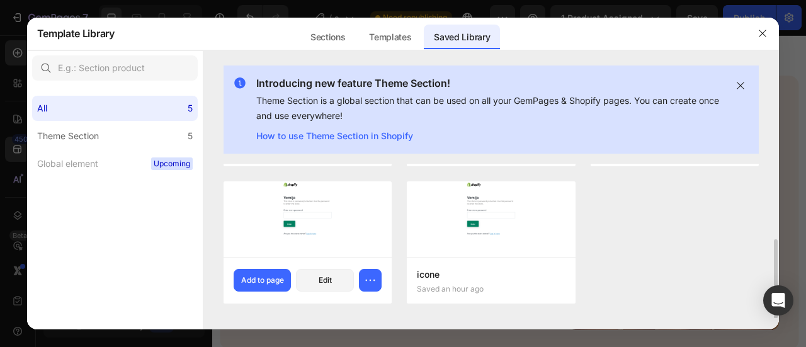
scroll to position [0, 0]
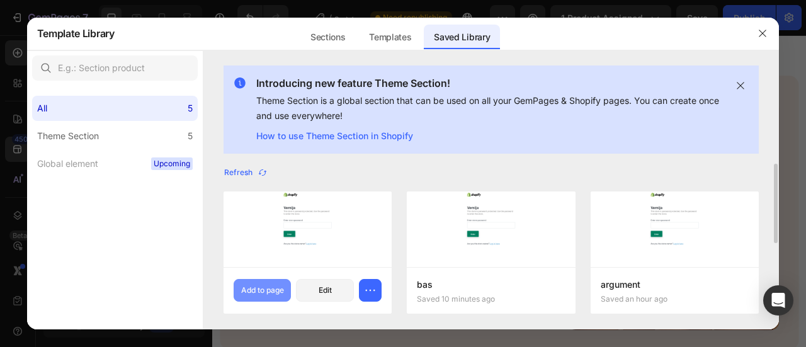
click at [253, 287] on div "Add to page" at bounding box center [262, 290] width 43 height 11
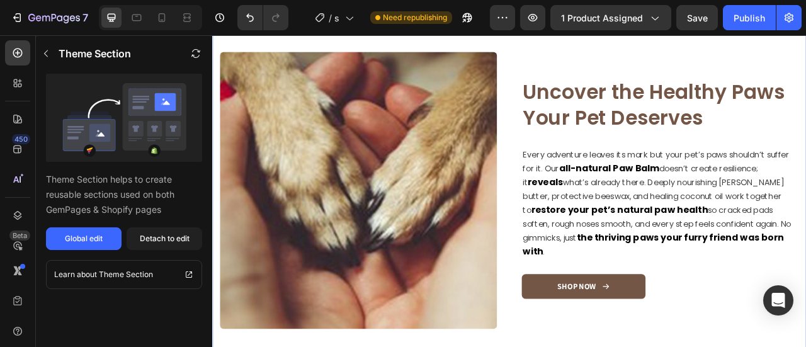
scroll to position [907, 0]
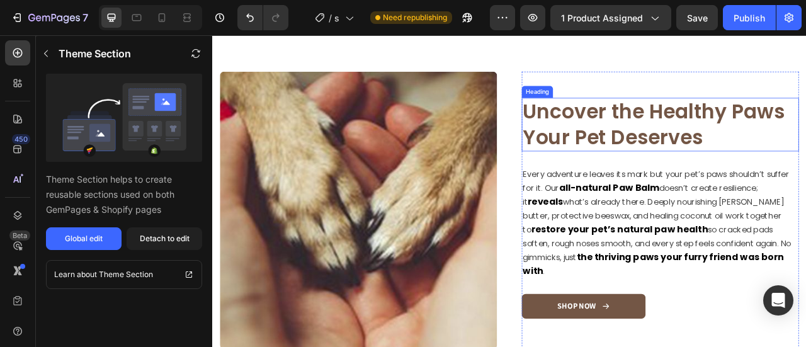
click at [687, 149] on h2 "Uncover the Healthy Paws Your Pet Deserves" at bounding box center [782, 149] width 353 height 68
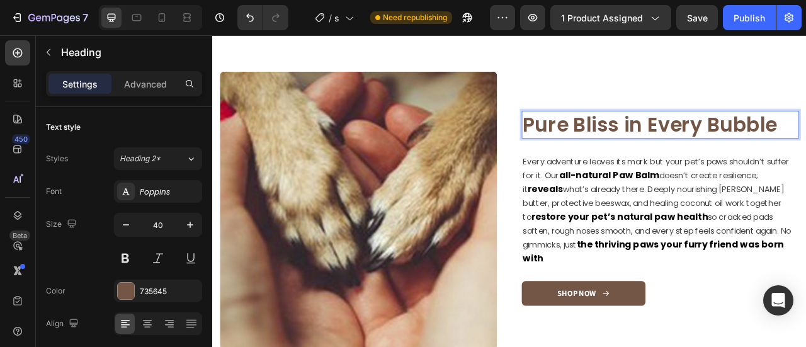
scroll to position [923, 0]
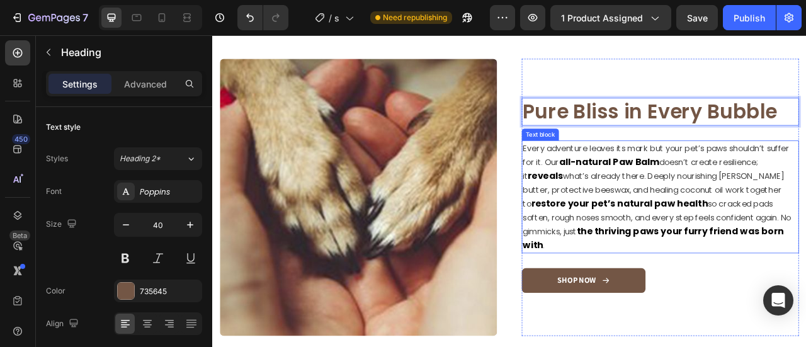
click at [786, 242] on strong "restore your pet’s natural paw health" at bounding box center [730, 249] width 225 height 16
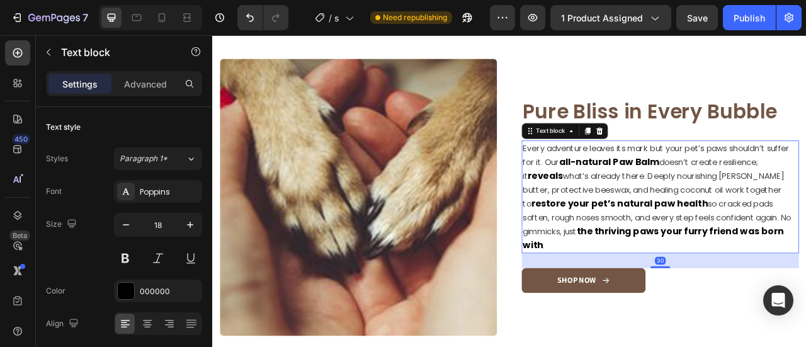
click at [786, 242] on strong "restore your pet’s natural paw health" at bounding box center [730, 249] width 225 height 16
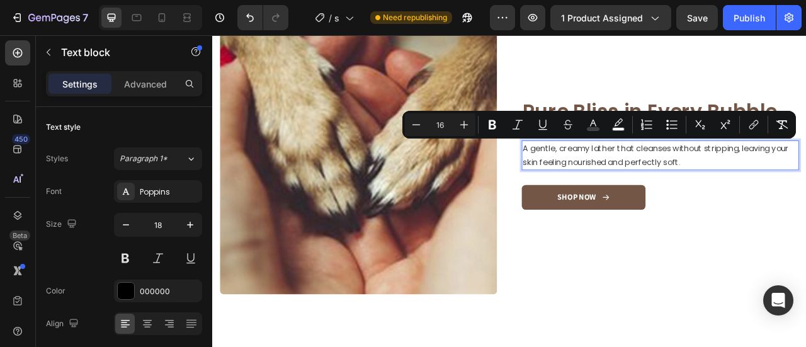
scroll to position [958, 0]
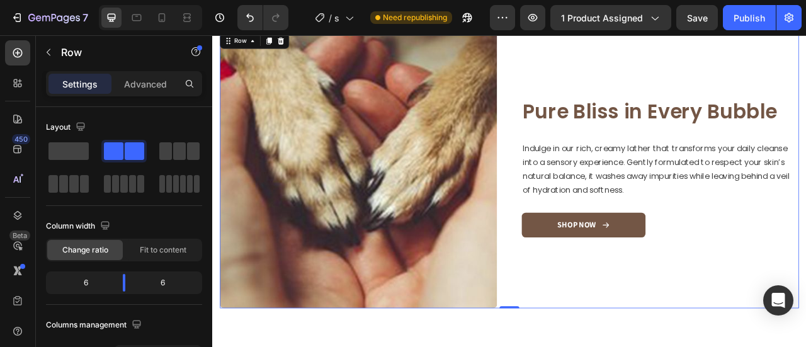
click at [713, 302] on div "Image Pure Bliss in Every Bubble Heading Indulge in our rich, creamy lather tha…" at bounding box center [782, 206] width 353 height 353
click at [774, 135] on p "Pure Bliss in Every Bubble" at bounding box center [782, 132] width 350 height 33
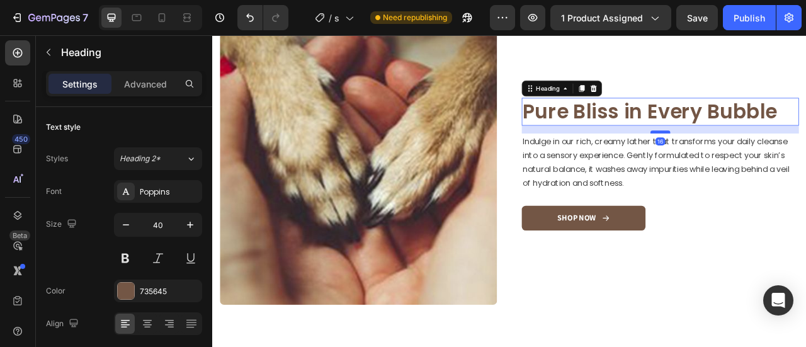
scroll to position [962, 0]
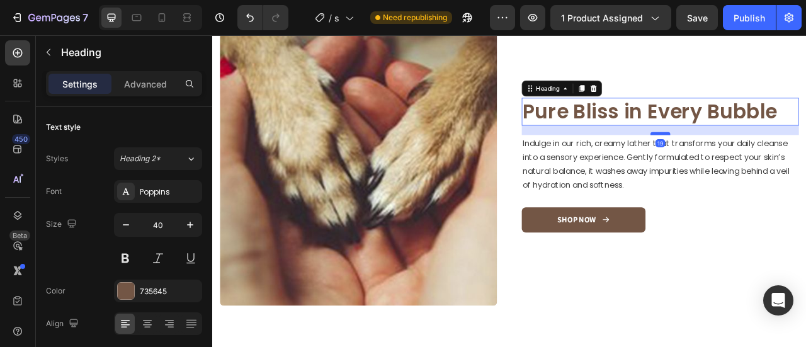
drag, startPoint x: 782, startPoint y: 163, endPoint x: 783, endPoint y: 156, distance: 7.0
click at [783, 158] on div at bounding box center [781, 160] width 25 height 4
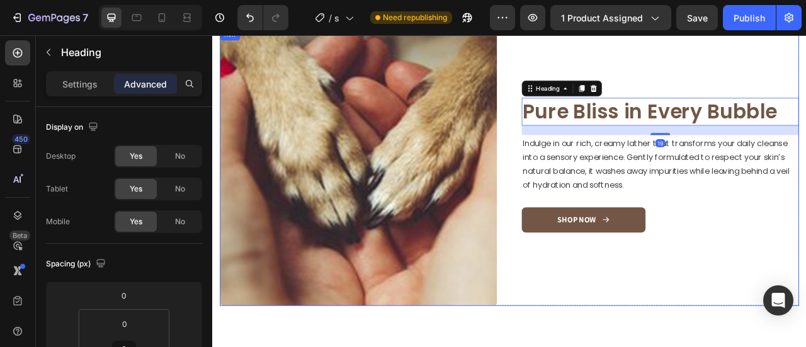
click at [752, 305] on div "Image Pure Bliss in Every Bubble Heading 19 Indulge in our rich, creamy lather …" at bounding box center [782, 202] width 353 height 353
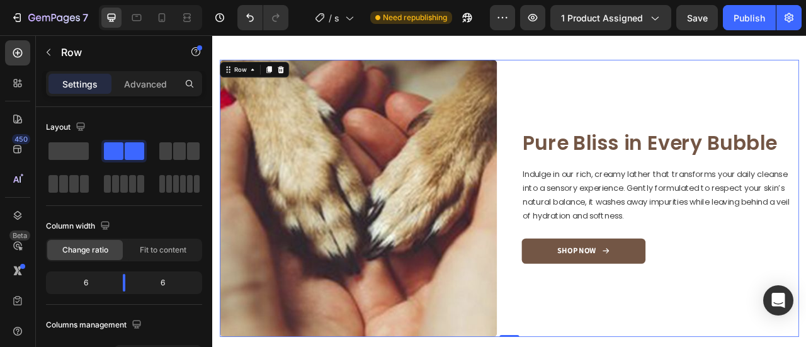
scroll to position [773, 0]
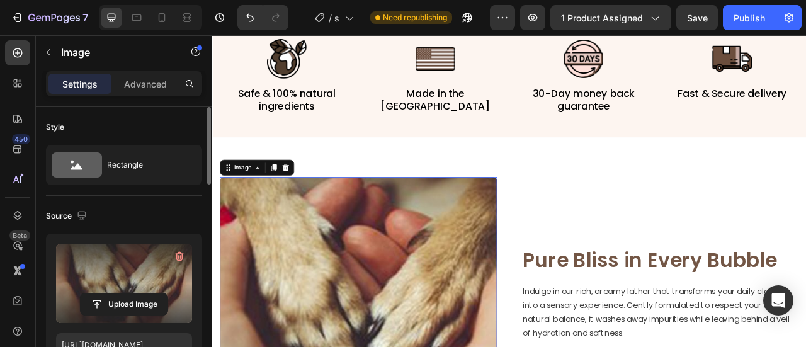
click at [137, 270] on label at bounding box center [124, 283] width 136 height 79
click at [137, 293] on input "file" at bounding box center [124, 303] width 87 height 21
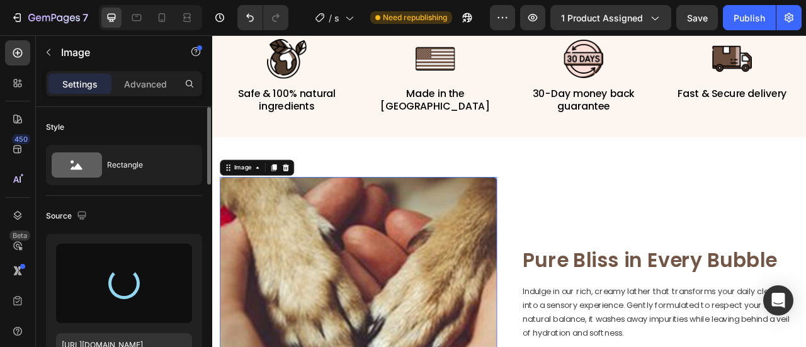
type input "[URL][DOMAIN_NAME]"
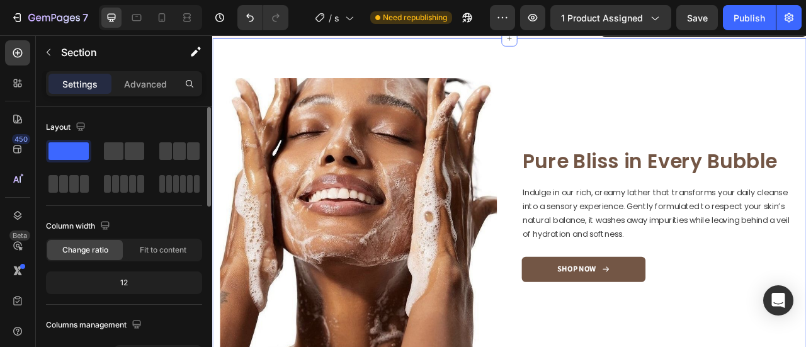
scroll to position [1025, 0]
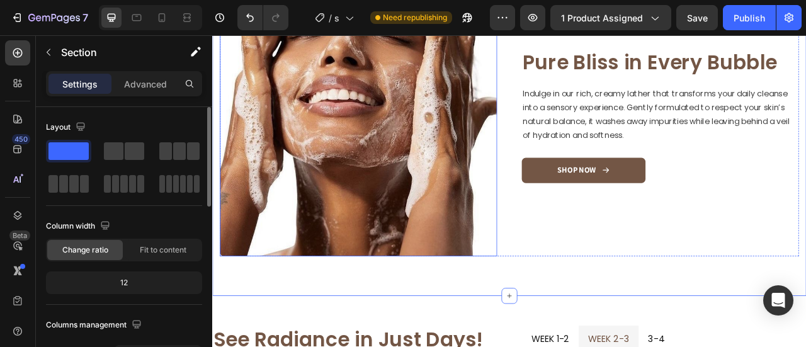
click at [511, 234] on img at bounding box center [398, 139] width 353 height 353
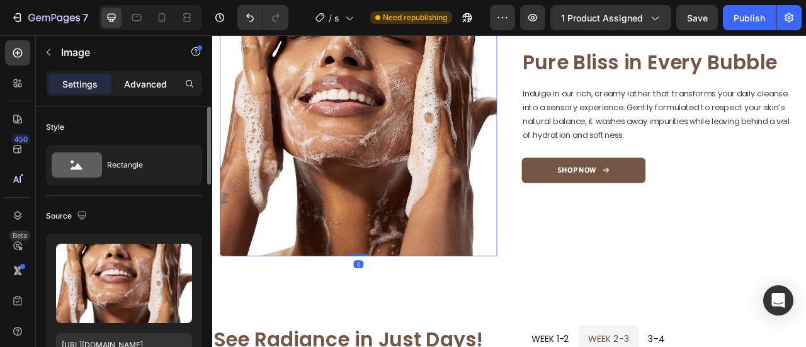
click at [154, 84] on p "Advanced" at bounding box center [145, 83] width 43 height 13
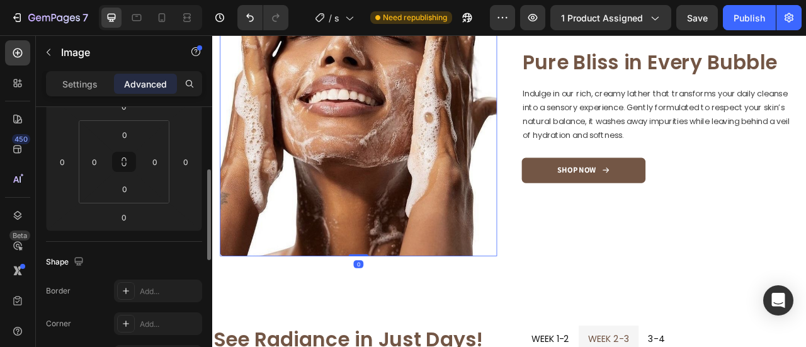
scroll to position [378, 0]
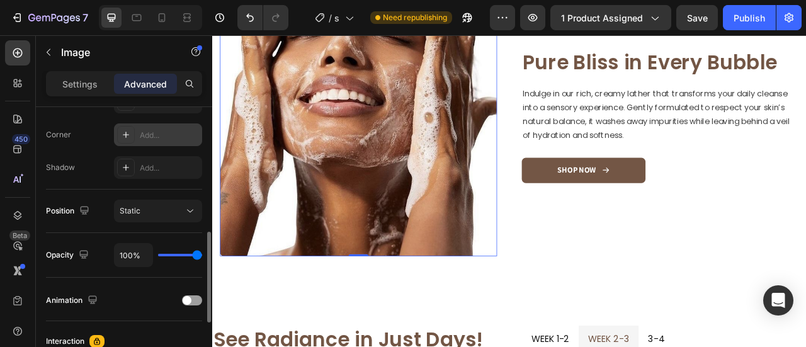
click at [140, 137] on div "Add..." at bounding box center [169, 135] width 59 height 11
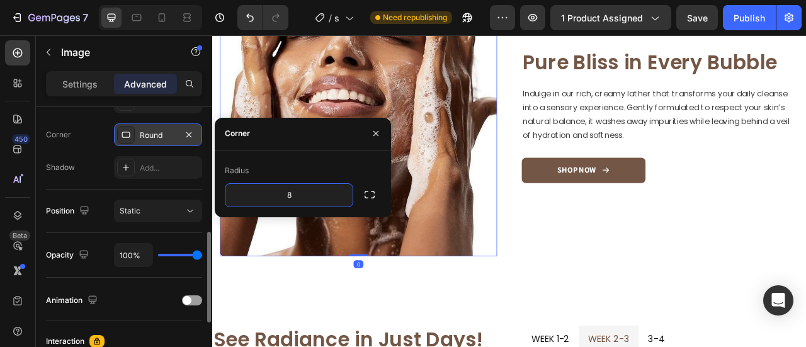
scroll to position [252, 0]
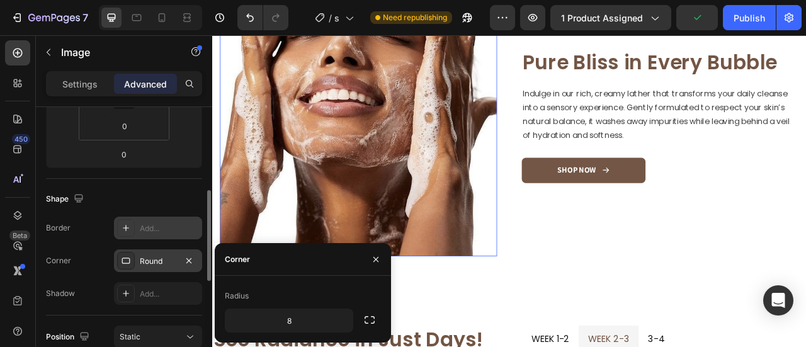
click at [135, 229] on div "Add..." at bounding box center [158, 228] width 88 height 23
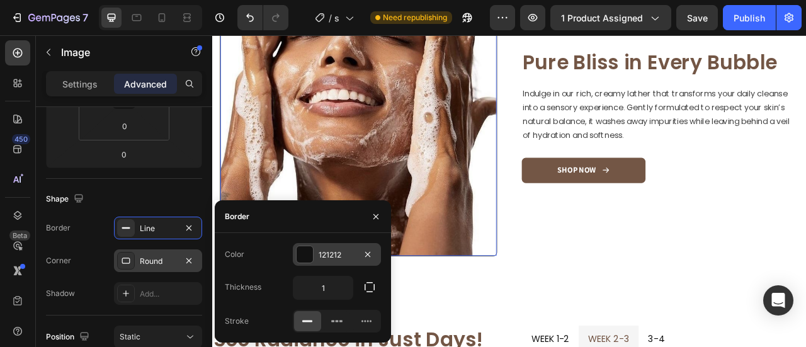
click at [317, 255] on div "121212" at bounding box center [337, 254] width 88 height 23
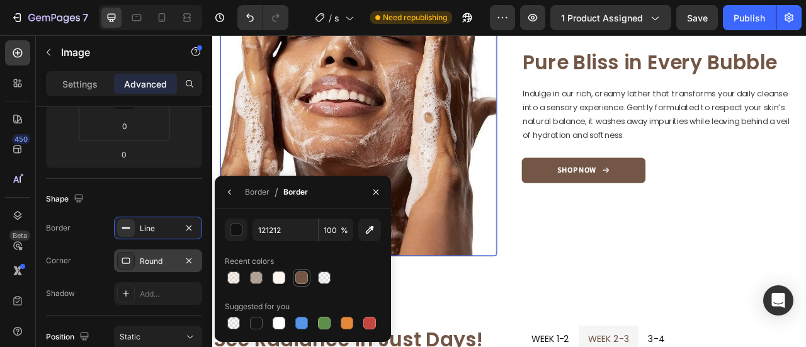
drag, startPoint x: 309, startPoint y: 279, endPoint x: 322, endPoint y: 269, distance: 16.6
click at [309, 279] on div at bounding box center [302, 278] width 18 height 18
type input "735645"
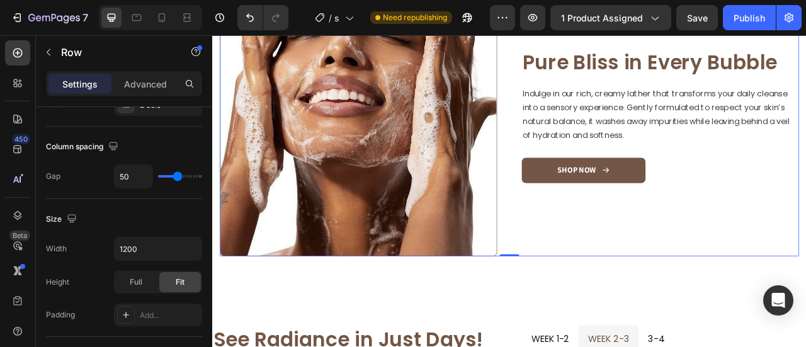
click at [790, 295] on div "Image Pure Bliss in Every Bubble Heading Indulge in our rich, creamy lather tha…" at bounding box center [782, 139] width 353 height 353
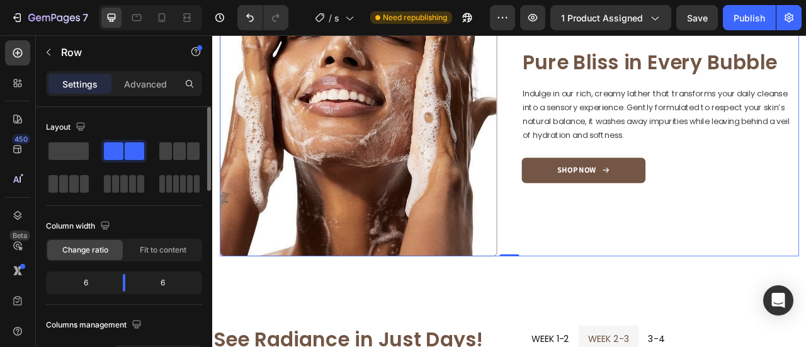
scroll to position [836, 0]
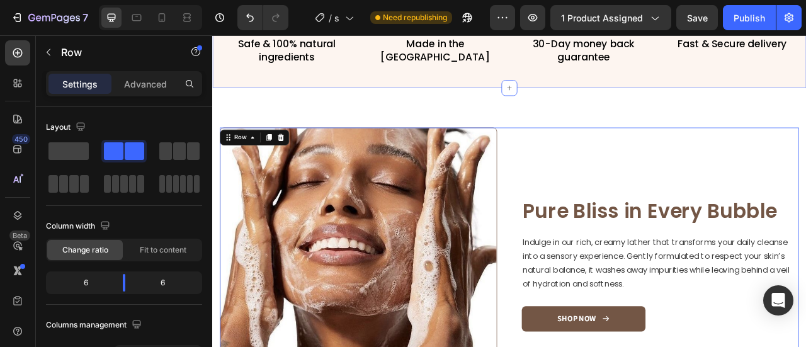
click at [740, 100] on div "Image Safe & 100% natural ingredients Text Block Image Made in the USA Text Blo…" at bounding box center [590, 24] width 756 height 156
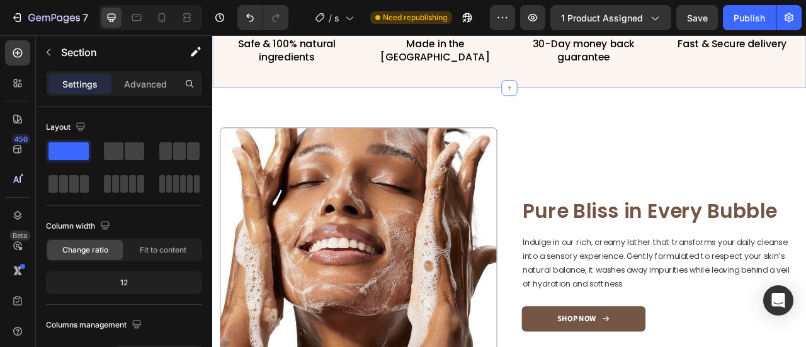
scroll to position [962, 0]
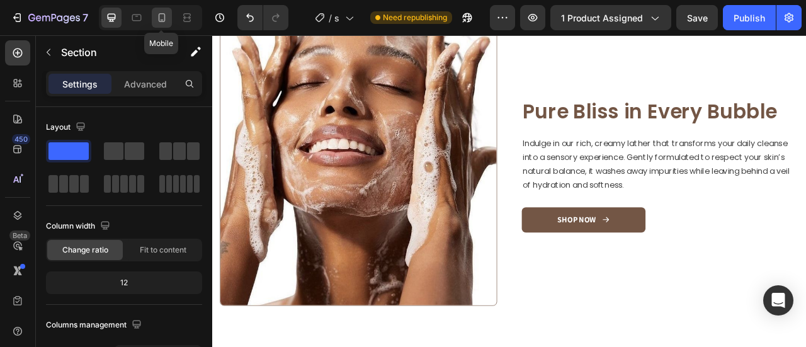
click at [168, 14] on div at bounding box center [162, 18] width 20 height 20
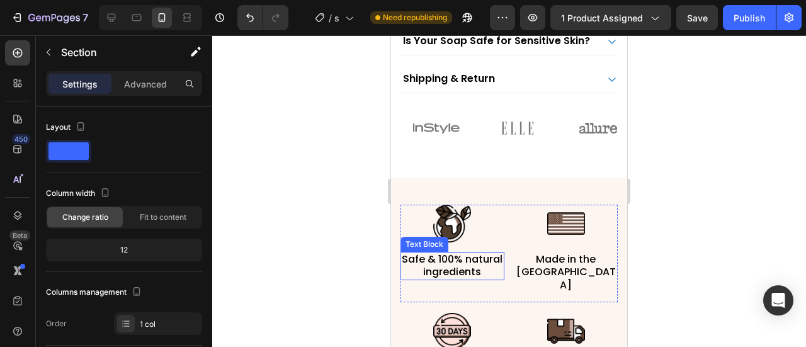
click at [482, 253] on p "Safe & 100% natural ingredients" at bounding box center [452, 266] width 101 height 26
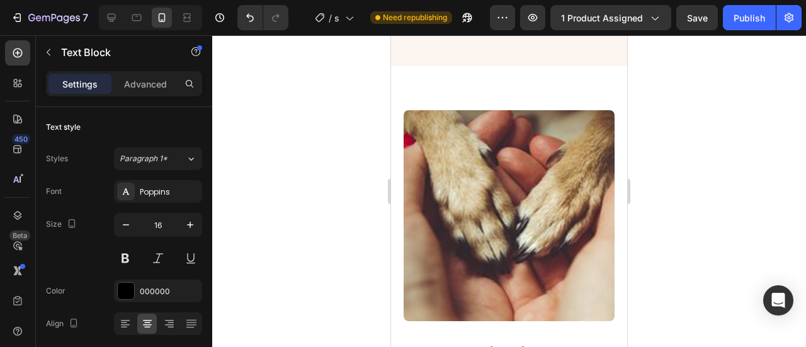
scroll to position [1390, 0]
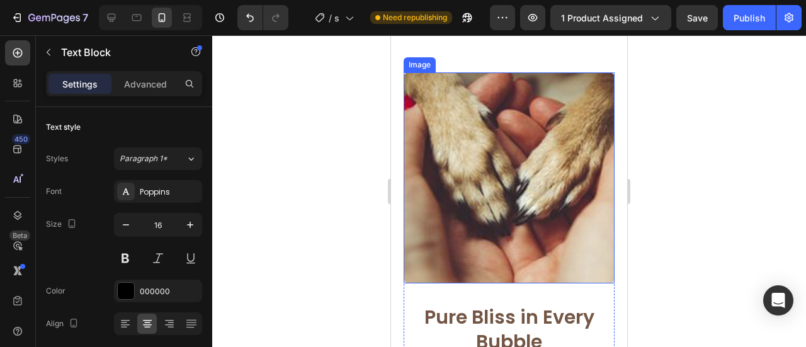
click at [494, 203] on img at bounding box center [509, 177] width 211 height 211
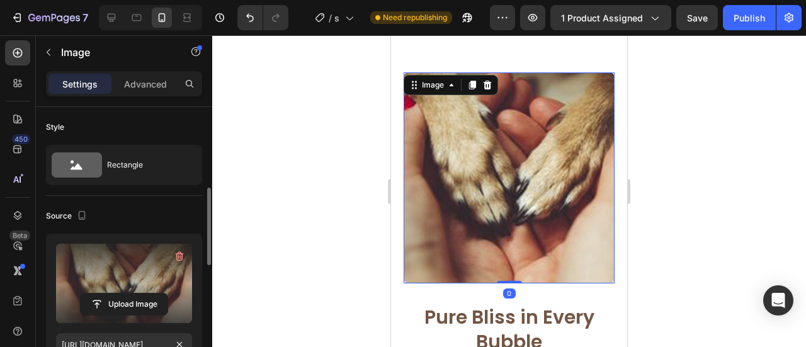
scroll to position [126, 0]
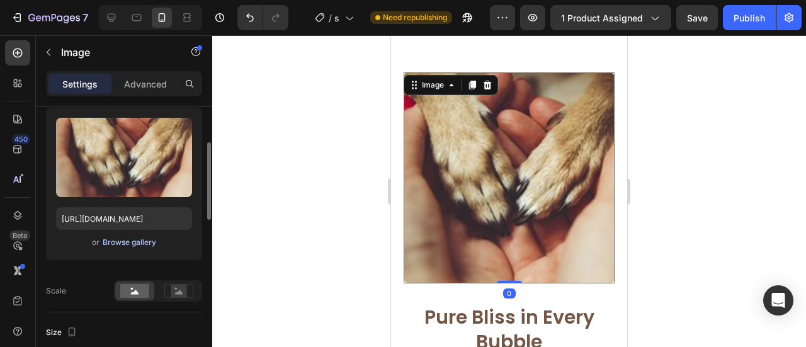
click at [122, 244] on div "Browse gallery" at bounding box center [130, 242] width 54 height 11
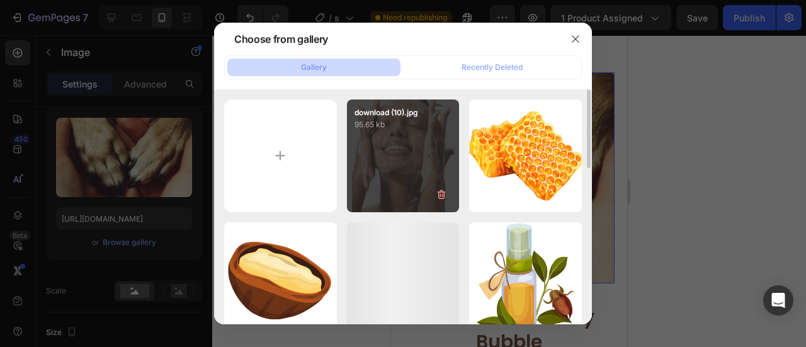
click at [390, 171] on div "download (10).jpg 95.65 kb" at bounding box center [403, 155] width 113 height 113
type input "[URL][DOMAIN_NAME]"
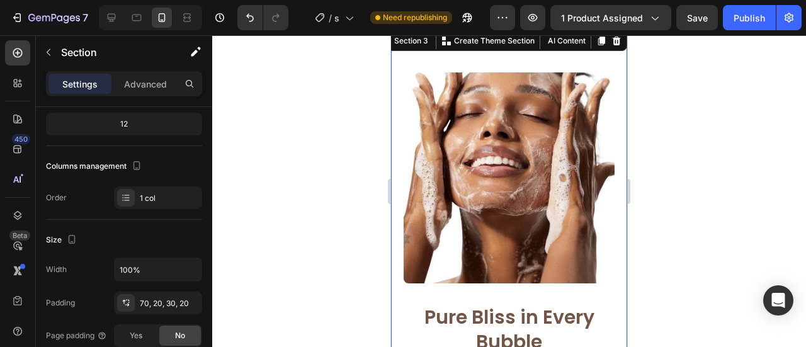
click at [581, 52] on div "Image Pure Bliss in Every Bubble Heading Indulge in our rich, creamy lather tha…" at bounding box center [509, 270] width 236 height 484
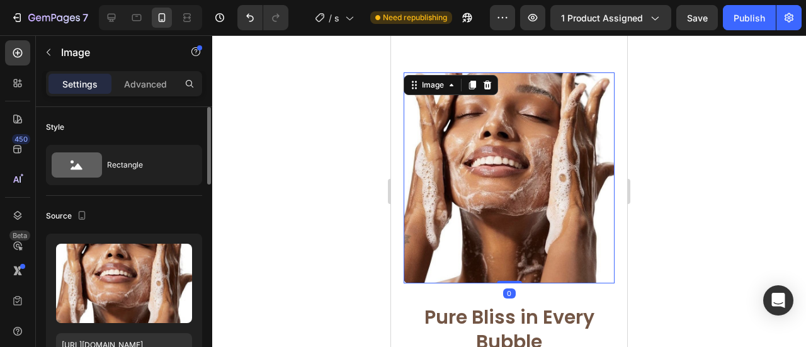
drag, startPoint x: 586, startPoint y: 122, endPoint x: 456, endPoint y: 72, distance: 139.3
click at [586, 122] on img at bounding box center [509, 177] width 211 height 211
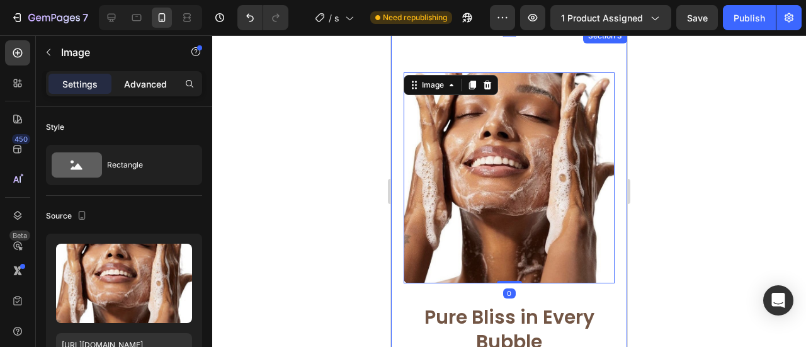
click at [152, 82] on p "Advanced" at bounding box center [145, 83] width 43 height 13
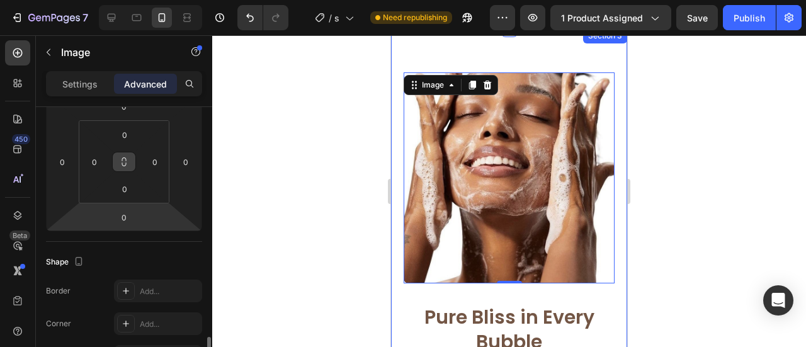
scroll to position [315, 0]
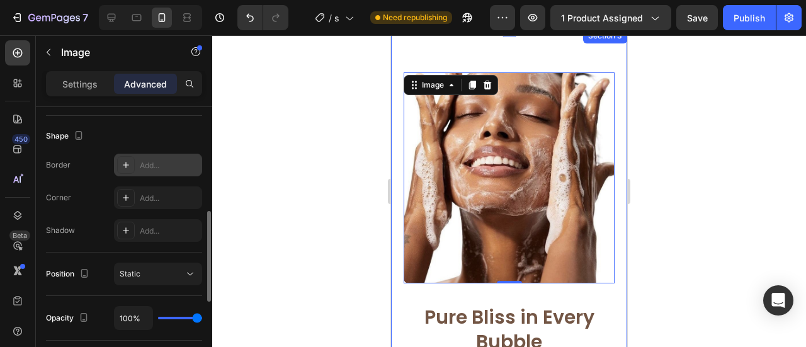
click at [133, 169] on div at bounding box center [126, 165] width 18 height 18
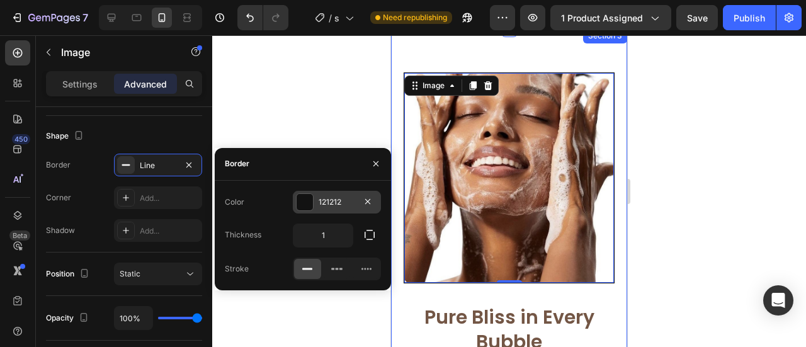
click at [322, 202] on div "121212" at bounding box center [337, 201] width 37 height 11
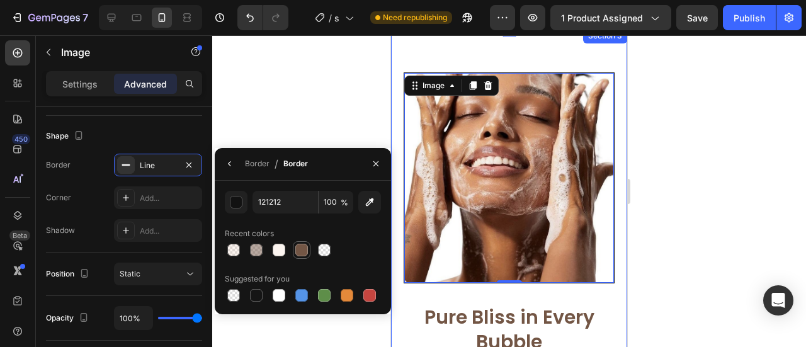
click at [299, 247] on div at bounding box center [301, 250] width 13 height 13
type input "735645"
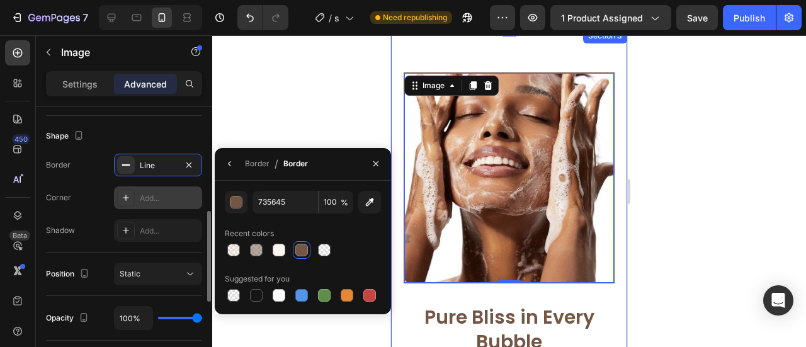
click at [141, 202] on div "Add..." at bounding box center [169, 198] width 59 height 11
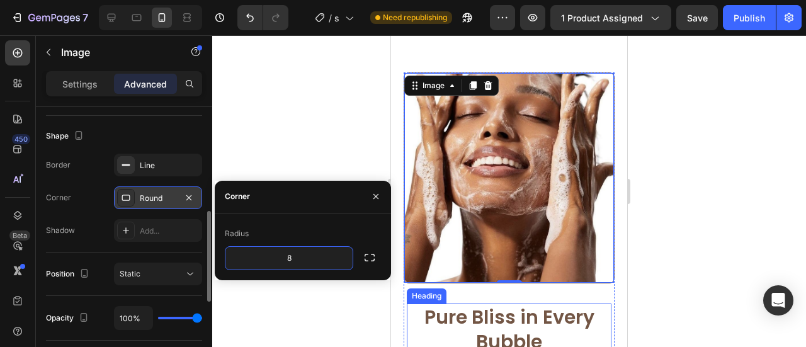
click at [581, 312] on h2 "Pure Bliss in Every Bubble" at bounding box center [509, 330] width 205 height 52
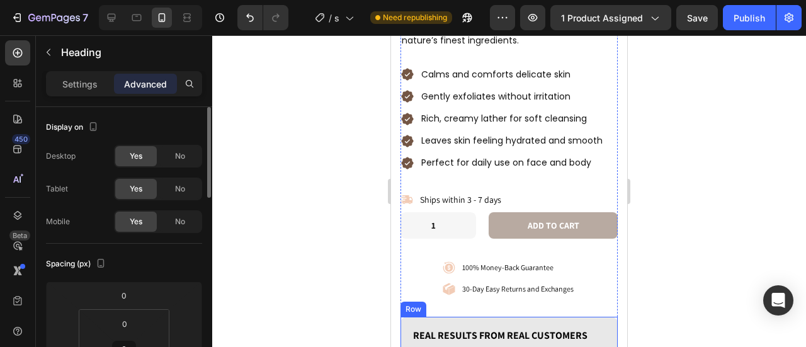
scroll to position [458, 0]
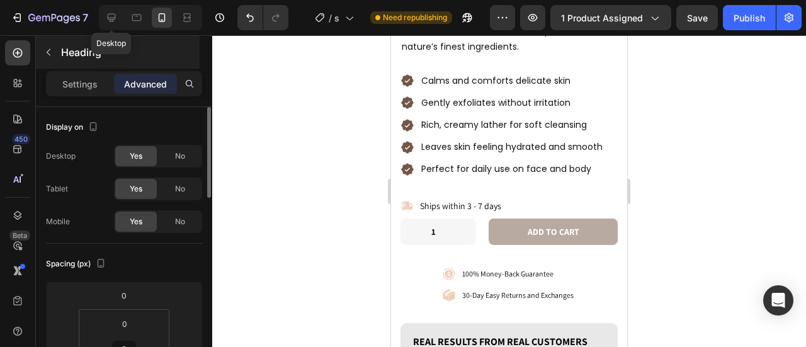
click at [103, 20] on div at bounding box center [111, 18] width 20 height 20
type input "19"
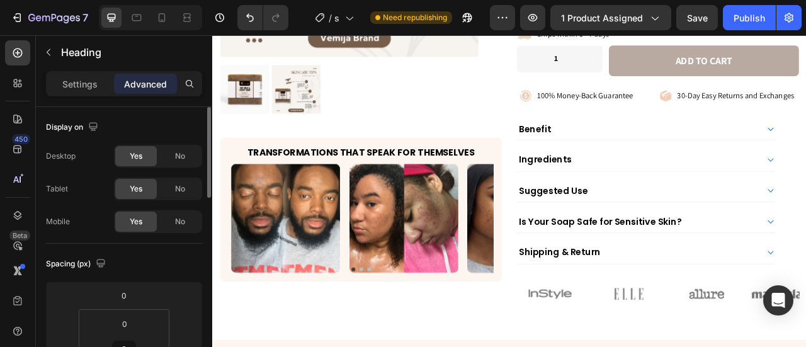
scroll to position [365, 0]
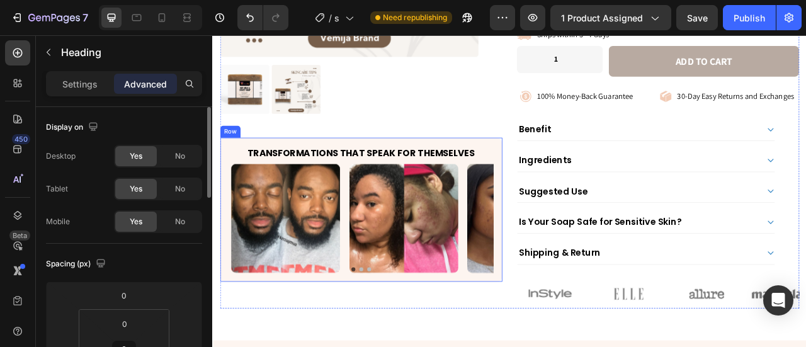
click at [438, 168] on div "Transformations That Speak for Themselves Heading Image Image Image Image Carou…" at bounding box center [401, 258] width 359 height 184
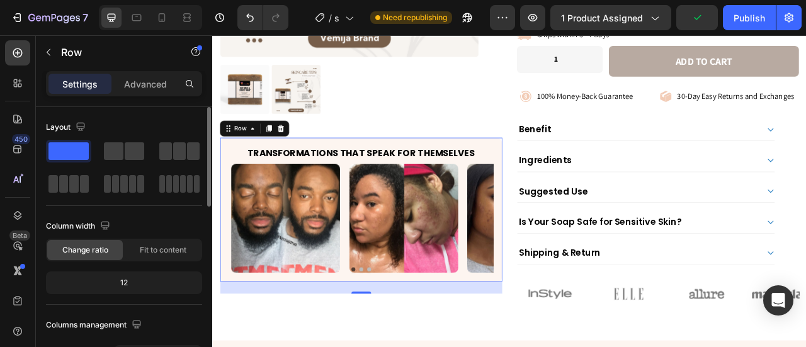
click at [48, 60] on button "Copy Hex" at bounding box center [24, 52] width 48 height 15
drag, startPoint x: 497, startPoint y: 150, endPoint x: 431, endPoint y: 198, distance: 81.3
click at [27, 15] on link "Close" at bounding box center [13, 7] width 27 height 15
click at [166, 13] on icon at bounding box center [162, 17] width 13 height 13
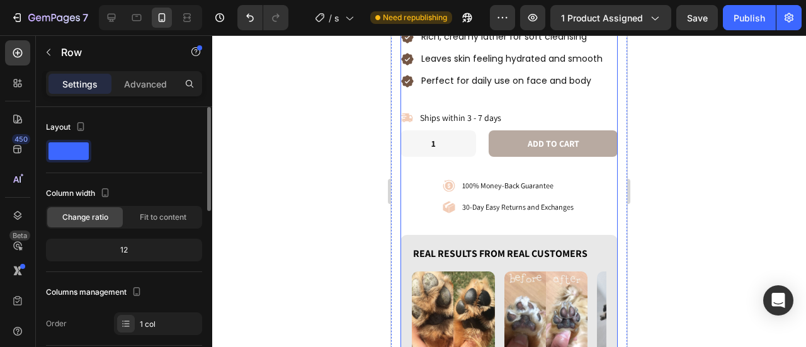
scroll to position [635, 0]
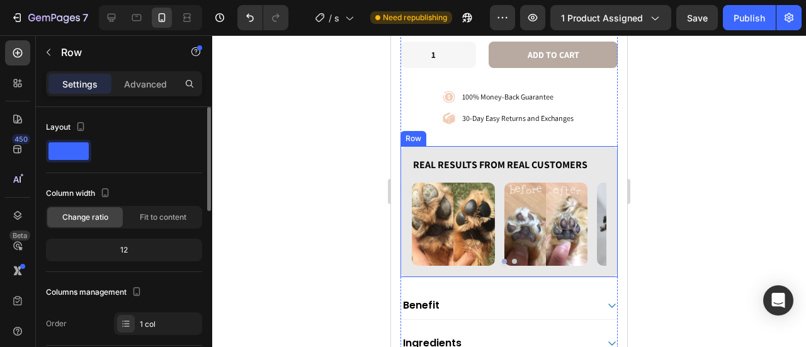
click at [407, 146] on div "Real Results from Real Customers Heading Image Image Image Image Carousel Row" at bounding box center [508, 211] width 217 height 131
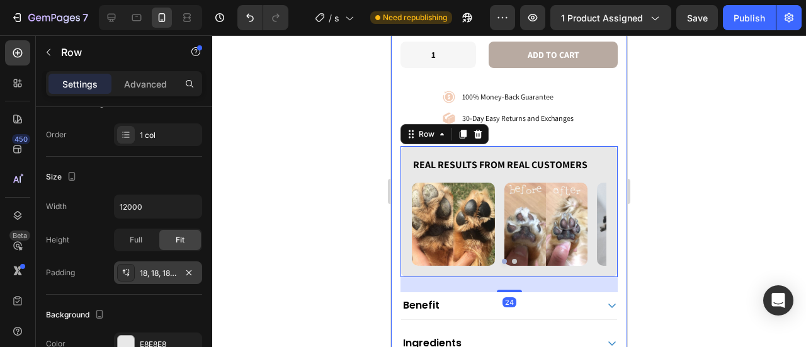
scroll to position [378, 0]
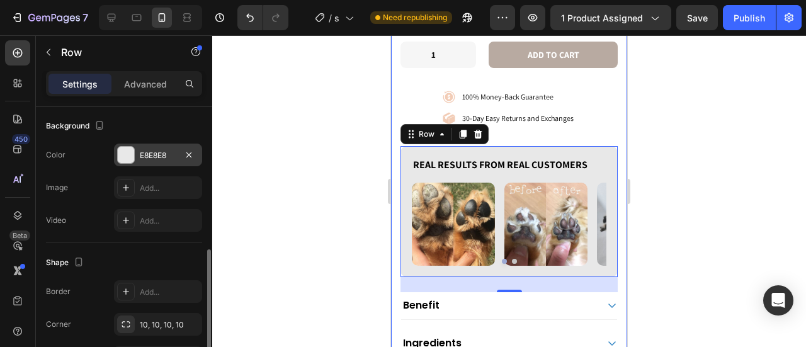
click at [135, 157] on div "E8E8E8" at bounding box center [158, 155] width 88 height 23
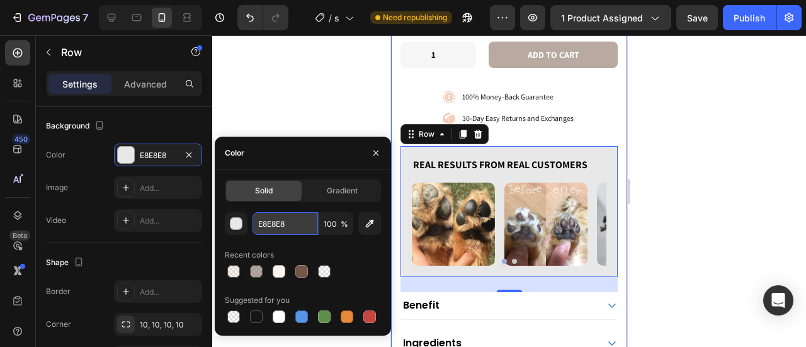
click at [281, 231] on input "E8E8E8" at bounding box center [285, 223] width 65 height 23
paste input "#fcf5f0"
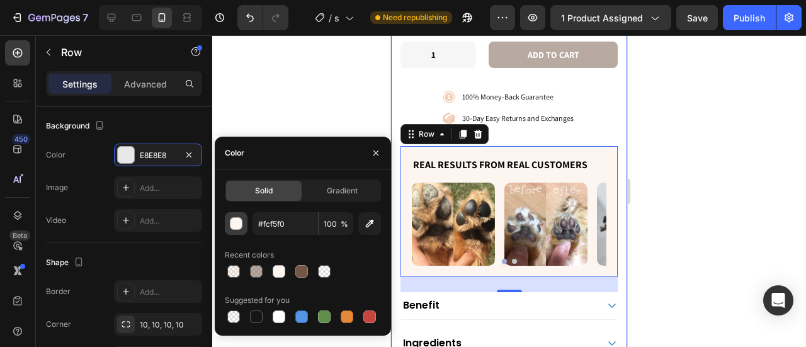
click at [241, 227] on div "button" at bounding box center [236, 224] width 13 height 13
type input "FCF5F0"
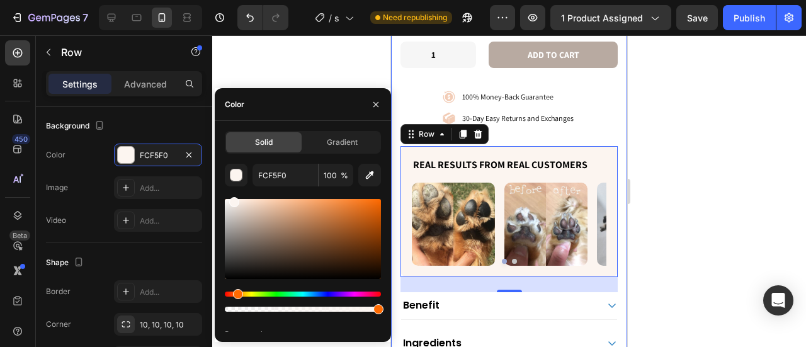
click at [366, 109] on button "button" at bounding box center [376, 104] width 20 height 20
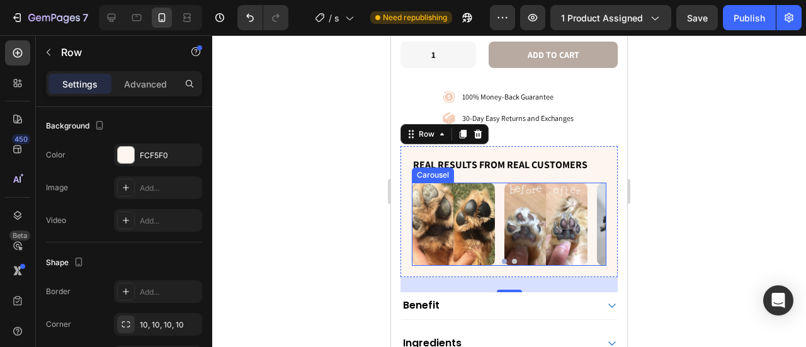
click at [498, 229] on div "Image Image Image Image" at bounding box center [509, 224] width 195 height 83
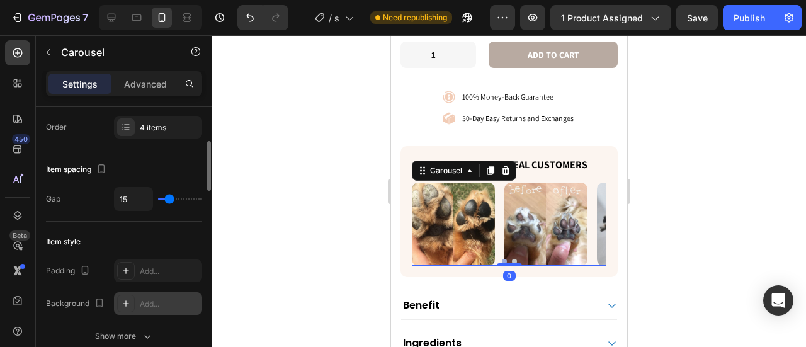
scroll to position [441, 0]
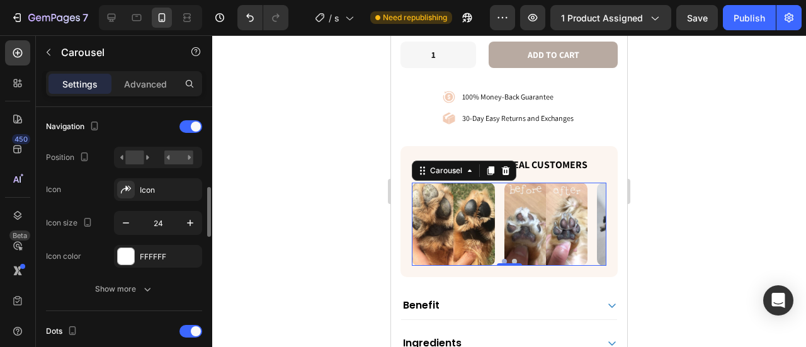
click at [137, 265] on div "Navigation Position Icon Icon Icon size 24 Icon color FFFFFF Show more" at bounding box center [124, 208] width 156 height 184
click at [144, 256] on div "FFFFFF" at bounding box center [158, 256] width 37 height 11
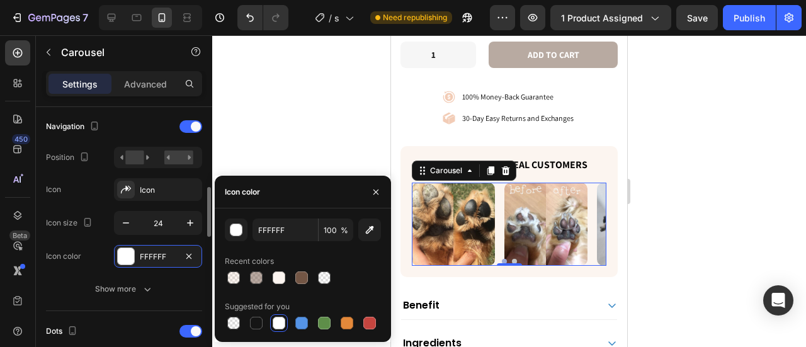
click at [52, 270] on div "Navigation Position Icon Icon Icon size 24 Icon color FFFFFF Show more" at bounding box center [124, 208] width 156 height 184
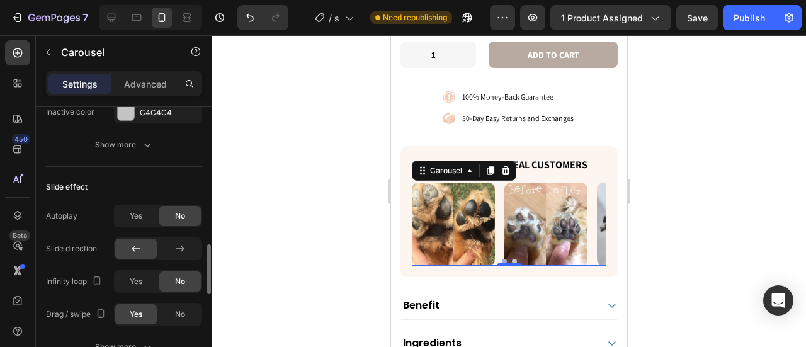
scroll to position [567, 0]
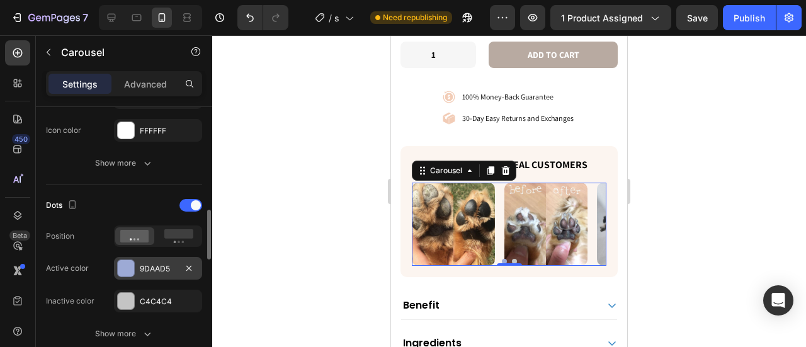
click at [147, 258] on div "9DAAD5" at bounding box center [158, 268] width 88 height 23
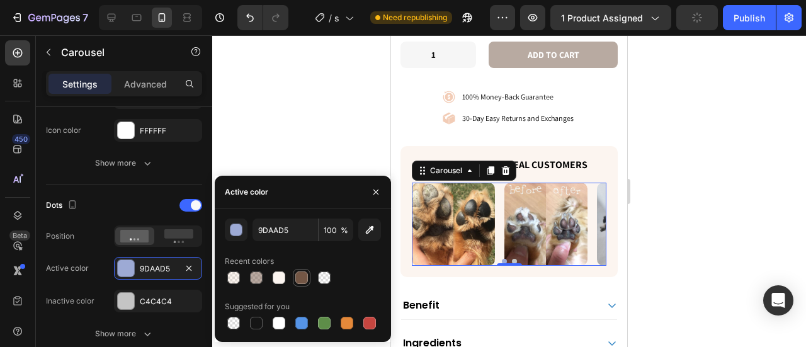
click at [305, 281] on div at bounding box center [301, 277] width 13 height 13
type input "735645"
click at [452, 212] on img at bounding box center [453, 224] width 83 height 83
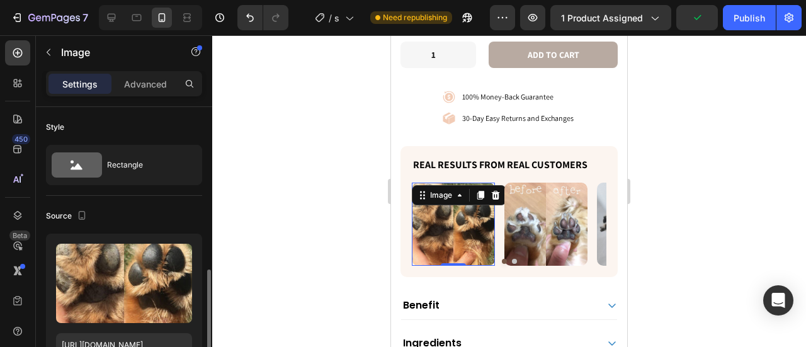
scroll to position [126, 0]
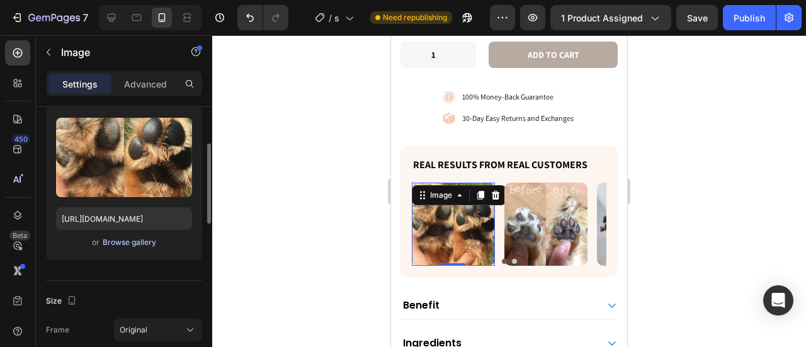
click at [132, 241] on div "Browse gallery" at bounding box center [130, 242] width 54 height 11
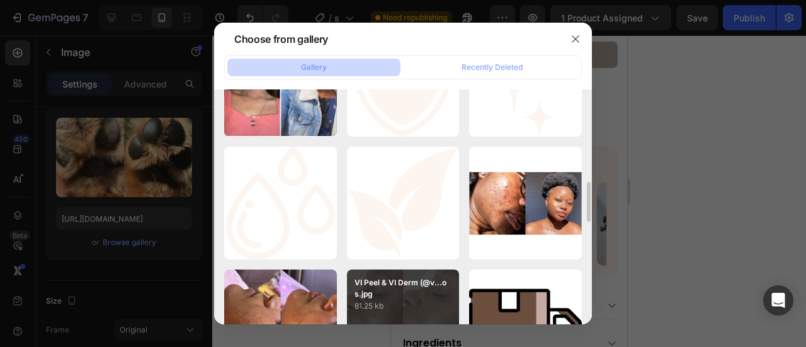
scroll to position [691, 0]
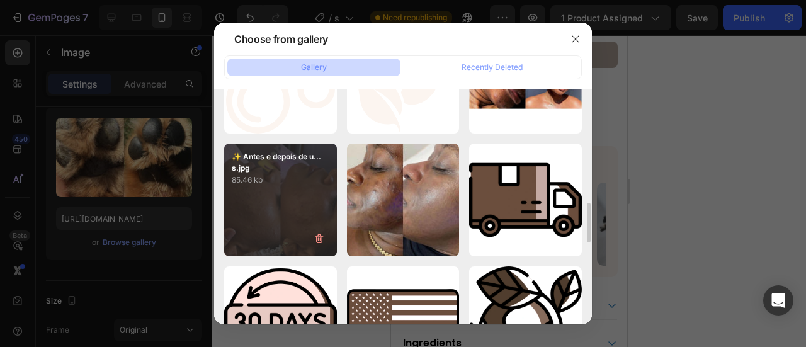
click at [283, 220] on div "✨ Antes e depois de u... s.jpg 85.46 kb" at bounding box center [280, 200] width 113 height 113
type input "https://cdn.shopify.com/s/files/1/0906/0601/0552/files/gempages_581577637072208…"
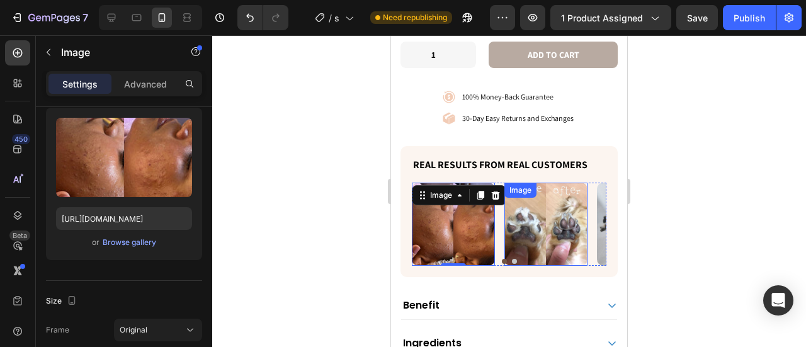
click at [530, 214] on img at bounding box center [545, 224] width 83 height 83
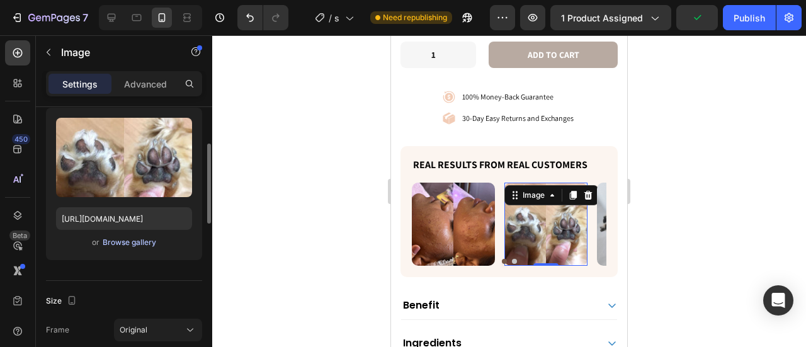
click at [114, 246] on div "Browse gallery" at bounding box center [130, 242] width 54 height 11
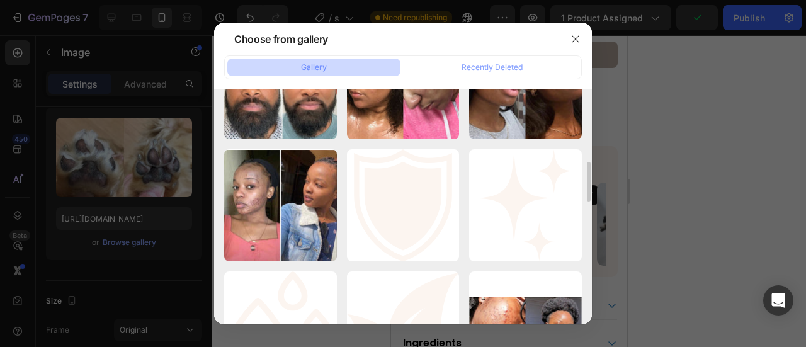
scroll to position [756, 0]
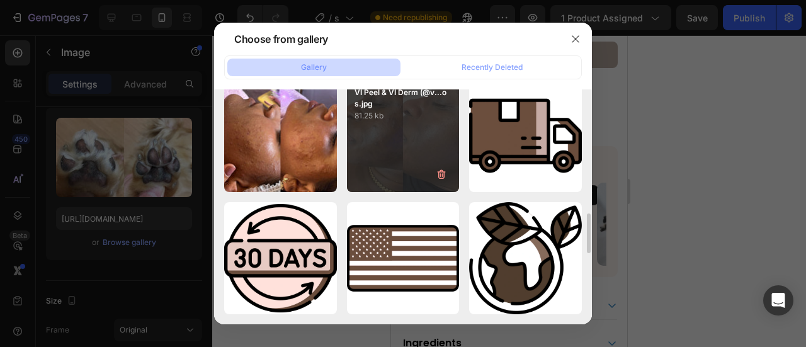
click at [361, 176] on div "VI Peel & VI Derm (@v...os.jpg 81.25 kb" at bounding box center [403, 135] width 113 height 113
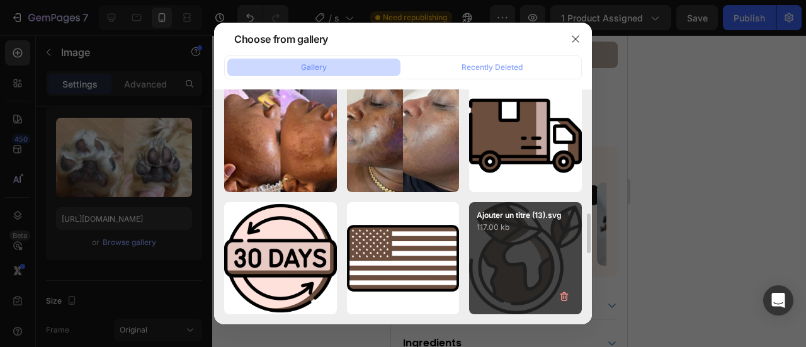
type input "https://cdn.shopify.com/s/files/1/0906/0601/0552/files/gempages_581577637072208…"
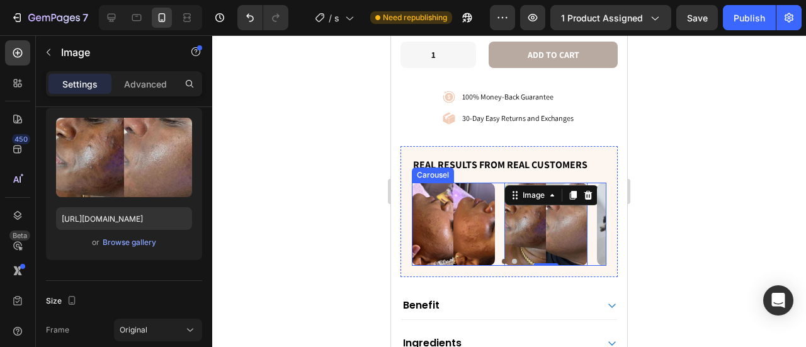
click at [512, 259] on button "Dot" at bounding box center [514, 261] width 5 height 5
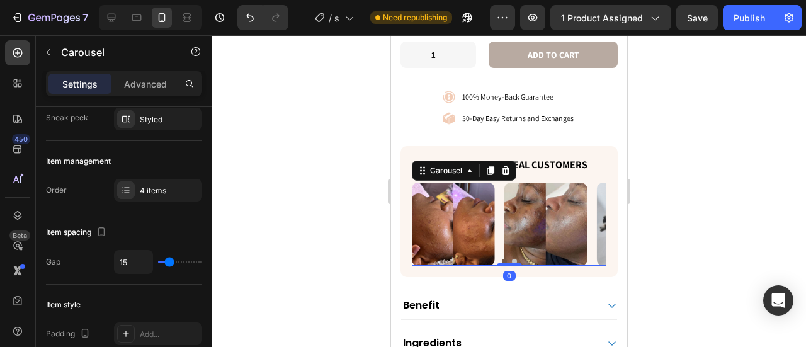
scroll to position [0, 0]
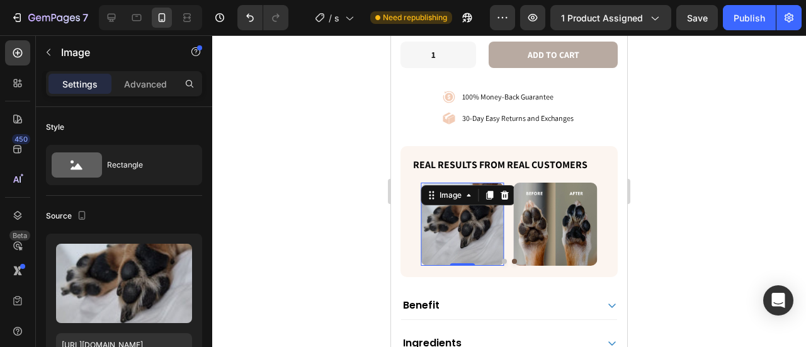
click at [490, 208] on img at bounding box center [462, 224] width 83 height 83
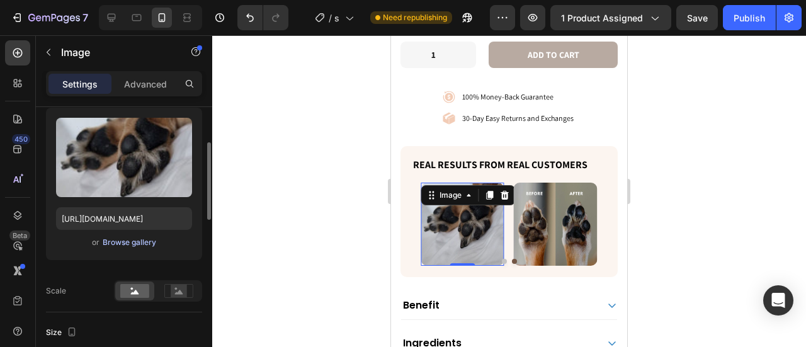
click at [120, 241] on div "Browse gallery" at bounding box center [130, 242] width 54 height 11
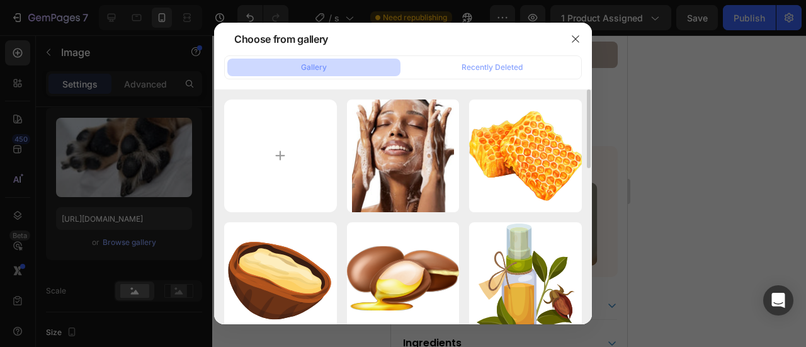
scroll to position [378, 0]
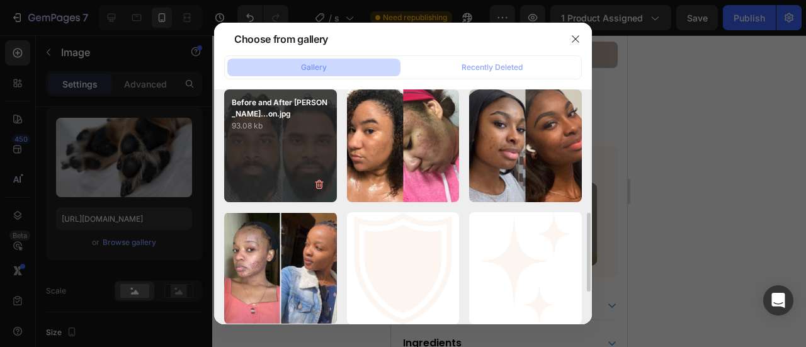
click at [280, 180] on div "Before and After Tran...on.jpg 93.08 kb" at bounding box center [280, 145] width 113 height 113
type input "https://cdn.shopify.com/s/files/1/0906/0601/0552/files/gempages_581577637072208…"
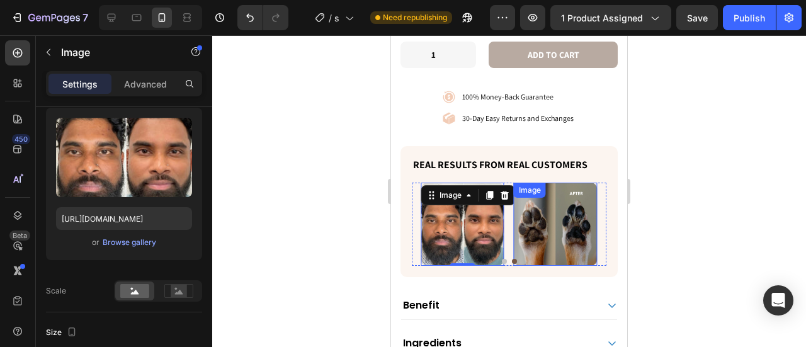
click at [567, 229] on img at bounding box center [555, 224] width 83 height 83
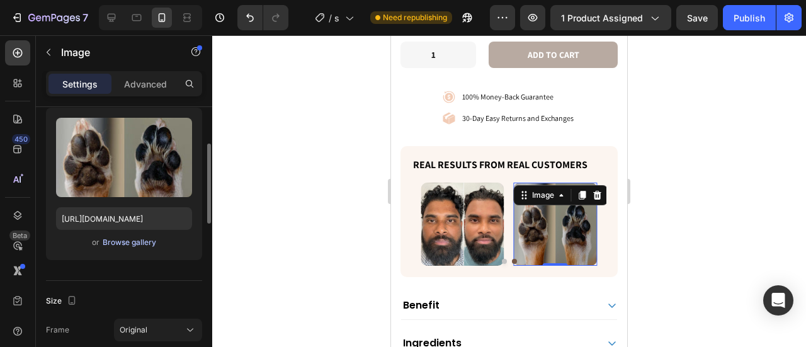
click at [117, 236] on button "Browse gallery" at bounding box center [129, 242] width 55 height 13
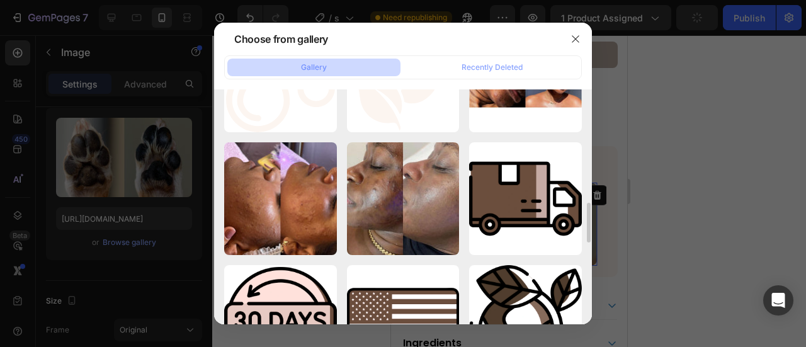
scroll to position [504, 0]
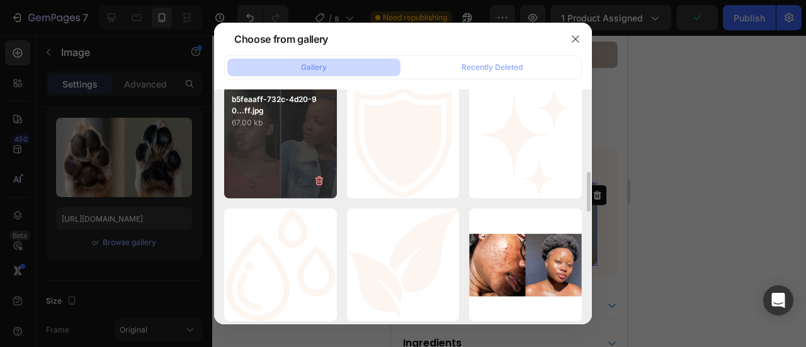
click at [274, 148] on div "b5feaaff-732c-4d20-90...ff.jpg 67.00 kb" at bounding box center [280, 142] width 113 height 113
type input "https://cdn.shopify.com/s/files/1/0906/0601/0552/files/gempages_581577637072208…"
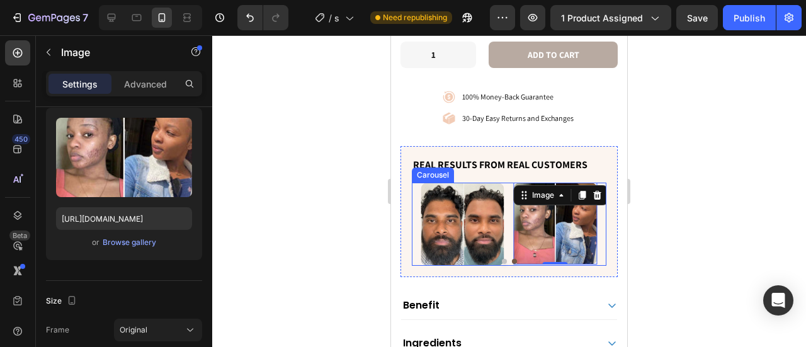
click at [502, 259] on button "Dot" at bounding box center [504, 261] width 5 height 5
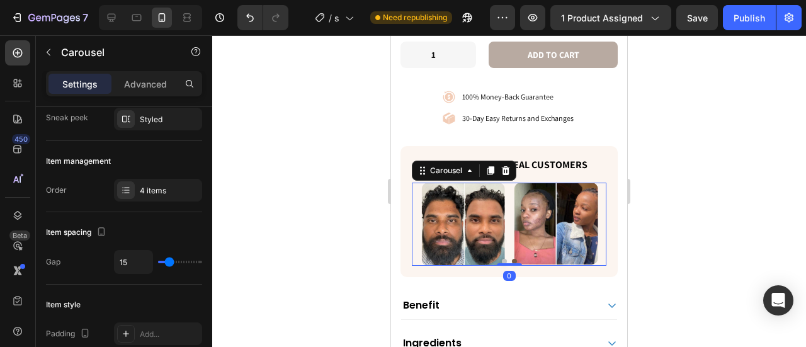
scroll to position [0, 0]
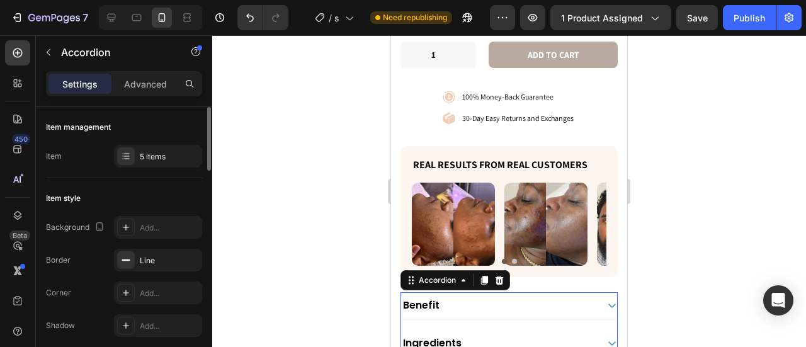
click at [521, 292] on div "Benefit" at bounding box center [509, 305] width 216 height 27
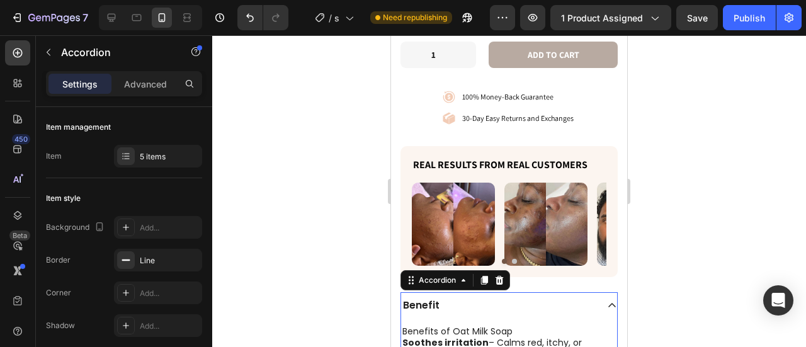
click at [521, 292] on div "Benefit" at bounding box center [509, 305] width 216 height 27
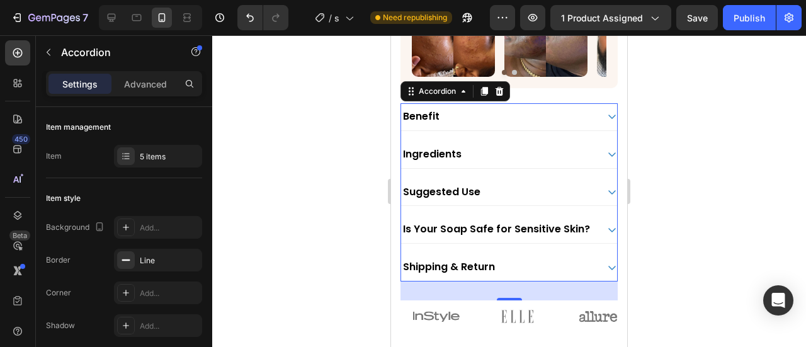
click at [538, 146] on div "Ingredients" at bounding box center [499, 154] width 196 height 17
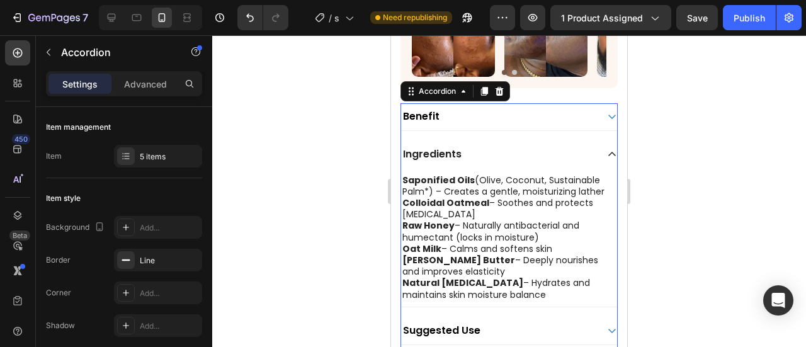
click at [540, 146] on div "Ingredients" at bounding box center [499, 154] width 196 height 17
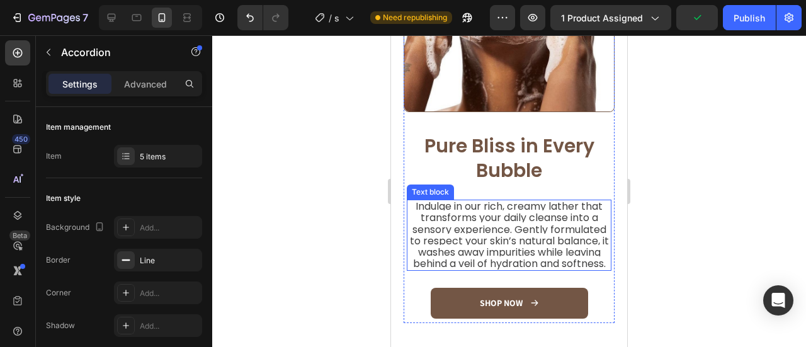
scroll to position [1517, 0]
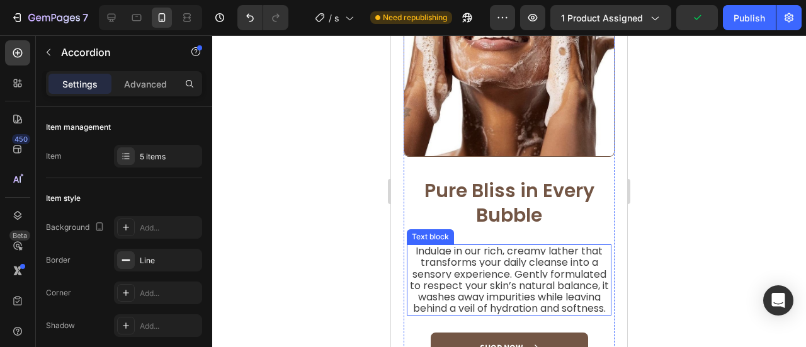
click at [504, 177] on h2 "Pure Bliss in Every Bubble" at bounding box center [509, 203] width 205 height 52
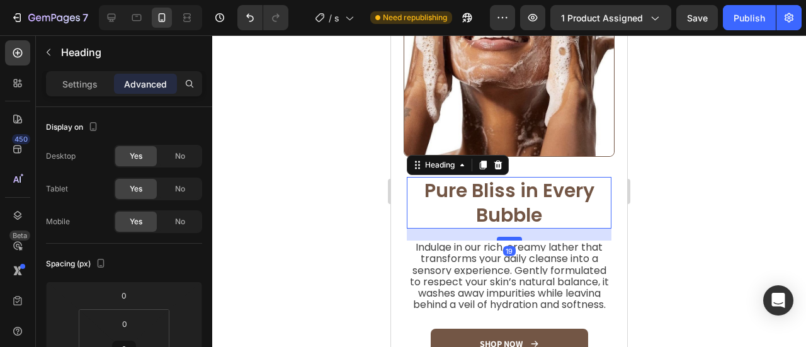
click at [511, 237] on div at bounding box center [509, 239] width 25 height 4
type input "18"
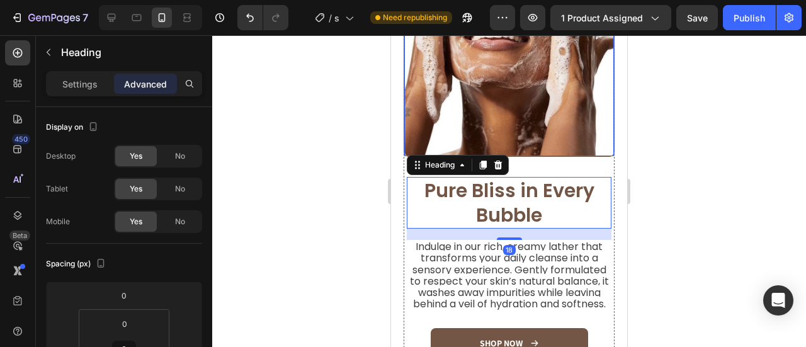
click at [556, 101] on img at bounding box center [509, 51] width 210 height 210
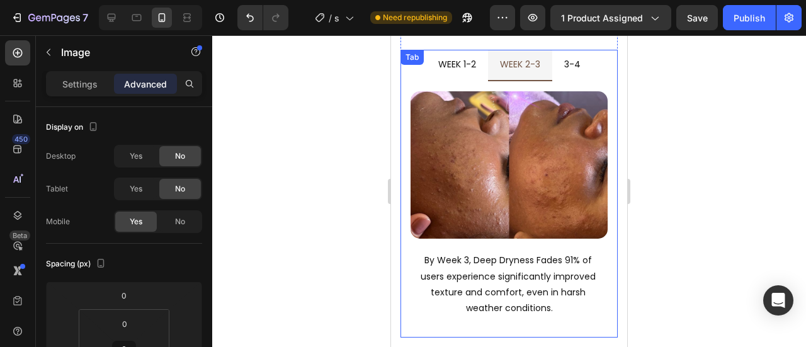
scroll to position [2021, 0]
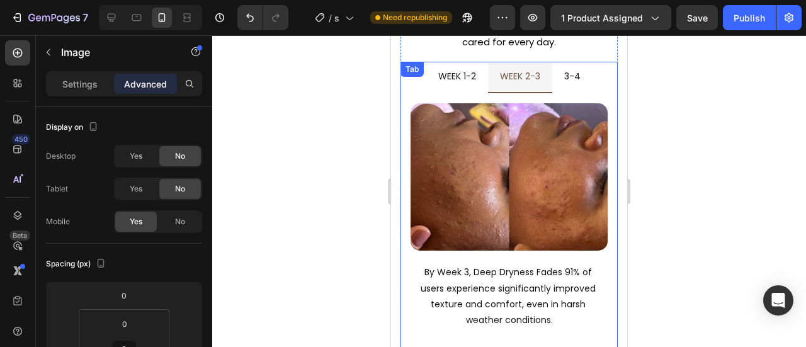
click at [458, 79] on div "week 1-2 week 2-3 3-4 Image Within 7-14 Days, Watch Dull Skin Transform 87% of …" at bounding box center [508, 206] width 217 height 288
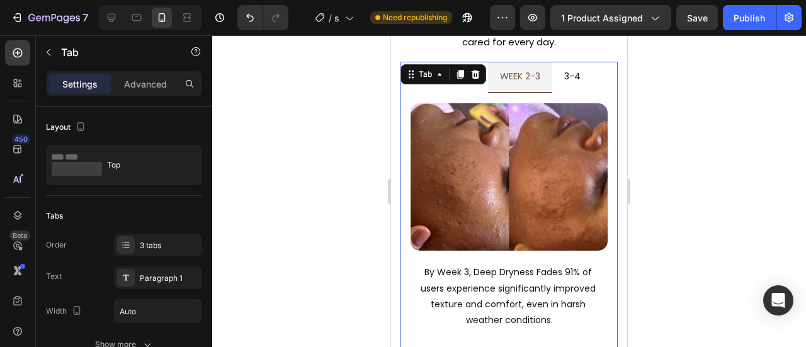
click at [564, 72] on p "3-4" at bounding box center [572, 77] width 16 height 16
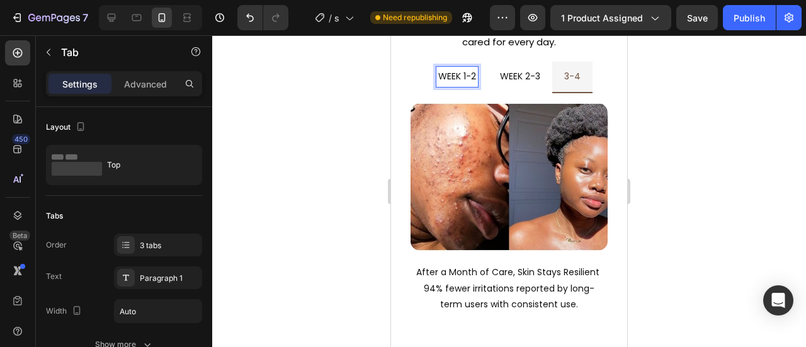
click at [445, 82] on p "week 1-2" at bounding box center [457, 77] width 38 height 16
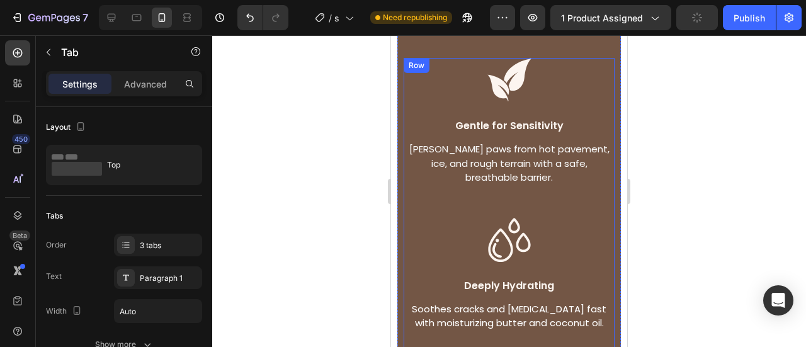
scroll to position [2462, 0]
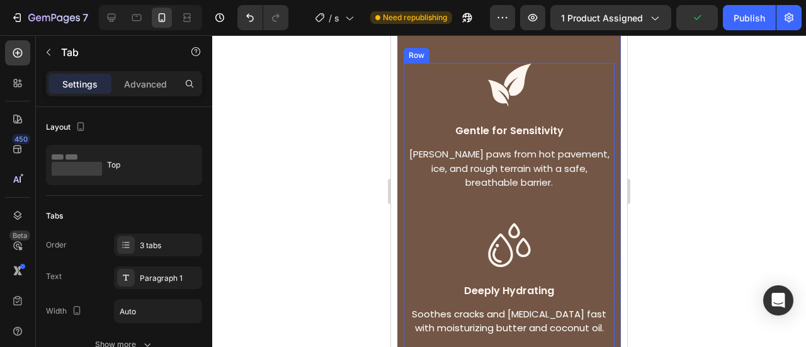
click at [597, 144] on div "Image Gentle for Sensitivity Text Block Calms and comforts reactive skin withou…" at bounding box center [509, 143] width 211 height 160
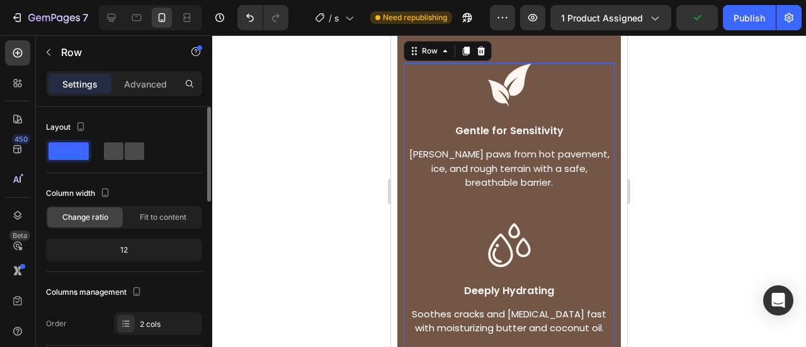
click at [125, 149] on span at bounding box center [135, 151] width 20 height 18
type input "30"
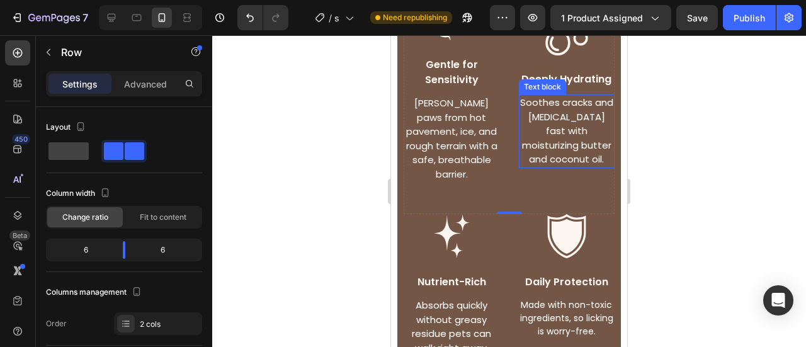
scroll to position [2587, 0]
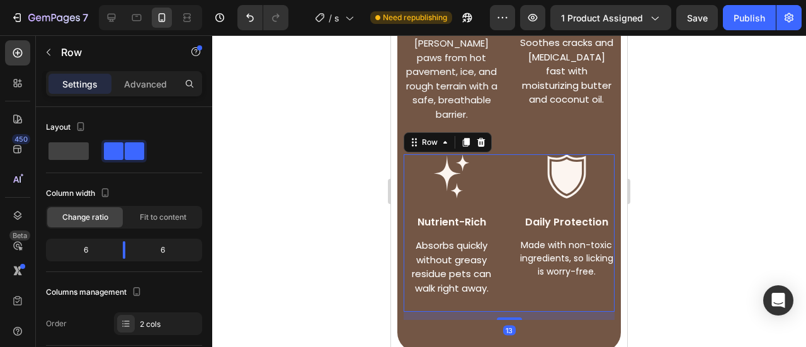
click at [499, 214] on div "Image Nutrient-Rich Text Block Packed with botanicals to nourish and glow. Text…" at bounding box center [509, 232] width 211 height 157
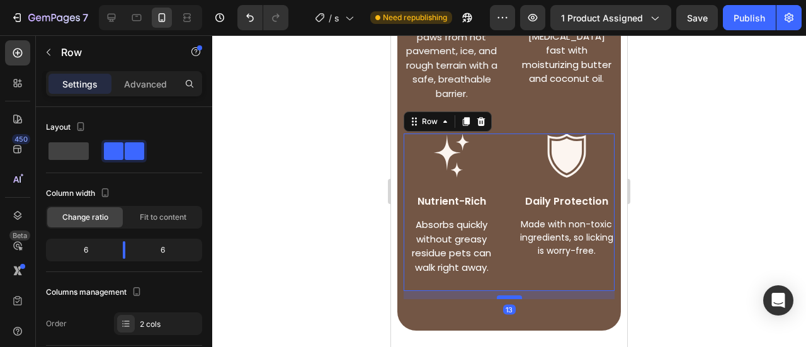
scroll to position [2650, 0]
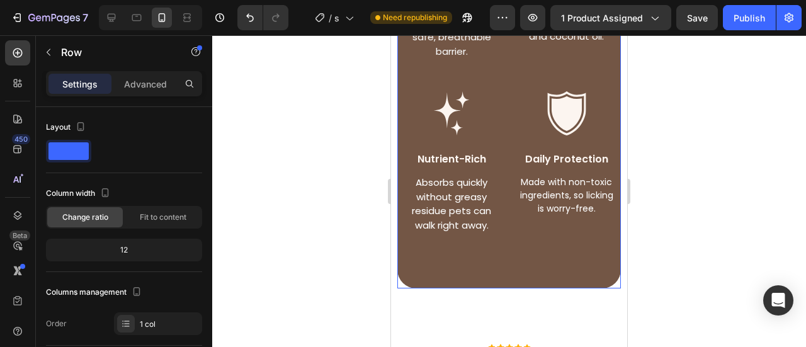
click at [479, 282] on div "Made for Every Skin Type. Crafted to Nourish & Protect Heading Made for Every S…" at bounding box center [509, 16] width 224 height 543
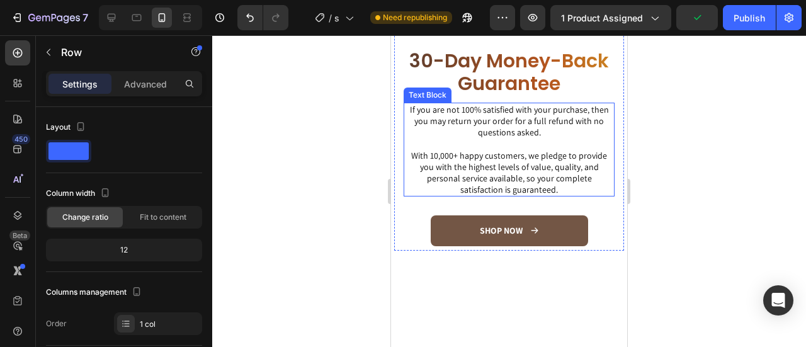
scroll to position [3784, 0]
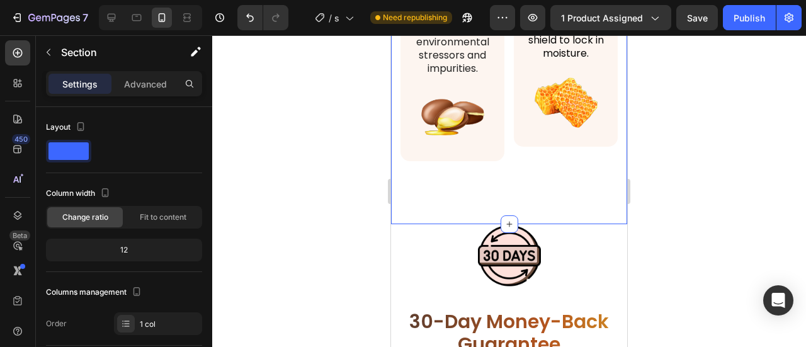
click at [168, 82] on div "Advanced" at bounding box center [145, 84] width 63 height 20
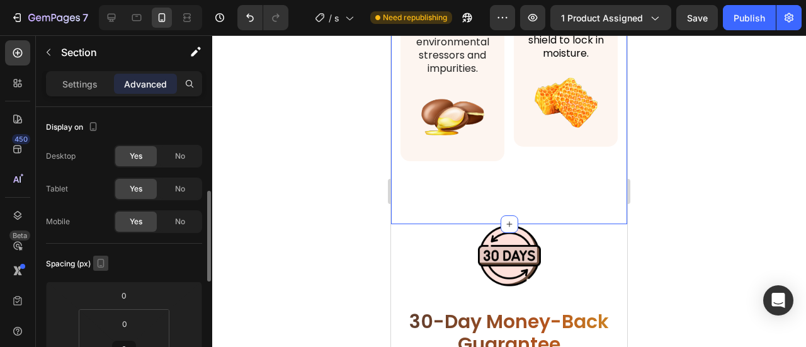
scroll to position [189, 0]
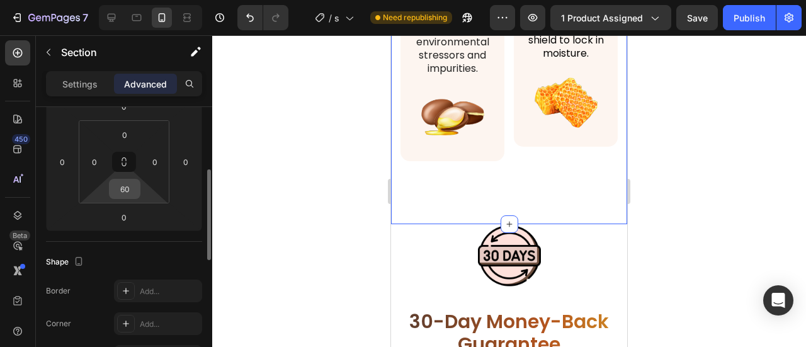
click at [133, 192] on input "60" at bounding box center [124, 188] width 25 height 19
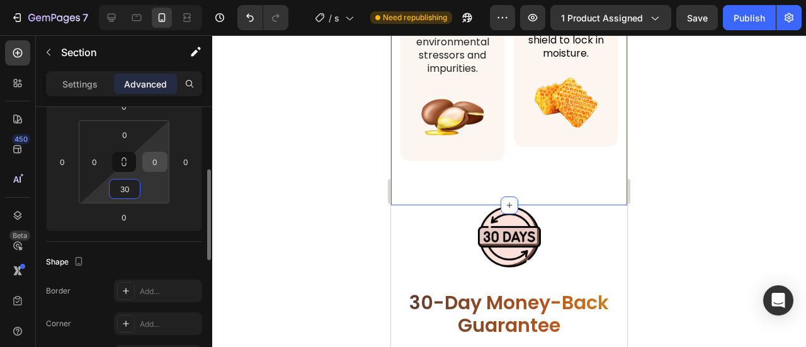
type input "30"
click at [154, 158] on input "0" at bounding box center [154, 161] width 19 height 19
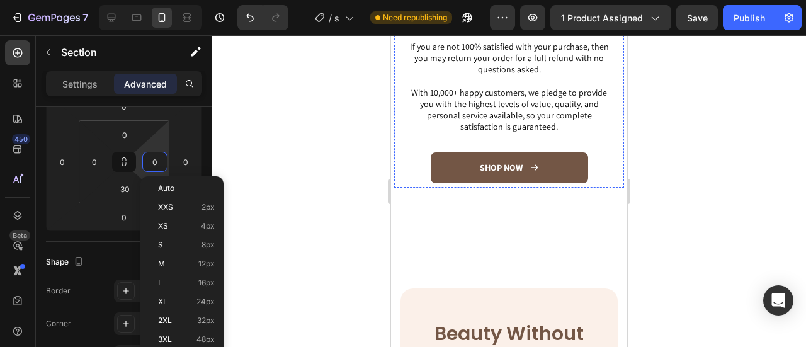
scroll to position [4099, 0]
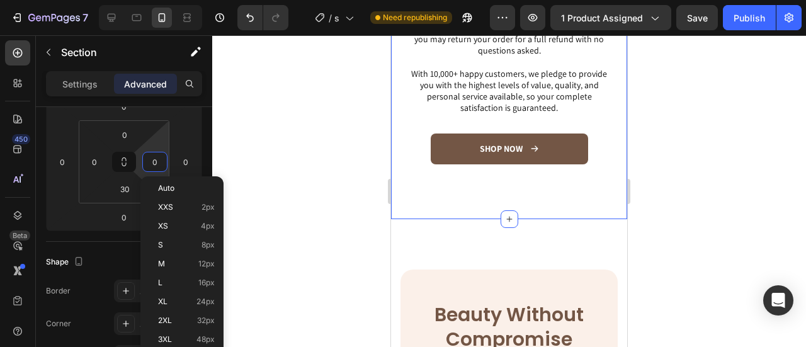
click at [514, 182] on div "Image 30-Day Money-Back Guarantee Heading Row If you are not 100% satisfied wit…" at bounding box center [509, 51] width 236 height 338
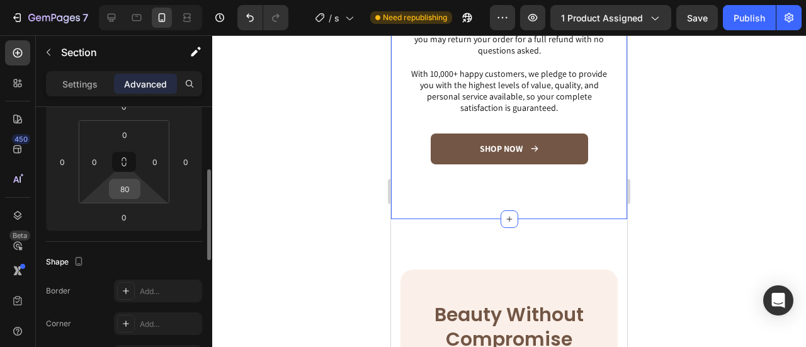
click at [128, 190] on input "80" at bounding box center [124, 188] width 25 height 19
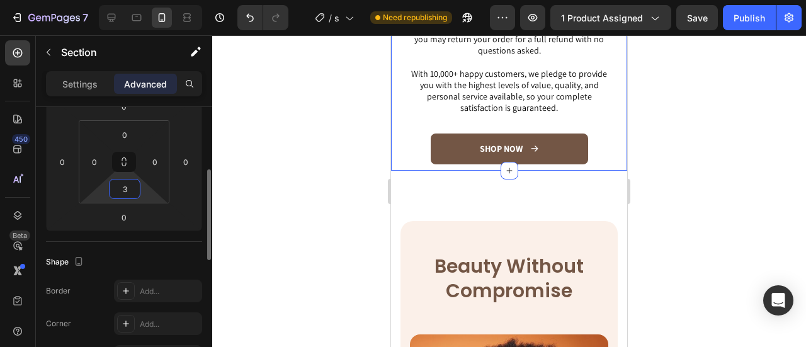
type input "30"
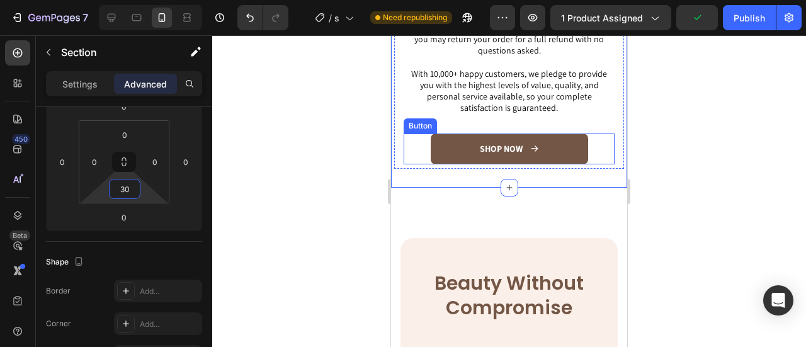
click at [496, 116] on div "Image 30-Day Money-Back Guarantee Heading Row If you are not 100% satisfied wit…" at bounding box center [509, 25] width 211 height 287
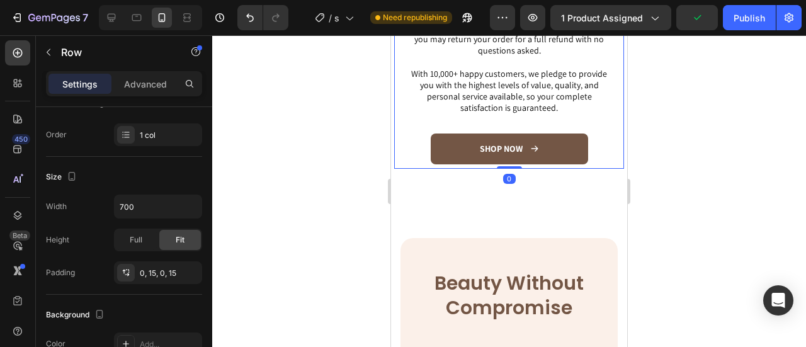
scroll to position [0, 0]
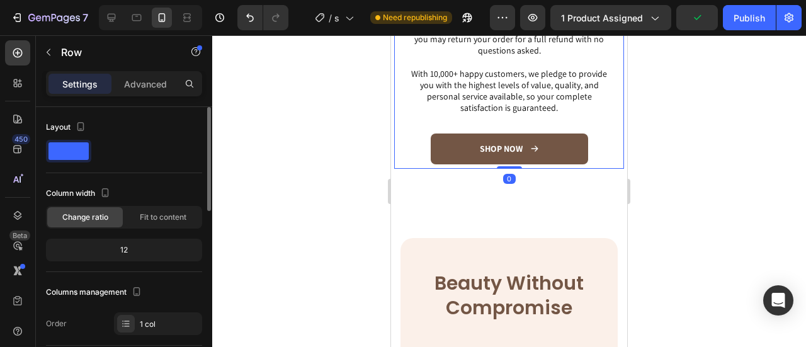
click at [503, 175] on div "0" at bounding box center [509, 179] width 13 height 10
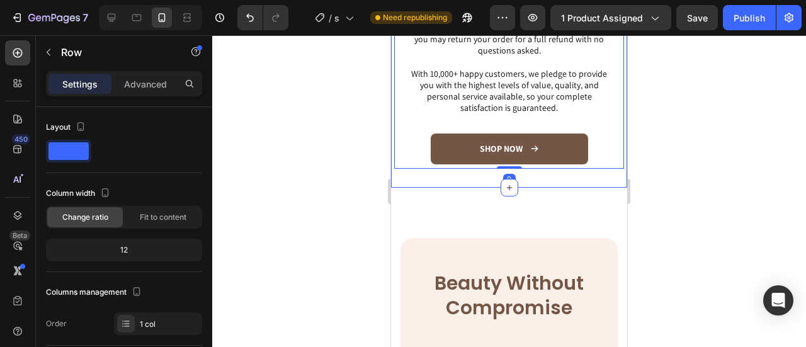
click at [484, 183] on div "Image 30-Day Money-Back Guarantee Heading Row If you are not 100% satisfied wit…" at bounding box center [509, 35] width 236 height 306
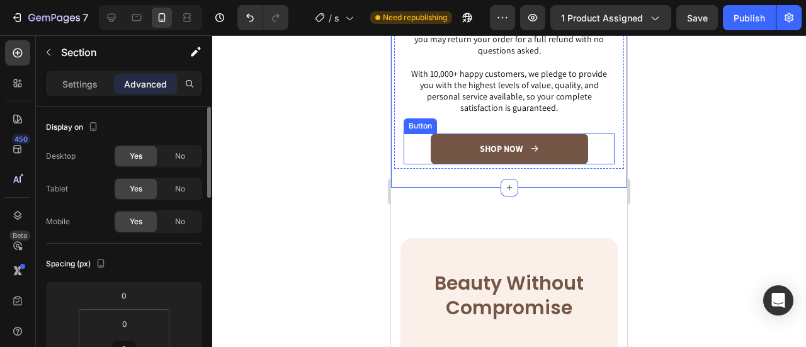
scroll to position [189, 0]
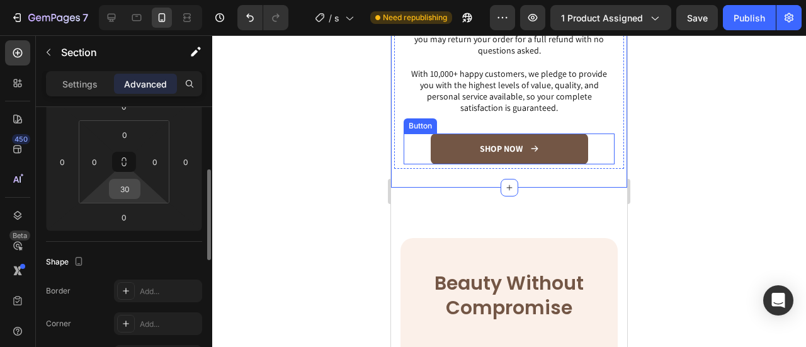
click at [125, 195] on input "30" at bounding box center [124, 188] width 25 height 19
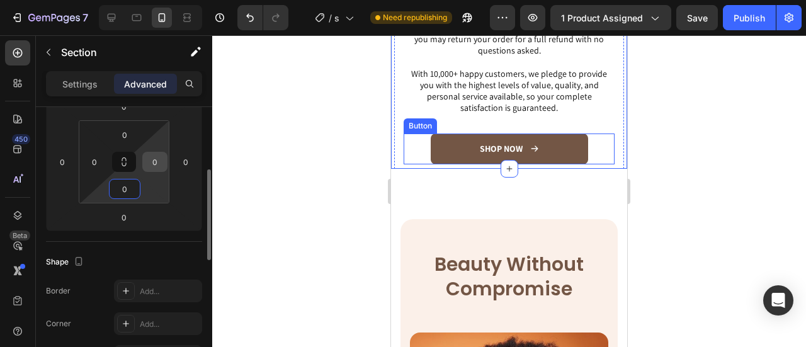
type input "0"
click at [157, 164] on input "0" at bounding box center [154, 161] width 19 height 19
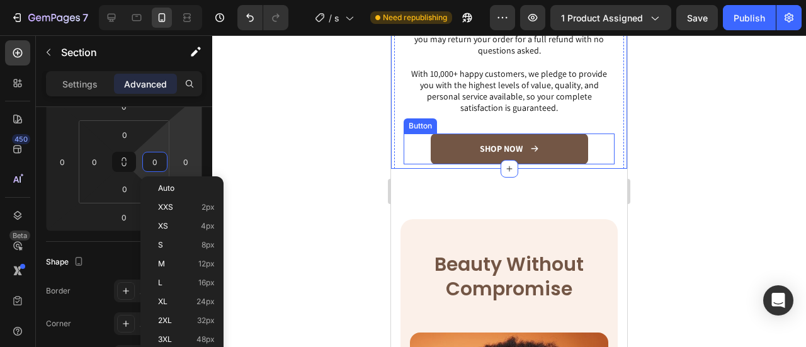
click at [589, 149] on div "SHOP NOW Button" at bounding box center [509, 148] width 211 height 30
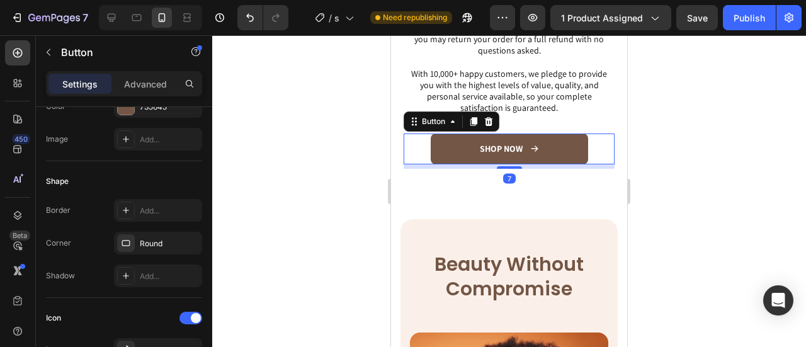
scroll to position [0, 0]
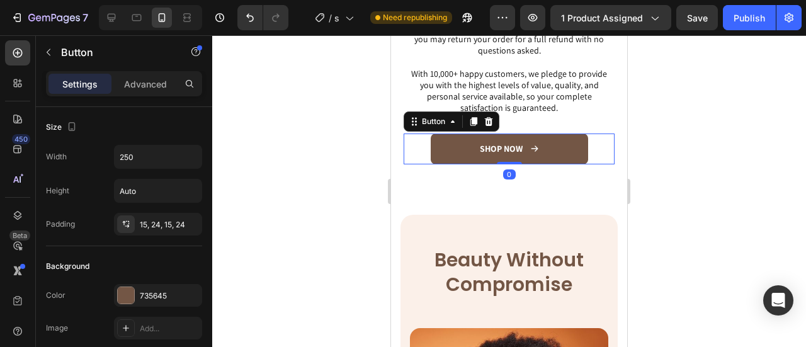
drag, startPoint x: 513, startPoint y: 165, endPoint x: 538, endPoint y: 113, distance: 58.0
click at [515, 147] on div "SHOP NOW Button 0" at bounding box center [509, 148] width 211 height 30
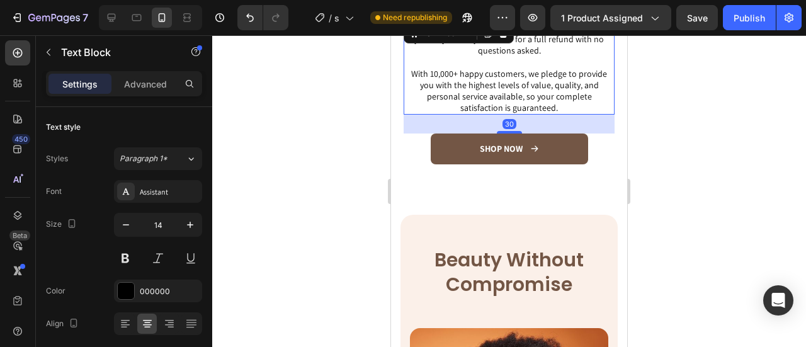
click at [547, 96] on p "With 10,000+ happy customers, we pledge to provide you with the highest levels …" at bounding box center [509, 91] width 208 height 46
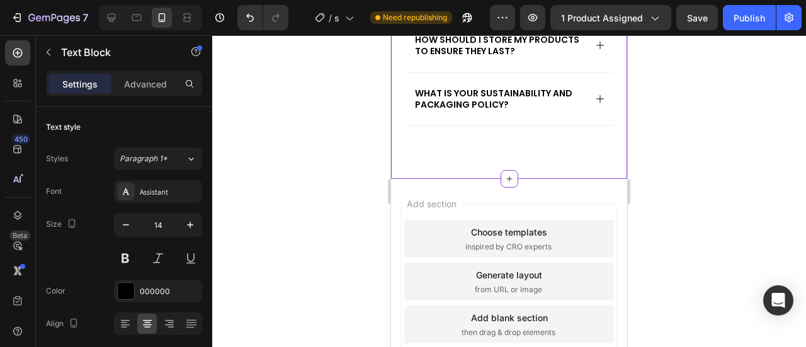
scroll to position [5307, 0]
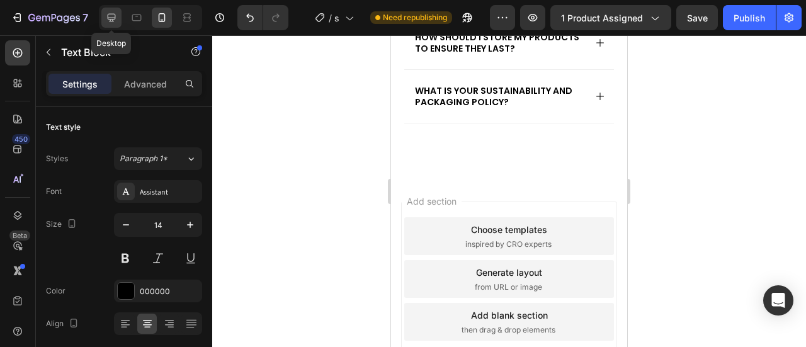
click at [113, 16] on icon at bounding box center [111, 17] width 13 height 13
type input "20"
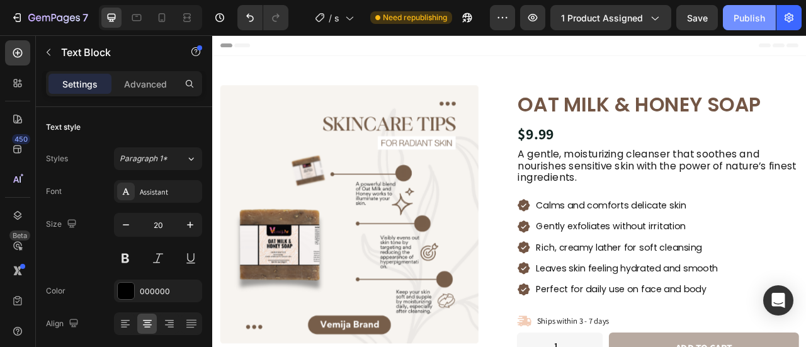
click at [742, 20] on div "Publish" at bounding box center [749, 17] width 31 height 13
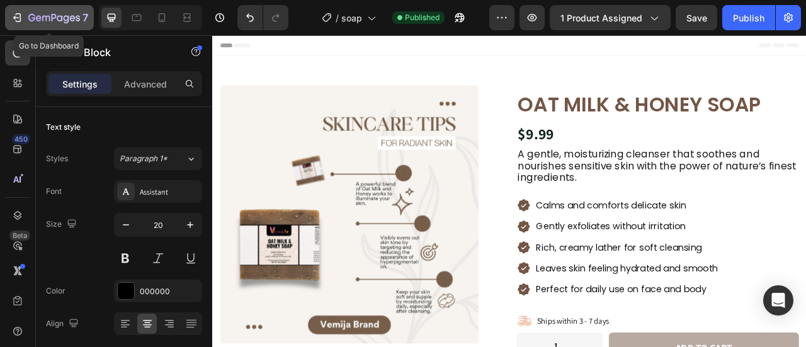
click at [6, 20] on button "7" at bounding box center [49, 17] width 89 height 25
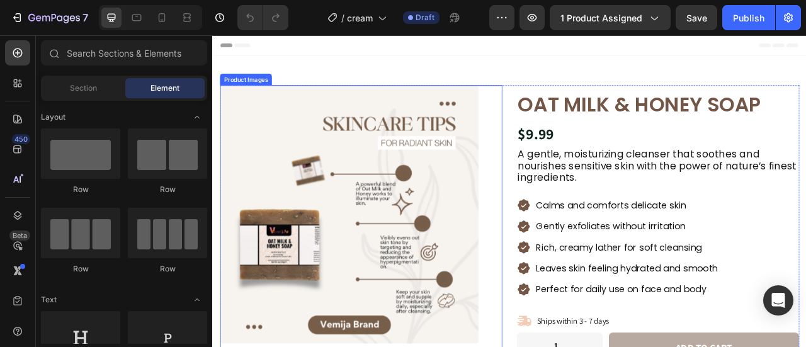
click at [277, 339] on img at bounding box center [386, 263] width 329 height 329
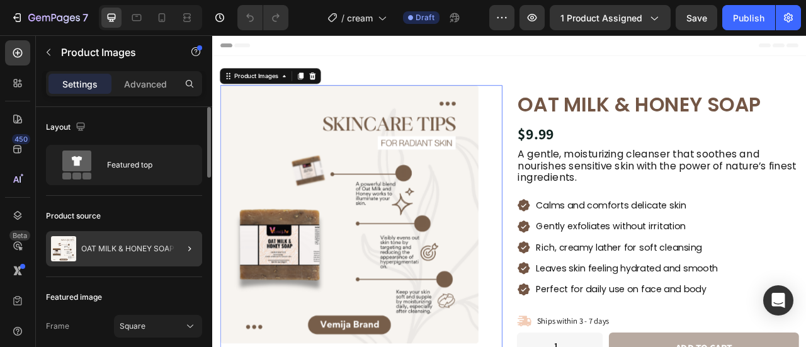
click at [186, 256] on div at bounding box center [184, 248] width 35 height 35
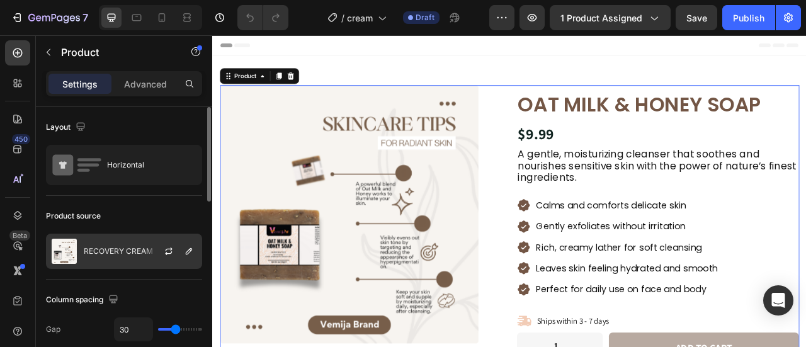
click at [108, 245] on div "RECOVERY CREAM" at bounding box center [124, 251] width 156 height 35
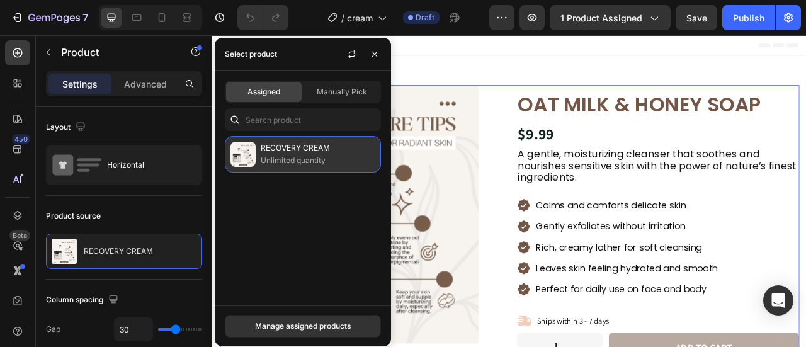
click at [327, 152] on p "RECOVERY CREAM" at bounding box center [318, 148] width 115 height 13
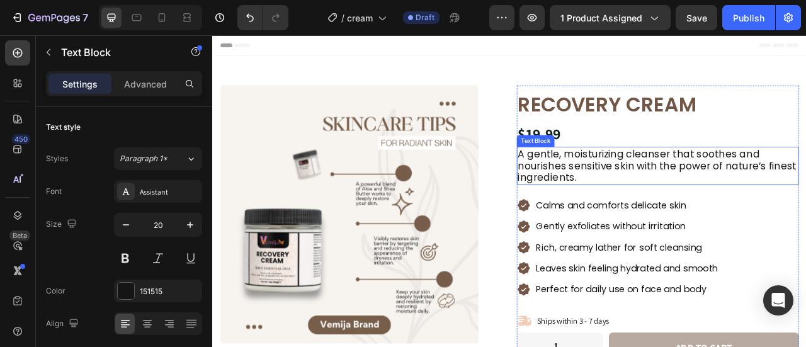
click at [611, 178] on p "A gentle, moisturizing cleanser that soothes and nourishes sensitive skin with …" at bounding box center [779, 200] width 356 height 45
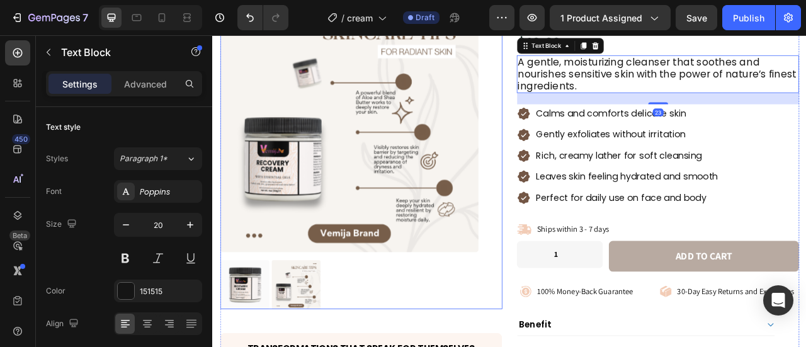
scroll to position [126, 0]
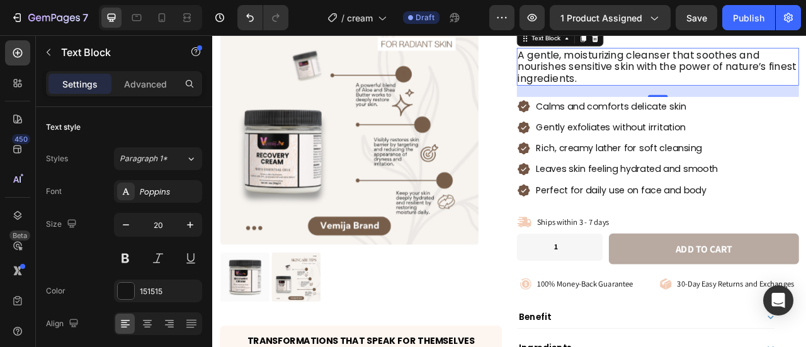
click at [731, 88] on p "A gentle, moisturizing cleanser that soothes and nourishes sensitive skin with …" at bounding box center [779, 74] width 356 height 45
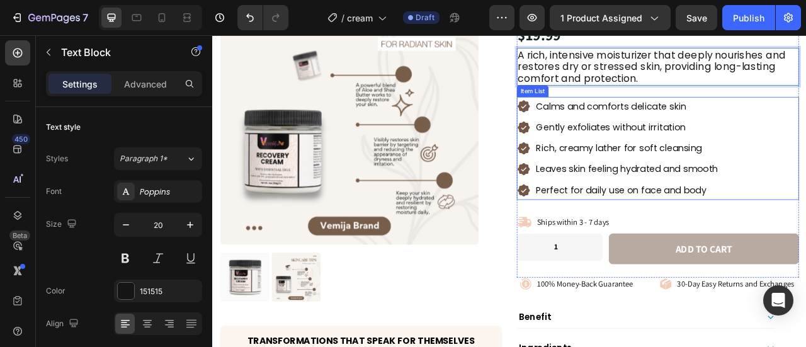
click at [736, 127] on p "Calms and comforts delicate skin" at bounding box center [739, 125] width 231 height 20
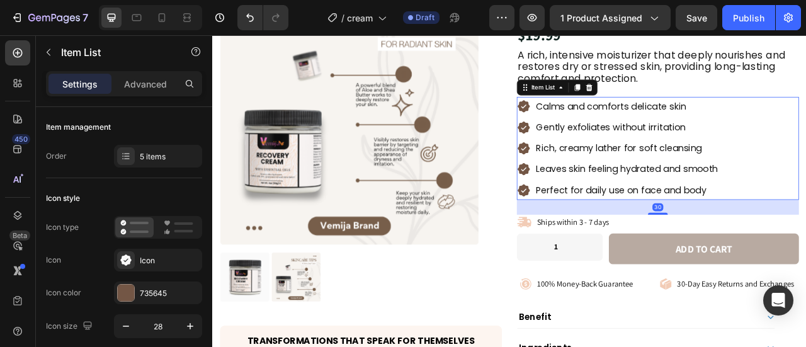
click at [736, 127] on p "Calms and comforts delicate skin" at bounding box center [739, 125] width 231 height 20
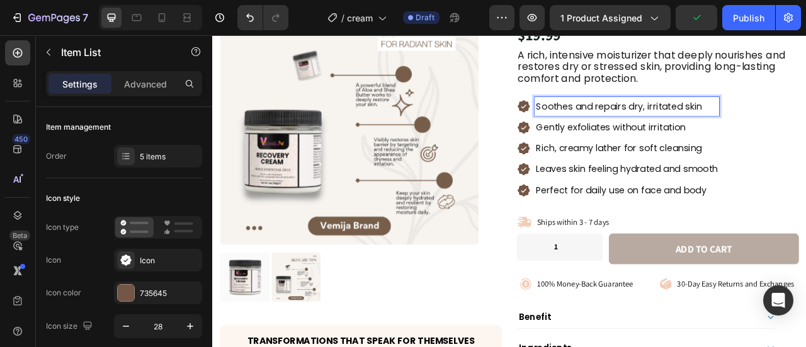
click at [776, 148] on p "Gently exfoliates without irritation" at bounding box center [739, 152] width 231 height 20
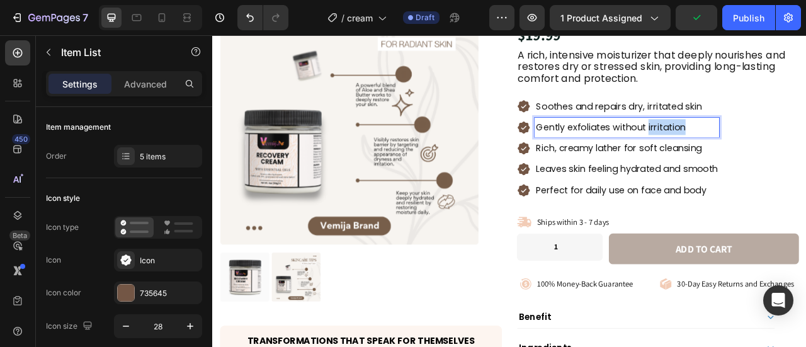
click at [776, 148] on p "Gently exfoliates without irritation" at bounding box center [739, 152] width 231 height 20
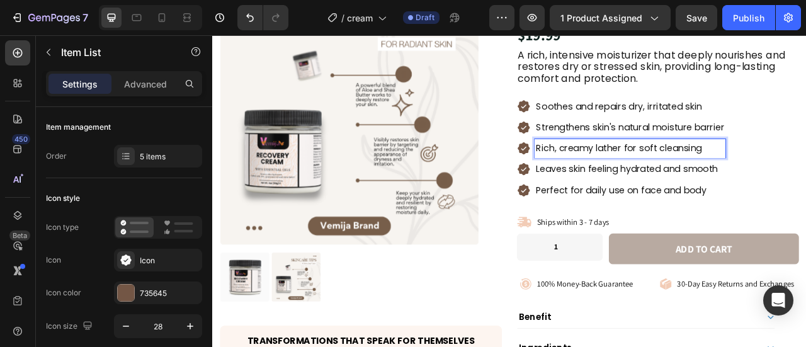
click at [712, 182] on p "Rich, creamy lather for soft cleansing" at bounding box center [743, 179] width 239 height 20
click at [712, 180] on p "Rich, creamy lather for soft cleansing" at bounding box center [743, 179] width 239 height 20
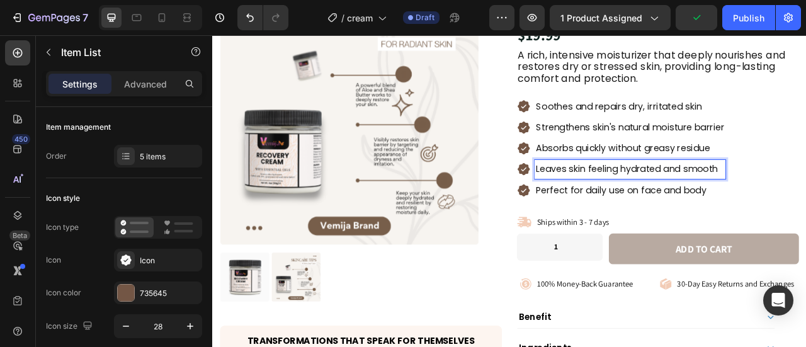
click at [805, 207] on p "Leaves skin feeling hydrated and smooth" at bounding box center [743, 205] width 239 height 20
click at [769, 227] on p "Perfect for daily use on face and body" at bounding box center [743, 232] width 239 height 20
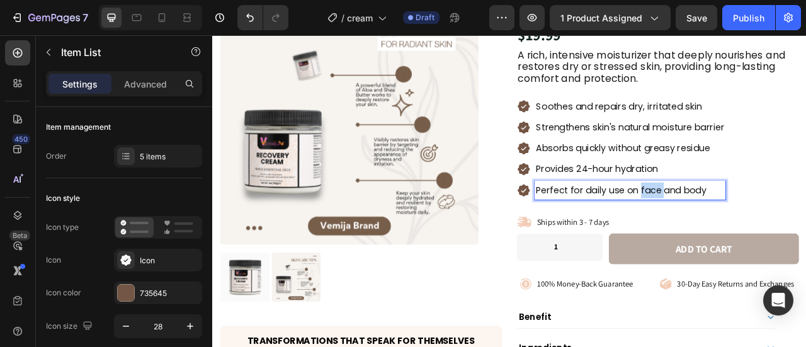
click at [769, 227] on p "Perfect for daily use on face and body" at bounding box center [743, 232] width 239 height 20
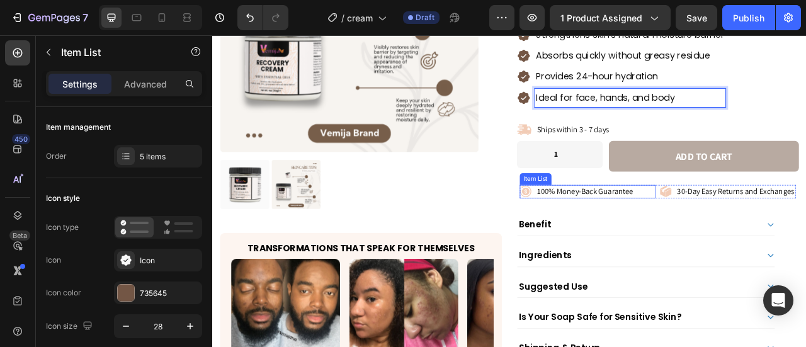
scroll to position [252, 0]
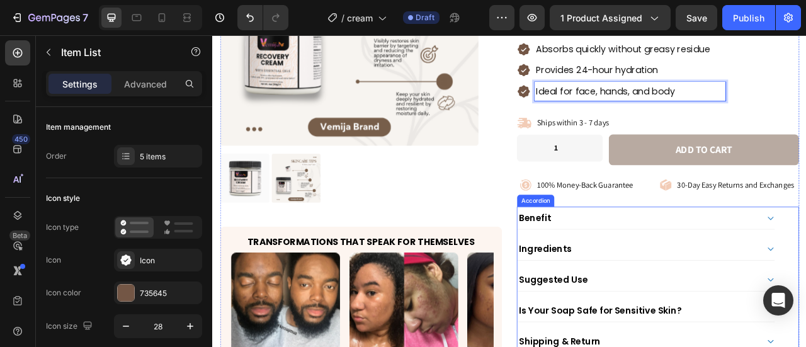
click at [642, 268] on div "Benefit" at bounding box center [753, 267] width 307 height 18
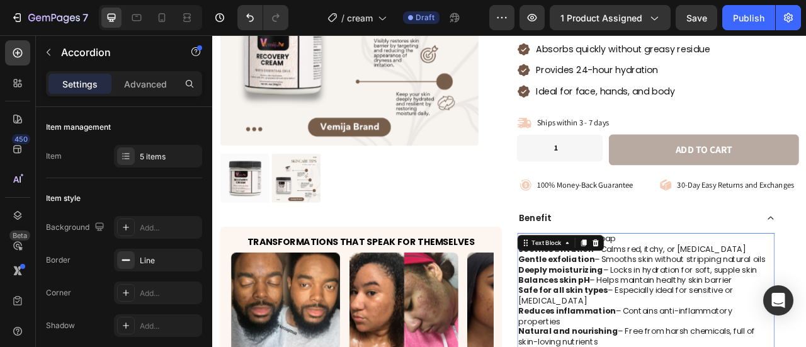
click at [639, 313] on strong "Gentle exfoliation" at bounding box center [649, 320] width 97 height 14
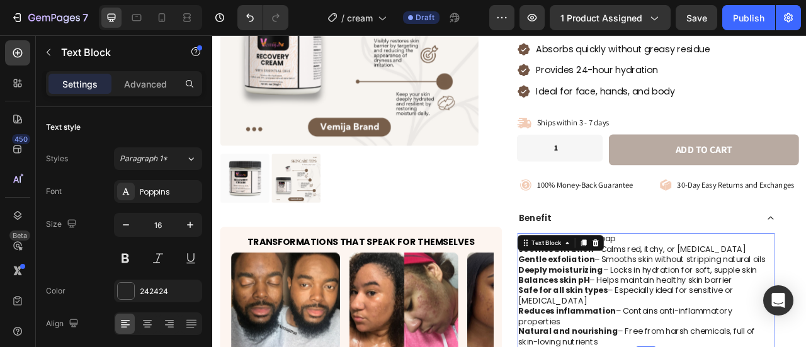
click at [639, 313] on strong "Gentle exfoliation" at bounding box center [649, 320] width 97 height 14
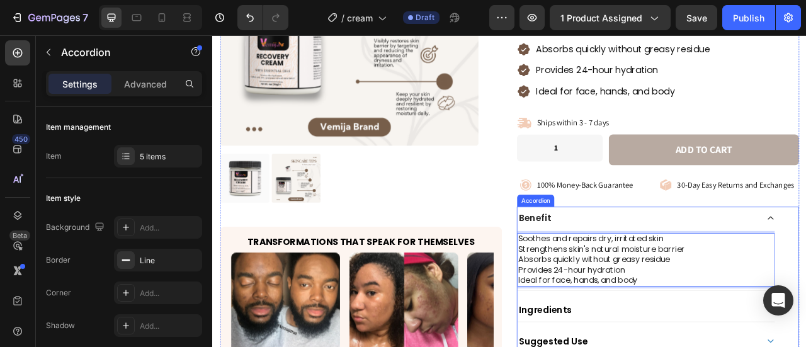
click at [752, 263] on div "Benefit" at bounding box center [753, 267] width 307 height 18
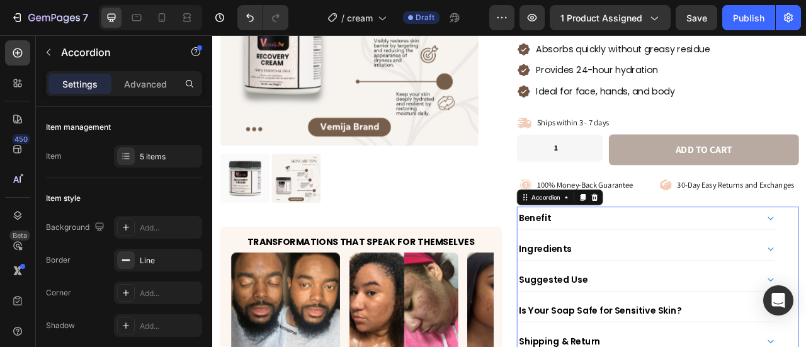
click at [760, 303] on div "Ingredients" at bounding box center [753, 306] width 307 height 18
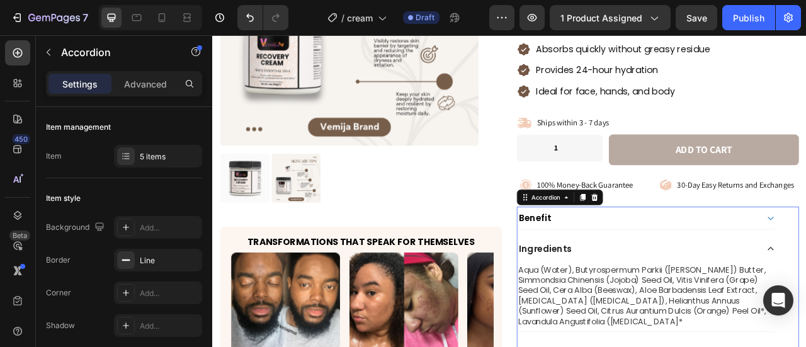
click at [758, 304] on div "Ingredients" at bounding box center [753, 306] width 307 height 18
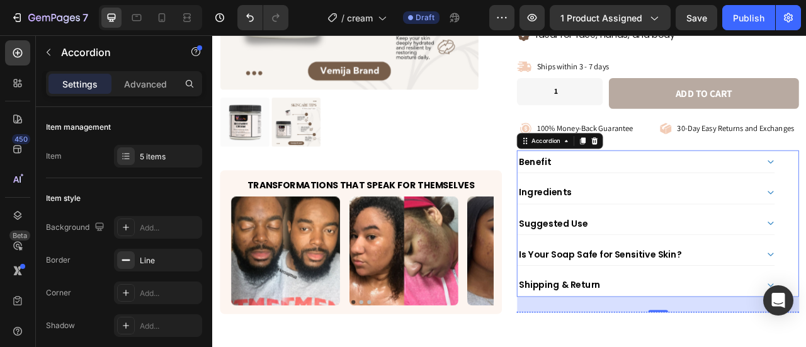
scroll to position [378, 0]
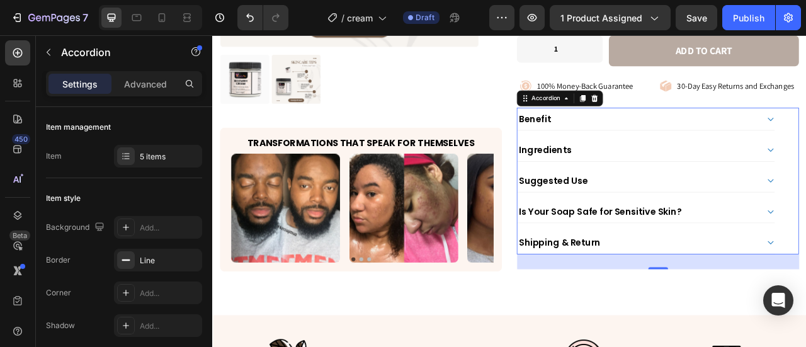
click at [671, 213] on p "Suggested Use" at bounding box center [646, 220] width 88 height 14
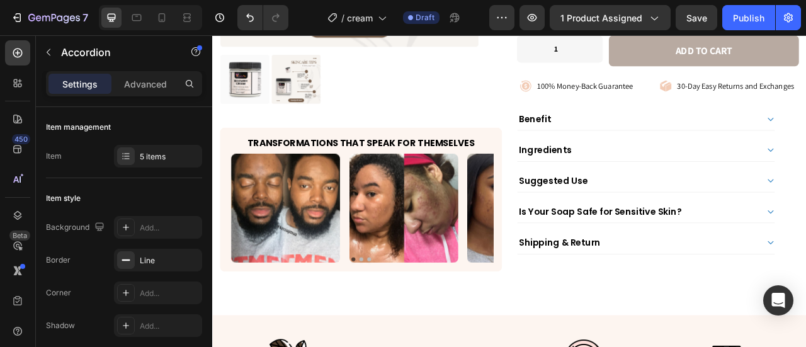
drag, startPoint x: 738, startPoint y: 225, endPoint x: 725, endPoint y: 224, distance: 12.7
click at [737, 224] on div "Suggested Use" at bounding box center [763, 220] width 327 height 28
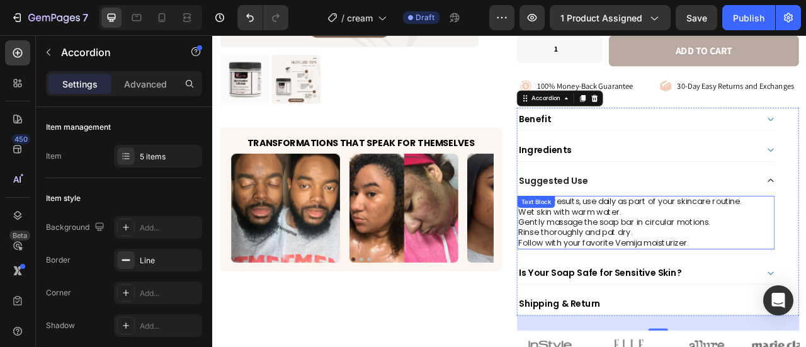
click at [737, 282] on p "Rinse thoroughly and pat dry." at bounding box center [763, 286] width 325 height 13
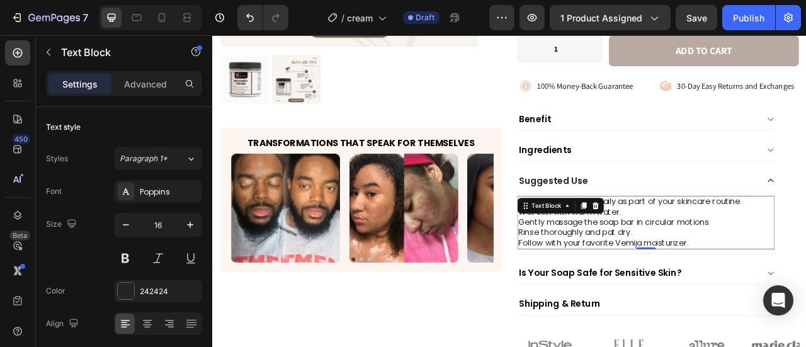
click at [737, 282] on p "Rinse thoroughly and pat dry." at bounding box center [763, 286] width 325 height 13
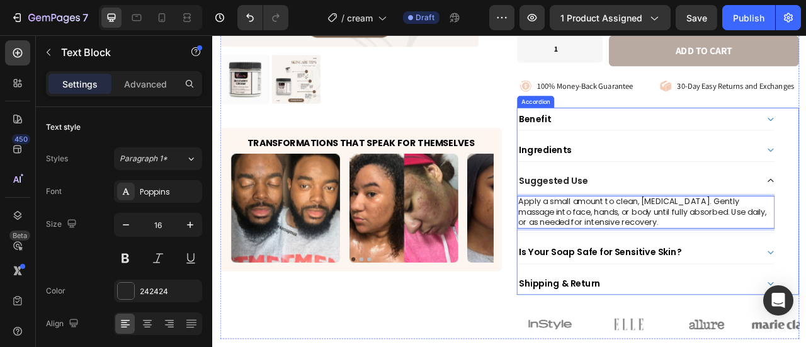
click at [805, 218] on div "Suggested Use" at bounding box center [753, 220] width 307 height 18
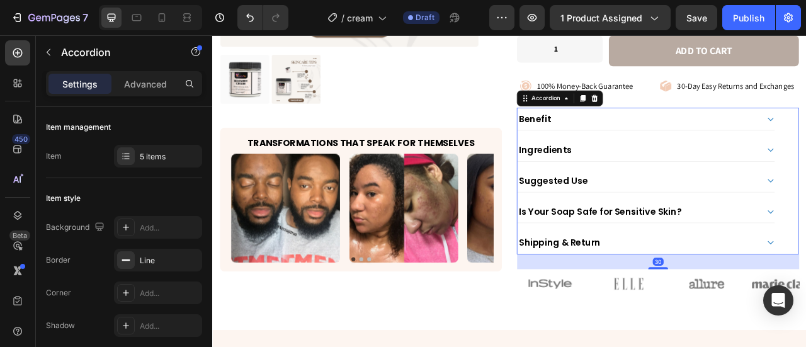
click at [725, 263] on div "Is Your Soap Safe for Sensitive Skin?" at bounding box center [763, 259] width 327 height 28
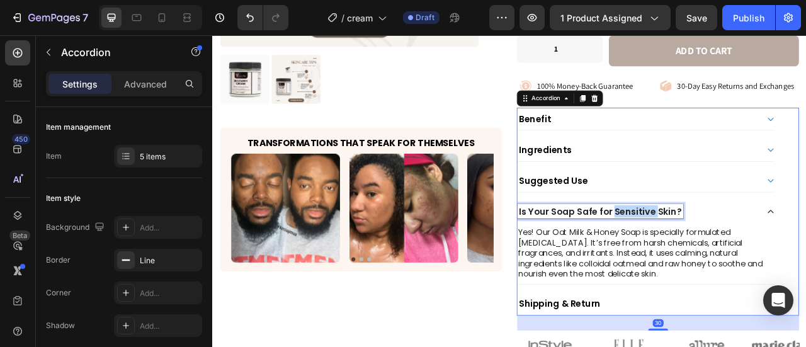
click at [725, 256] on p "Is Your Soap Safe for Sensitive Skin?" at bounding box center [705, 259] width 207 height 14
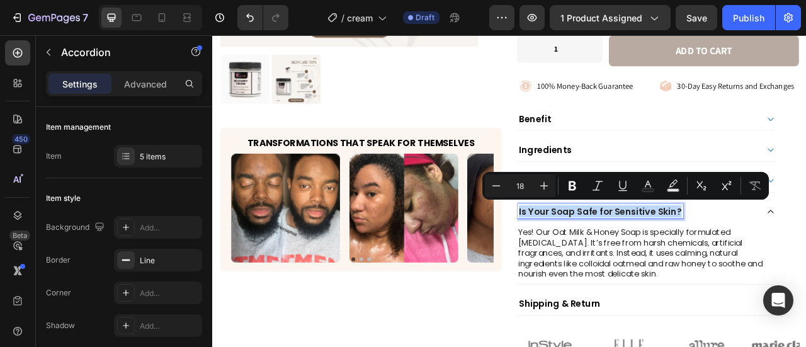
copy p "Is Your Soap Safe for Sensitive Skin?"
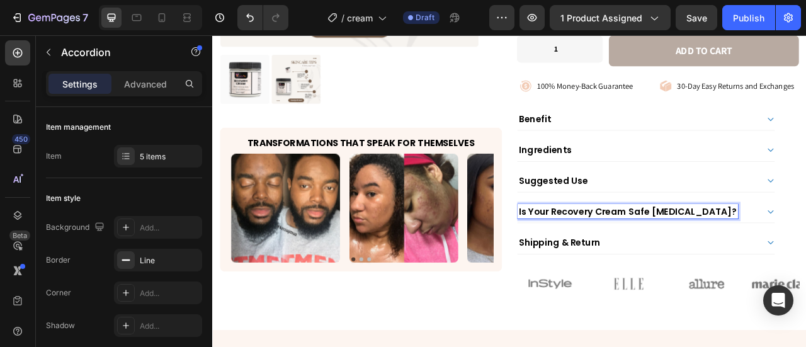
click at [805, 247] on div "Is Your Recovery Cream Safe [MEDICAL_DATA]?" at bounding box center [763, 259] width 327 height 28
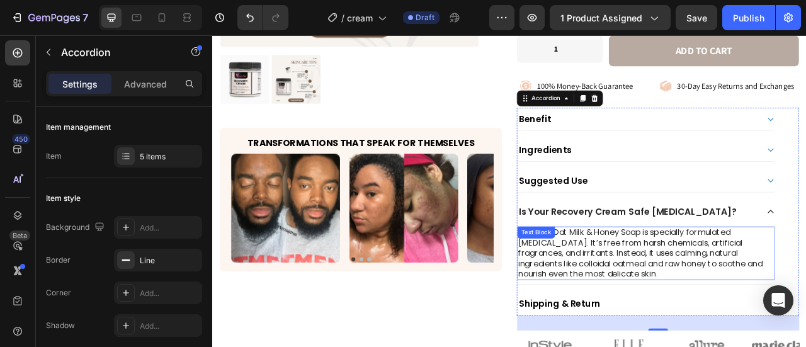
click at [727, 305] on p "Yes! Our Oat Milk & Honey Soap is specially formulated [MEDICAL_DATA]. It’s fre…" at bounding box center [763, 312] width 325 height 65
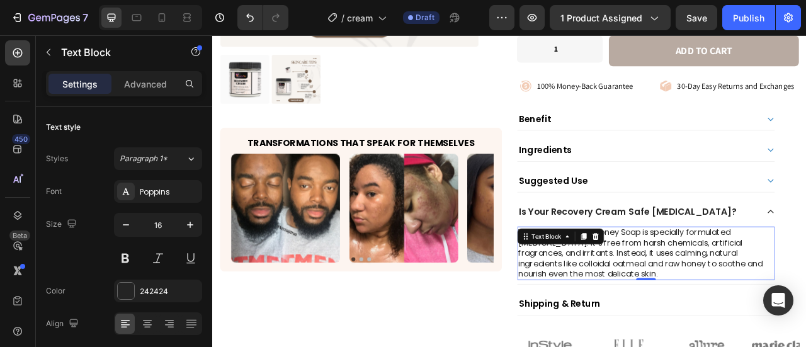
click at [727, 305] on p "Yes! Our Oat Milk & Honey Soap is specially formulated [MEDICAL_DATA]. It’s fre…" at bounding box center [763, 312] width 325 height 65
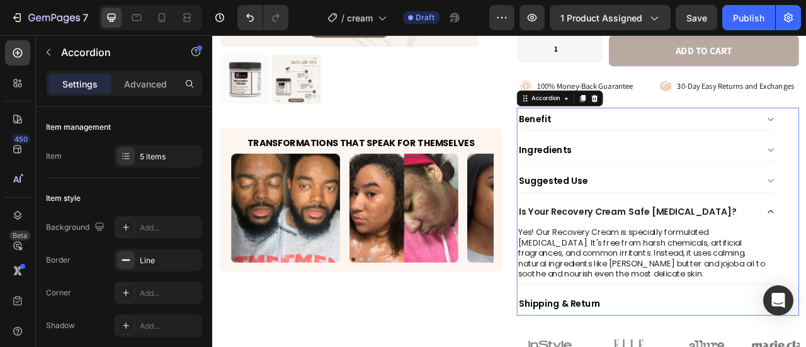
click at [805, 254] on div "Is Your Recovery Cream Safe [MEDICAL_DATA]?" at bounding box center [763, 259] width 327 height 28
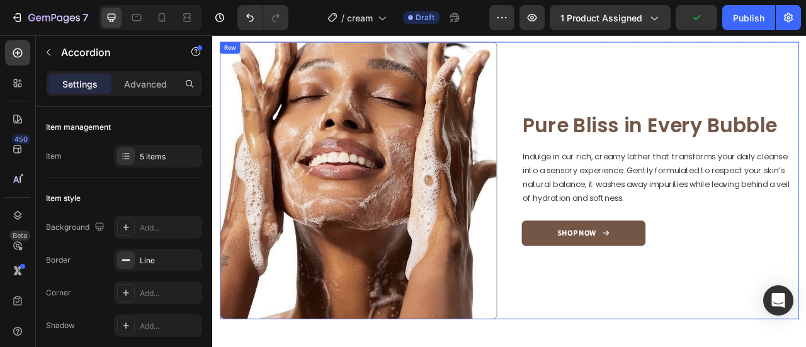
scroll to position [819, 0]
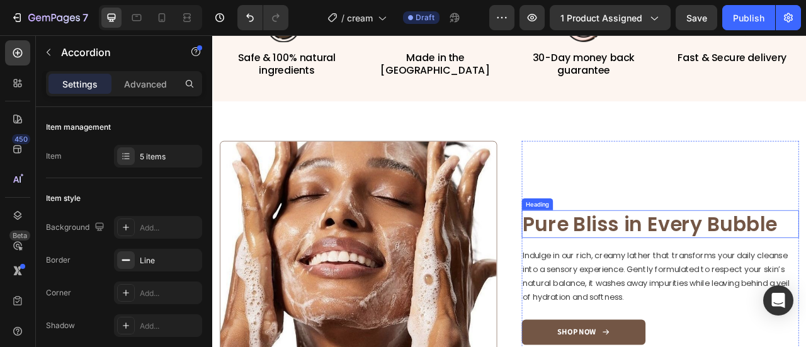
click at [795, 283] on h2 "Pure Bliss in Every Bubble" at bounding box center [782, 275] width 353 height 35
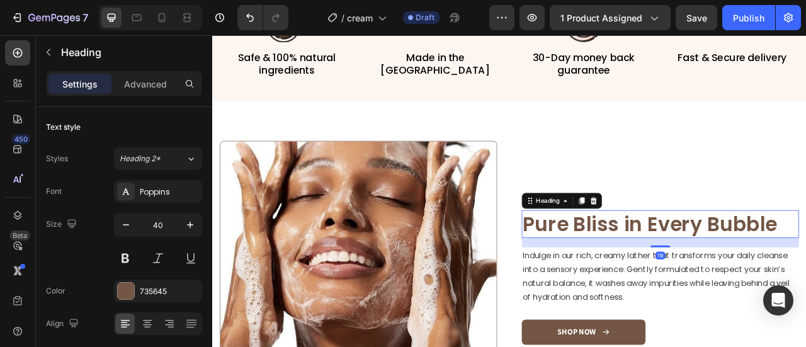
click at [795, 283] on h2 "Pure Bliss in Every Bubble" at bounding box center [782, 275] width 353 height 35
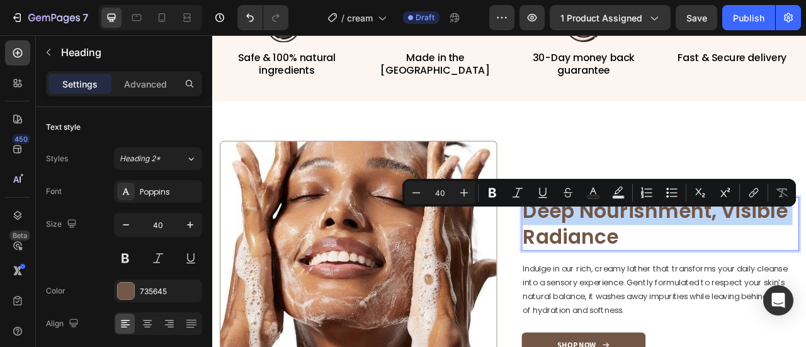
scroll to position [802, 0]
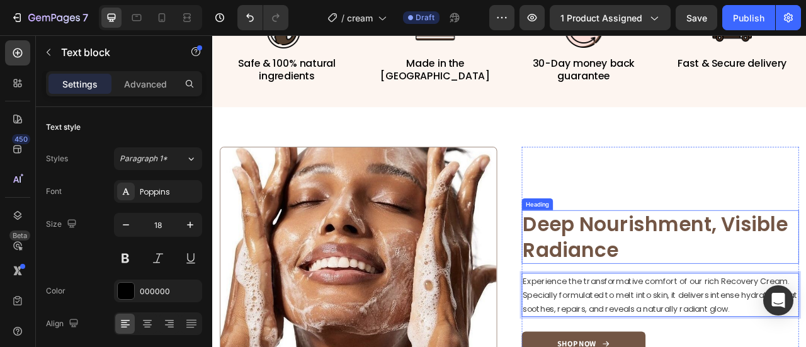
scroll to position [937, 0]
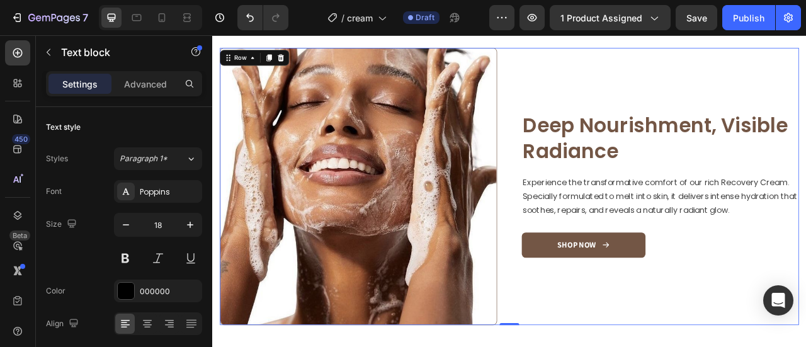
click at [766, 106] on div "Image Deep Nourishment, Visible Radiance Heading Experience the transformative …" at bounding box center [782, 227] width 353 height 353
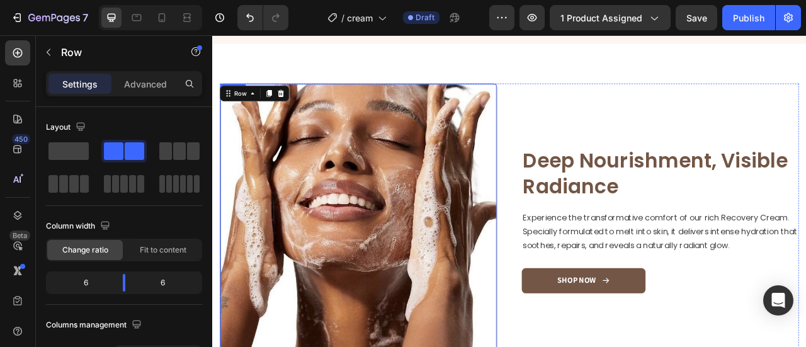
scroll to position [874, 0]
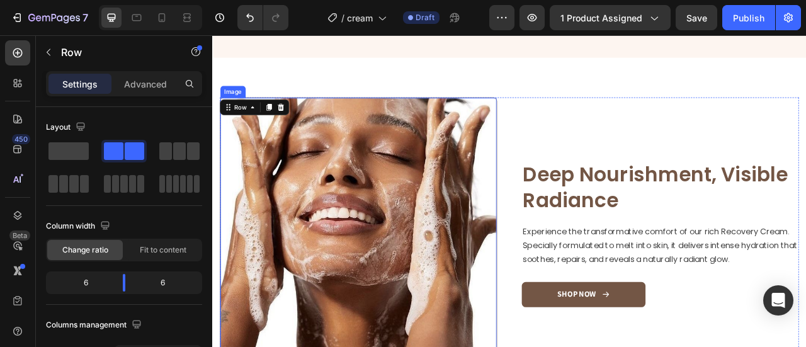
click at [425, 236] on img at bounding box center [397, 290] width 351 height 351
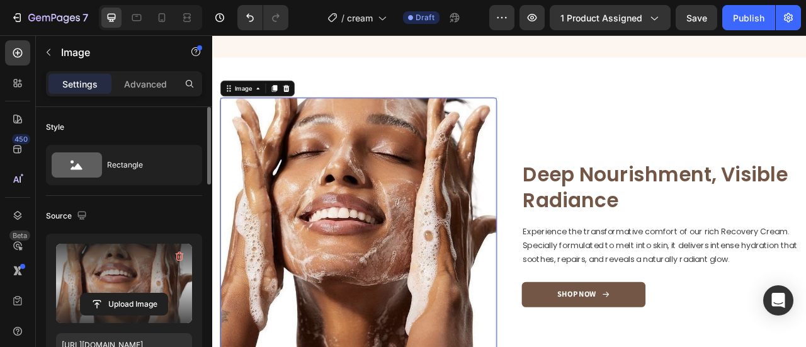
click at [101, 254] on label at bounding box center [124, 283] width 136 height 79
click at [101, 293] on input "file" at bounding box center [124, 303] width 87 height 21
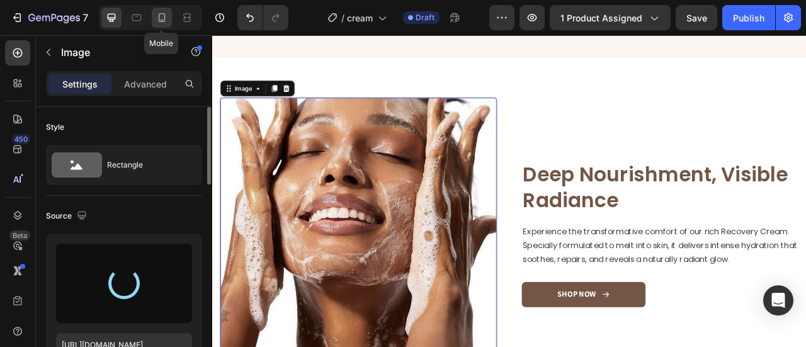
type input "[URL][DOMAIN_NAME]"
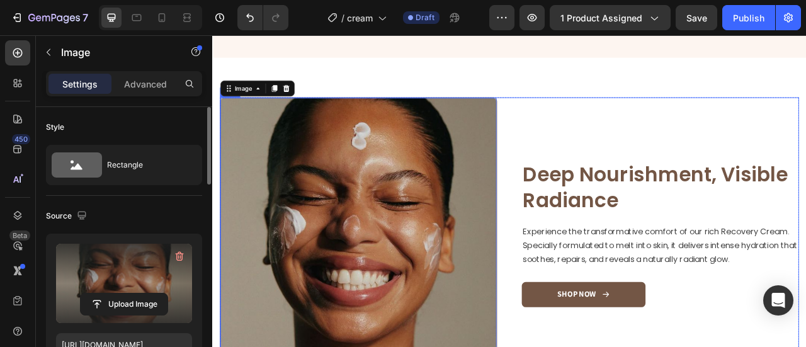
click at [720, 169] on div "Image Deep Nourishment, Visible Radiance Heading Experience the transformative …" at bounding box center [782, 290] width 353 height 353
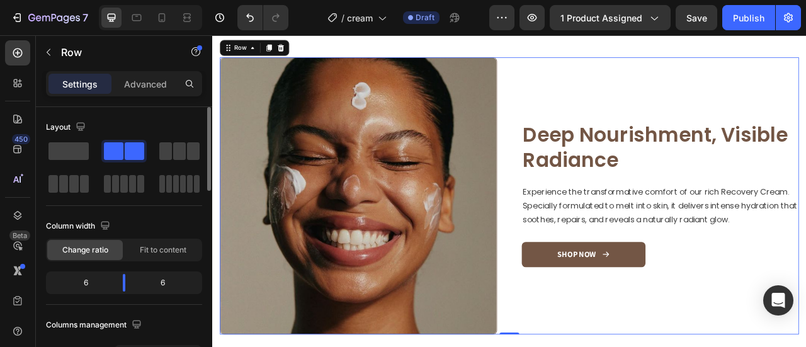
scroll to position [937, 0]
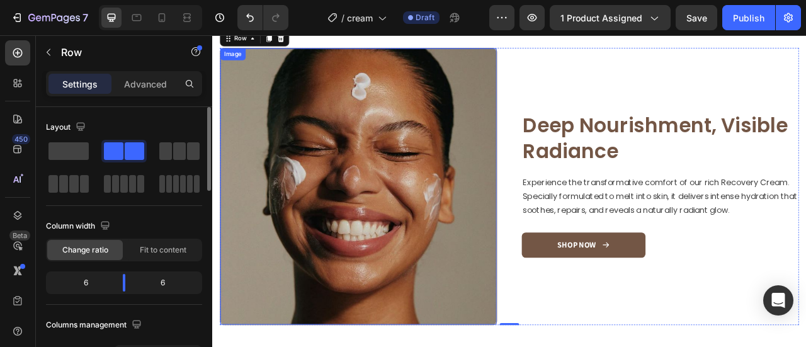
click at [531, 225] on img at bounding box center [397, 227] width 351 height 351
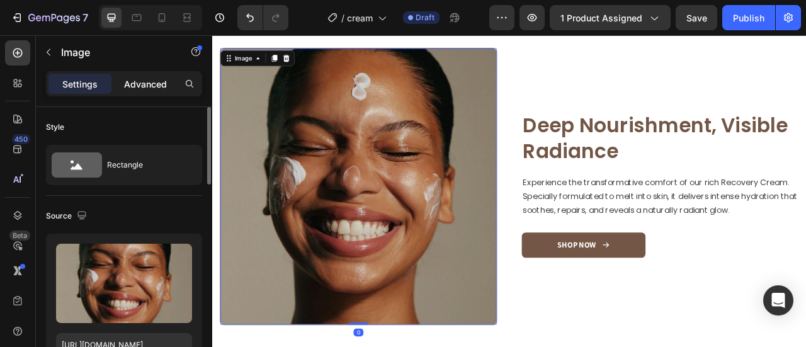
click at [127, 78] on p "Advanced" at bounding box center [145, 83] width 43 height 13
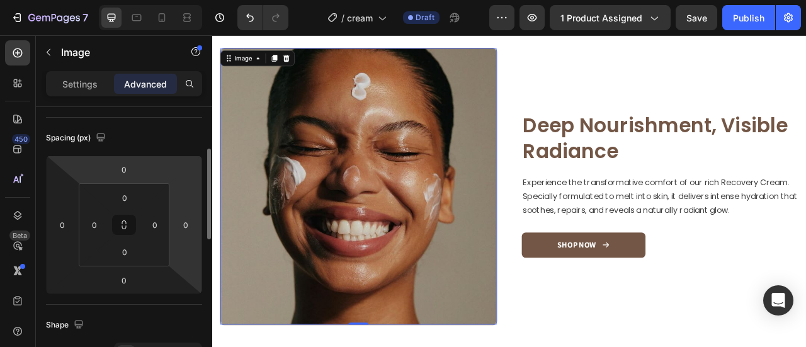
scroll to position [252, 0]
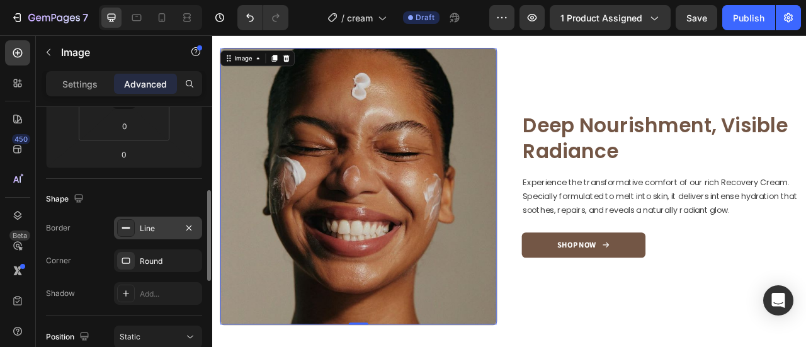
click at [136, 229] on div "Line" at bounding box center [158, 228] width 88 height 23
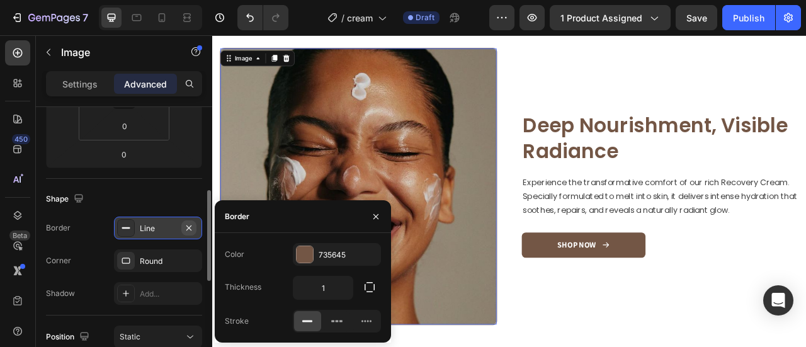
click at [186, 226] on icon "button" at bounding box center [189, 228] width 10 height 10
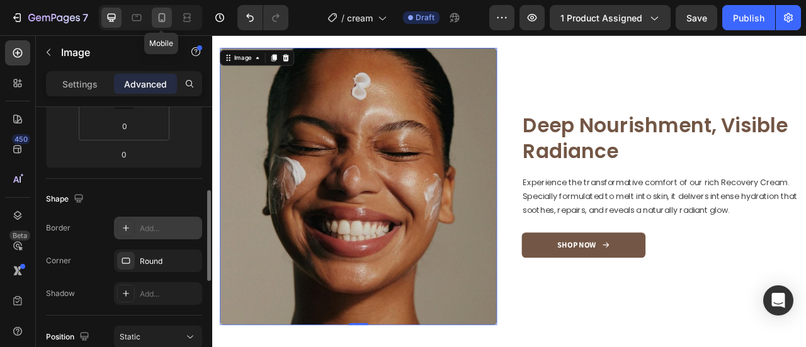
click at [161, 18] on icon at bounding box center [162, 17] width 13 height 13
type input "20"
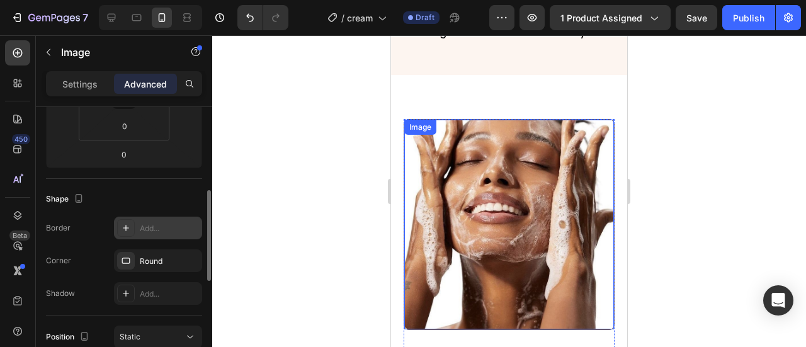
scroll to position [861, 0]
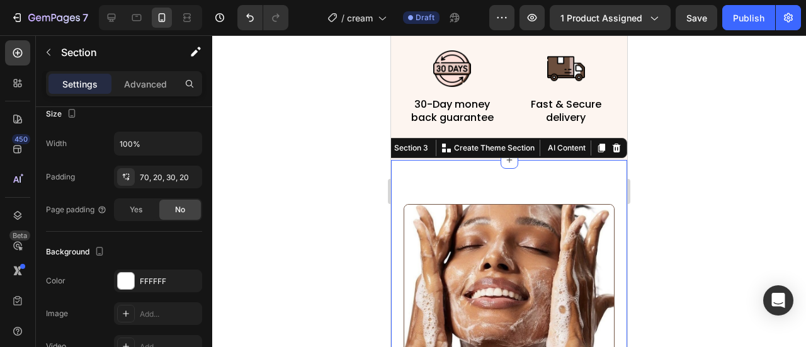
scroll to position [0, 0]
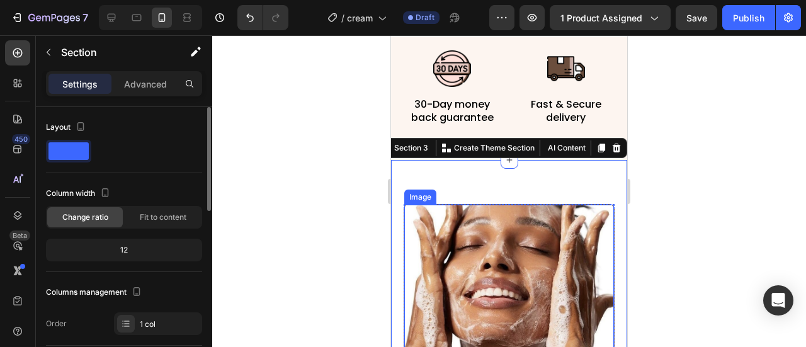
click at [497, 247] on img at bounding box center [509, 310] width 210 height 210
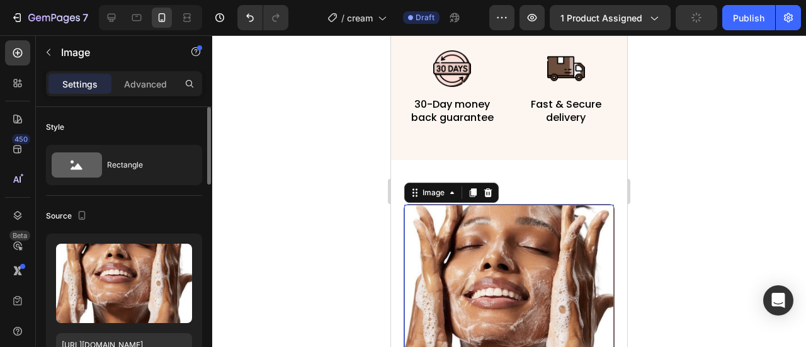
scroll to position [126, 0]
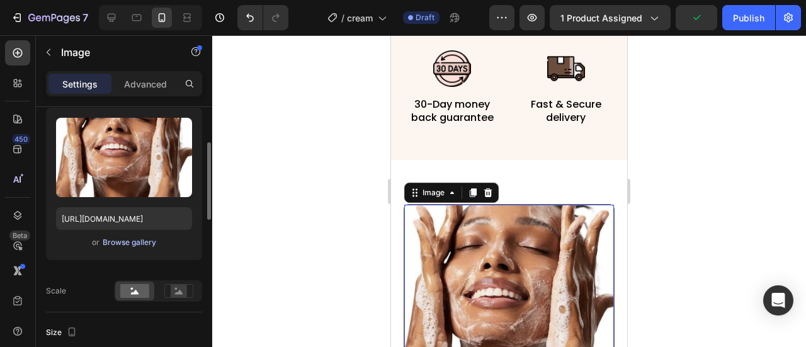
click at [137, 242] on div "Browse gallery" at bounding box center [130, 242] width 54 height 11
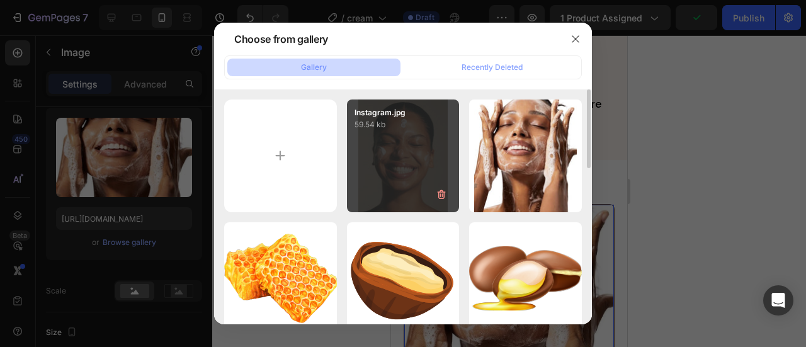
click at [421, 183] on div "Instagram.jpg 59.54 kb" at bounding box center [403, 155] width 113 height 113
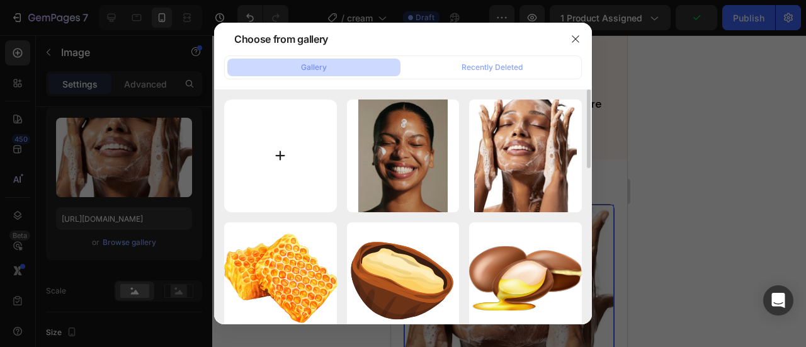
type input "[URL][DOMAIN_NAME]"
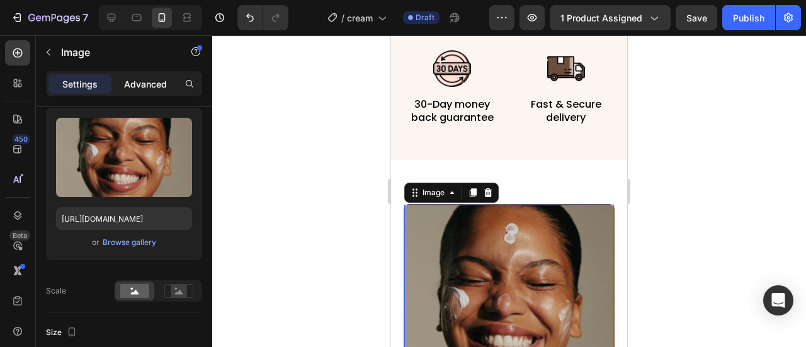
click at [152, 85] on p "Advanced" at bounding box center [145, 83] width 43 height 13
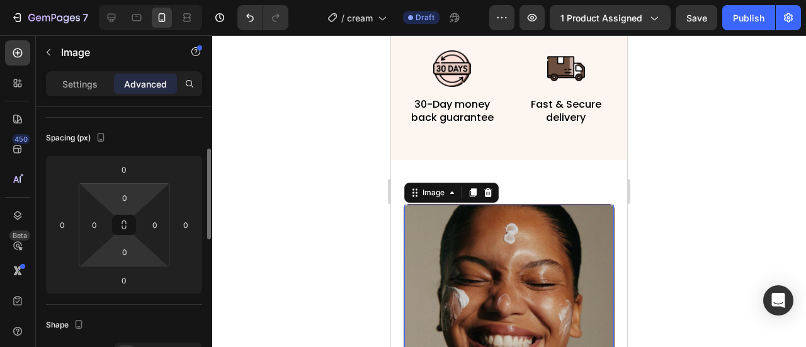
scroll to position [252, 0]
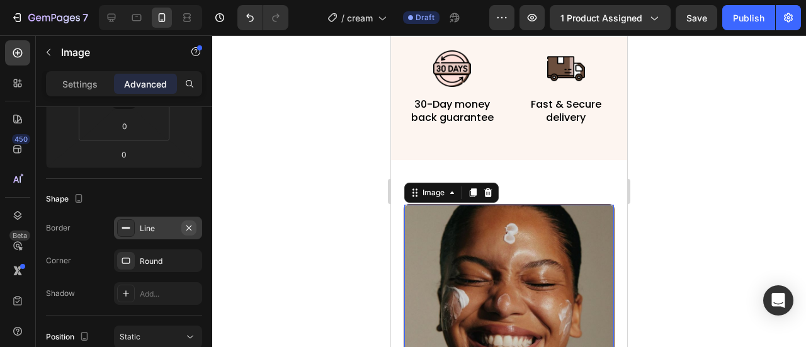
click at [193, 224] on icon "button" at bounding box center [189, 228] width 10 height 10
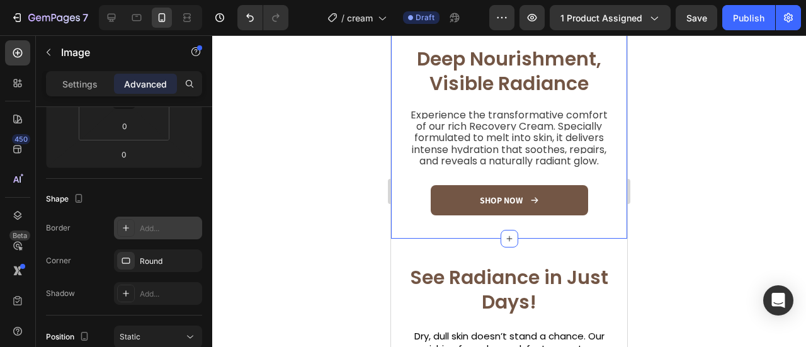
scroll to position [1176, 0]
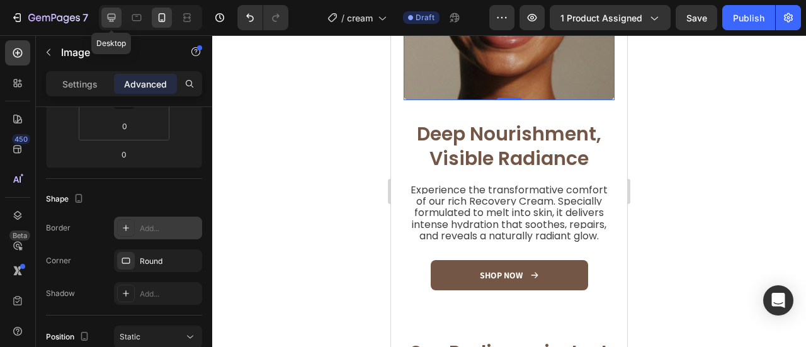
click at [121, 16] on div at bounding box center [111, 18] width 20 height 20
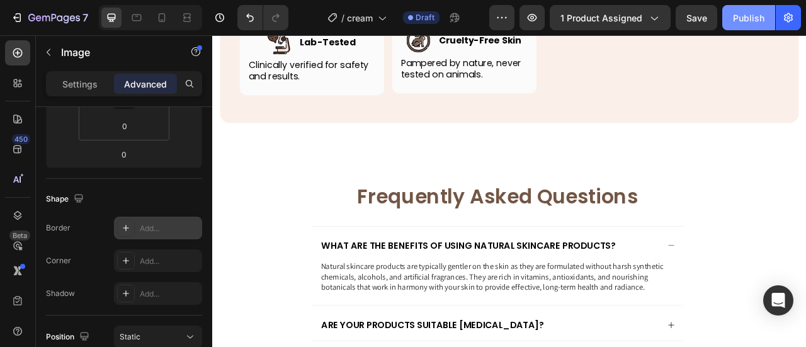
scroll to position [3772, 0]
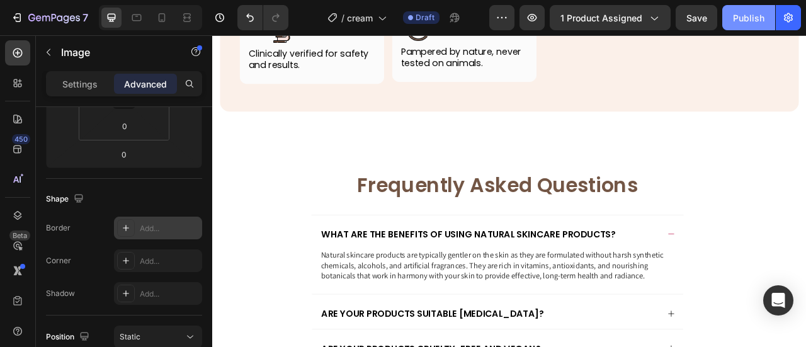
click at [735, 17] on div "Publish" at bounding box center [748, 17] width 31 height 13
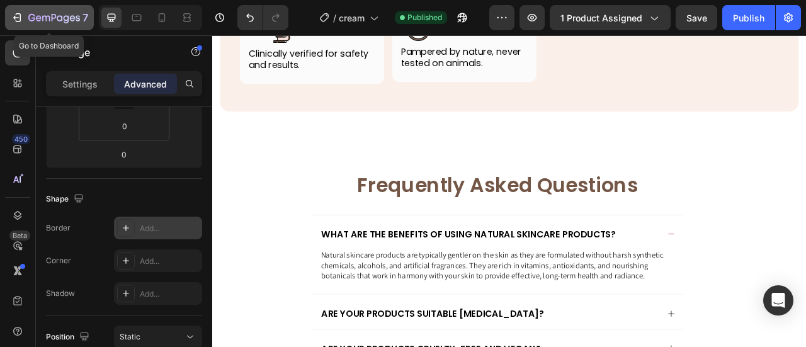
click at [9, 14] on button "7" at bounding box center [49, 17] width 89 height 25
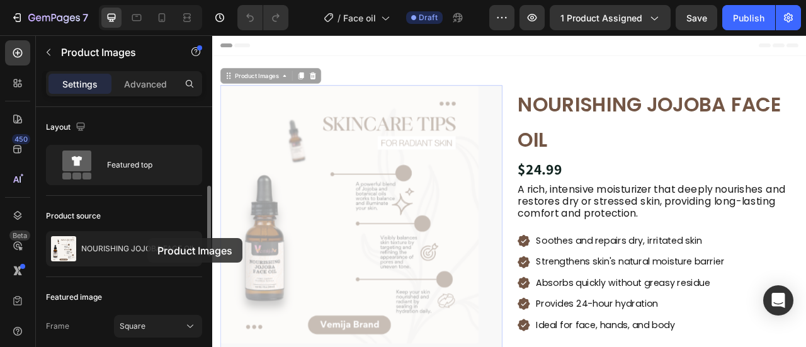
scroll to position [126, 0]
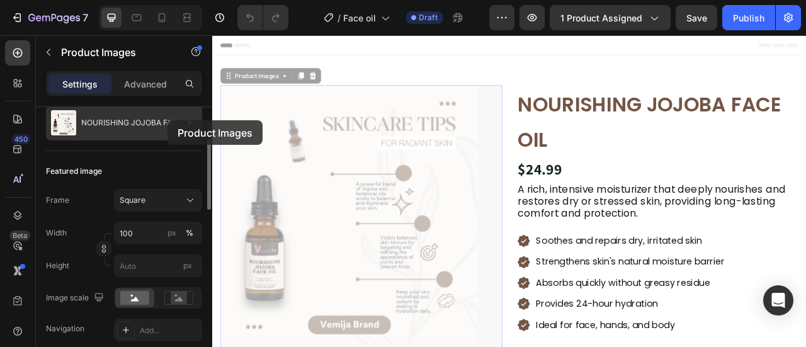
click at [168, 120] on div at bounding box center [184, 122] width 35 height 35
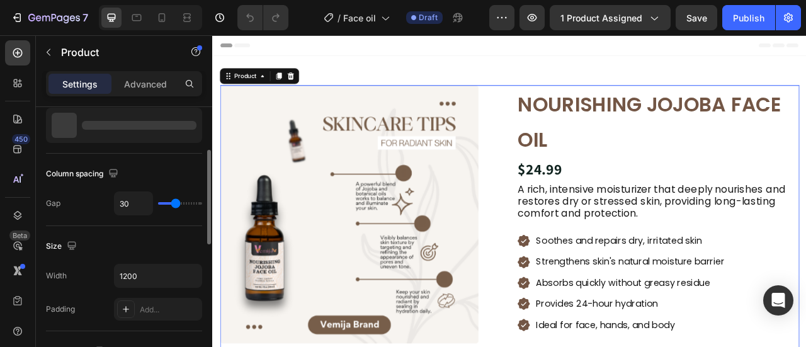
scroll to position [0, 0]
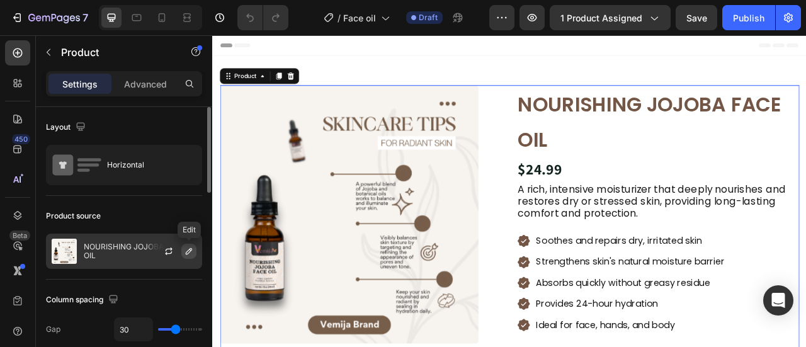
click at [195, 251] on button "button" at bounding box center [188, 251] width 15 height 15
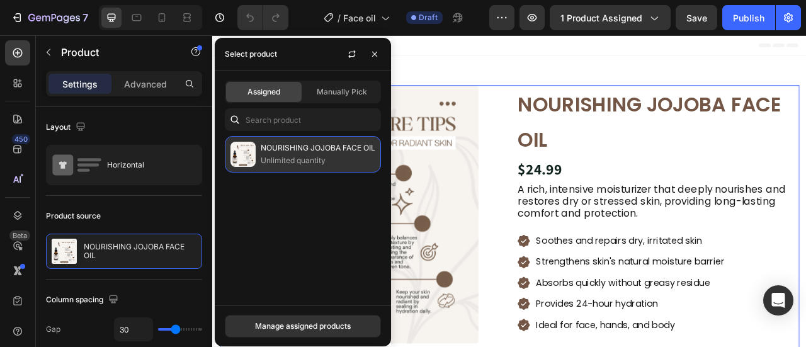
click at [285, 166] on p "Unlimited quantity" at bounding box center [318, 160] width 115 height 13
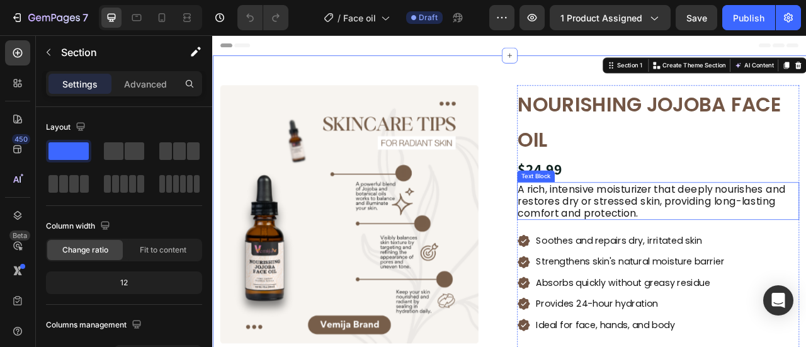
click at [723, 236] on p "A rich, intensive moisturizer that deeply nourishes and restores dry or stresse…" at bounding box center [779, 246] width 356 height 45
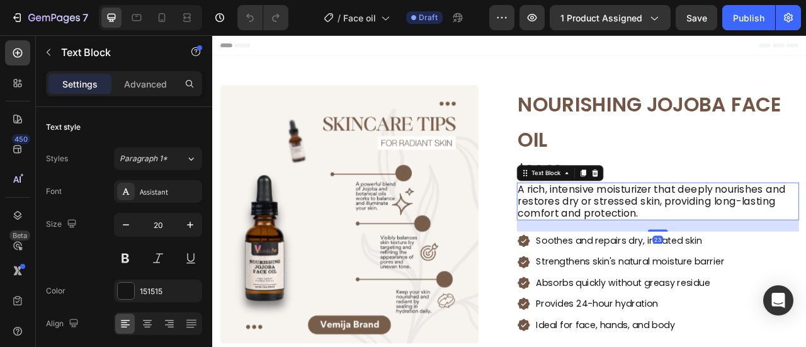
click at [723, 236] on p "A rich, intensive moisturizer that deeply nourishes and restores dry or stresse…" at bounding box center [779, 246] width 356 height 45
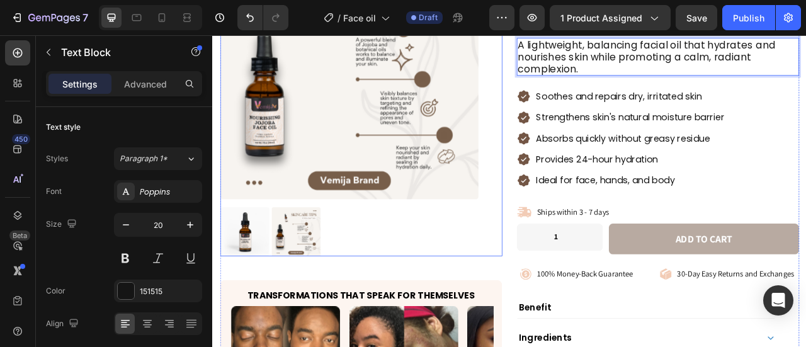
scroll to position [189, 0]
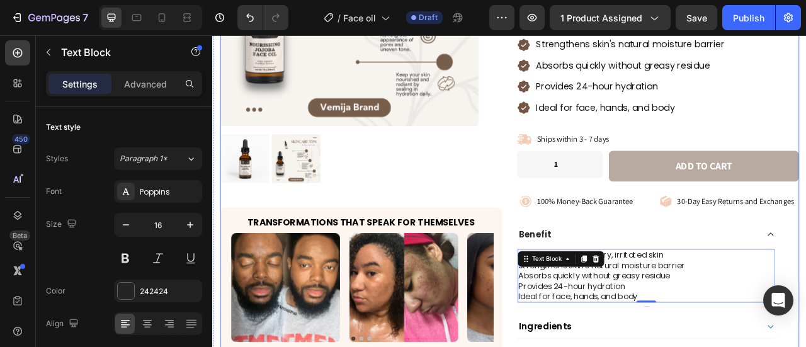
scroll to position [315, 0]
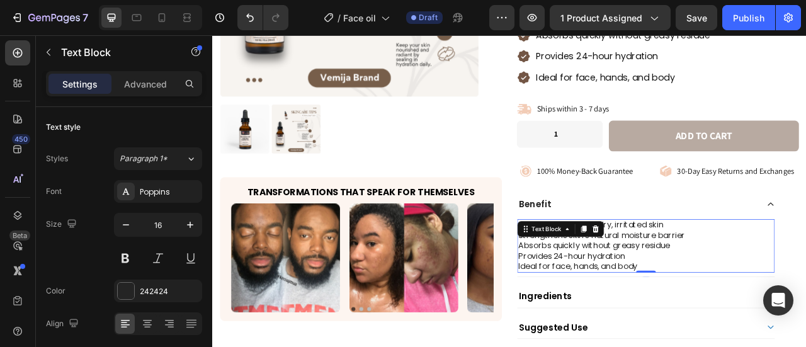
click at [805, 304] on p "Absorbs quickly without greasy residue" at bounding box center [763, 303] width 325 height 13
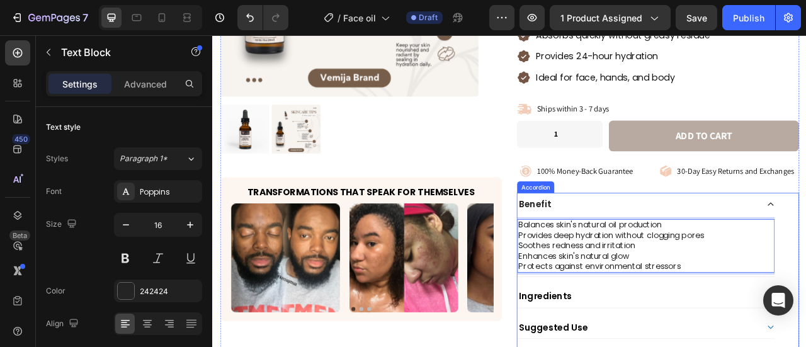
click at [805, 246] on div "Benefit" at bounding box center [753, 250] width 307 height 18
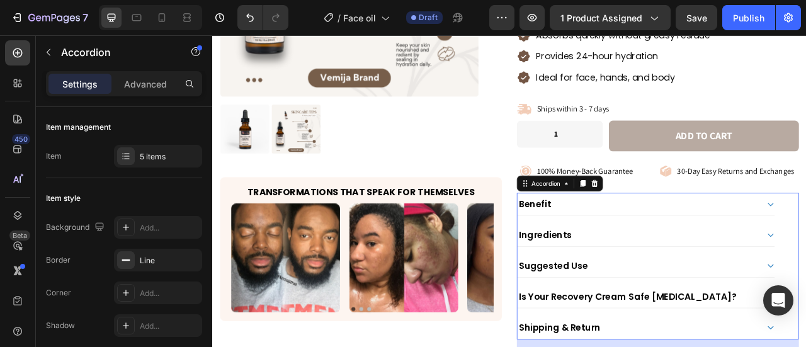
click at [730, 294] on div "Ingredients" at bounding box center [763, 289] width 327 height 28
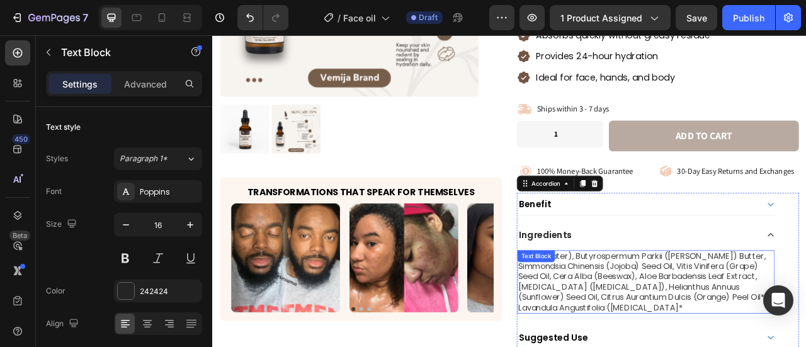
click at [698, 327] on span "Aqua (Water), Butyrospermum Parkii (Shea) Butter, Simmondsia Chinensis (Jojoba)…" at bounding box center [758, 349] width 315 height 80
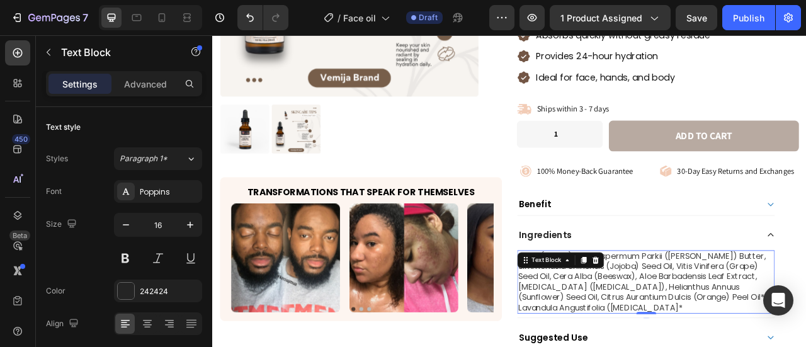
click at [698, 326] on div "Text Block" at bounding box center [655, 321] width 110 height 20
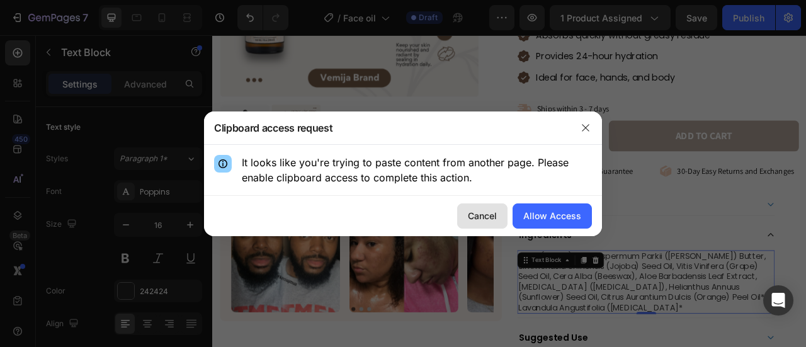
drag, startPoint x: 479, startPoint y: 205, endPoint x: 552, endPoint y: 224, distance: 76.1
click at [480, 205] on button "Cancel" at bounding box center [482, 215] width 50 height 25
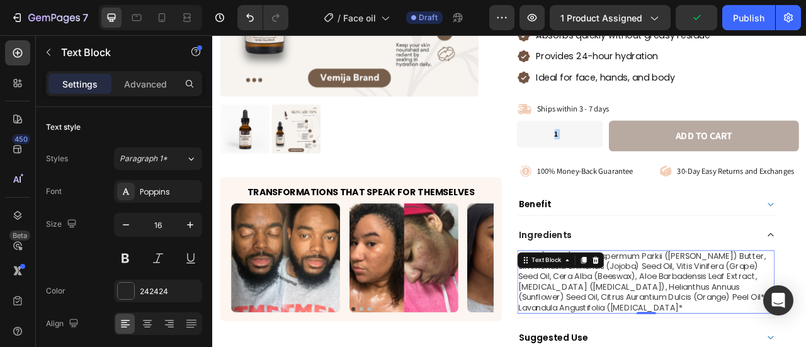
click at [751, 346] on span "Aqua (Water), Butyrospermum Parkii (Shea) Butter, Simmondsia Chinensis (Jojoba)…" at bounding box center [758, 349] width 315 height 80
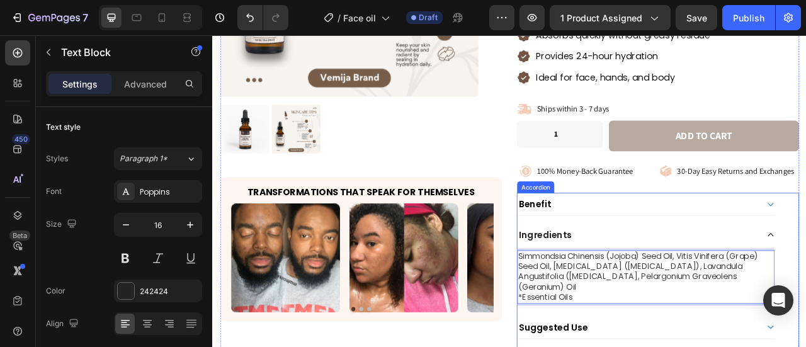
click at [805, 280] on div "Ingredients" at bounding box center [753, 289] width 307 height 18
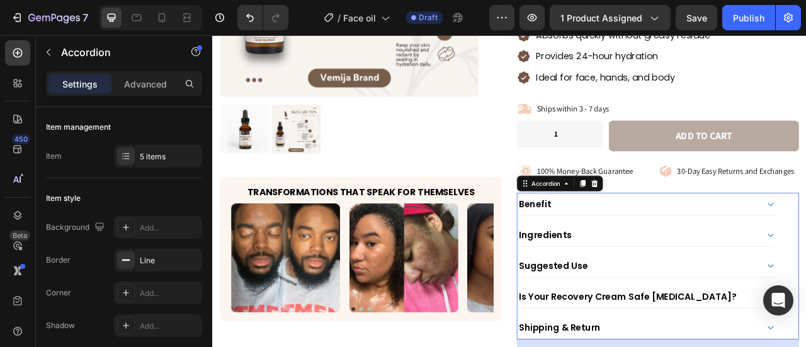
click at [730, 332] on div "Suggested Use" at bounding box center [753, 328] width 307 height 18
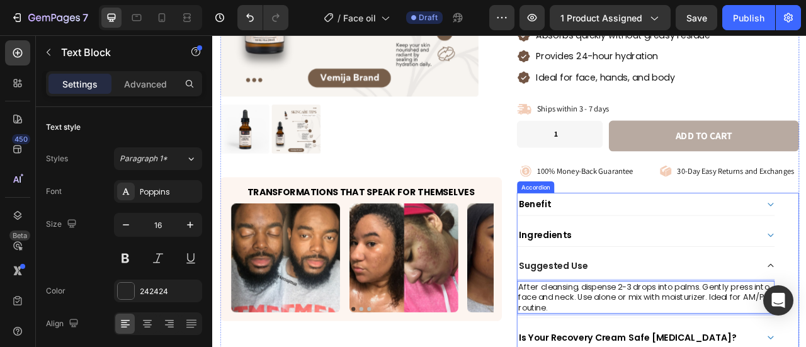
click at [769, 319] on div "Suggested Use" at bounding box center [753, 328] width 307 height 18
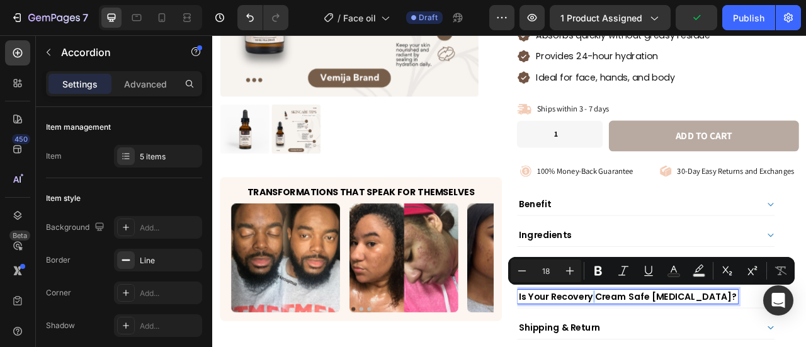
copy p "Is Your Recovery Cream Safe for Sensitive Skin?"
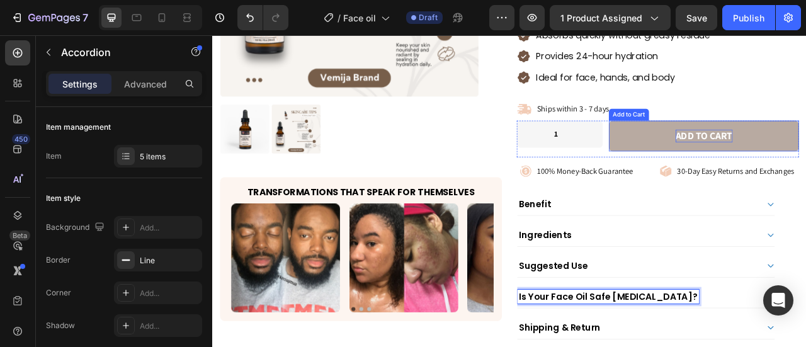
scroll to position [441, 0]
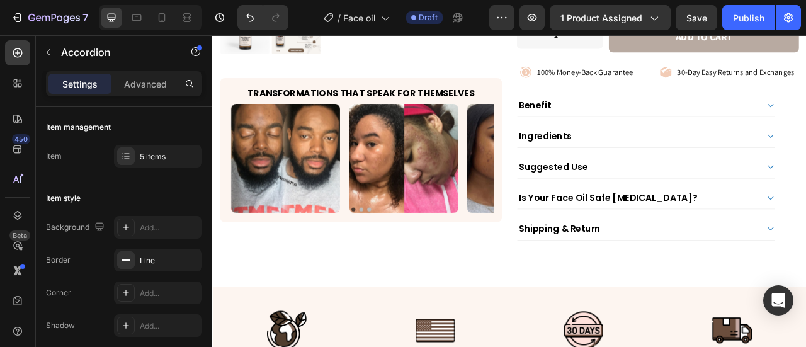
click at [805, 242] on div "Is Your Face Oil Safe for Sensitive Skin?" at bounding box center [763, 241] width 327 height 28
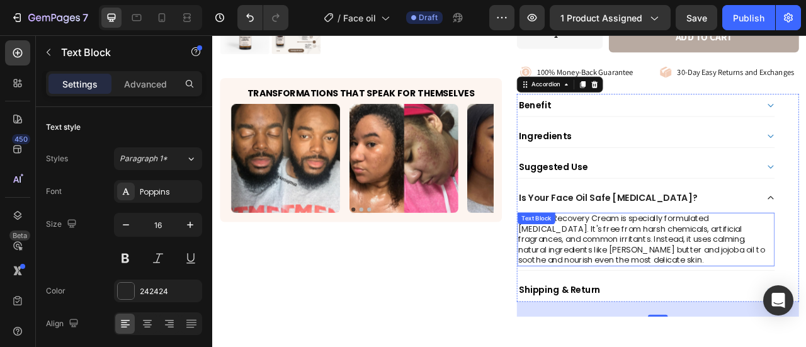
click at [738, 298] on p "Yes! Our Recovery Cream is specially formulated for sensitive skin. It's free f…" at bounding box center [763, 294] width 325 height 65
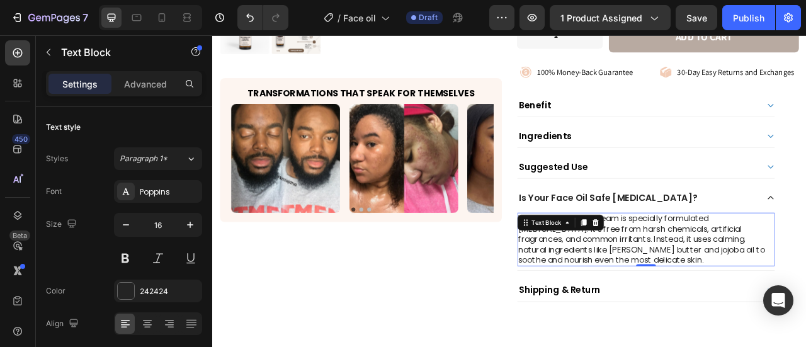
click at [738, 298] on p "Yes! Our Recovery Cream is specially formulated for sensitive skin. It's free f…" at bounding box center [763, 294] width 325 height 65
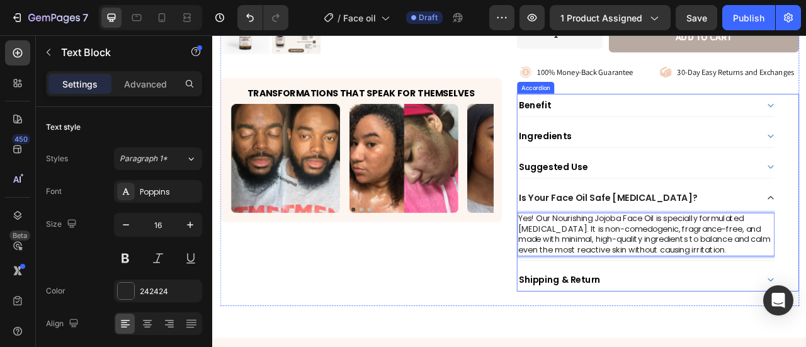
click at [805, 240] on div "Is Your Face Oil Safe for Sensitive Skin?" at bounding box center [753, 241] width 307 height 18
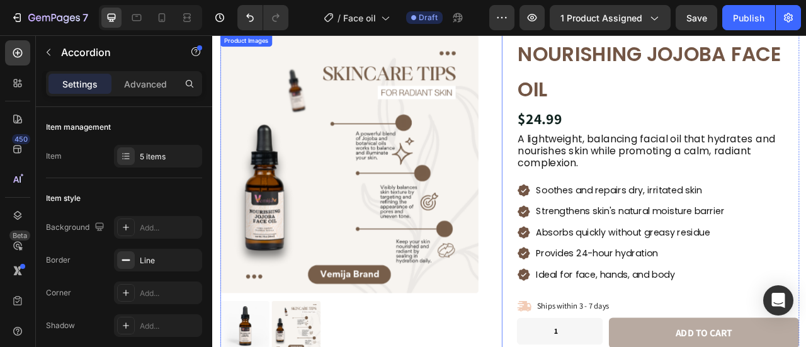
scroll to position [63, 0]
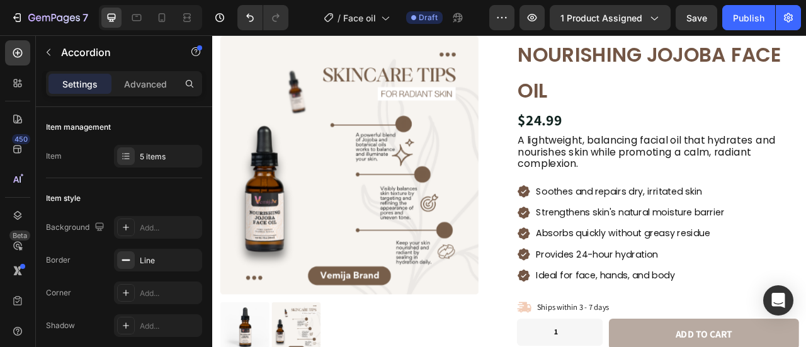
click at [805, 232] on p "Soothes and repairs dry, irritated skin" at bounding box center [743, 234] width 239 height 20
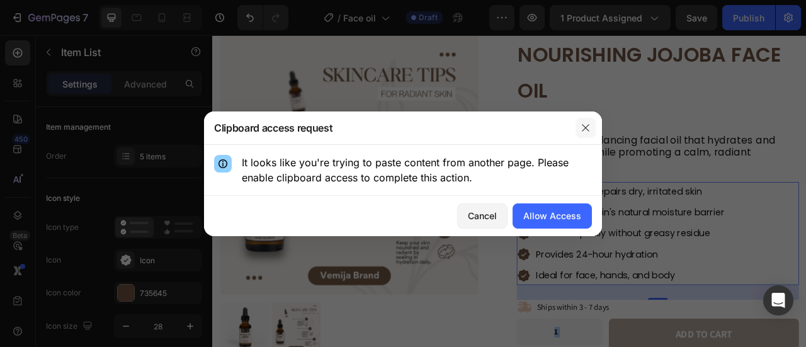
click at [592, 123] on button "button" at bounding box center [586, 128] width 20 height 20
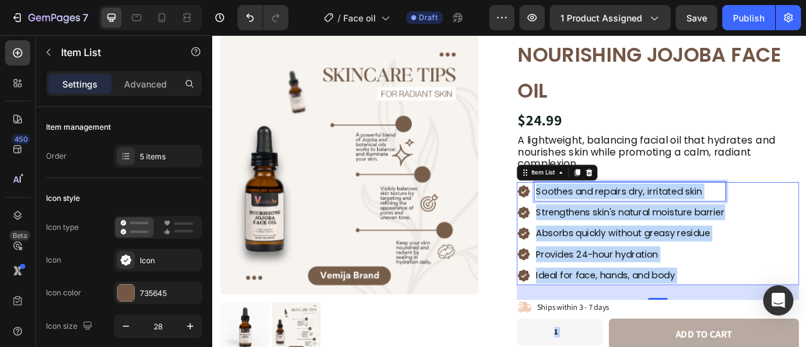
click at [755, 230] on p "Soothes and repairs dry, irritated skin" at bounding box center [743, 234] width 239 height 20
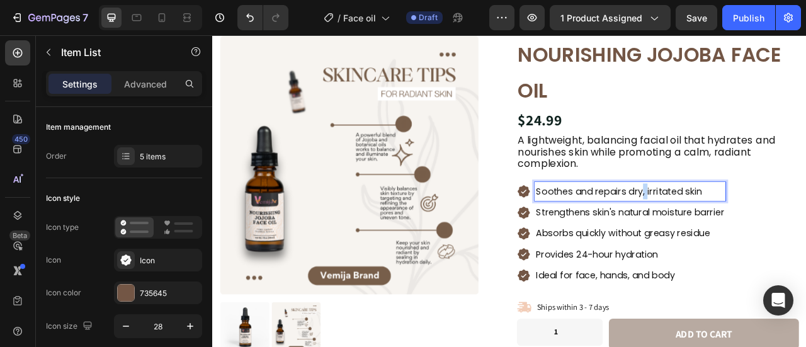
click at [754, 230] on p "Soothes and repairs dry, irritated skin" at bounding box center [743, 234] width 239 height 20
click at [775, 262] on p "Strengthens skin's natural moisture barrier" at bounding box center [743, 260] width 239 height 20
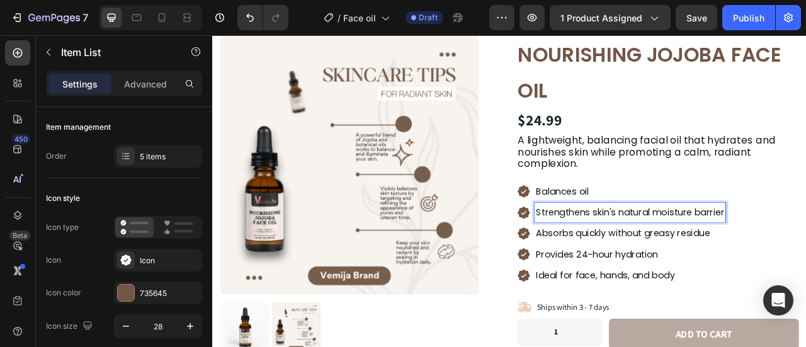
click at [775, 262] on p "Strengthens skin's natural moisture barrier" at bounding box center [743, 260] width 239 height 20
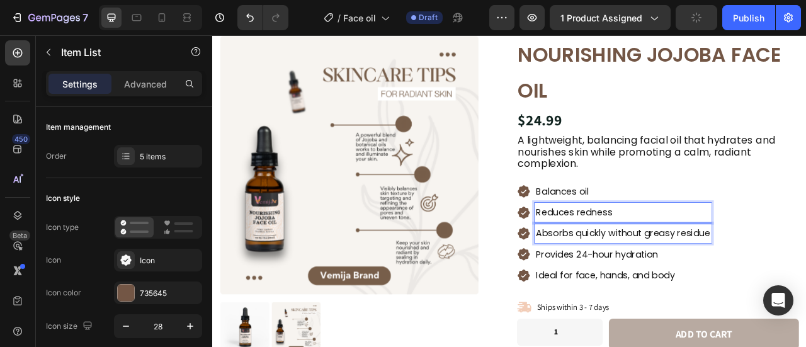
click at [670, 287] on p "Absorbs quickly without greasy residue" at bounding box center [734, 287] width 221 height 20
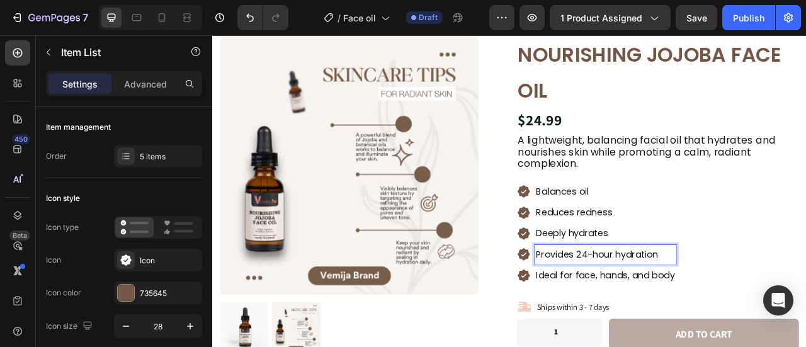
click at [707, 304] on p "Provides 24-hour hydration" at bounding box center [712, 314] width 176 height 20
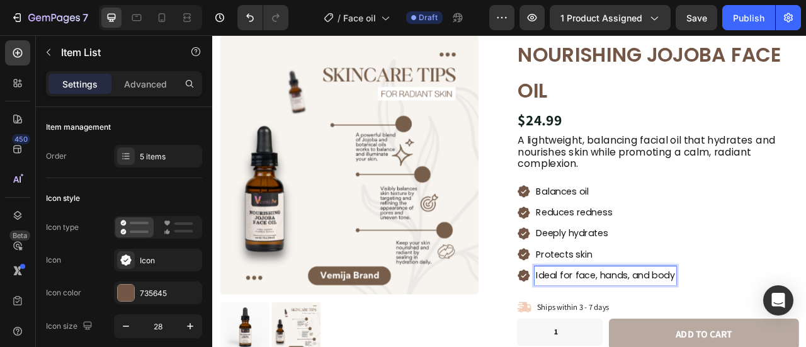
click at [645, 341] on p "Ideal for face, hands, and body" at bounding box center [712, 341] width 176 height 20
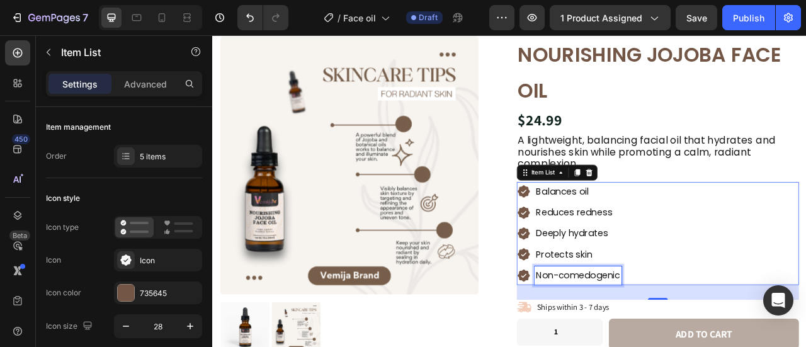
click at [805, 273] on div "Balances oil Reduces redness Deeply hydrates Protects skin Non-comedogenic" at bounding box center [778, 287] width 359 height 131
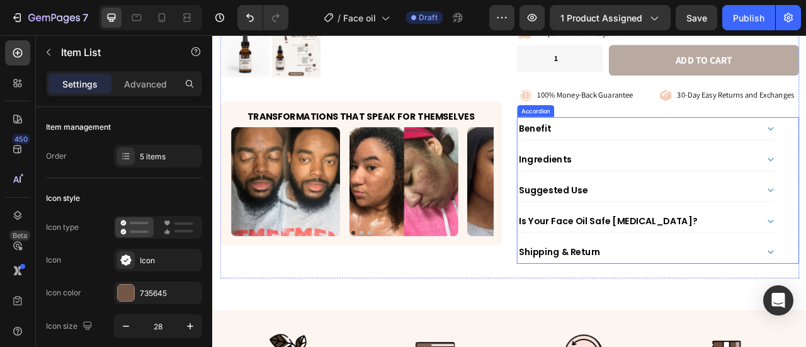
scroll to position [441, 0]
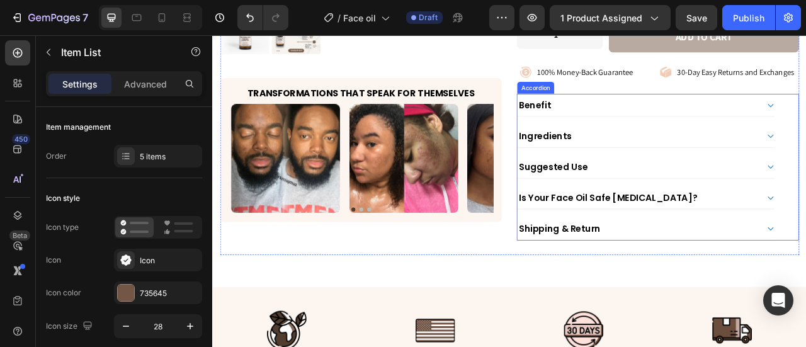
click at [747, 207] on div "Suggested Use" at bounding box center [753, 202] width 307 height 18
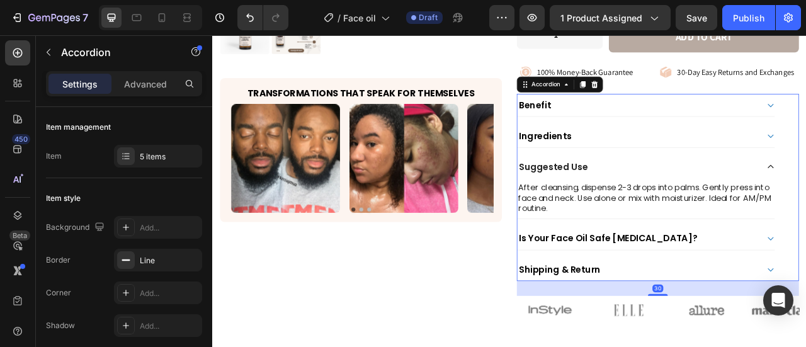
click at [747, 207] on div "Suggested Use" at bounding box center [753, 202] width 307 height 18
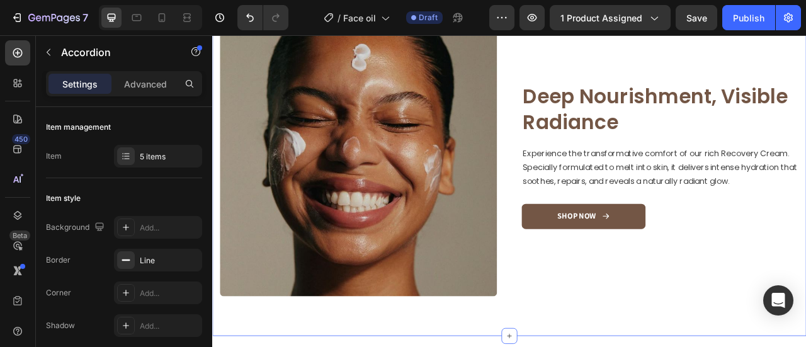
scroll to position [1008, 0]
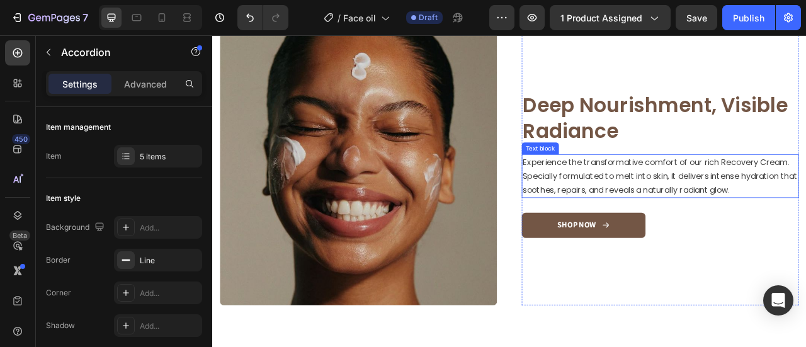
click at [805, 209] on span "Experience the transformative comfort of our rich Recovery Cream. Specially for…" at bounding box center [781, 215] width 349 height 50
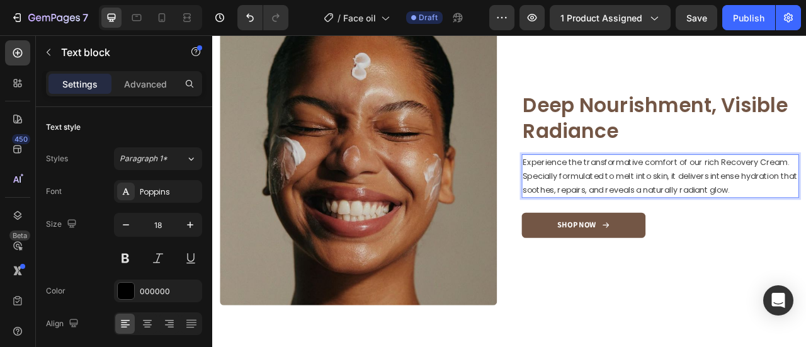
click at [805, 212] on span "Experience the transformative comfort of our rich Recovery Cream. Specially for…" at bounding box center [781, 215] width 349 height 50
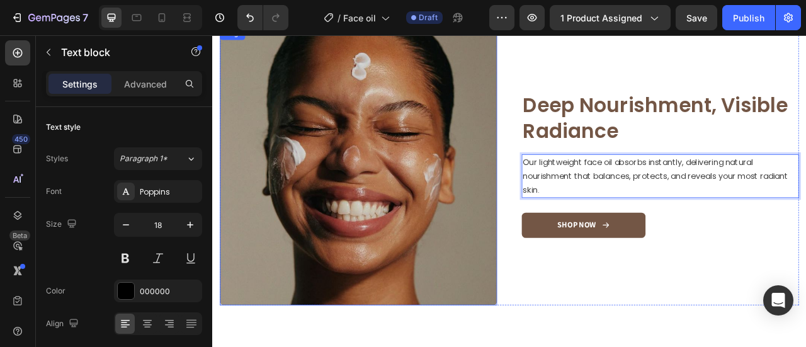
click at [353, 236] on img at bounding box center [398, 202] width 353 height 353
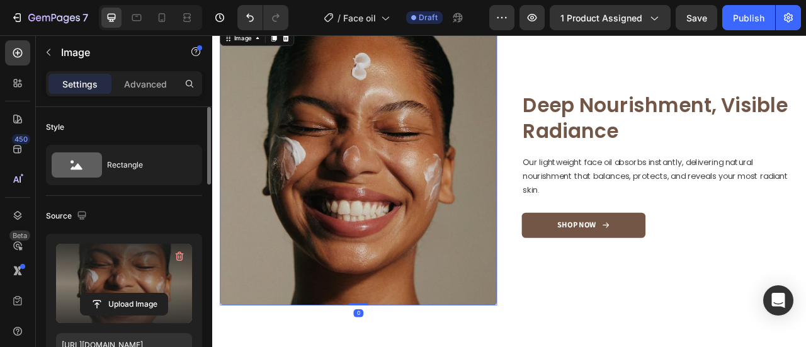
click at [138, 275] on label at bounding box center [124, 283] width 136 height 79
click at [138, 293] on input "file" at bounding box center [124, 303] width 87 height 21
click at [168, 286] on label at bounding box center [124, 283] width 136 height 79
click at [168, 293] on input "file" at bounding box center [124, 303] width 87 height 21
click at [100, 269] on label at bounding box center [124, 283] width 136 height 79
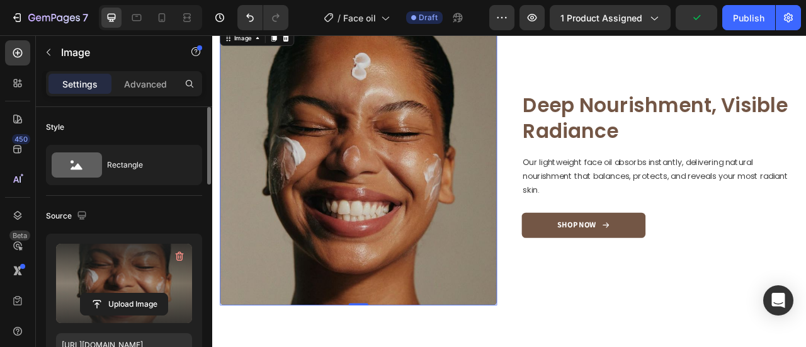
click at [100, 293] on input "file" at bounding box center [124, 303] width 87 height 21
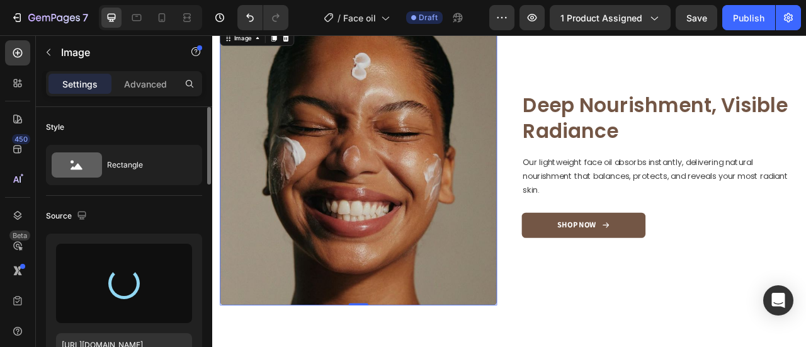
click at [133, 50] on p "Image" at bounding box center [114, 52] width 107 height 15
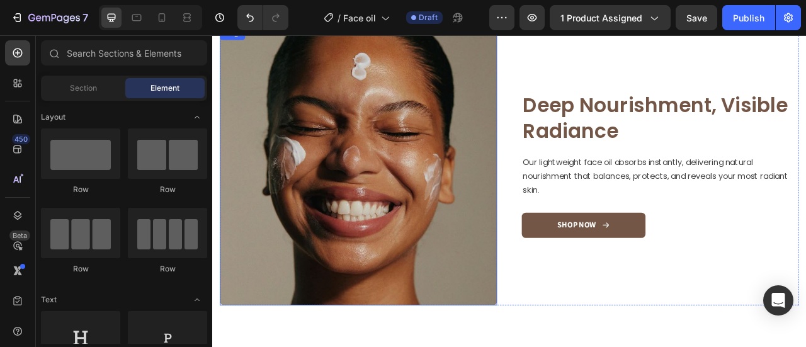
click at [530, 154] on img at bounding box center [398, 202] width 353 height 353
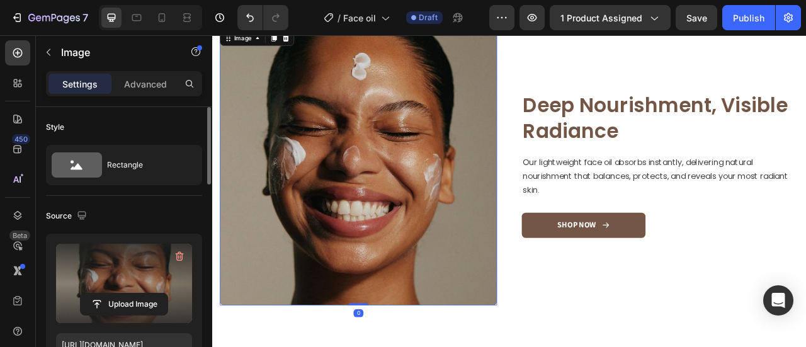
click at [74, 278] on label at bounding box center [124, 283] width 136 height 79
click at [81, 293] on input "file" at bounding box center [124, 303] width 87 height 21
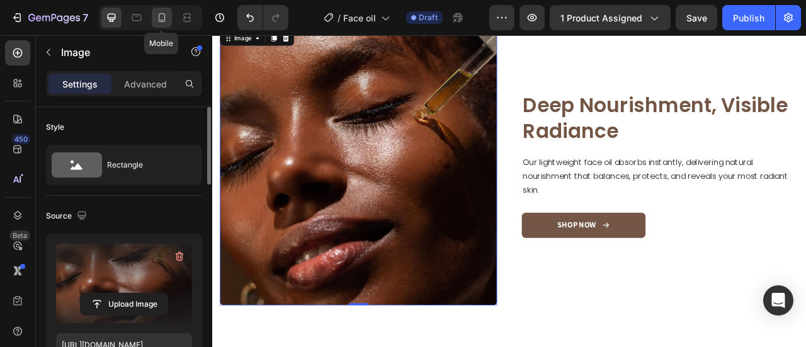
click at [156, 18] on icon at bounding box center [162, 17] width 13 height 13
type input "https://placehold.co/460x659?text=Image"
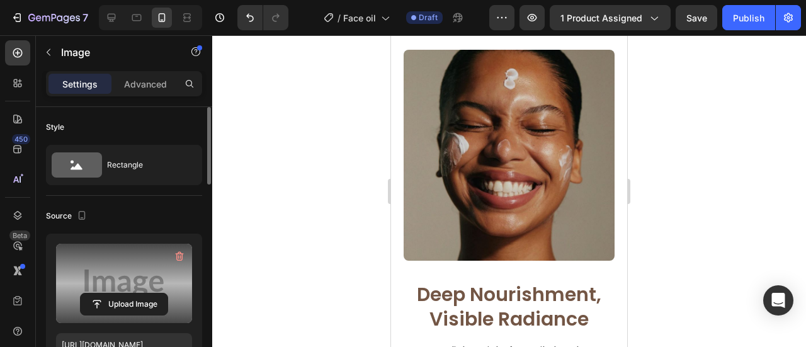
scroll to position [954, 0]
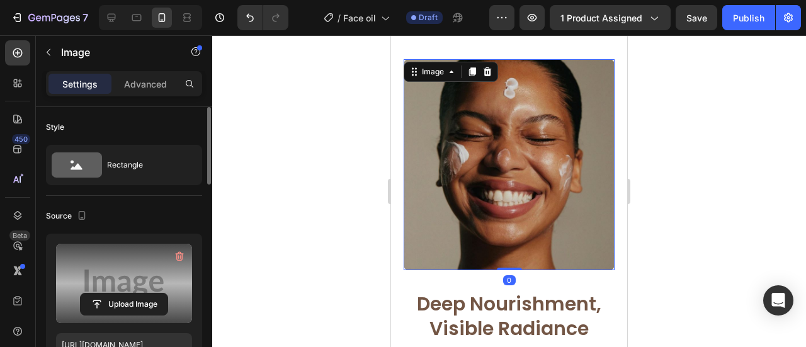
drag, startPoint x: 513, startPoint y: 195, endPoint x: 663, endPoint y: 305, distance: 186.2
click at [513, 195] on img at bounding box center [509, 164] width 211 height 211
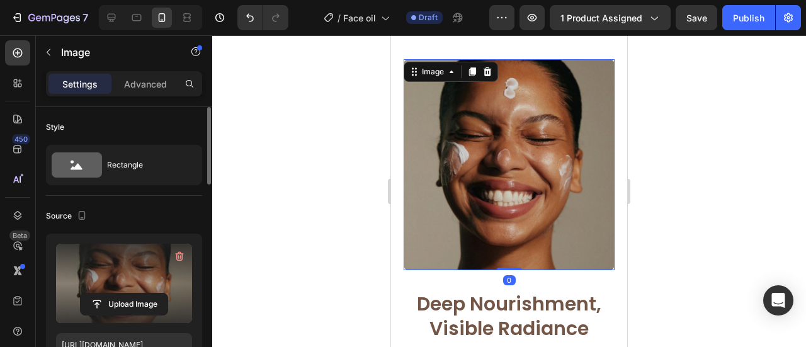
click at [152, 276] on label at bounding box center [124, 283] width 136 height 79
click at [152, 293] on input "file" at bounding box center [124, 303] width 87 height 21
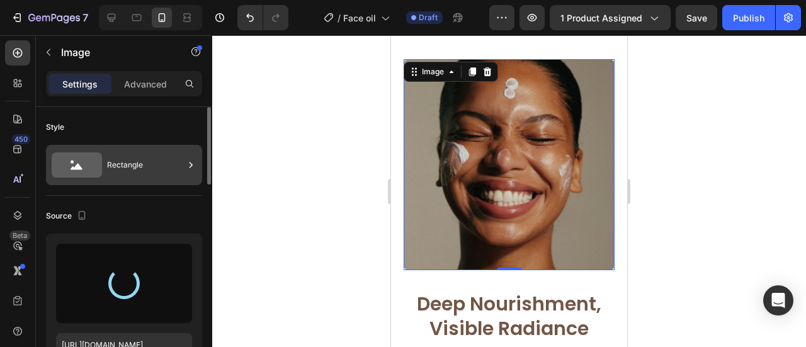
type input "https://cdn.shopify.com/s/files/1/0906/0601/0552/files/gempages_581577637072208…"
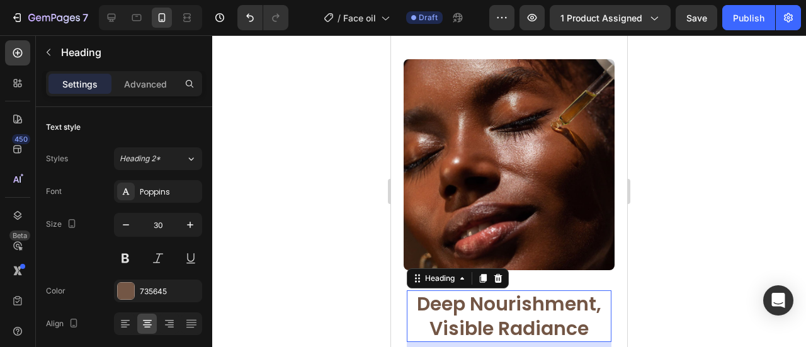
click at [427, 290] on div "Deep Nourishment, Visible Radiance Heading 18" at bounding box center [509, 316] width 205 height 52
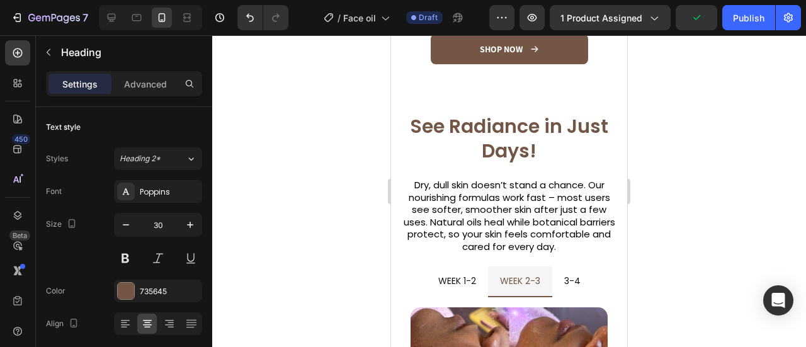
scroll to position [1332, 0]
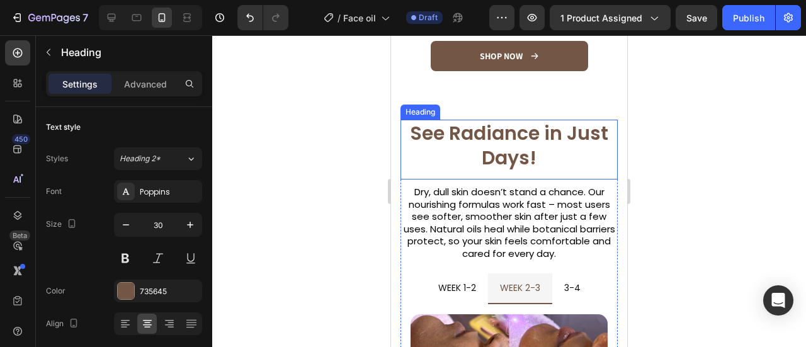
drag, startPoint x: 531, startPoint y: 152, endPoint x: 529, endPoint y: 138, distance: 14.0
click at [530, 152] on h2 "See Radiance in Just Days!" at bounding box center [508, 150] width 217 height 60
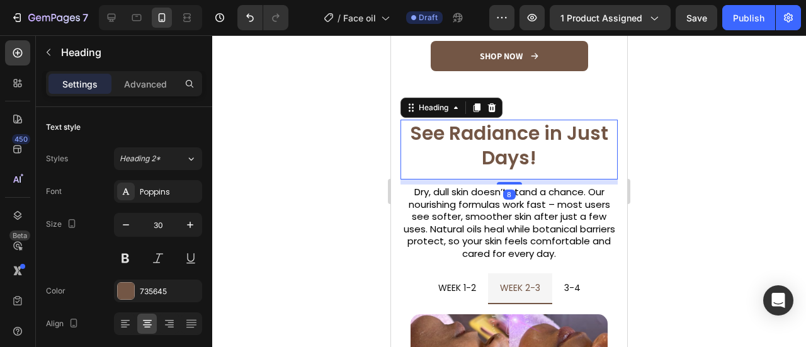
drag, startPoint x: 514, startPoint y: 174, endPoint x: 515, endPoint y: 162, distance: 12.0
click at [515, 162] on div "See Radiance in Just Days! Heading 8" at bounding box center [508, 150] width 217 height 60
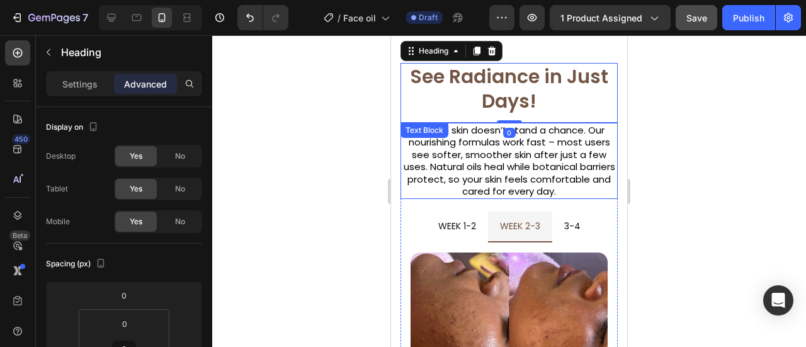
scroll to position [1458, 0]
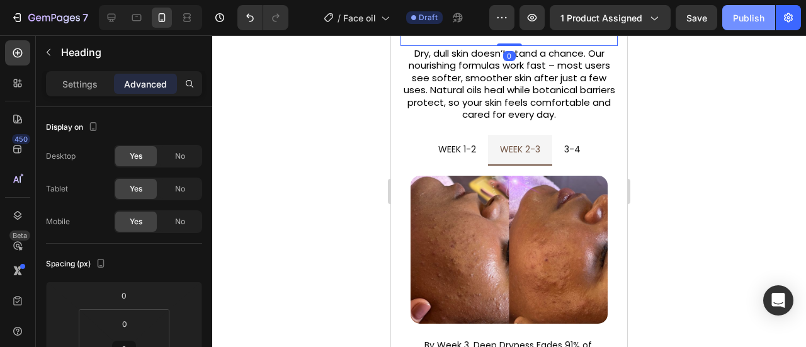
click at [739, 21] on div "Publish" at bounding box center [748, 17] width 31 height 13
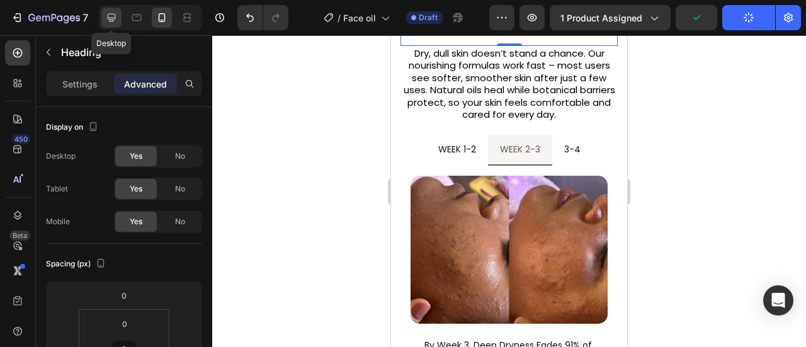
click at [111, 14] on icon at bounding box center [112, 18] width 8 height 8
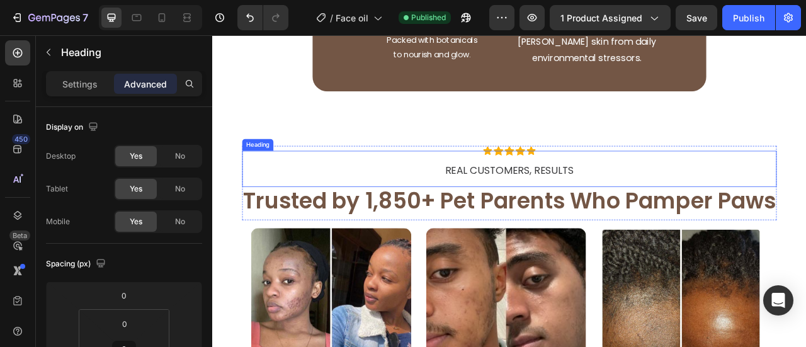
scroll to position [2012, 0]
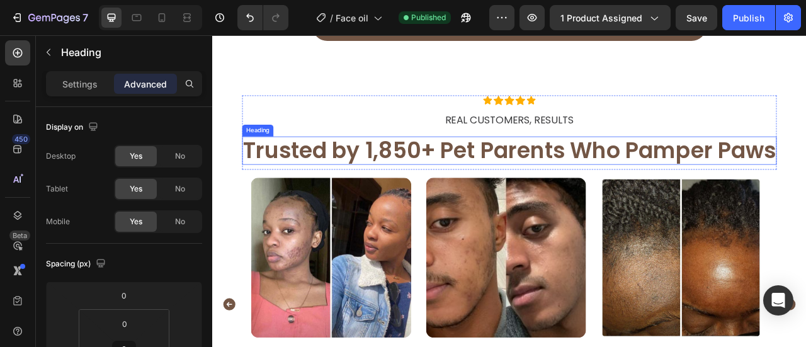
click at [567, 200] on h2 "Trusted by 1,850+ Pet Parents Who Pamper Paws" at bounding box center [590, 182] width 680 height 36
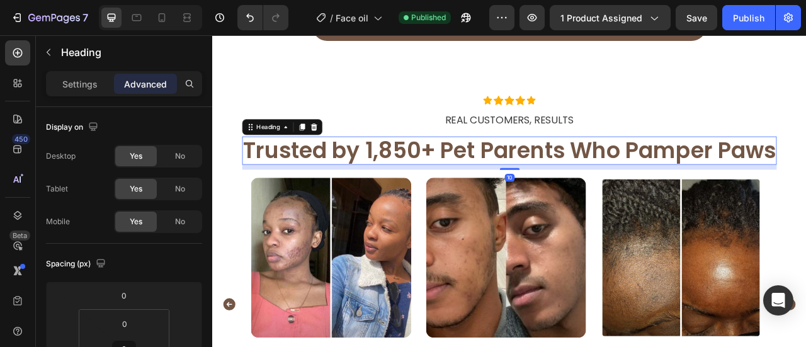
click at [567, 200] on h2 "Trusted by 1,850+ Pet Parents Who Pamper Paws" at bounding box center [590, 182] width 680 height 36
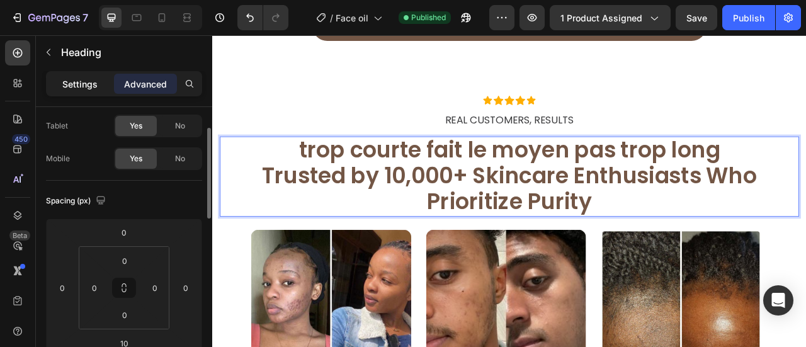
click at [93, 76] on div "Settings" at bounding box center [79, 84] width 63 height 20
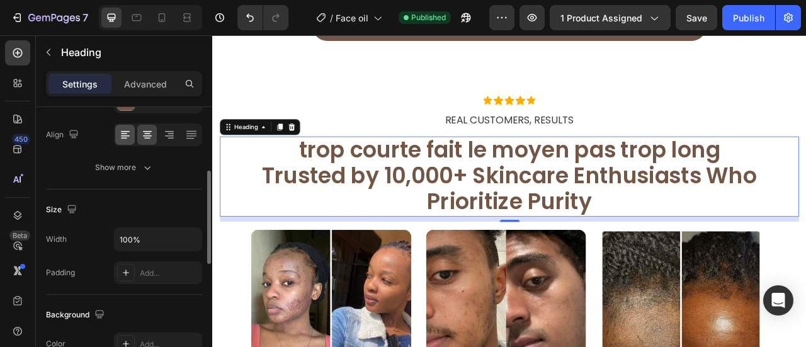
scroll to position [63, 0]
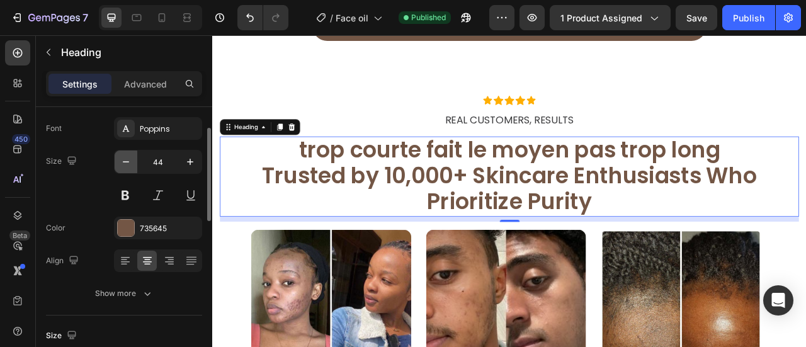
click at [130, 161] on icon "button" at bounding box center [126, 162] width 13 height 13
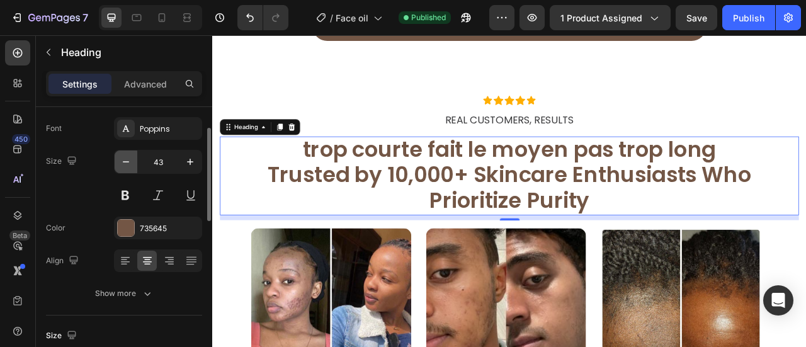
click at [130, 161] on icon "button" at bounding box center [126, 162] width 13 height 13
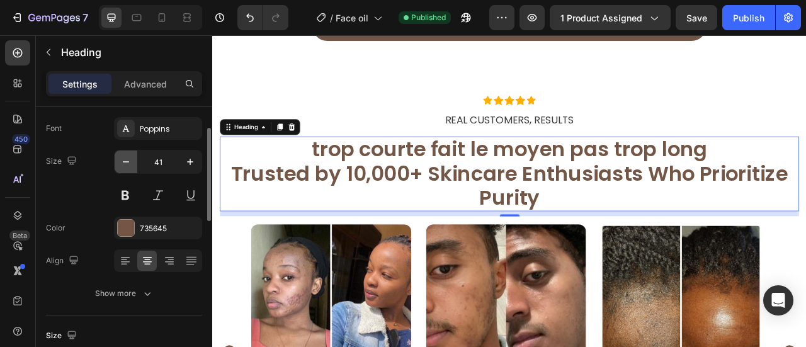
click at [130, 161] on icon "button" at bounding box center [126, 162] width 13 height 13
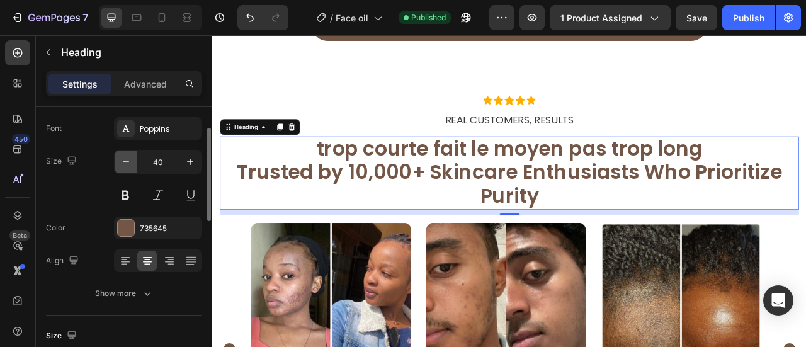
click at [130, 161] on icon "button" at bounding box center [126, 162] width 13 height 13
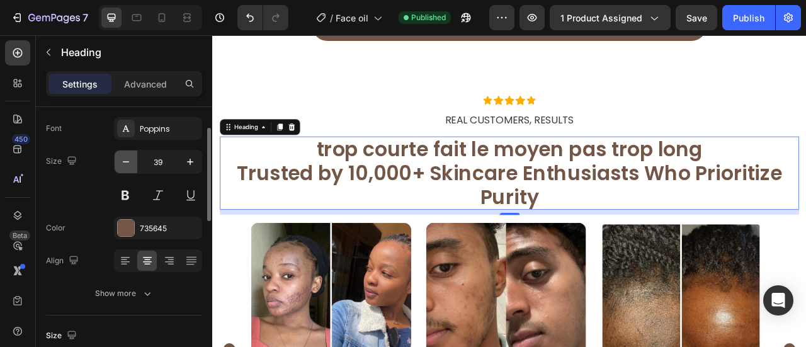
click at [130, 161] on icon "button" at bounding box center [126, 162] width 13 height 13
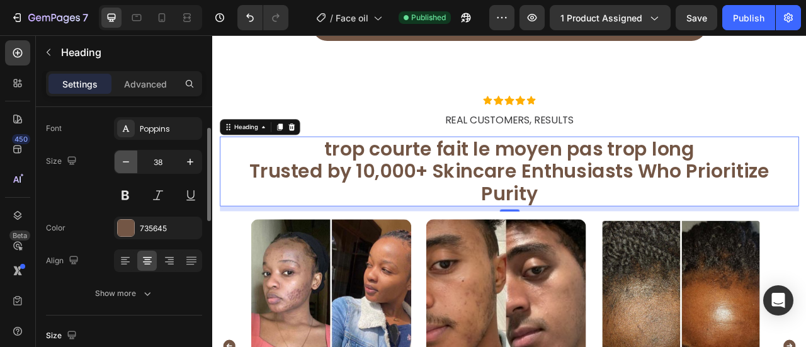
click at [130, 161] on icon "button" at bounding box center [126, 162] width 13 height 13
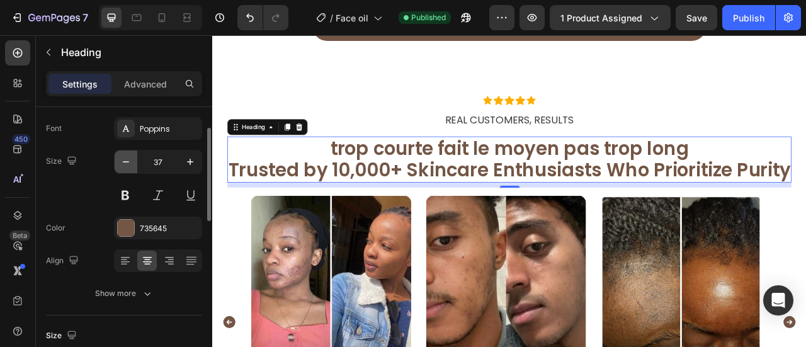
type input "36"
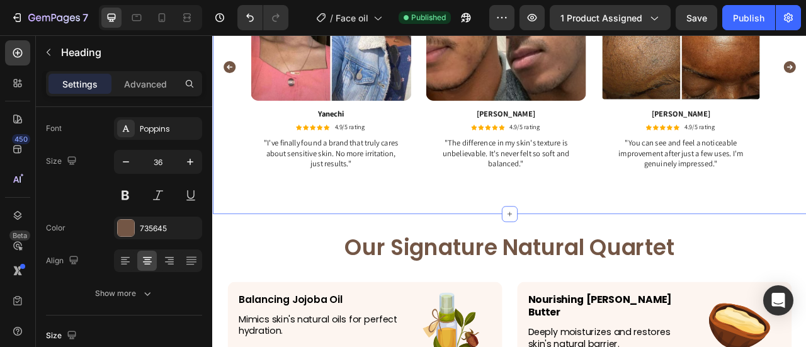
scroll to position [2516, 0]
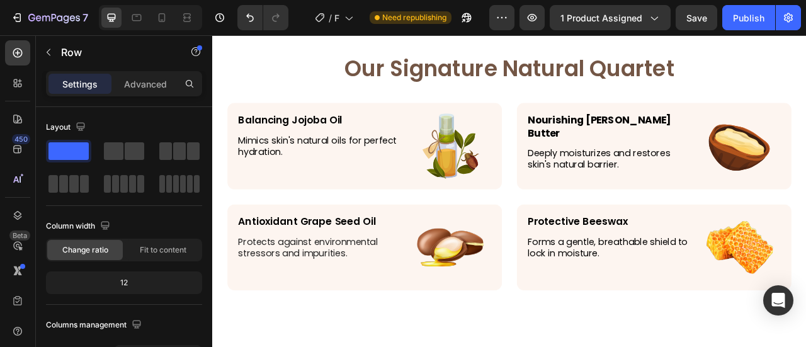
scroll to position [2645, 0]
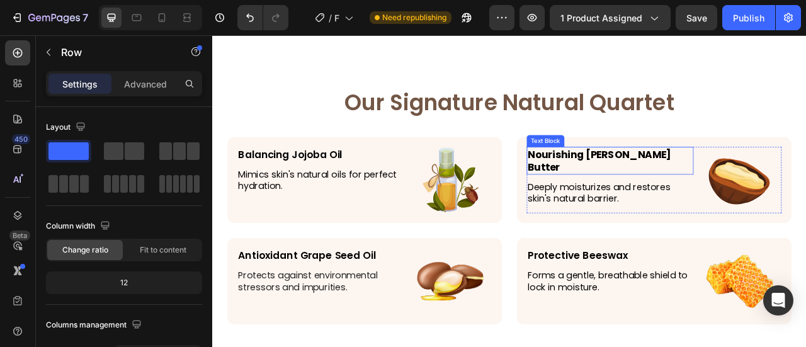
click at [716, 185] on strong "Nourishing [PERSON_NAME] Butter" at bounding box center [704, 195] width 183 height 34
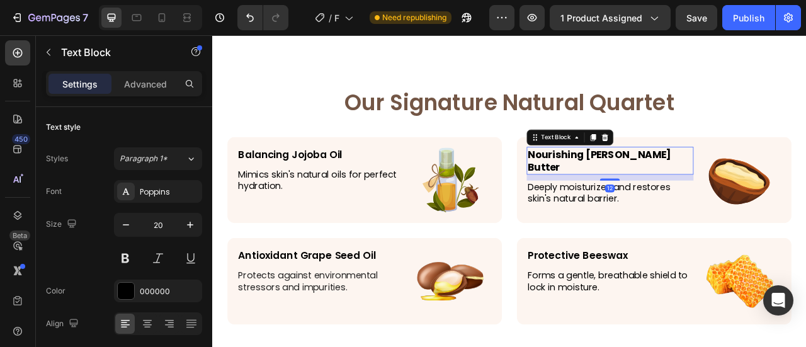
click at [716, 185] on strong "Nourishing [PERSON_NAME] Butter" at bounding box center [704, 195] width 183 height 34
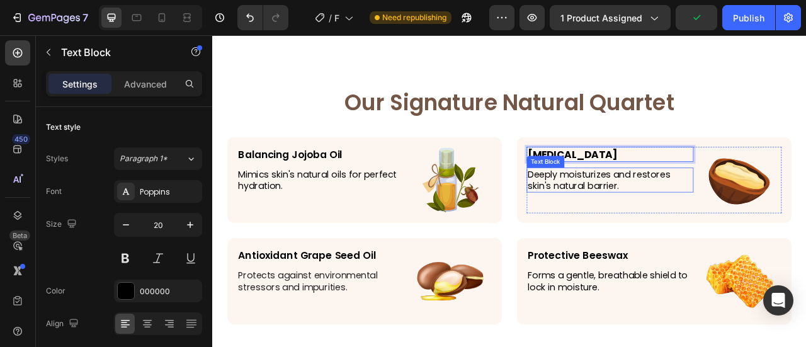
click at [673, 216] on p "Deeply moisturizes and restores skin's natural barrier." at bounding box center [718, 220] width 210 height 30
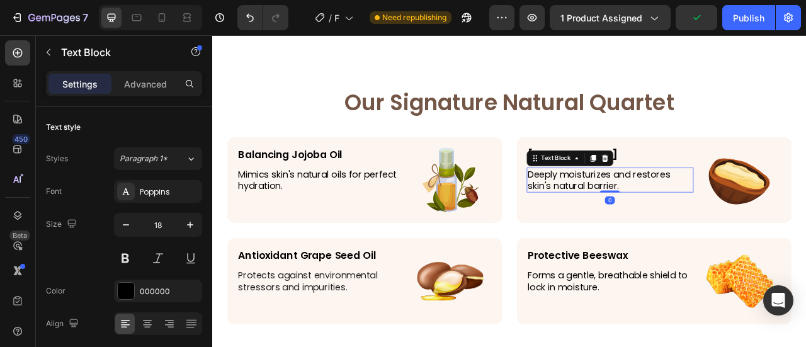
click at [674, 216] on p "Deeply moisturizes and restores skin's natural barrier." at bounding box center [718, 220] width 210 height 30
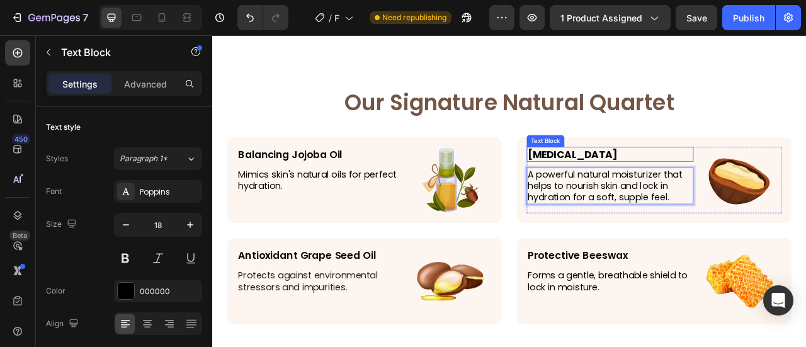
click at [679, 186] on p "Vitamin E" at bounding box center [718, 186] width 210 height 16
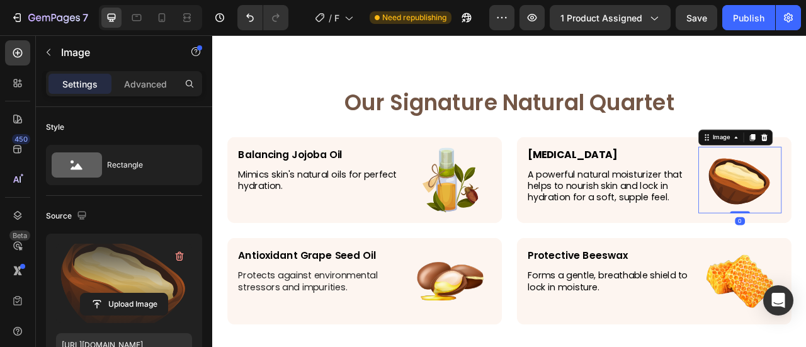
click at [113, 264] on label at bounding box center [124, 283] width 136 height 79
click at [113, 293] on input "file" at bounding box center [124, 303] width 87 height 21
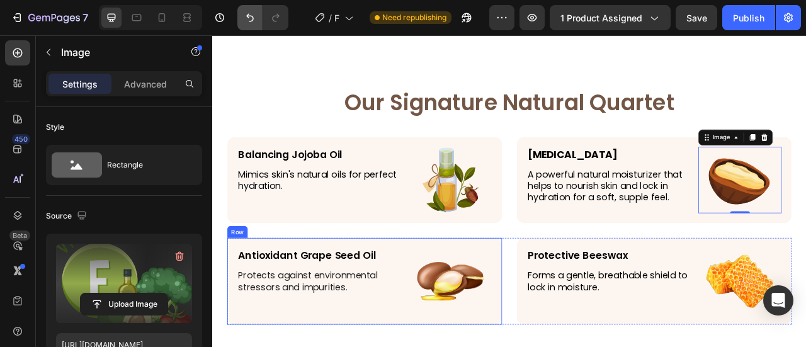
type input "https://cdn.shopify.com/s/files/1/0906/0601/0552/files/gempages_581577637072208…"
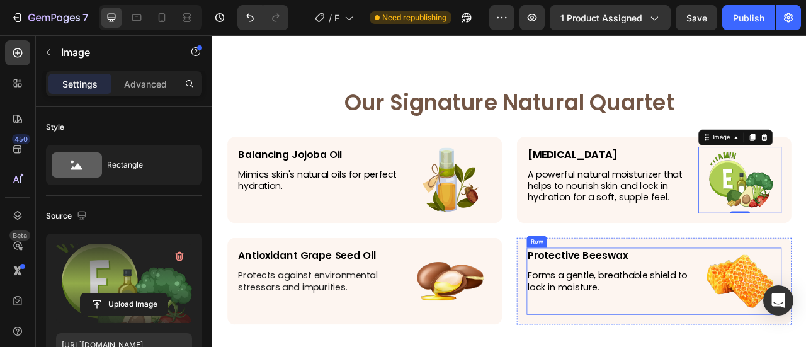
click at [696, 326] on div "Protective Beeswax Text Block Forms a gentle, breathable shield to lock in mois…" at bounding box center [718, 347] width 212 height 85
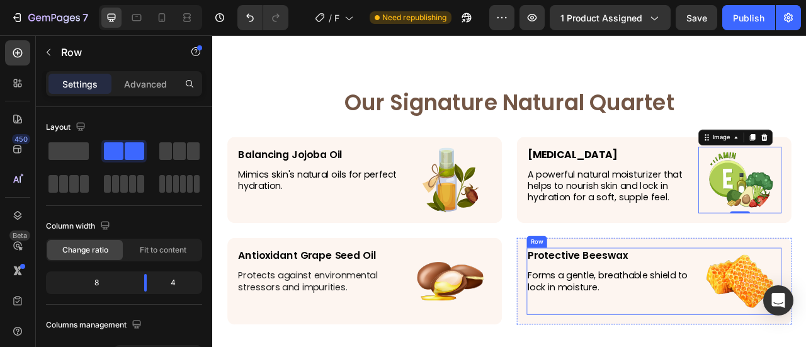
click at [696, 326] on div "Protective Beeswax Text Block Forms a gentle, breathable shield to lock in mois…" at bounding box center [718, 347] width 212 height 85
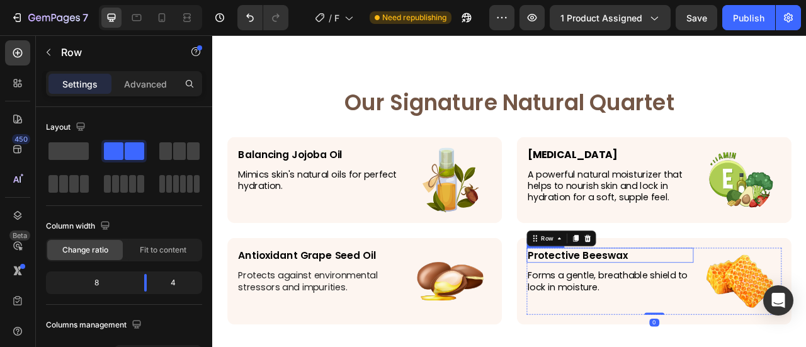
click at [696, 319] on p "Protective Beeswax" at bounding box center [718, 315] width 210 height 16
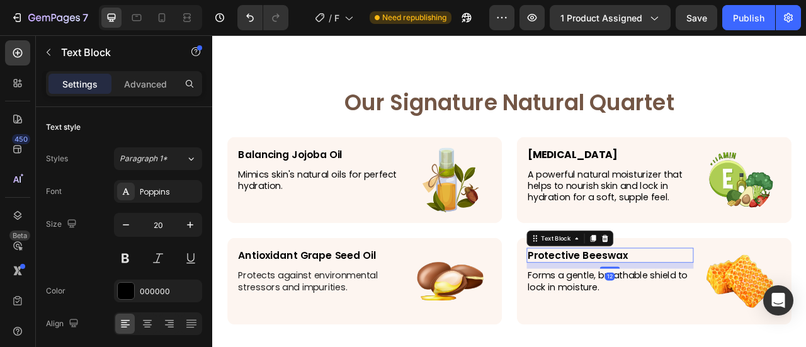
click at [696, 319] on p "Protective Beeswax" at bounding box center [718, 315] width 210 height 16
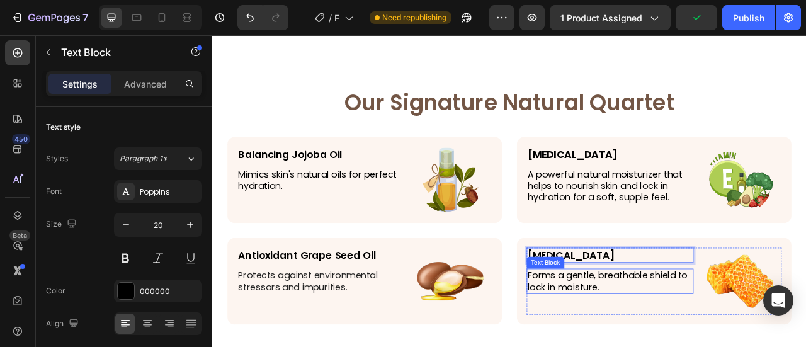
click at [686, 346] on p "Forms a gentle, breathable shield to lock in moisture." at bounding box center [718, 348] width 210 height 30
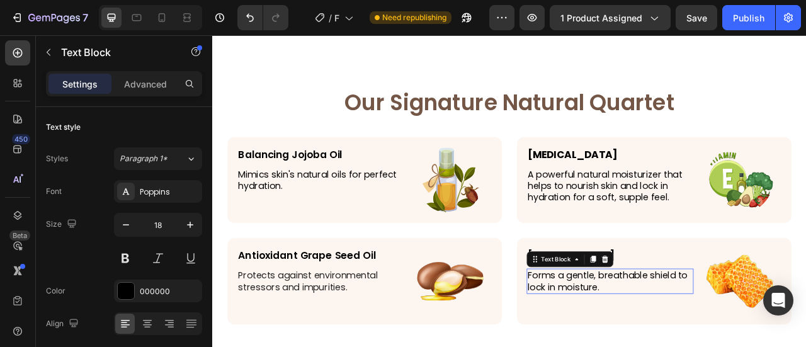
click at [686, 346] on p "Forms a gentle, breathable shield to lock in moisture." at bounding box center [718, 348] width 210 height 30
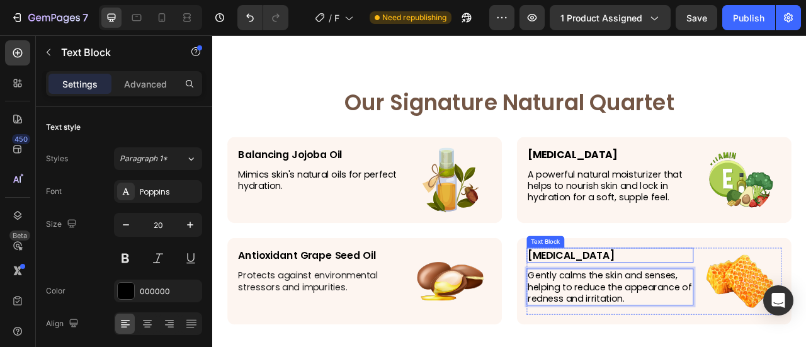
click at [700, 315] on p "Lavender Oil" at bounding box center [718, 315] width 210 height 16
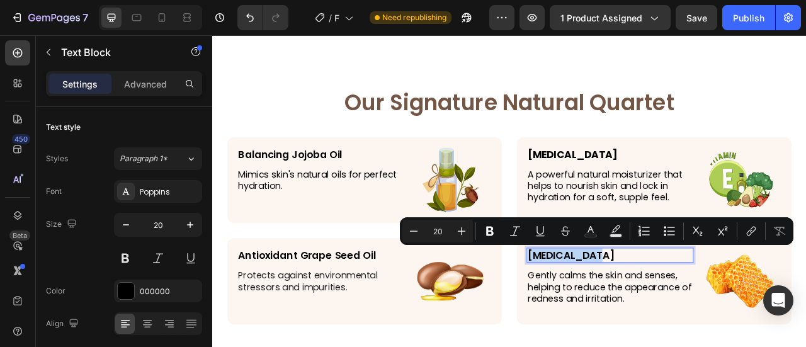
copy p "Lavender Oil"
drag, startPoint x: 880, startPoint y: 367, endPoint x: 854, endPoint y: 360, distance: 26.9
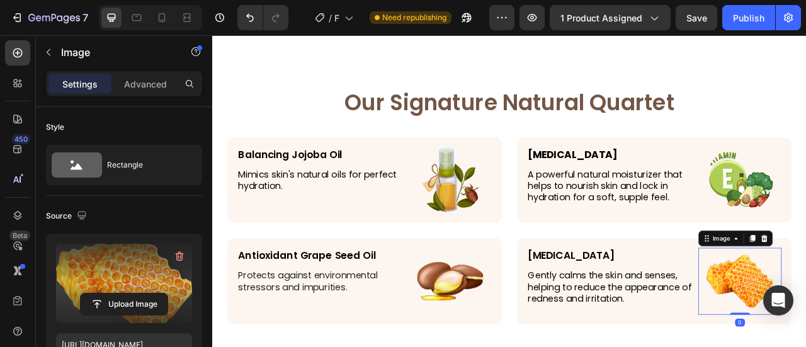
click at [93, 274] on label at bounding box center [124, 283] width 136 height 79
click at [93, 293] on input "file" at bounding box center [124, 303] width 87 height 21
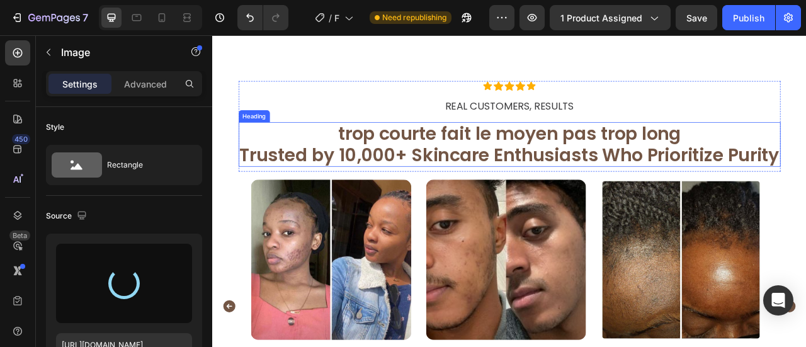
scroll to position [2141, 0]
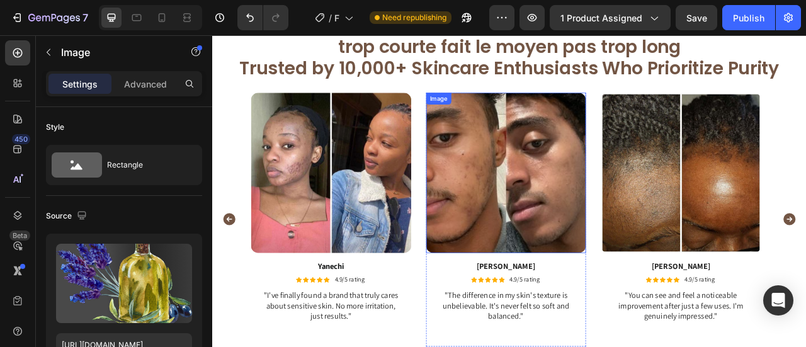
type input "https://cdn.shopify.com/s/files/1/0906/0601/0552/files/gempages_581577637072208…"
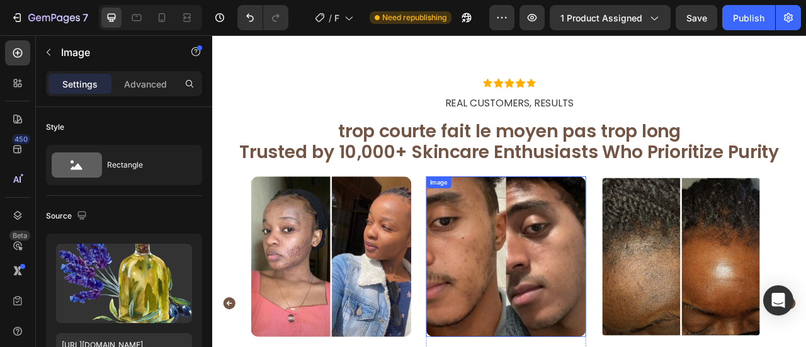
scroll to position [1989, 0]
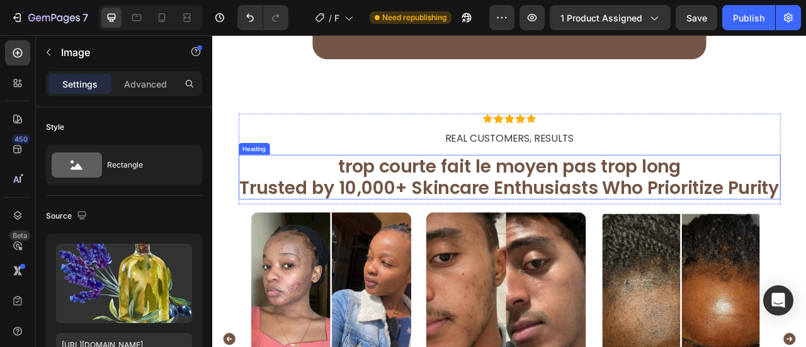
click at [557, 244] on h2 "trop courte fait le moyen pas trop long Trusted by 10,000+ Skincare Enthusiasts…" at bounding box center [591, 215] width 690 height 57
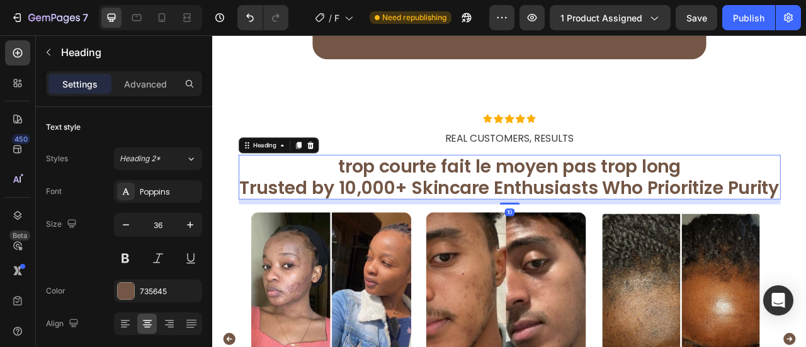
click at [557, 244] on h2 "trop courte fait le moyen pas trop long Trusted by 10,000+ Skincare Enthusiasts…" at bounding box center [591, 215] width 690 height 57
click at [247, 242] on p "trop courte fait le moyen pas trop long Trusted by 10,000+ Skincare Enthusiasts…" at bounding box center [590, 215] width 687 height 54
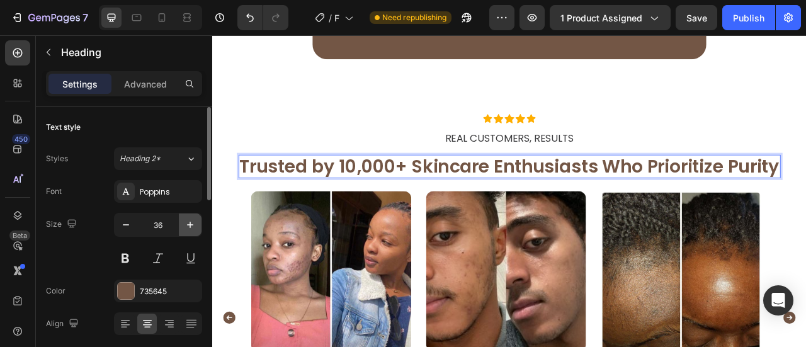
click at [190, 222] on icon "button" at bounding box center [190, 225] width 6 height 6
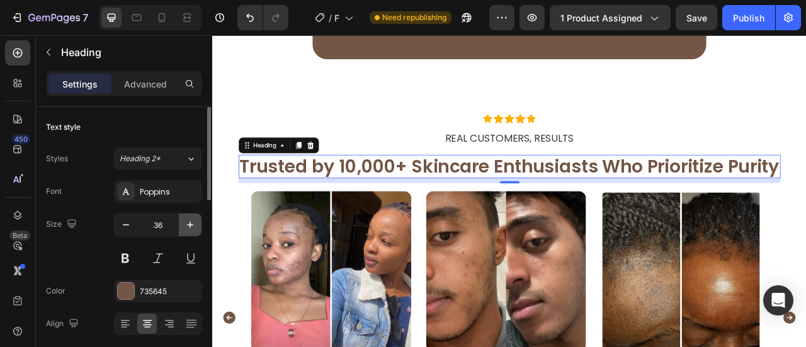
click at [190, 222] on icon "button" at bounding box center [190, 225] width 6 height 6
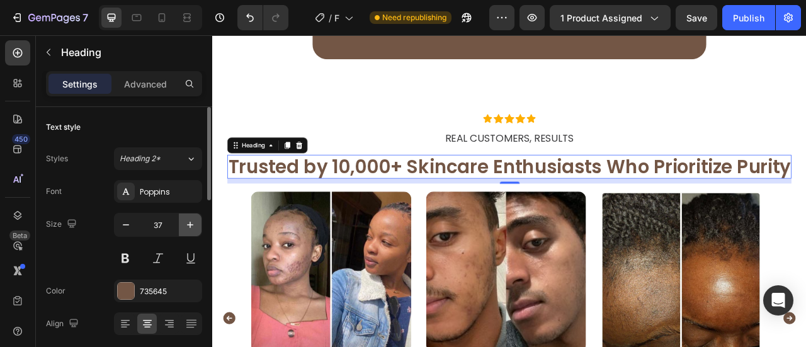
click at [190, 222] on icon "button" at bounding box center [190, 225] width 6 height 6
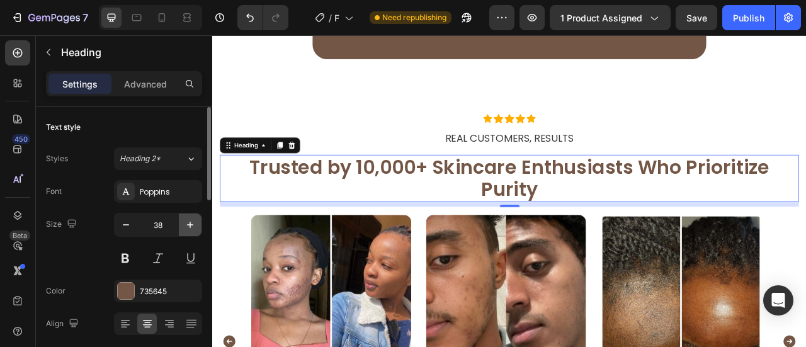
click at [190, 222] on icon "button" at bounding box center [190, 225] width 6 height 6
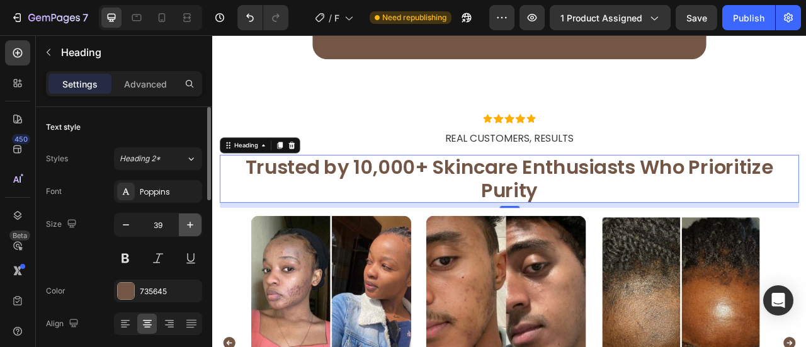
type input "40"
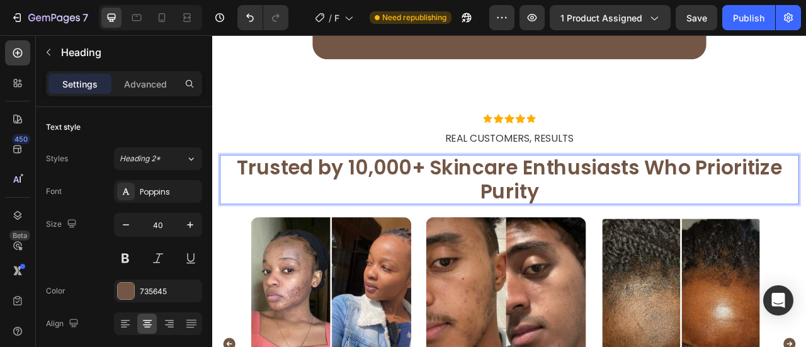
click at [496, 249] on p "Trusted by 10,000+ Skincare Enthusiasts Who Prioritize Purity" at bounding box center [590, 218] width 734 height 60
click at [492, 249] on p "Trusted by 10,000+ Skincare Enthusiasts Who Prioritize Purity" at bounding box center [590, 218] width 734 height 60
click at [491, 249] on p "Trusted by 10,000+ Skincare Enthusiasts Who Prioritize Purity" at bounding box center [590, 218] width 734 height 60
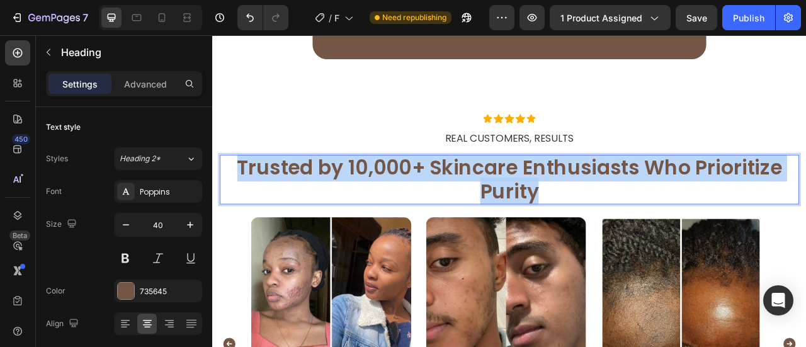
copy p "Trusted by 10,000+ Skincare Enthusiasts Who Prioritize Purity"
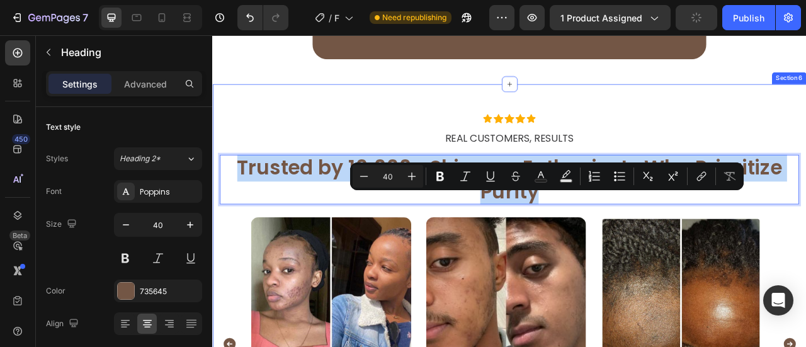
scroll to position [2115, 0]
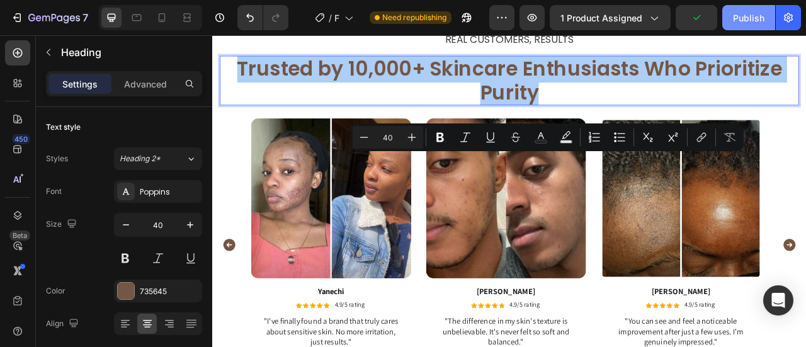
click at [743, 23] on div "Publish" at bounding box center [748, 17] width 31 height 13
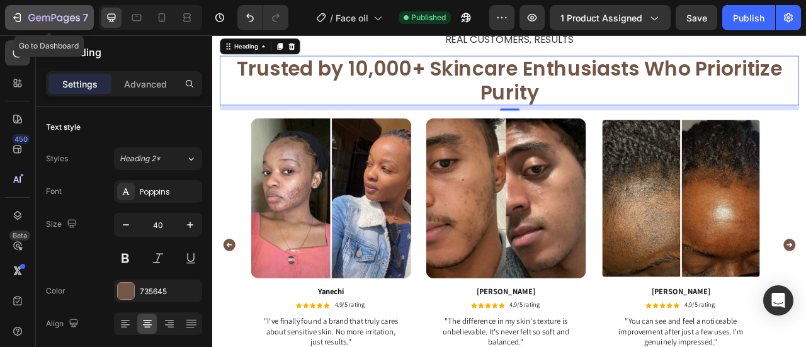
click at [13, 19] on icon "button" at bounding box center [17, 17] width 13 height 13
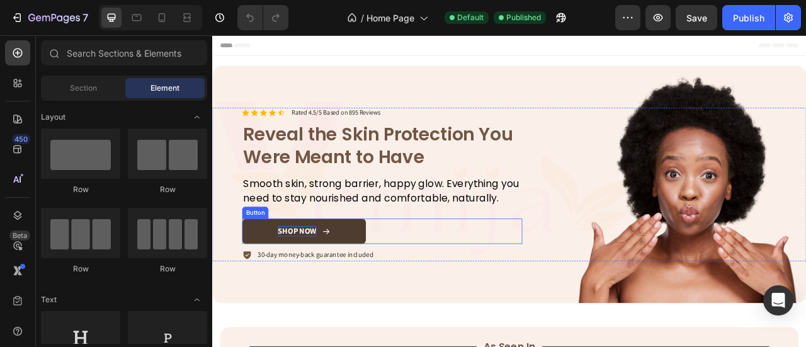
click at [341, 283] on p "SHOP NOW" at bounding box center [319, 284] width 49 height 13
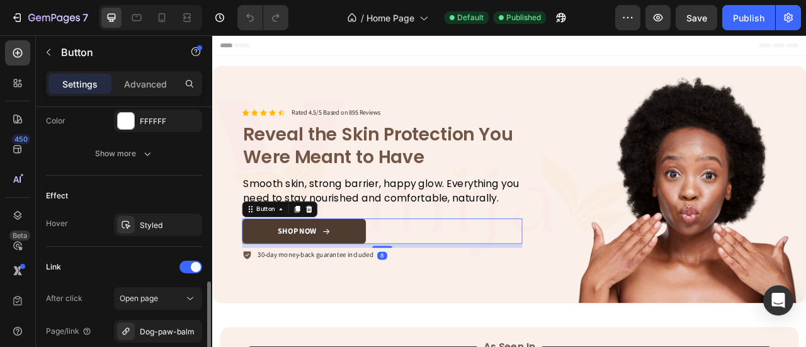
scroll to position [821, 0]
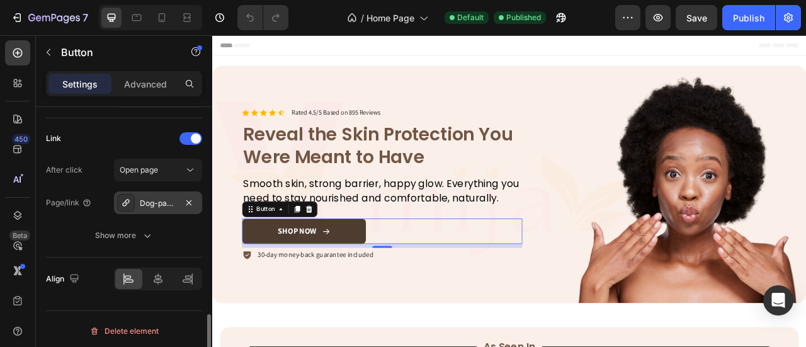
click at [173, 198] on div "Dog-paw-balm" at bounding box center [158, 203] width 37 height 11
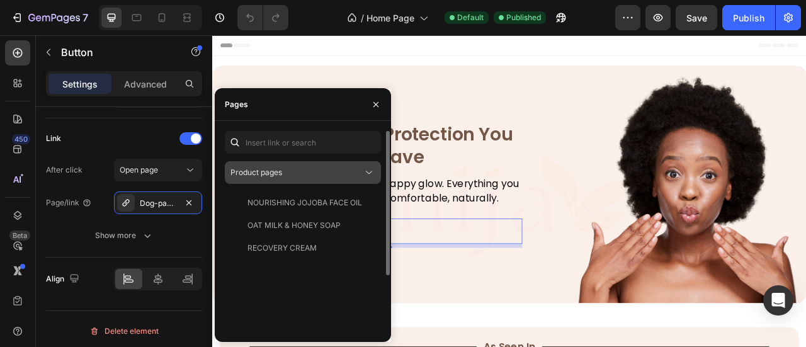
click at [305, 180] on button "Product pages" at bounding box center [303, 172] width 156 height 23
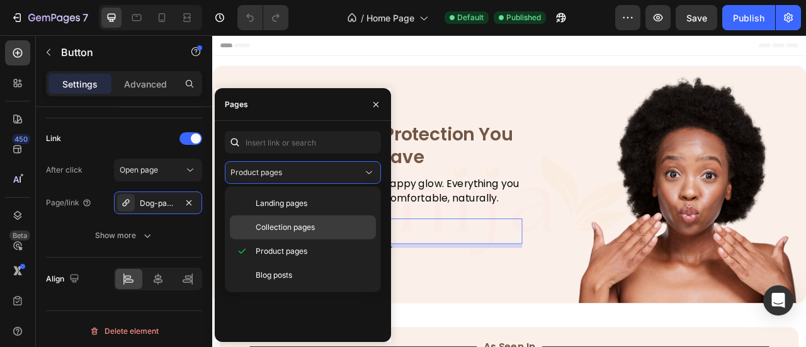
click at [297, 224] on span "Collection pages" at bounding box center [285, 227] width 59 height 11
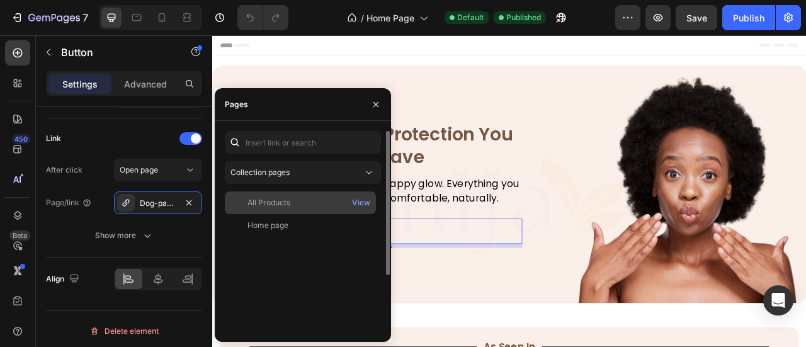
click at [302, 203] on div "All Products" at bounding box center [300, 202] width 141 height 11
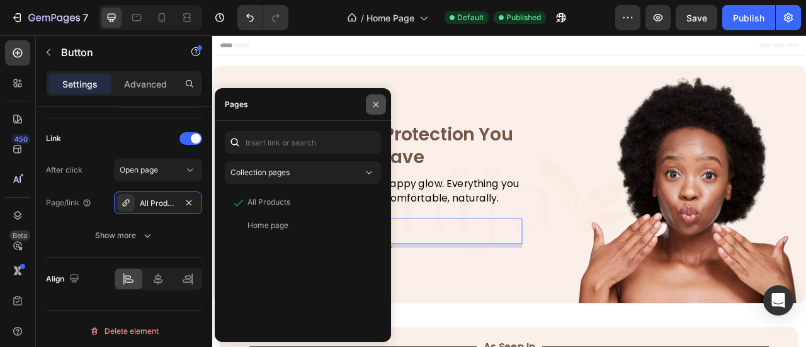
click at [371, 104] on icon "button" at bounding box center [376, 104] width 10 height 10
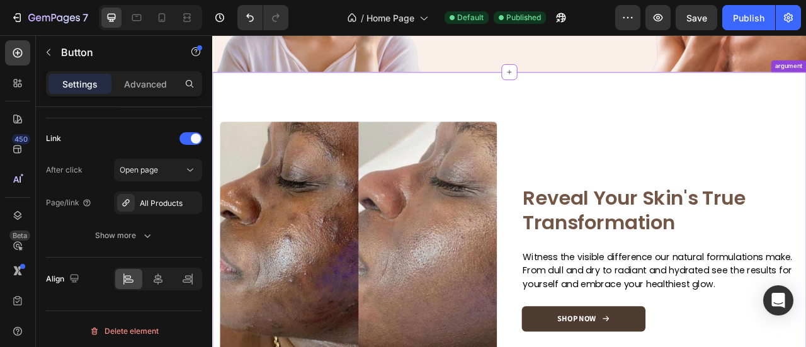
scroll to position [1637, 0]
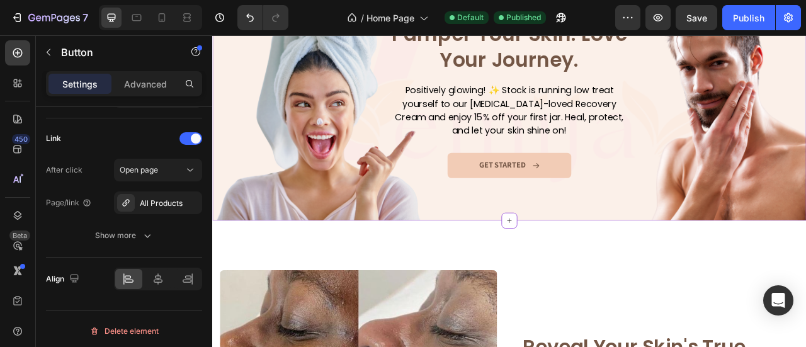
click at [540, 198] on link "GET STARTED" at bounding box center [589, 201] width 157 height 32
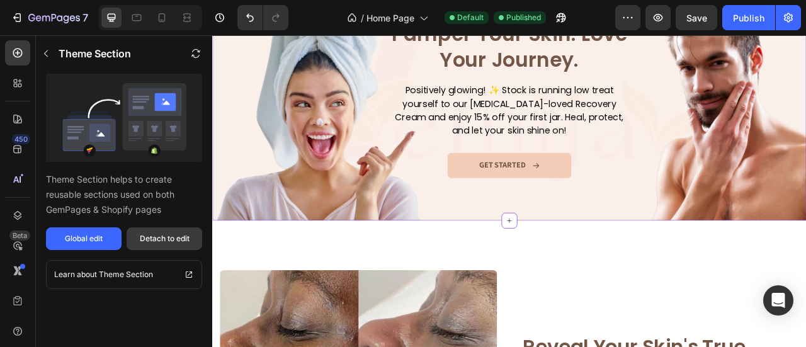
click at [145, 240] on div "Detach to edit" at bounding box center [165, 238] width 50 height 11
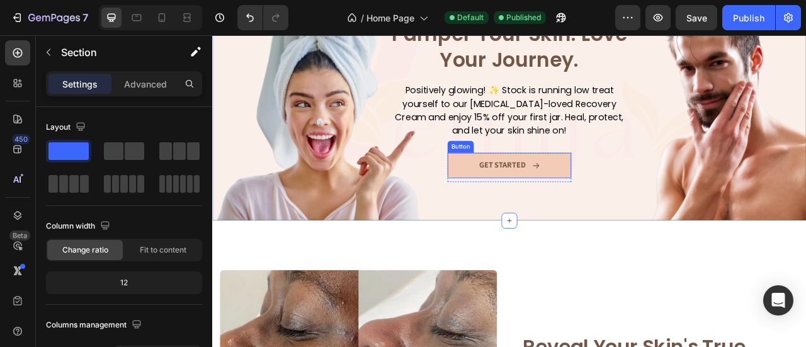
click at [519, 206] on link "GET STARTED" at bounding box center [589, 201] width 157 height 32
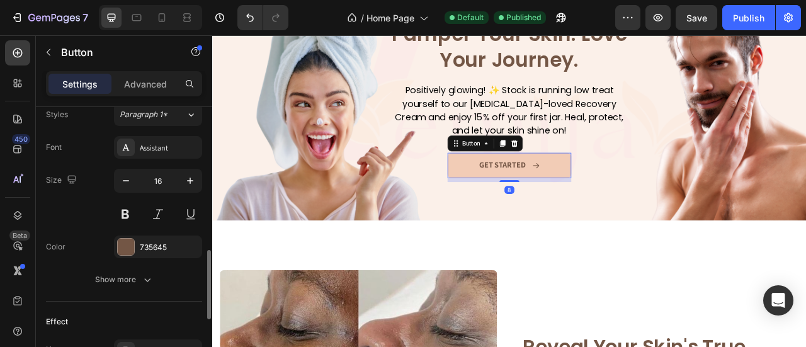
scroll to position [819, 0]
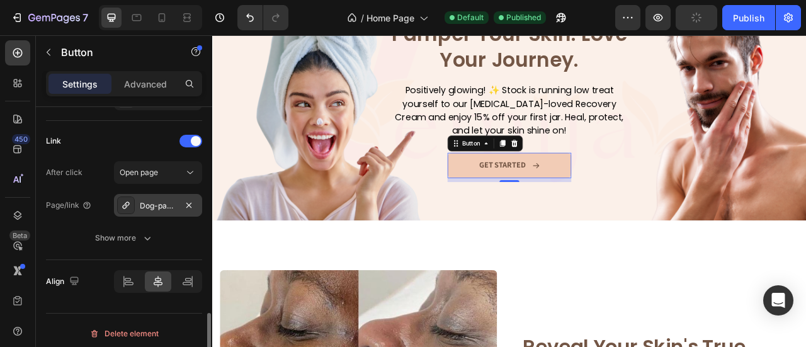
click at [152, 200] on div "Dog-paw-balm" at bounding box center [158, 205] width 37 height 11
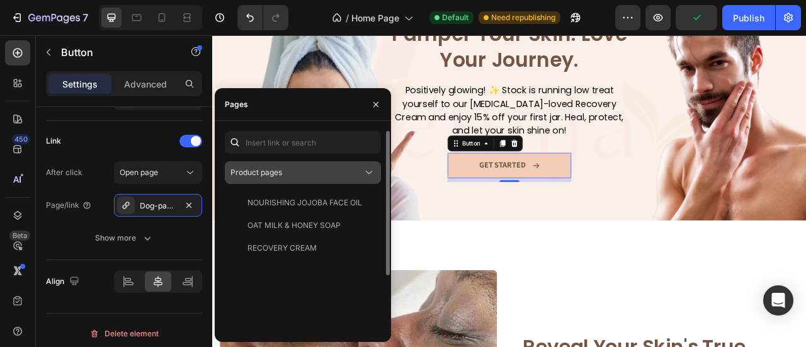
click at [324, 172] on div "Product pages" at bounding box center [296, 172] width 132 height 11
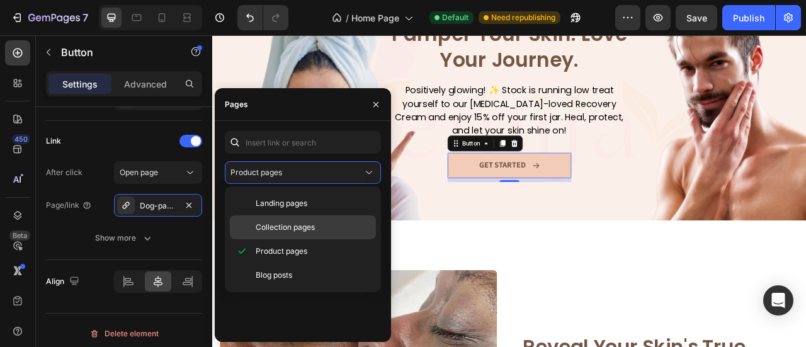
click at [330, 232] on p "Collection pages" at bounding box center [313, 227] width 115 height 11
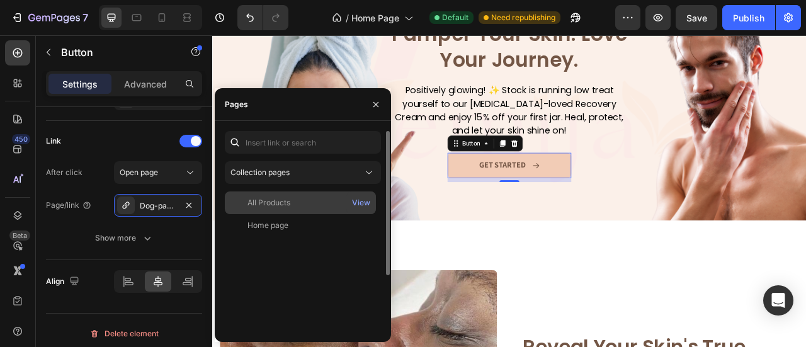
click at [306, 201] on div "All Products" at bounding box center [300, 202] width 141 height 11
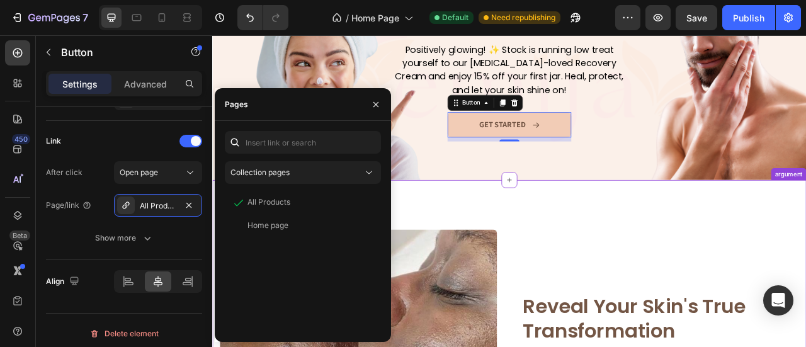
scroll to position [1763, 0]
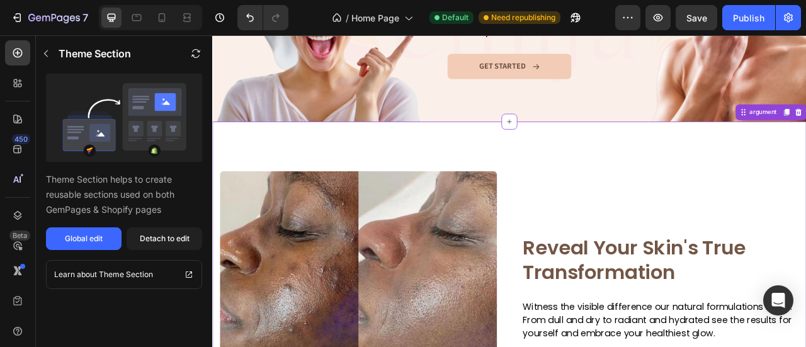
scroll to position [2015, 0]
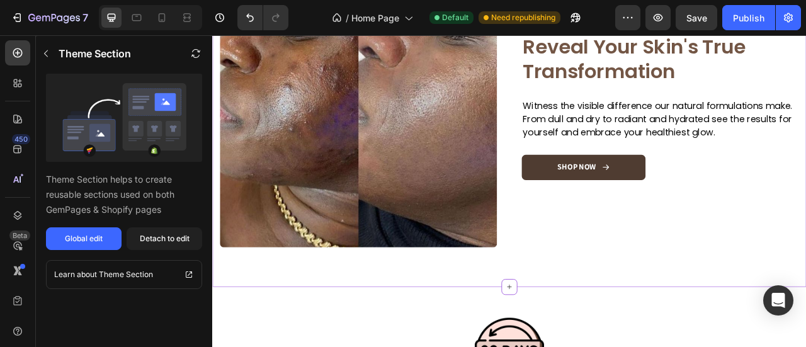
click at [697, 198] on div "SHOP NOW" at bounding box center [684, 202] width 67 height 13
click at [155, 247] on button "Detach to edit" at bounding box center [165, 238] width 76 height 23
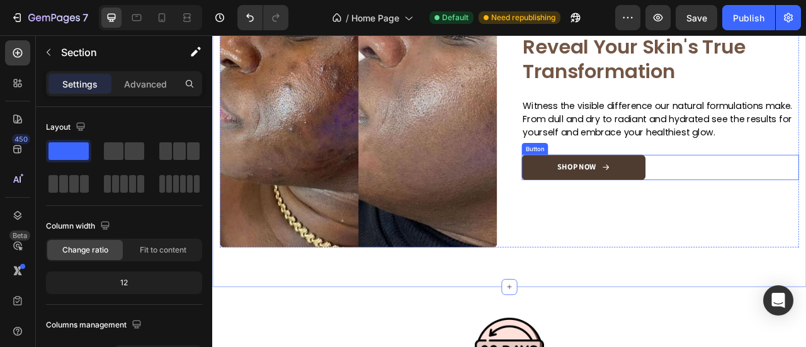
click at [621, 210] on link "SHOP NOW" at bounding box center [684, 203] width 157 height 32
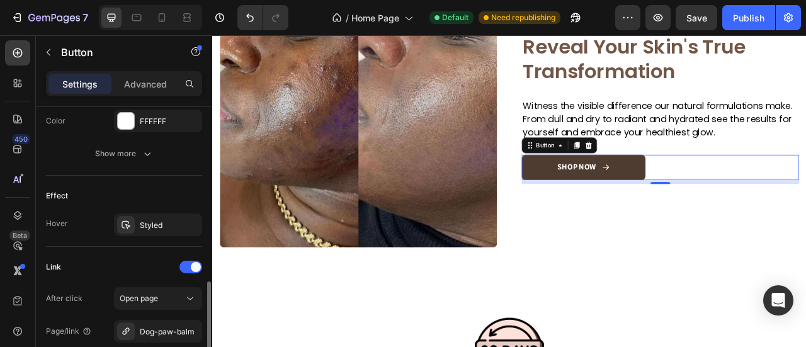
scroll to position [819, 0]
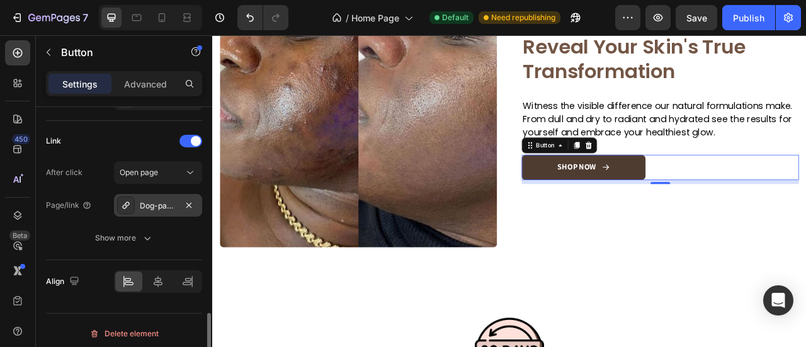
click at [149, 205] on div "Dog-paw-balm" at bounding box center [158, 205] width 37 height 11
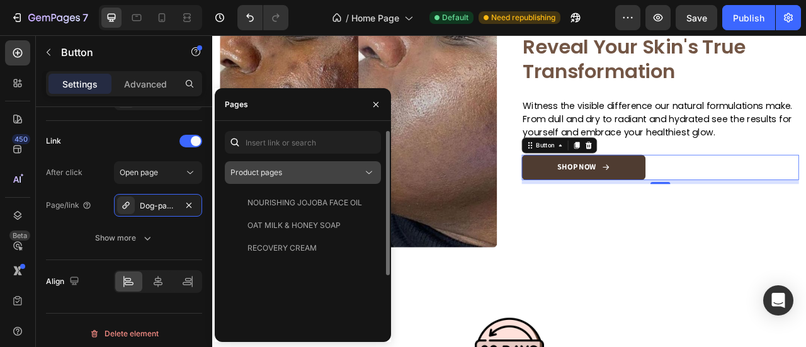
click at [326, 167] on div "Product pages" at bounding box center [296, 172] width 132 height 11
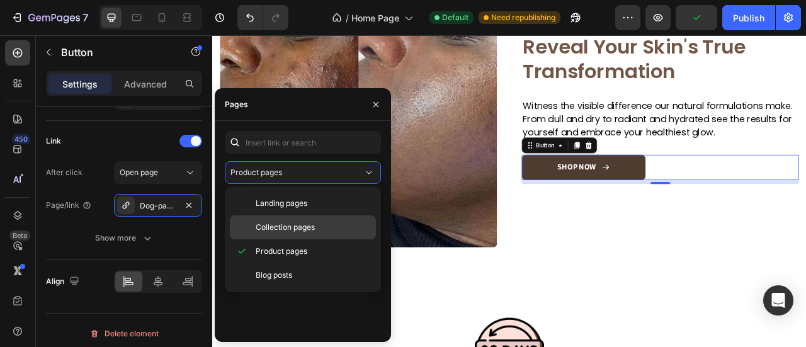
click at [307, 227] on span "Collection pages" at bounding box center [285, 227] width 59 height 11
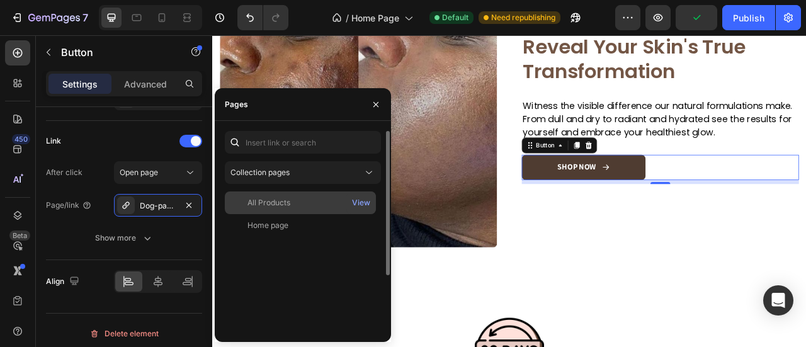
click at [301, 203] on div "All Products" at bounding box center [300, 202] width 141 height 11
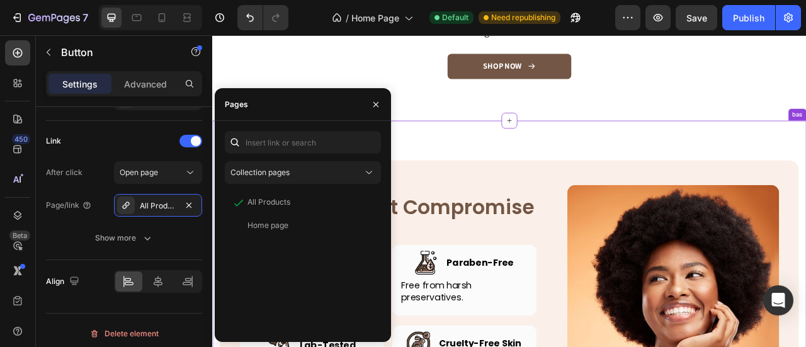
scroll to position [2519, 0]
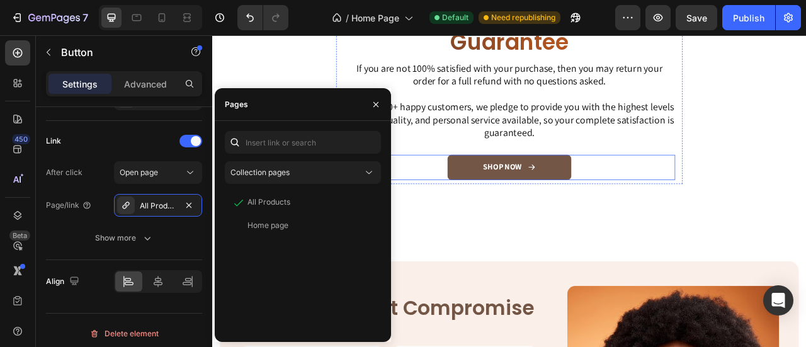
click at [645, 195] on link "SHOP NOW" at bounding box center [589, 203] width 157 height 32
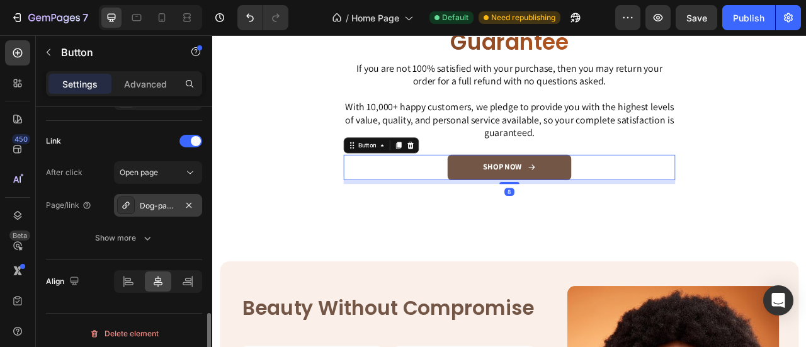
click at [135, 212] on div "Dog-paw-balm" at bounding box center [158, 205] width 88 height 23
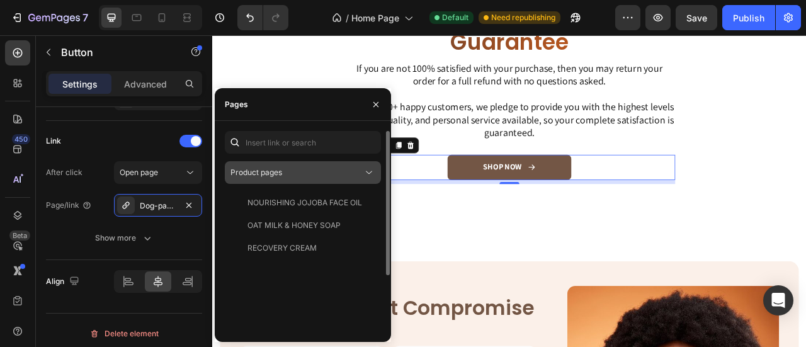
click at [300, 176] on div "Product pages" at bounding box center [296, 172] width 132 height 11
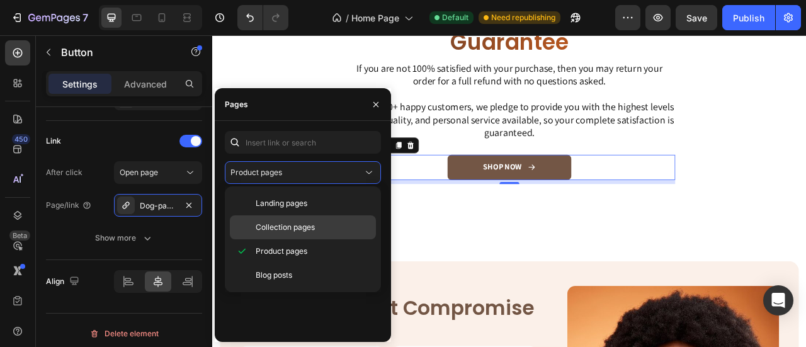
click at [307, 229] on span "Collection pages" at bounding box center [285, 227] width 59 height 11
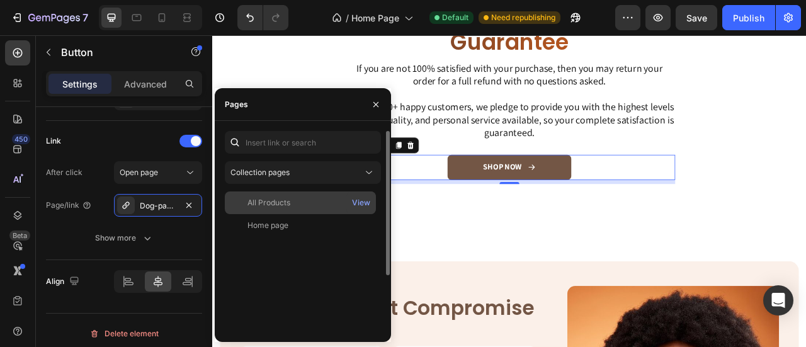
click at [310, 214] on div "All Products View" at bounding box center [300, 225] width 151 height 23
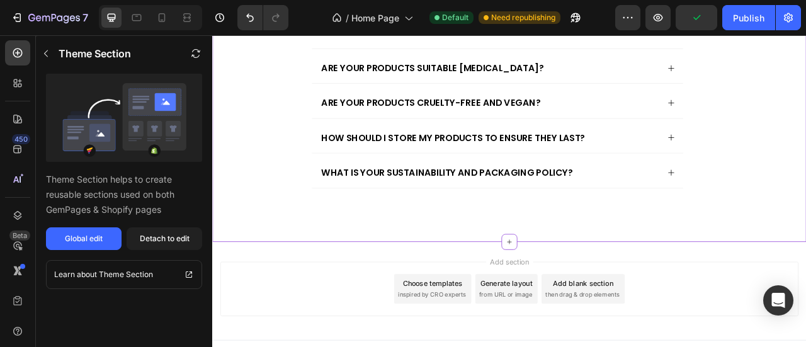
scroll to position [3393, 0]
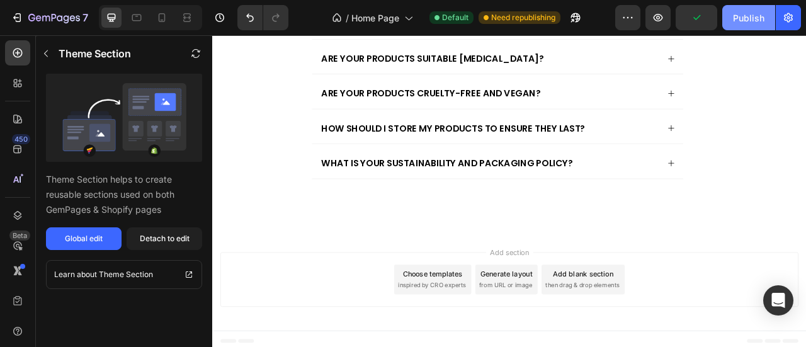
click at [735, 25] on button "Publish" at bounding box center [748, 17] width 53 height 25
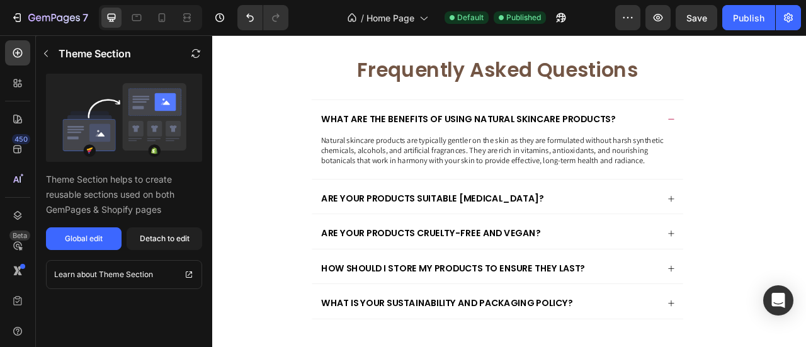
scroll to position [3079, 0]
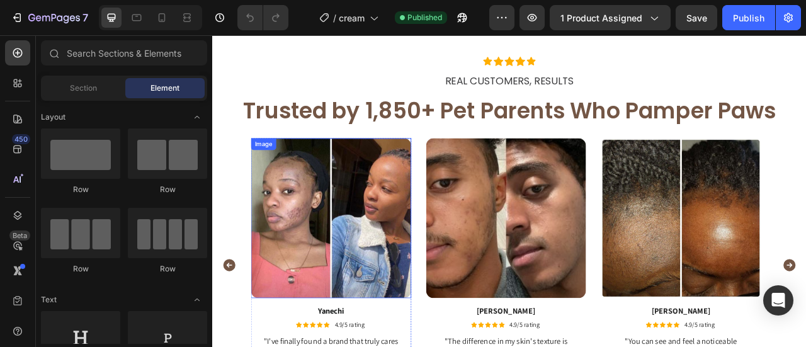
scroll to position [1511, 0]
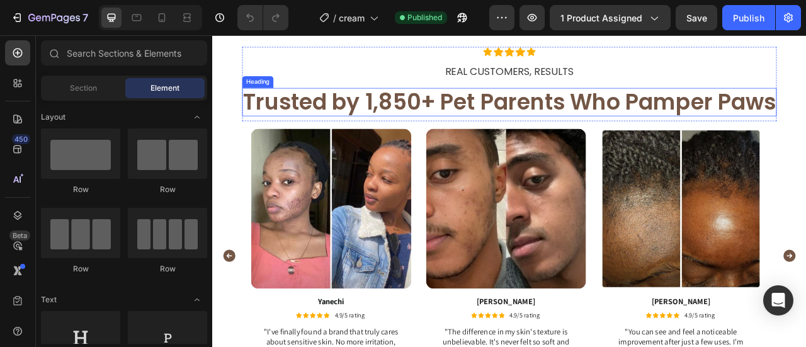
click at [490, 135] on h2 "Trusted by 1,850+ Pet Parents Who Pamper Paws" at bounding box center [590, 120] width 680 height 36
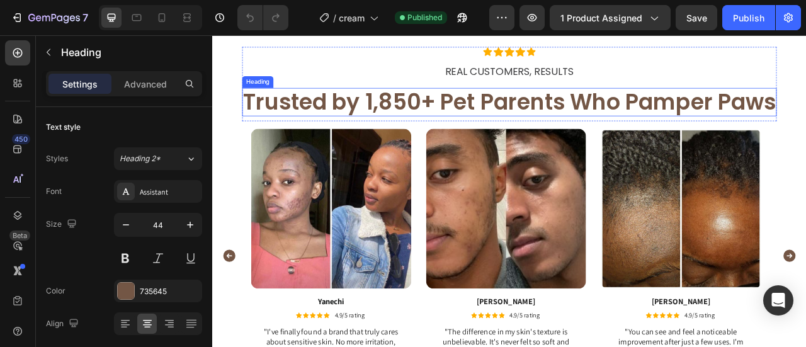
click at [490, 135] on h2 "Trusted by 1,850+ Pet Parents Who Pamper Paws" at bounding box center [590, 120] width 680 height 36
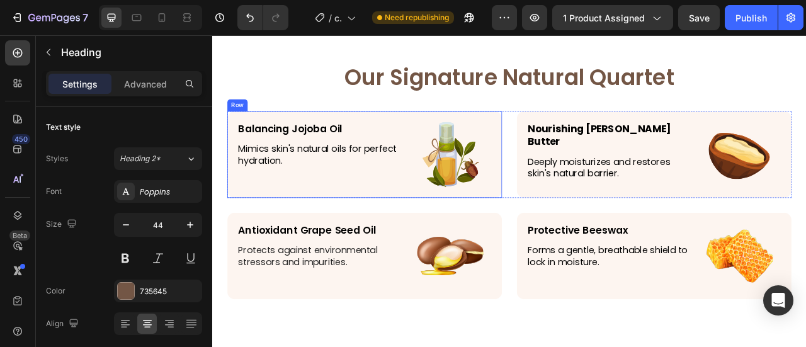
scroll to position [2026, 0]
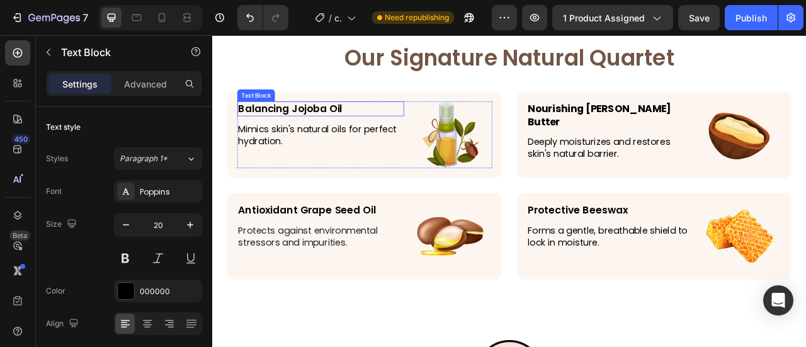
click at [331, 125] on p "Balancing Jojoba Oil" at bounding box center [350, 128] width 210 height 16
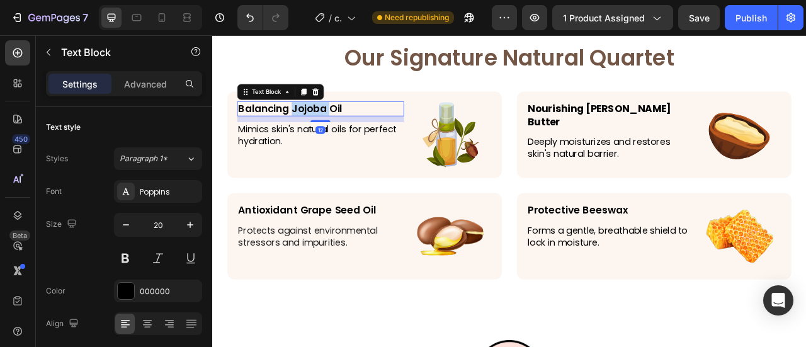
click at [331, 125] on p "Balancing Jojoba Oil" at bounding box center [350, 128] width 210 height 16
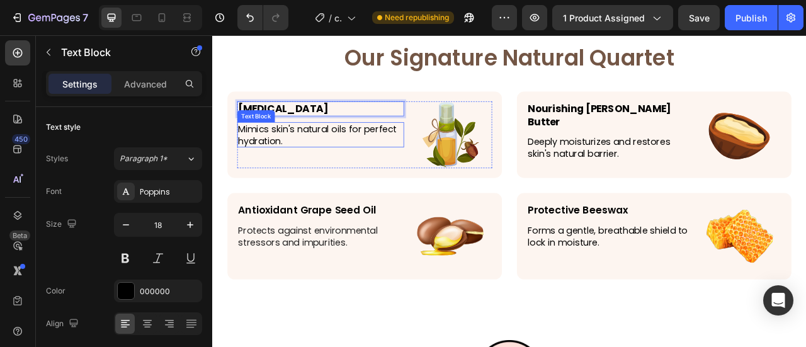
click at [319, 168] on p "Mimics skin's natural oils for perfect hydration." at bounding box center [350, 162] width 210 height 30
click at [322, 169] on p "Mimics skin's natural oils for perfect hydration." at bounding box center [350, 162] width 210 height 30
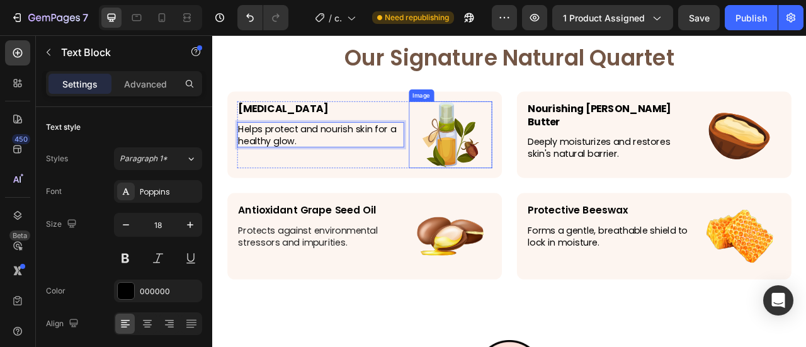
click at [509, 178] on img at bounding box center [514, 161] width 85 height 85
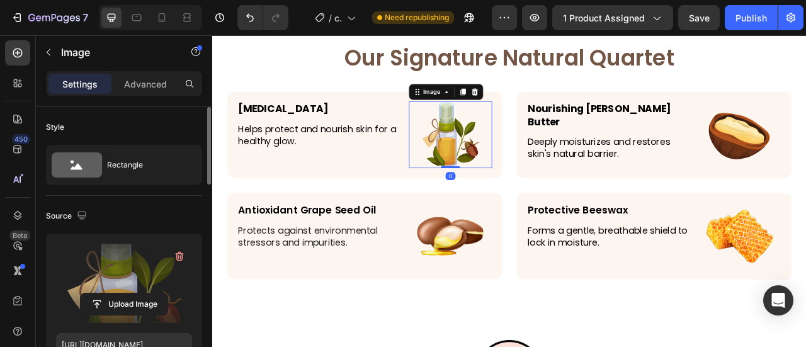
click at [120, 274] on label at bounding box center [124, 283] width 136 height 79
click at [120, 293] on input "file" at bounding box center [124, 303] width 87 height 21
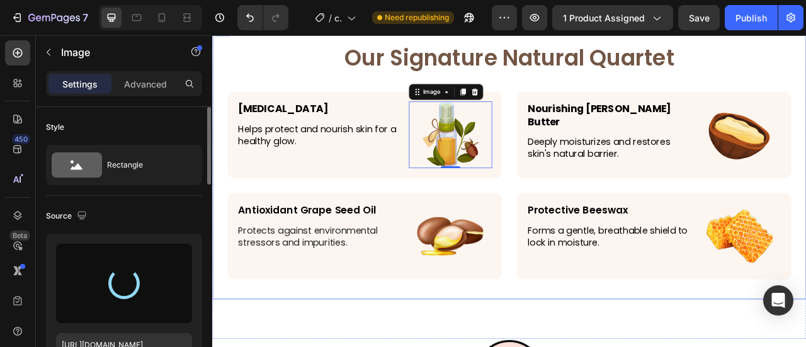
type input "[URL][DOMAIN_NAME]"
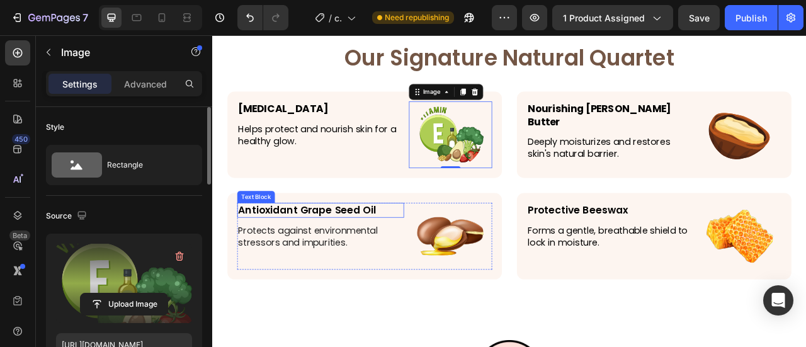
click at [346, 261] on p "Antioxidant Grape Seed Oil" at bounding box center [350, 257] width 210 height 16
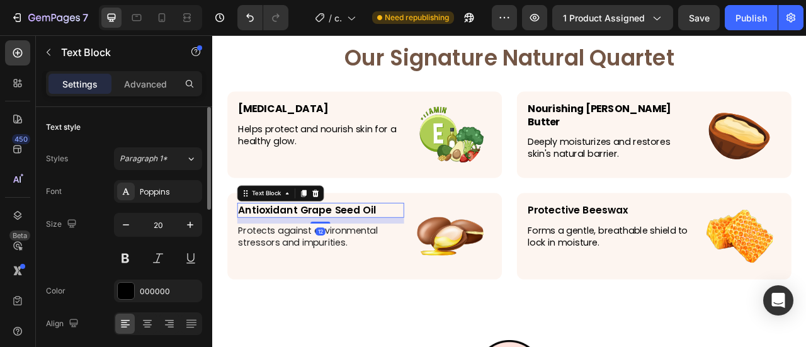
click at [347, 261] on p "Antioxidant Grape Seed Oil" at bounding box center [350, 257] width 210 height 16
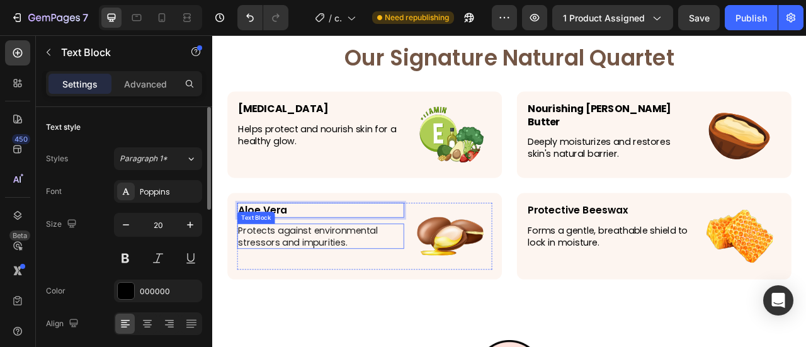
click at [335, 302] on p "Protects against environmental stressors and impurities." at bounding box center [350, 291] width 210 height 30
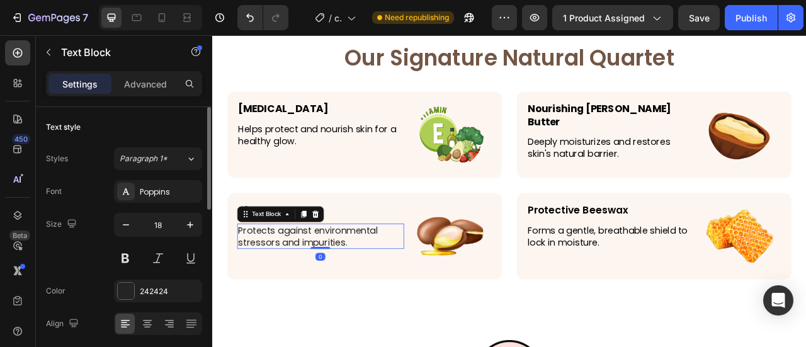
click at [335, 298] on p "Protects against environmental stressors and impurities." at bounding box center [350, 291] width 210 height 30
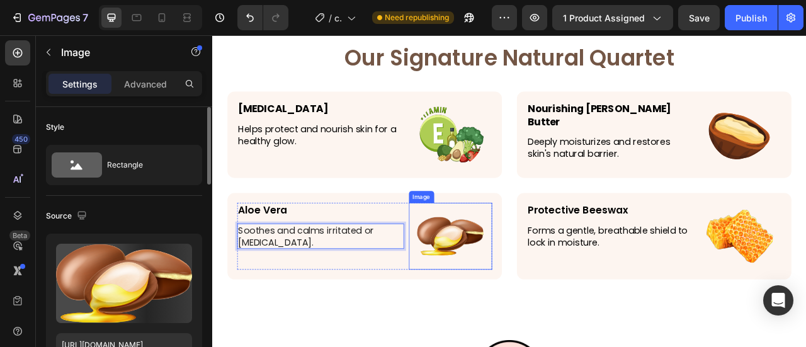
click at [480, 297] on img at bounding box center [514, 290] width 85 height 85
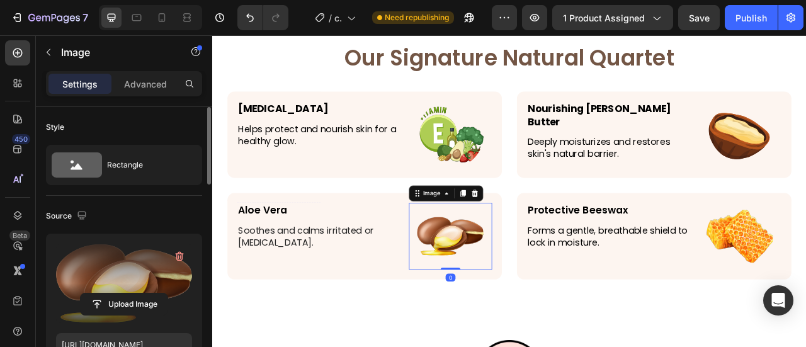
click at [135, 274] on label at bounding box center [124, 283] width 136 height 79
click at [135, 293] on input "file" at bounding box center [124, 303] width 87 height 21
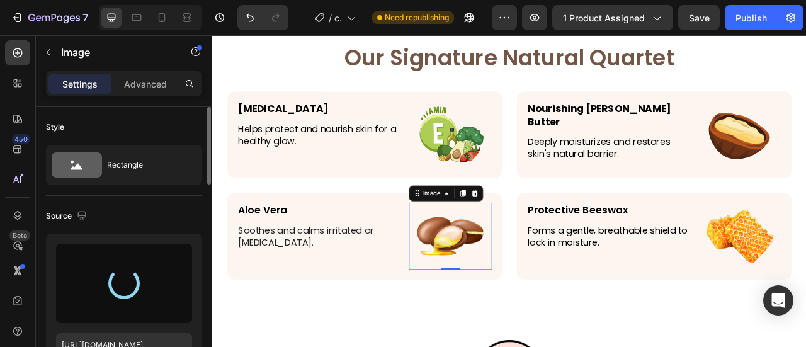
type input "https://cdn.shopify.com/s/files/1/0906/0601/0552/files/gempages_581577637072208…"
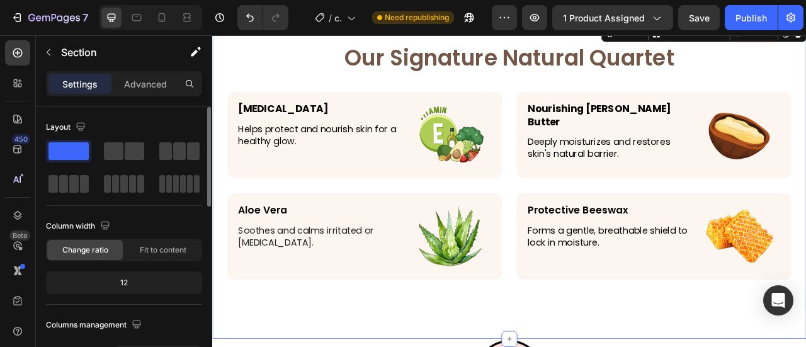
click at [590, 346] on div "Our Signature Natural Quartet Heading Vitamin E Text Block Helps protect and no…" at bounding box center [590, 221] width 756 height 400
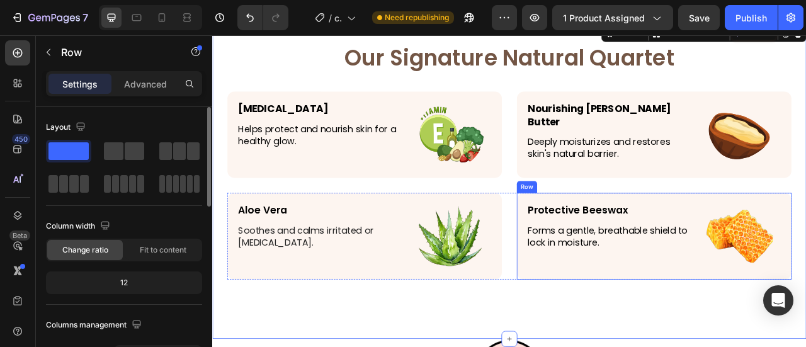
click at [684, 245] on div "Protective Beeswax Text Block Forms a gentle, breathable shield to lock in mois…" at bounding box center [773, 291] width 349 height 110
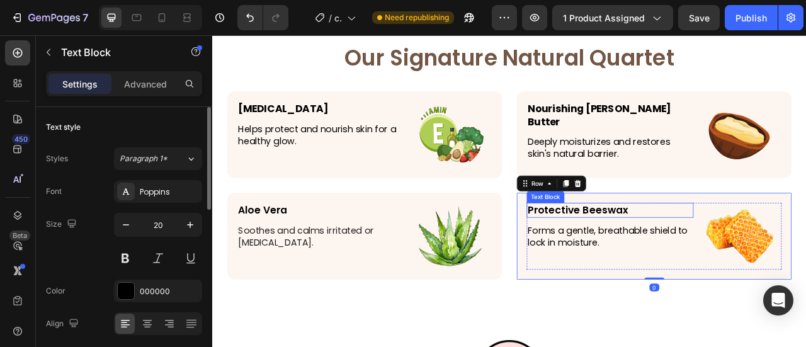
click at [683, 259] on p "Protective Beeswax" at bounding box center [718, 257] width 210 height 16
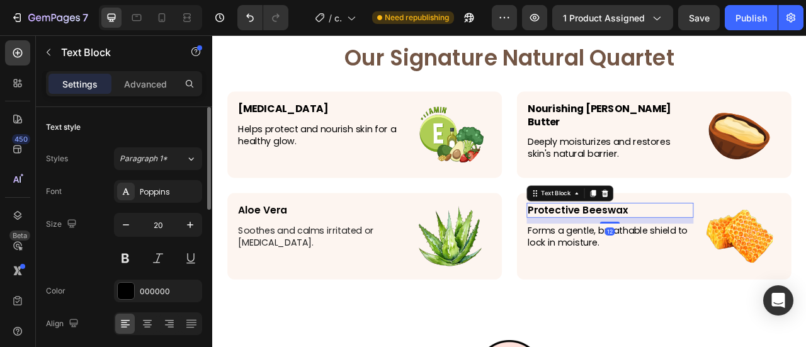
click at [683, 259] on p "Protective Beeswax" at bounding box center [718, 257] width 210 height 16
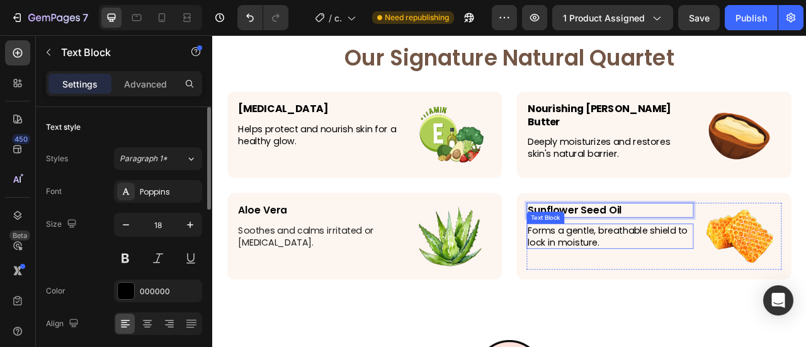
click at [676, 289] on p "Forms a gentle, breathable shield to lock in moisture." at bounding box center [718, 291] width 210 height 30
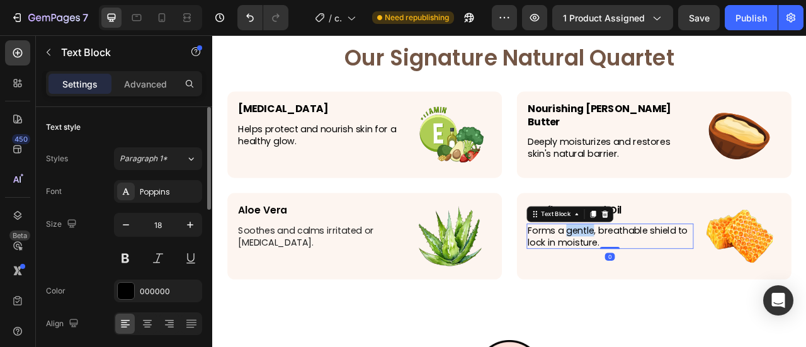
click at [676, 289] on p "Forms a gentle, breathable shield to lock in moisture." at bounding box center [718, 291] width 210 height 30
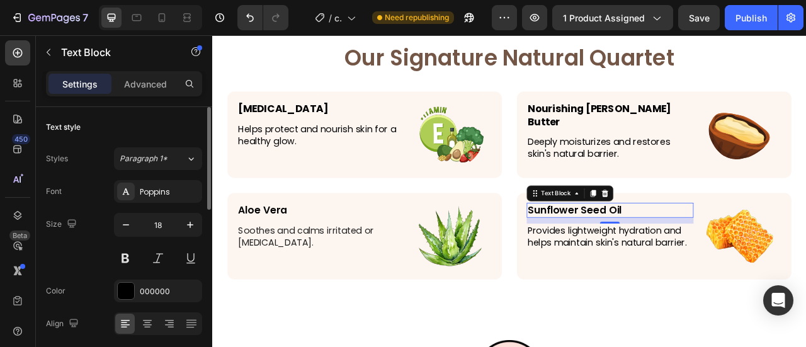
click at [711, 258] on p "Sunflower Seed Oil" at bounding box center [718, 257] width 210 height 16
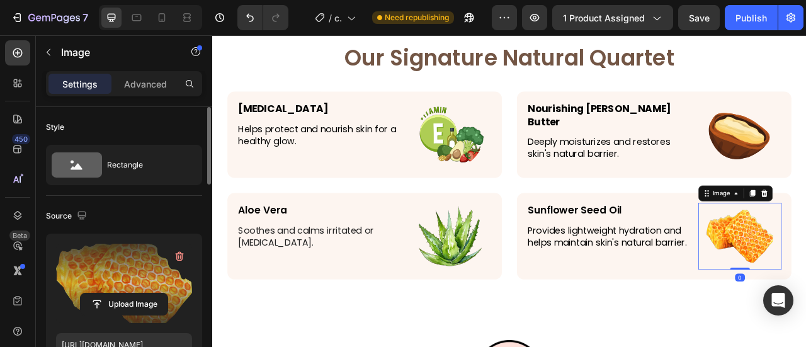
click at [146, 275] on label at bounding box center [124, 283] width 136 height 79
click at [146, 293] on input "file" at bounding box center [124, 303] width 87 height 21
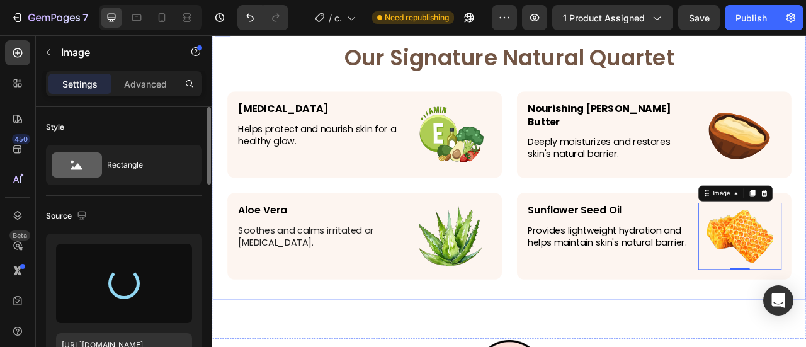
type input "https://cdn.shopify.com/s/files/1/0906/0601/0552/files/gempages_581577637072208…"
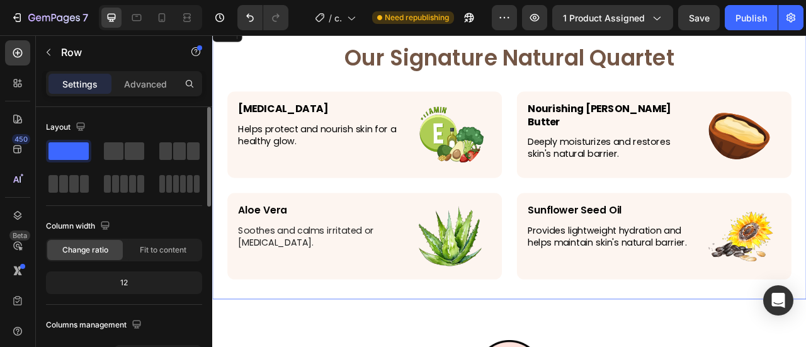
click at [582, 217] on div "Our Signature Natural Quartet Heading Vitamin E Text Block Helps protect and no…" at bounding box center [590, 196] width 718 height 300
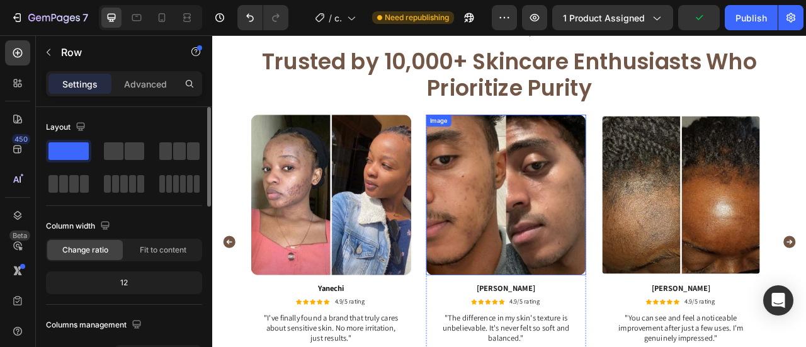
scroll to position [1445, 0]
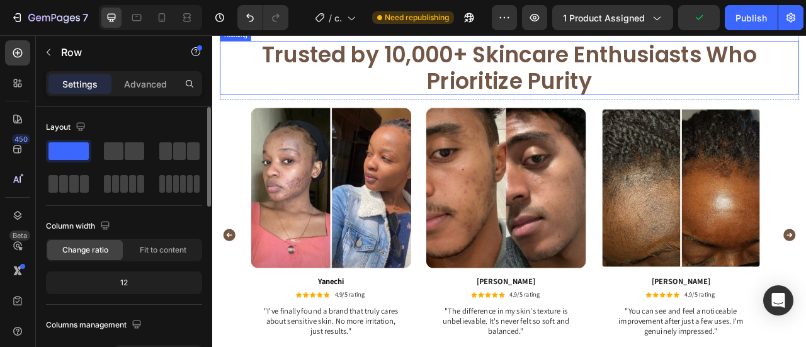
click at [603, 111] on h2 "Trusted by 10,000+ Skincare Enthusiasts Who Prioritize Purity" at bounding box center [590, 76] width 737 height 69
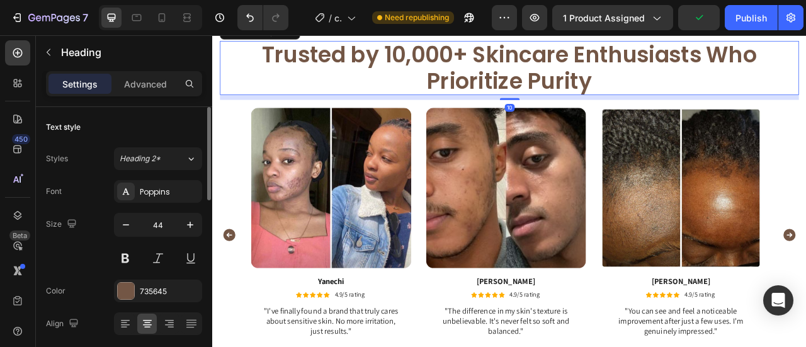
click at [603, 111] on h2 "Trusted by 10,000+ Skincare Enthusiasts Who Prioritize Purity" at bounding box center [590, 76] width 737 height 69
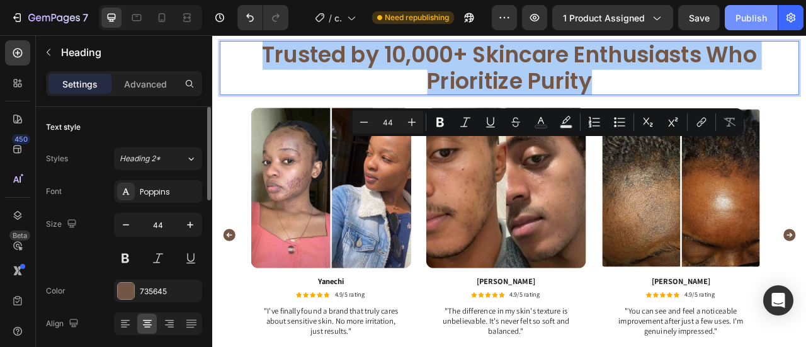
click at [732, 23] on button "Publish" at bounding box center [751, 17] width 53 height 25
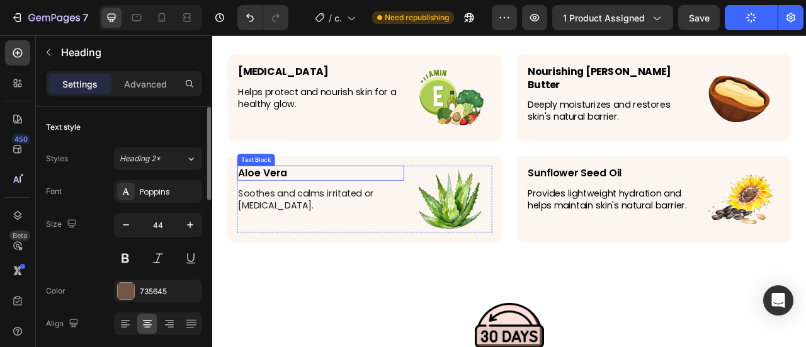
scroll to position [2075, 0]
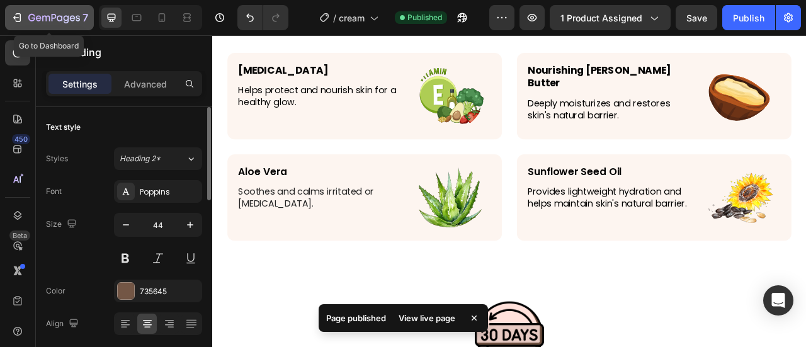
click at [19, 18] on icon "button" at bounding box center [17, 17] width 13 height 13
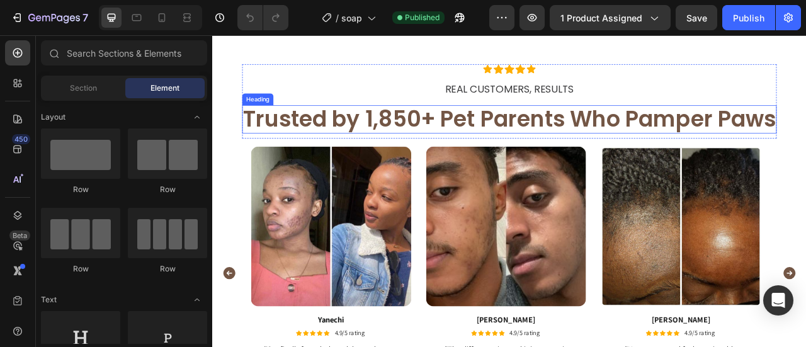
scroll to position [2015, 0]
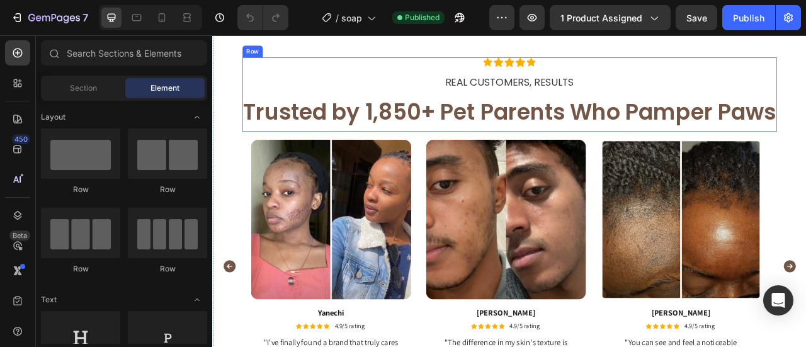
click at [539, 151] on h2 "Trusted by 1,850+ Pet Parents Who Pamper Paws" at bounding box center [590, 133] width 680 height 36
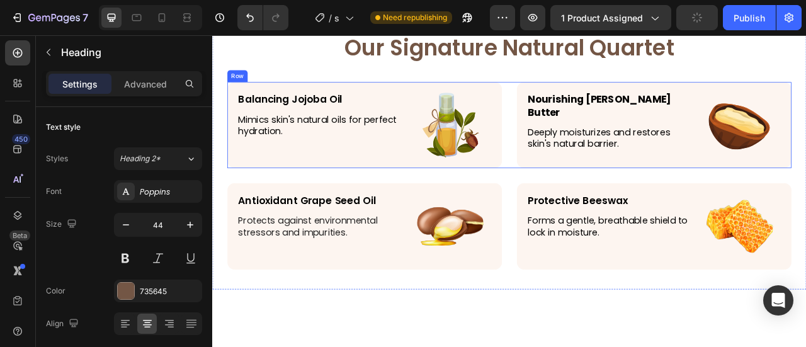
scroll to position [2645, 0]
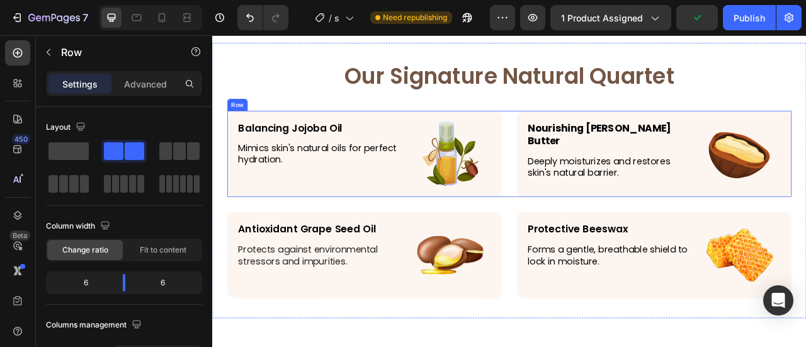
click at [589, 192] on div "Balancing Jojoba Oil Text Block Mimics skin's natural oils for perfect hydratio…" at bounding box center [590, 186] width 718 height 110
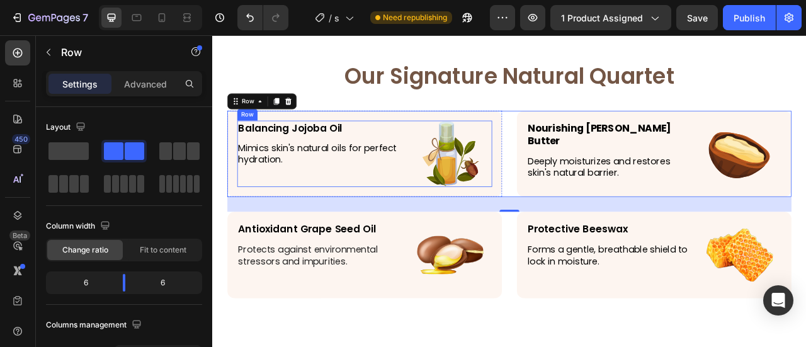
click at [330, 159] on p "Balancing Jojoba Oil" at bounding box center [350, 153] width 210 height 16
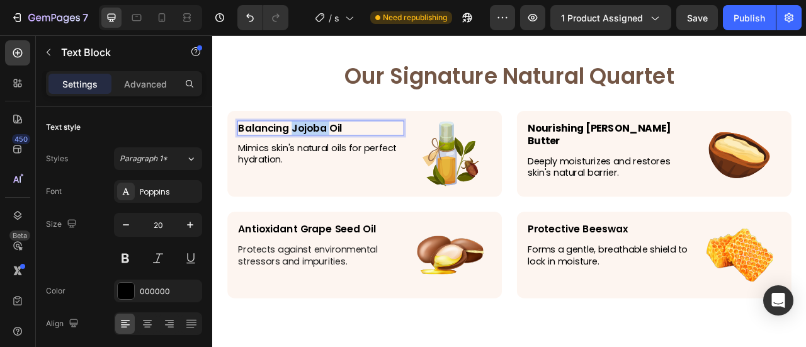
click at [330, 159] on p "Balancing Jojoba Oil" at bounding box center [350, 153] width 210 height 16
click at [302, 181] on p "Mimics skin's natural oils for perfect hydration." at bounding box center [350, 186] width 210 height 30
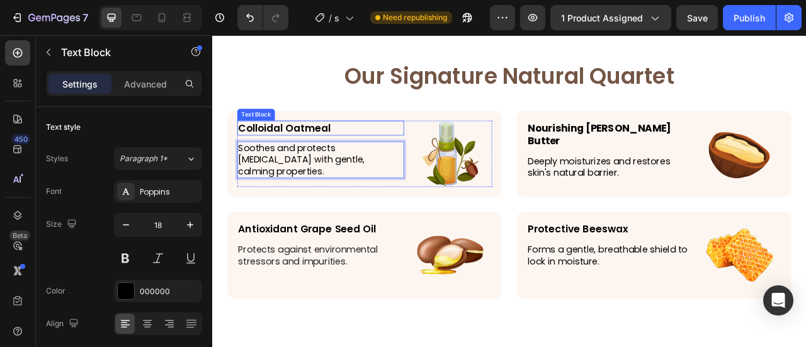
click at [383, 149] on p "Colloidal Oatmeal" at bounding box center [350, 153] width 210 height 16
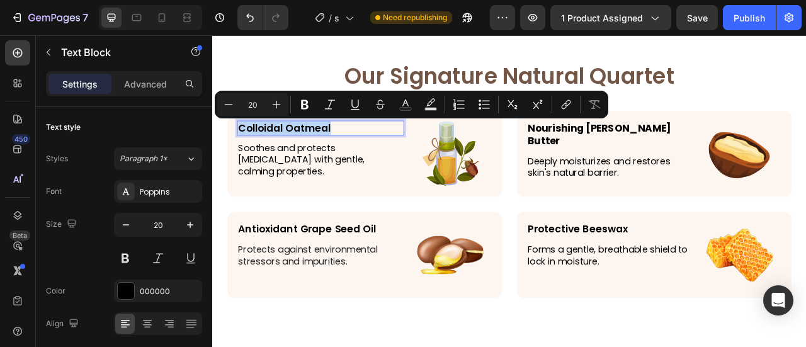
drag, startPoint x: 383, startPoint y: 149, endPoint x: 336, endPoint y: 156, distance: 47.0
click at [336, 156] on p "Colloidal Oatmeal" at bounding box center [350, 153] width 210 height 16
click at [505, 210] on img at bounding box center [514, 186] width 85 height 85
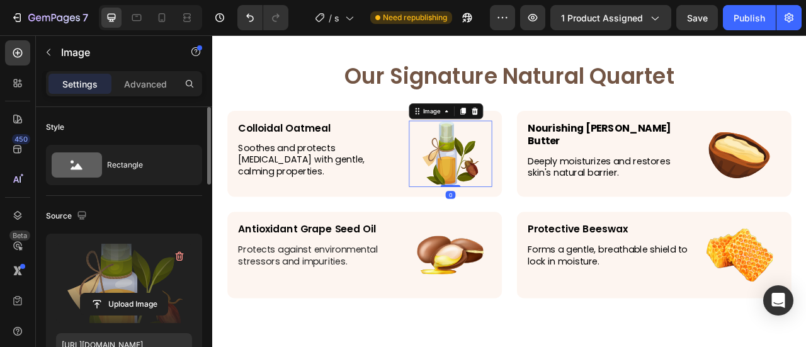
click at [124, 263] on label at bounding box center [124, 283] width 136 height 79
click at [124, 293] on input "file" at bounding box center [124, 303] width 87 height 21
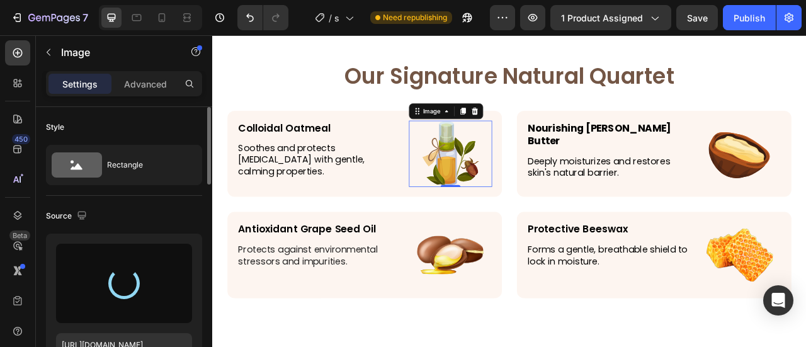
type input "[URL][DOMAIN_NAME]"
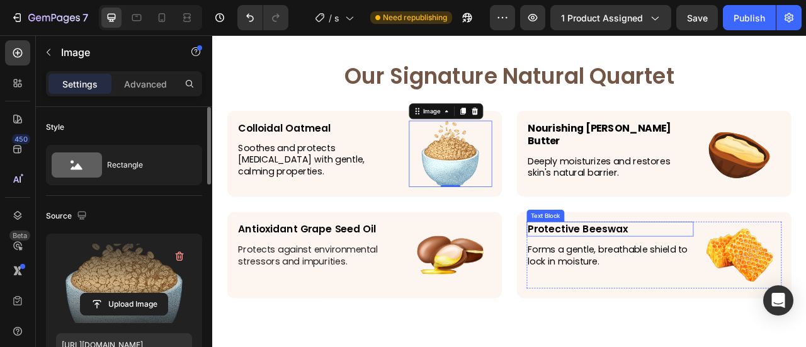
click at [676, 280] on p "Protective Beeswax" at bounding box center [718, 281] width 210 height 16
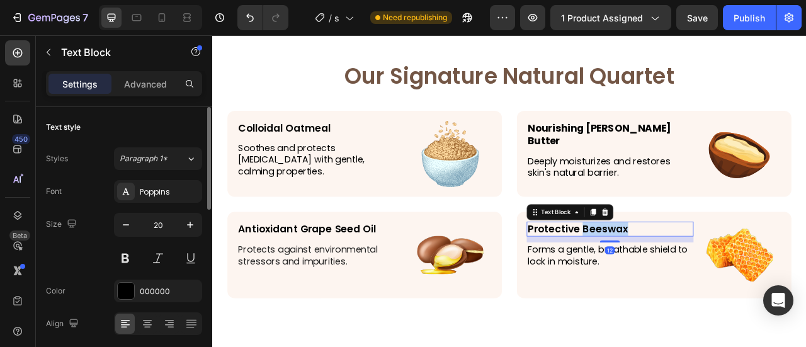
click at [676, 280] on p "Protective Beeswax" at bounding box center [718, 281] width 210 height 16
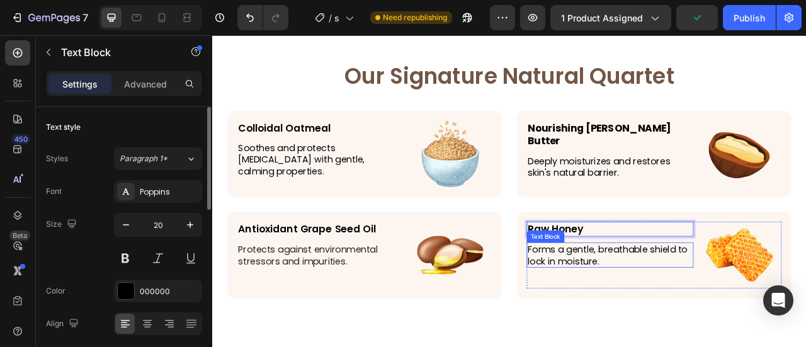
click at [679, 314] on p "Forms a gentle, breathable shield to lock in moisture." at bounding box center [718, 315] width 210 height 30
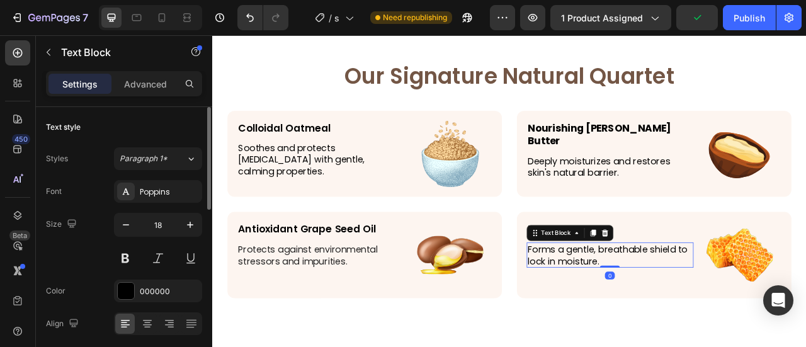
click at [679, 311] on p "Forms a gentle, breathable shield to lock in moisture." at bounding box center [718, 315] width 210 height 30
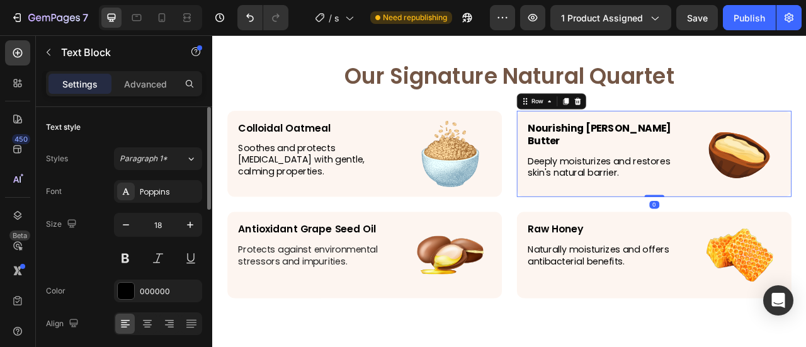
click at [742, 141] on div "Nourishing [PERSON_NAME] Butter Text Block Deeply moisturizes and restores skin…" at bounding box center [773, 186] width 349 height 110
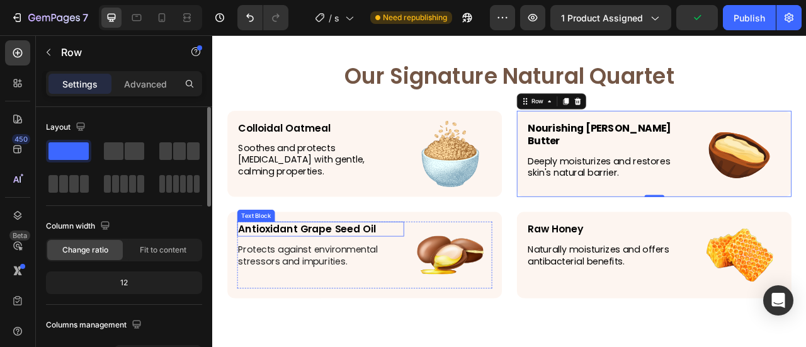
click at [298, 278] on p "Antioxidant Grape Seed Oil" at bounding box center [350, 281] width 210 height 16
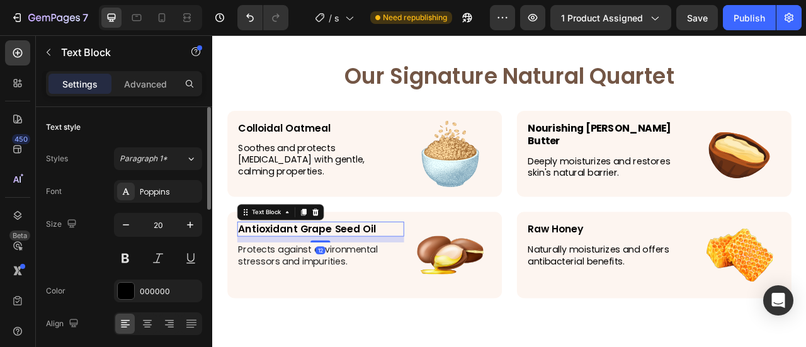
drag, startPoint x: 298, startPoint y: 278, endPoint x: 286, endPoint y: 270, distance: 15.0
click at [298, 278] on p "Antioxidant Grape Seed Oil" at bounding box center [350, 281] width 210 height 16
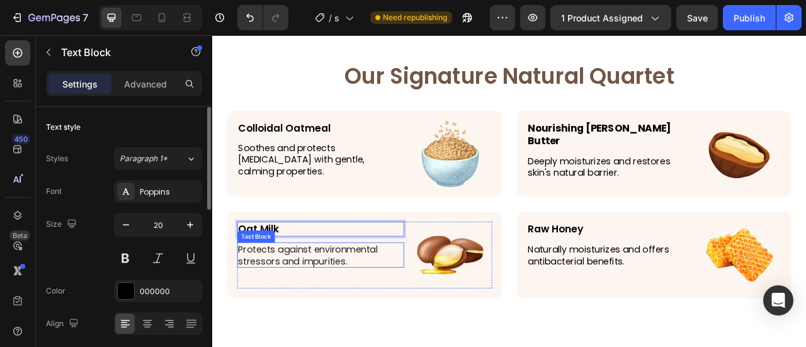
click at [351, 315] on p "Protects against environmental stressors and impurities." at bounding box center [350, 315] width 210 height 30
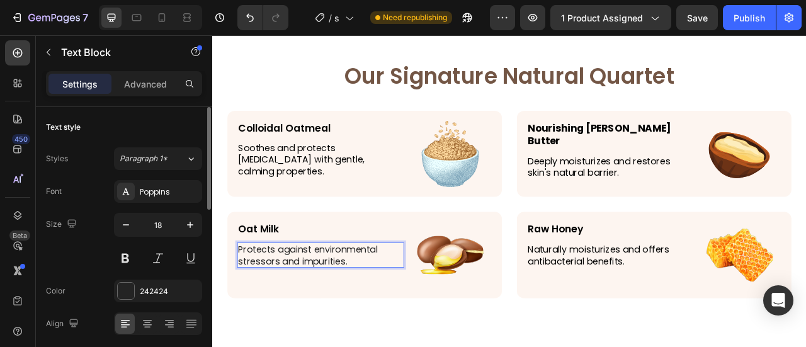
click at [353, 324] on p "Protects against environmental stressors and impurities." at bounding box center [350, 315] width 210 height 30
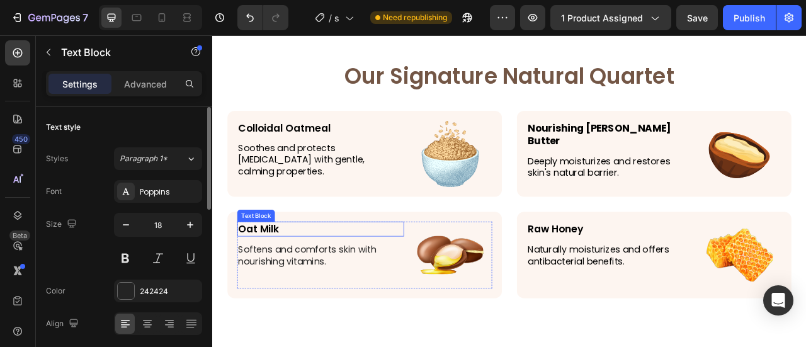
click at [302, 276] on p "Oat Milk" at bounding box center [350, 281] width 210 height 16
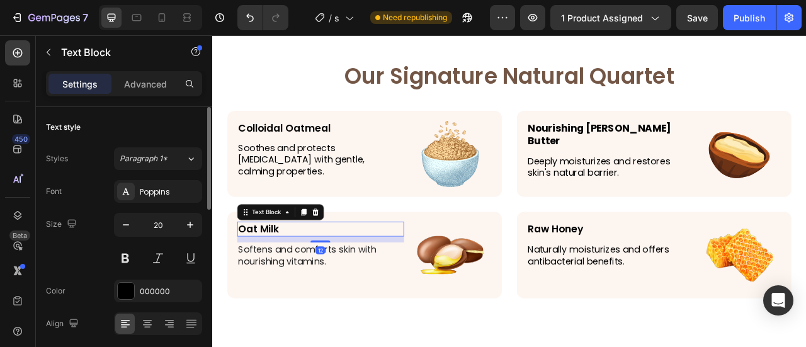
click at [302, 276] on p "Oat Milk" at bounding box center [350, 281] width 210 height 16
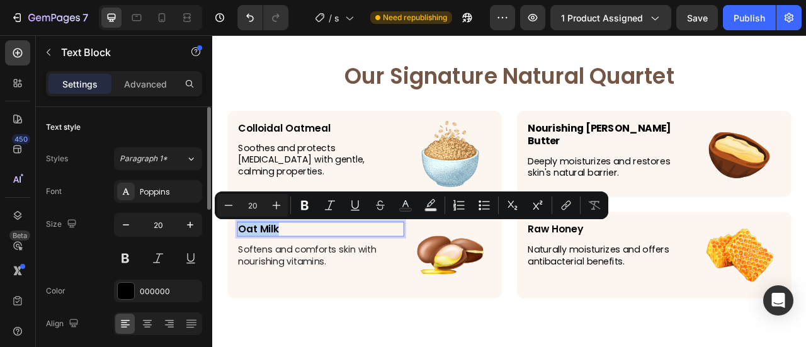
copy p "Oat Milk"
click at [487, 312] on img at bounding box center [514, 314] width 85 height 85
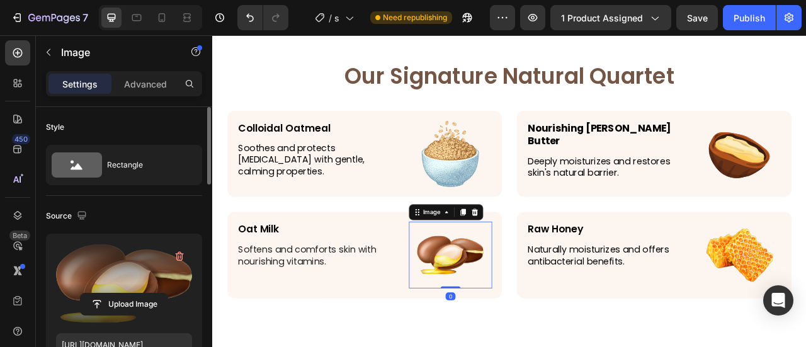
click at [127, 261] on label at bounding box center [124, 283] width 136 height 79
click at [127, 293] on input "file" at bounding box center [124, 303] width 87 height 21
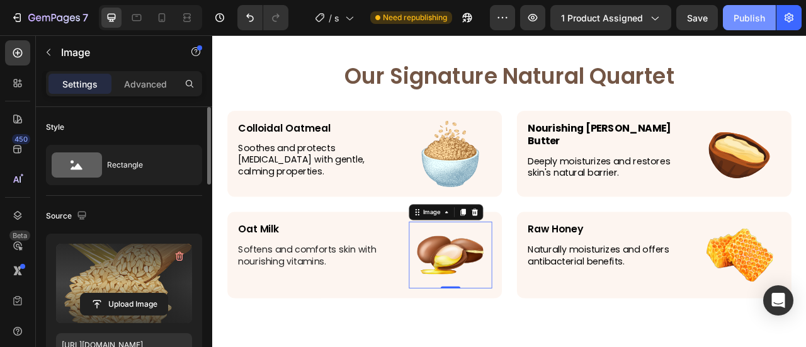
type input "[URL][DOMAIN_NAME]"
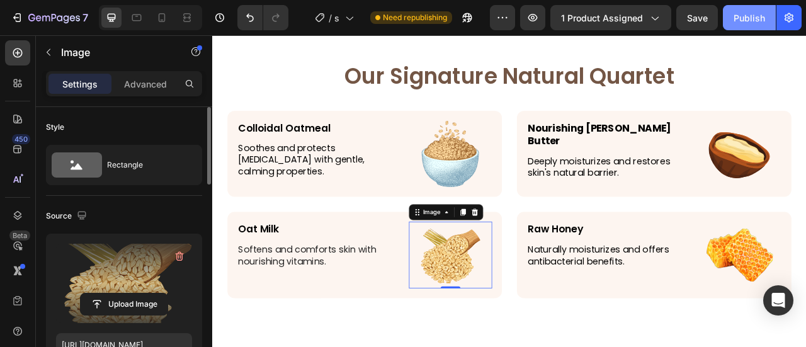
click at [743, 18] on div "Publish" at bounding box center [749, 17] width 31 height 13
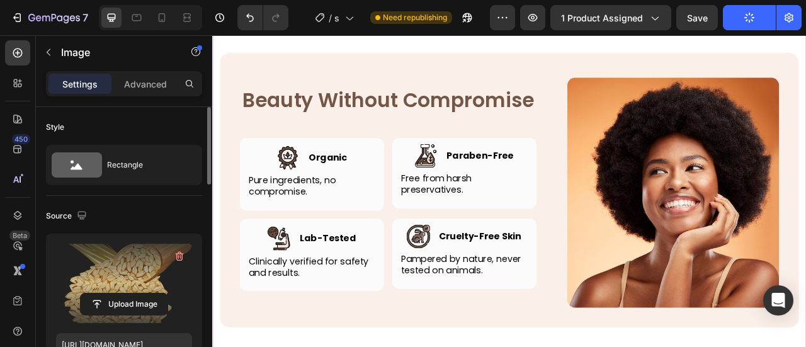
scroll to position [3400, 0]
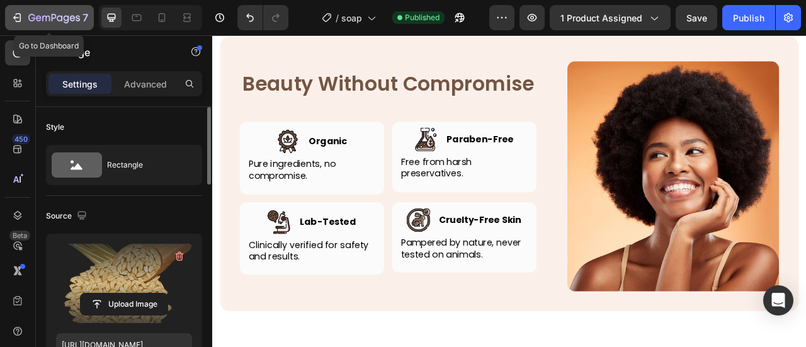
click at [22, 11] on icon "button" at bounding box center [17, 17] width 13 height 13
